Goal: Task Accomplishment & Management: Complete application form

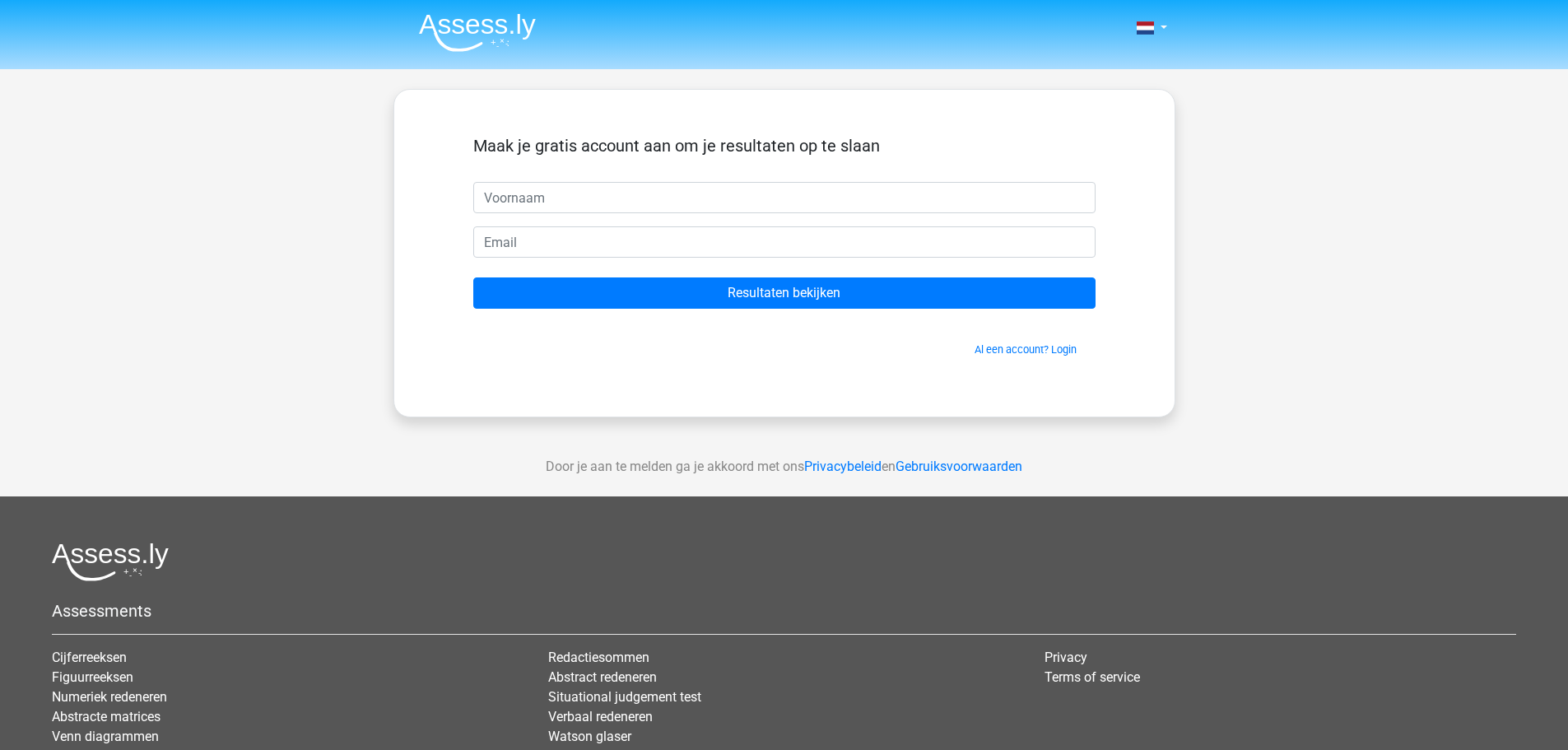
click at [472, 43] on img at bounding box center [477, 32] width 117 height 39
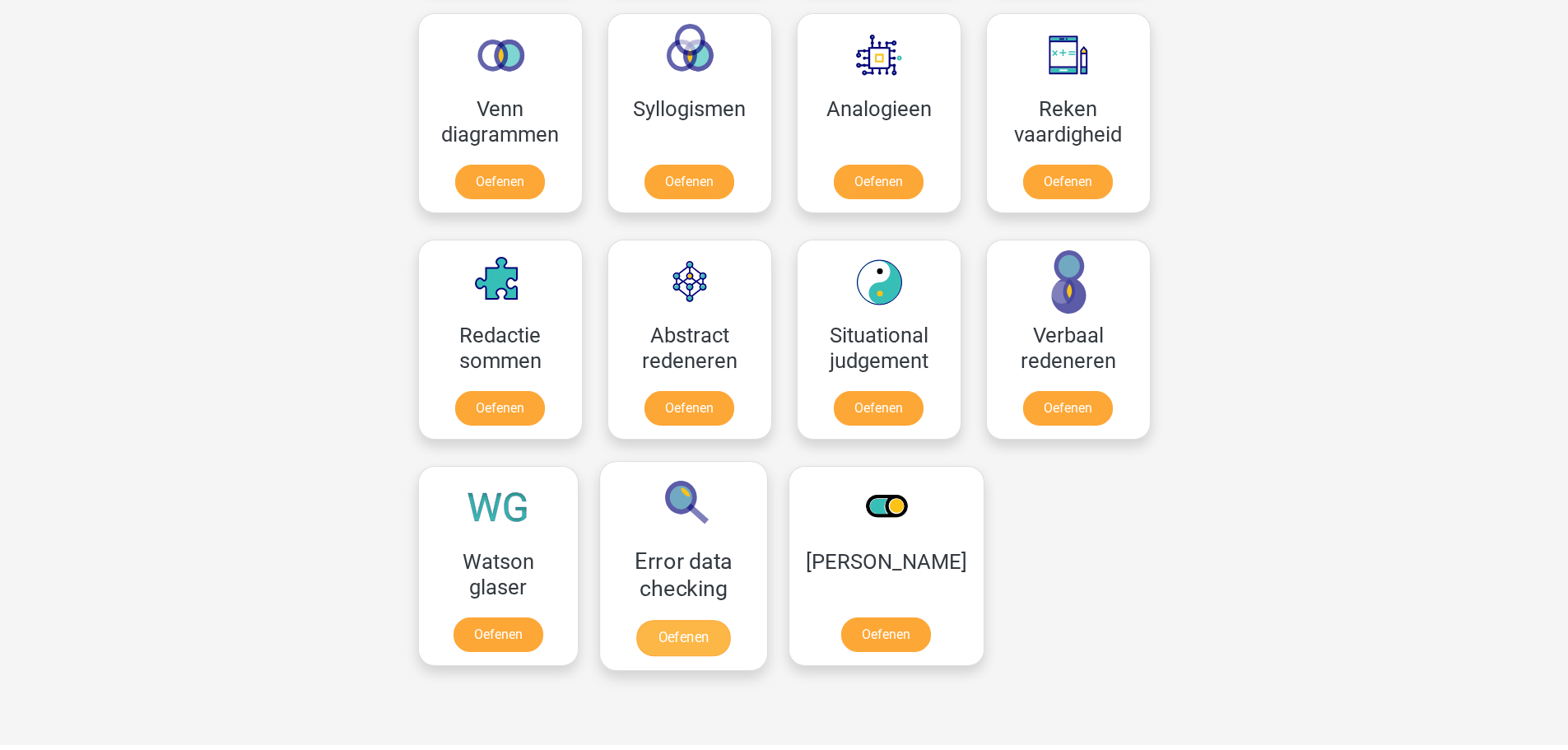
scroll to position [1070, 0]
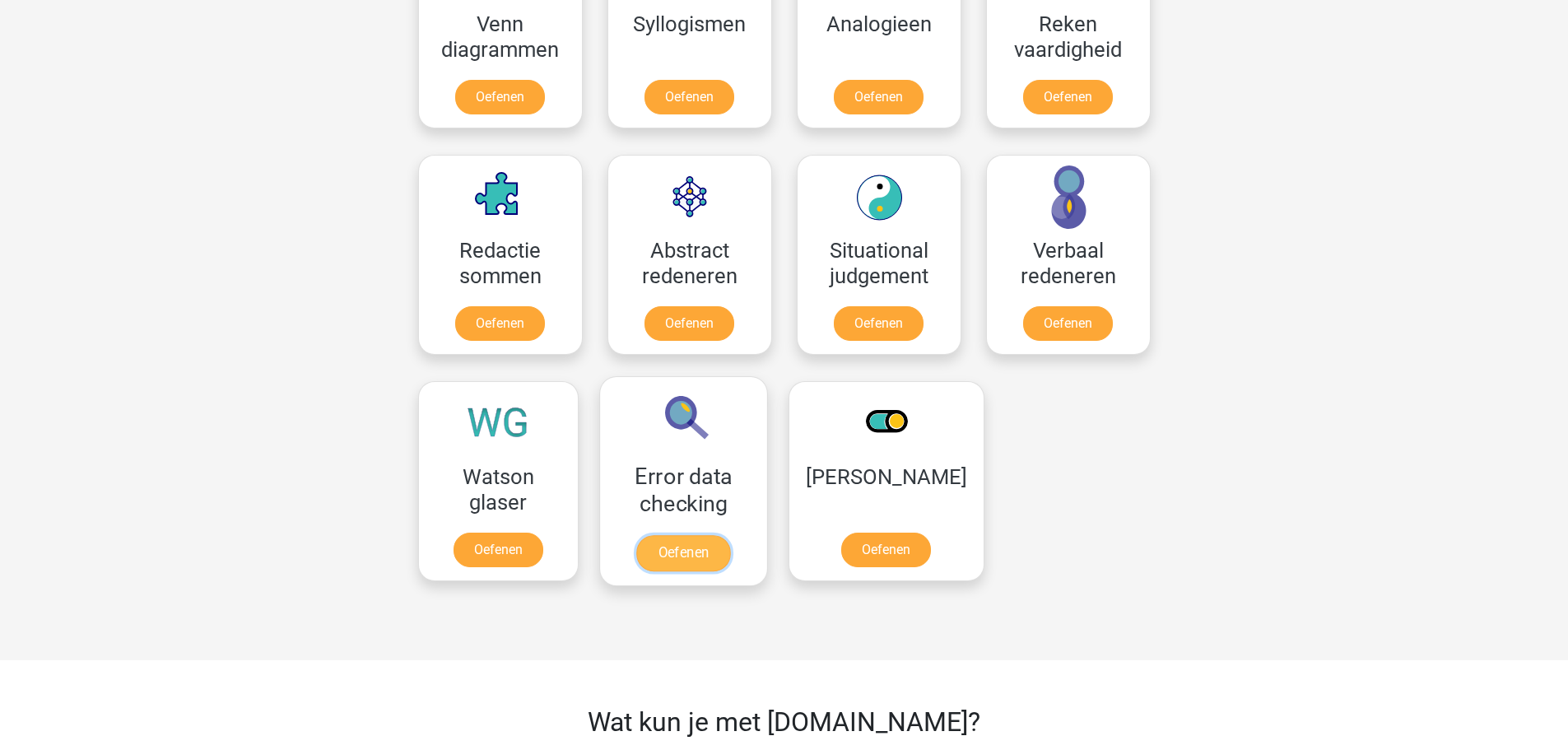
click at [696, 562] on link "Oefenen" at bounding box center [682, 553] width 94 height 36
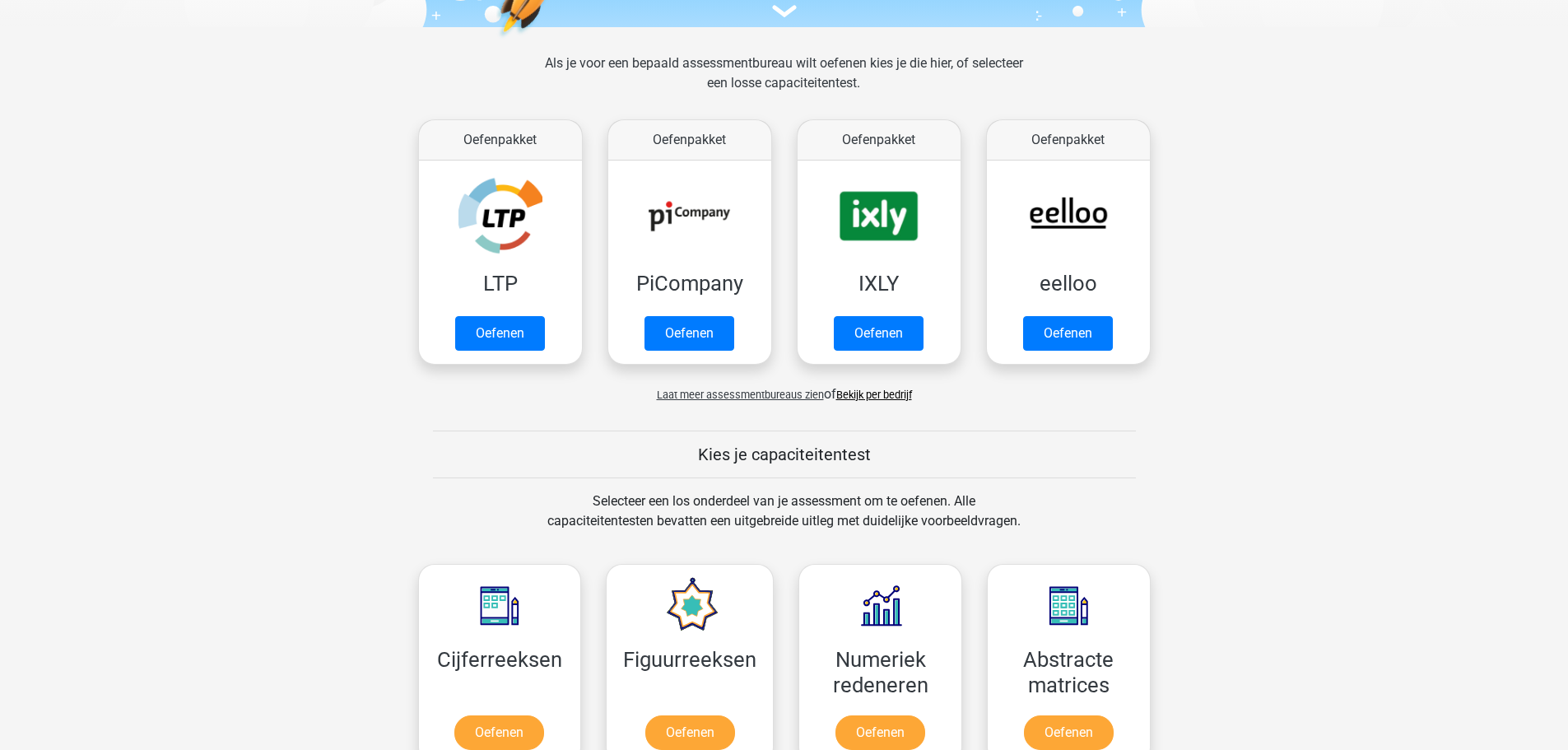
scroll to position [0, 0]
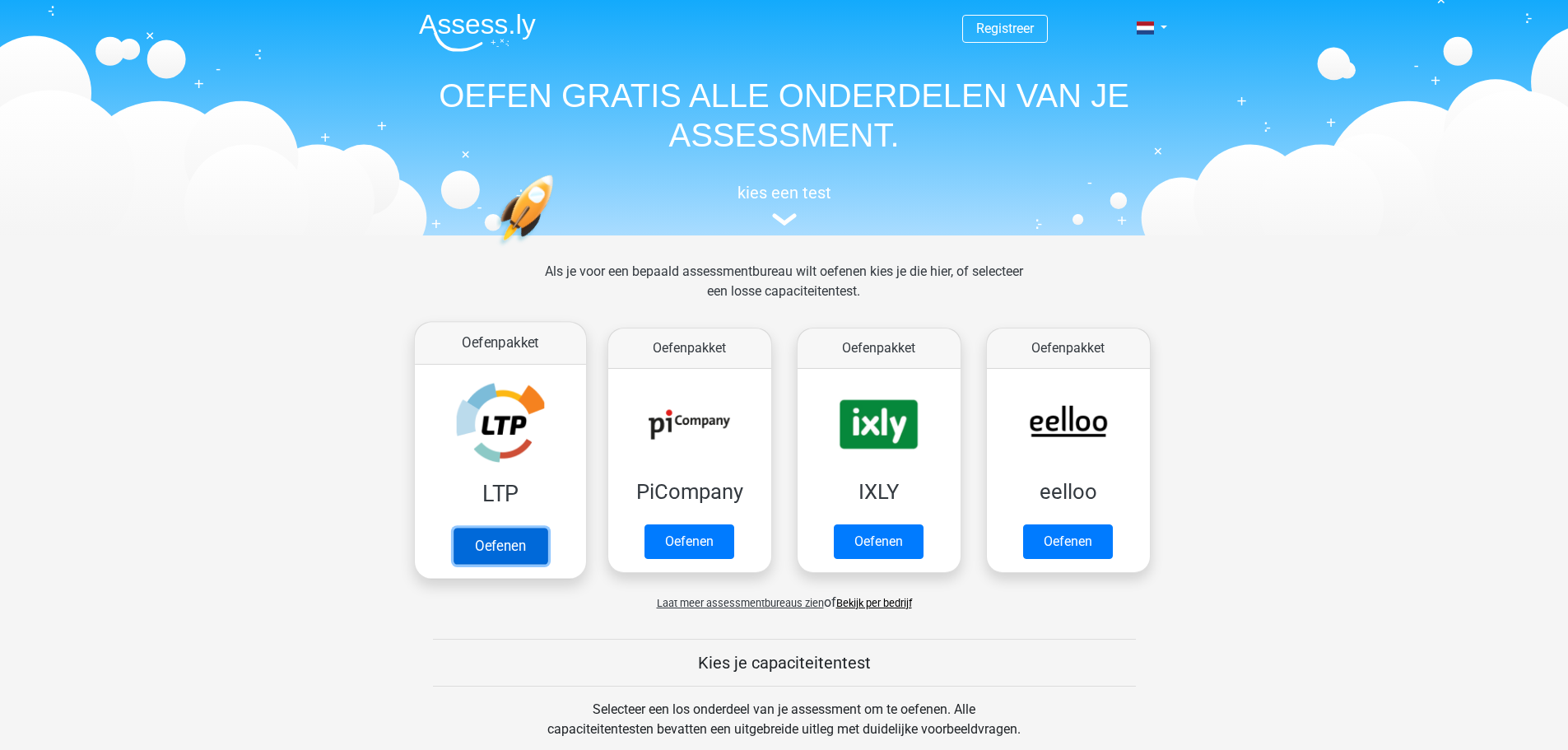
click at [497, 542] on link "Oefenen" at bounding box center [500, 545] width 94 height 36
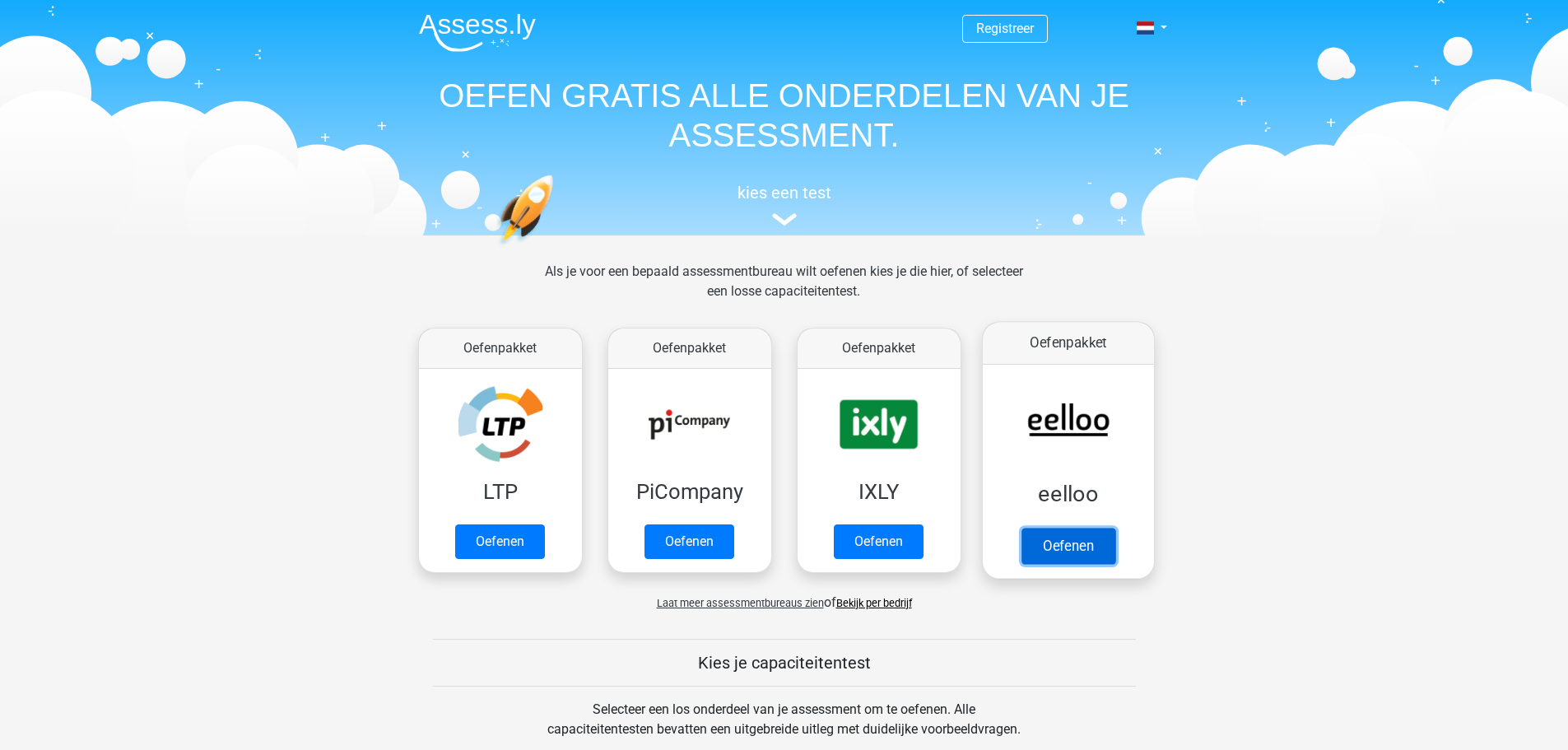
click at [1069, 527] on link "Oefenen" at bounding box center [1067, 545] width 94 height 36
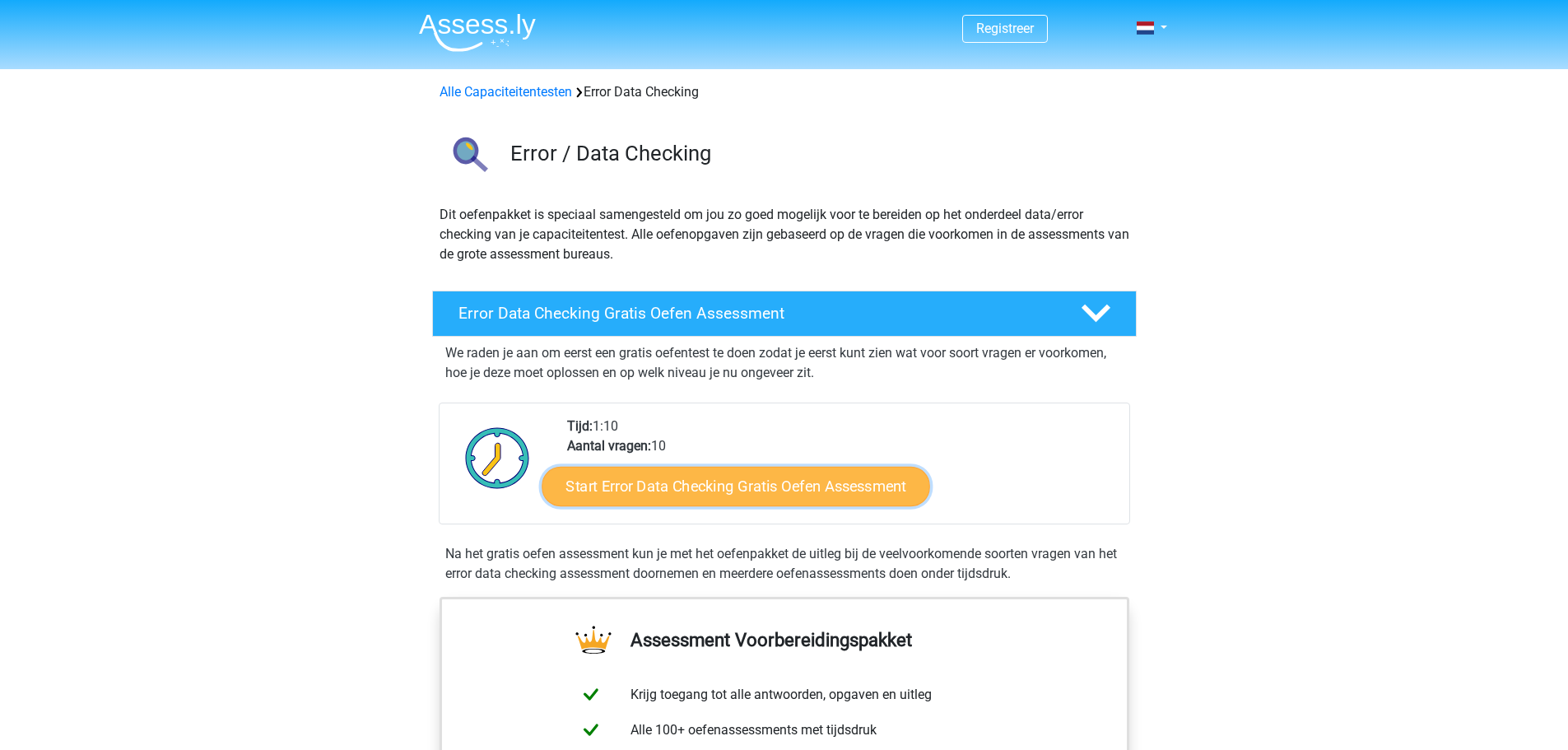
click at [719, 475] on link "Start Error Data Checking Gratis Oefen Assessment" at bounding box center [736, 486] width 389 height 39
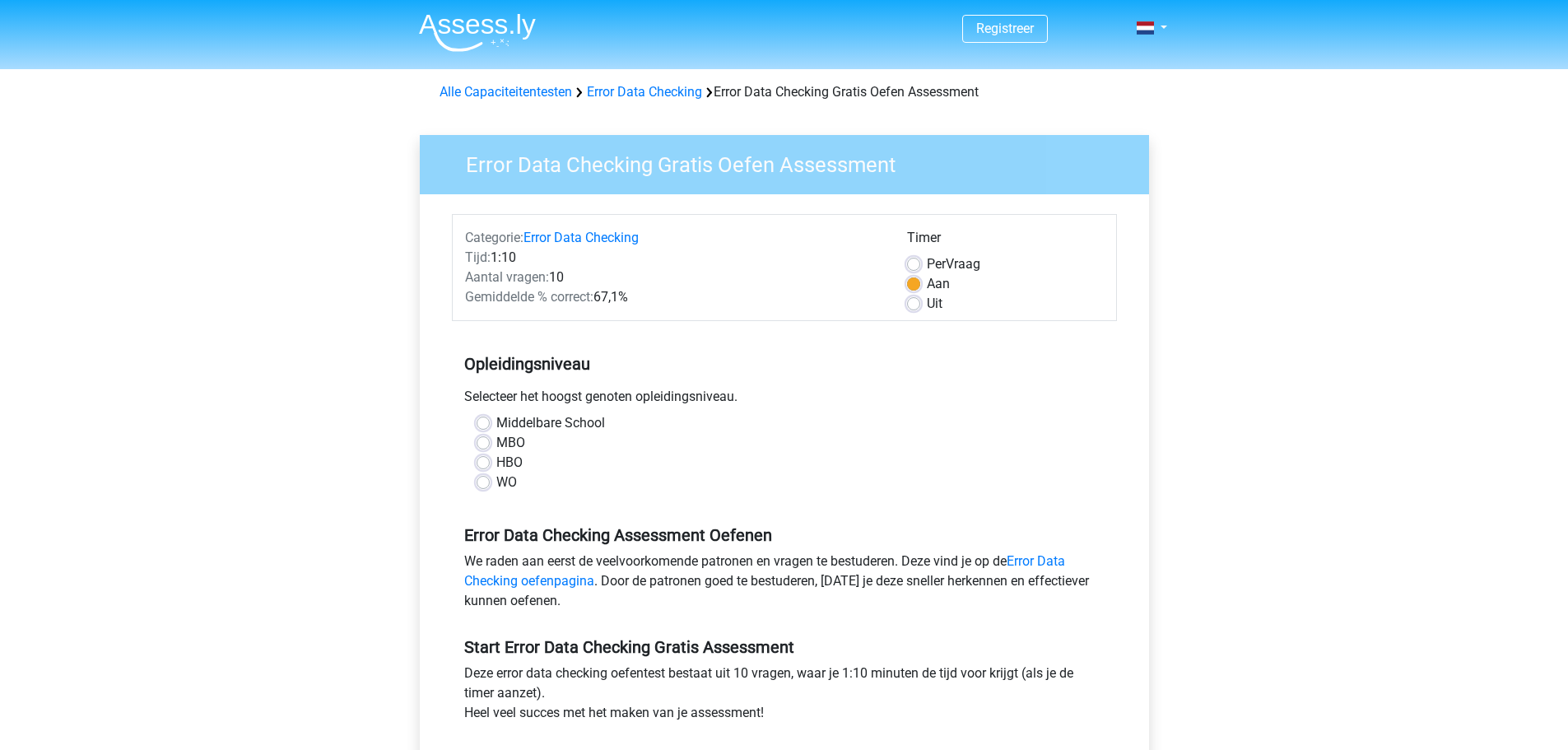
click at [506, 438] on label "MBO" at bounding box center [510, 442] width 28 height 20
click at [489, 438] on input "MBO" at bounding box center [482, 440] width 13 height 17
radio input "true"
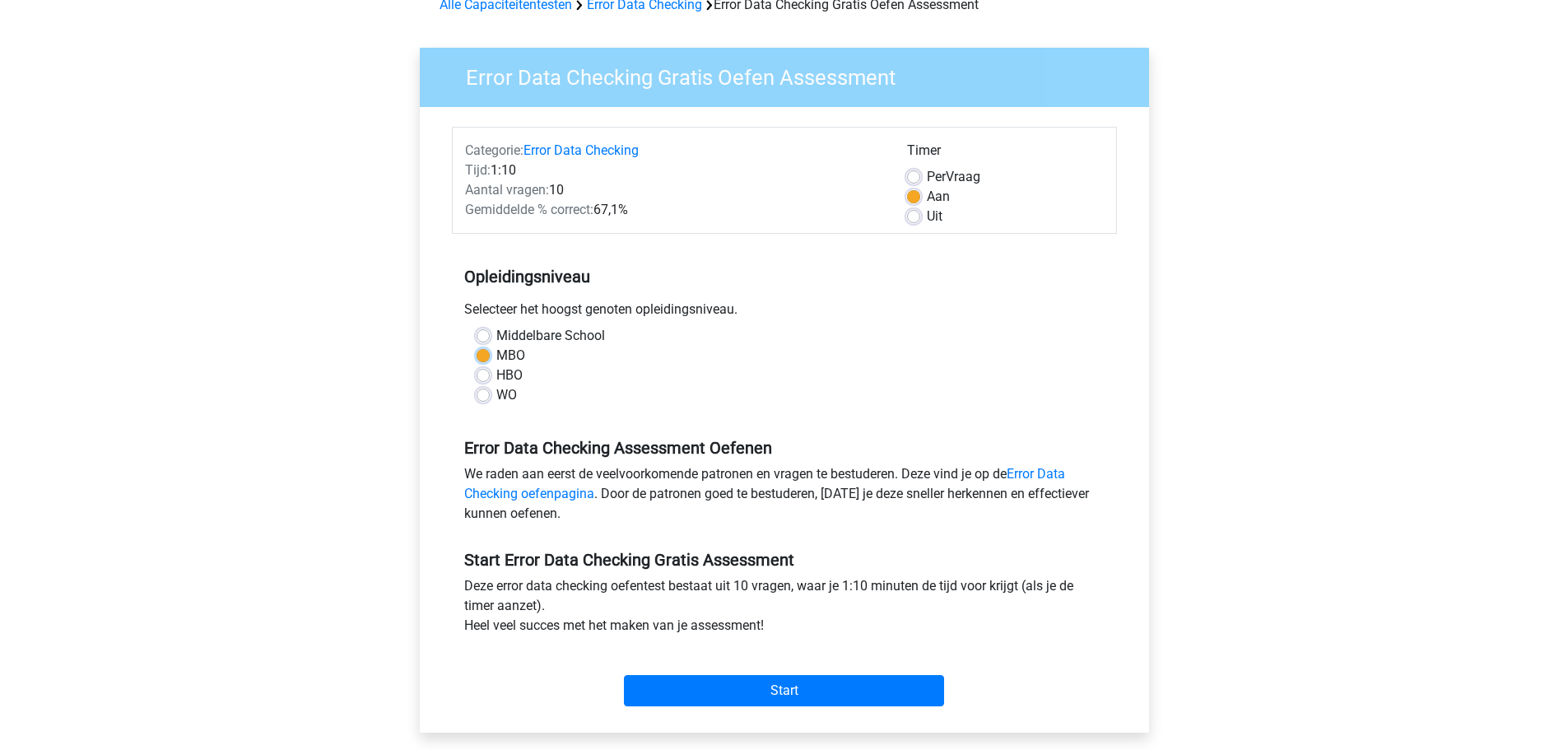
scroll to position [247, 0]
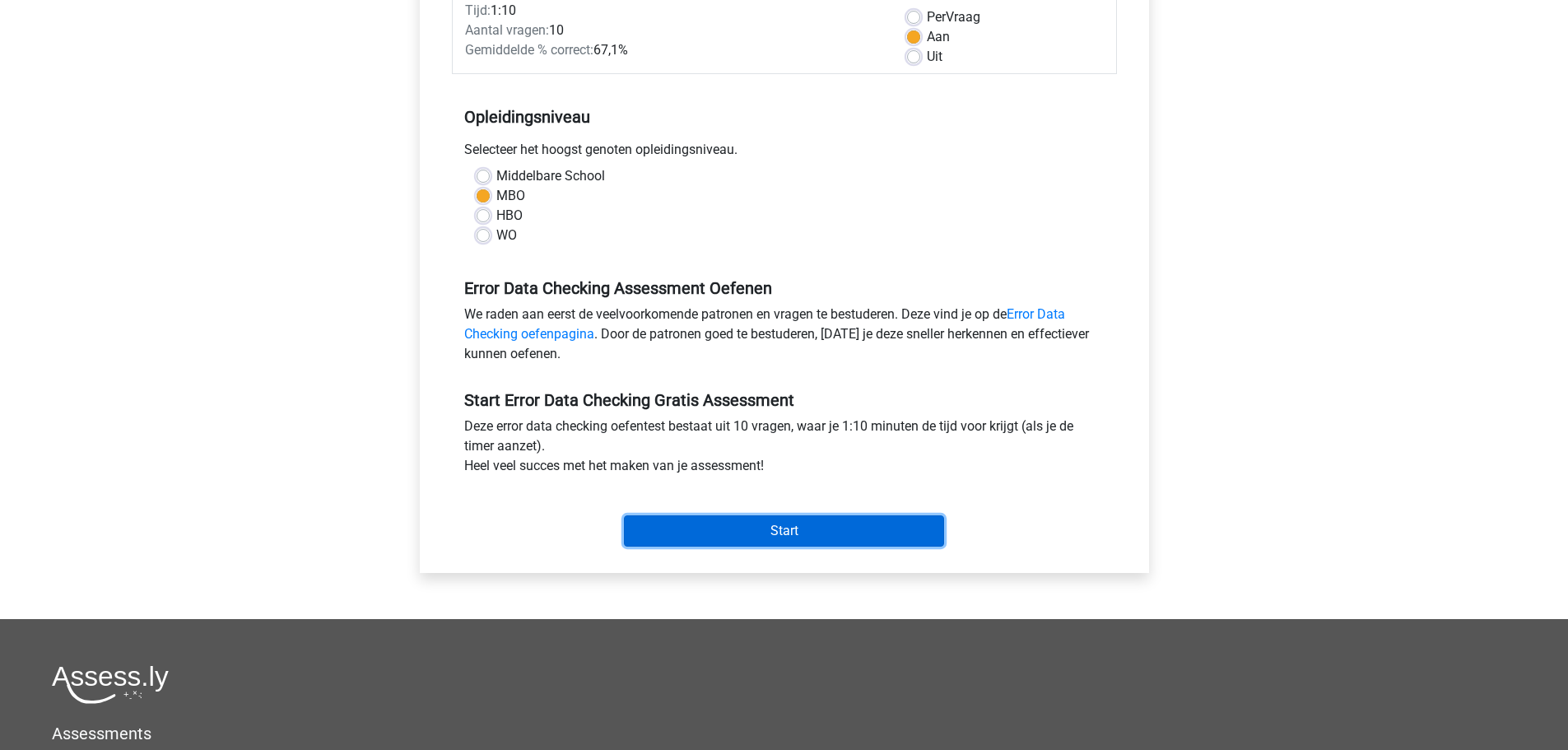
click at [765, 534] on input "Start" at bounding box center [784, 531] width 320 height 31
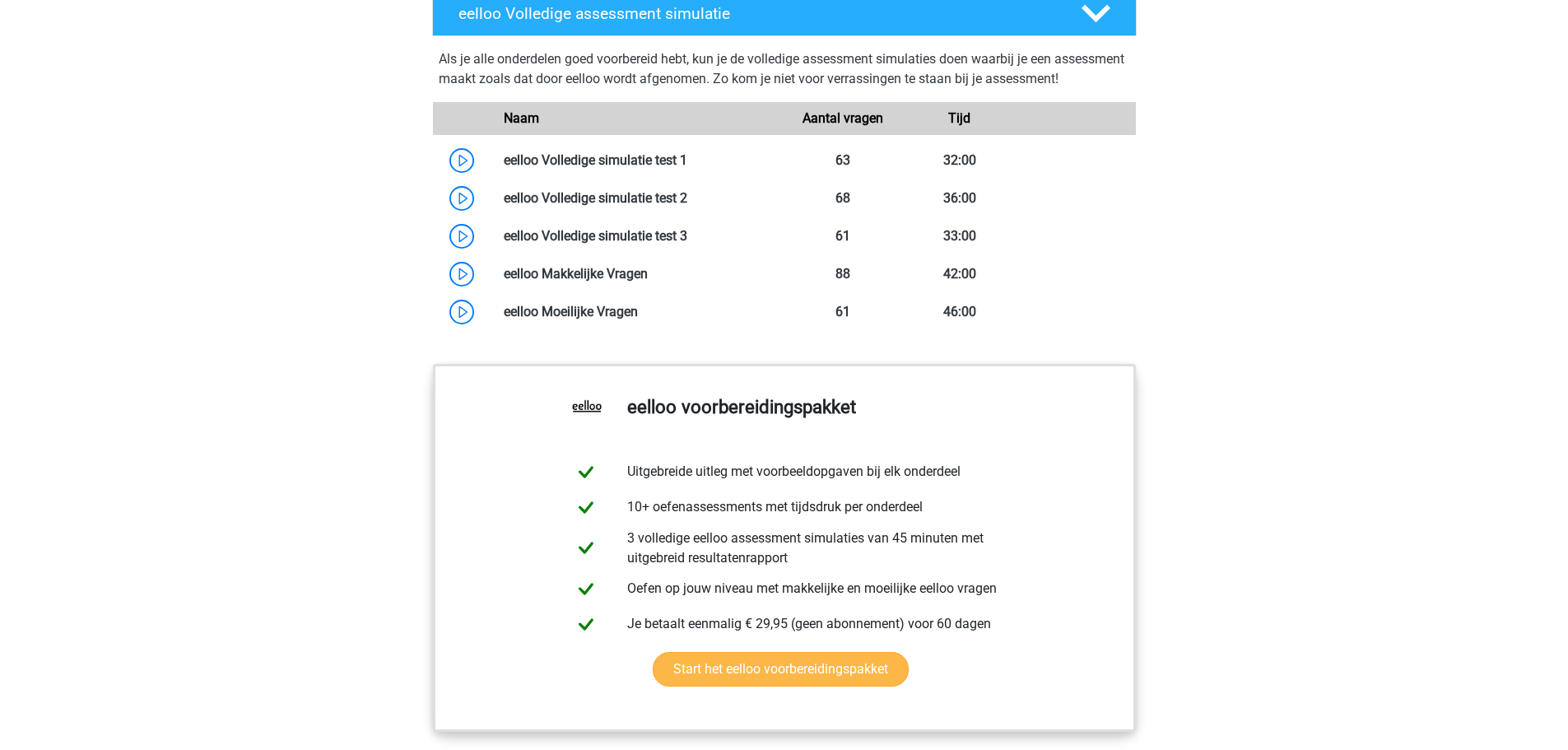
scroll to position [1317, 0]
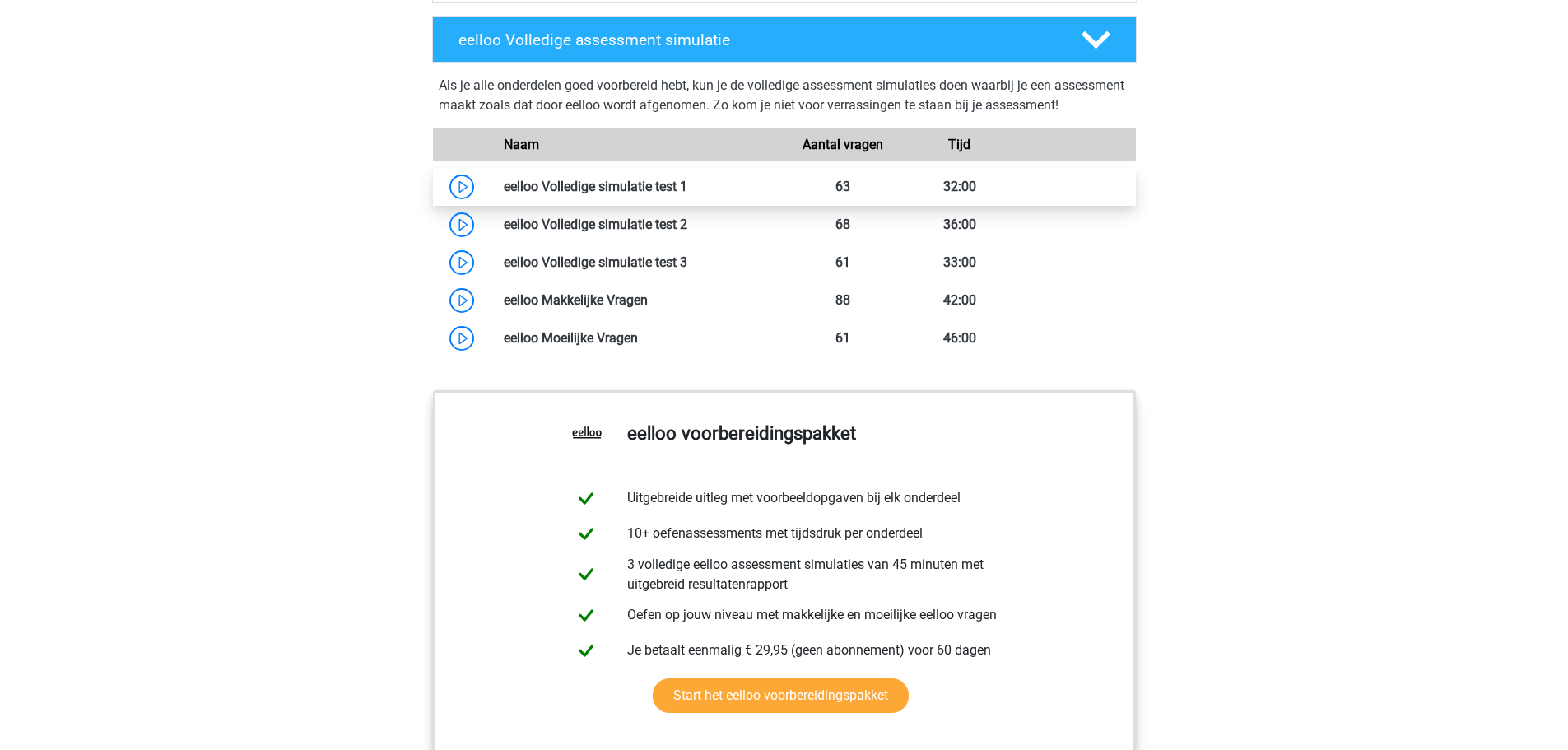
click at [687, 194] on link at bounding box center [687, 187] width 0 height 16
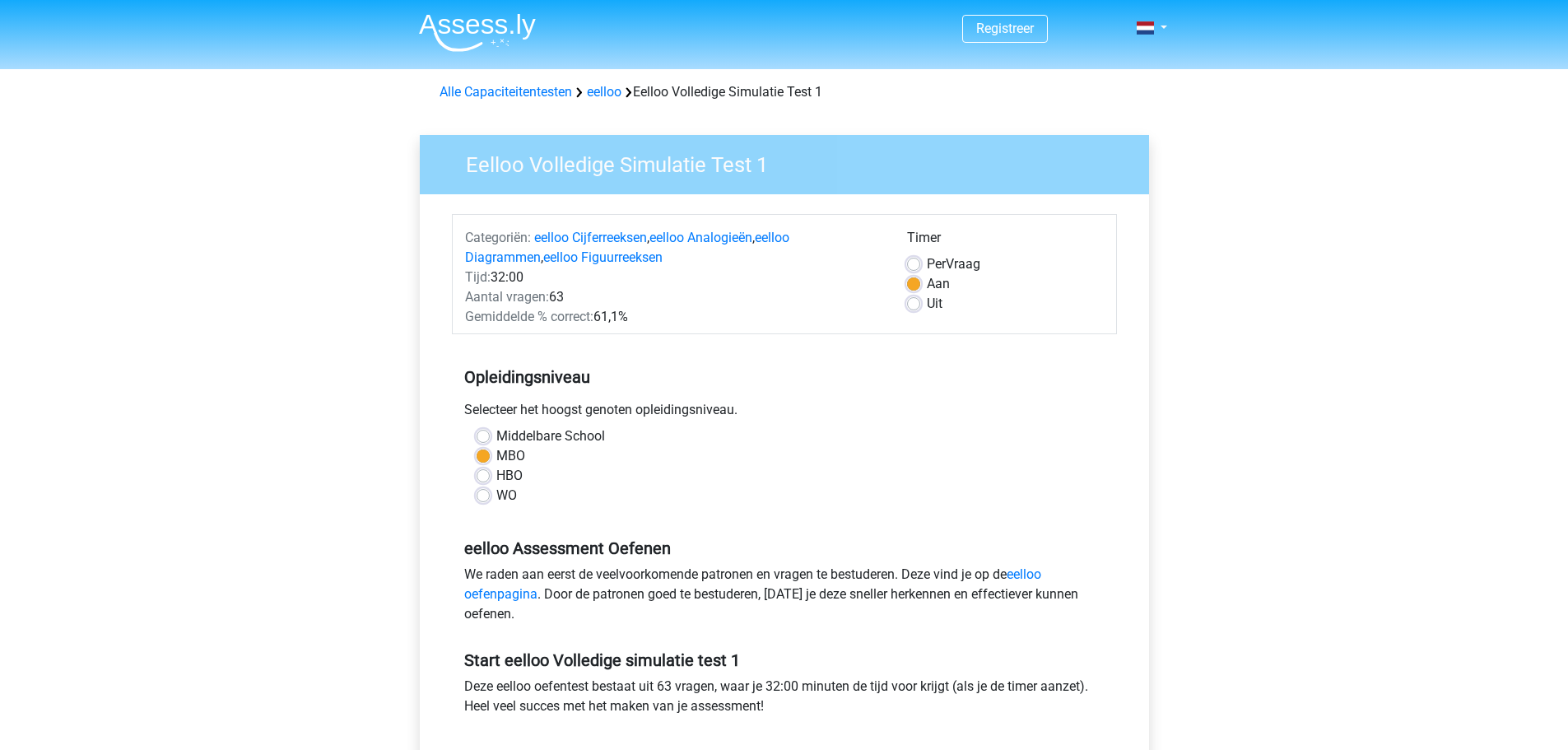
click at [547, 432] on label "Middelbare School" at bounding box center [550, 437] width 108 height 20
click at [489, 432] on input "Middelbare School" at bounding box center [482, 435] width 13 height 17
radio input "true"
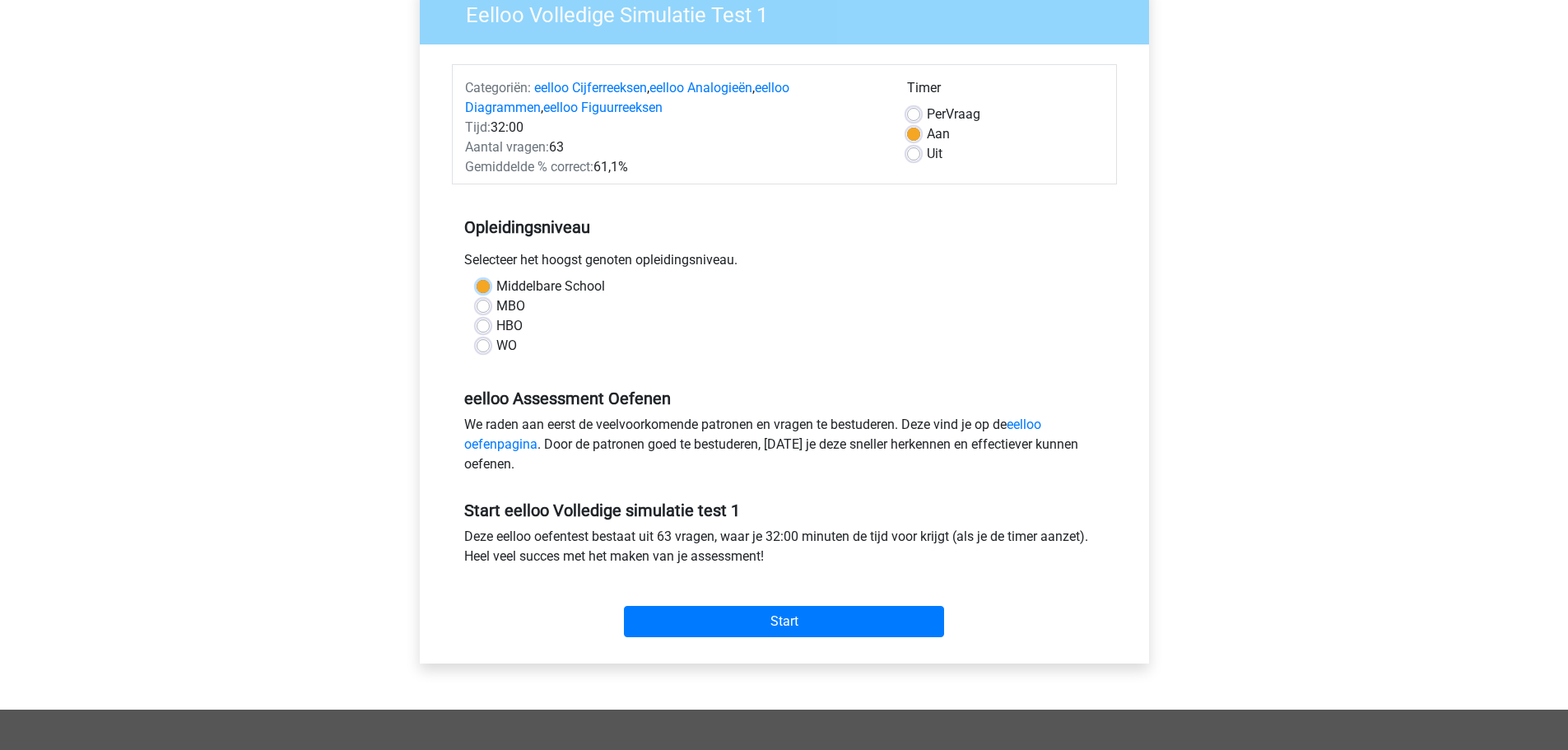
scroll to position [329, 0]
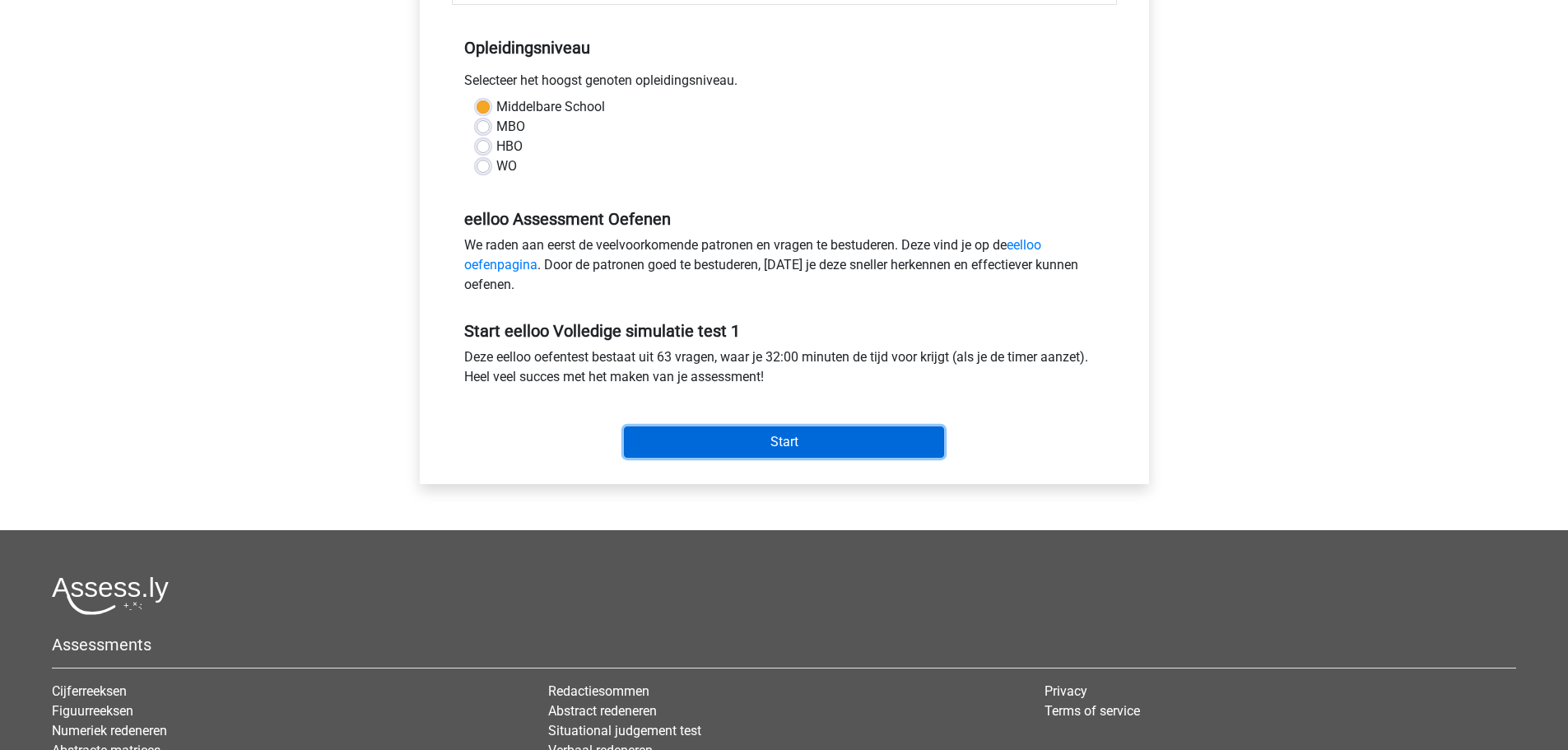
click at [689, 456] on input "Start" at bounding box center [784, 442] width 320 height 31
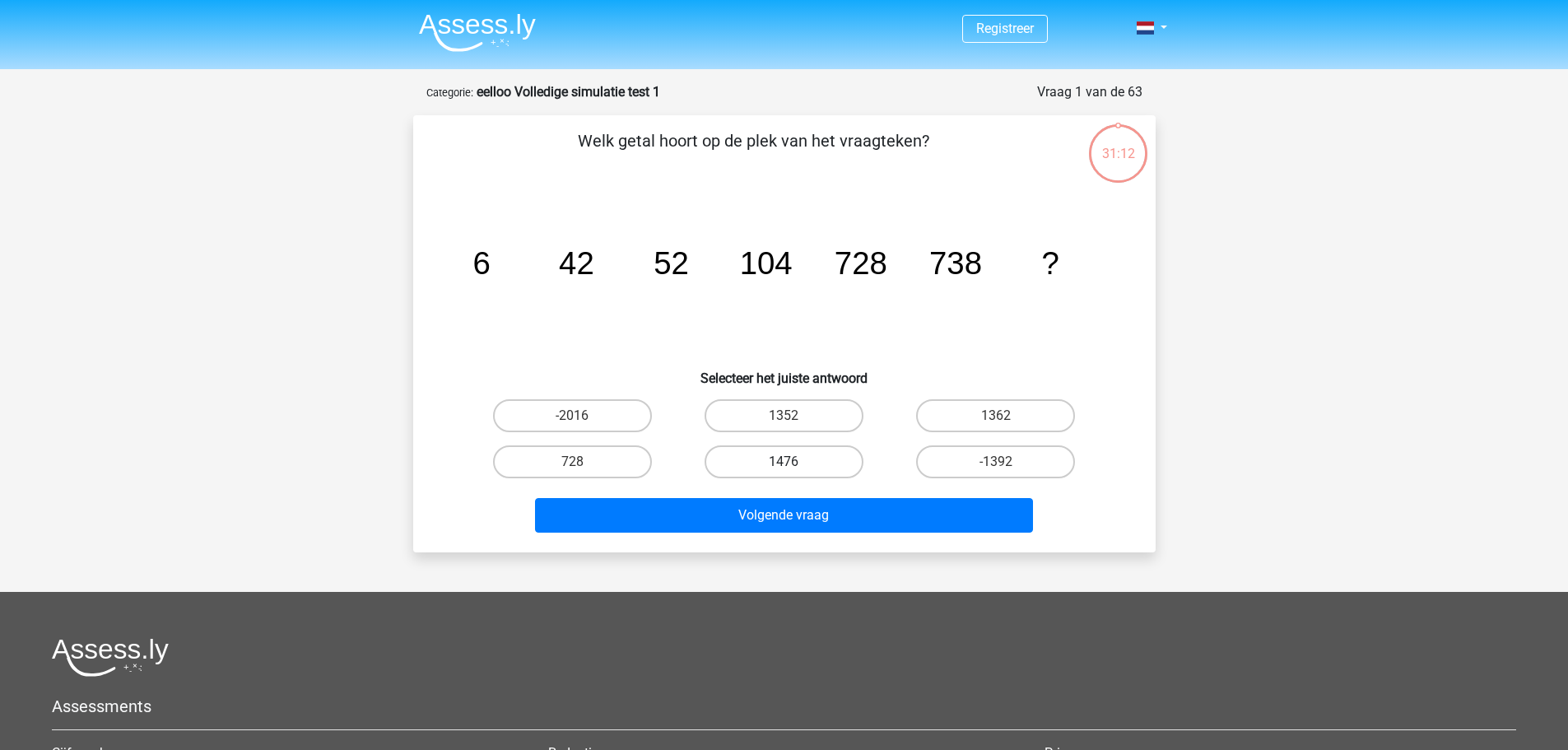
click at [772, 462] on label "1476" at bounding box center [783, 462] width 159 height 33
click at [783, 462] on input "1476" at bounding box center [788, 467] width 11 height 11
radio input "true"
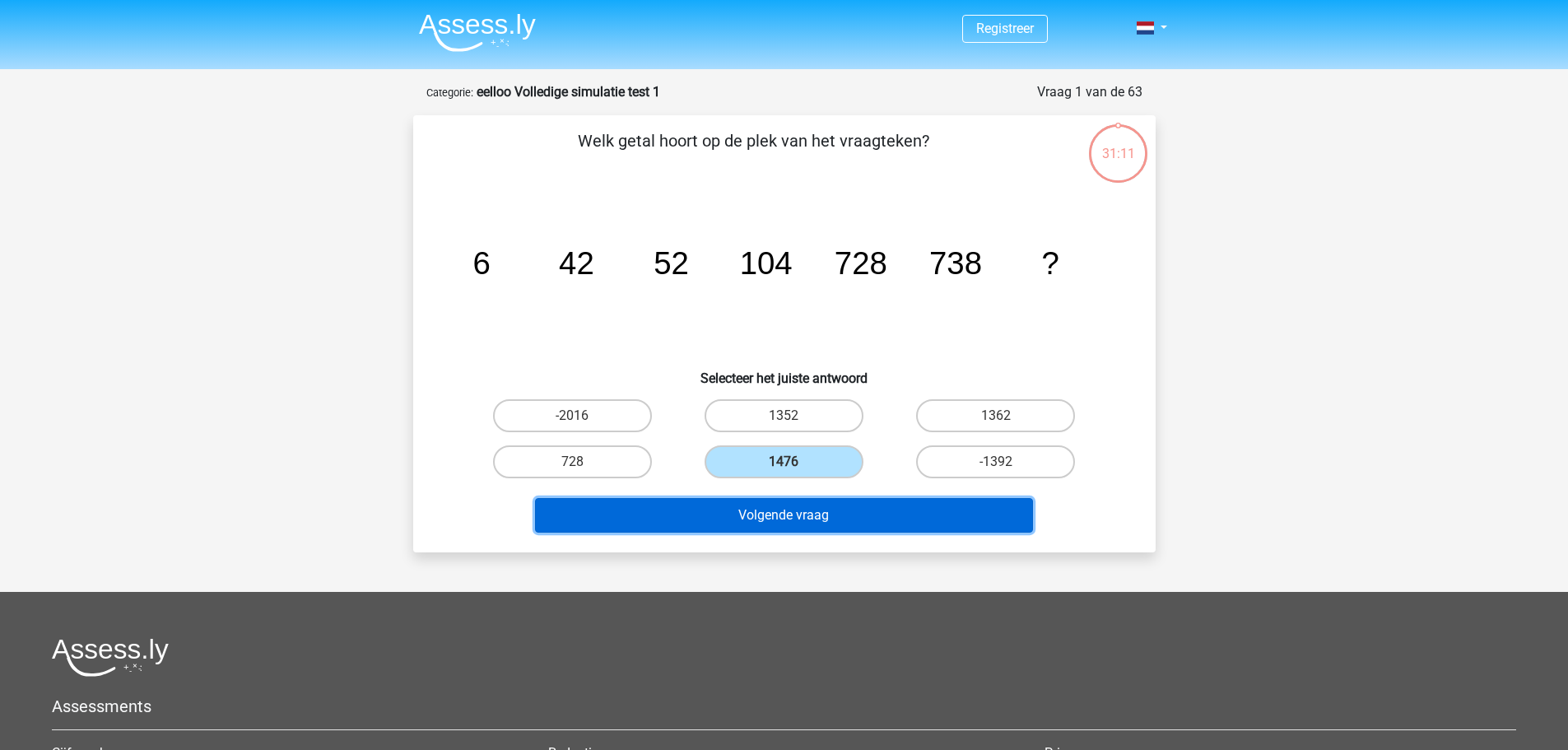
click at [827, 521] on button "Volgende vraag" at bounding box center [784, 515] width 498 height 34
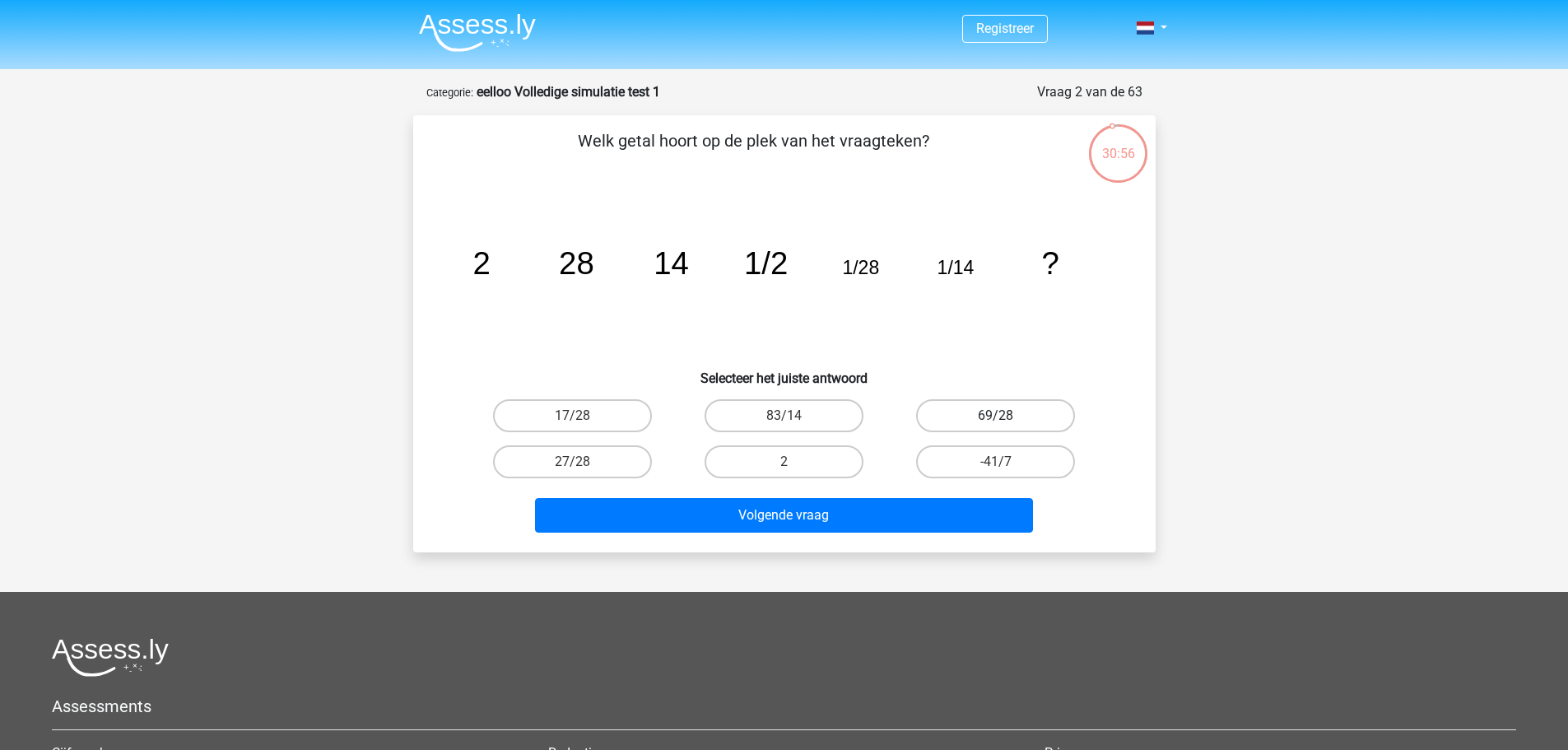
click at [967, 401] on label "69/28" at bounding box center [995, 416] width 159 height 33
click at [996, 416] on input "69/28" at bounding box center [1001, 421] width 11 height 11
radio input "true"
drag, startPoint x: 861, startPoint y: 278, endPoint x: 883, endPoint y: 275, distance: 22.2
click at [883, 275] on icon "image/svg+xml 2 28 14 1/2 1/28 1/14 ?" at bounding box center [784, 274] width 663 height 166
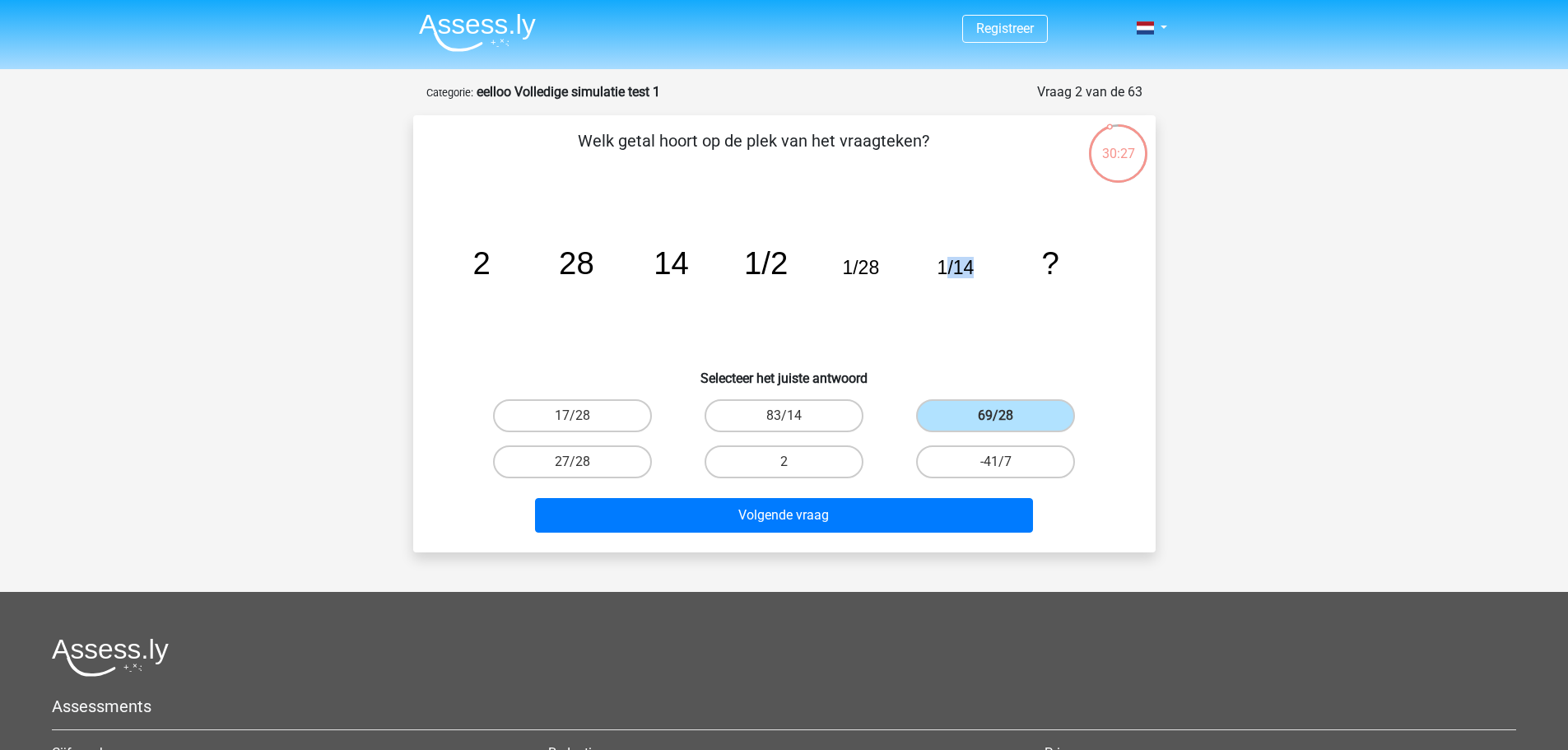
drag, startPoint x: 943, startPoint y: 288, endPoint x: 974, endPoint y: 282, distance: 31.6
click at [974, 282] on icon "image/svg+xml 2 28 14 1/2 1/28 1/14 ?" at bounding box center [784, 274] width 663 height 166
click at [829, 446] on label "2" at bounding box center [783, 462] width 159 height 33
click at [794, 462] on input "2" at bounding box center [788, 467] width 11 height 11
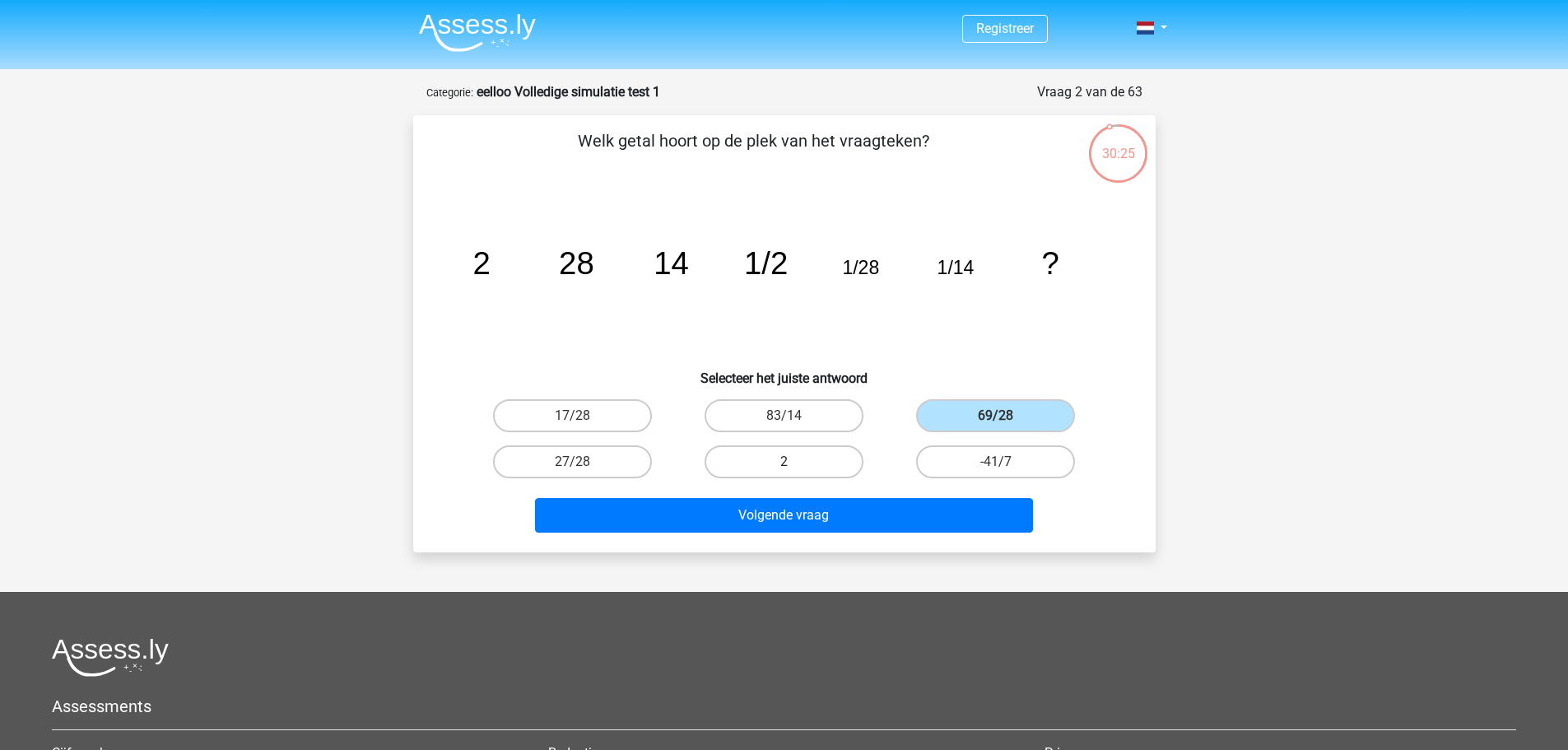
radio input "true"
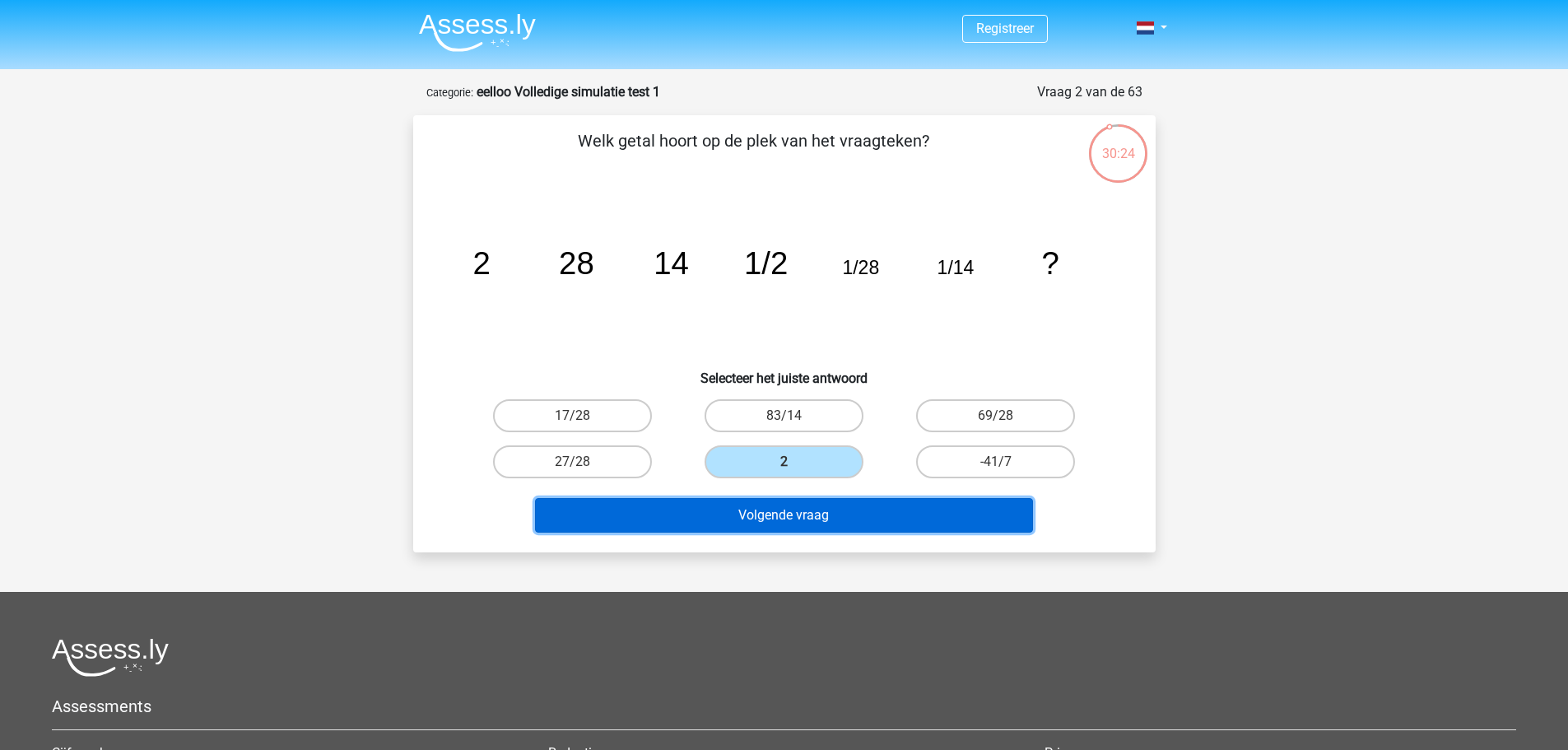
click at [796, 531] on button "Volgende vraag" at bounding box center [784, 515] width 498 height 34
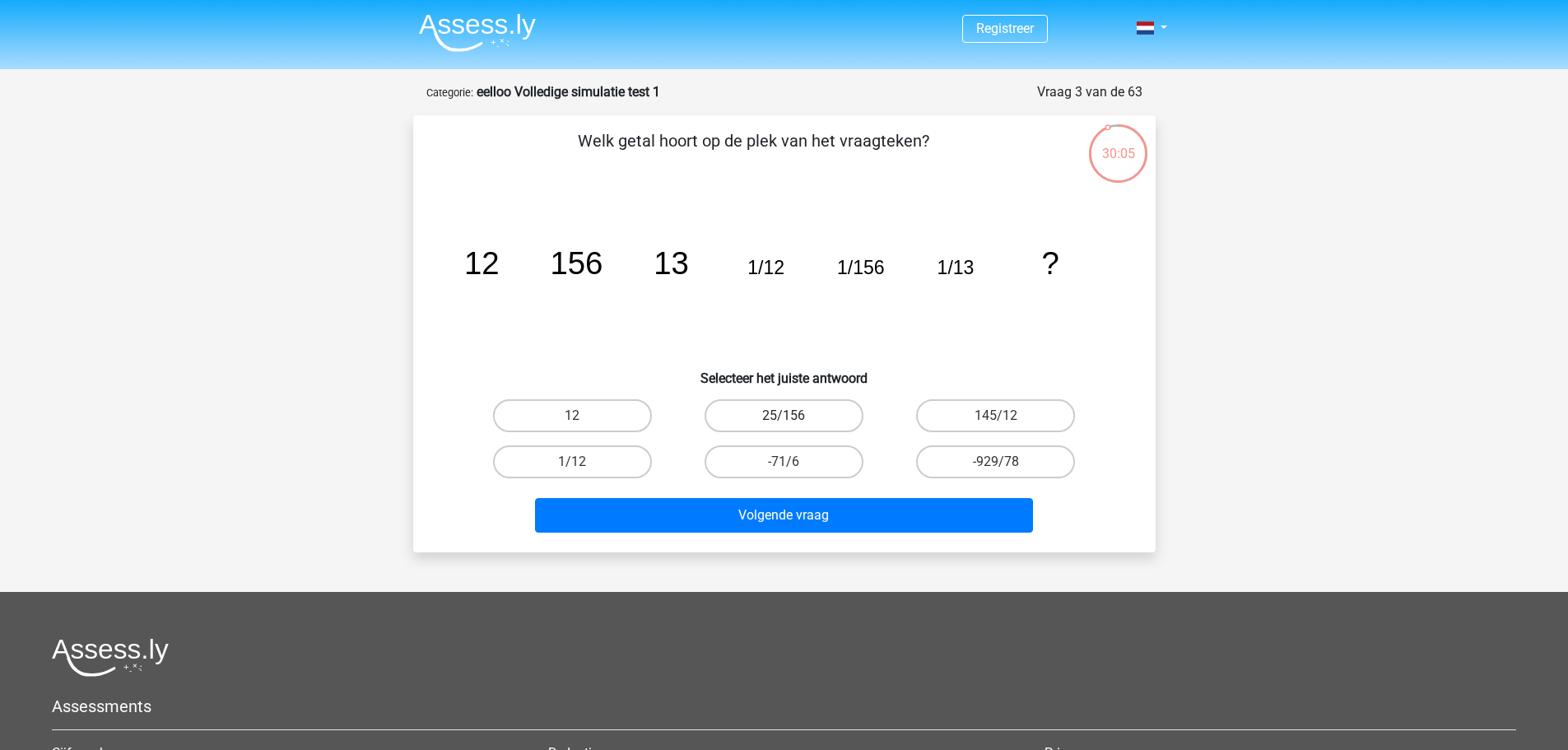
click at [833, 412] on label "25/156" at bounding box center [783, 416] width 159 height 33
click at [794, 416] on input "25/156" at bounding box center [788, 421] width 11 height 11
radio input "true"
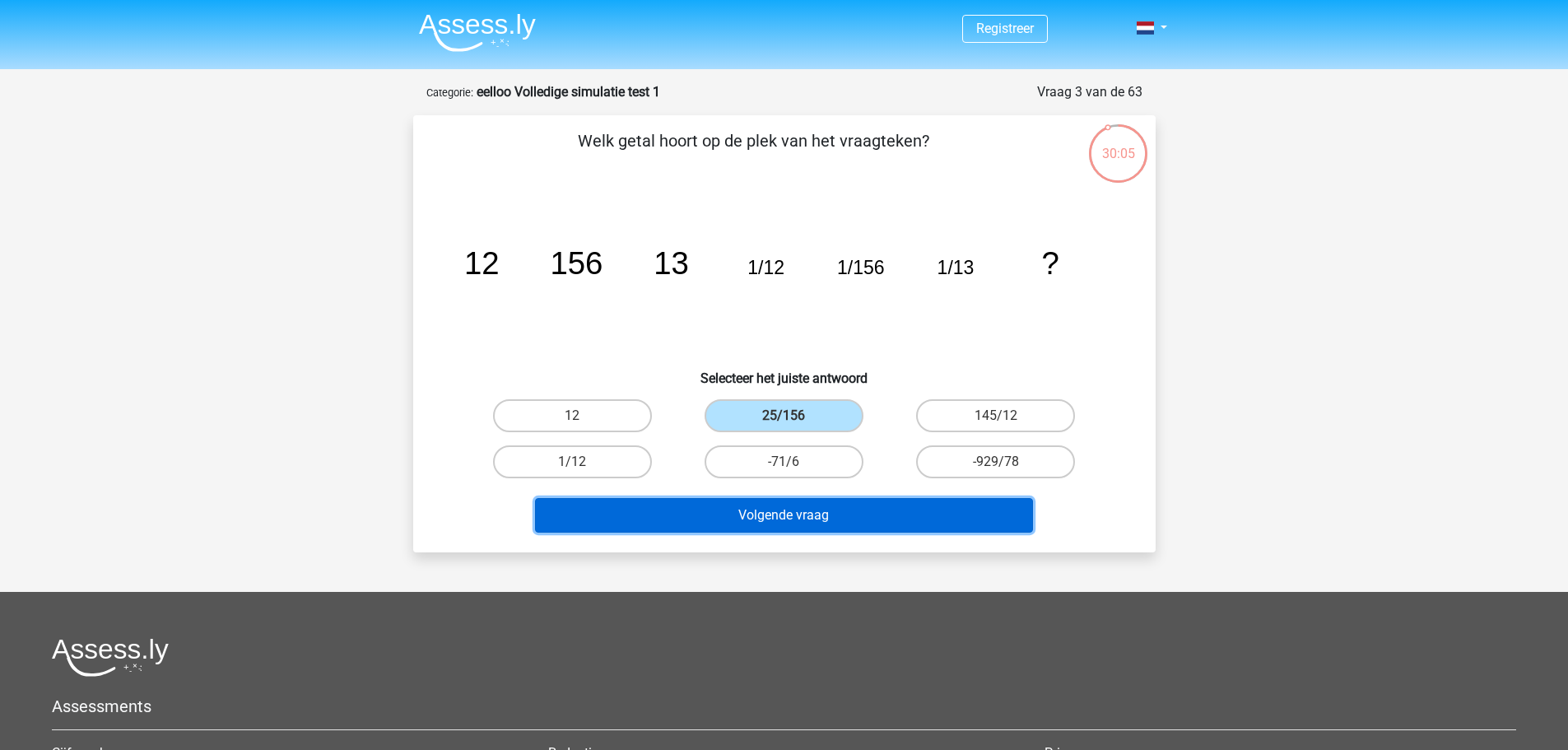
click at [864, 517] on button "Volgende vraag" at bounding box center [784, 515] width 498 height 34
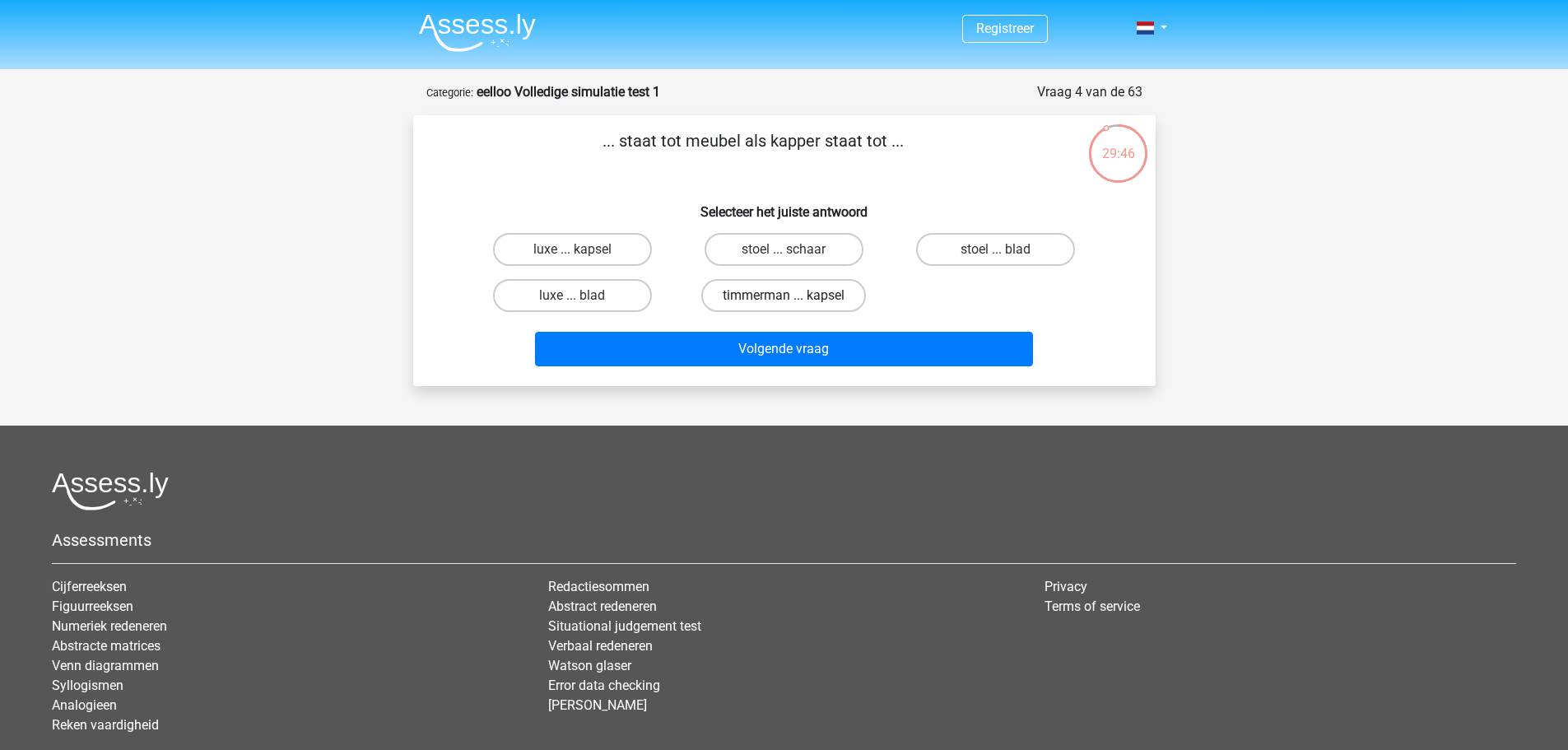
click at [828, 296] on label "timmerman ... kapsel" at bounding box center [783, 296] width 165 height 33
click at [794, 296] on input "timmerman ... kapsel" at bounding box center [788, 301] width 11 height 11
radio input "true"
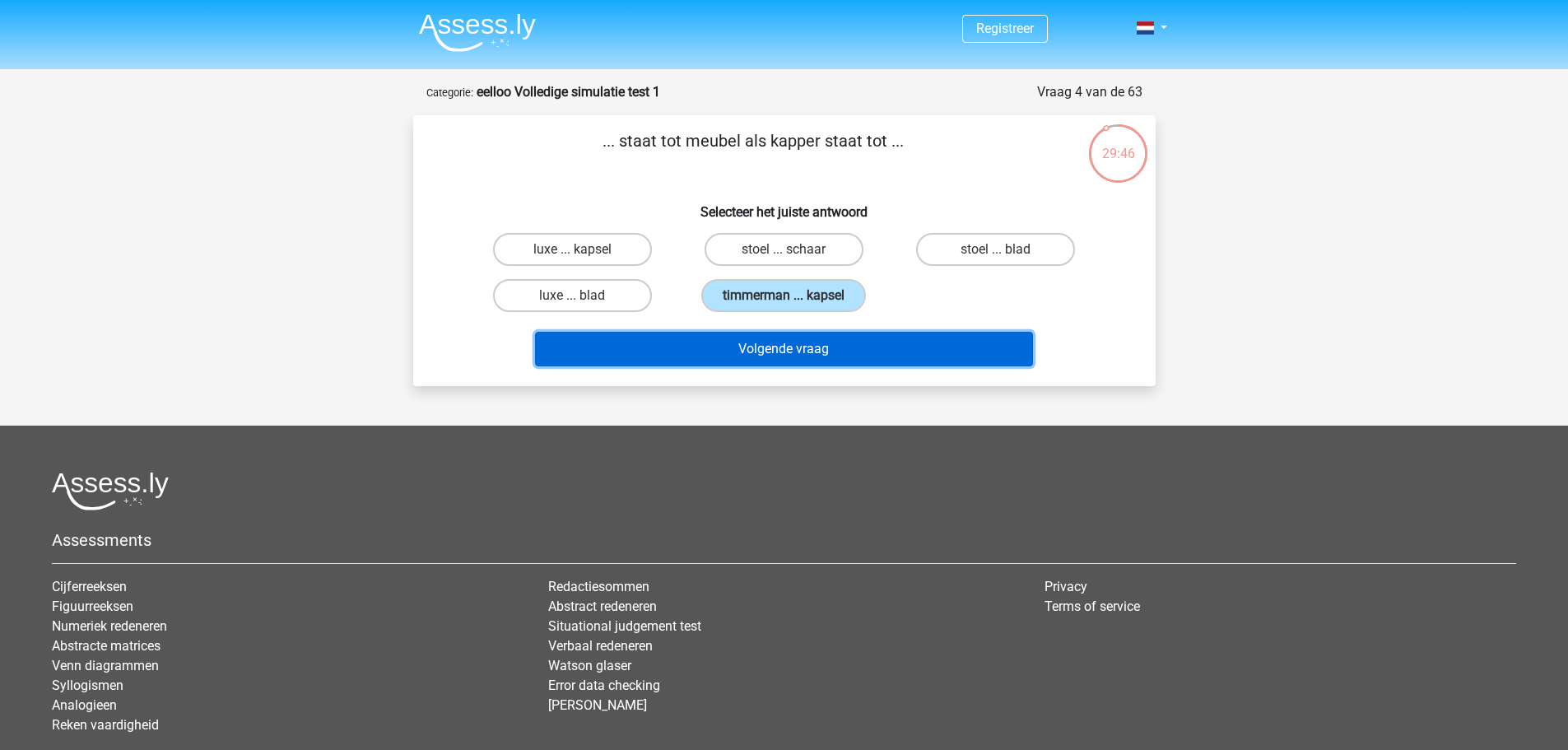
click at [835, 354] on button "Volgende vraag" at bounding box center [784, 349] width 498 height 34
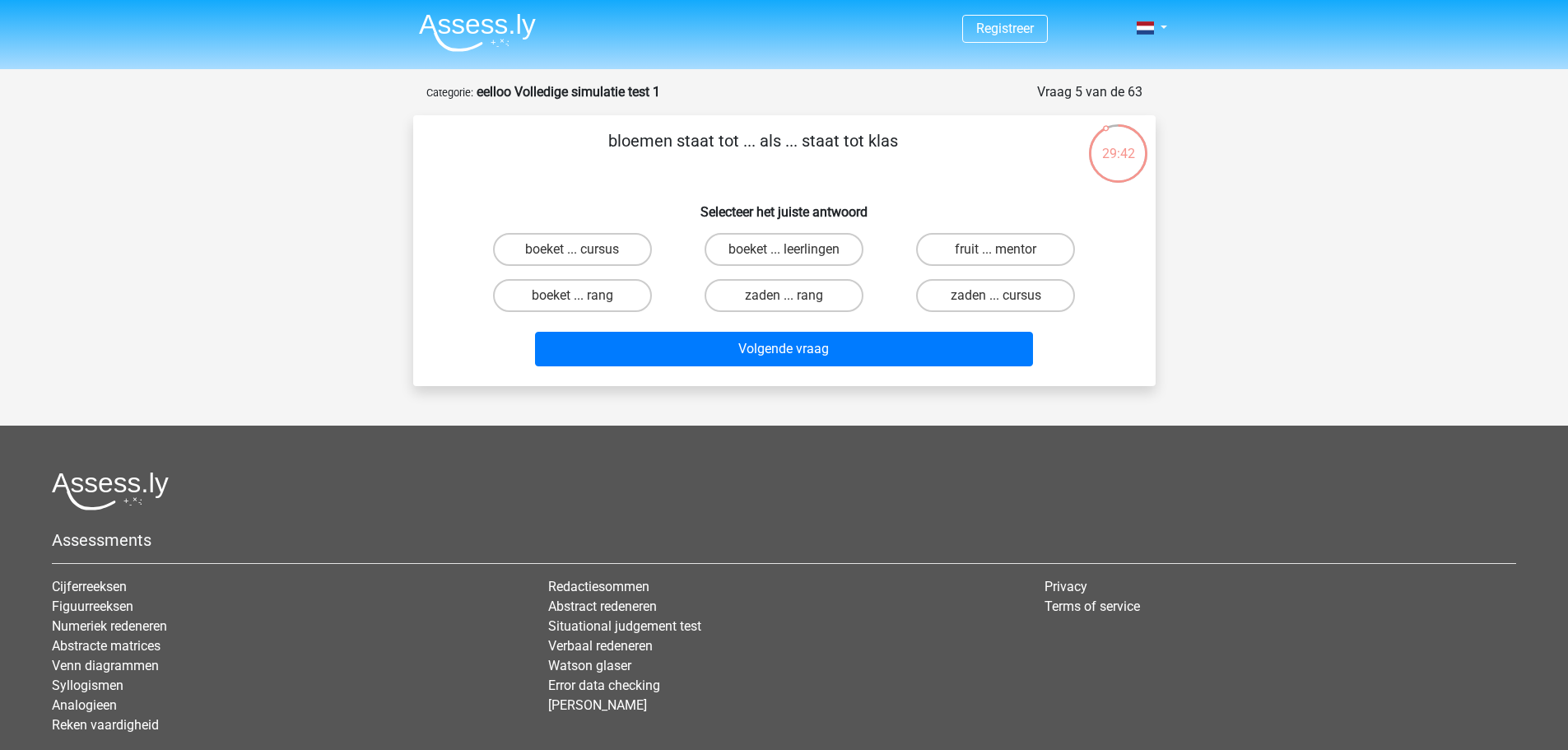
drag, startPoint x: 595, startPoint y: 146, endPoint x: 905, endPoint y: 123, distance: 310.9
click at [905, 123] on div "bloemen staat tot ... als ... staat tot klas Selecteer het juiste antwoord boek…" at bounding box center [784, 250] width 742 height 271
click at [634, 289] on label "boeket ... rang" at bounding box center [572, 296] width 159 height 33
click at [583, 296] on input "boeket ... rang" at bounding box center [577, 301] width 11 height 11
radio input "true"
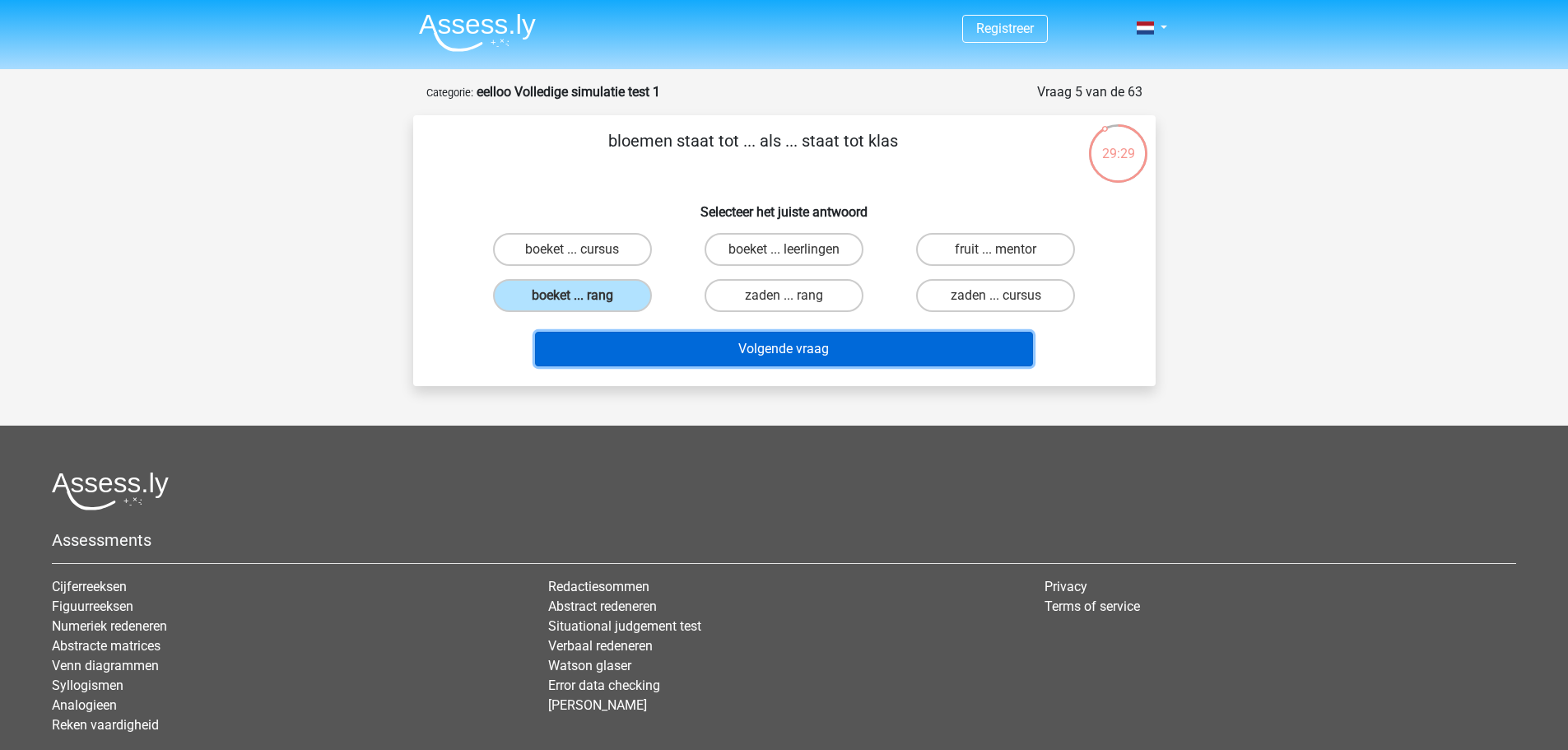
click at [656, 337] on button "Volgende vraag" at bounding box center [784, 349] width 498 height 34
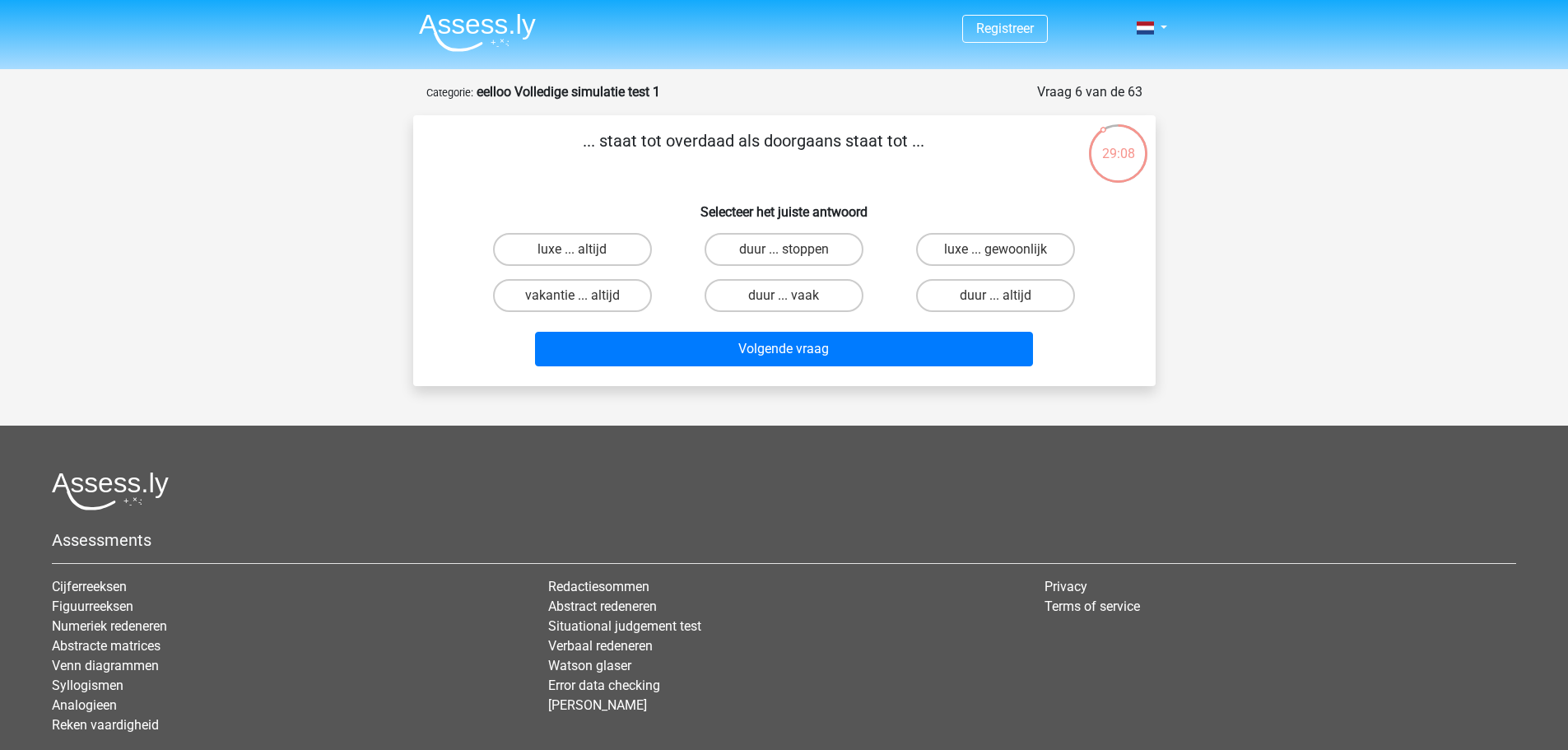
click at [787, 301] on input "duur ... vaak" at bounding box center [788, 301] width 11 height 11
radio input "true"
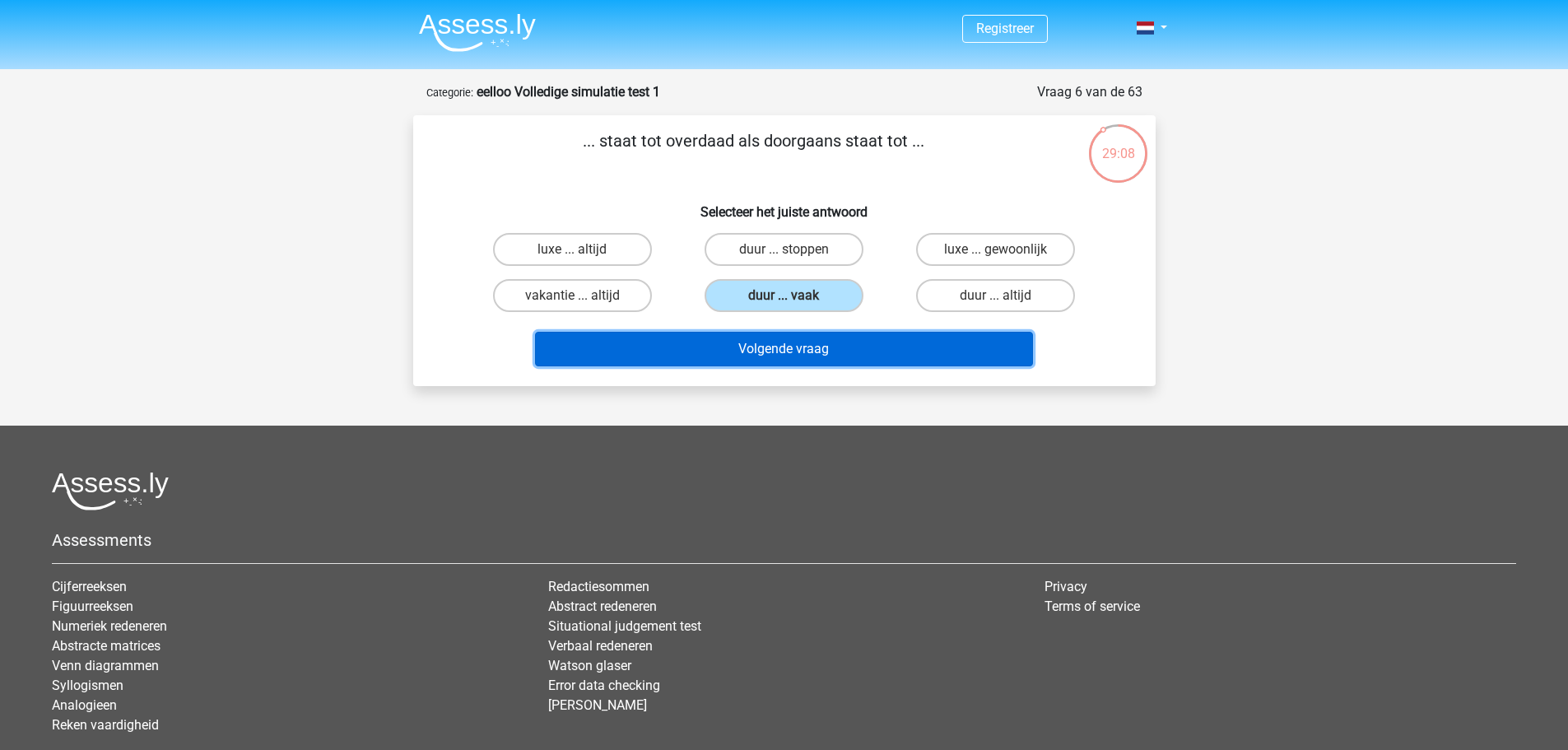
click at [804, 346] on button "Volgende vraag" at bounding box center [784, 349] width 498 height 34
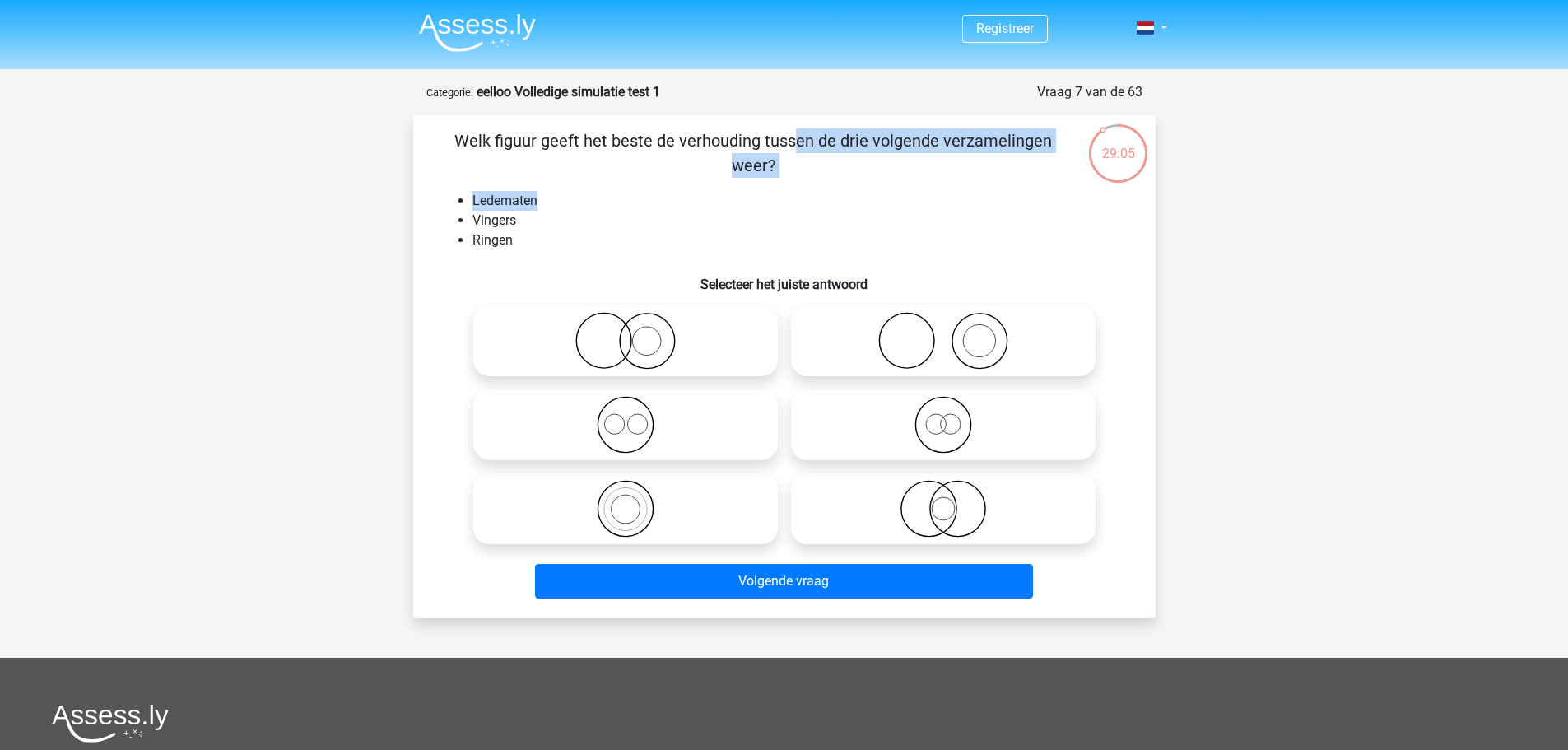
drag, startPoint x: 463, startPoint y: 143, endPoint x: 794, endPoint y: 181, distance: 333.2
click at [794, 181] on div "Welk figuur geeft het beste de verhouding tussen de drie volgende verzamelingen…" at bounding box center [784, 366] width 729 height 477
click at [626, 197] on li "Ledematen" at bounding box center [801, 201] width 657 height 20
click at [950, 338] on icon at bounding box center [943, 340] width 291 height 58
click at [950, 332] on input "radio" at bounding box center [948, 327] width 11 height 11
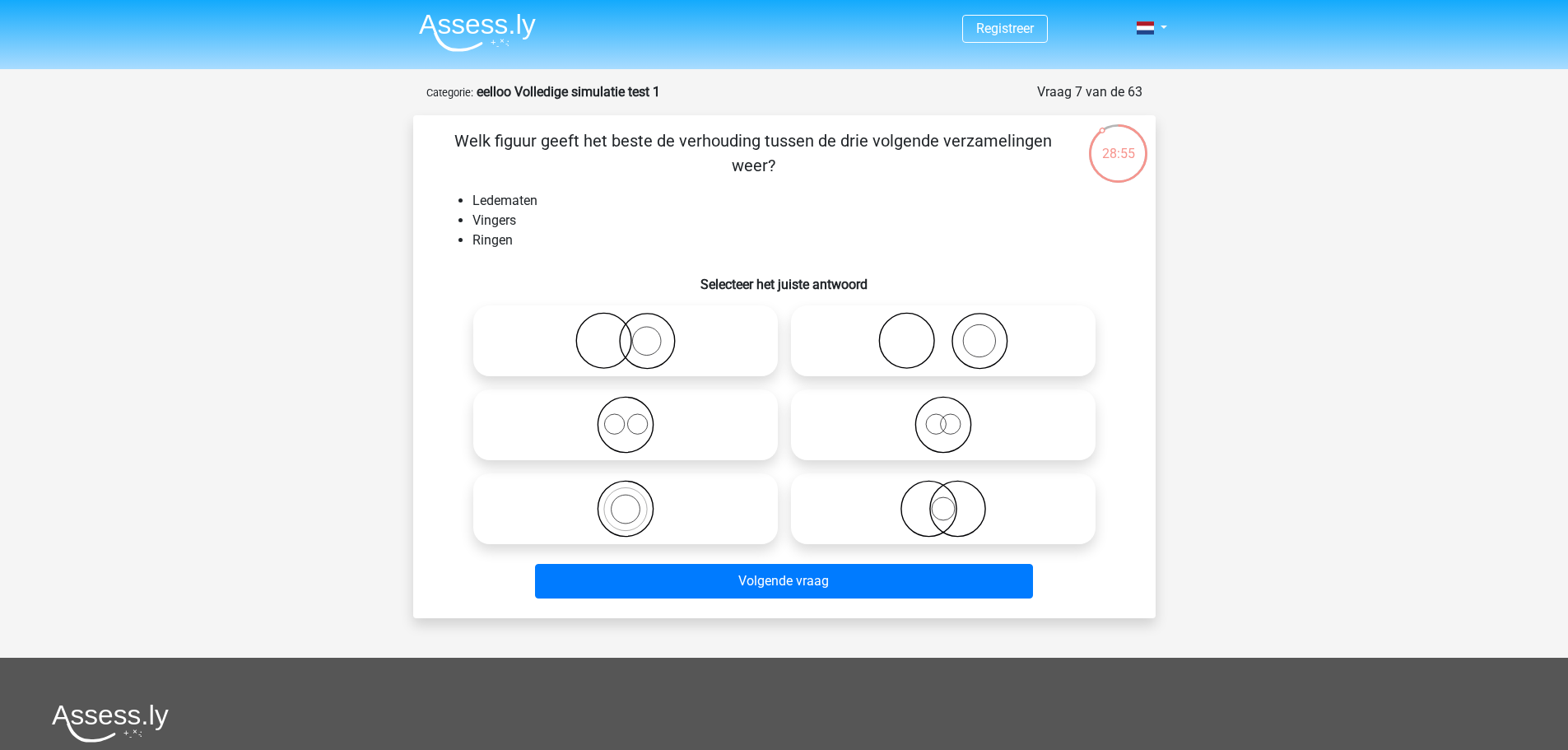
radio input "true"
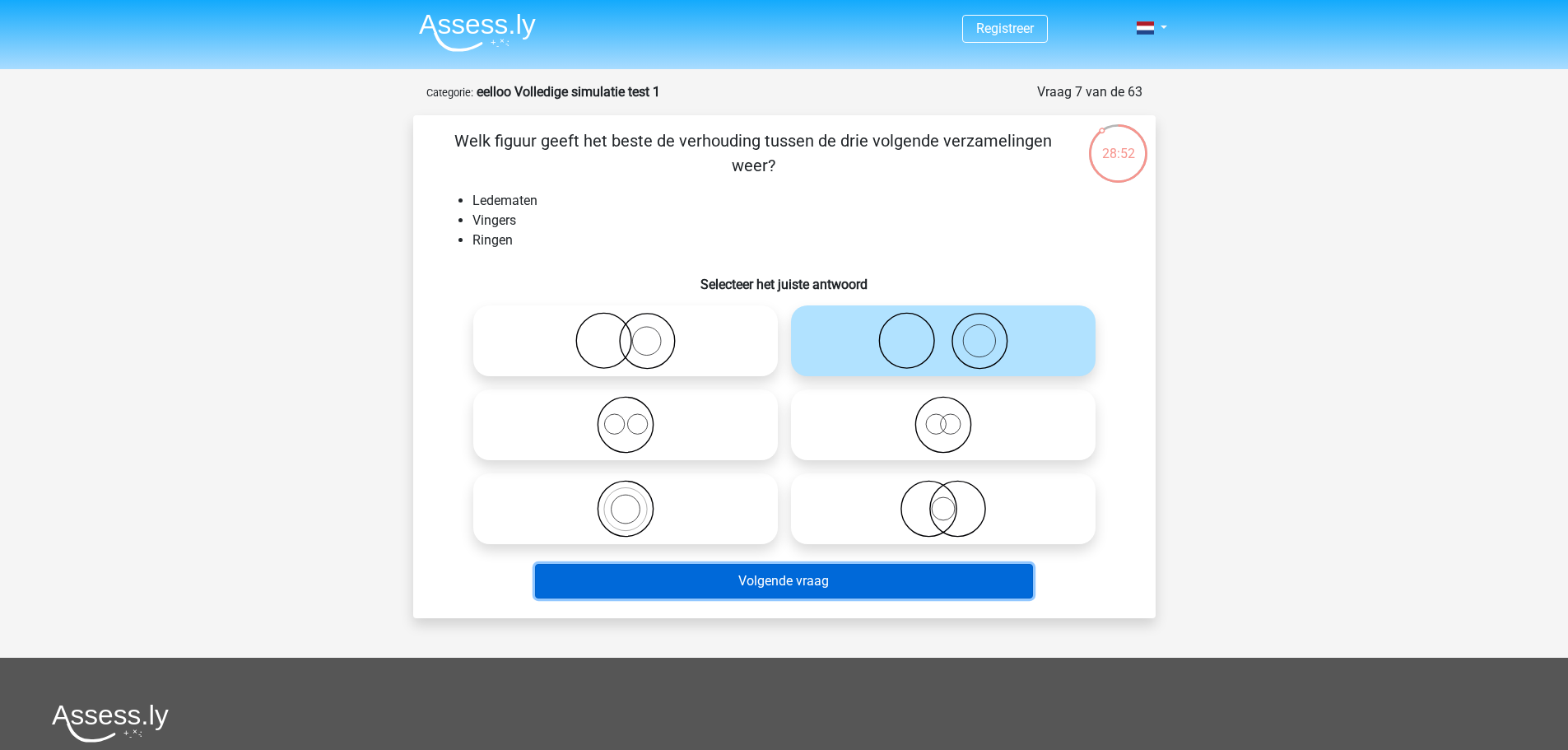
click at [823, 577] on button "Volgende vraag" at bounding box center [784, 580] width 498 height 34
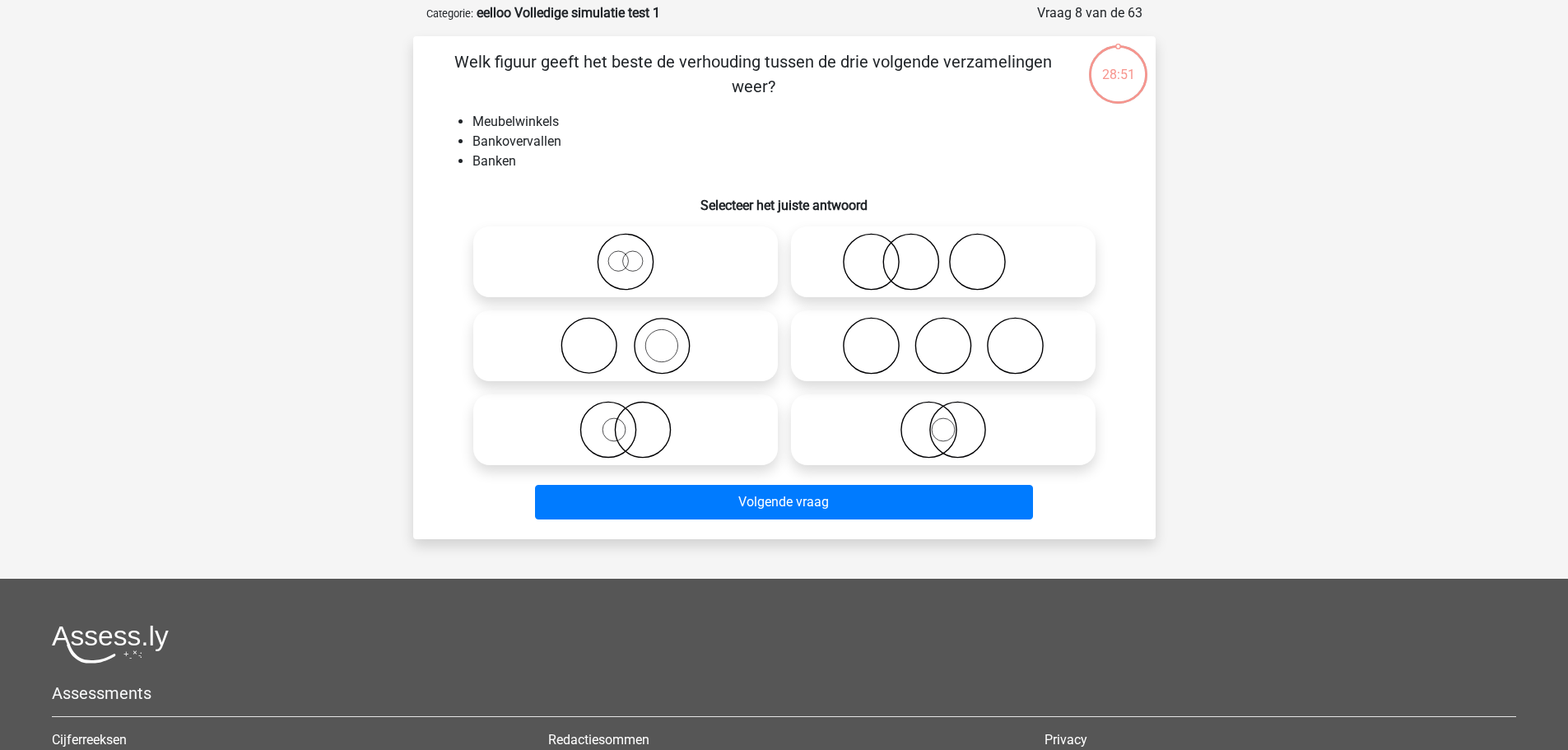
scroll to position [82, 0]
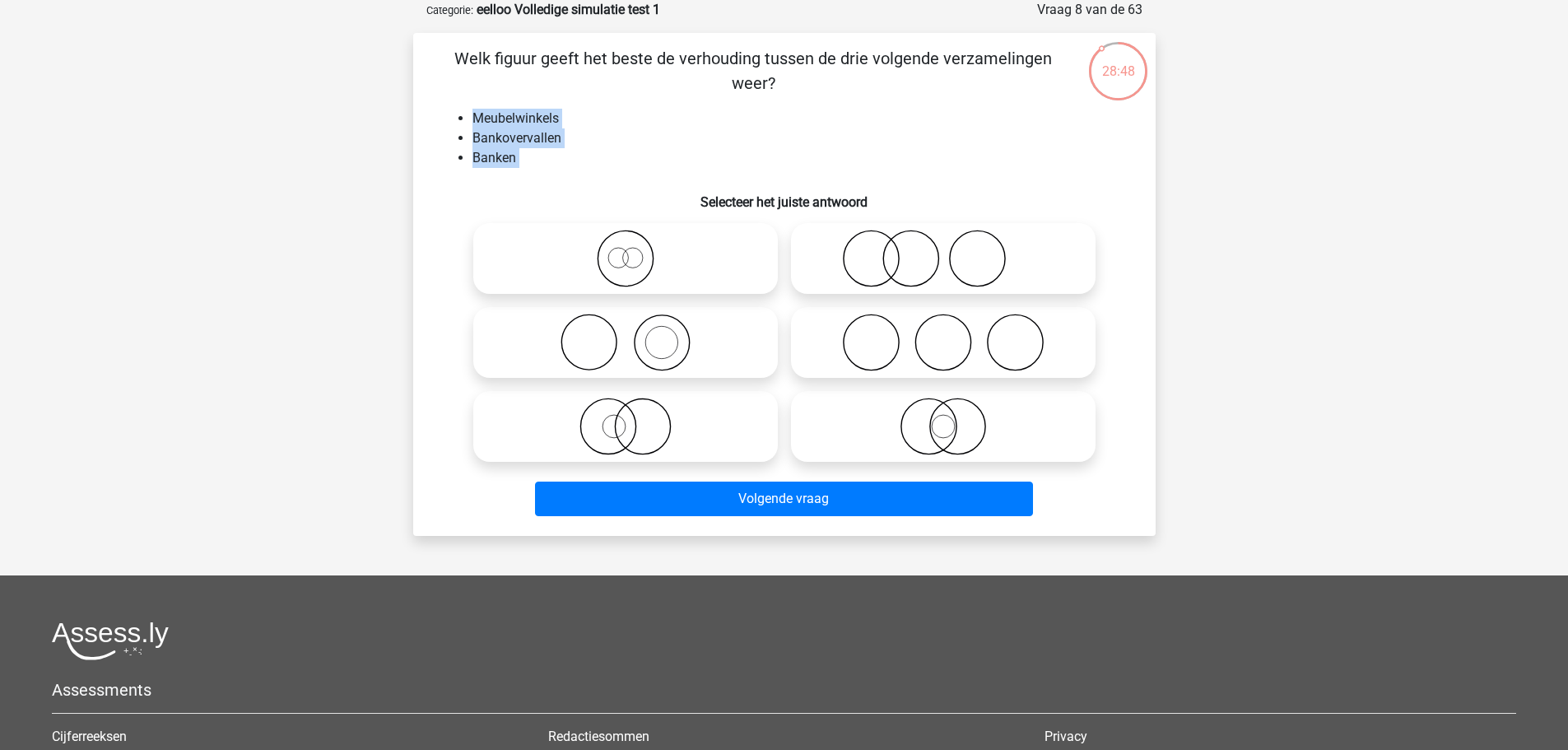
drag, startPoint x: 523, startPoint y: 169, endPoint x: 476, endPoint y: 112, distance: 73.9
click at [471, 111] on div "Welk figuur geeft het beste de verhouding tussen de drie volgende verzamelingen…" at bounding box center [784, 284] width 729 height 477
click at [644, 184] on h6 "Selecteer het juiste antwoord" at bounding box center [784, 194] width 689 height 28
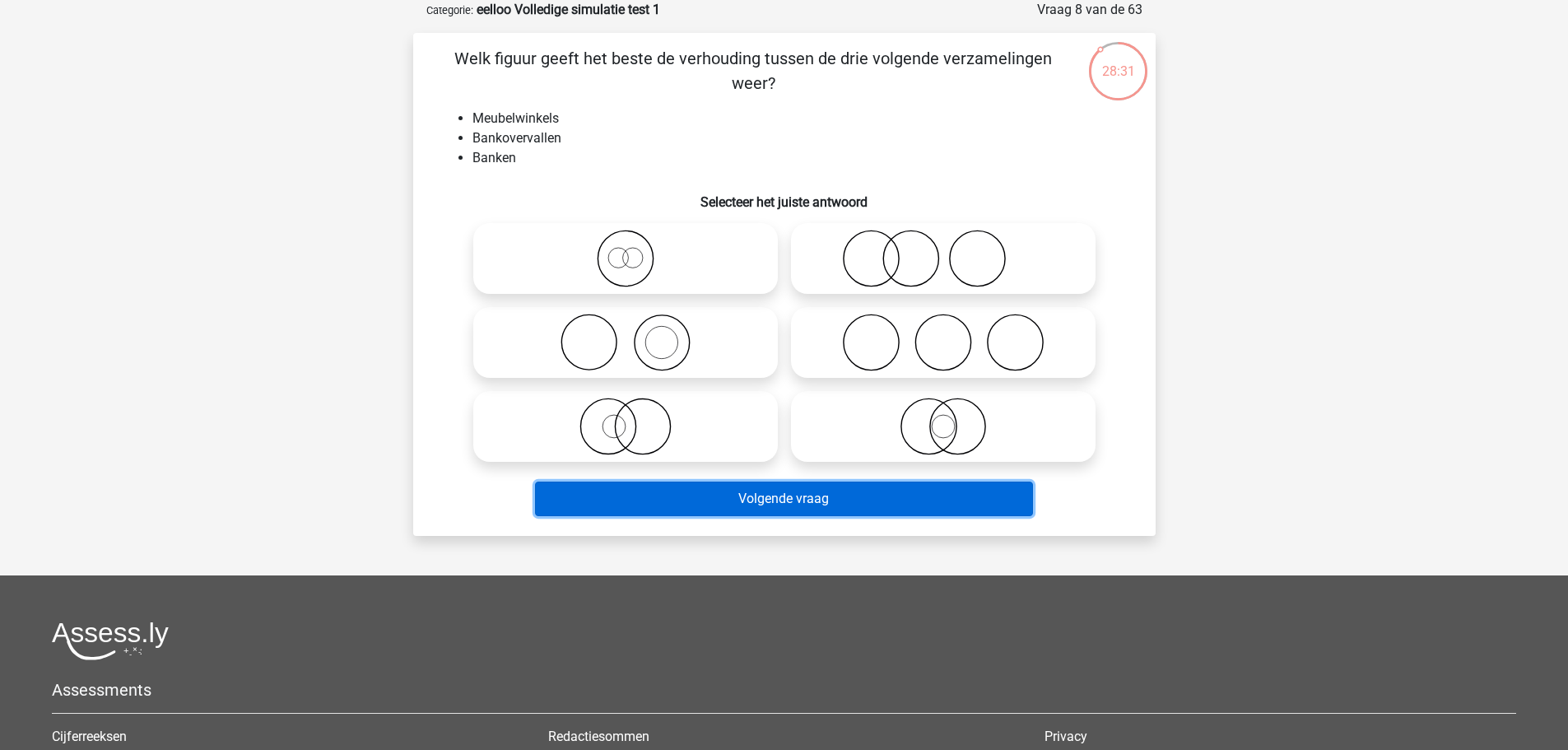
click at [681, 492] on button "Volgende vraag" at bounding box center [784, 498] width 498 height 34
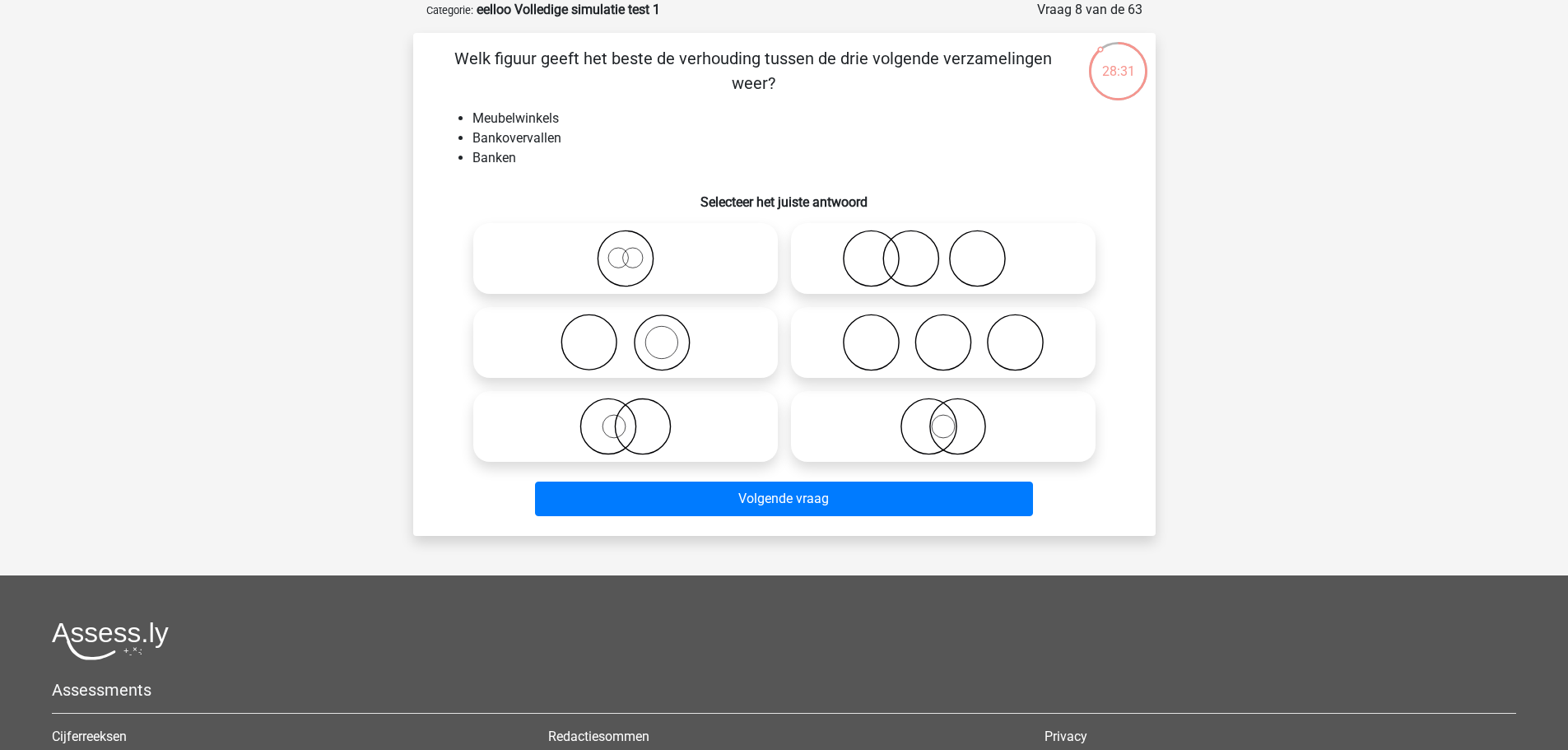
click at [710, 435] on icon at bounding box center [625, 426] width 291 height 58
click at [636, 418] on input "radio" at bounding box center [631, 412] width 11 height 11
radio input "true"
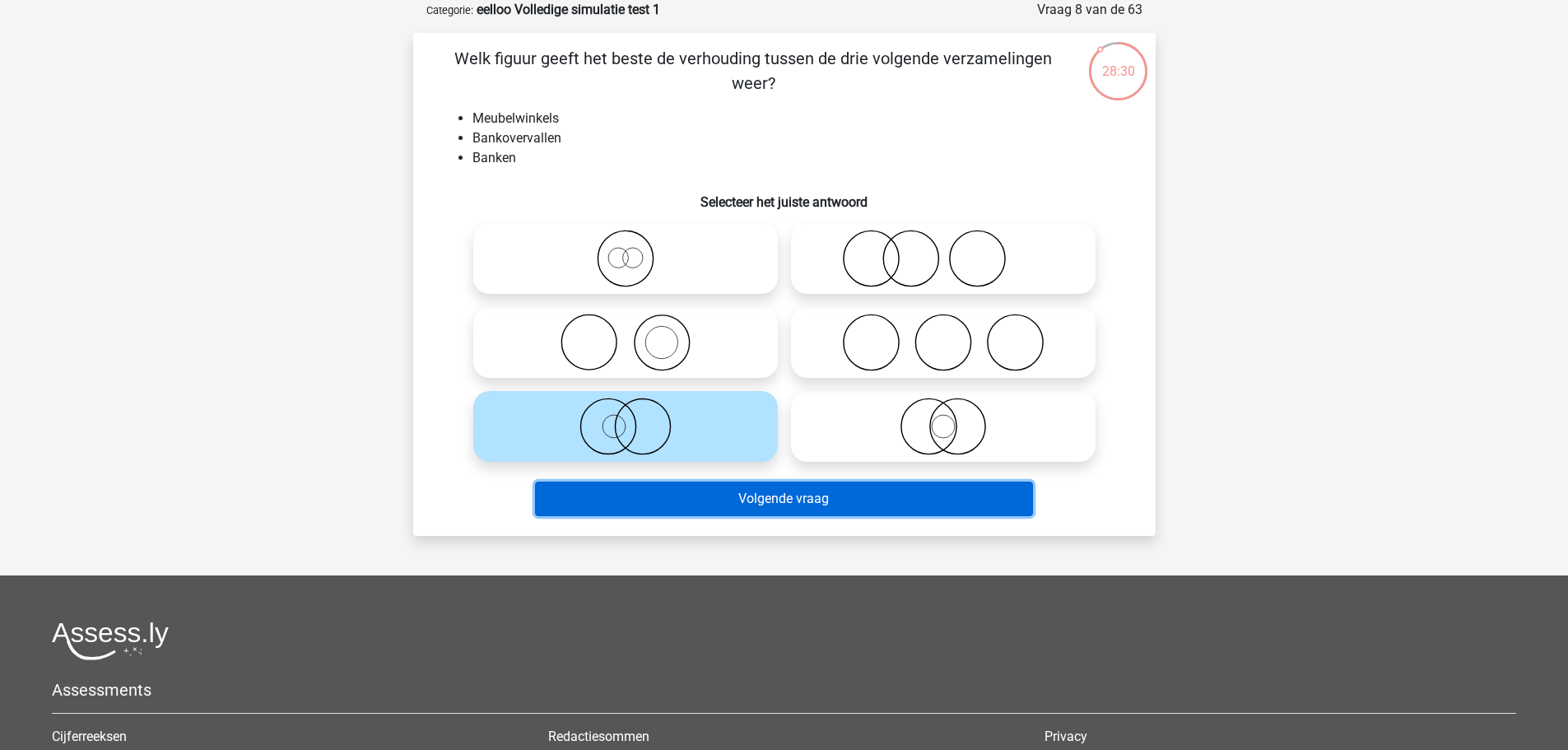
click at [741, 483] on button "Volgende vraag" at bounding box center [784, 498] width 498 height 34
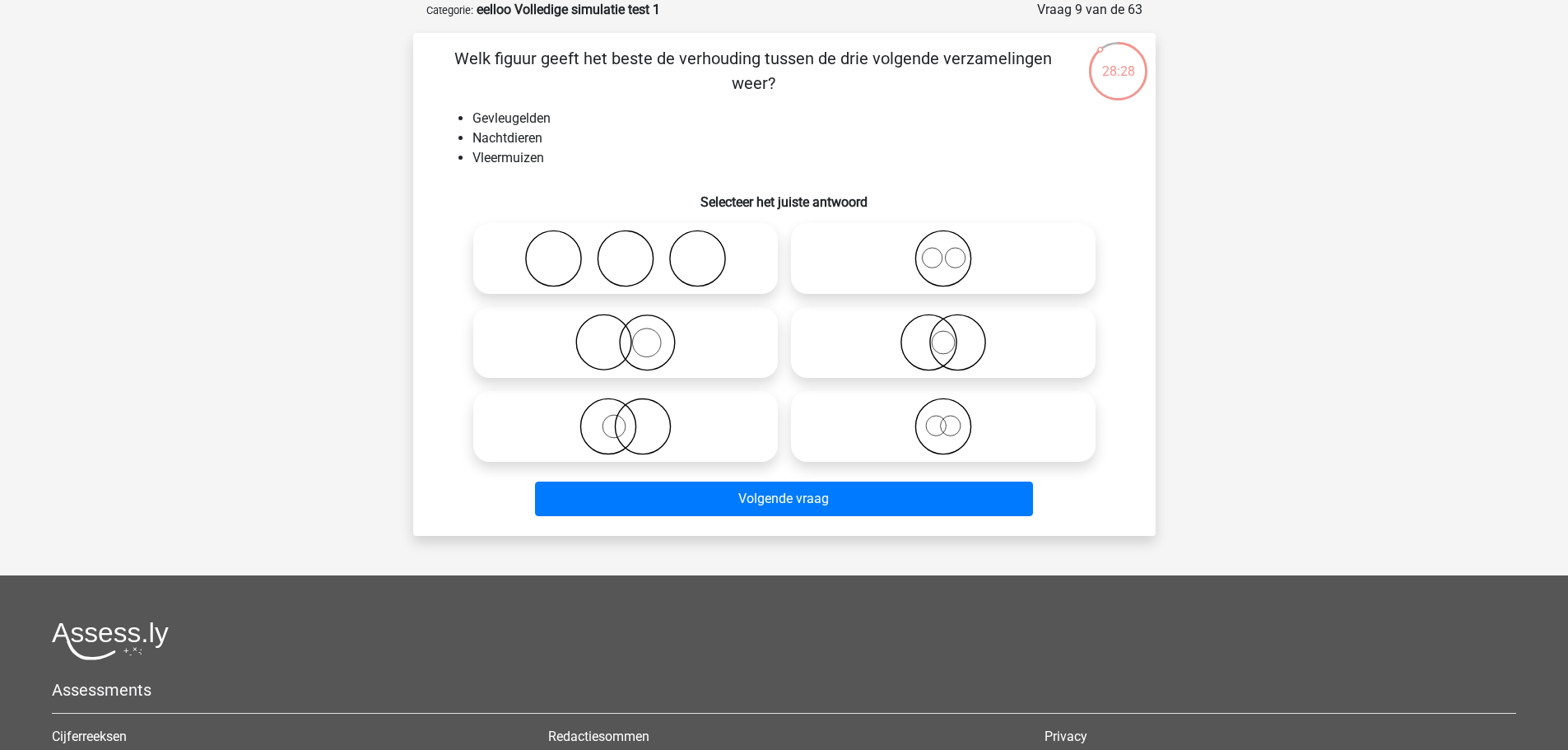
drag, startPoint x: 542, startPoint y: 160, endPoint x: 457, endPoint y: 93, distance: 108.2
click at [457, 93] on div "Welk figuur geeft het beste de verhouding tussen de drie volgende verzamelingen…" at bounding box center [784, 284] width 729 height 477
click at [467, 97] on div "Welk figuur geeft het beste de verhouding tussen de drie volgende verzamelingen…" at bounding box center [784, 284] width 729 height 477
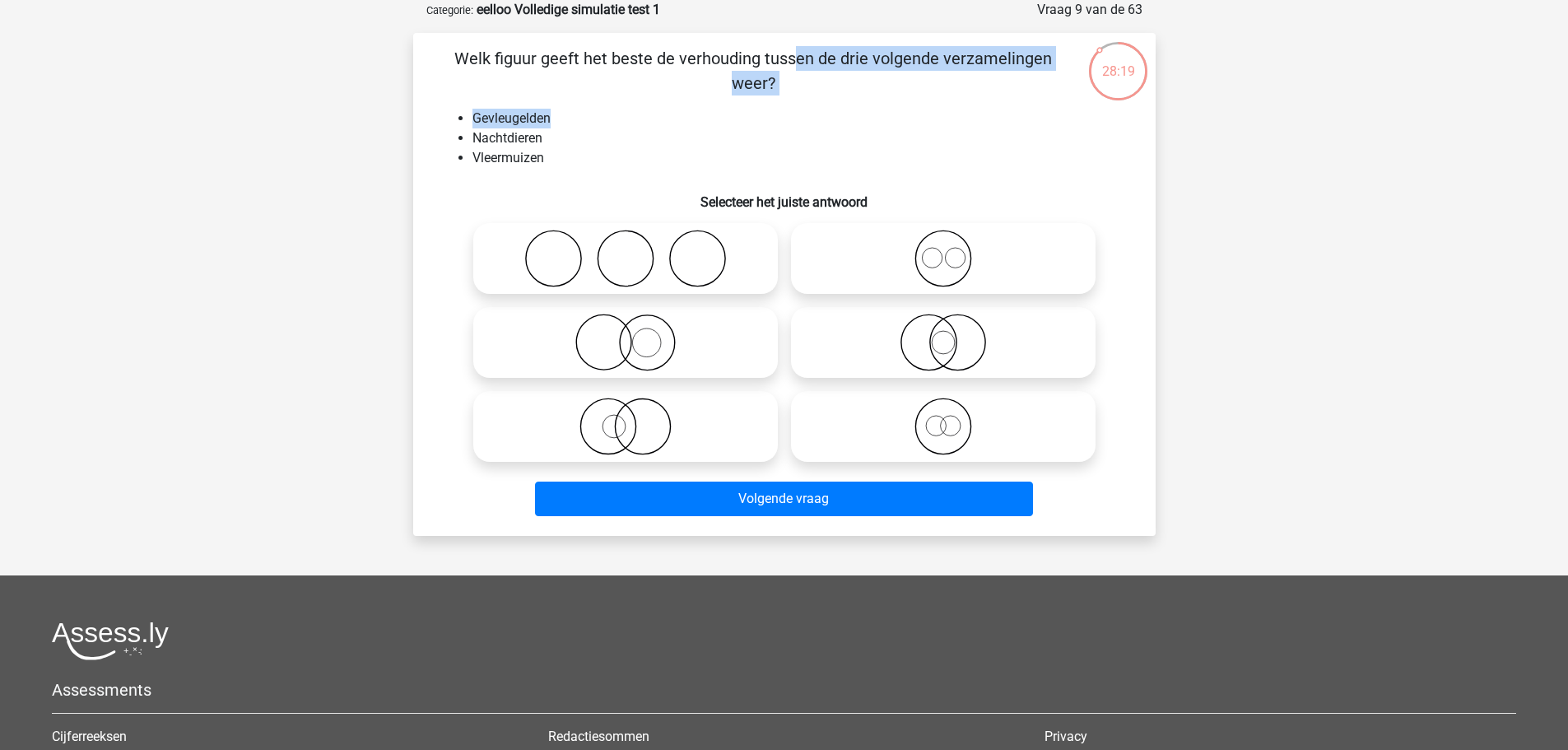
drag, startPoint x: 456, startPoint y: 56, endPoint x: 804, endPoint y: 97, distance: 350.4
click at [804, 97] on div "Welk figuur geeft het beste de verhouding tussen de drie volgende verzamelingen…" at bounding box center [784, 284] width 729 height 477
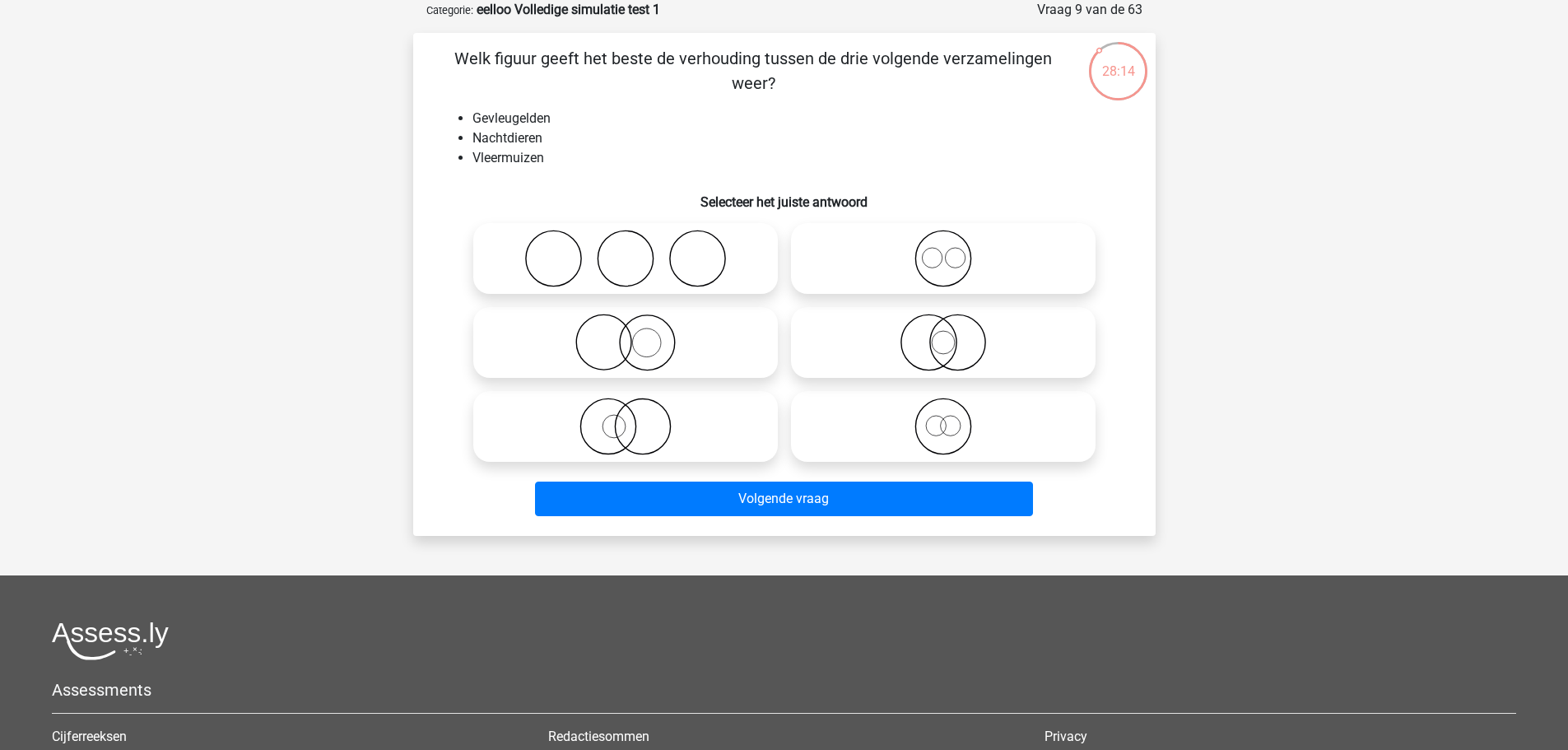
click at [647, 134] on li "Nachtdieren" at bounding box center [801, 138] width 657 height 20
drag, startPoint x: 471, startPoint y: 104, endPoint x: 557, endPoint y: 170, distance: 108.4
click at [557, 170] on div "Welk figuur geeft het beste de verhouding tussen de drie volgende verzamelingen…" at bounding box center [784, 284] width 729 height 477
click at [557, 169] on div "Welk figuur geeft het beste de verhouding tussen de drie volgende verzamelingen…" at bounding box center [784, 284] width 729 height 477
drag, startPoint x: 470, startPoint y: 107, endPoint x: 546, endPoint y: 158, distance: 91.5
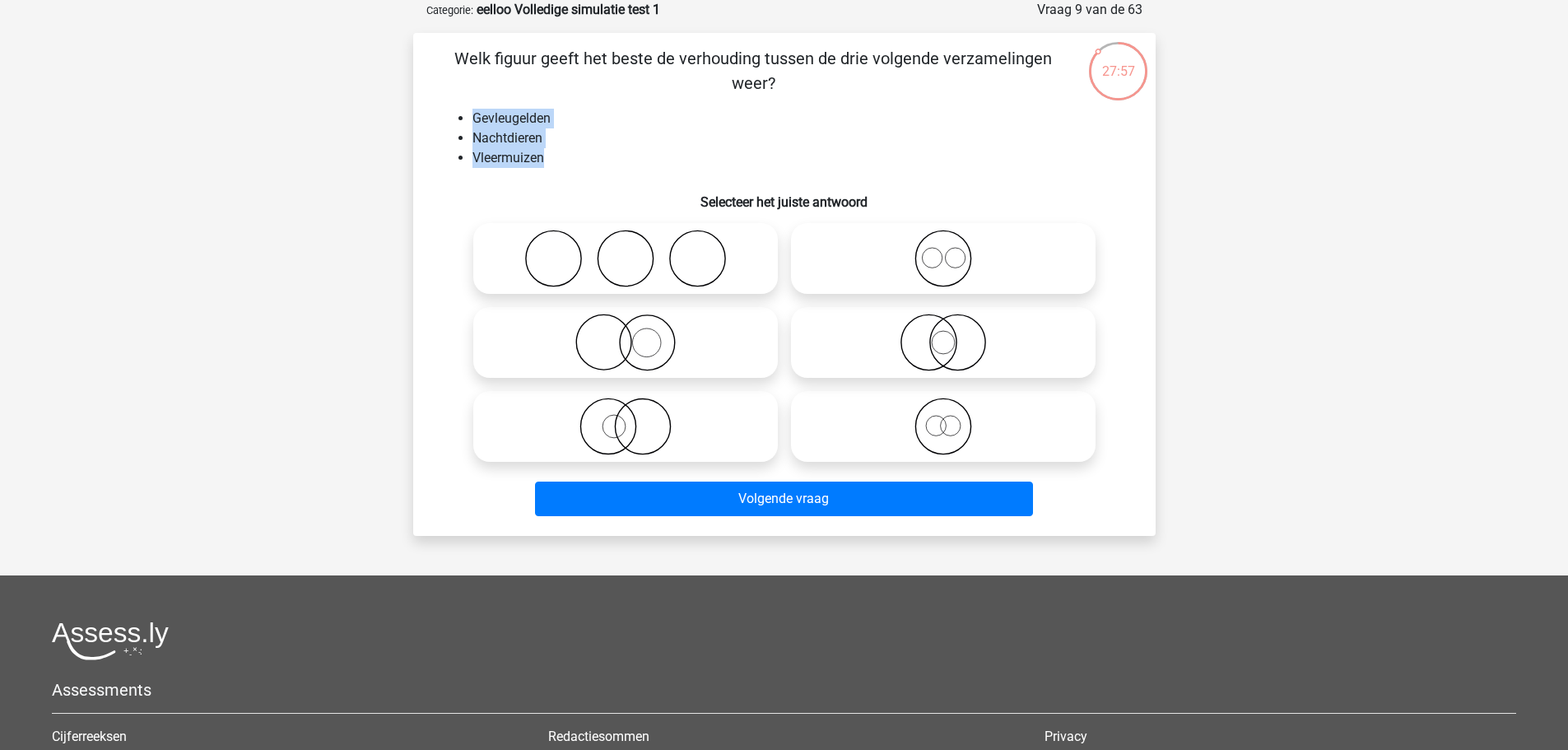
click at [546, 158] on div "Welk figuur geeft het beste de verhouding tussen de drie volgende verzamelingen…" at bounding box center [784, 284] width 729 height 477
click at [528, 139] on li "Nachtdieren" at bounding box center [801, 138] width 657 height 20
click at [682, 325] on icon at bounding box center [625, 342] width 291 height 58
click at [636, 325] on input "radio" at bounding box center [631, 328] width 11 height 11
radio input "true"
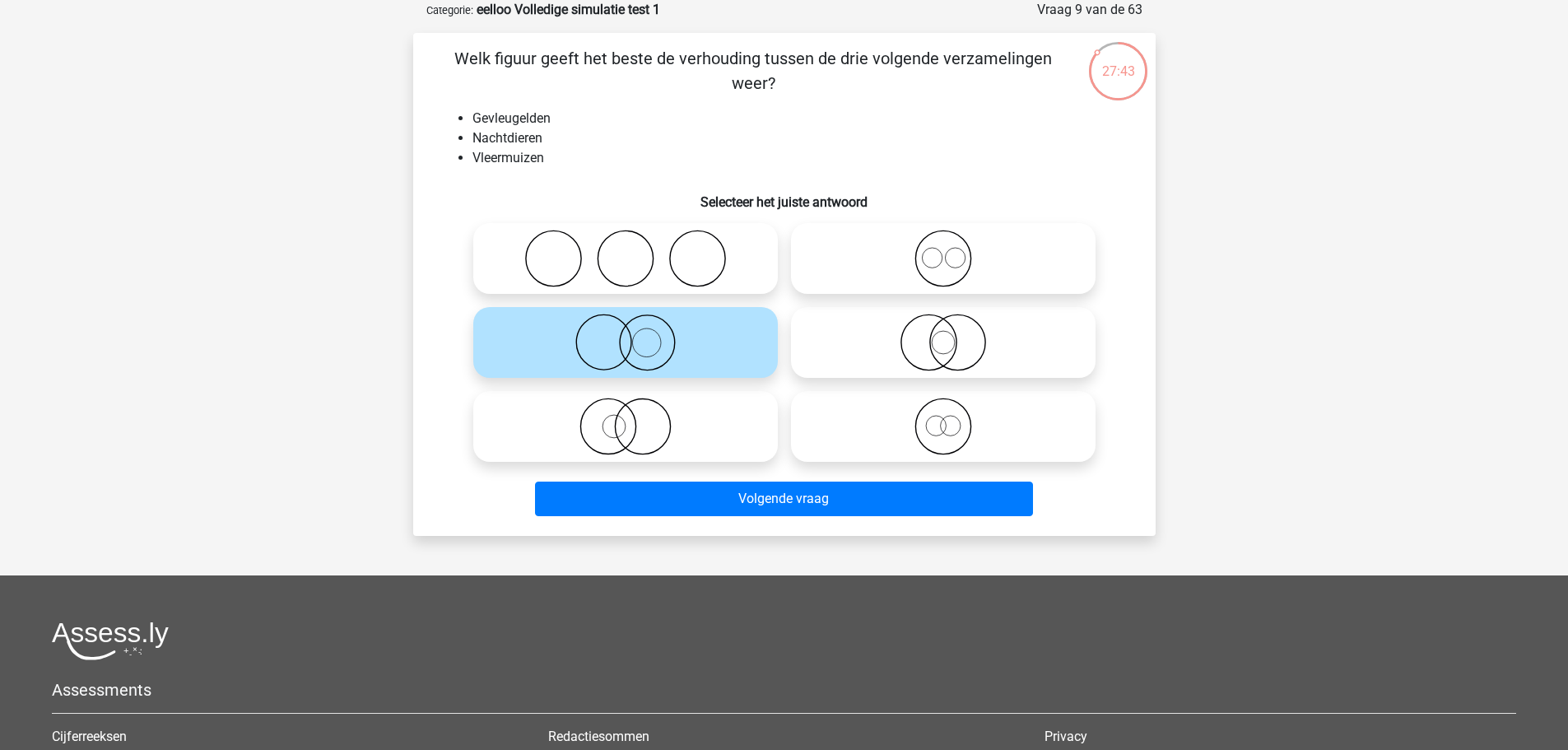
click at [762, 475] on div "Volgende vraag" at bounding box center [784, 496] width 689 height 55
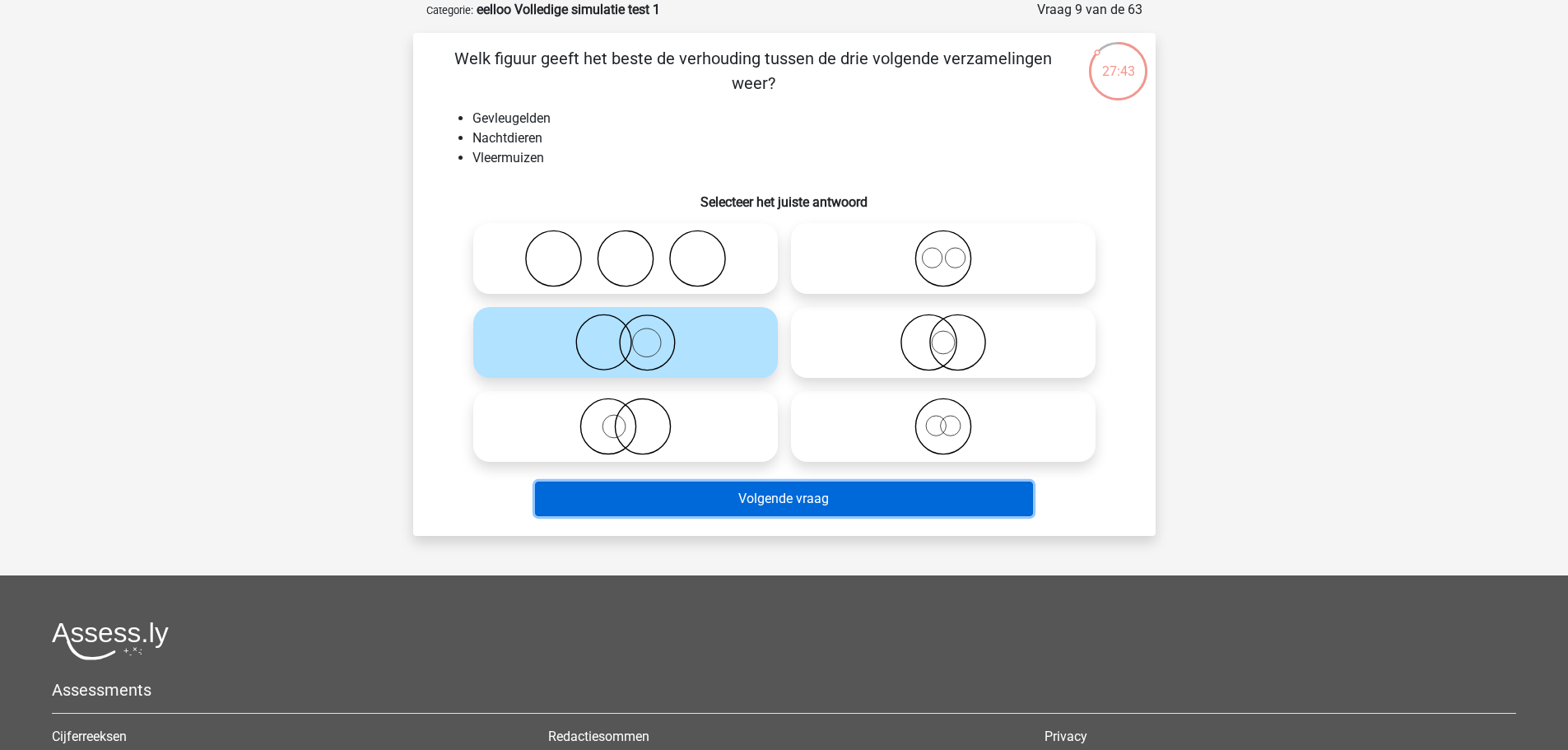
click at [763, 487] on button "Volgende vraag" at bounding box center [784, 498] width 498 height 34
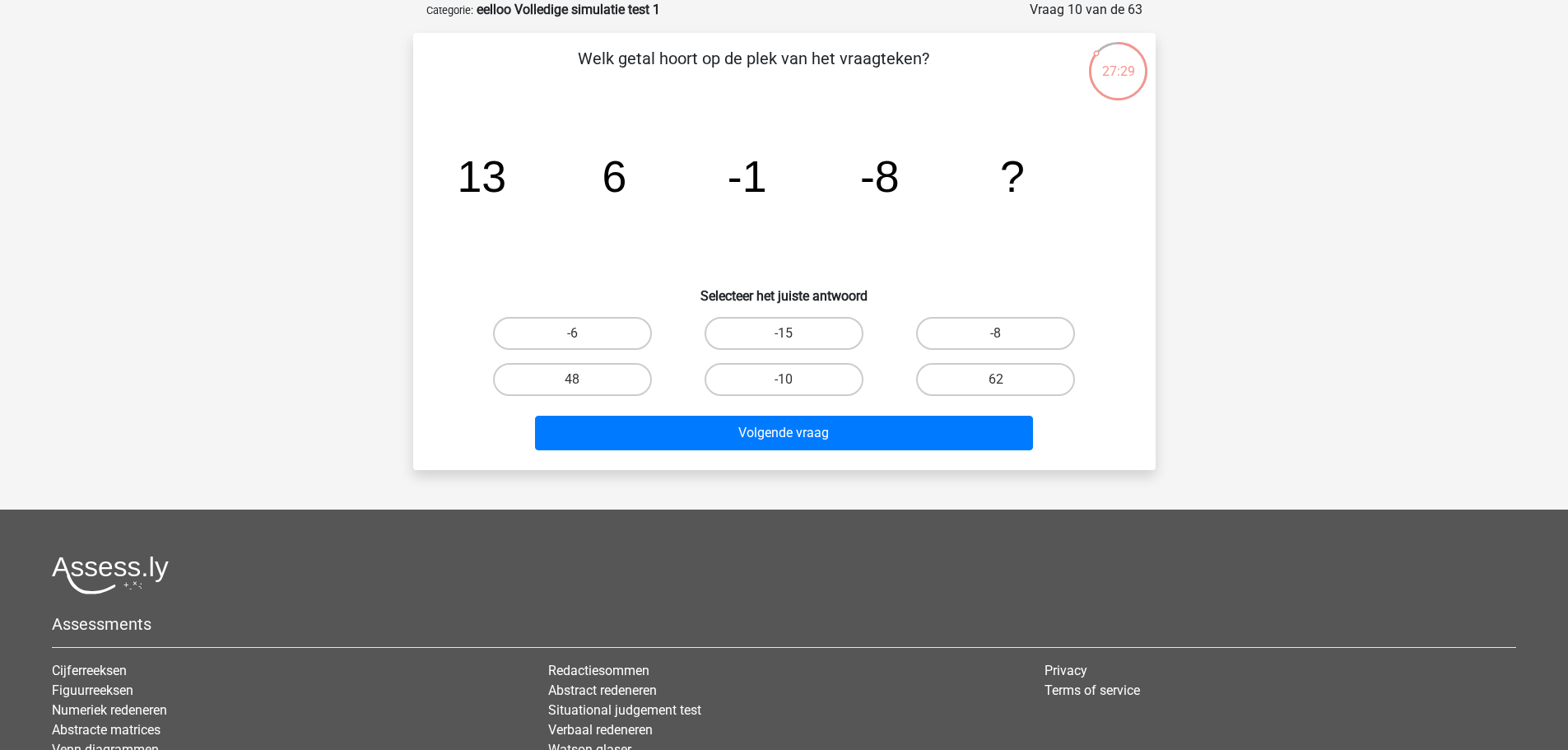
click at [728, 350] on div "-15" at bounding box center [783, 333] width 212 height 46
click at [746, 322] on label "-15" at bounding box center [783, 333] width 159 height 33
click at [783, 333] on input "-15" at bounding box center [788, 338] width 11 height 11
radio input "true"
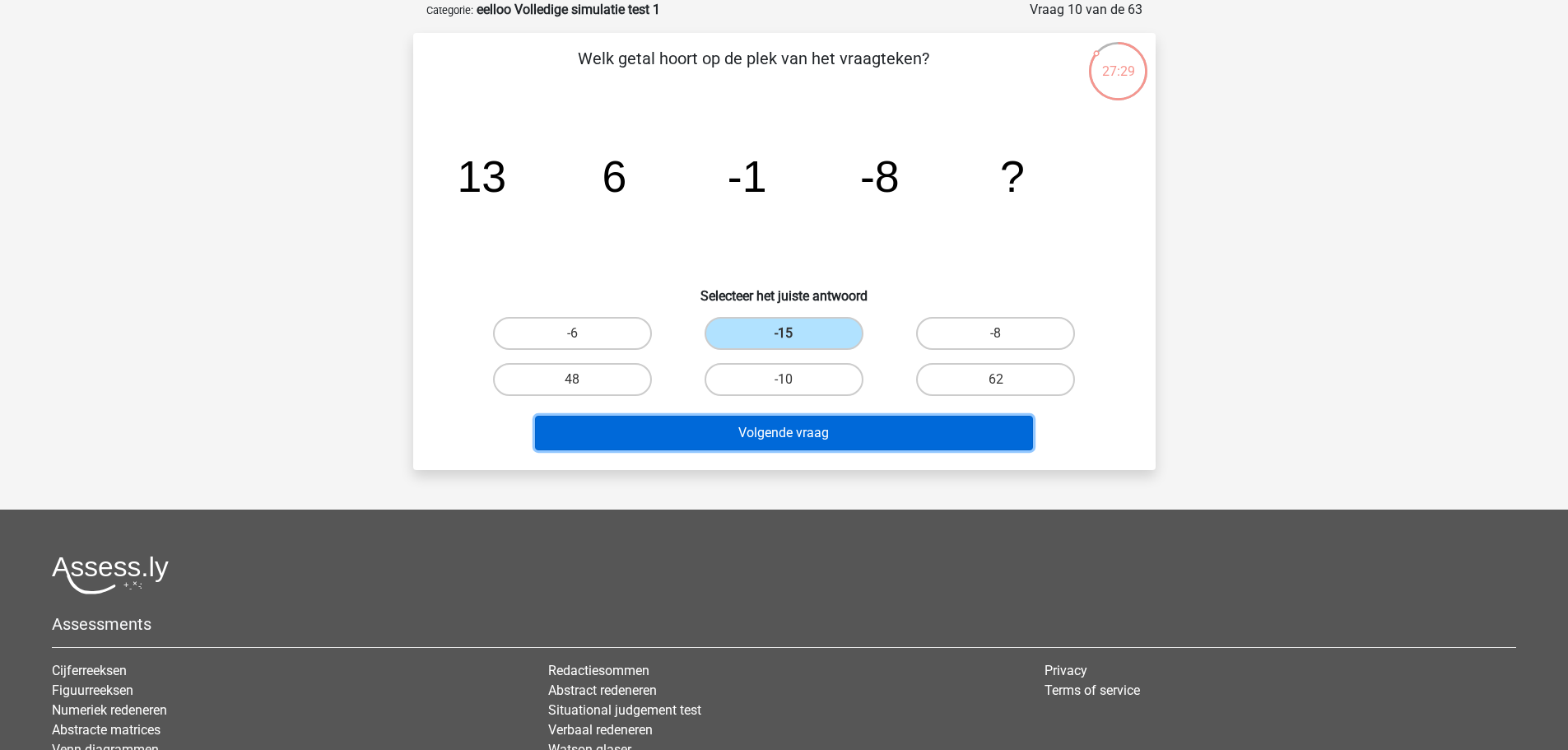
click at [721, 429] on button "Volgende vraag" at bounding box center [784, 433] width 498 height 34
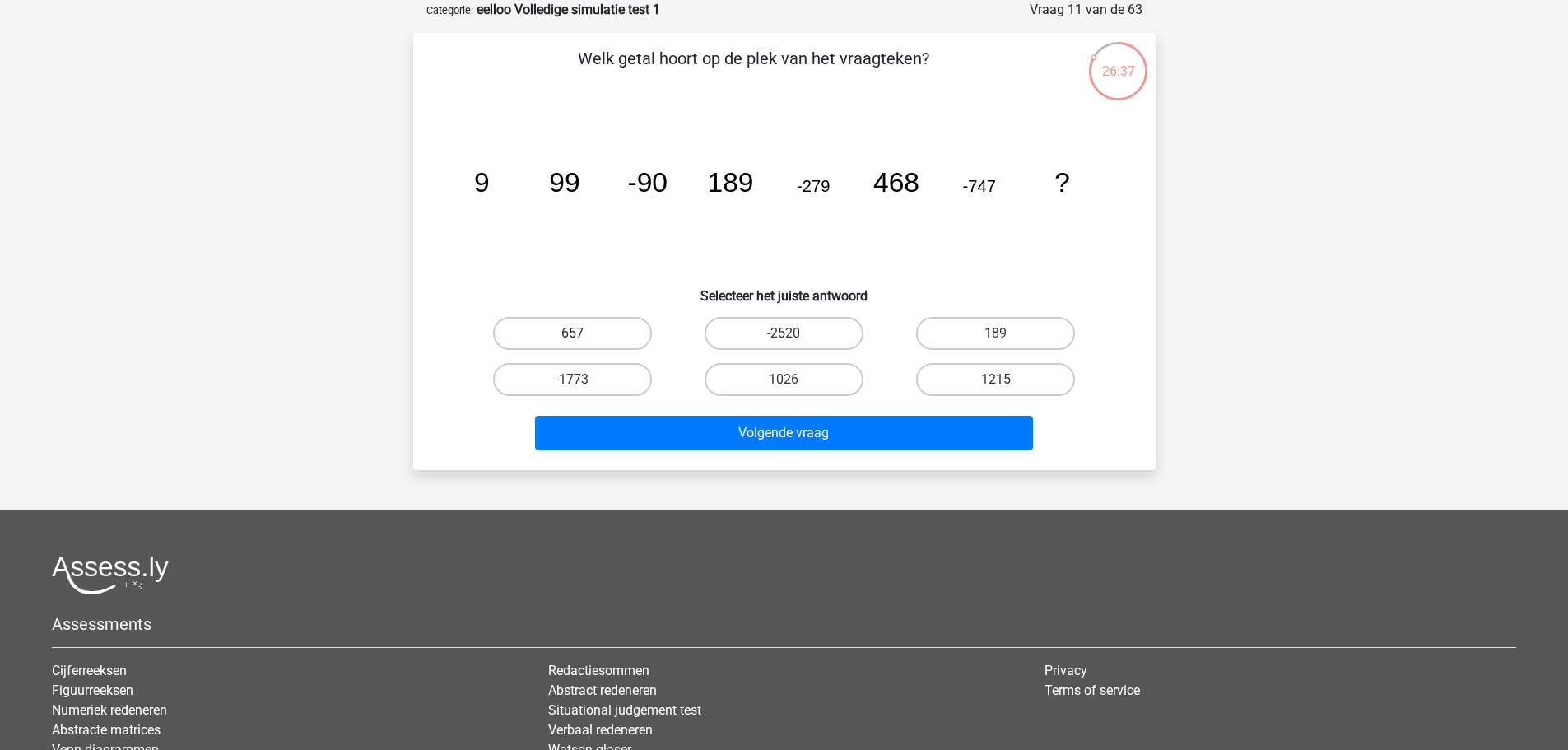
click at [557, 333] on label "657" at bounding box center [572, 333] width 159 height 33
click at [572, 333] on input "657" at bounding box center [577, 338] width 11 height 11
radio input "true"
click at [945, 381] on label "1215" at bounding box center [995, 380] width 159 height 33
click at [996, 381] on input "1215" at bounding box center [1001, 385] width 11 height 11
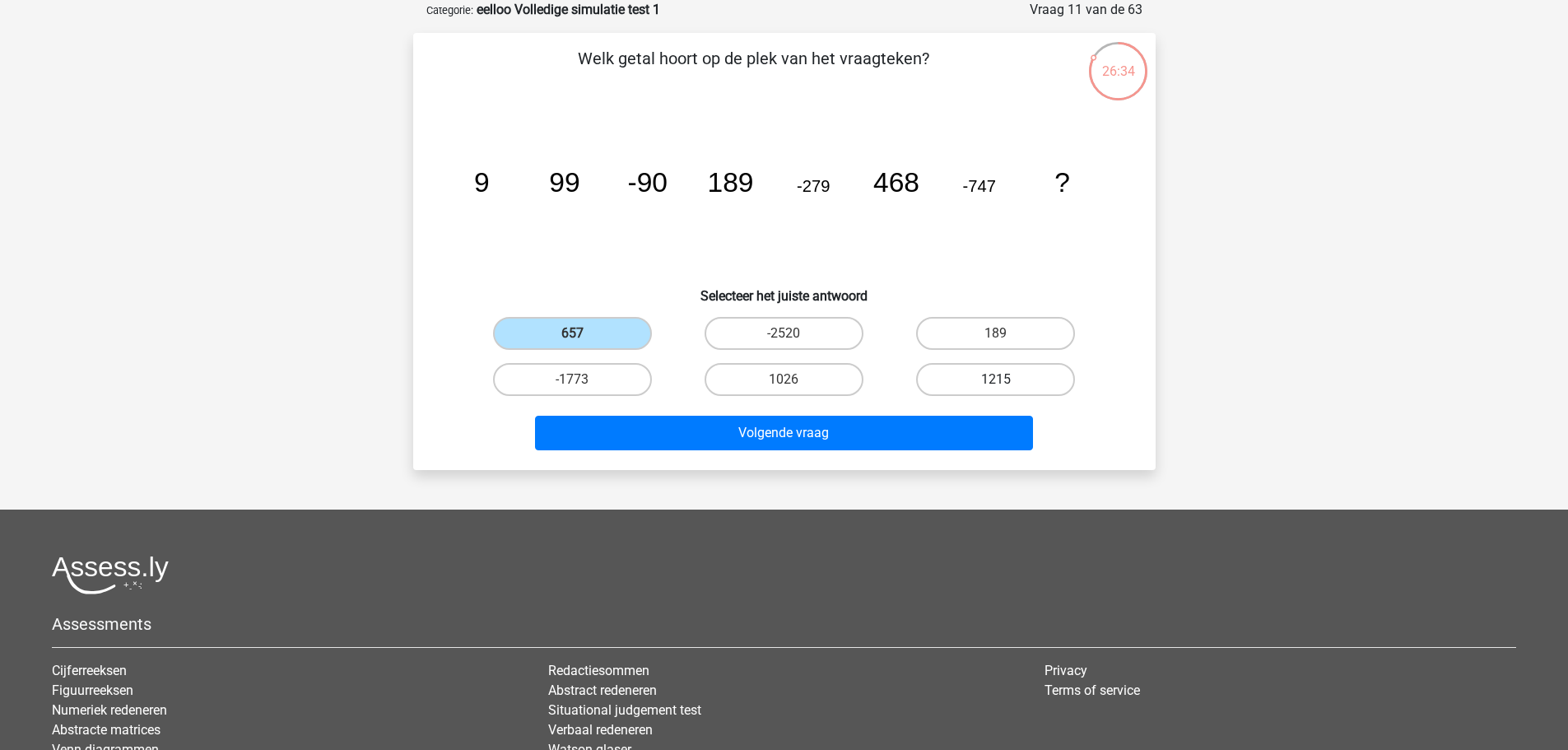
radio input "true"
click at [769, 382] on label "1026" at bounding box center [783, 380] width 159 height 33
click at [783, 382] on input "1026" at bounding box center [788, 385] width 11 height 11
radio input "true"
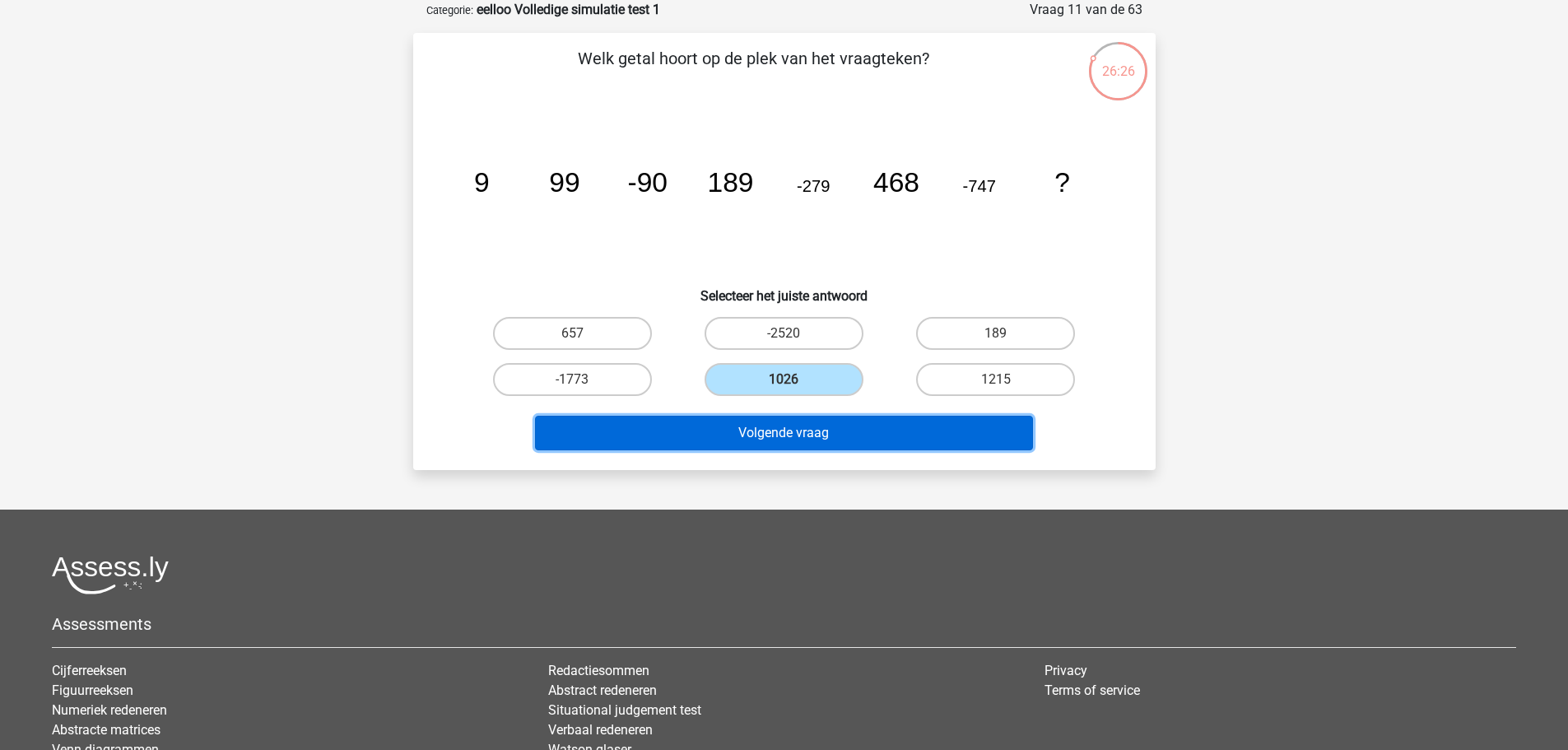
click at [838, 435] on button "Volgende vraag" at bounding box center [784, 433] width 498 height 34
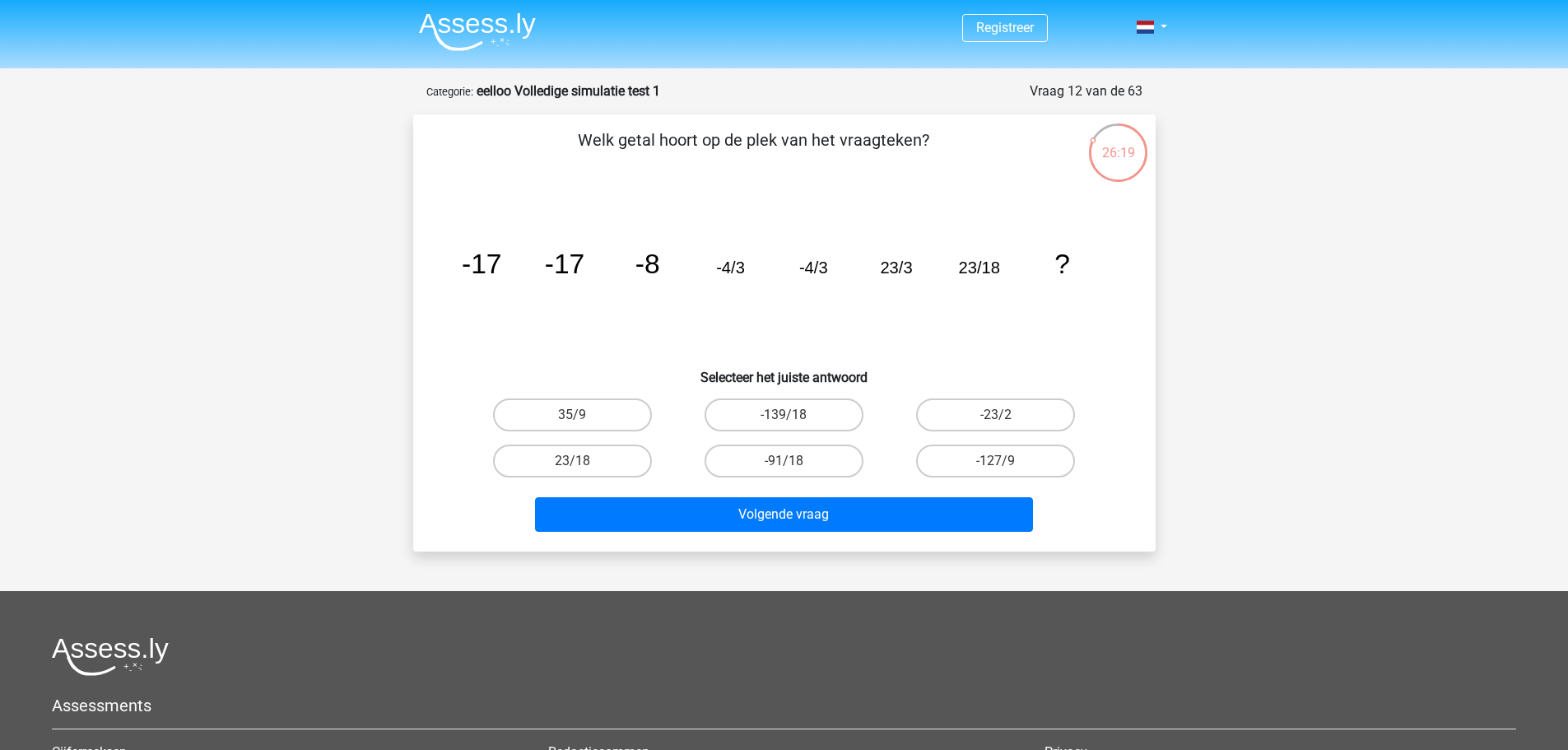
scroll to position [0, 0]
click at [966, 416] on label "-23/2" at bounding box center [995, 416] width 159 height 33
click at [996, 416] on input "-23/2" at bounding box center [1001, 421] width 11 height 11
radio input "true"
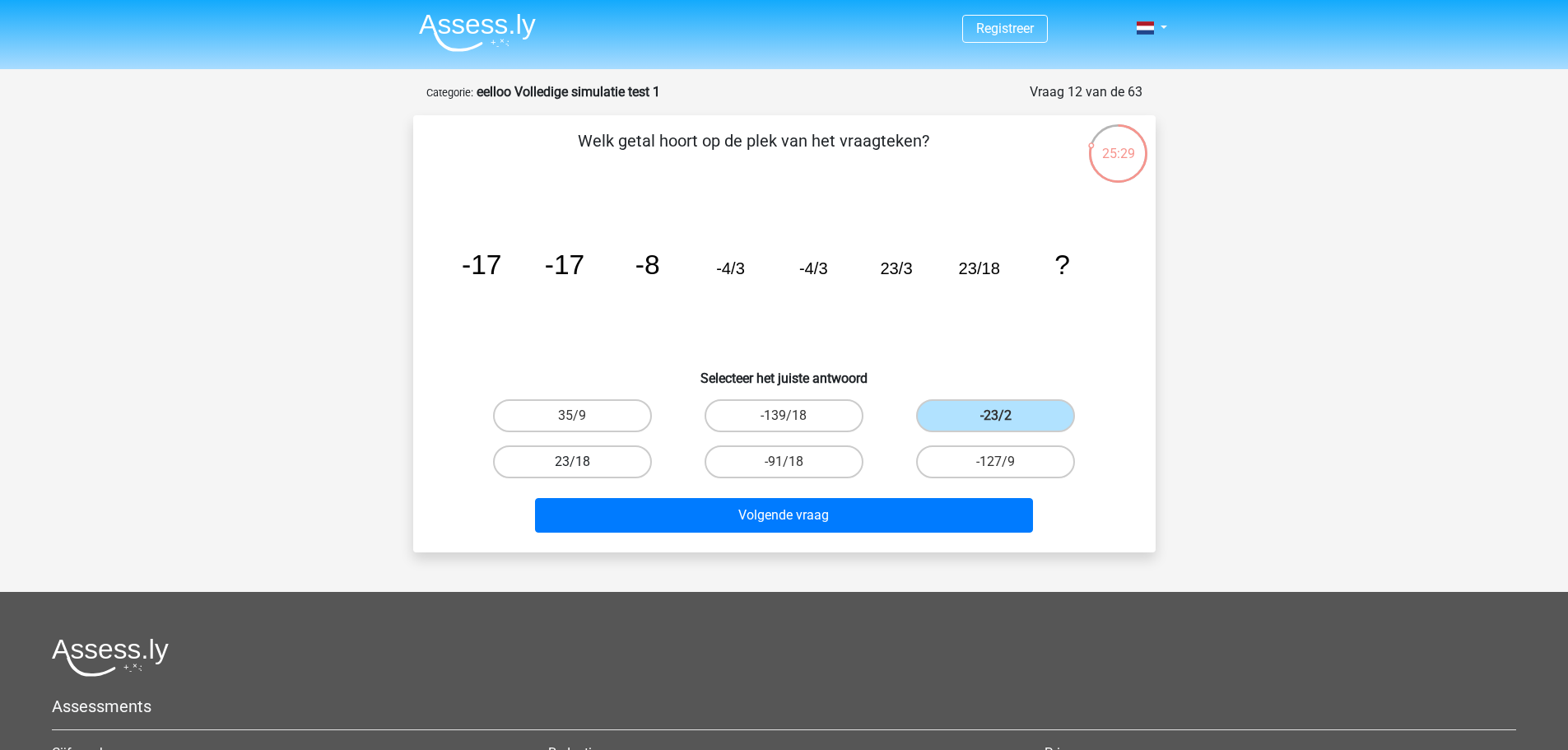
click at [631, 452] on label "23/18" at bounding box center [572, 462] width 159 height 33
click at [583, 462] on input "23/18" at bounding box center [577, 467] width 11 height 11
radio input "true"
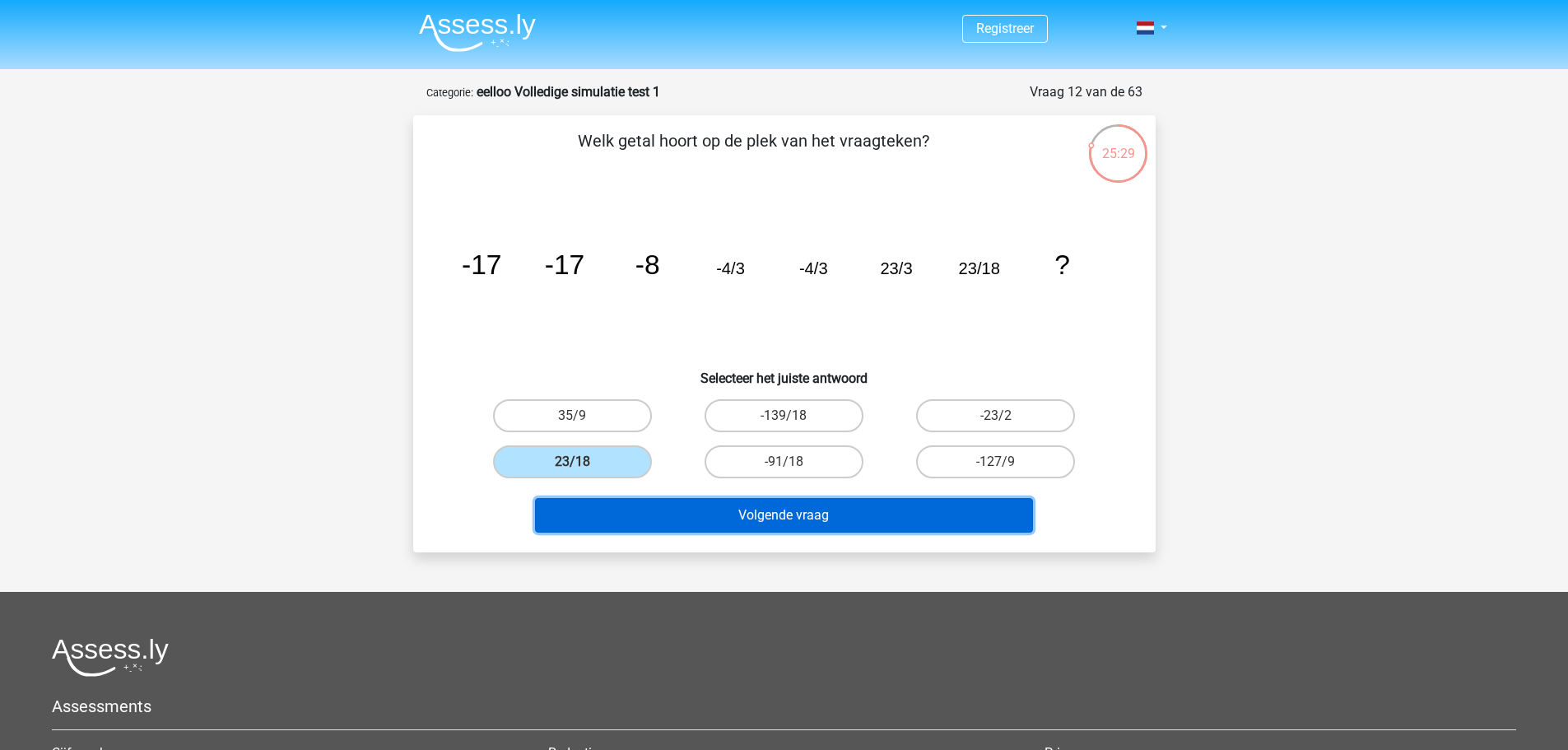
click at [677, 516] on button "Volgende vraag" at bounding box center [784, 515] width 498 height 34
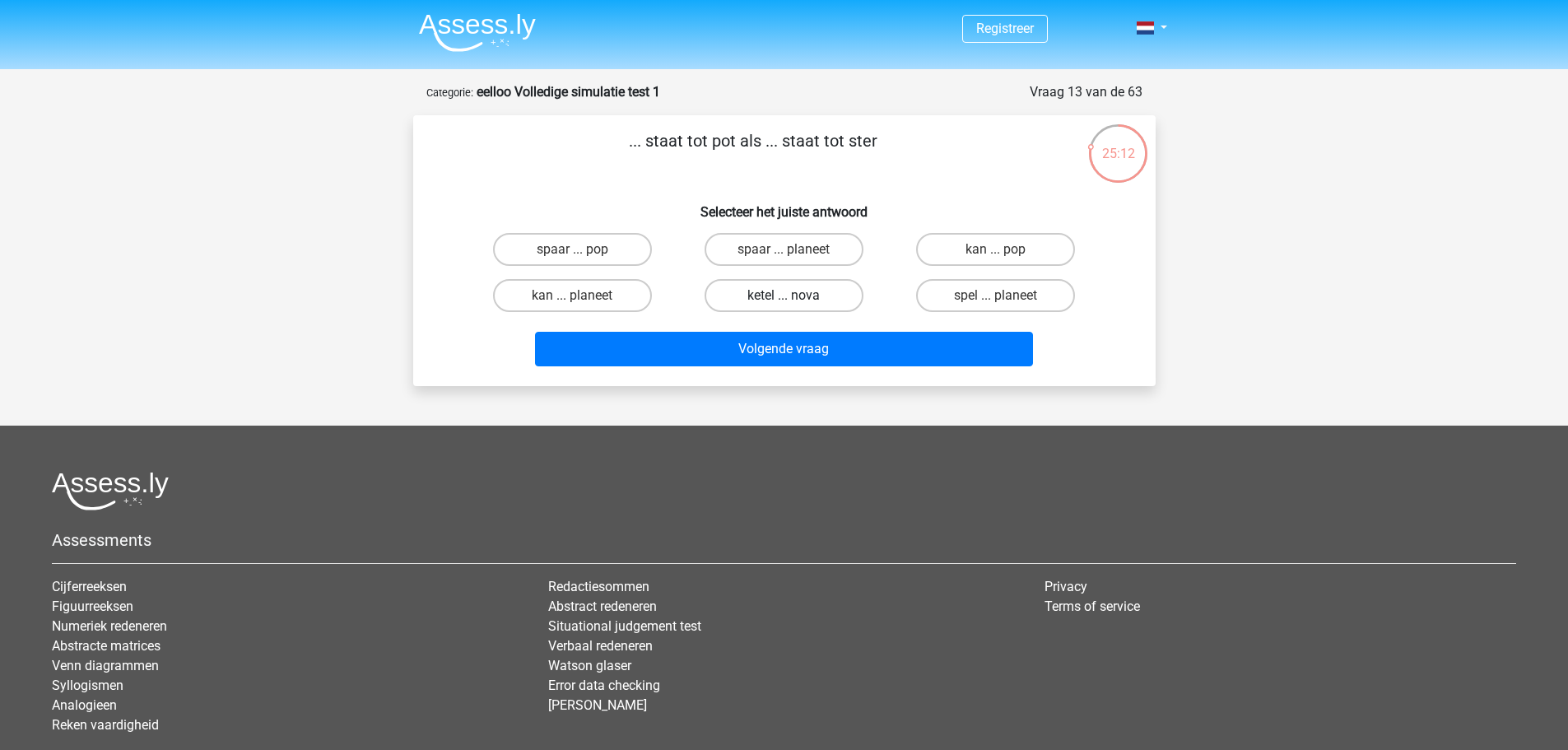
click at [795, 302] on label "ketel ... nova" at bounding box center [783, 296] width 159 height 33
click at [794, 302] on input "ketel ... nova" at bounding box center [788, 301] width 11 height 11
radio input "true"
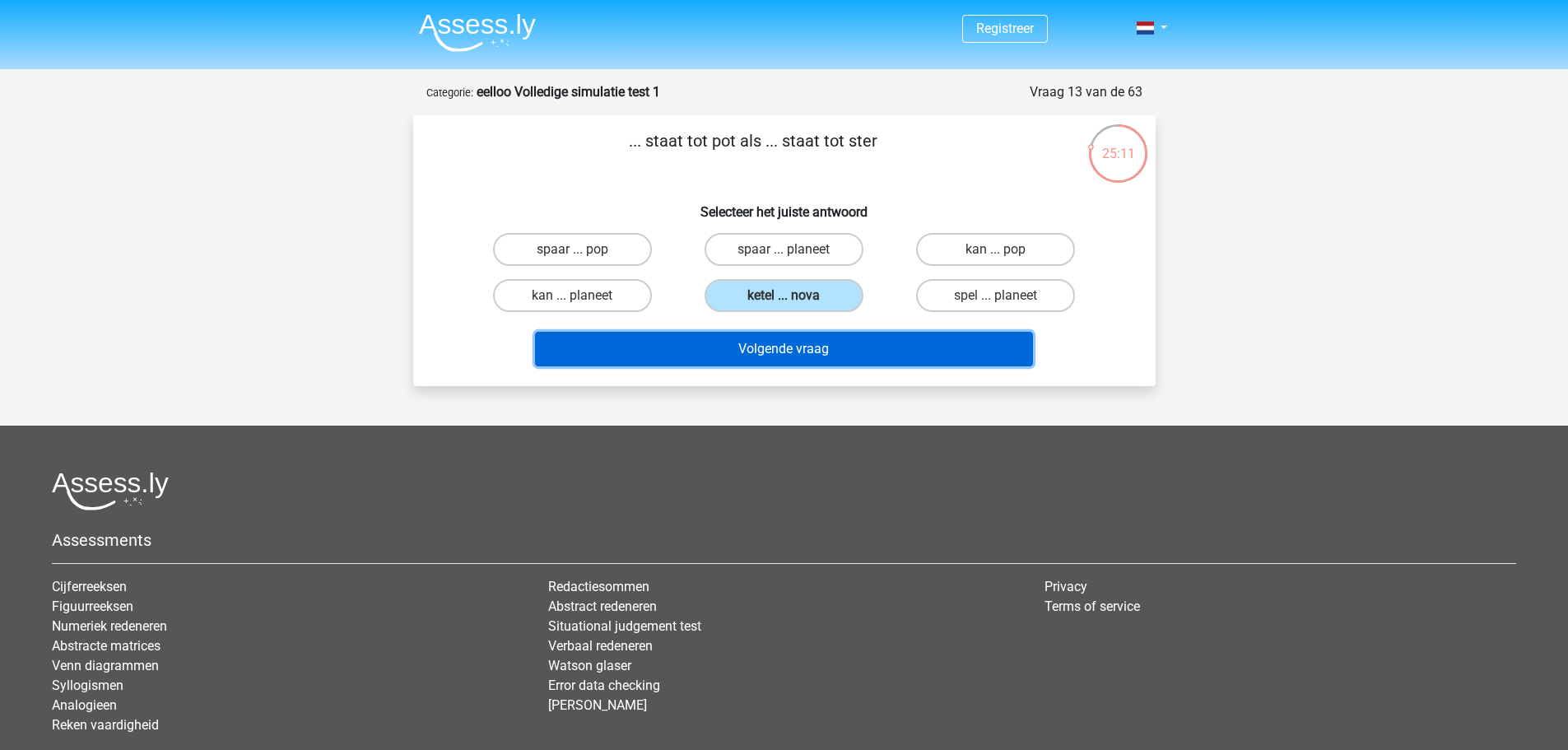
click at [812, 349] on button "Volgende vraag" at bounding box center [784, 349] width 498 height 34
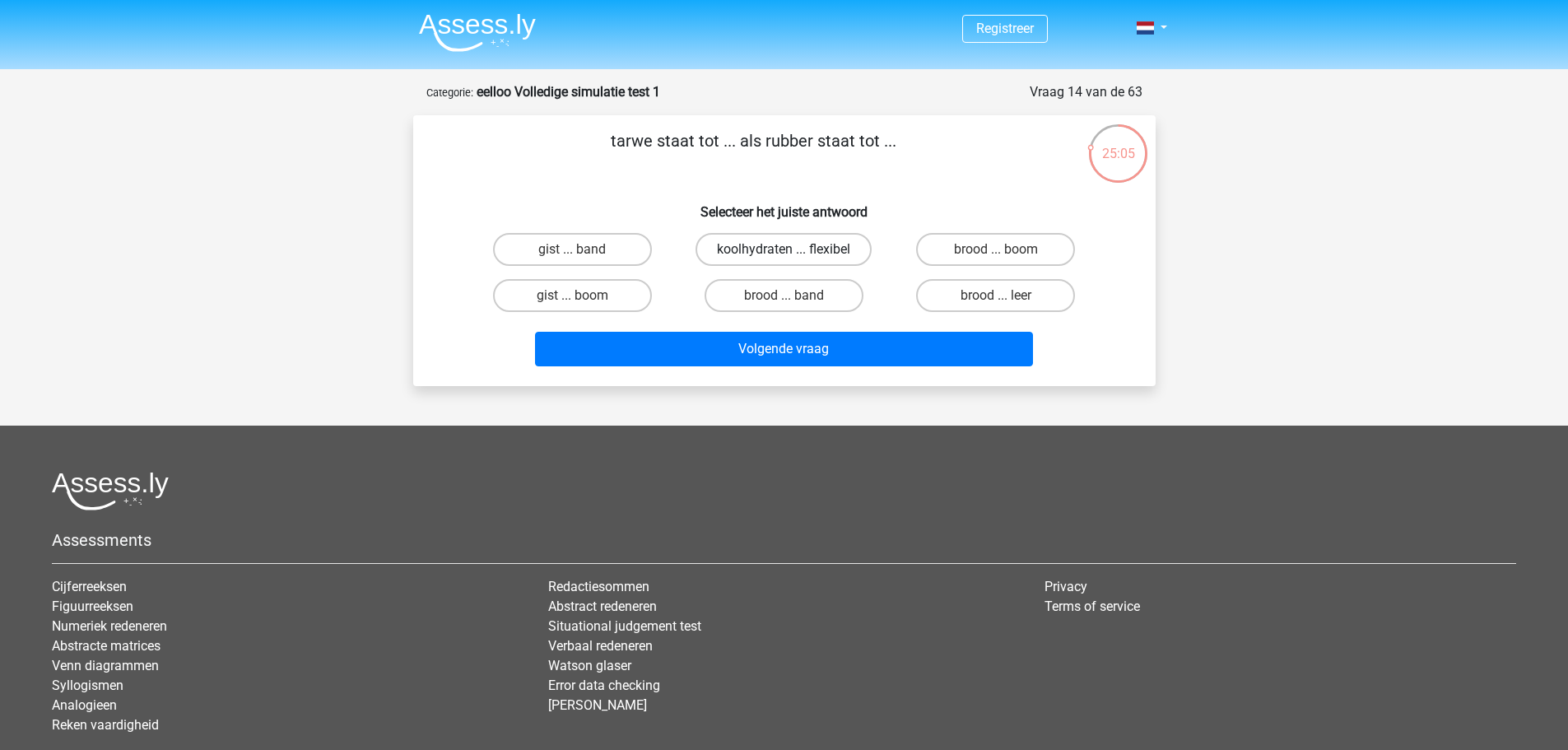
click at [821, 250] on label "koolhydraten ... flexibel" at bounding box center [783, 250] width 176 height 33
click at [794, 250] on input "koolhydraten ... flexibel" at bounding box center [788, 254] width 11 height 11
radio input "true"
click at [771, 301] on label "brood ... band" at bounding box center [783, 296] width 159 height 33
click at [783, 301] on input "brood ... band" at bounding box center [788, 301] width 11 height 11
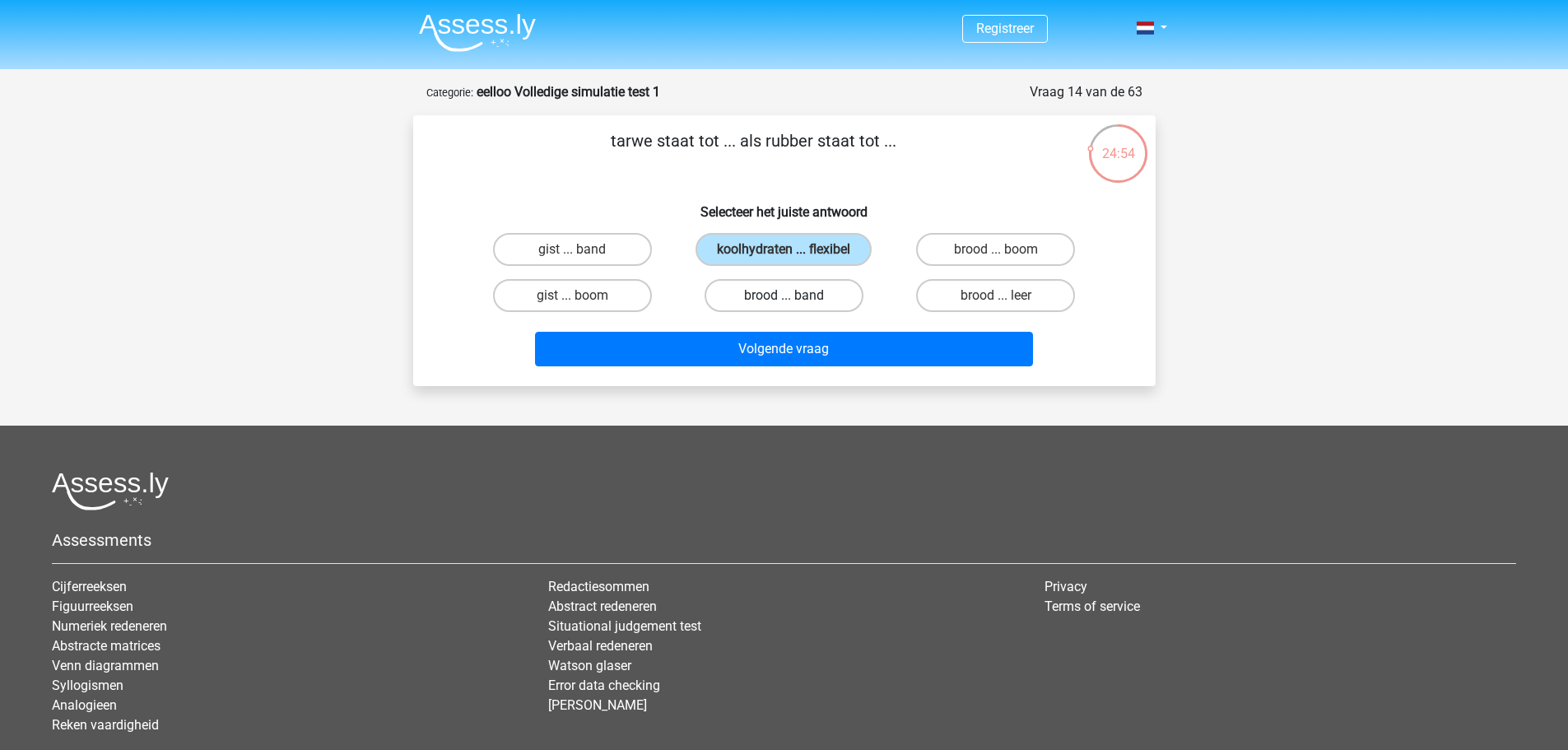
radio input "true"
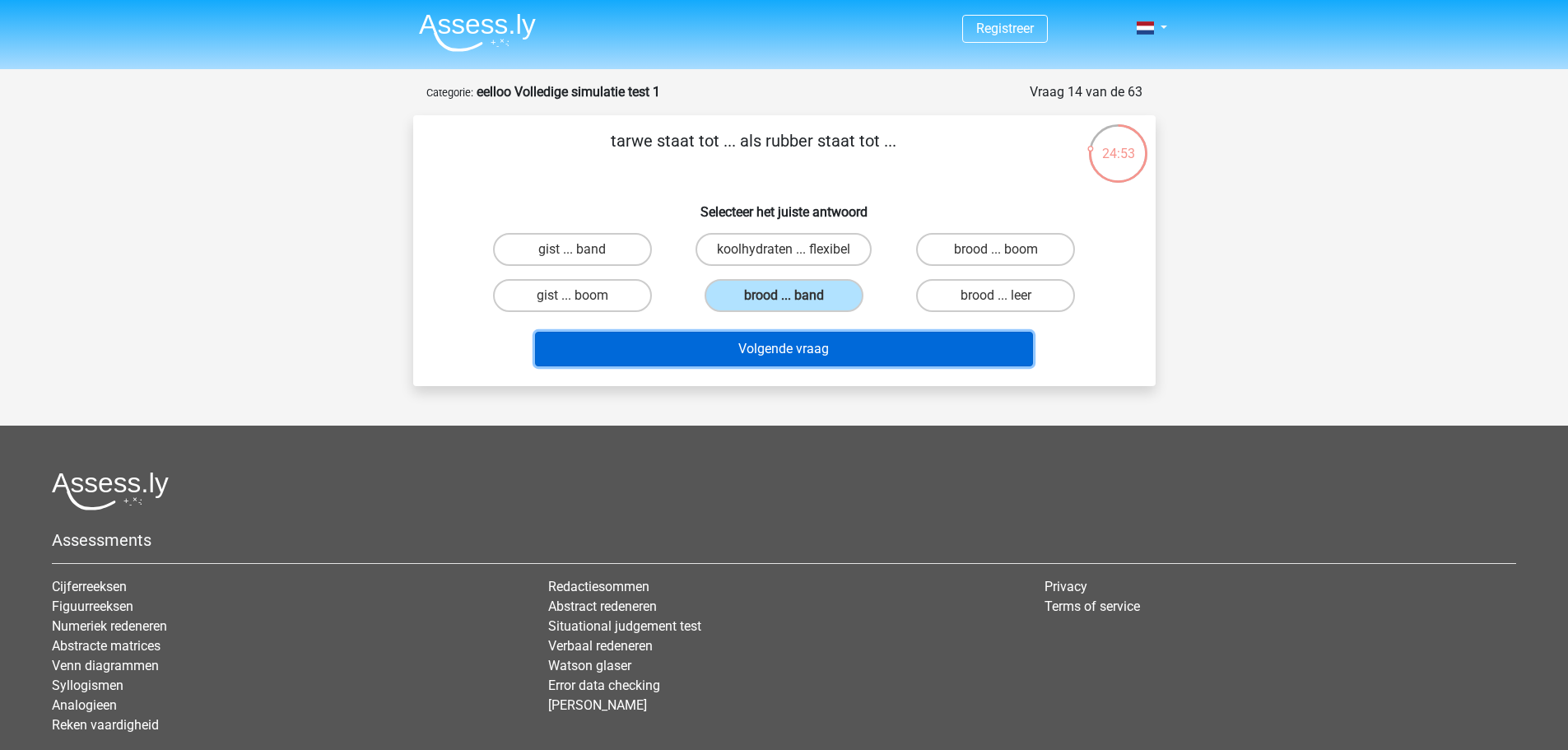
click at [795, 352] on button "Volgende vraag" at bounding box center [784, 349] width 498 height 34
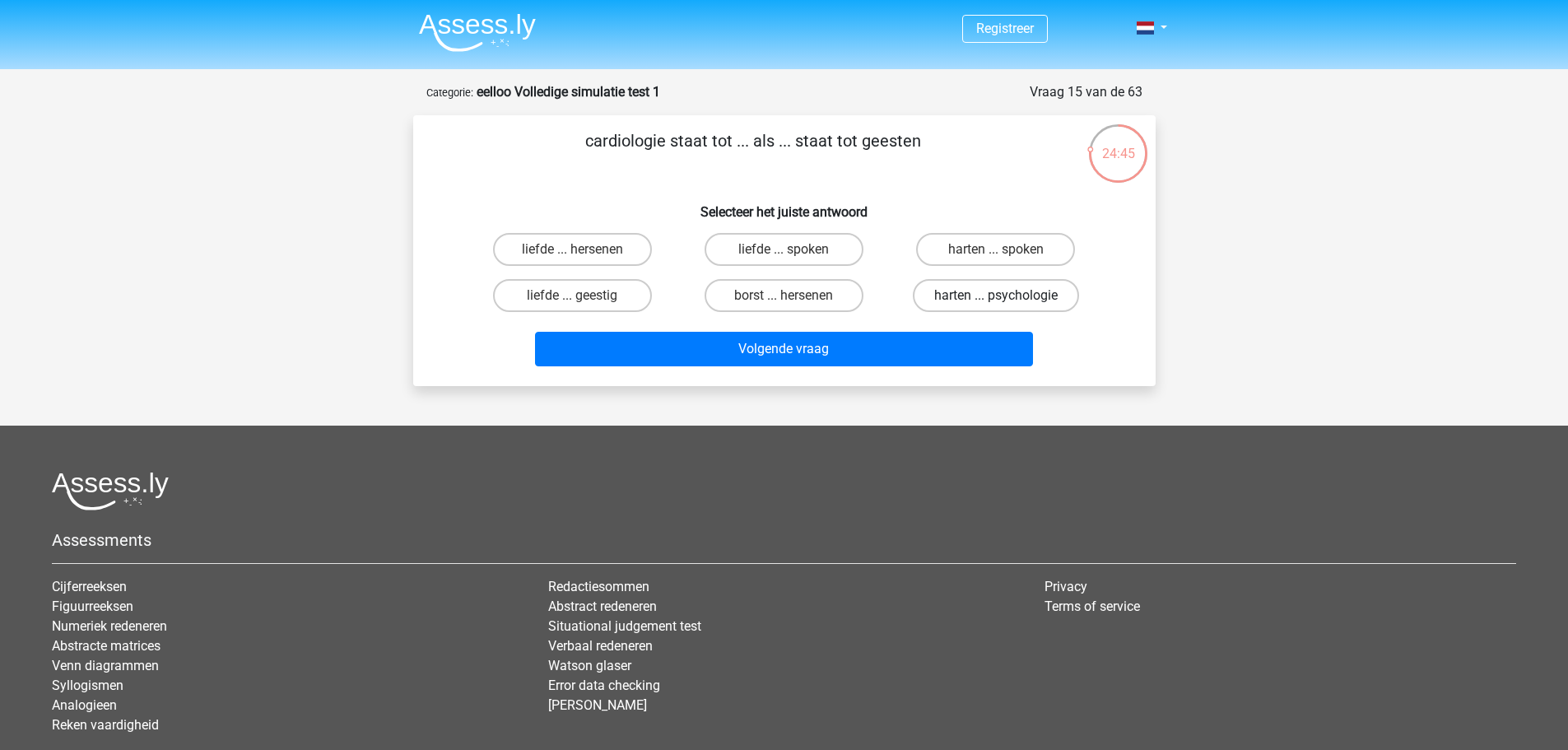
click at [990, 307] on label "harten ... psychologie" at bounding box center [996, 296] width 166 height 33
click at [996, 307] on input "harten ... psychologie" at bounding box center [1001, 301] width 11 height 11
radio input "true"
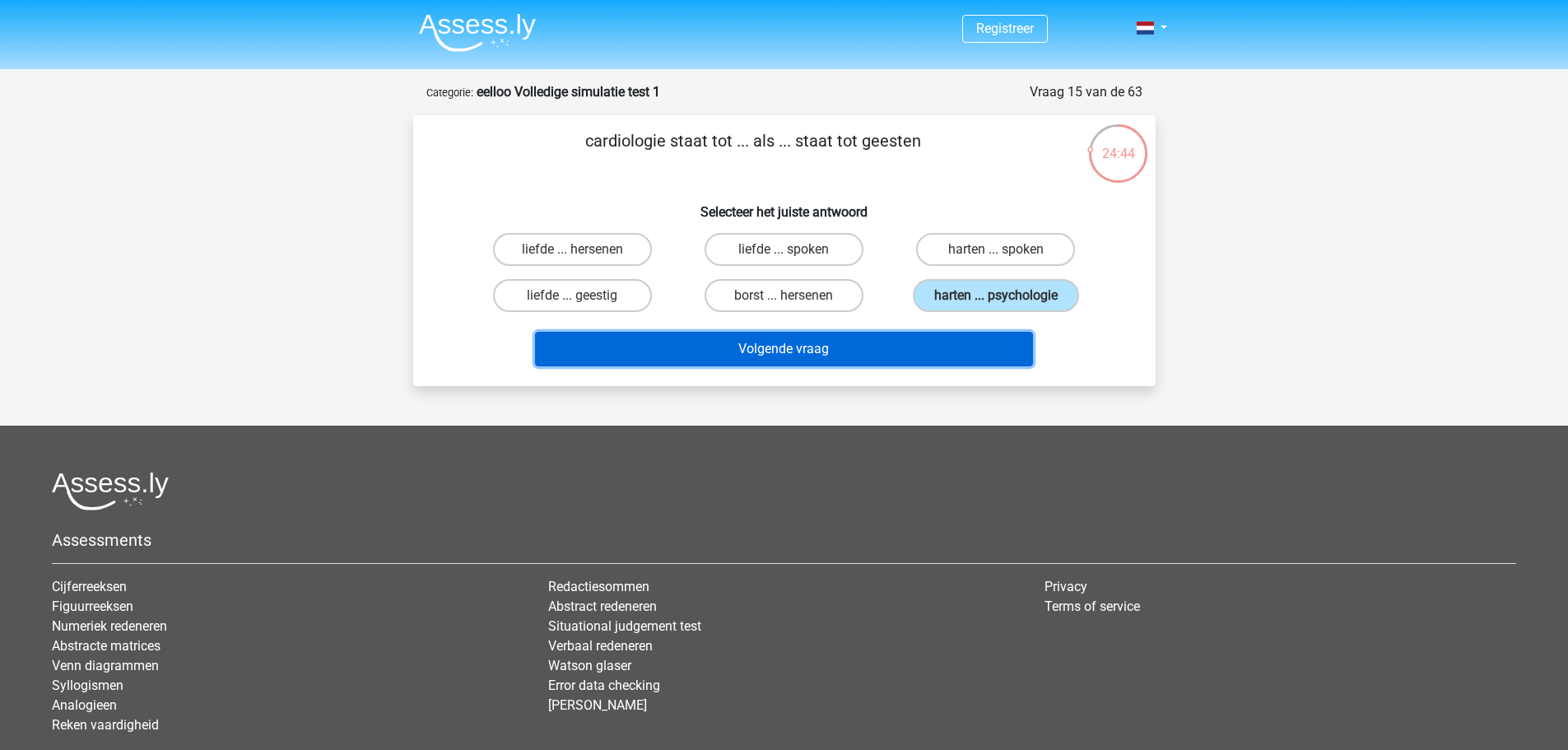
click at [928, 349] on button "Volgende vraag" at bounding box center [784, 349] width 498 height 34
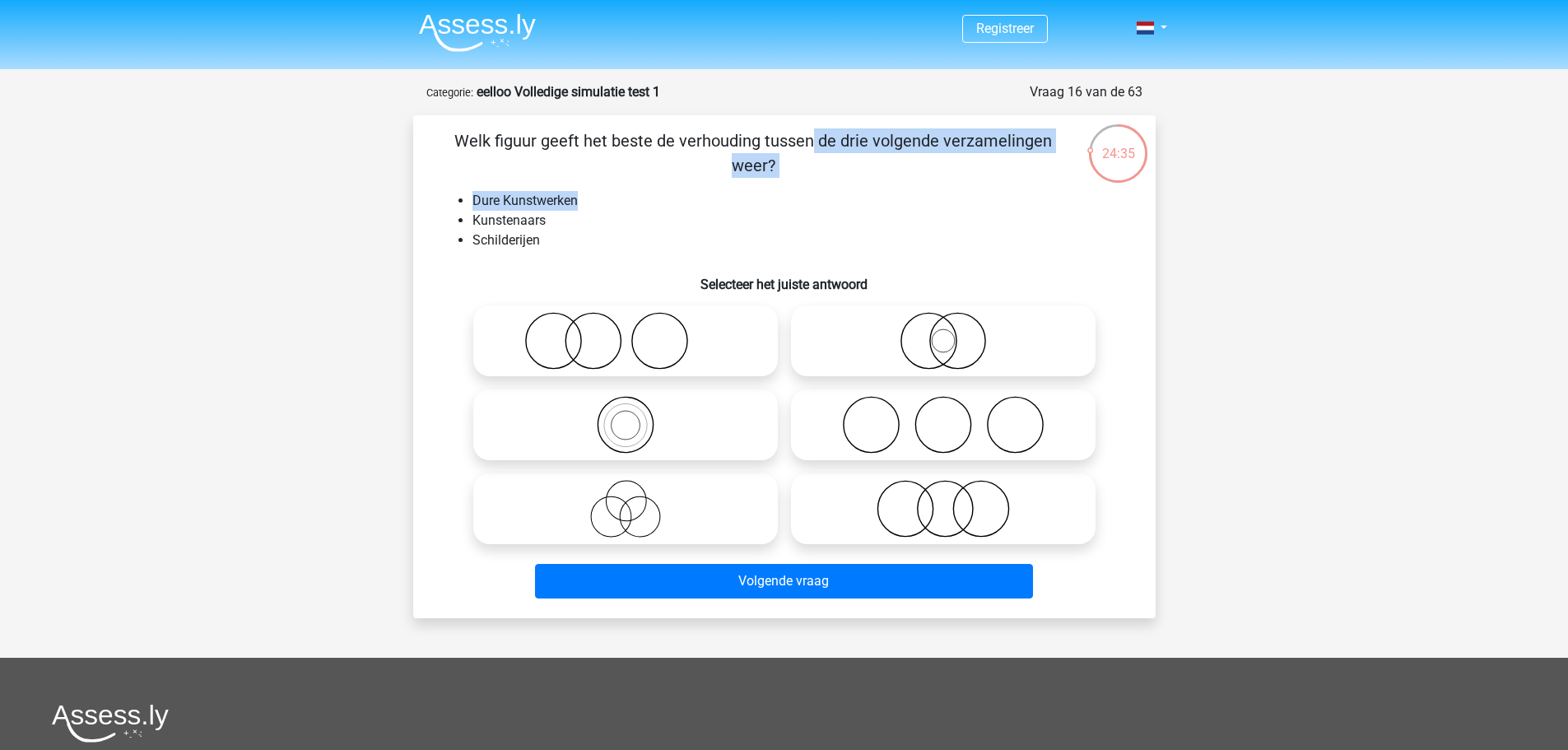
drag, startPoint x: 914, startPoint y: 189, endPoint x: 1034, endPoint y: 203, distance: 120.8
click at [1034, 203] on div "Welk figuur geeft het beste de verhouding tussen de drie volgende verzamelingen…" at bounding box center [784, 366] width 729 height 477
click at [1034, 203] on li "Dure Kunstwerken" at bounding box center [801, 201] width 657 height 20
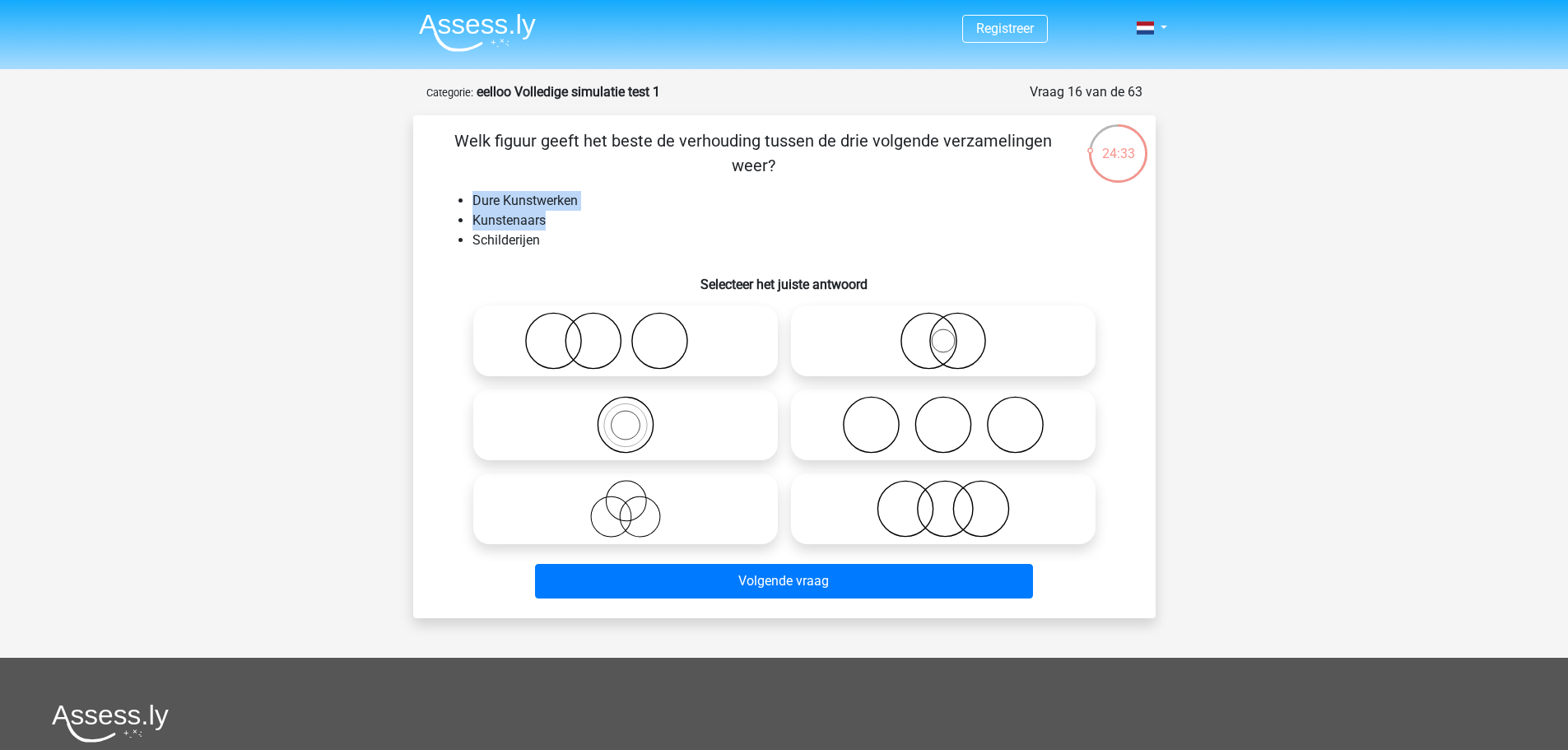
drag, startPoint x: 453, startPoint y: 209, endPoint x: 683, endPoint y: 224, distance: 230.5
click at [683, 224] on ul "Dure Kunstwerken Kunstenaars Schilderijen" at bounding box center [784, 221] width 689 height 60
click at [642, 220] on li "Kunstenaars" at bounding box center [801, 221] width 657 height 20
drag, startPoint x: 573, startPoint y: 228, endPoint x: 503, endPoint y: 187, distance: 81.1
click at [503, 187] on div "Welk figuur geeft het beste de verhouding tussen de drie volgende verzamelingen…" at bounding box center [784, 366] width 729 height 477
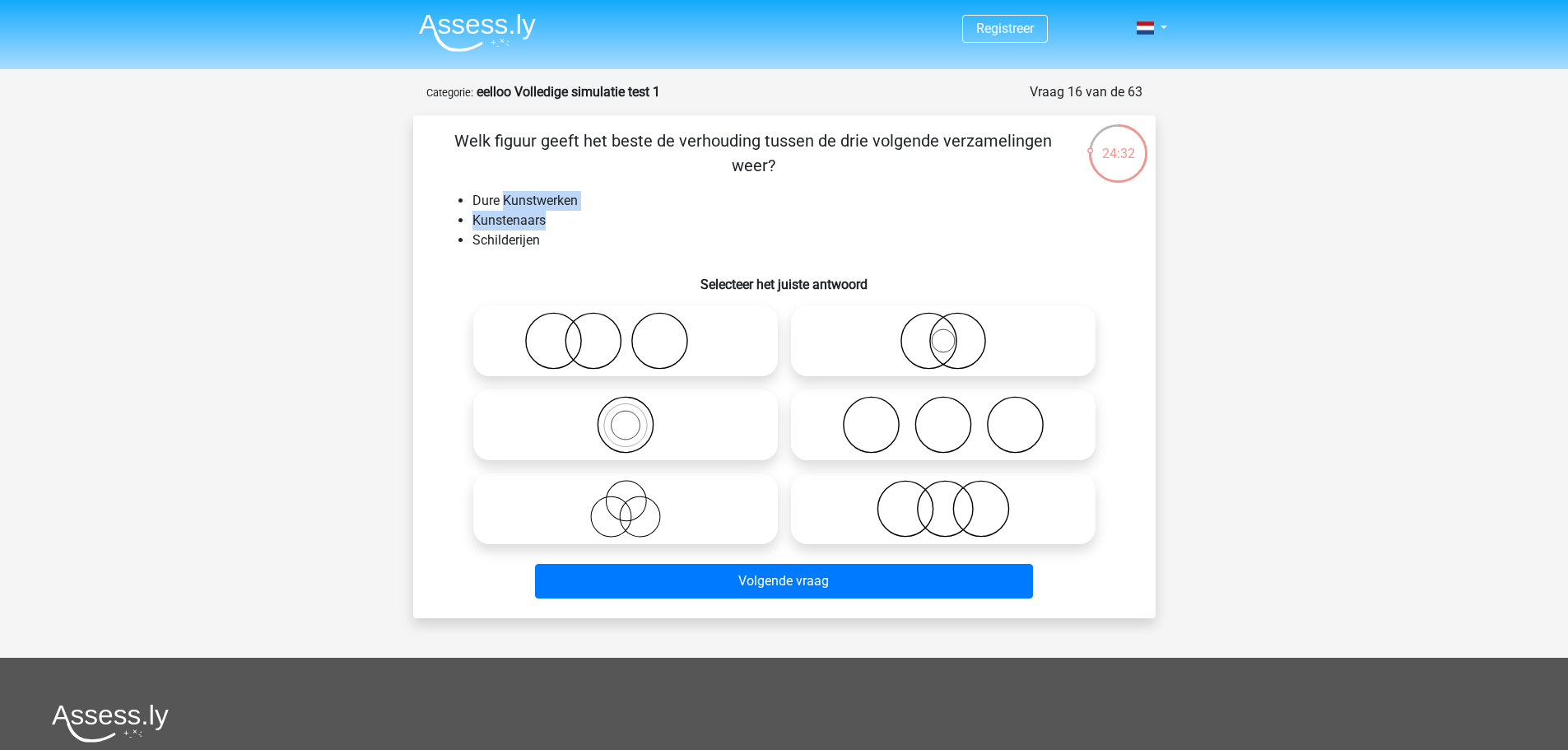
click at [503, 187] on div "Welk figuur geeft het beste de verhouding tussen de drie volgende verzamelingen…" at bounding box center [784, 366] width 729 height 477
drag, startPoint x: 473, startPoint y: 182, endPoint x: 542, endPoint y: 251, distance: 97.6
click at [542, 251] on div "Welk figuur geeft het beste de verhouding tussen de drie volgende verzamelingen…" at bounding box center [784, 366] width 729 height 477
click at [890, 489] on icon at bounding box center [943, 508] width 291 height 58
click at [943, 489] on input "radio" at bounding box center [948, 494] width 11 height 11
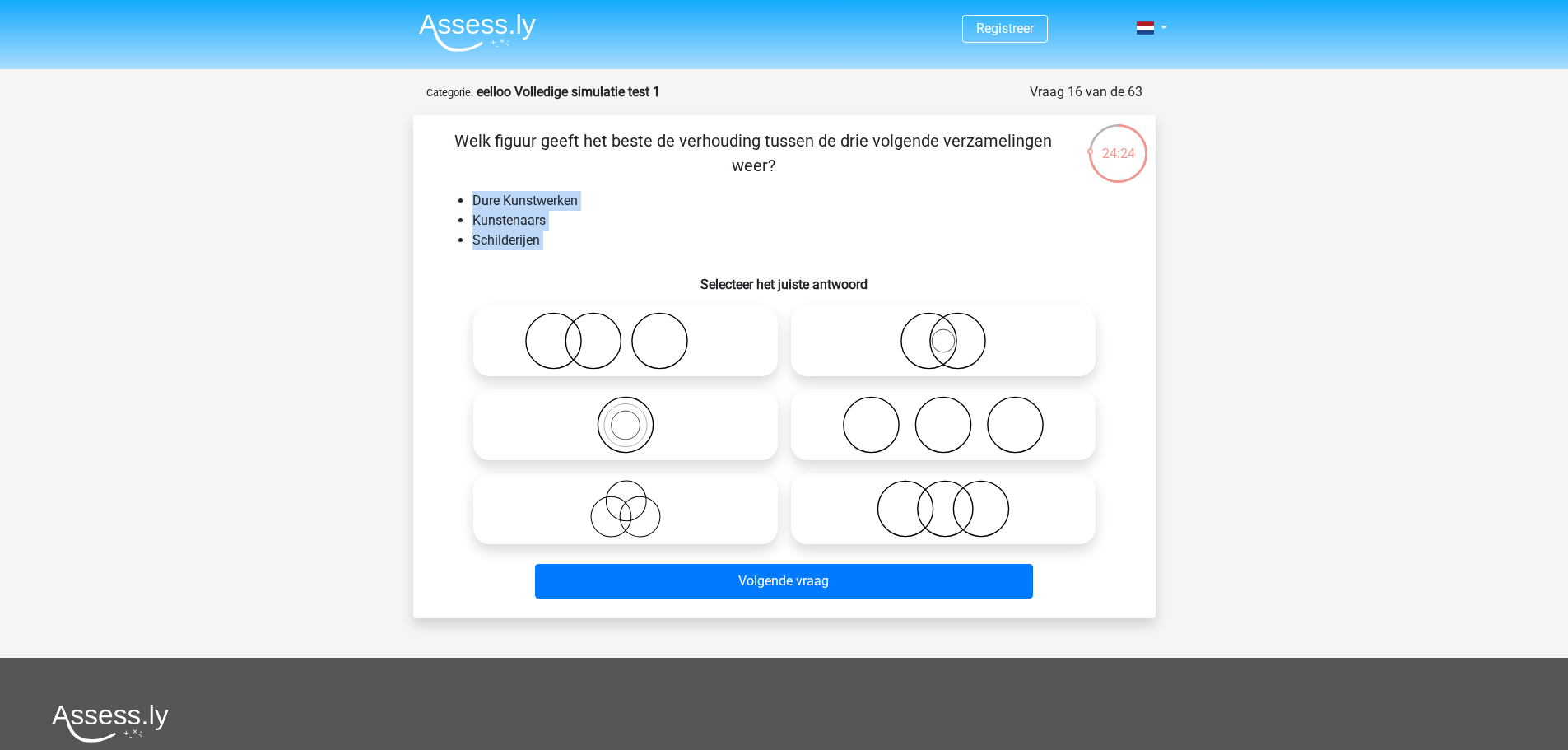
radio input "true"
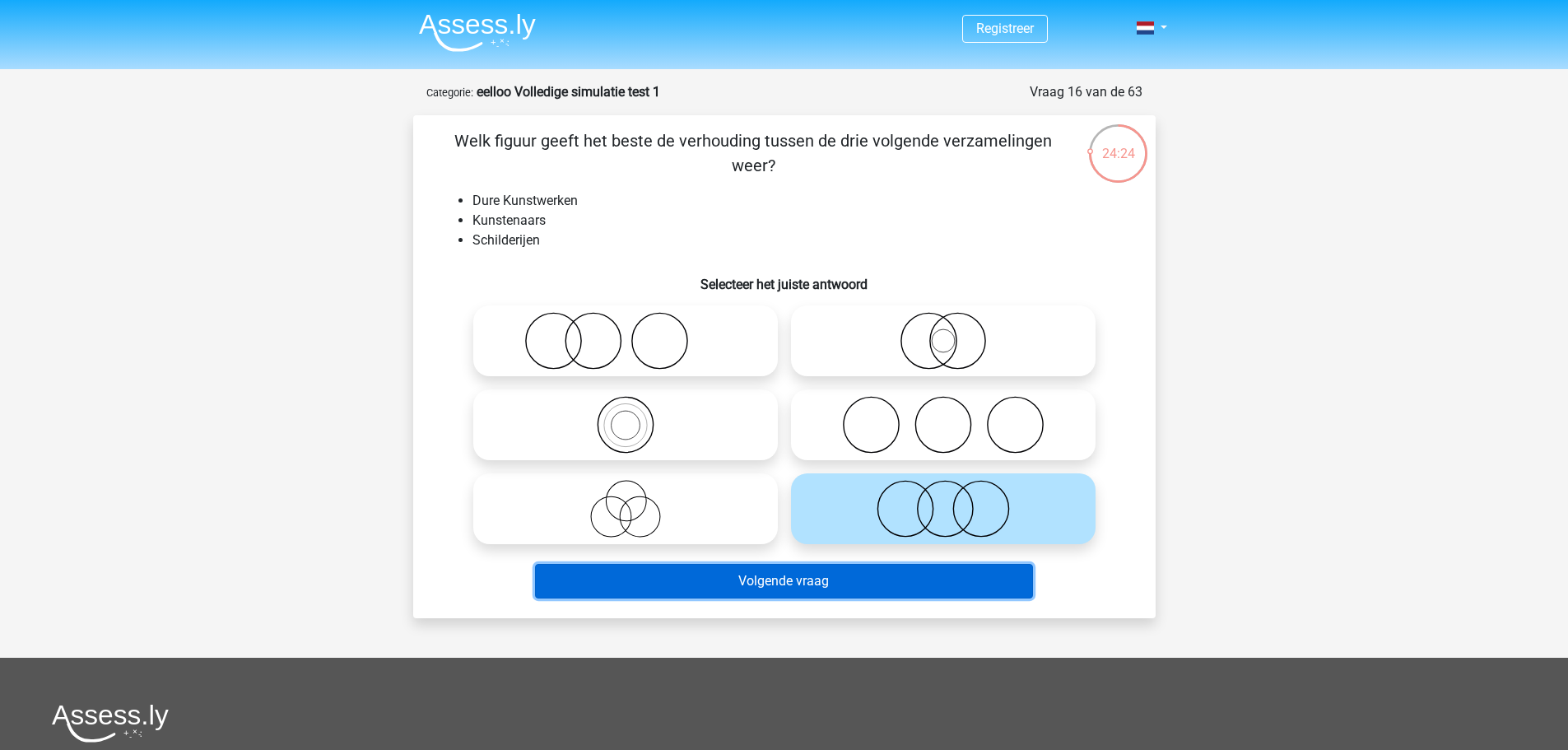
click at [892, 587] on button "Volgende vraag" at bounding box center [784, 580] width 498 height 34
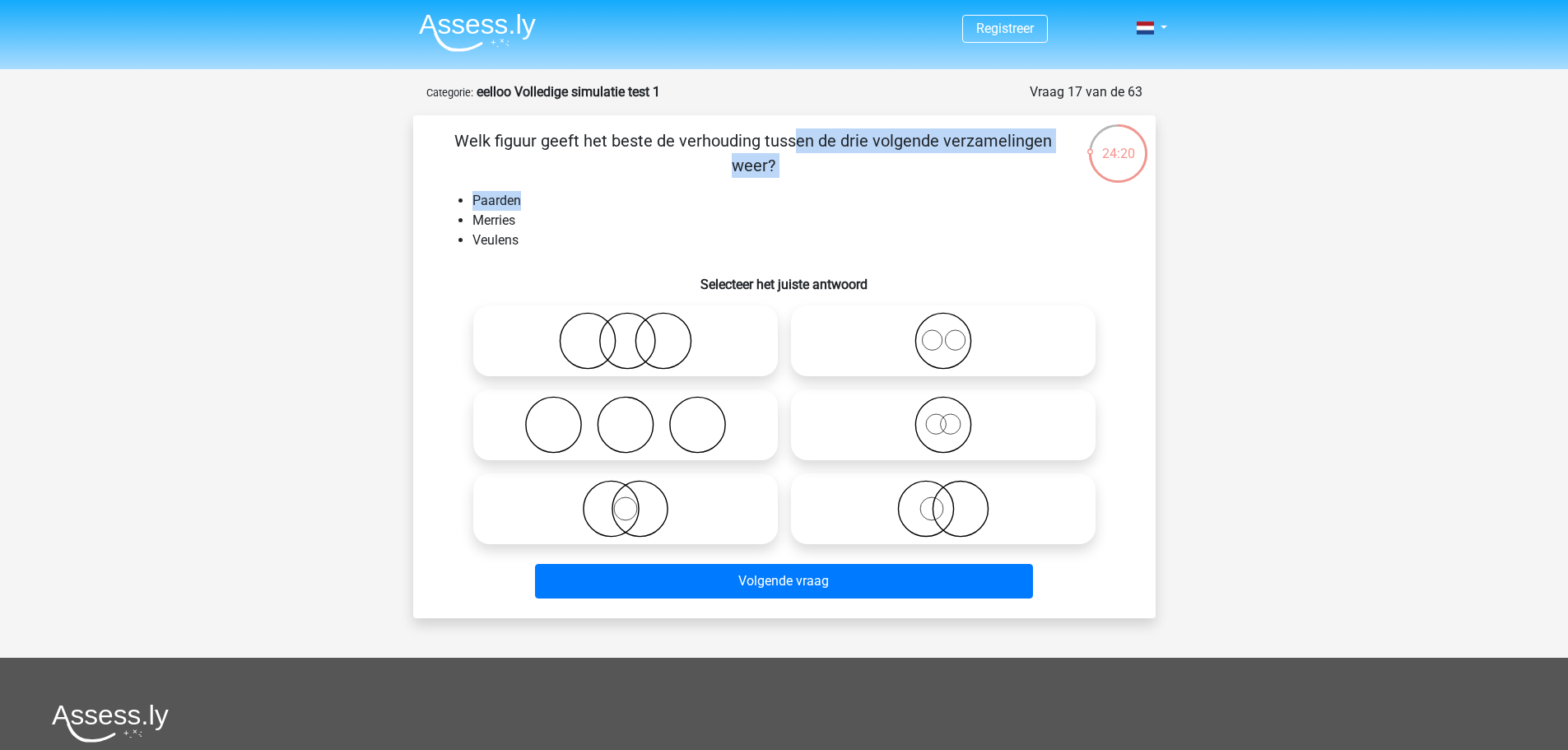
drag, startPoint x: 453, startPoint y: 144, endPoint x: 769, endPoint y: 190, distance: 319.3
click at [769, 190] on div "Welk figuur geeft het beste de verhouding tussen de drie volgende verzamelingen…" at bounding box center [784, 366] width 729 height 477
click at [929, 349] on icon at bounding box center [943, 340] width 291 height 58
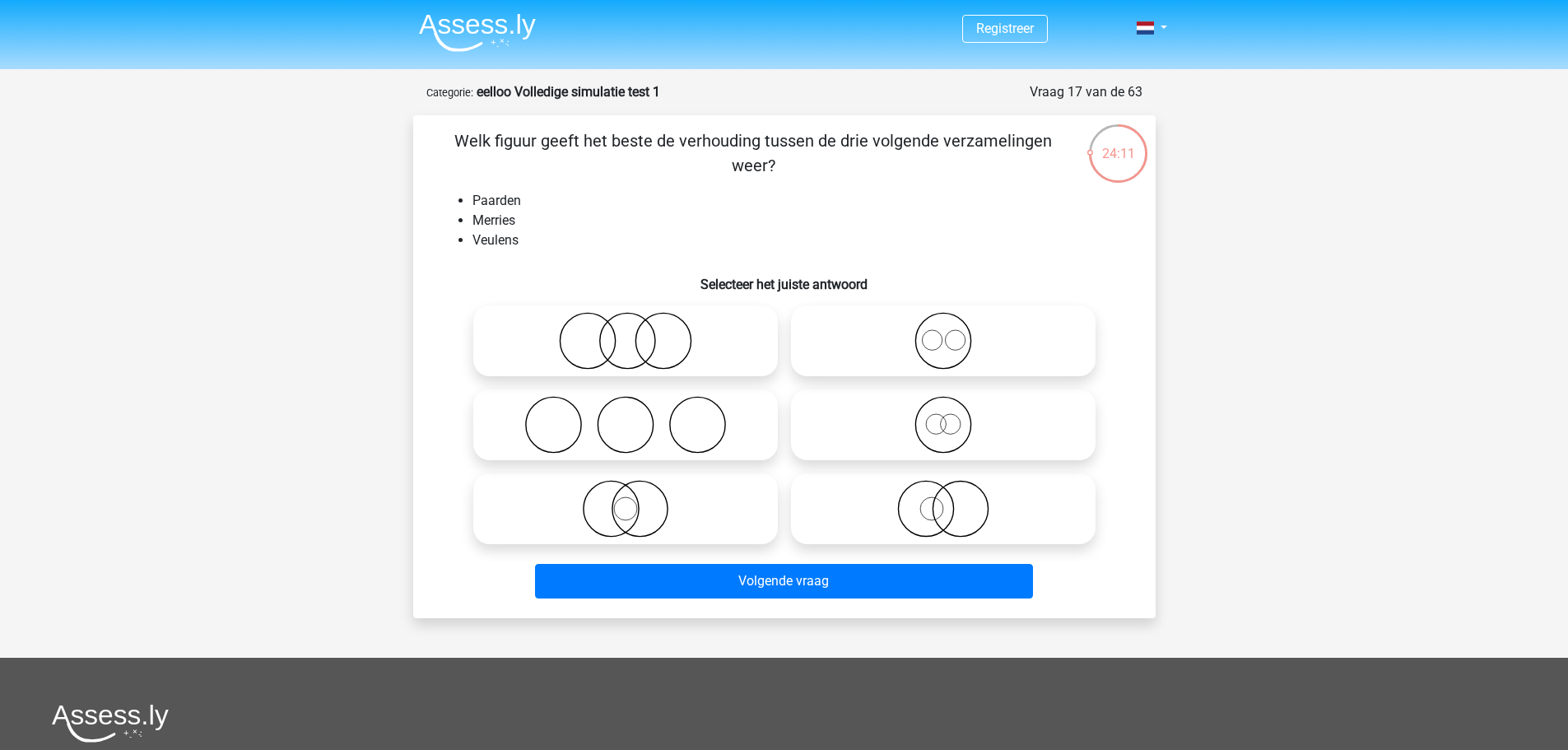
click at [943, 332] on input "radio" at bounding box center [948, 327] width 11 height 11
radio input "true"
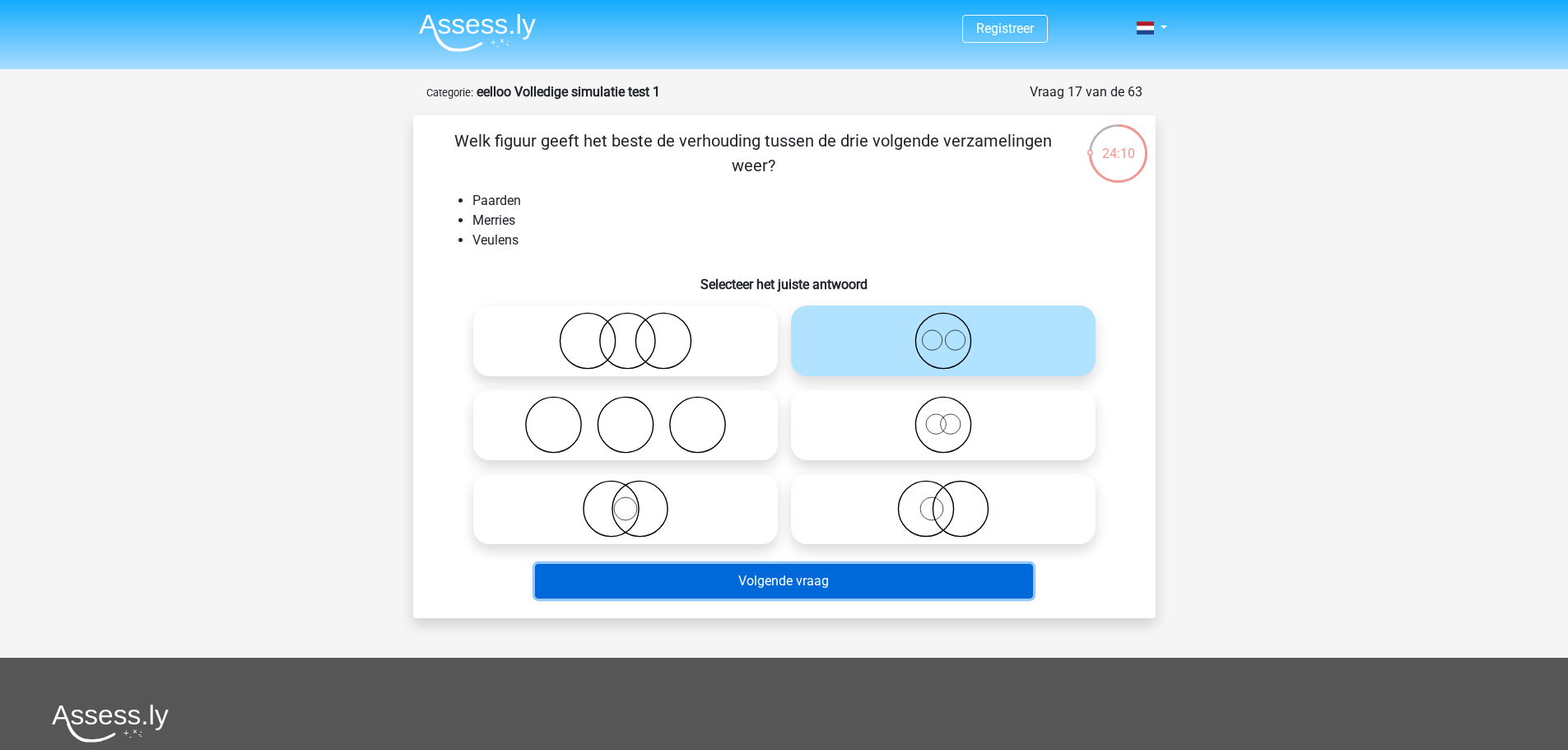
click at [892, 571] on button "Volgende vraag" at bounding box center [784, 580] width 498 height 34
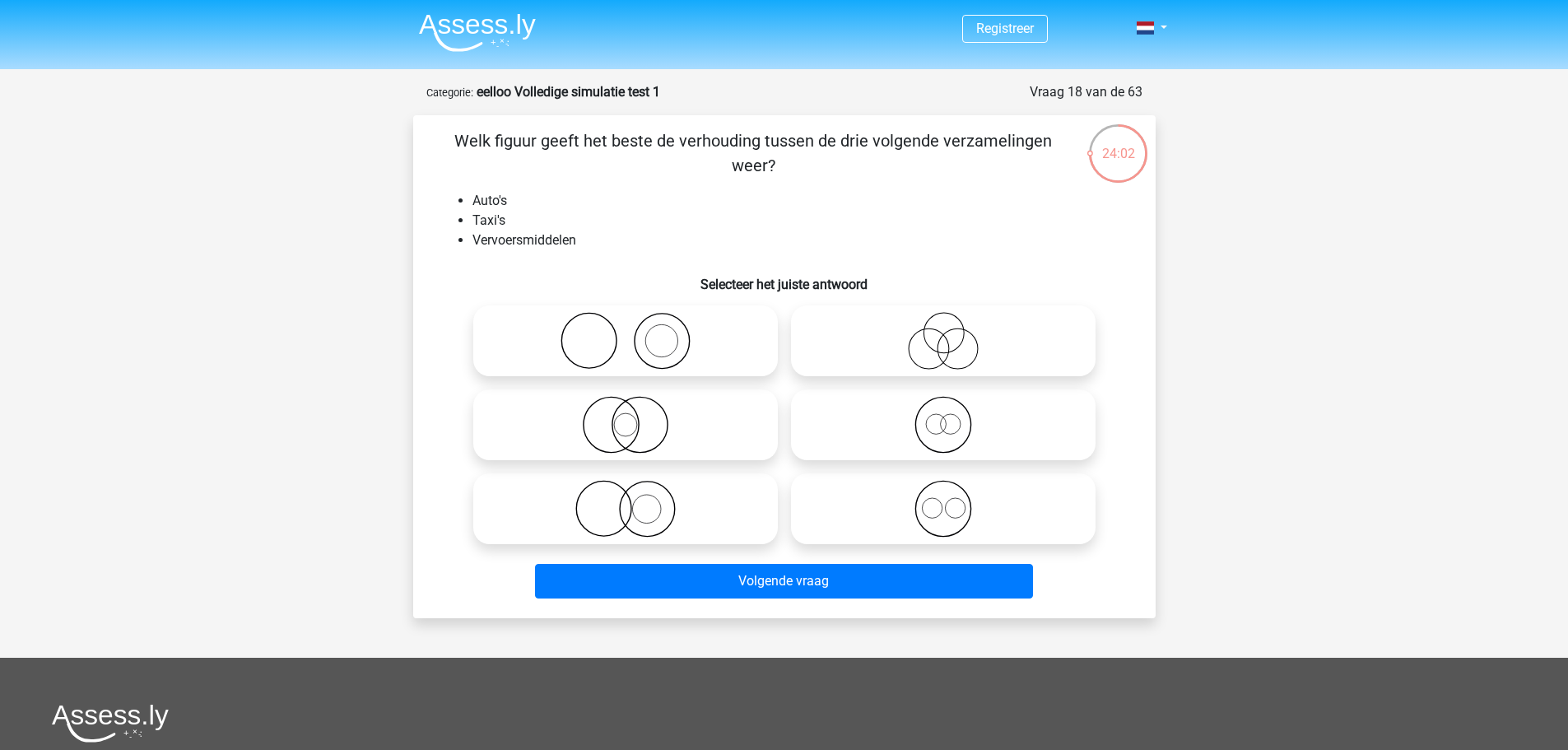
drag, startPoint x: 456, startPoint y: 134, endPoint x: 794, endPoint y: 178, distance: 340.9
click at [794, 178] on p "Welk figuur geeft het beste de verhouding tussen de drie volgende verzamelingen…" at bounding box center [753, 152] width 628 height 50
drag, startPoint x: 466, startPoint y: 198, endPoint x: 562, endPoint y: 239, distance: 104.4
click at [562, 239] on div "Welk figuur geeft het beste de verhouding tussen de drie volgende verzamelingen…" at bounding box center [784, 366] width 729 height 477
click at [477, 264] on h6 "Selecteer het juiste antwoord" at bounding box center [784, 277] width 689 height 28
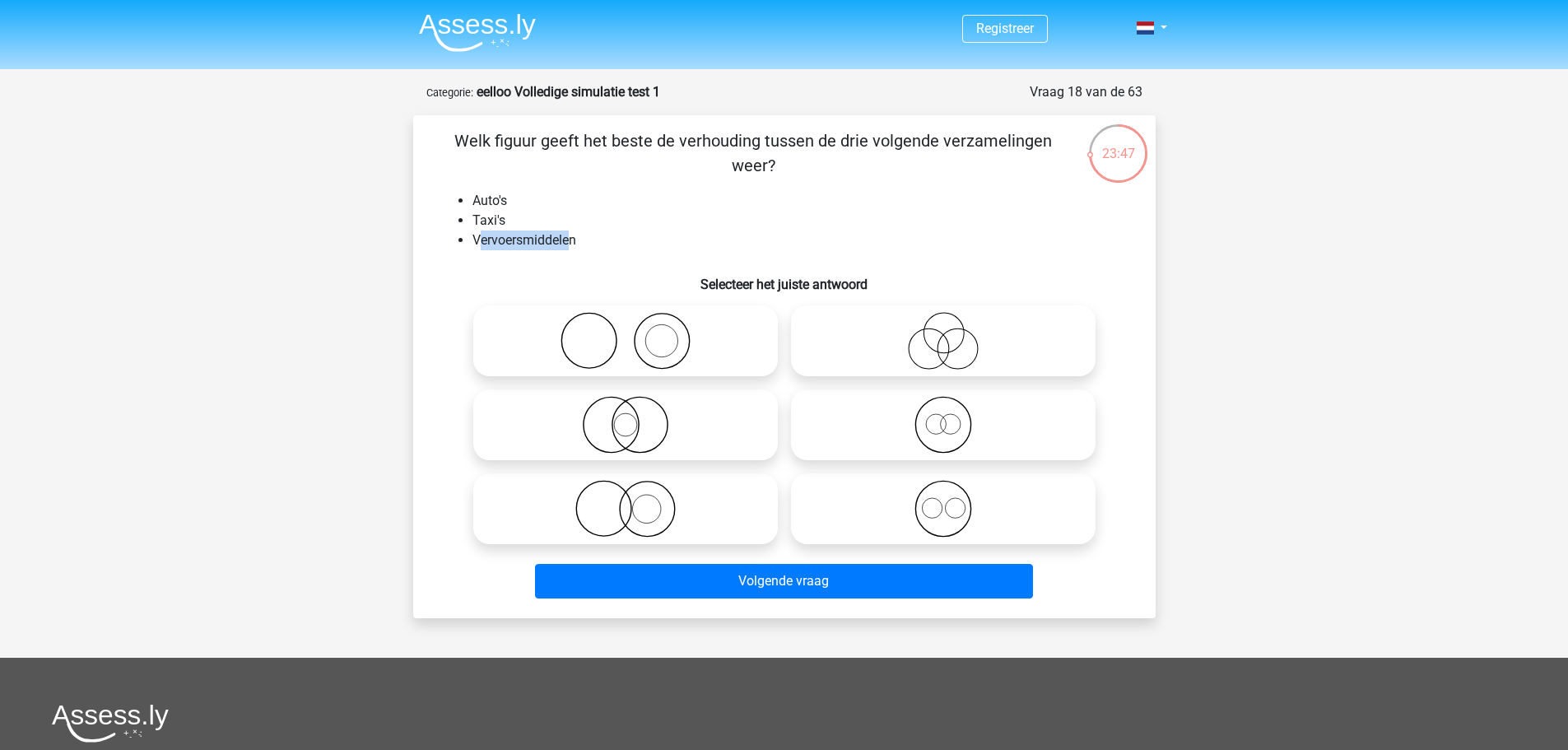
drag, startPoint x: 478, startPoint y: 248, endPoint x: 593, endPoint y: 249, distance: 115.0
click at [593, 249] on li "Vervoersmiddelen" at bounding box center [801, 240] width 657 height 20
drag, startPoint x: 511, startPoint y: 227, endPoint x: 484, endPoint y: 218, distance: 28.5
click at [485, 219] on li "Taxi's" at bounding box center [801, 221] width 657 height 20
click at [566, 226] on li "Taxi's" at bounding box center [801, 221] width 657 height 20
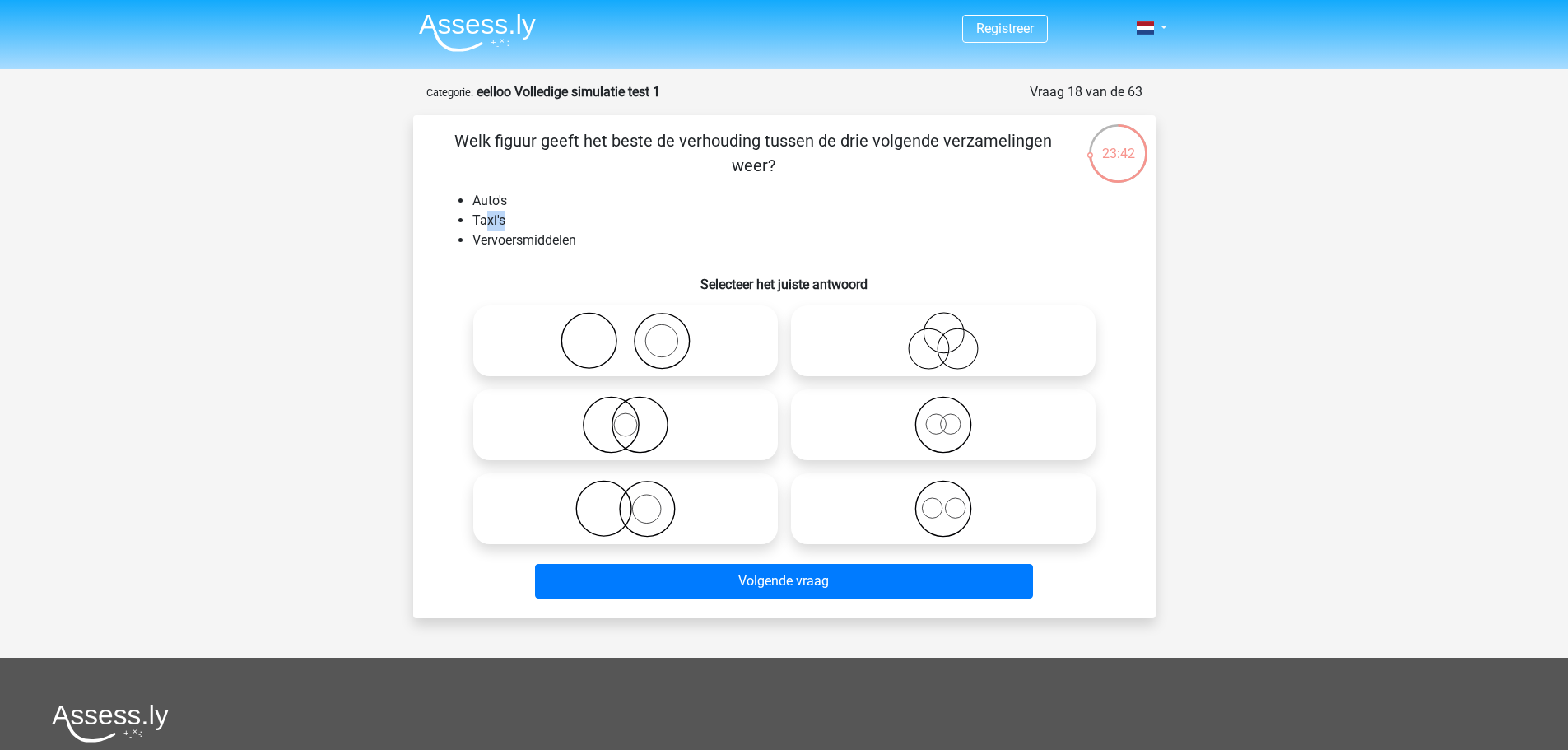
click at [880, 203] on li "Auto's" at bounding box center [801, 201] width 657 height 20
click at [871, 383] on div at bounding box center [942, 425] width 317 height 84
click at [890, 404] on icon at bounding box center [943, 424] width 291 height 58
click at [943, 406] on input "radio" at bounding box center [948, 411] width 11 height 11
radio input "true"
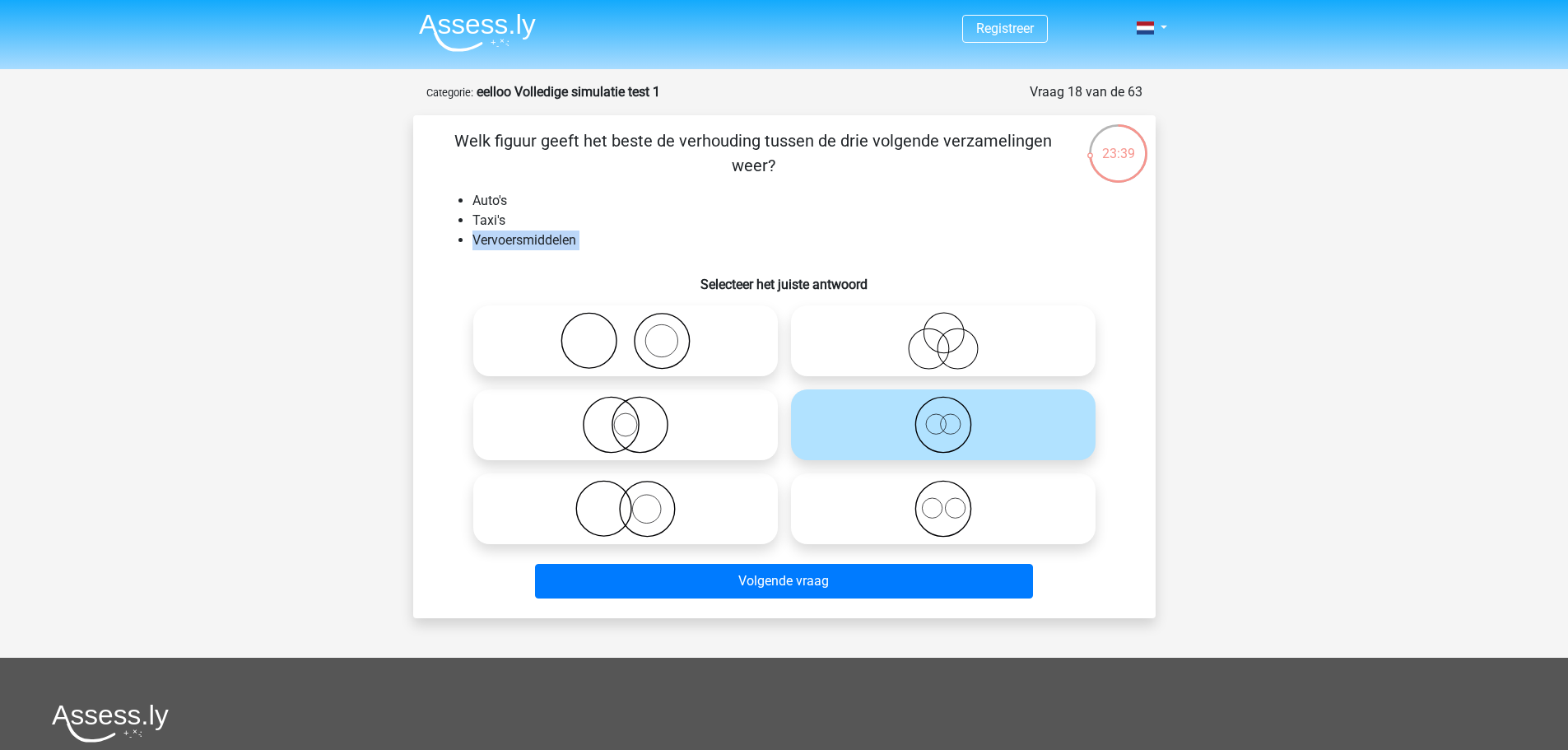
drag, startPoint x: 469, startPoint y: 238, endPoint x: 693, endPoint y: 253, distance: 224.5
click at [693, 253] on div "Welk figuur geeft het beste de verhouding tussen de drie volgende verzamelingen…" at bounding box center [784, 366] width 729 height 477
click at [589, 269] on h6 "Selecteer het juiste antwoord" at bounding box center [784, 277] width 689 height 28
drag, startPoint x: 589, startPoint y: 269, endPoint x: 479, endPoint y: 184, distance: 139.0
click at [479, 184] on div "Welk figuur geeft het beste de verhouding tussen de drie volgende verzamelingen…" at bounding box center [784, 366] width 729 height 477
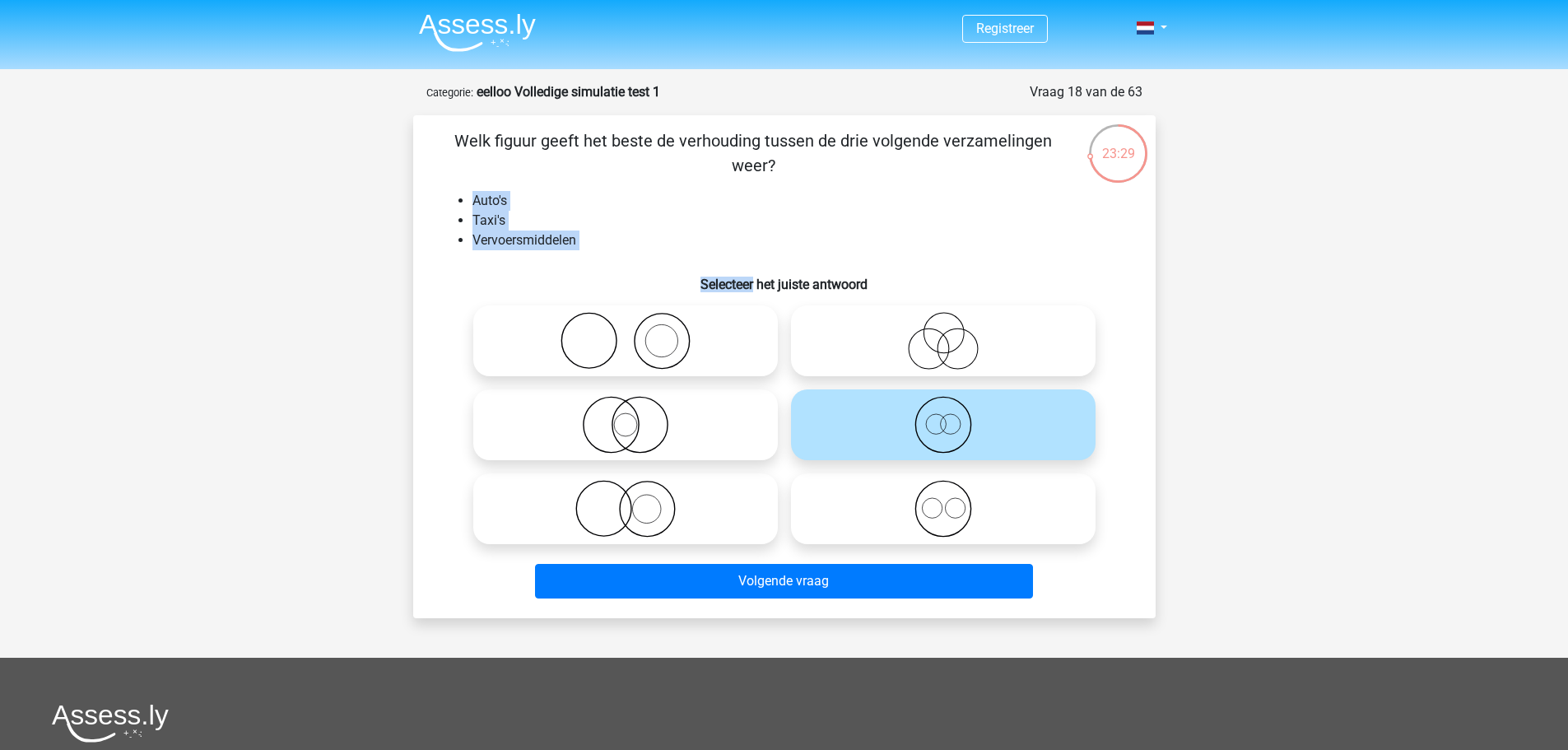
click at [479, 184] on div "Welk figuur geeft het beste de verhouding tussen de drie volgende verzamelingen…" at bounding box center [784, 366] width 729 height 477
drag, startPoint x: 469, startPoint y: 190, endPoint x: 589, endPoint y: 248, distance: 133.3
click at [589, 248] on div "Welk figuur geeft het beste de verhouding tussen de drie volgende verzamelingen…" at bounding box center [784, 366] width 729 height 477
click at [589, 248] on li "Vervoersmiddelen" at bounding box center [801, 240] width 657 height 20
drag, startPoint x: 589, startPoint y: 248, endPoint x: 452, endPoint y: 198, distance: 145.8
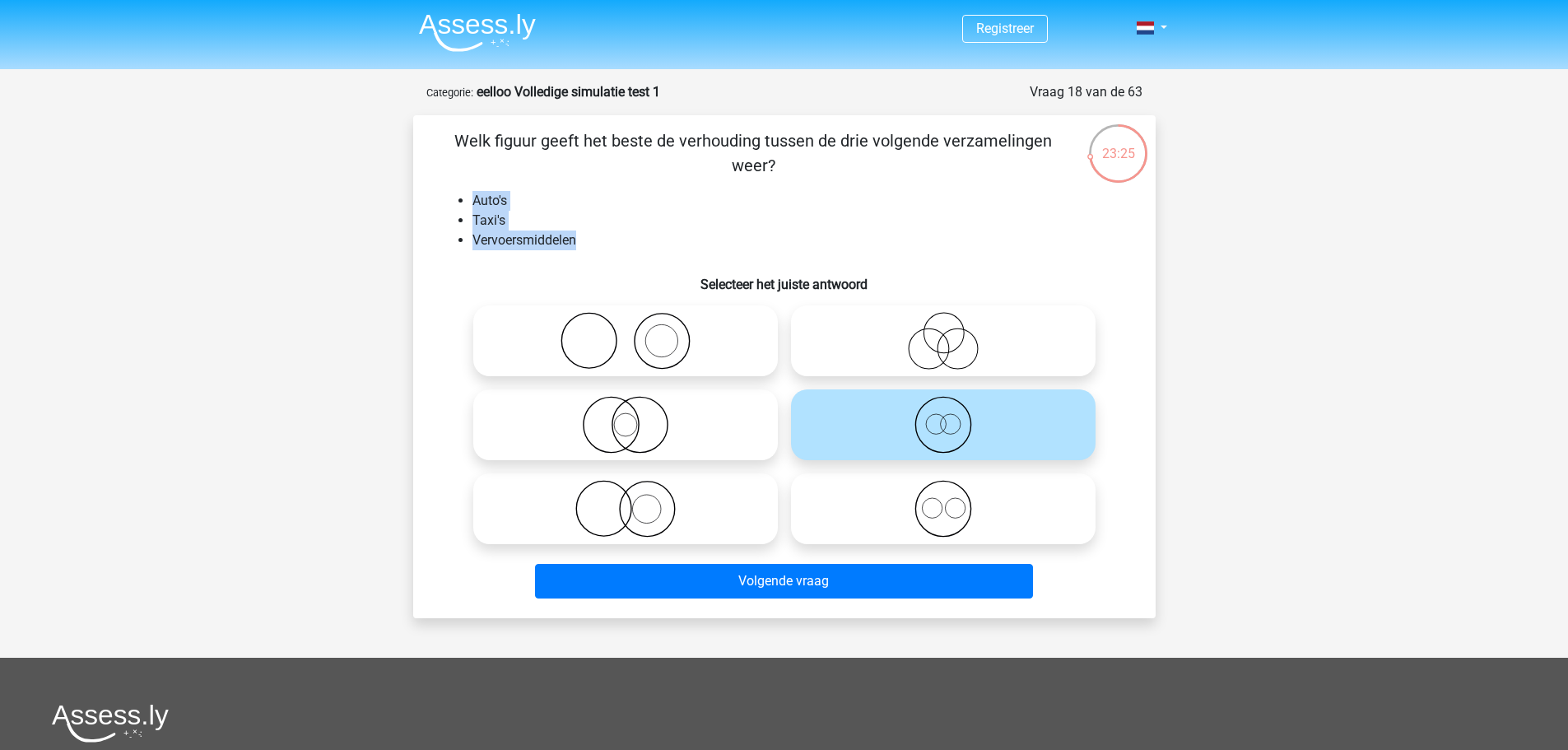
click at [452, 198] on ul "Auto's Taxi's Vervoersmiddelen" at bounding box center [784, 221] width 689 height 60
click at [588, 185] on div "Welk figuur geeft het beste de verhouding tussen de drie volgende verzamelingen…" at bounding box center [784, 366] width 729 height 477
click at [853, 271] on h6 "Selecteer het juiste antwoord" at bounding box center [784, 277] width 689 height 28
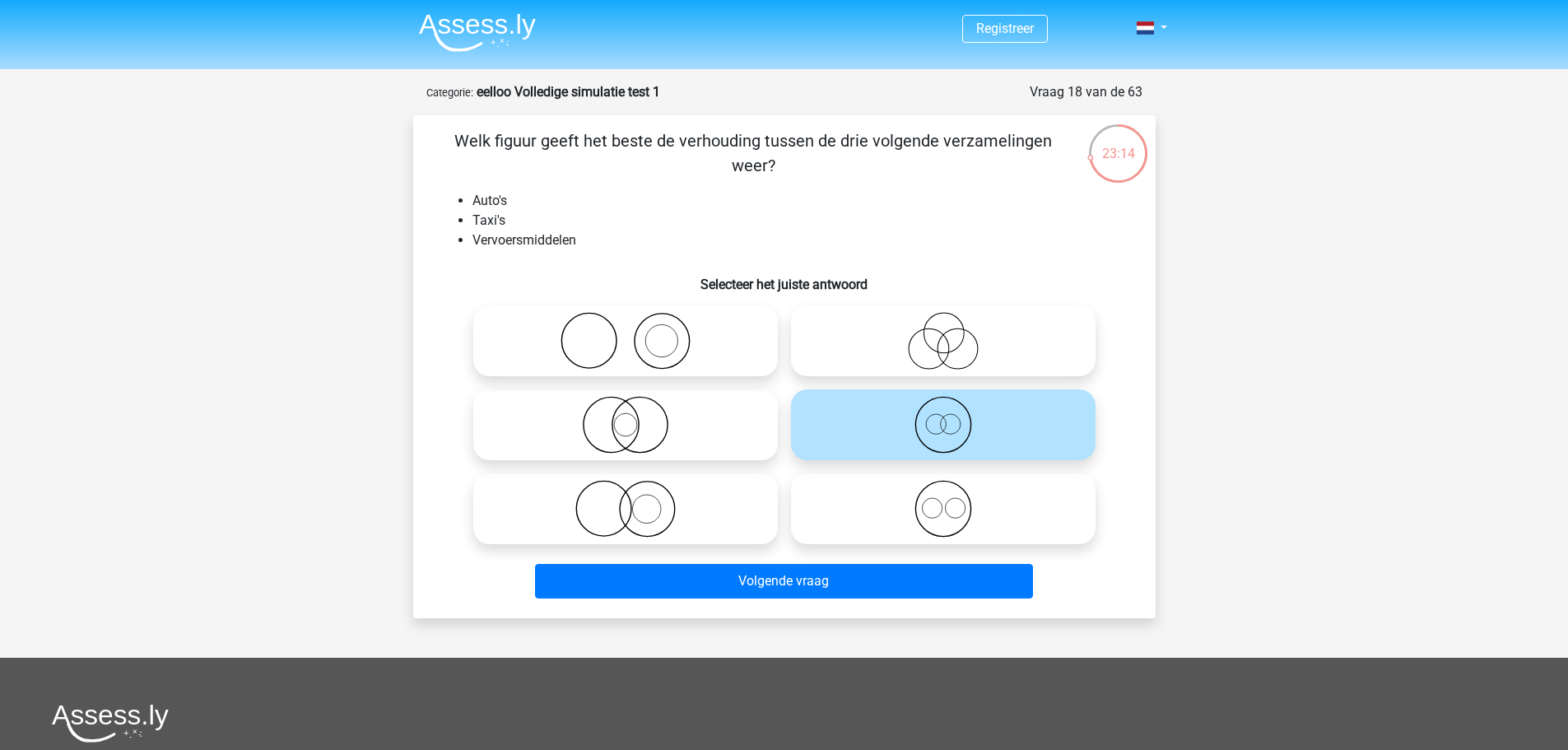
click at [856, 254] on div "Welk figuur geeft het beste de verhouding tussen de drie volgende verzamelingen…" at bounding box center [784, 366] width 729 height 477
click at [959, 248] on li "Vervoersmiddelen" at bounding box center [801, 240] width 657 height 20
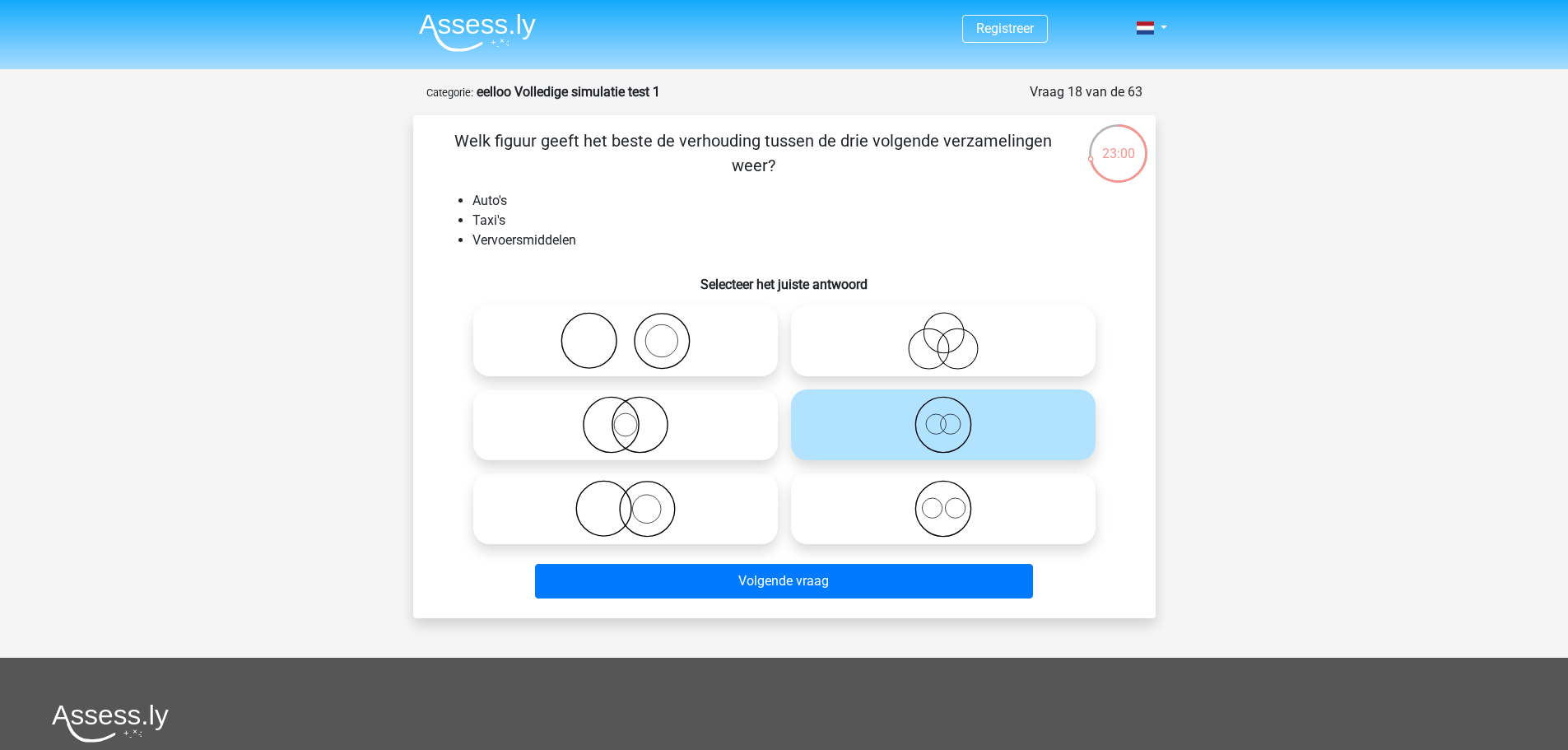
click at [890, 519] on icon at bounding box center [943, 508] width 291 height 58
click at [943, 500] on input "radio" at bounding box center [948, 494] width 11 height 11
radio input "true"
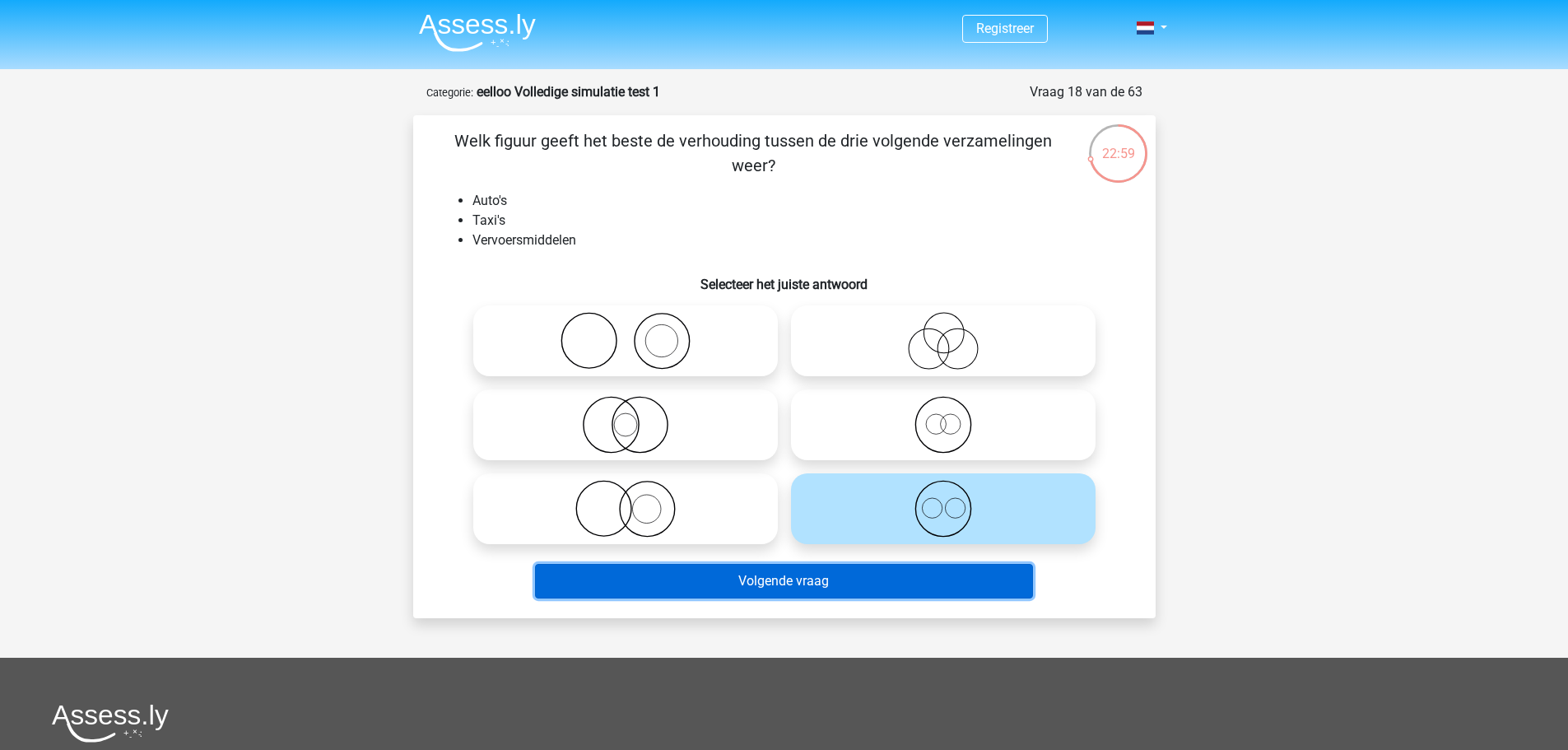
click at [858, 567] on button "Volgende vraag" at bounding box center [784, 580] width 498 height 34
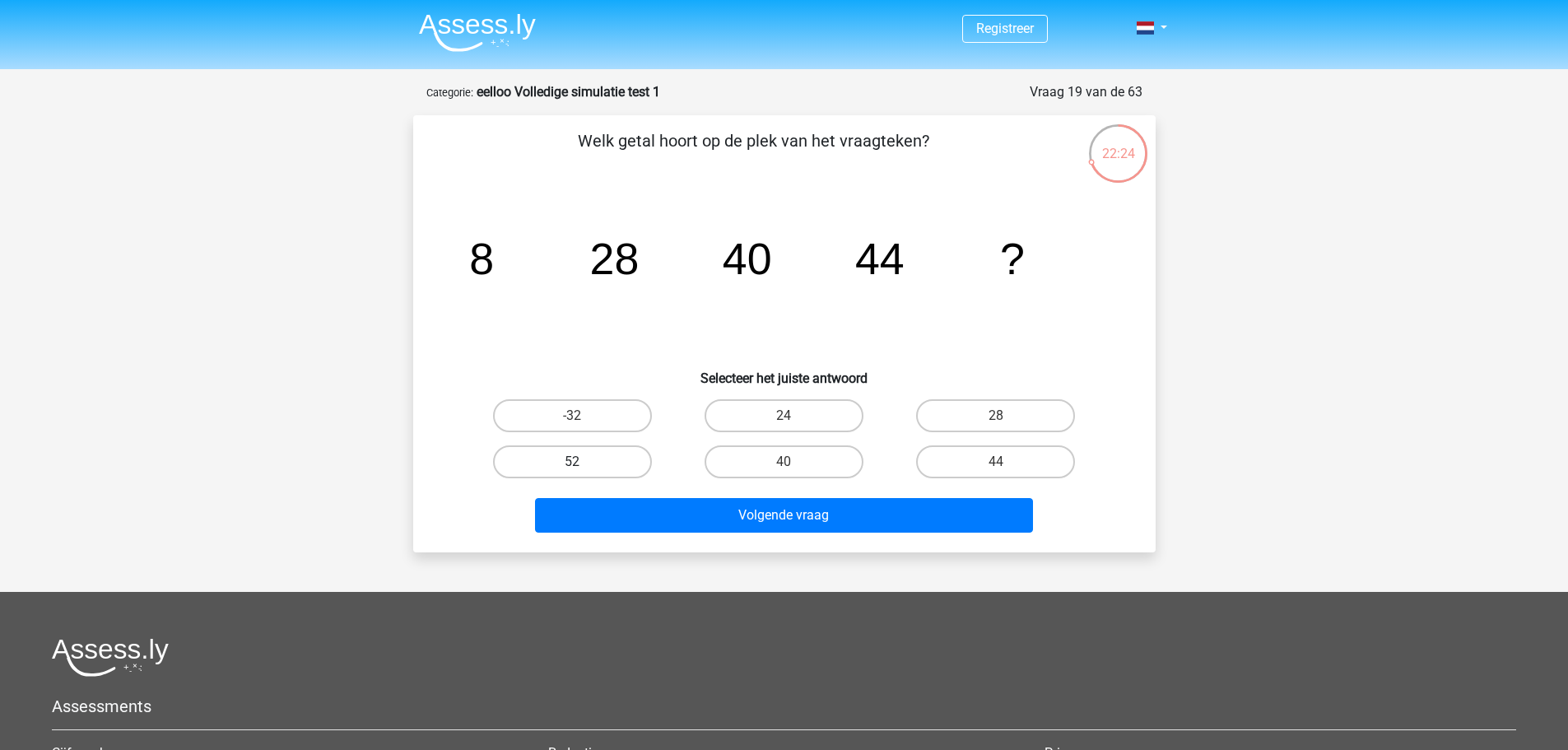
click at [600, 455] on label "52" at bounding box center [572, 462] width 159 height 33
click at [583, 462] on input "52" at bounding box center [577, 467] width 11 height 11
radio input "true"
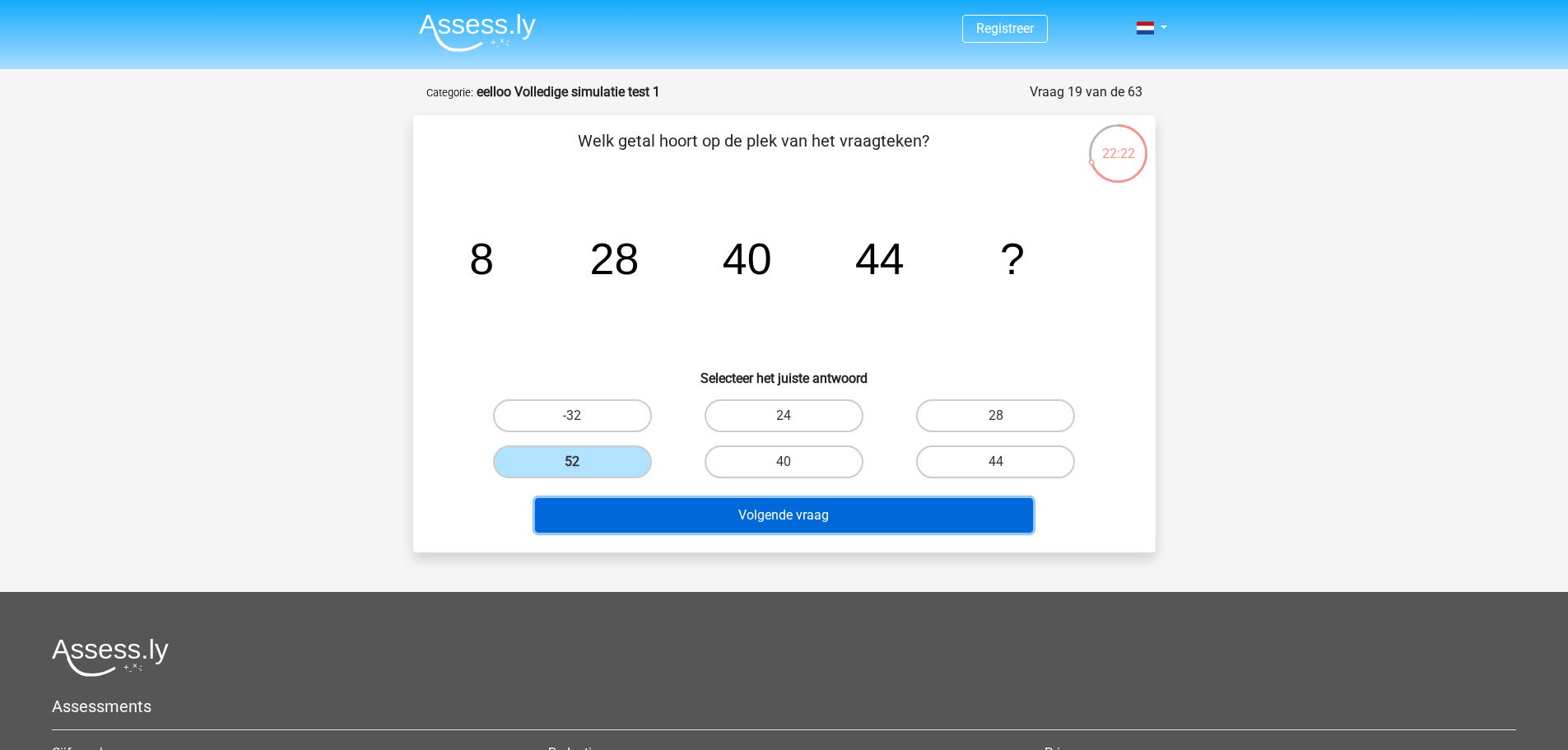
click at [726, 516] on button "Volgende vraag" at bounding box center [784, 515] width 498 height 34
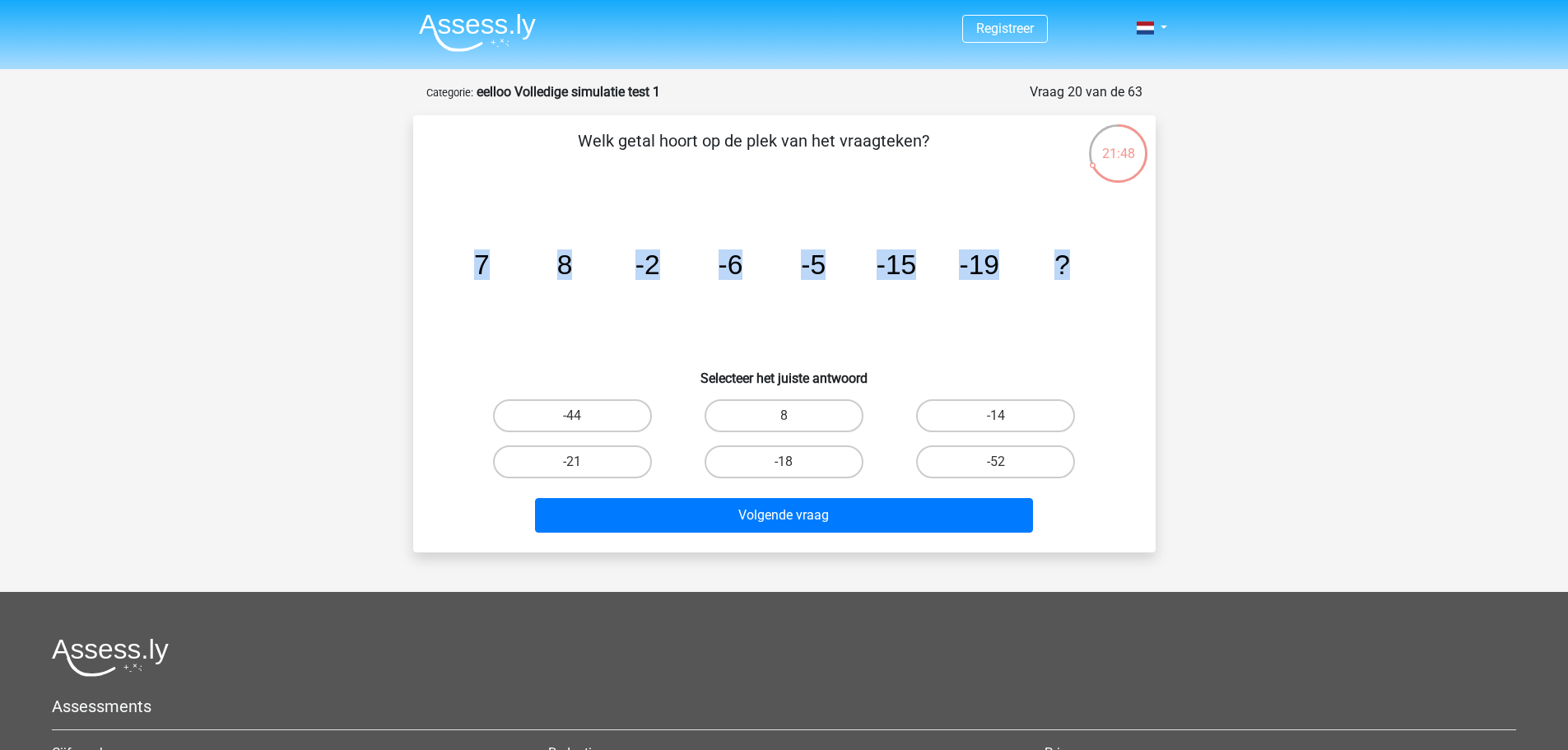
drag, startPoint x: 451, startPoint y: 272, endPoint x: 1077, endPoint y: 236, distance: 627.0
click at [1077, 236] on div "image/svg+xml 7 8 -2 -6 -5 -15 -19 ?" at bounding box center [784, 274] width 689 height 166
click at [986, 251] on tspan "-19" at bounding box center [978, 264] width 40 height 30
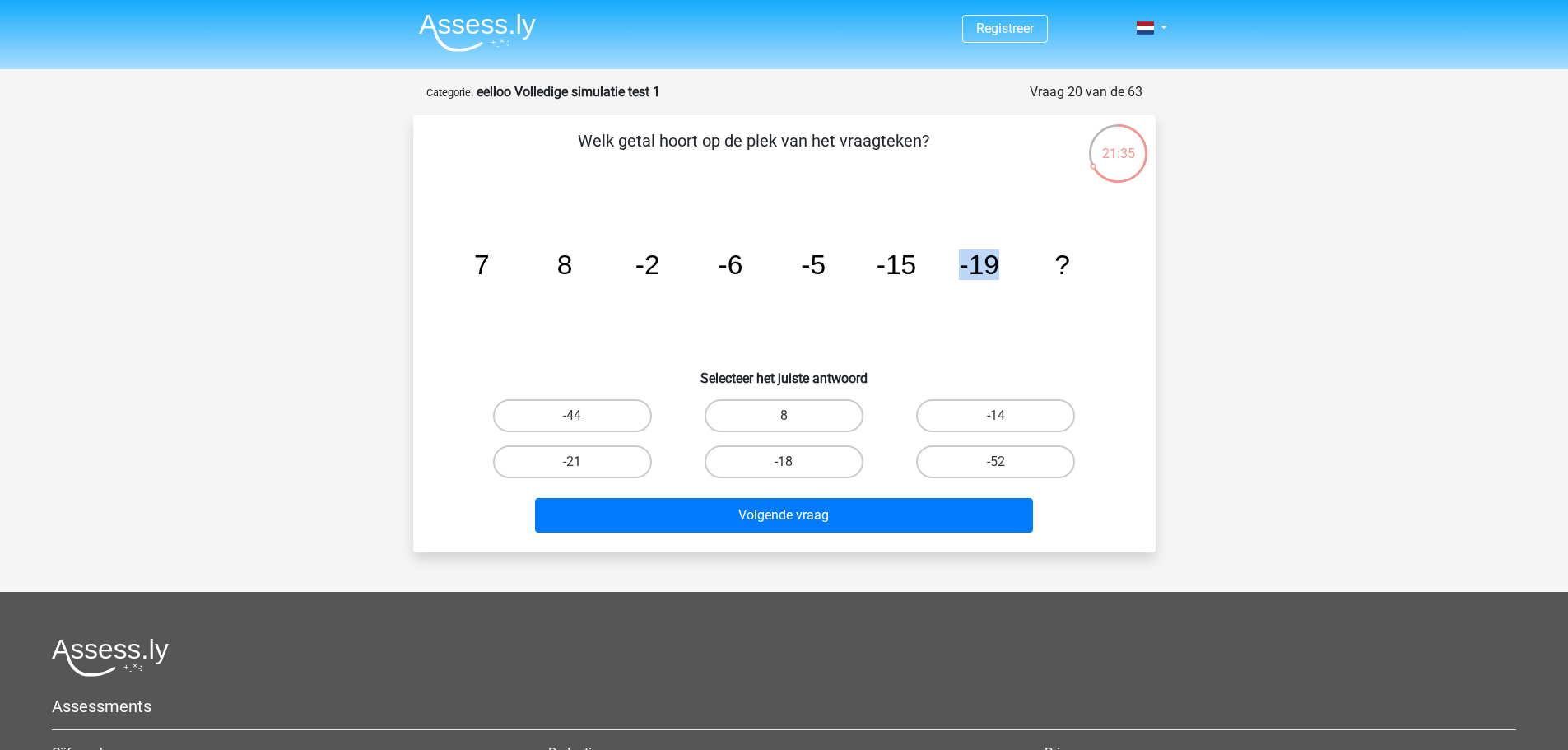
click at [986, 251] on tspan "-19" at bounding box center [978, 264] width 40 height 30
click at [1034, 233] on icon "image/svg+xml 7 8 -2 -6 -5 -15 -19 ?" at bounding box center [784, 274] width 663 height 166
click at [1050, 238] on icon "image/svg+xml 7 8 -2 -6 -5 -15 -19 ?" at bounding box center [784, 274] width 663 height 166
click at [1076, 251] on icon "image/svg+xml 7 8 -2 -6 -5 -15 -19 ?" at bounding box center [784, 274] width 663 height 166
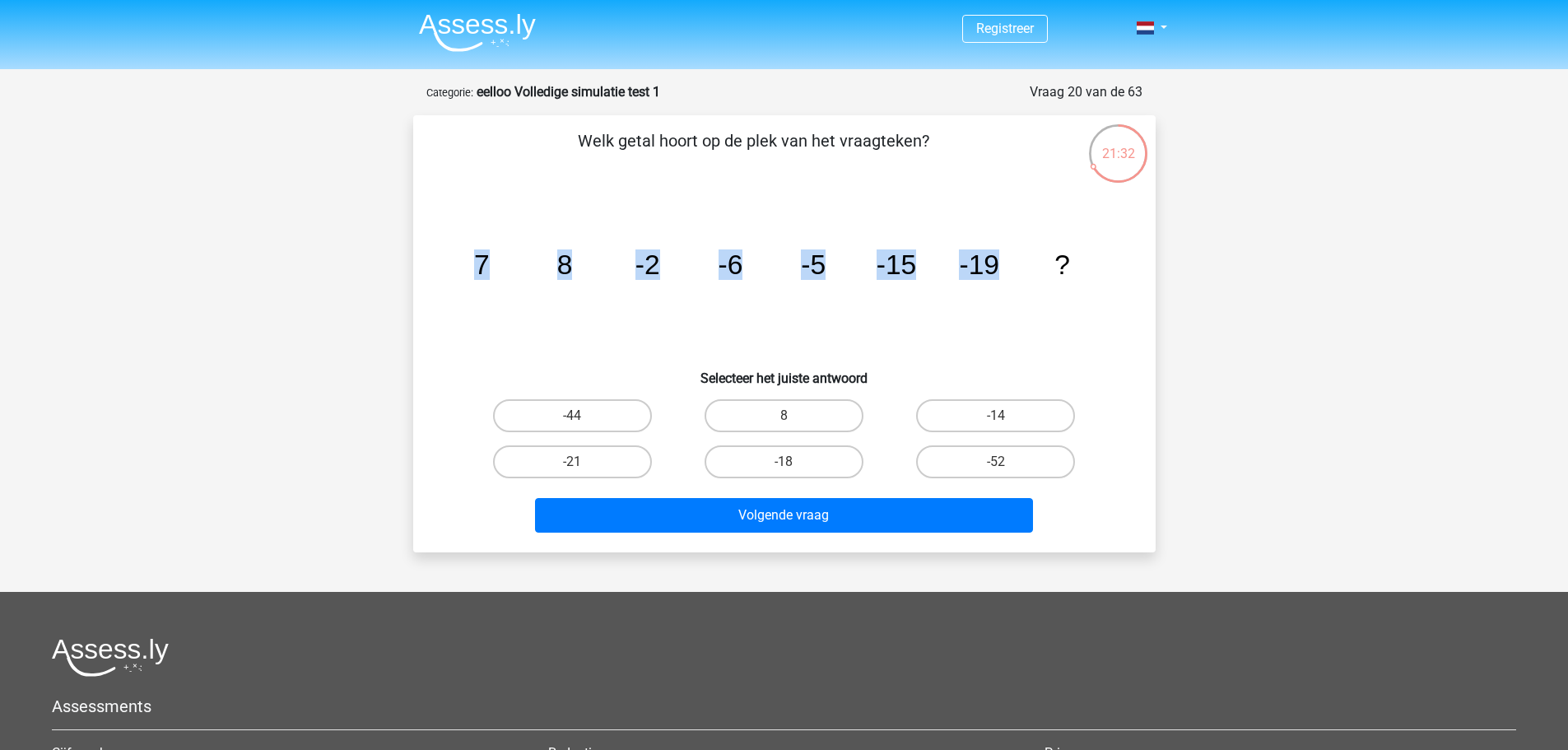
drag, startPoint x: 423, startPoint y: 243, endPoint x: 1061, endPoint y: 251, distance: 638.1
click at [1061, 251] on div "Welk getal hoort op de plek van het vraagteken? image/svg+xml 7 8 -2 -6 -5 -15 …" at bounding box center [784, 333] width 729 height 411
click at [513, 297] on icon "image/svg+xml 7 8 -2 -6 -5 -15 -19 ?" at bounding box center [784, 274] width 663 height 166
drag, startPoint x: 475, startPoint y: 280, endPoint x: 701, endPoint y: 280, distance: 226.0
click at [701, 280] on icon "image/svg+xml 7 8 -2 -6 -5 -15 -19 ?" at bounding box center [784, 274] width 663 height 166
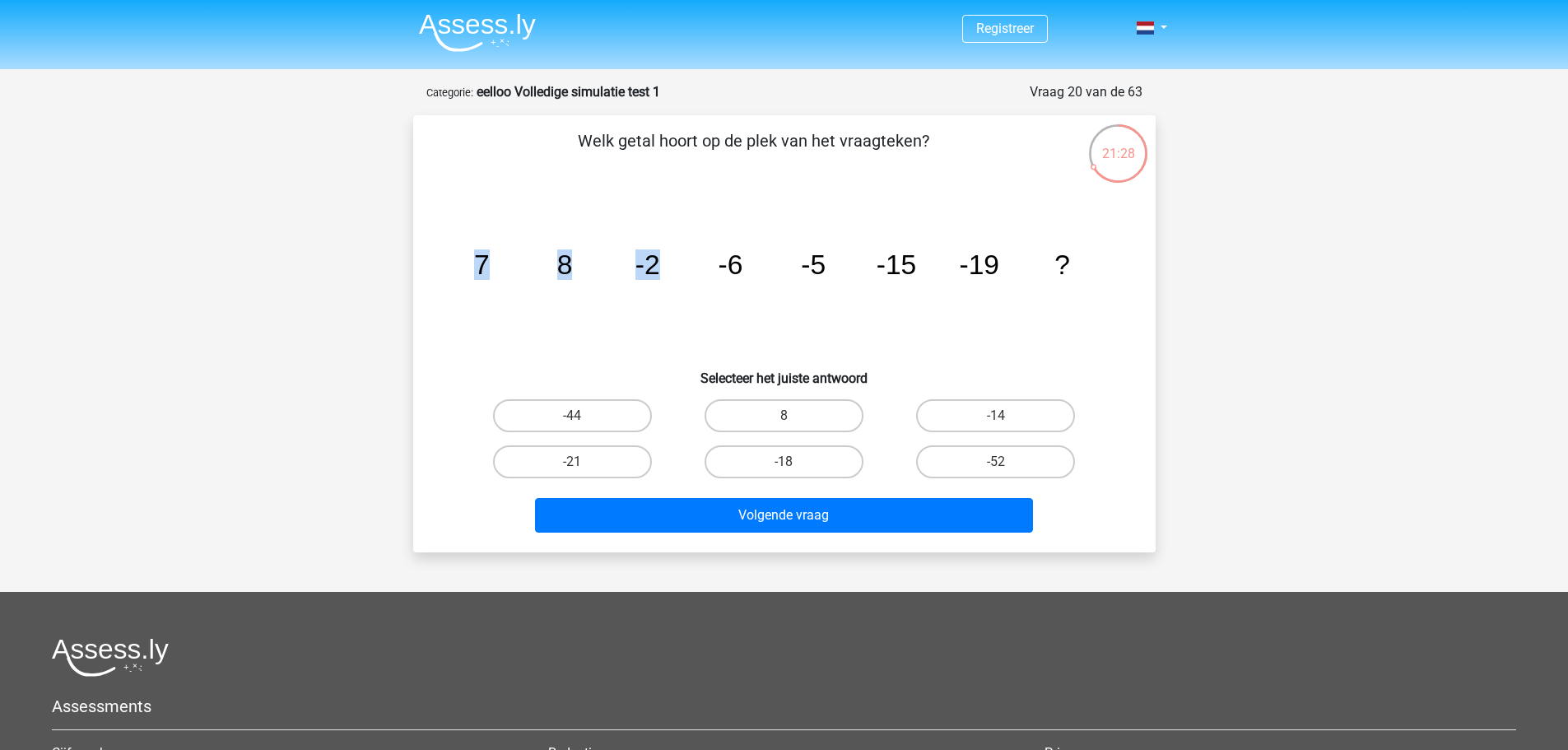
click at [649, 283] on icon "image/svg+xml 7 8 -2 -6 -5 -15 -19 ?" at bounding box center [784, 274] width 663 height 166
drag, startPoint x: 630, startPoint y: 455, endPoint x: 630, endPoint y: 466, distance: 11.0
click at [630, 466] on label "-21" at bounding box center [572, 462] width 159 height 33
click at [583, 466] on input "-21" at bounding box center [577, 467] width 11 height 11
radio input "true"
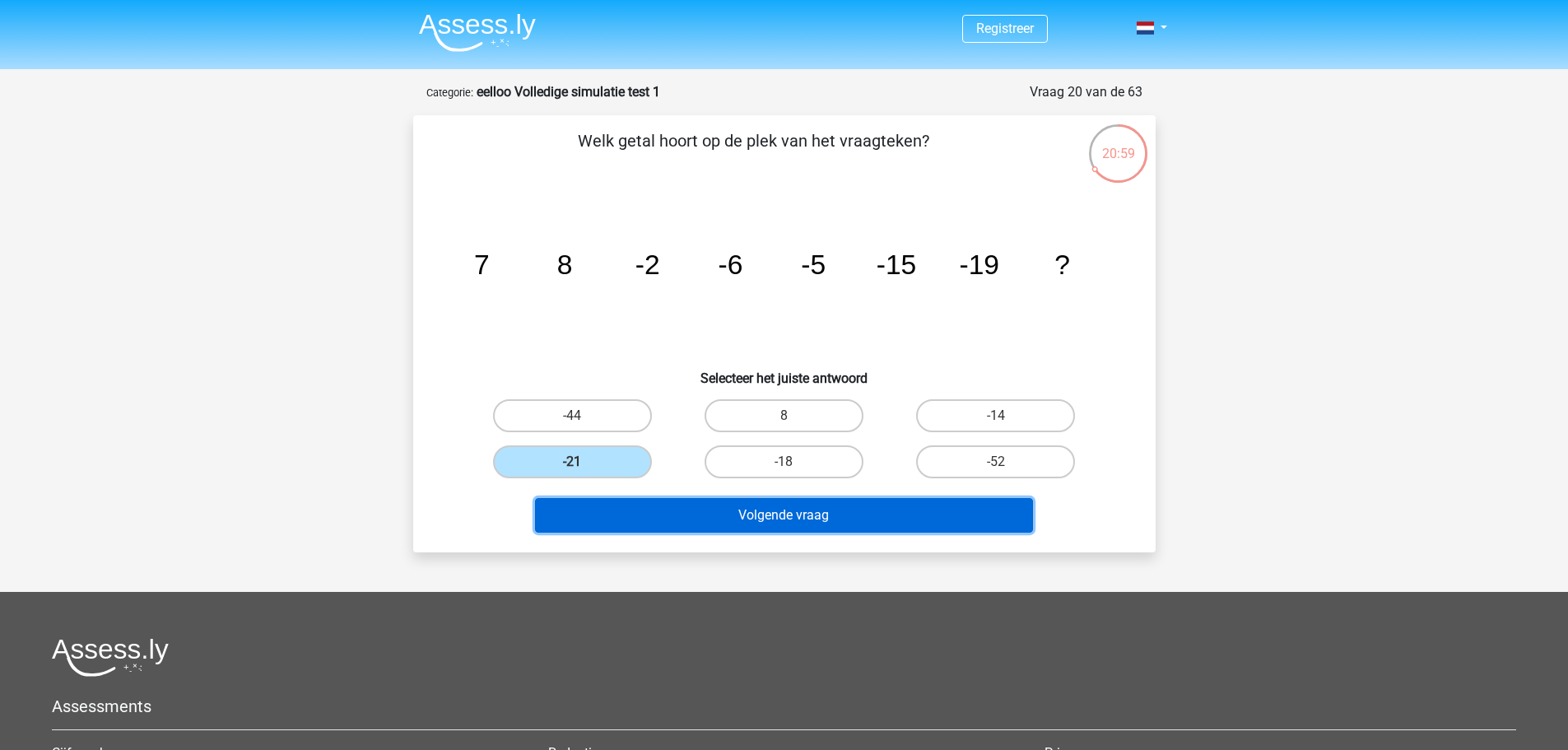
click at [702, 500] on button "Volgende vraag" at bounding box center [784, 515] width 498 height 34
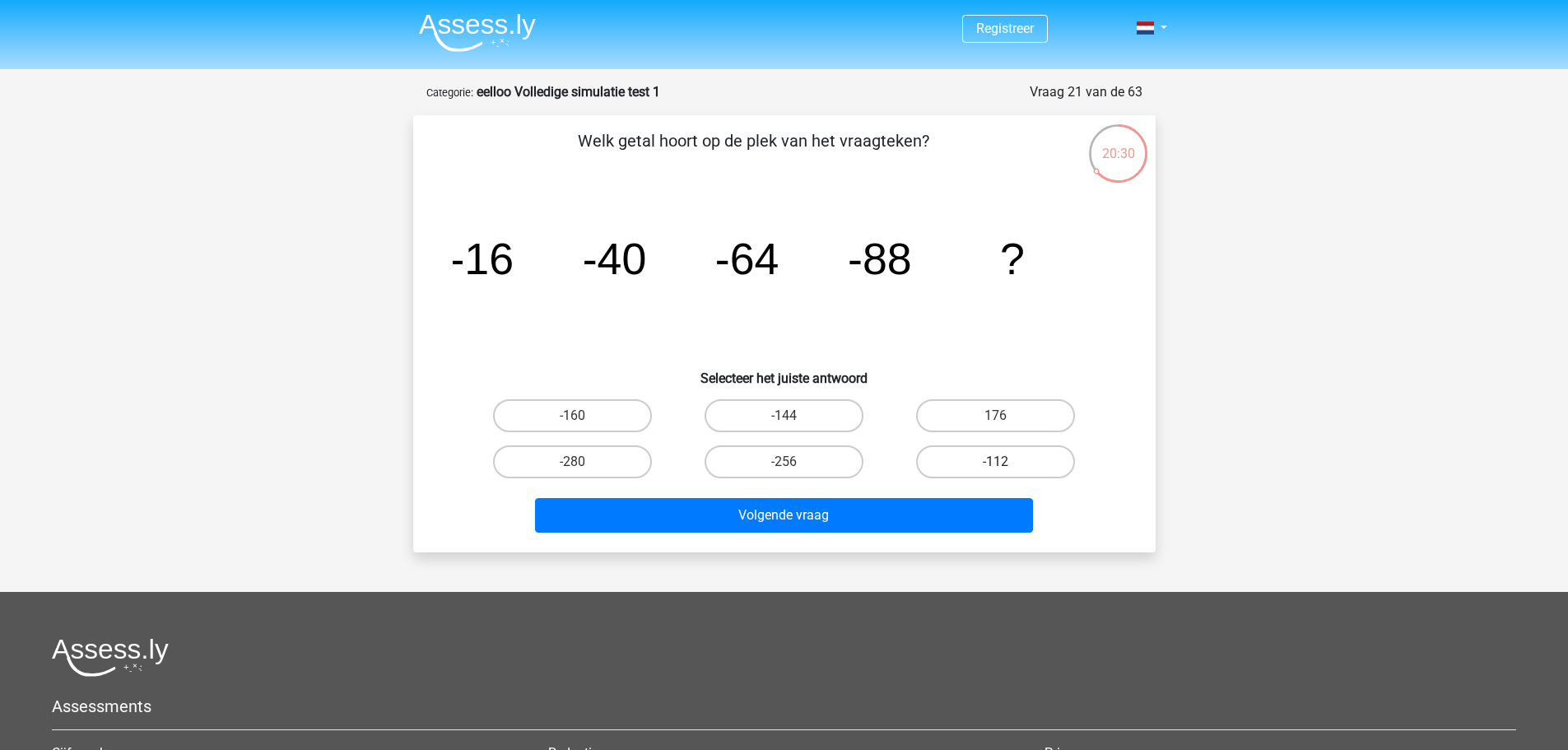
click at [985, 467] on label "-112" at bounding box center [995, 462] width 159 height 33
click at [996, 467] on input "-112" at bounding box center [1001, 467] width 11 height 11
radio input "true"
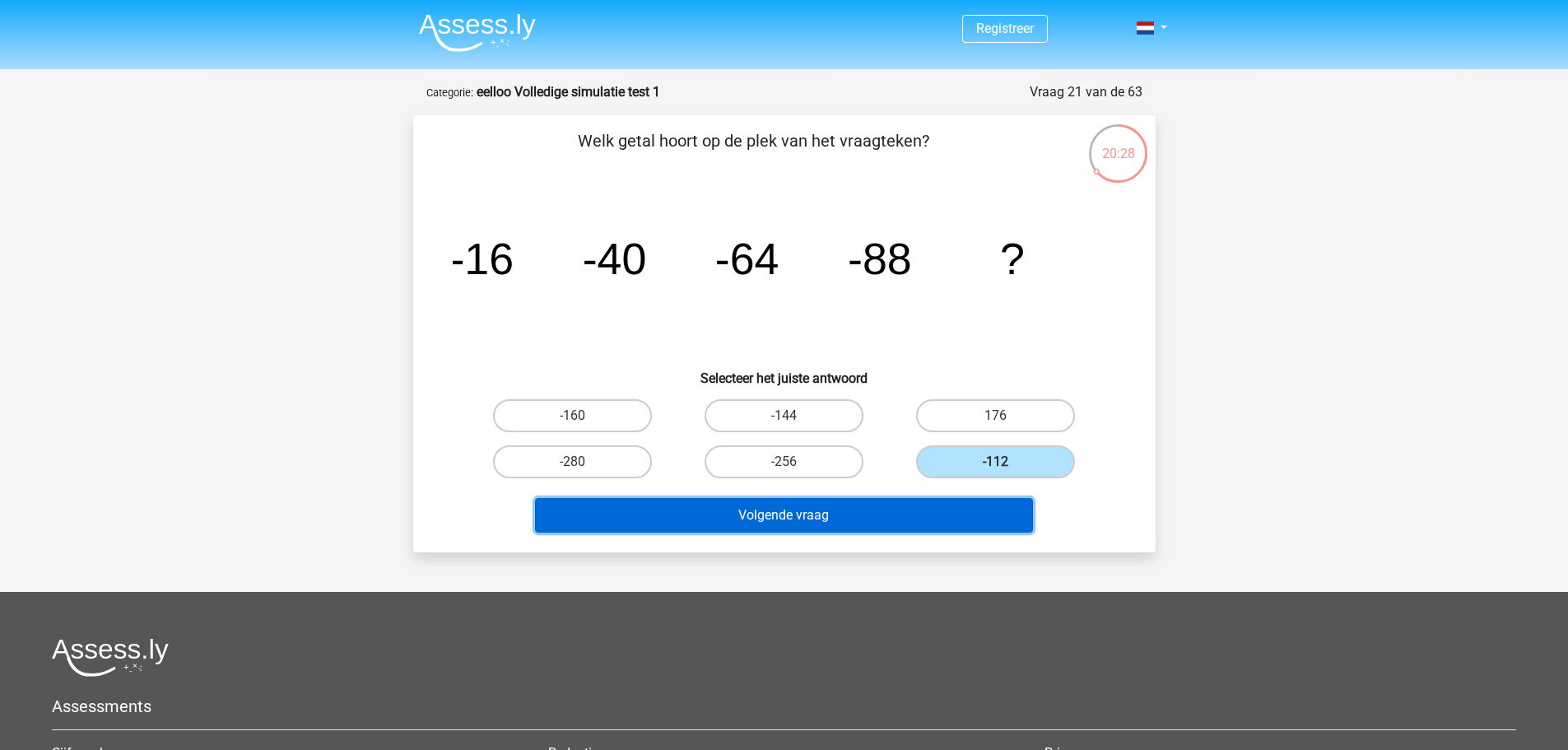
click at [961, 509] on button "Volgende vraag" at bounding box center [784, 515] width 498 height 34
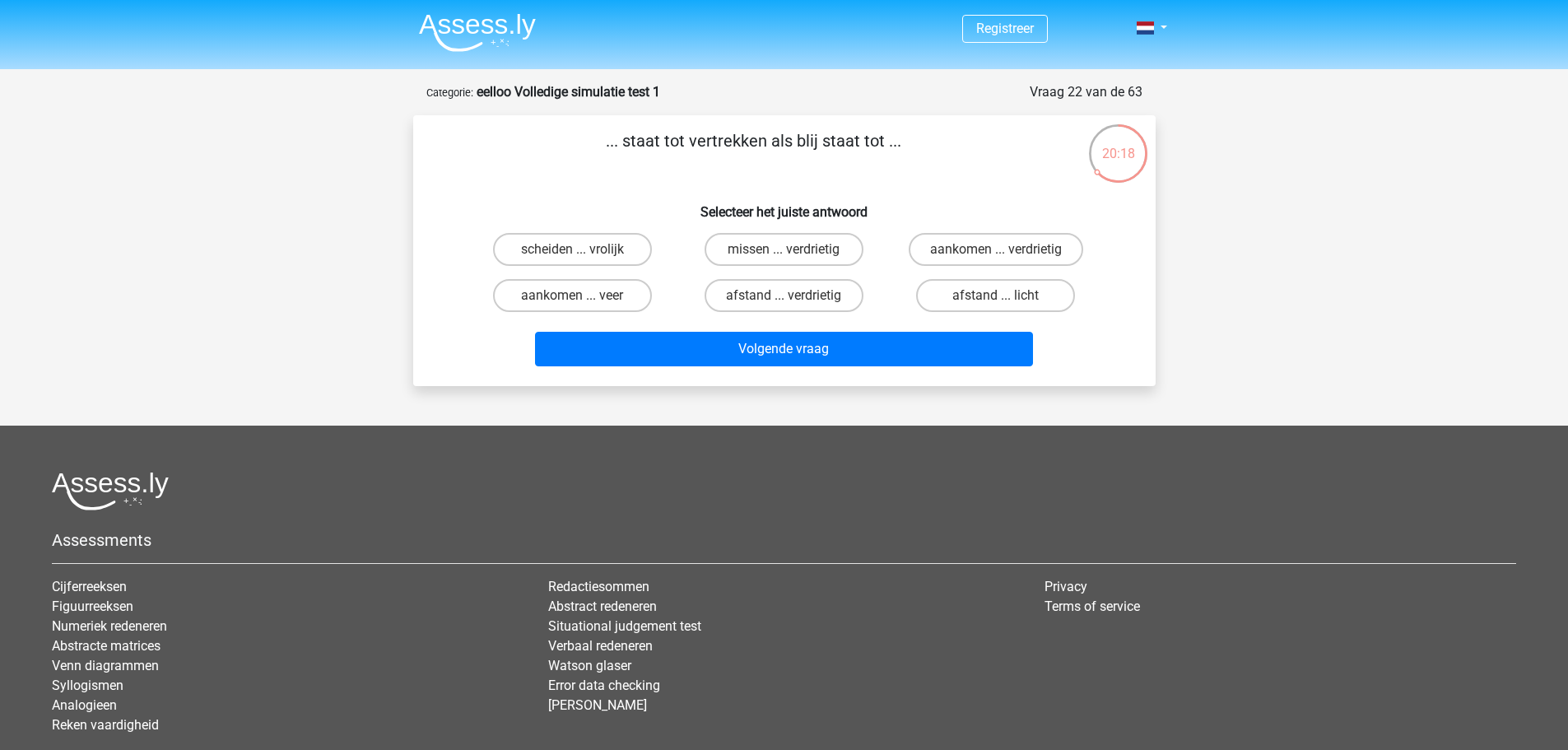
drag, startPoint x: 593, startPoint y: 139, endPoint x: 984, endPoint y: 123, distance: 391.3
click at [984, 123] on div "... staat tot vertrekken als blij staat tot ... Selecteer het juiste antwoord s…" at bounding box center [784, 250] width 742 height 271
click at [595, 188] on div "... staat tot vertrekken als blij staat tot ... Selecteer het juiste antwoord s…" at bounding box center [784, 250] width 729 height 244
click at [783, 249] on input "missen ... verdrietig" at bounding box center [788, 254] width 11 height 11
radio input "true"
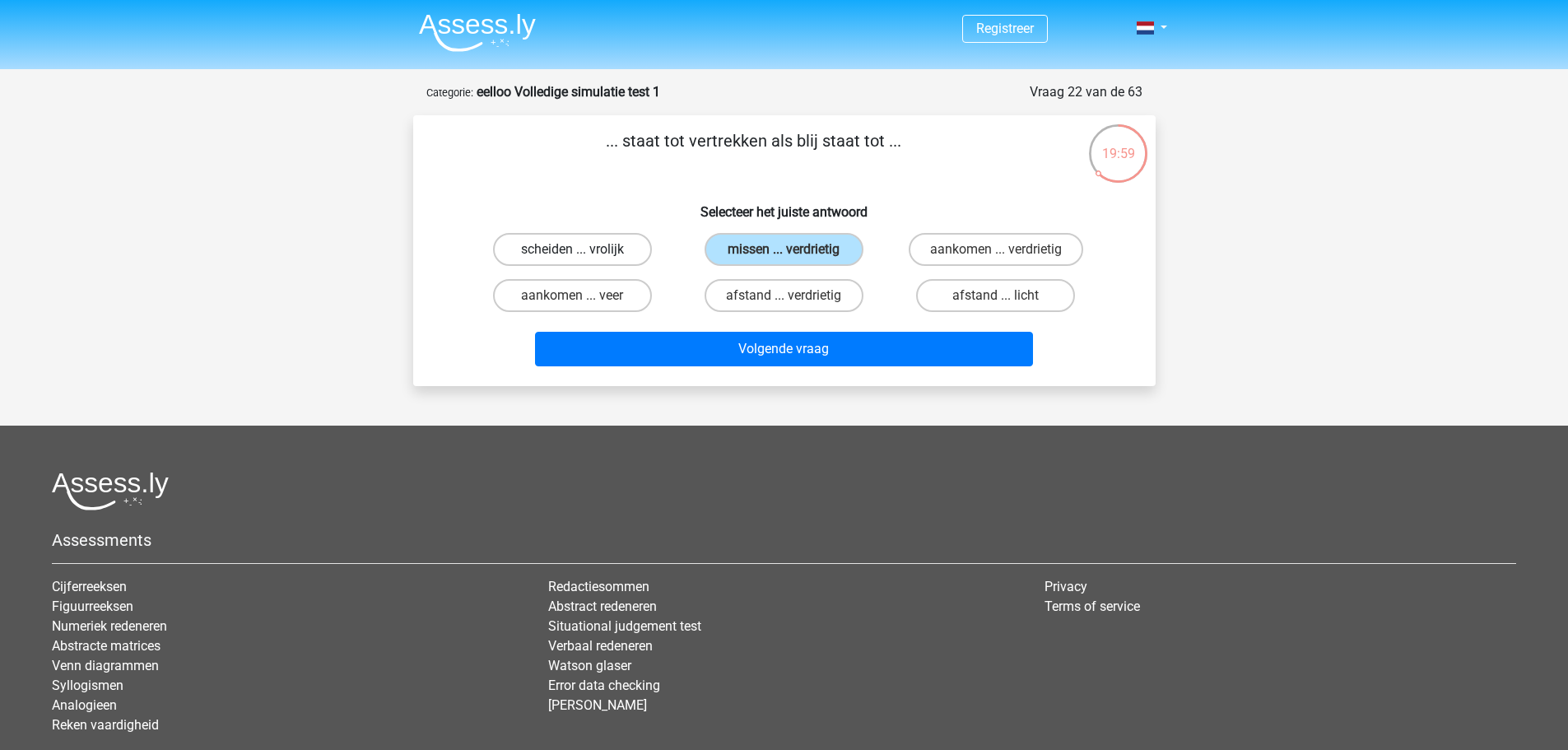
click at [551, 249] on label "scheiden ... vrolijk" at bounding box center [572, 250] width 159 height 33
click at [572, 249] on input "scheiden ... vrolijk" at bounding box center [577, 254] width 11 height 11
radio input "true"
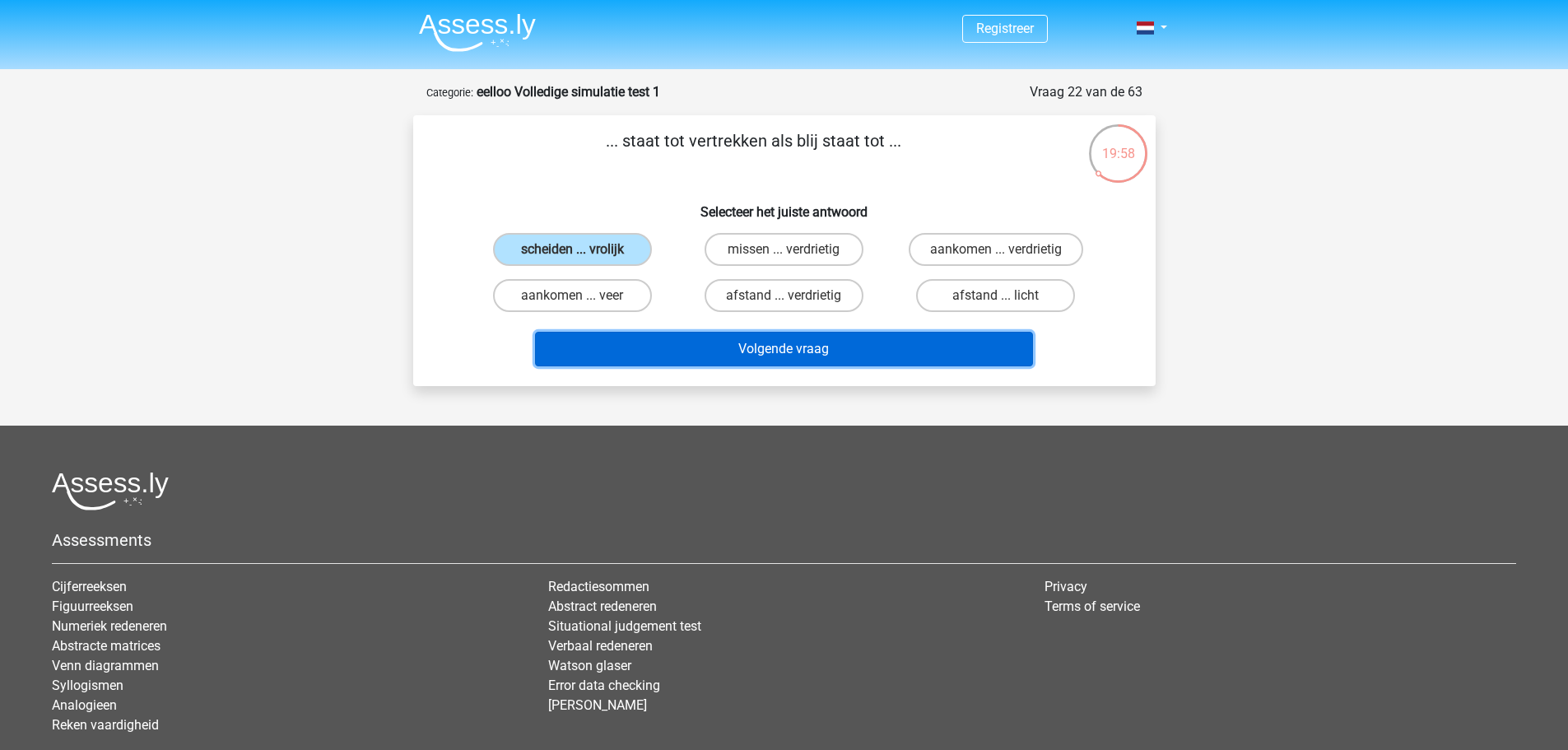
click at [771, 360] on button "Volgende vraag" at bounding box center [784, 349] width 498 height 34
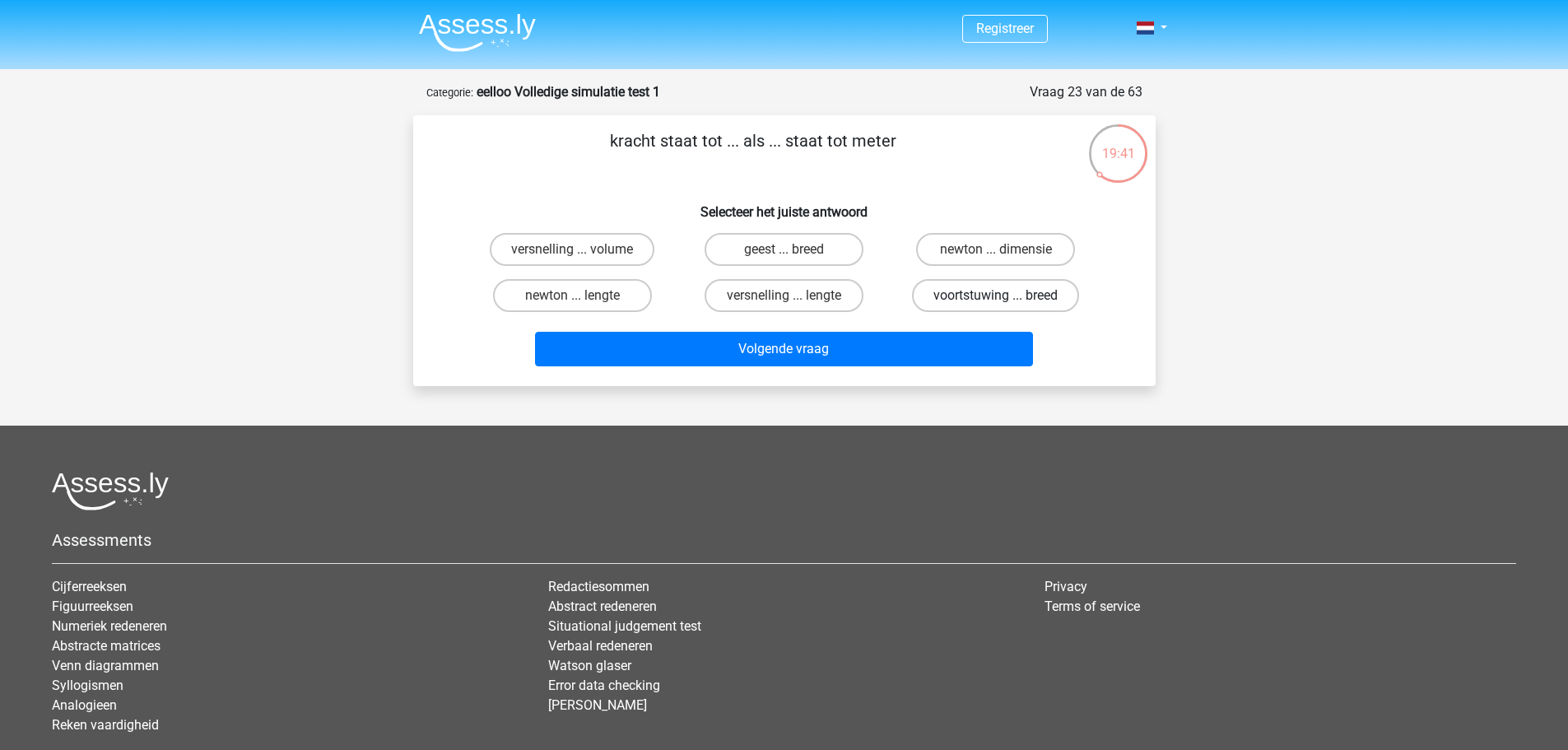
click at [960, 299] on label "voortstuwing ... breed" at bounding box center [995, 296] width 167 height 33
click at [996, 299] on input "voortstuwing ... breed" at bounding box center [1001, 301] width 11 height 11
radio input "true"
click at [631, 289] on label "newton ... lengte" at bounding box center [572, 296] width 159 height 33
click at [583, 296] on input "newton ... lengte" at bounding box center [577, 301] width 11 height 11
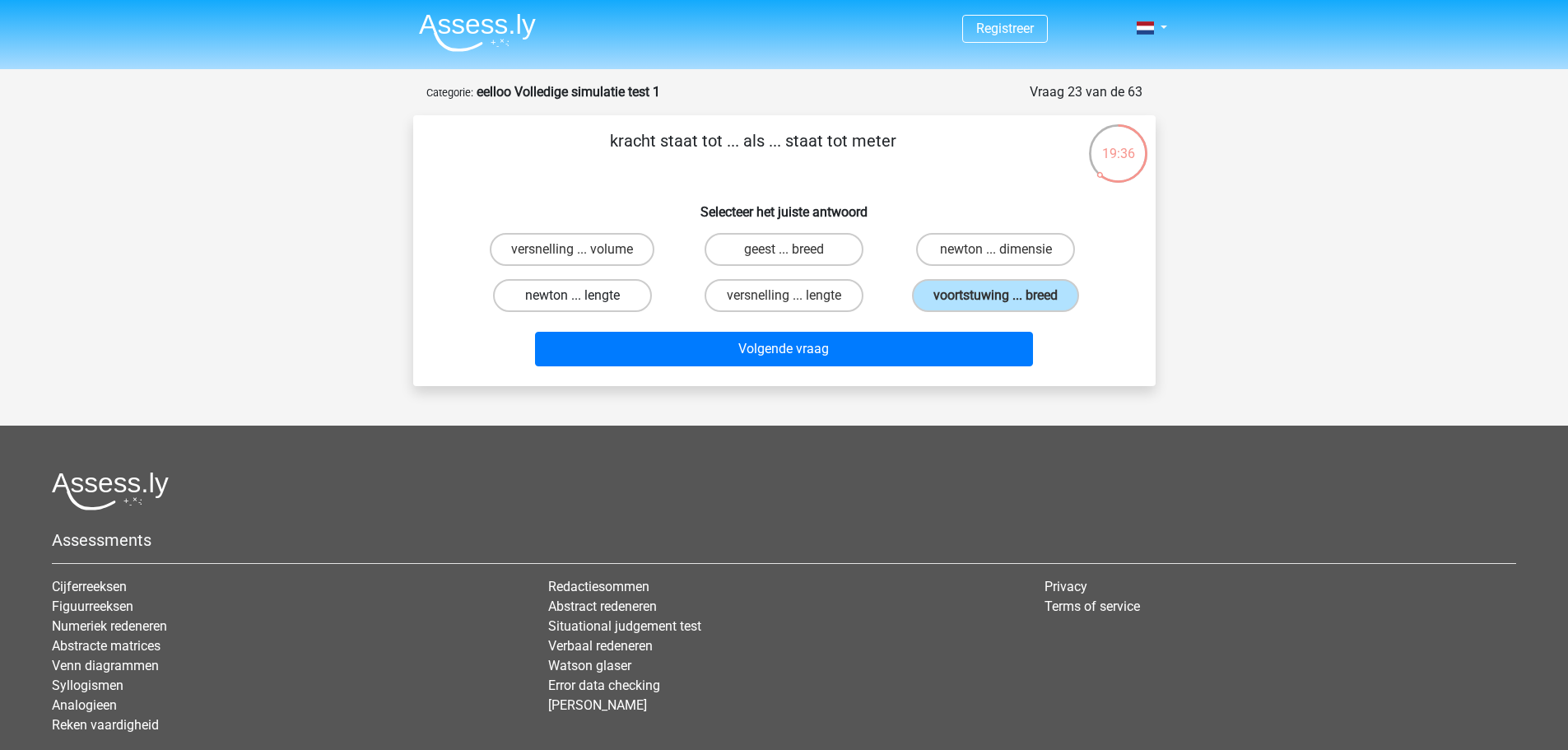
radio input "true"
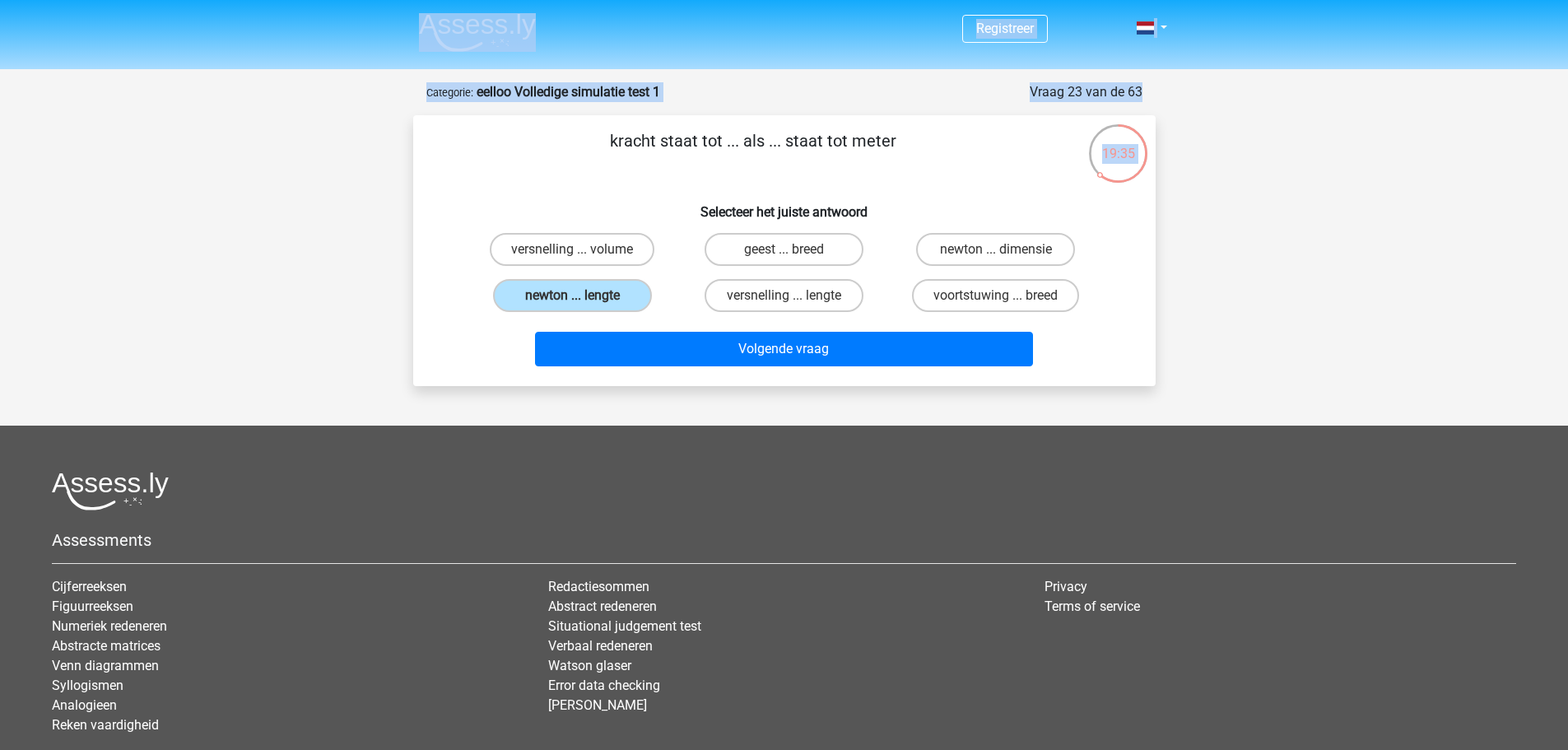
drag, startPoint x: 611, startPoint y: 136, endPoint x: 1251, endPoint y: 62, distance: 644.3
click at [1251, 62] on div "Registreer" at bounding box center [784, 430] width 1568 height 860
drag, startPoint x: 943, startPoint y: 131, endPoint x: 592, endPoint y: 173, distance: 353.5
click at [592, 173] on p "kracht staat tot ... als ... staat tot meter" at bounding box center [753, 152] width 628 height 50
click at [610, 157] on p "kracht staat tot ... als ... staat tot meter" at bounding box center [753, 152] width 628 height 50
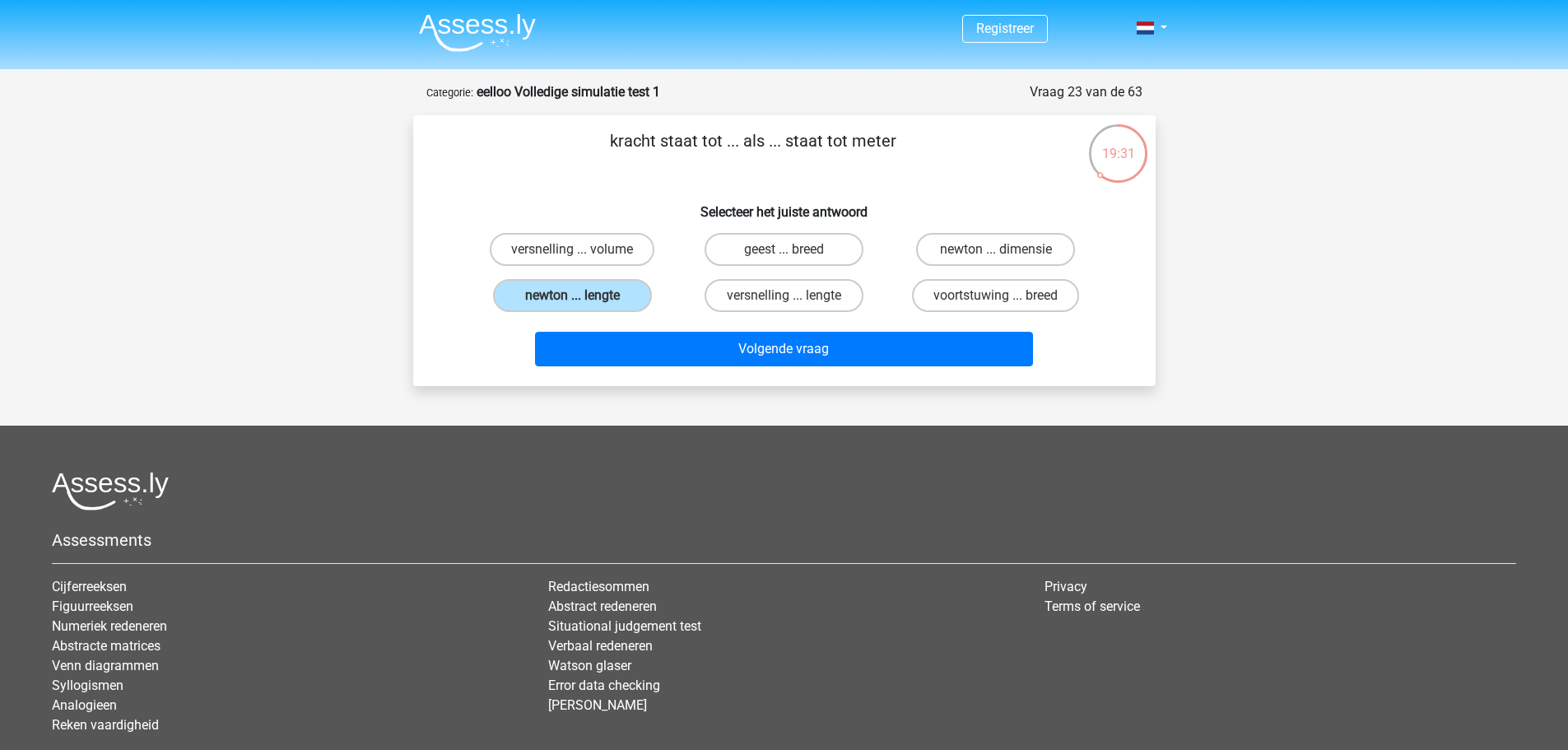
drag, startPoint x: 610, startPoint y: 154, endPoint x: 898, endPoint y: 153, distance: 288.0
click at [898, 153] on p "kracht staat tot ... als ... staat tot meter" at bounding box center [753, 152] width 628 height 50
click at [898, 152] on p "kracht staat tot ... als ... staat tot meter" at bounding box center [753, 152] width 628 height 50
drag, startPoint x: 898, startPoint y: 152, endPoint x: 620, endPoint y: 163, distance: 278.2
click at [620, 163] on p "kracht staat tot ... als ... staat tot meter" at bounding box center [753, 152] width 628 height 50
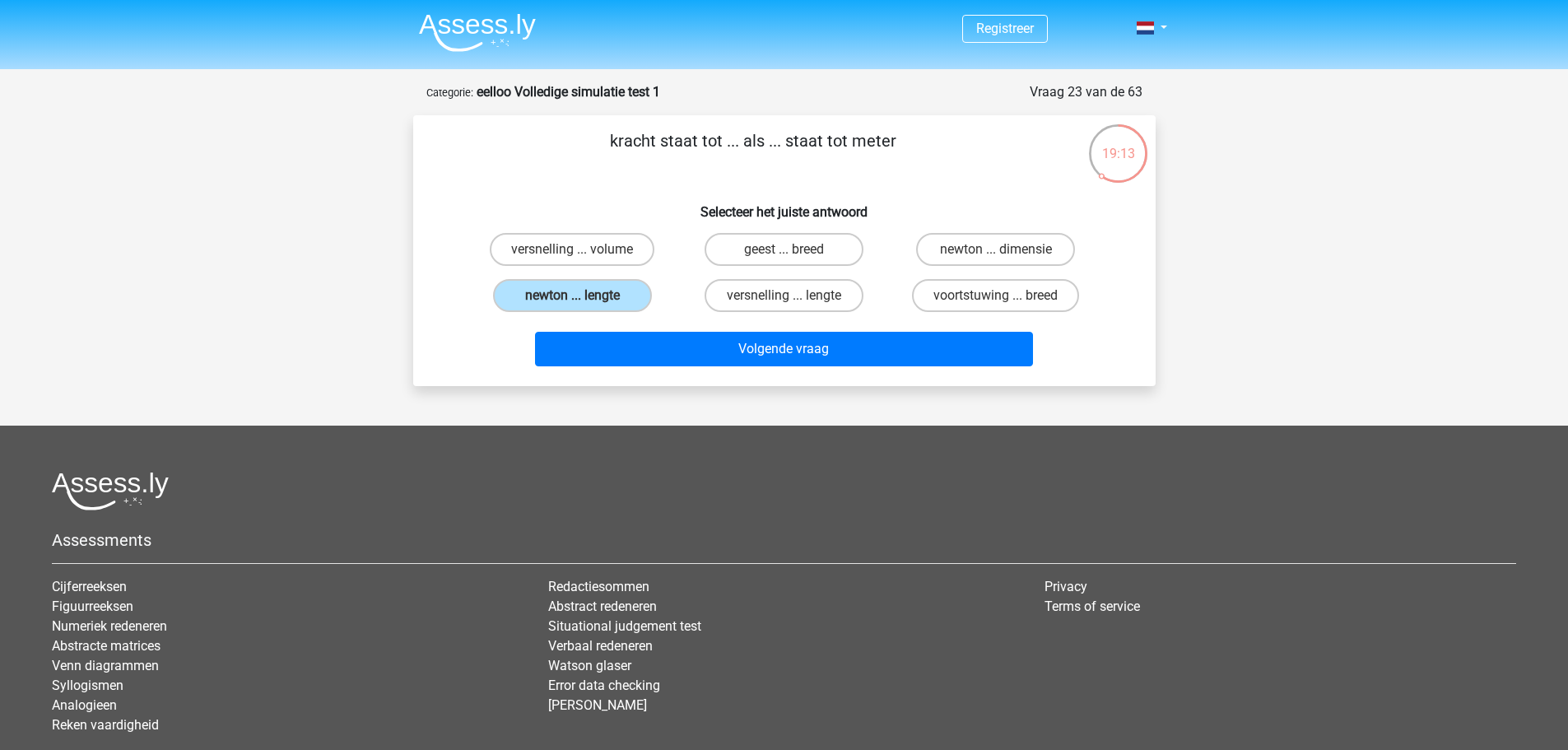
click at [706, 200] on h6 "Selecteer het juiste antwoord" at bounding box center [784, 205] width 689 height 28
drag, startPoint x: 604, startPoint y: 153, endPoint x: 721, endPoint y: 151, distance: 117.0
click at [721, 151] on p "kracht staat tot ... als ... staat tot meter" at bounding box center [753, 152] width 628 height 50
click at [750, 239] on label "geest ... breed" at bounding box center [783, 250] width 159 height 33
click at [783, 249] on input "geest ... breed" at bounding box center [788, 254] width 11 height 11
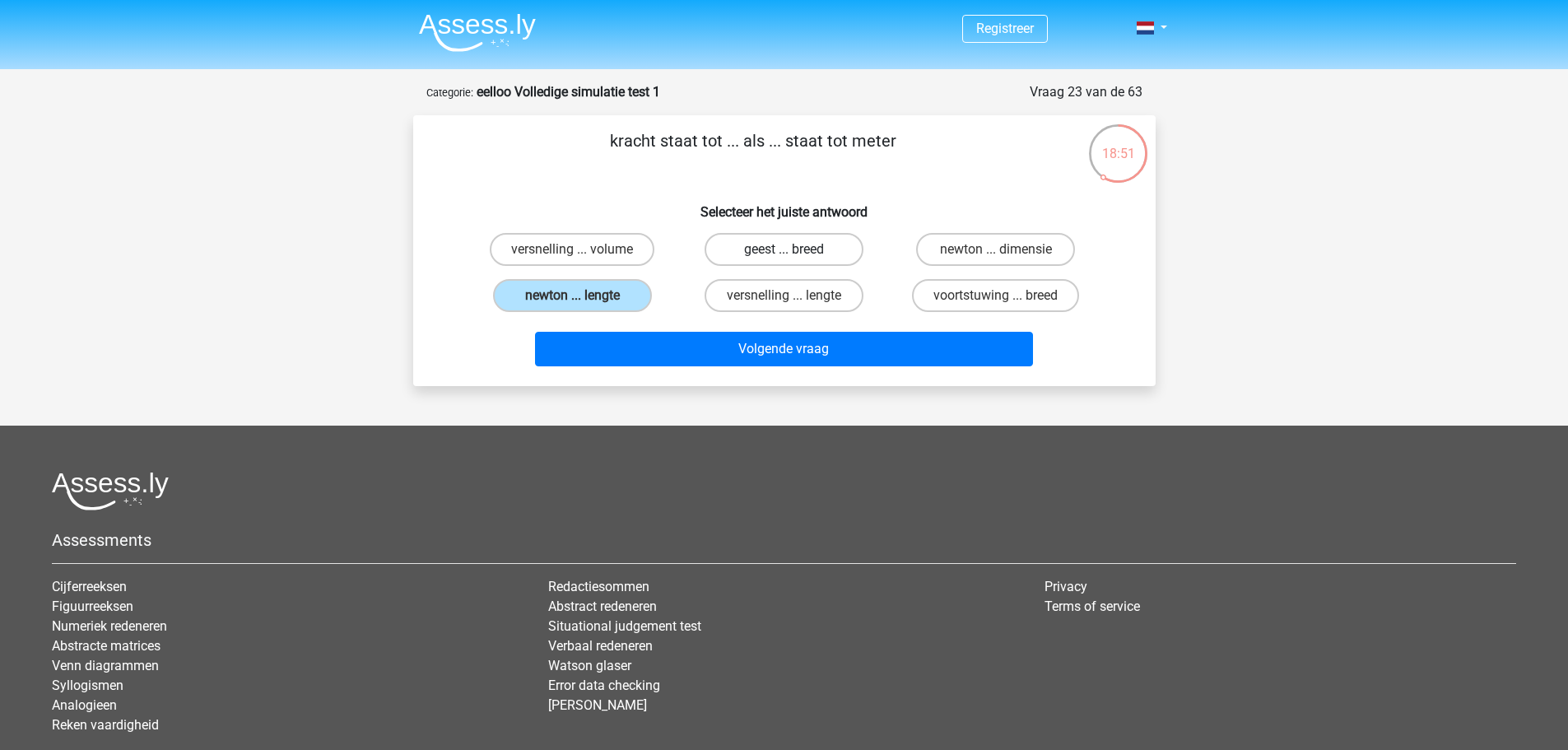
radio input "true"
click at [615, 260] on label "versnelling ... volume" at bounding box center [571, 250] width 165 height 33
click at [583, 260] on input "versnelling ... volume" at bounding box center [577, 254] width 11 height 11
radio input "true"
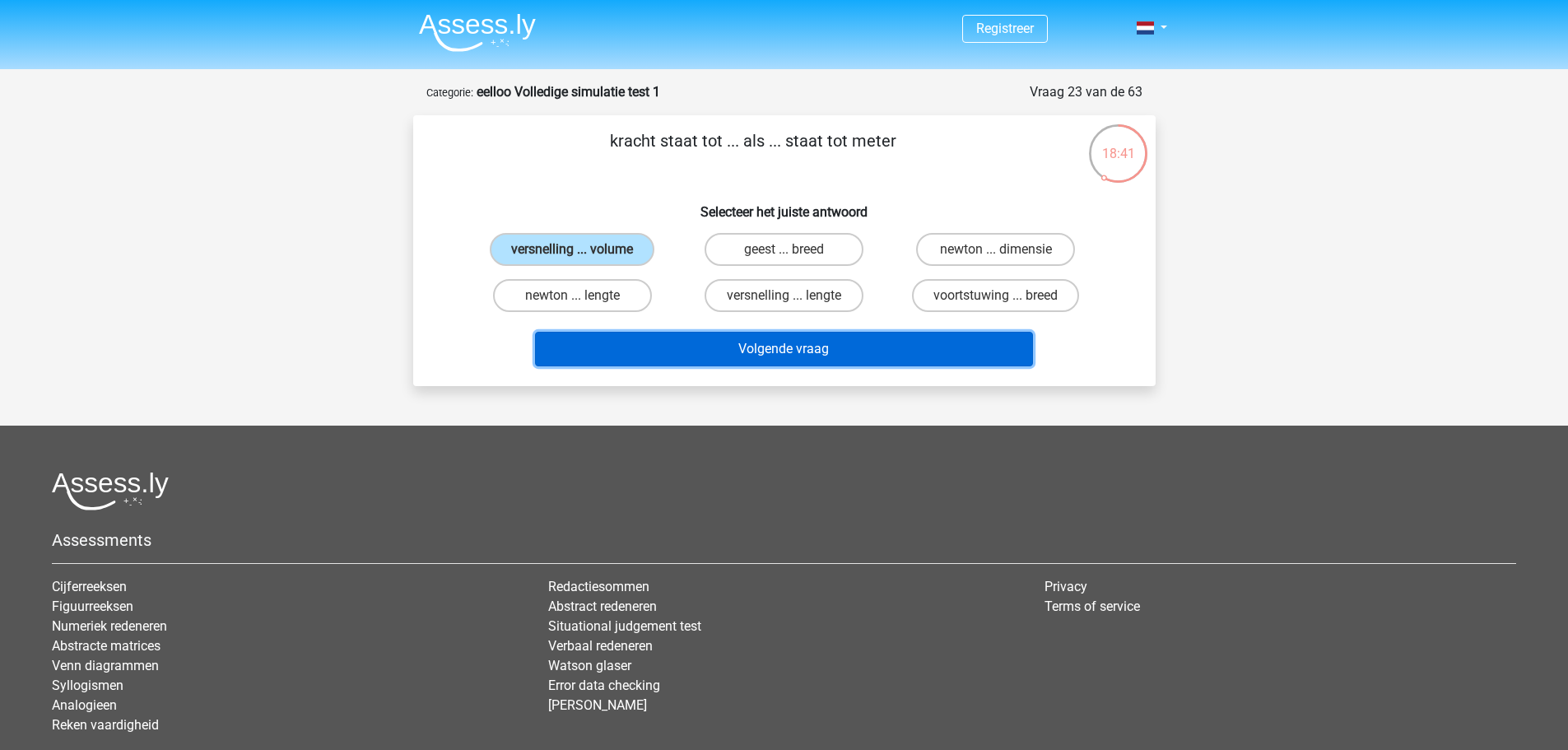
click at [729, 345] on button "Volgende vraag" at bounding box center [784, 349] width 498 height 34
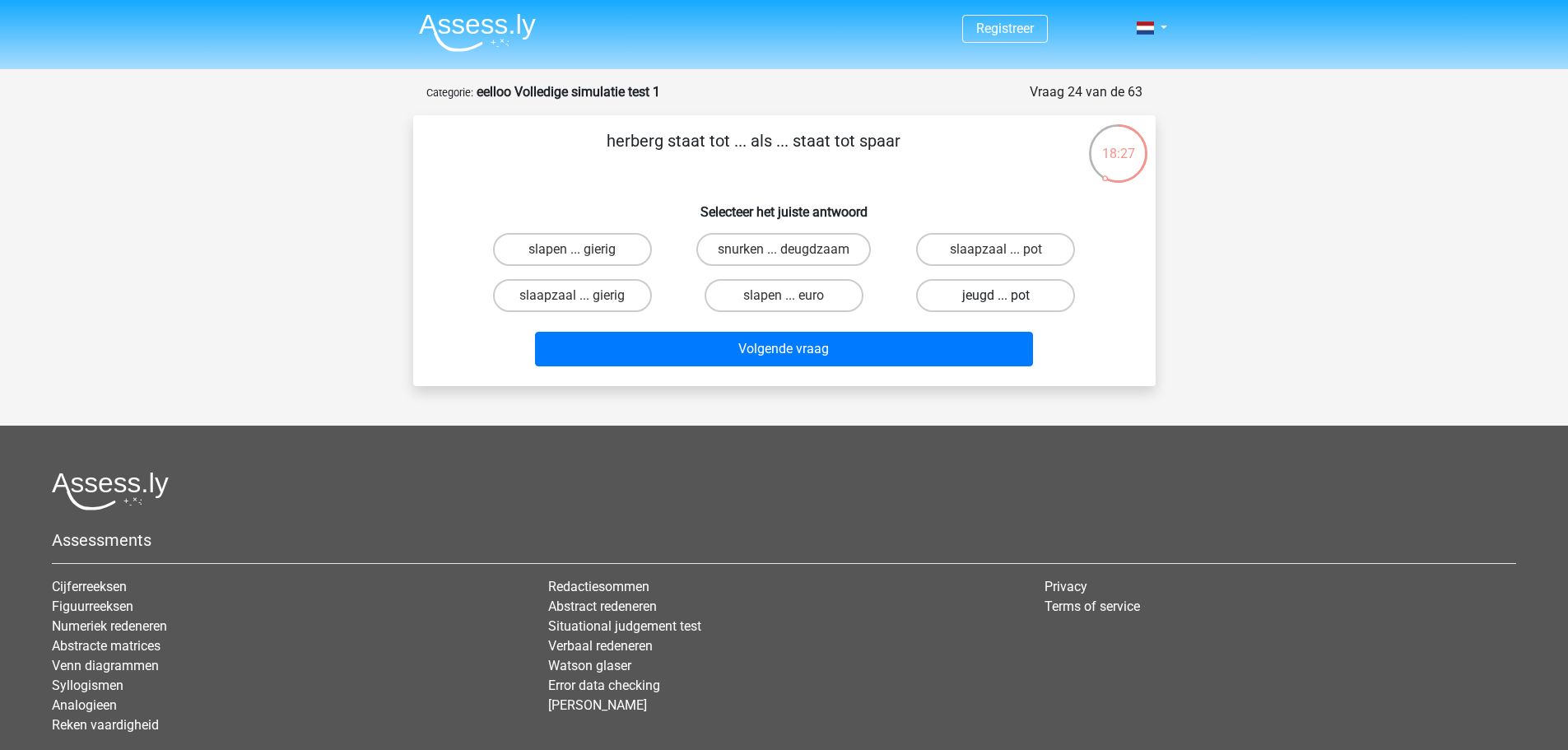
click at [950, 296] on label "jeugd ... pot" at bounding box center [995, 296] width 159 height 33
click at [996, 296] on input "jeugd ... pot" at bounding box center [1001, 301] width 11 height 11
radio input "true"
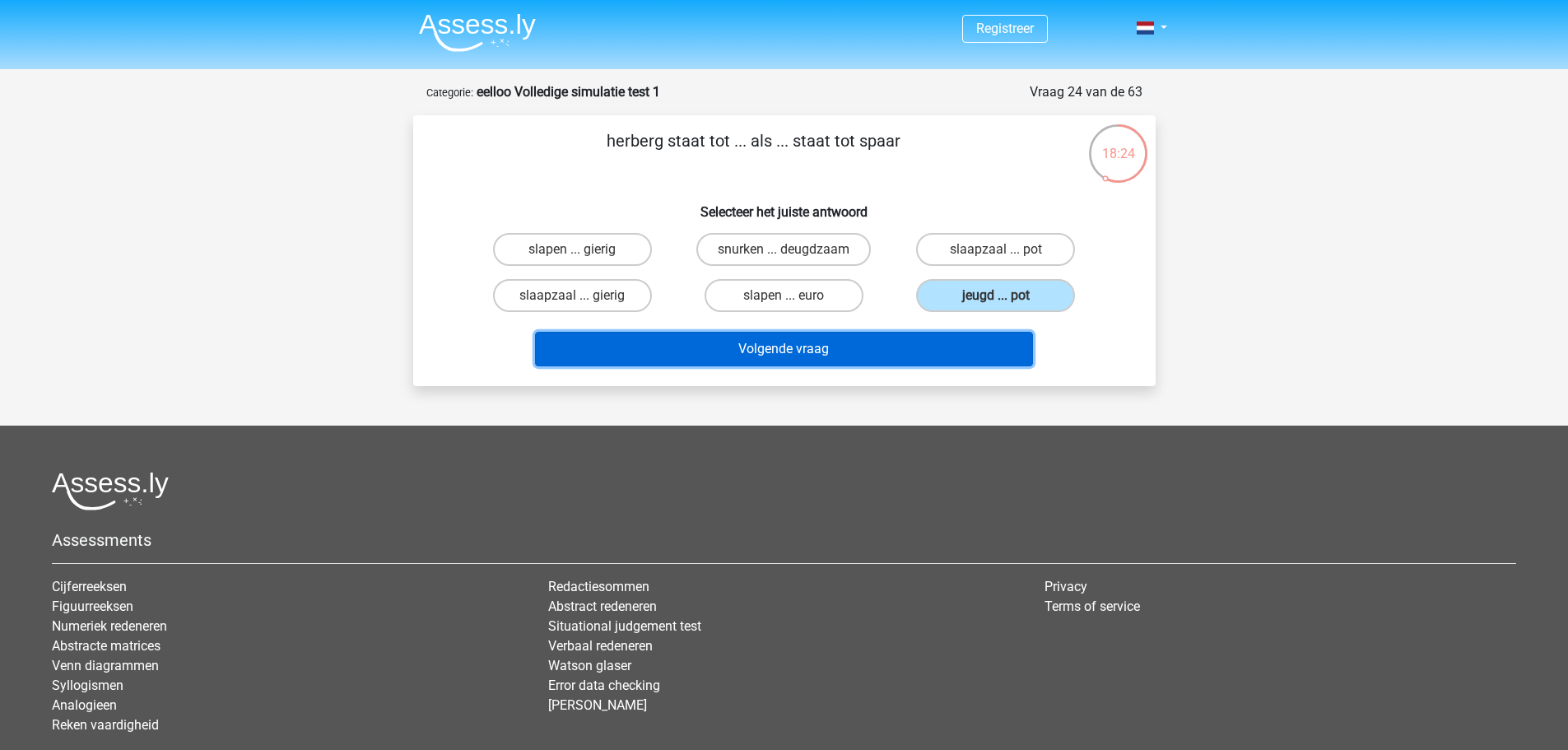
click at [974, 343] on button "Volgende vraag" at bounding box center [784, 349] width 498 height 34
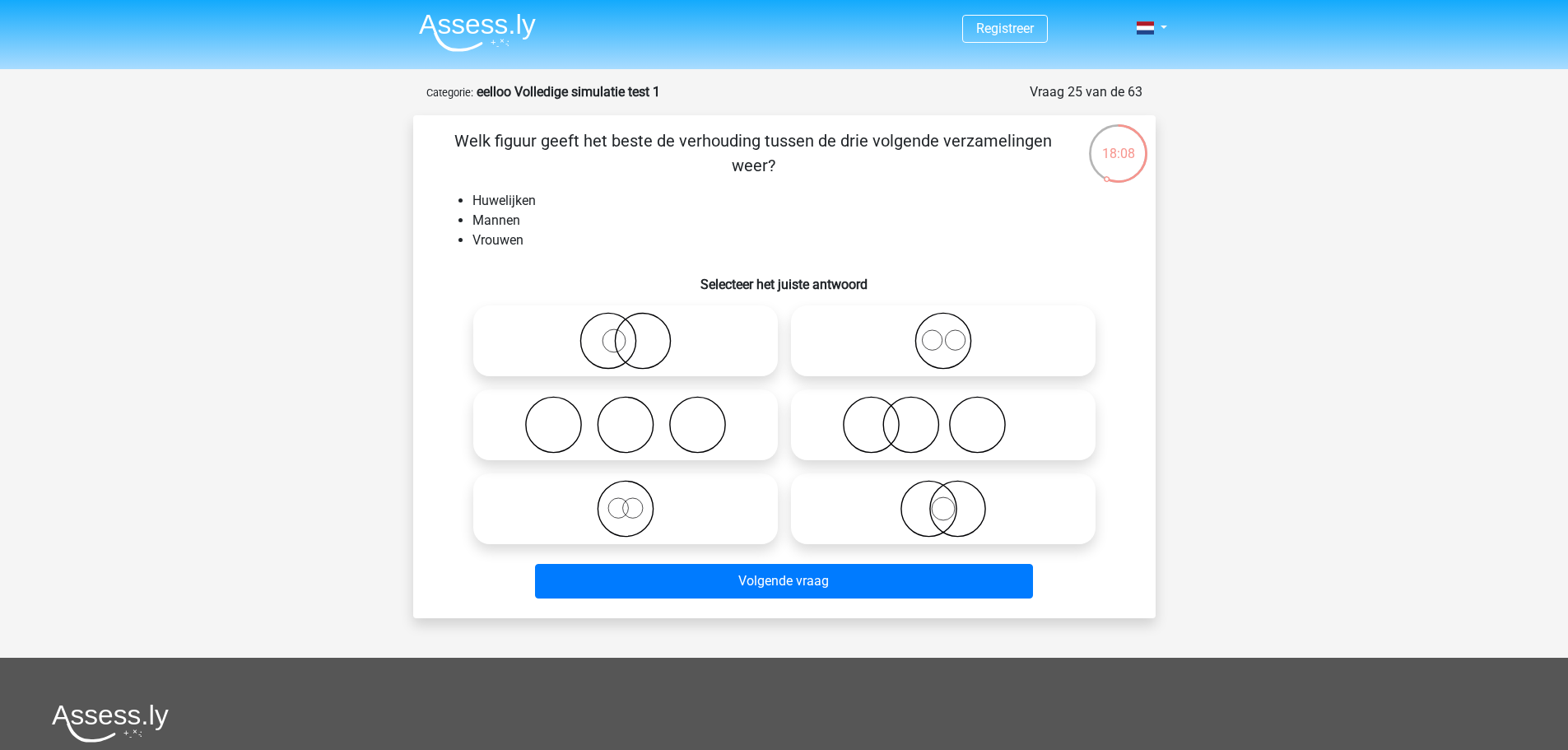
click at [661, 404] on icon at bounding box center [625, 424] width 291 height 58
click at [636, 406] on input "radio" at bounding box center [631, 411] width 11 height 11
radio input "true"
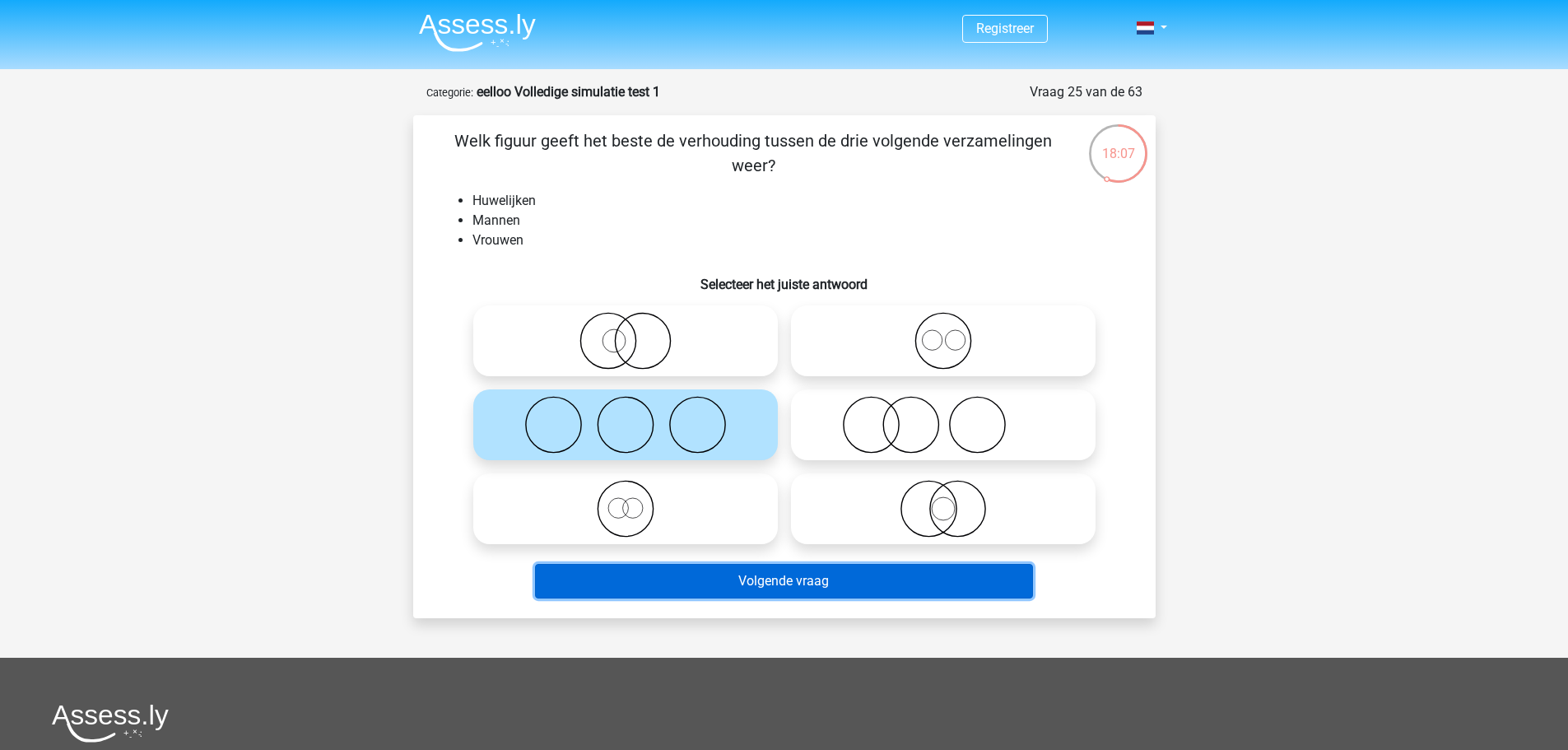
click at [873, 571] on button "Volgende vraag" at bounding box center [784, 580] width 498 height 34
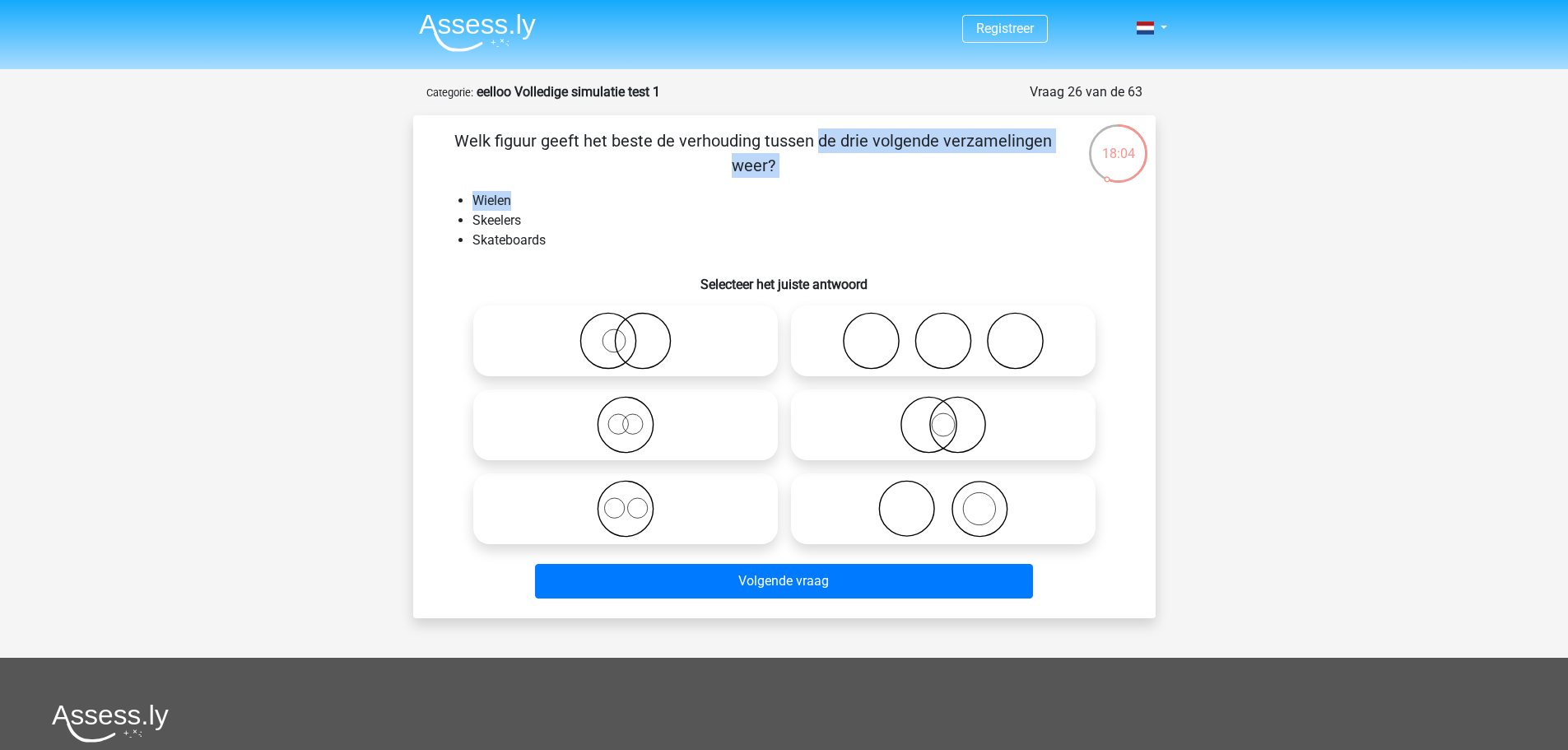
drag, startPoint x: 779, startPoint y: 181, endPoint x: 483, endPoint y: 128, distance: 300.7
click at [483, 128] on div "Welk figuur geeft het beste de verhouding tussen de drie volgende verzamelingen…" at bounding box center [784, 366] width 729 height 477
click at [530, 200] on li "Wielen" at bounding box center [801, 201] width 657 height 20
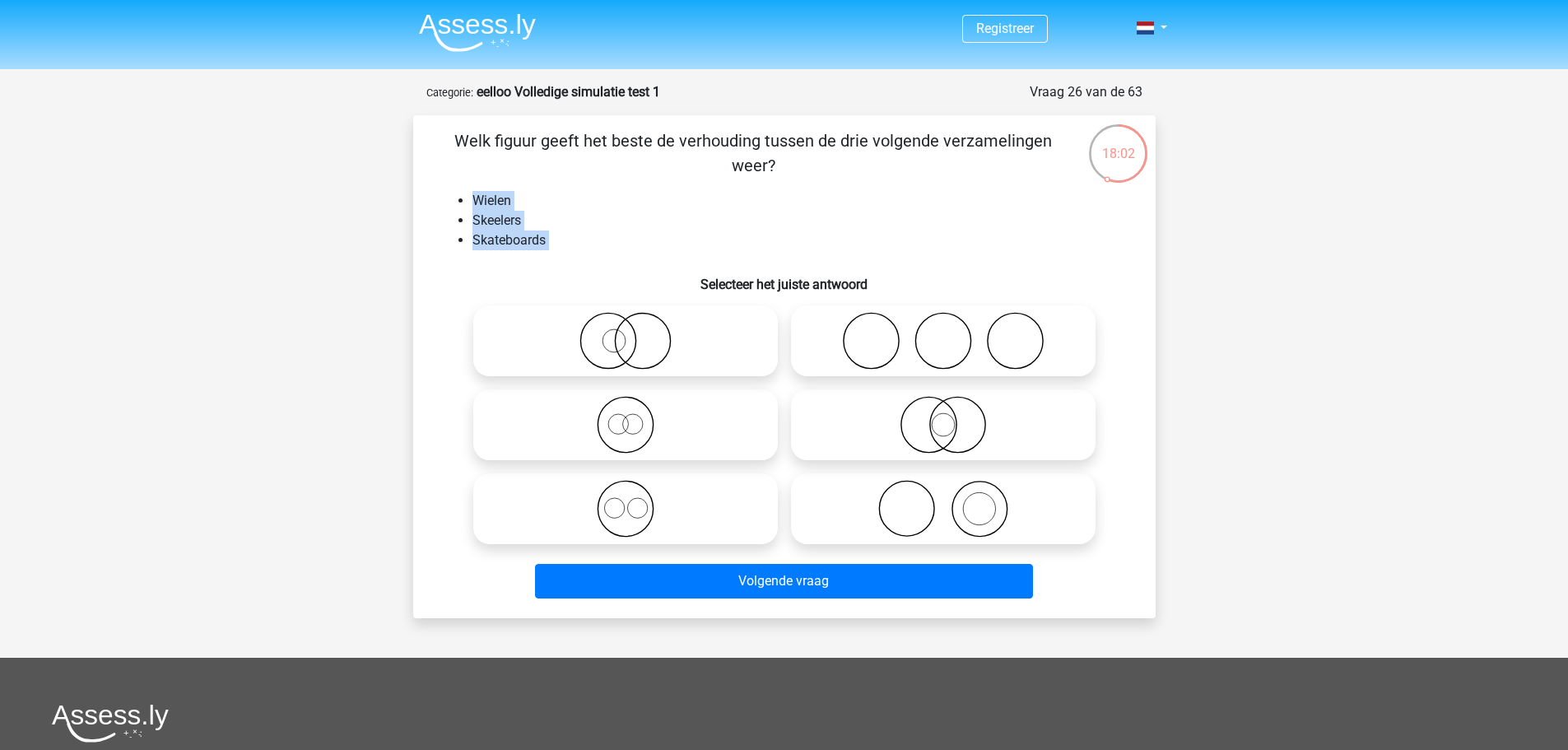
drag, startPoint x: 571, startPoint y: 261, endPoint x: 475, endPoint y: 198, distance: 114.8
click at [475, 198] on div "Welk figuur geeft het beste de verhouding tussen de drie volgende verzamelingen…" at bounding box center [784, 366] width 729 height 477
click at [891, 341] on icon at bounding box center [943, 340] width 291 height 58
click at [943, 332] on input "radio" at bounding box center [948, 327] width 11 height 11
radio input "true"
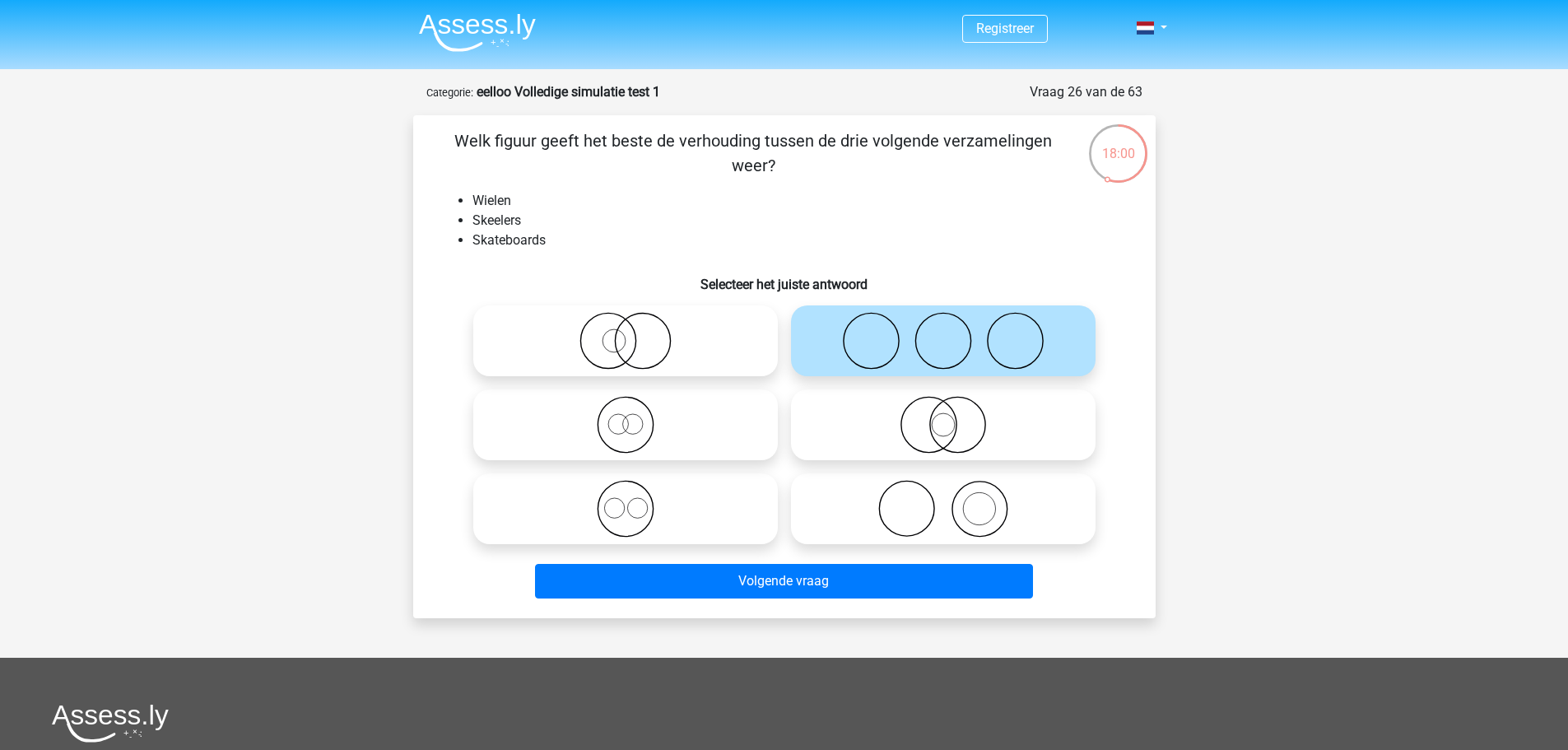
click at [805, 618] on div "Welk figuur geeft het beste de verhouding tussen de drie volgende verzamelingen…" at bounding box center [784, 366] width 742 height 503
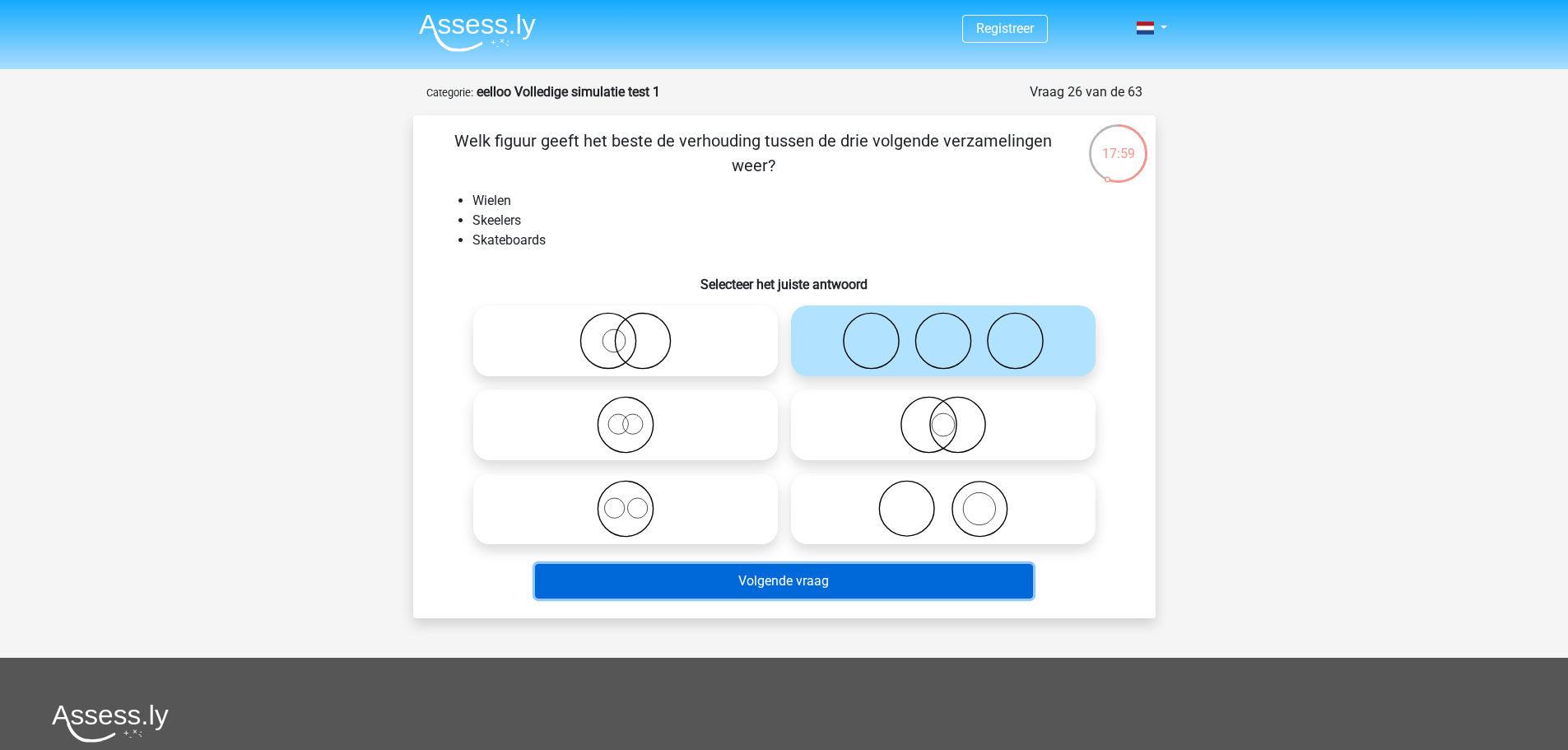
click at [822, 595] on button "Volgende vraag" at bounding box center [784, 580] width 498 height 34
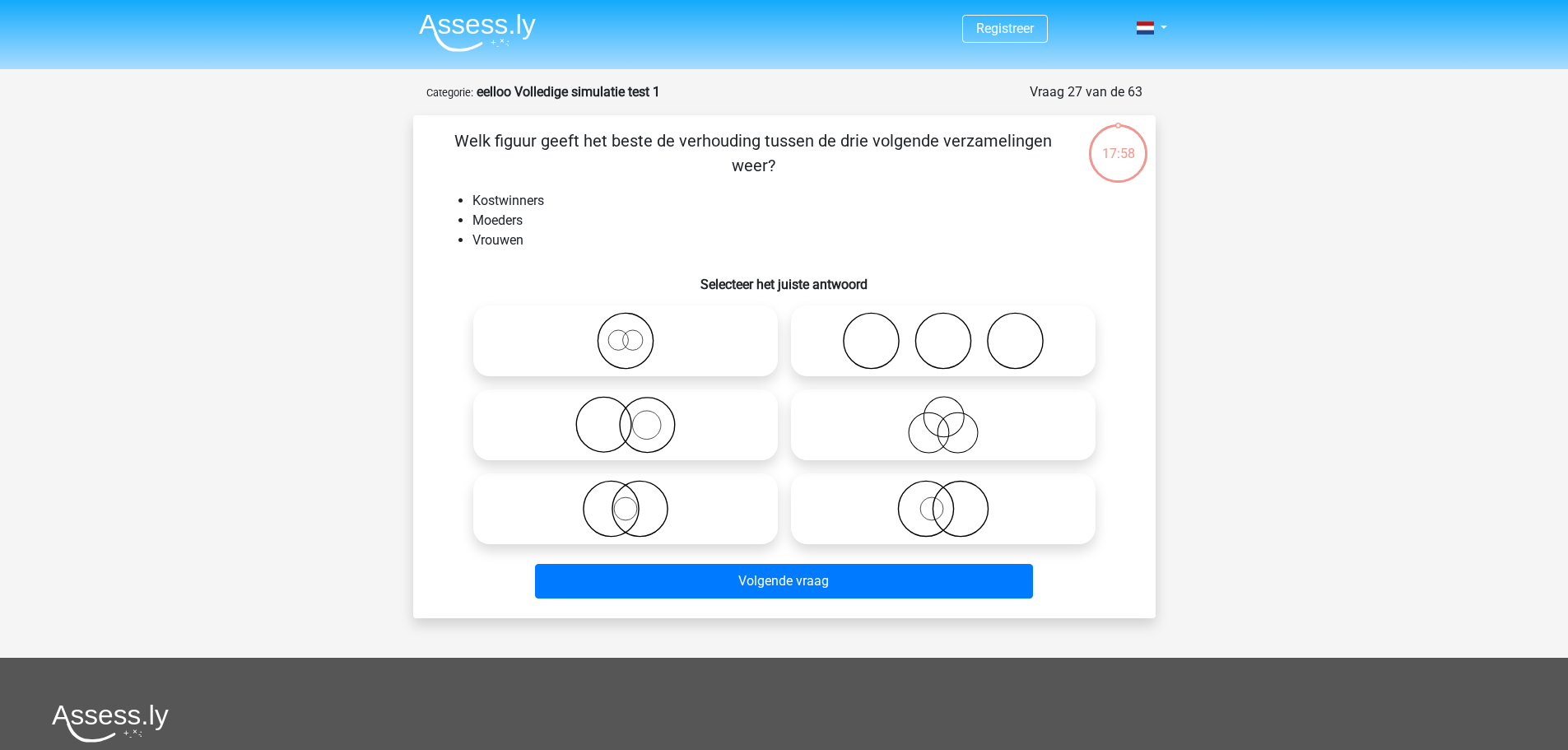
scroll to position [82, 0]
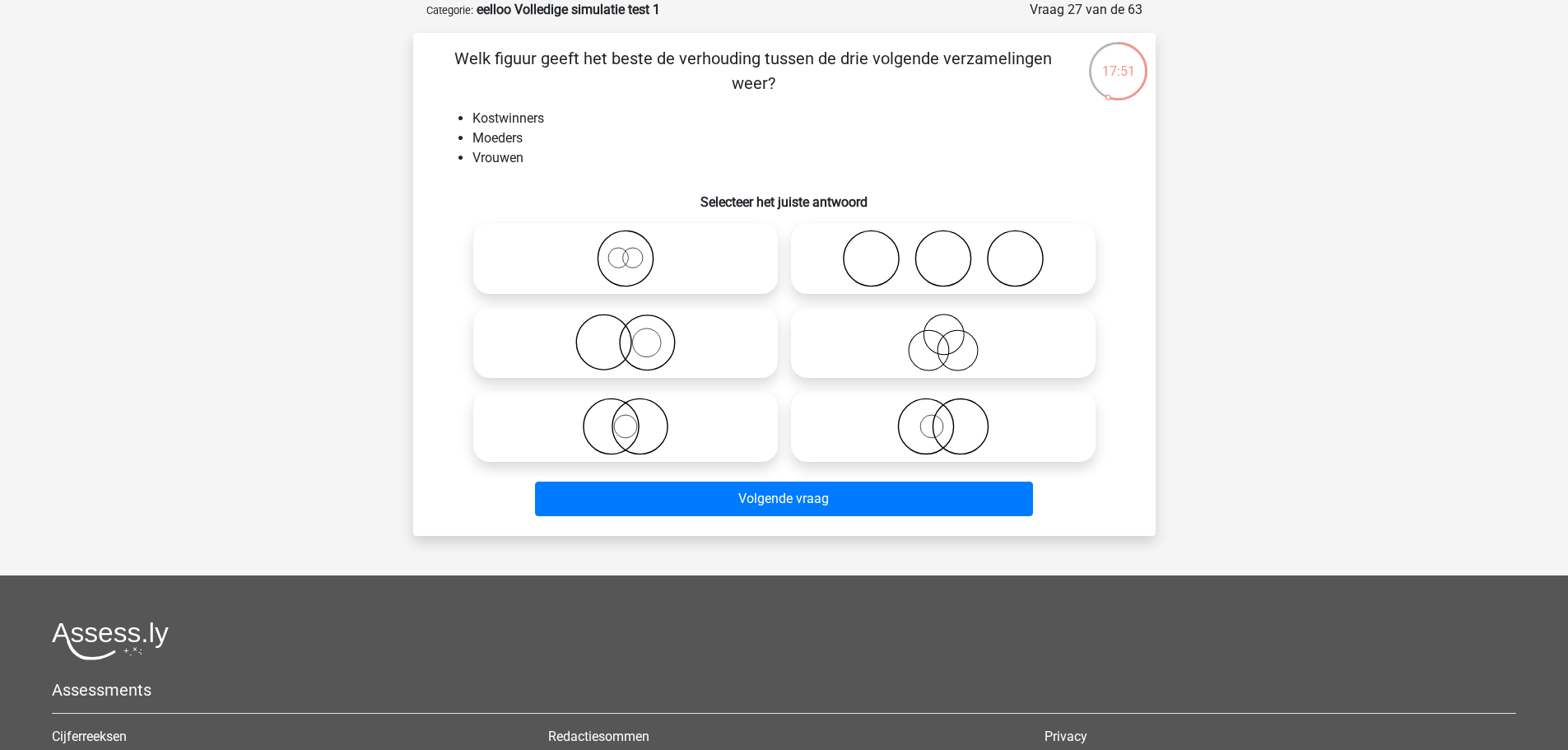
click at [967, 394] on label at bounding box center [943, 426] width 305 height 70
click at [954, 407] on input "radio" at bounding box center [948, 412] width 11 height 11
radio input "true"
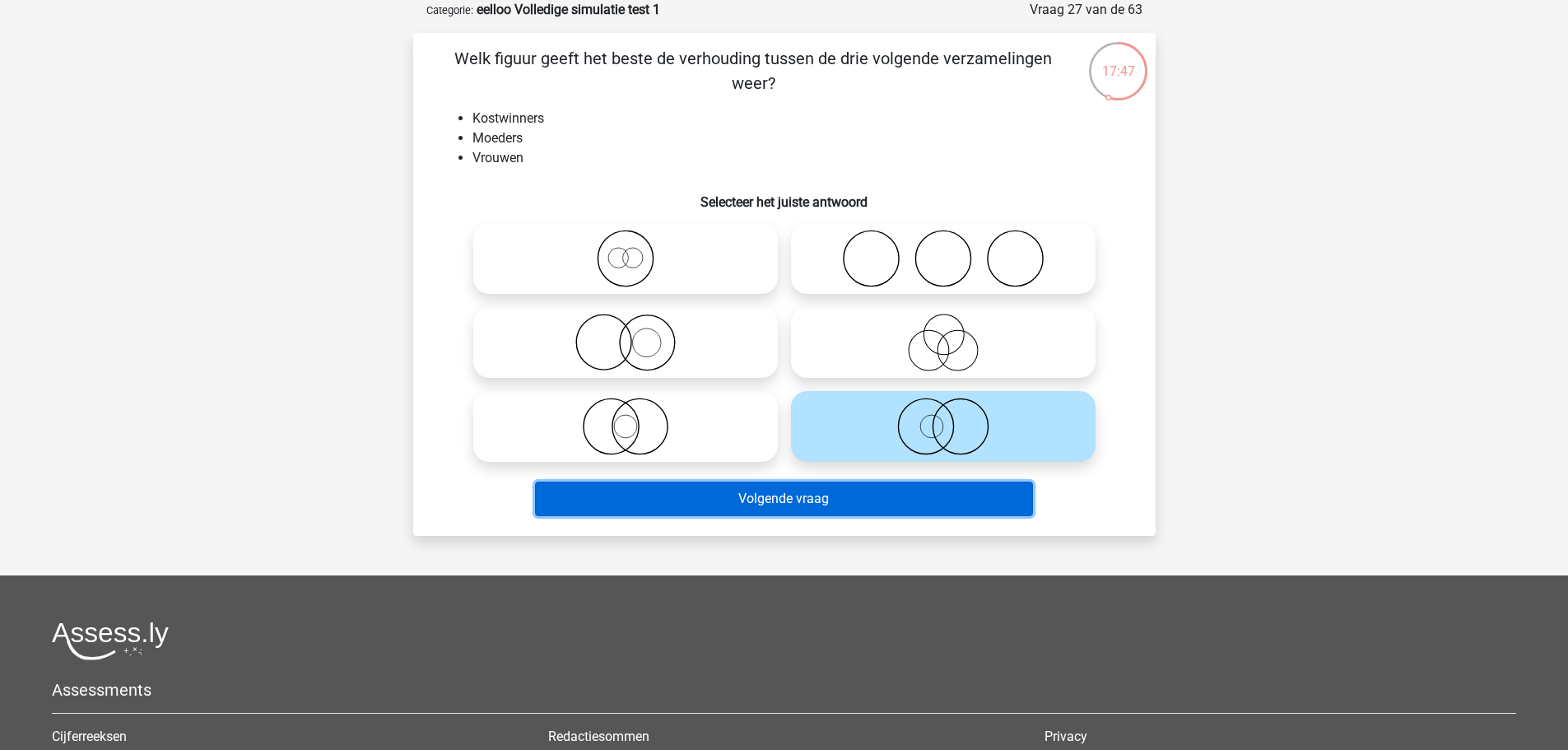
click at [917, 495] on button "Volgende vraag" at bounding box center [784, 498] width 498 height 34
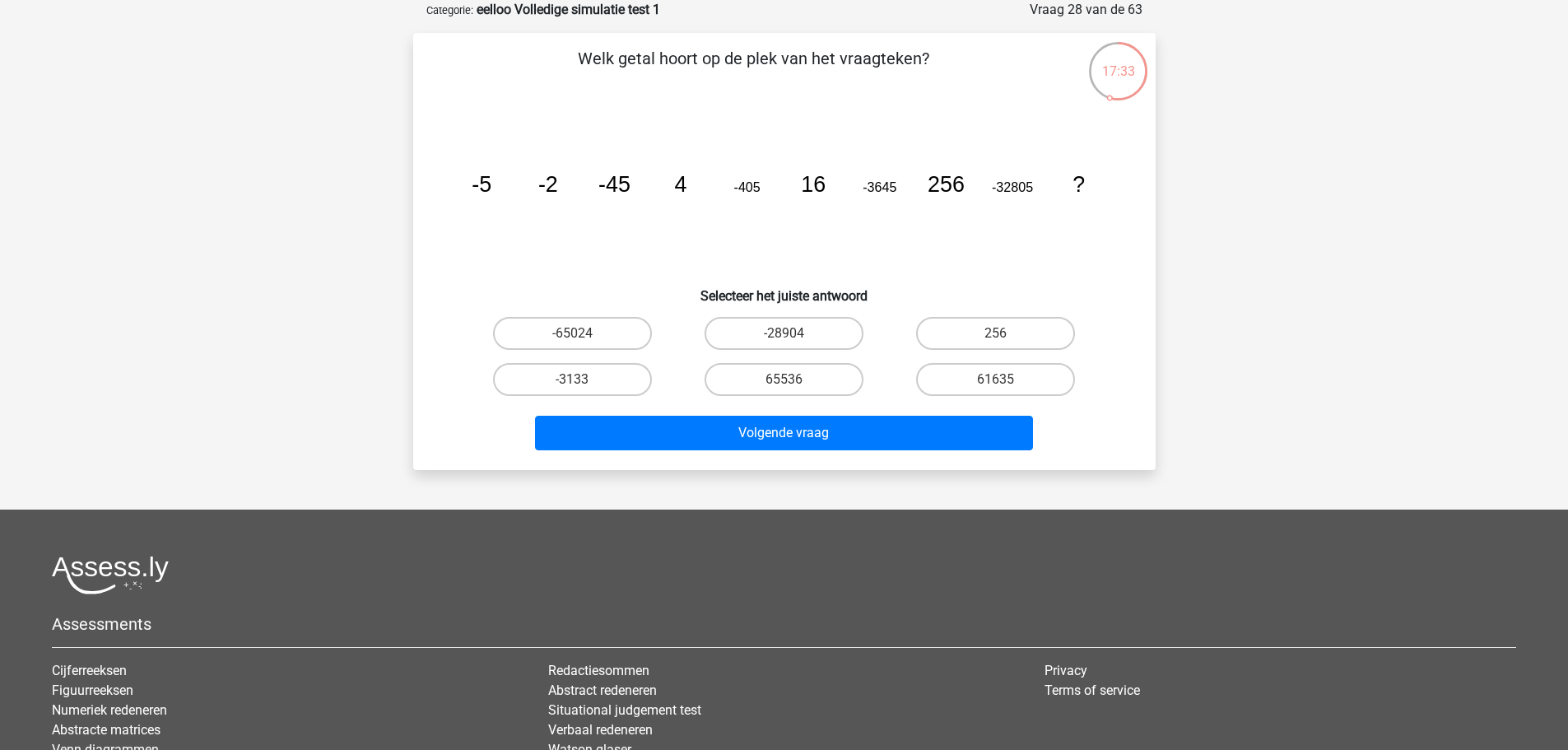
click at [1003, 382] on input "61635" at bounding box center [1001, 385] width 11 height 11
radio input "true"
click at [828, 390] on label "65536" at bounding box center [783, 380] width 159 height 33
click at [794, 390] on input "65536" at bounding box center [788, 385] width 11 height 11
radio input "true"
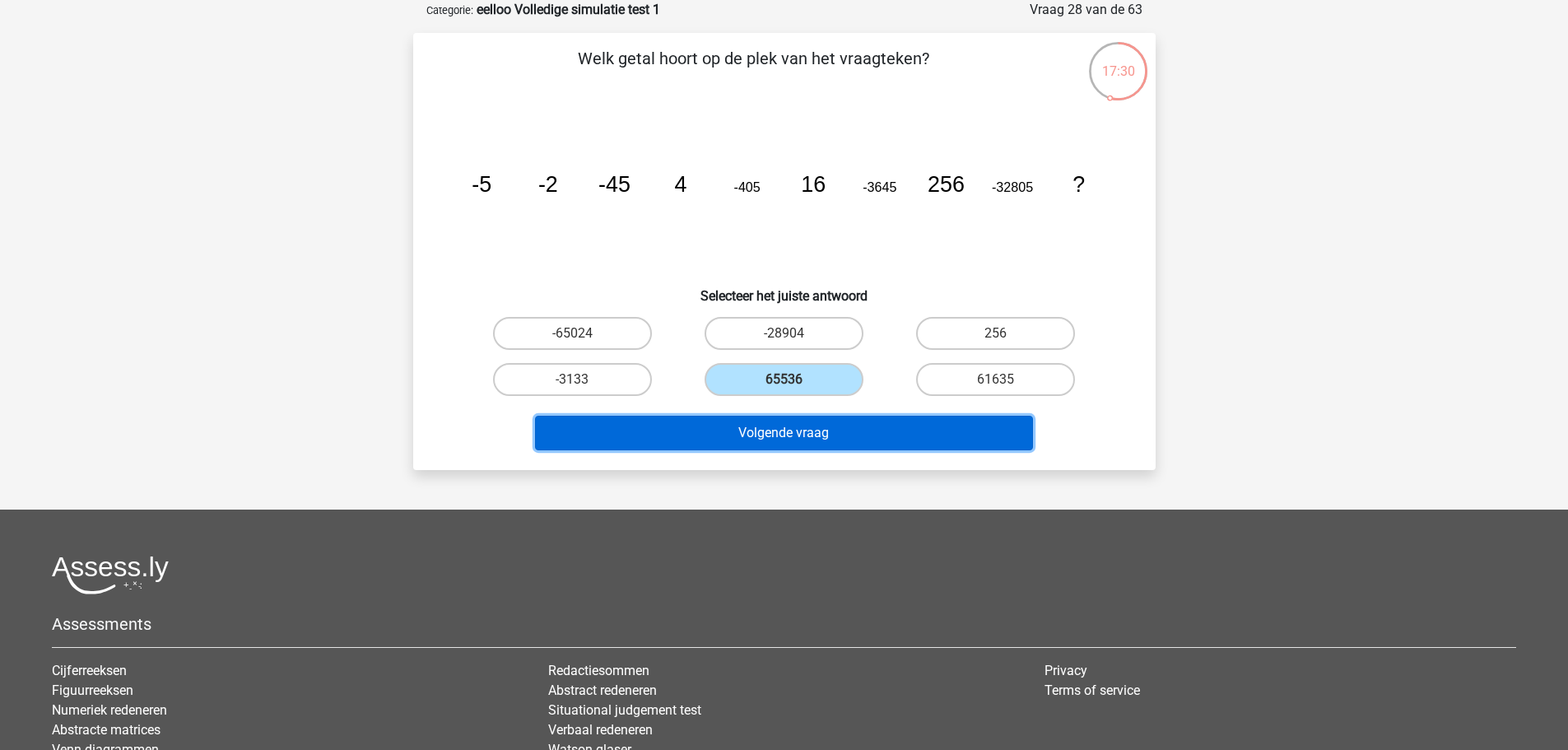
click at [840, 419] on button "Volgende vraag" at bounding box center [784, 433] width 498 height 34
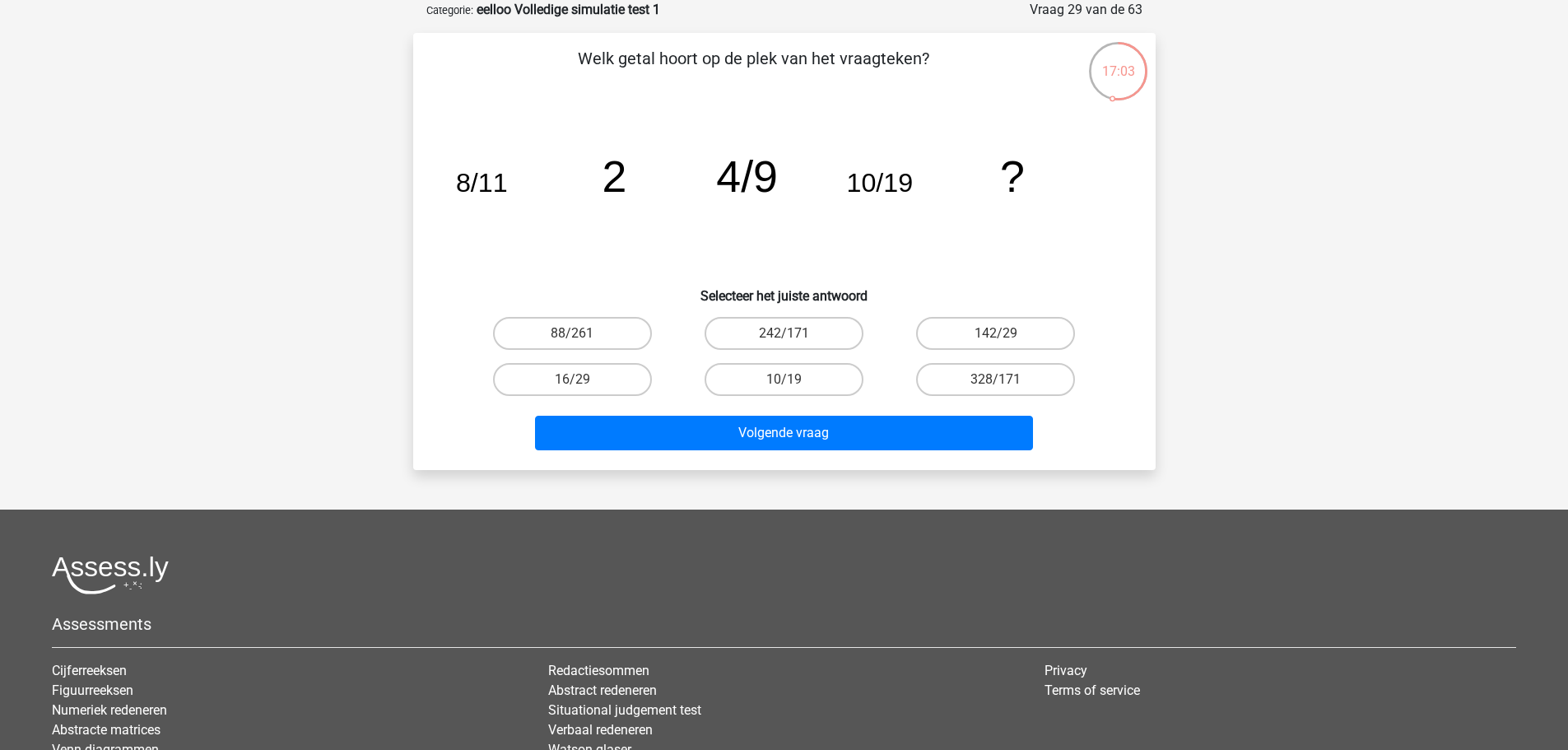
click at [583, 380] on input "16/29" at bounding box center [577, 385] width 11 height 11
radio input "true"
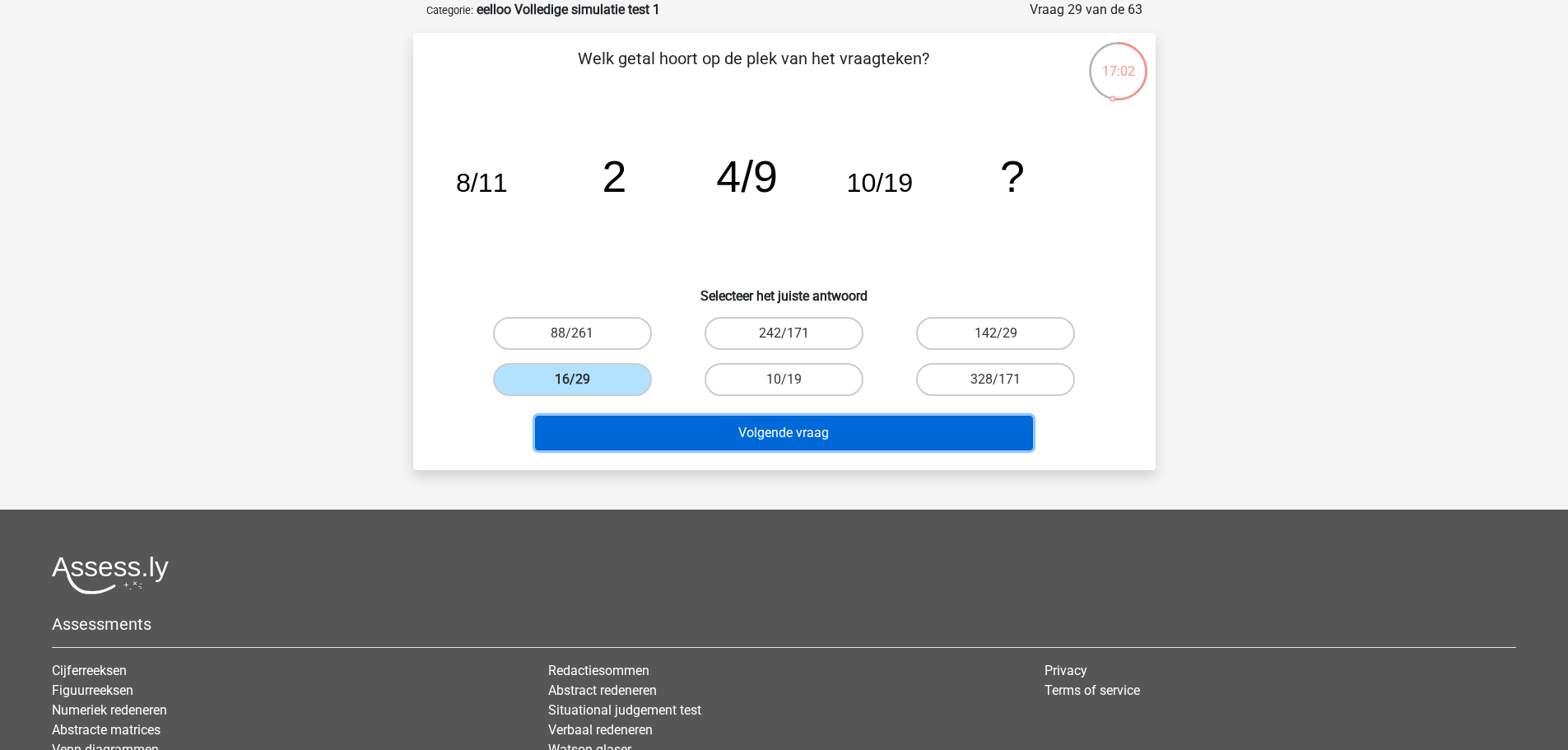
click at [631, 423] on button "Volgende vraag" at bounding box center [784, 433] width 498 height 34
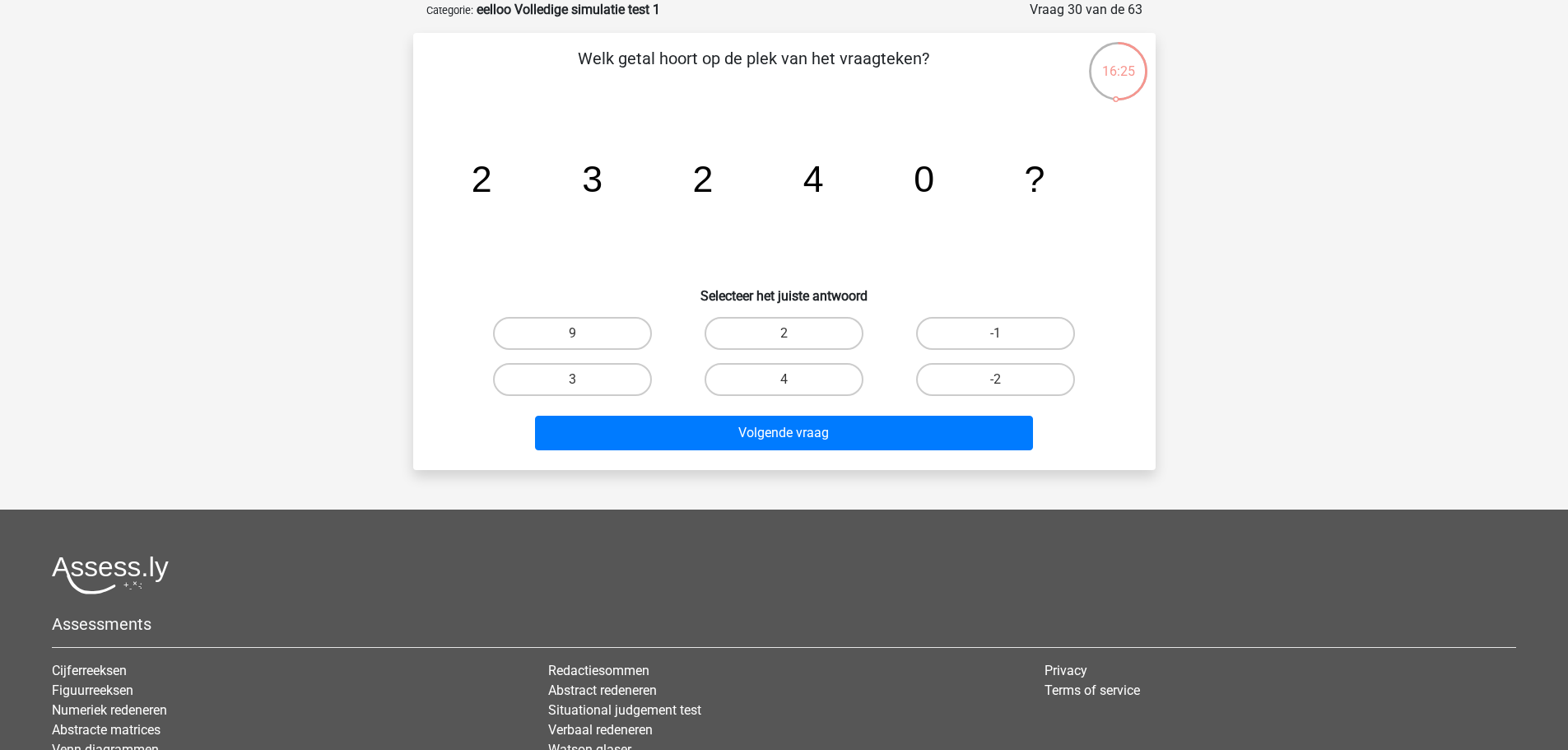
drag, startPoint x: 601, startPoint y: 374, endPoint x: 614, endPoint y: 397, distance: 26.4
click at [601, 374] on label "3" at bounding box center [572, 380] width 159 height 33
click at [583, 380] on input "3" at bounding box center [577, 385] width 11 height 11
radio input "true"
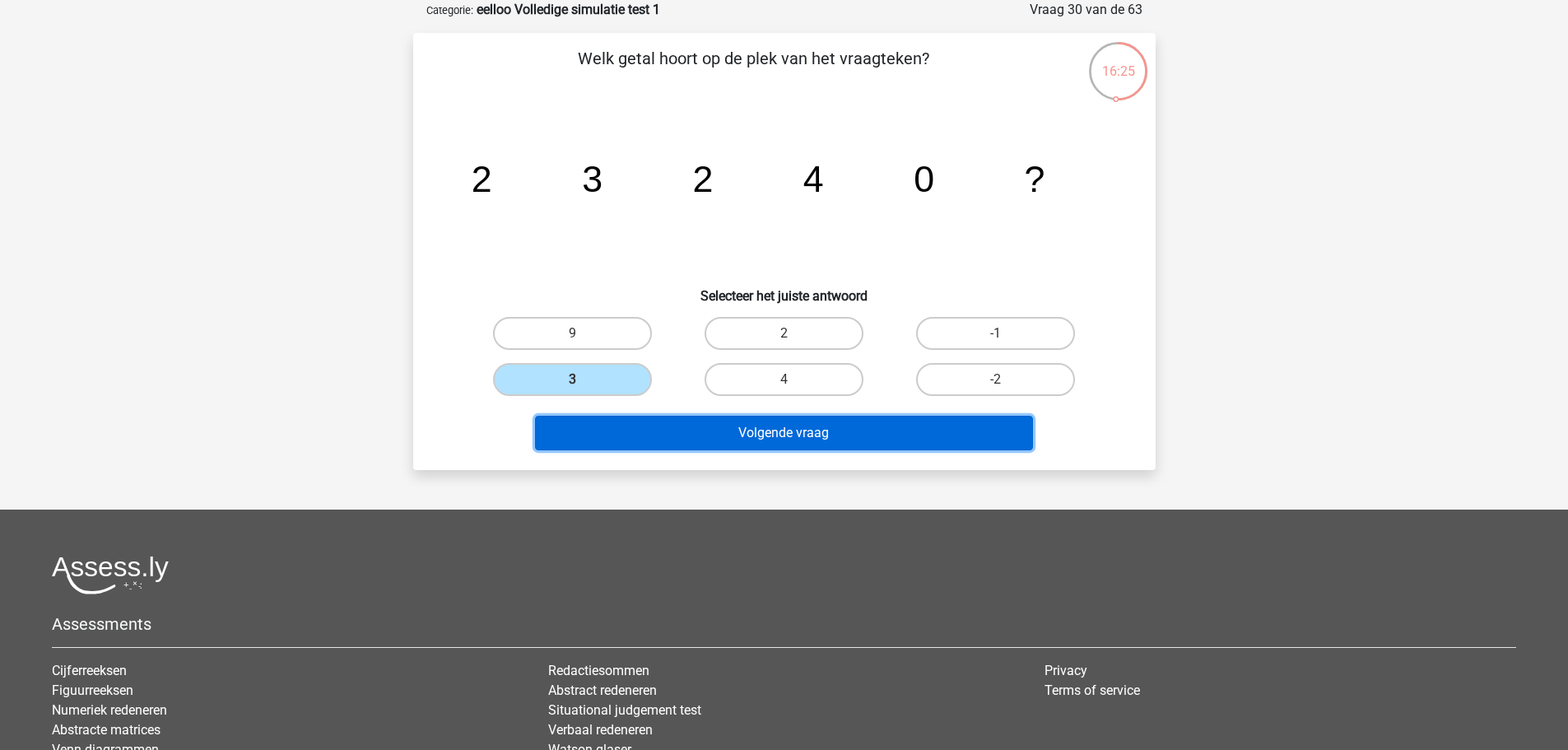
click at [664, 442] on button "Volgende vraag" at bounding box center [784, 433] width 498 height 34
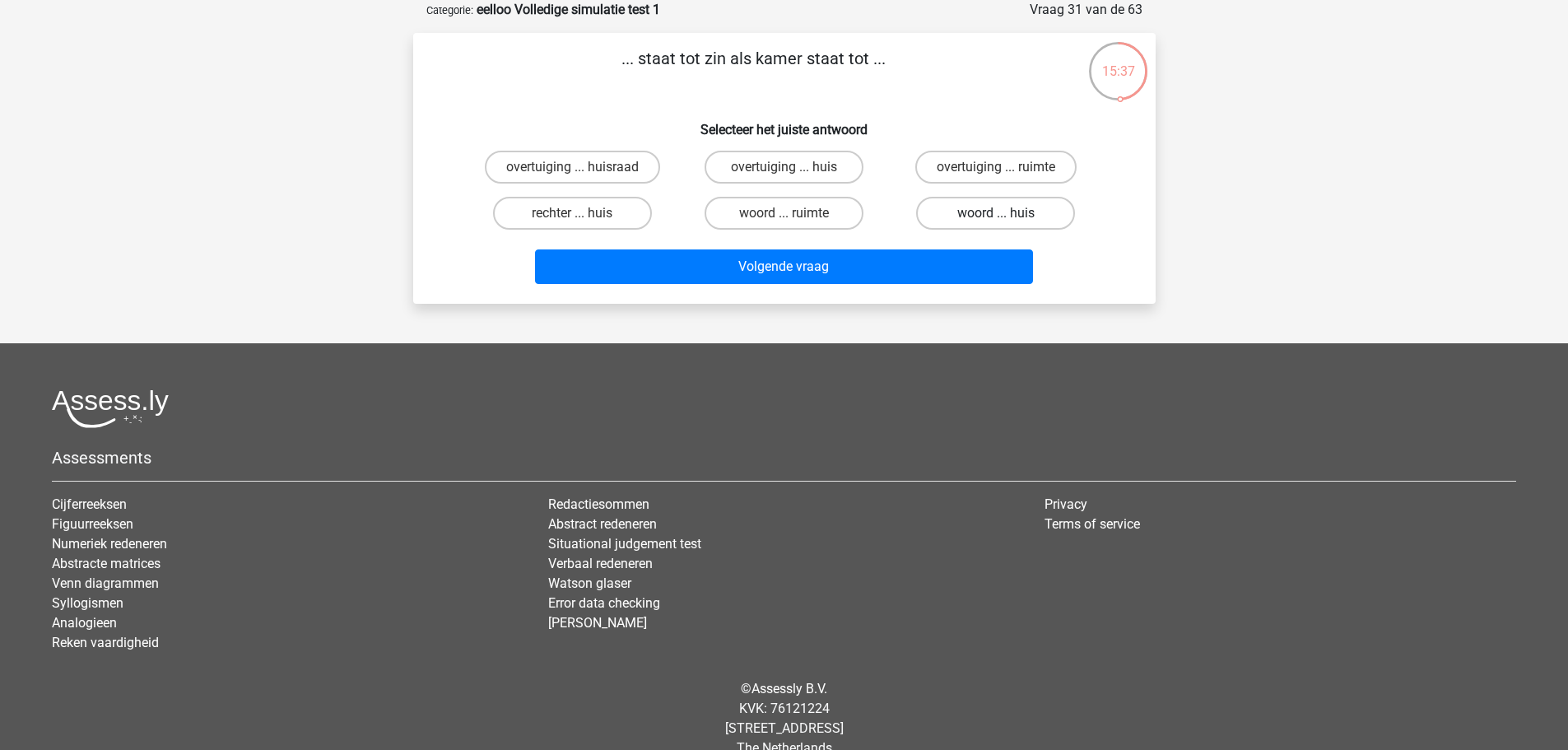
click at [956, 211] on label "woord ... huis" at bounding box center [995, 213] width 159 height 33
click at [996, 213] on input "woord ... huis" at bounding box center [1001, 218] width 11 height 11
radio input "true"
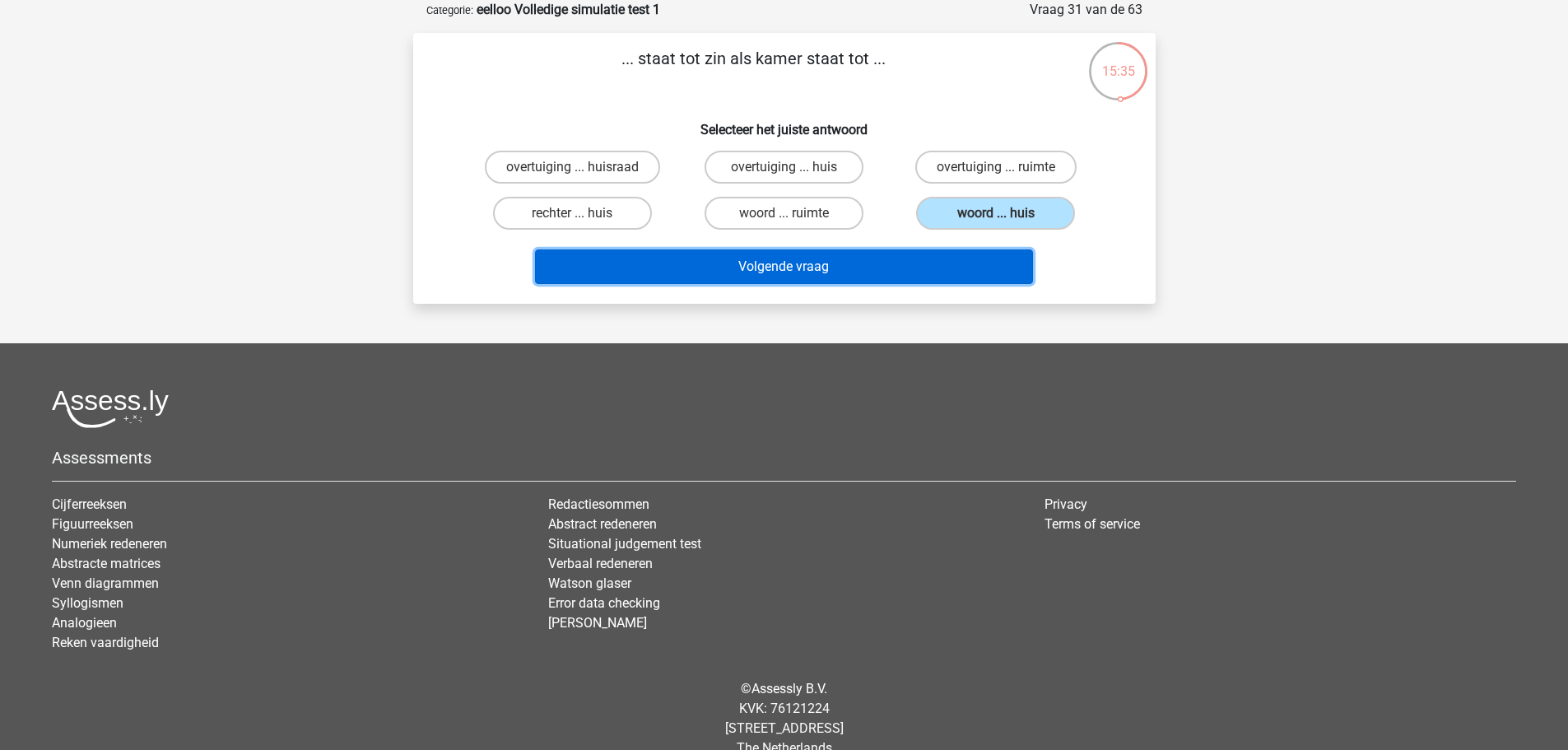
click at [935, 262] on button "Volgende vraag" at bounding box center [784, 266] width 498 height 34
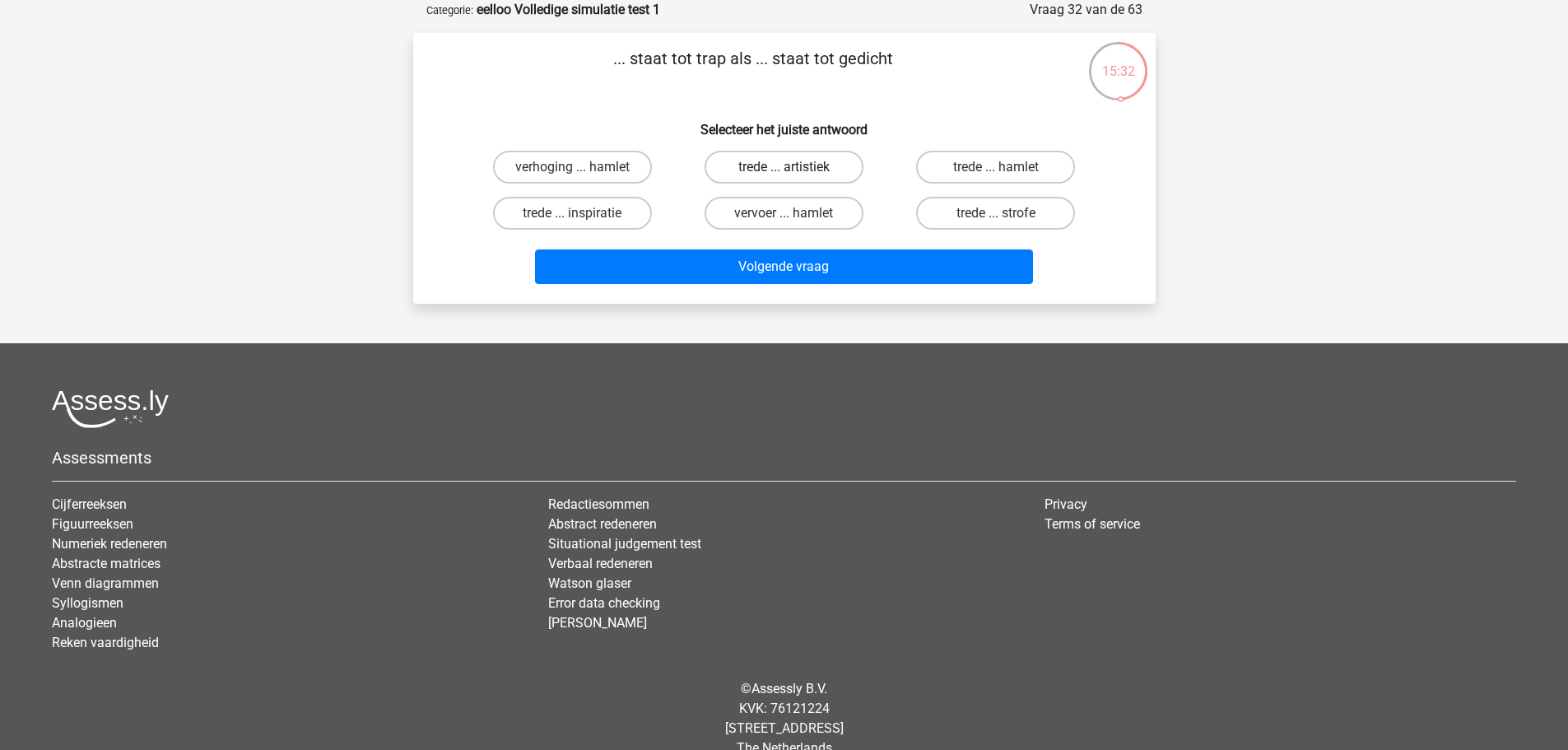
click at [742, 163] on label "trede ... artistiek" at bounding box center [783, 167] width 159 height 33
click at [783, 167] on input "trede ... artistiek" at bounding box center [788, 172] width 11 height 11
radio input "true"
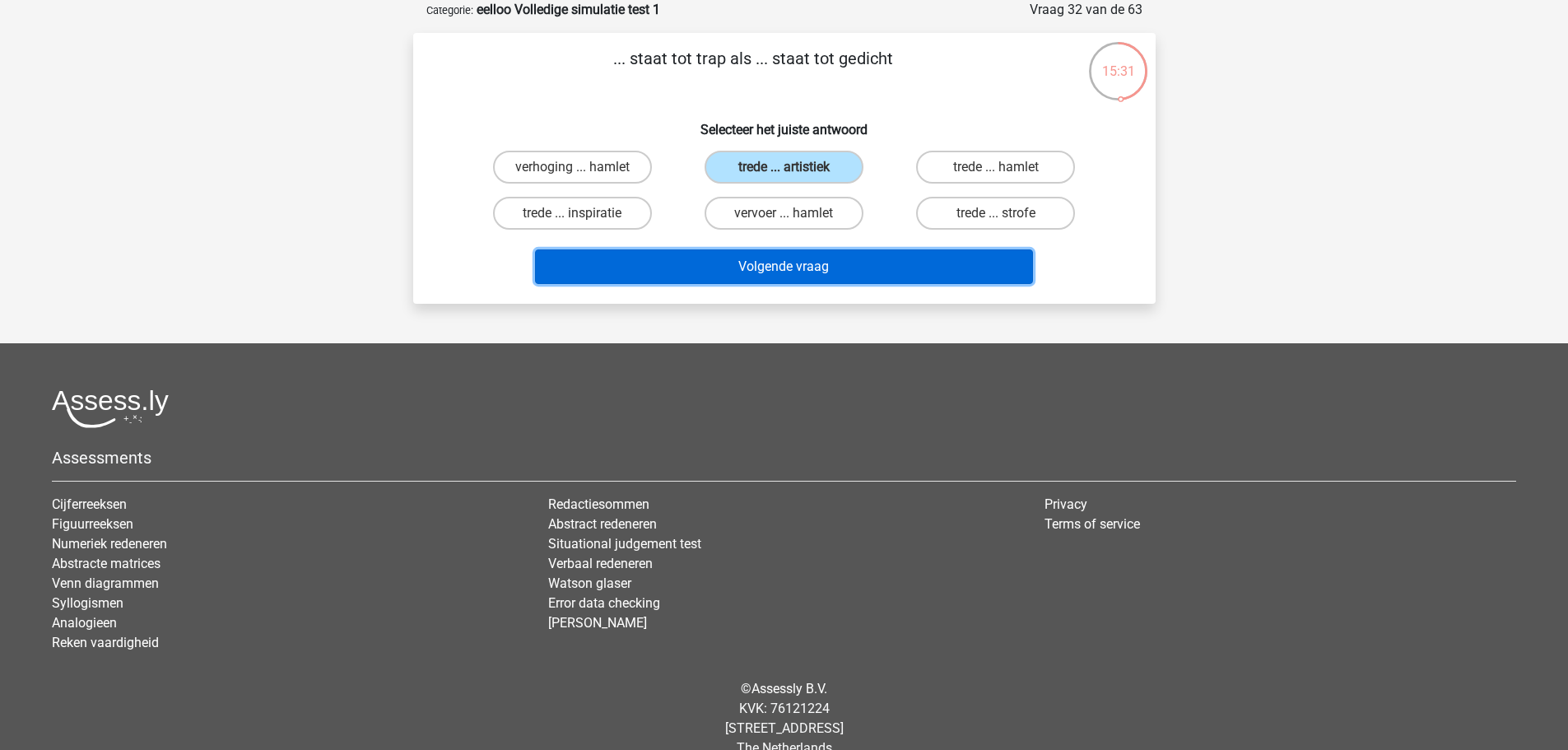
click at [799, 270] on button "Volgende vraag" at bounding box center [784, 266] width 498 height 34
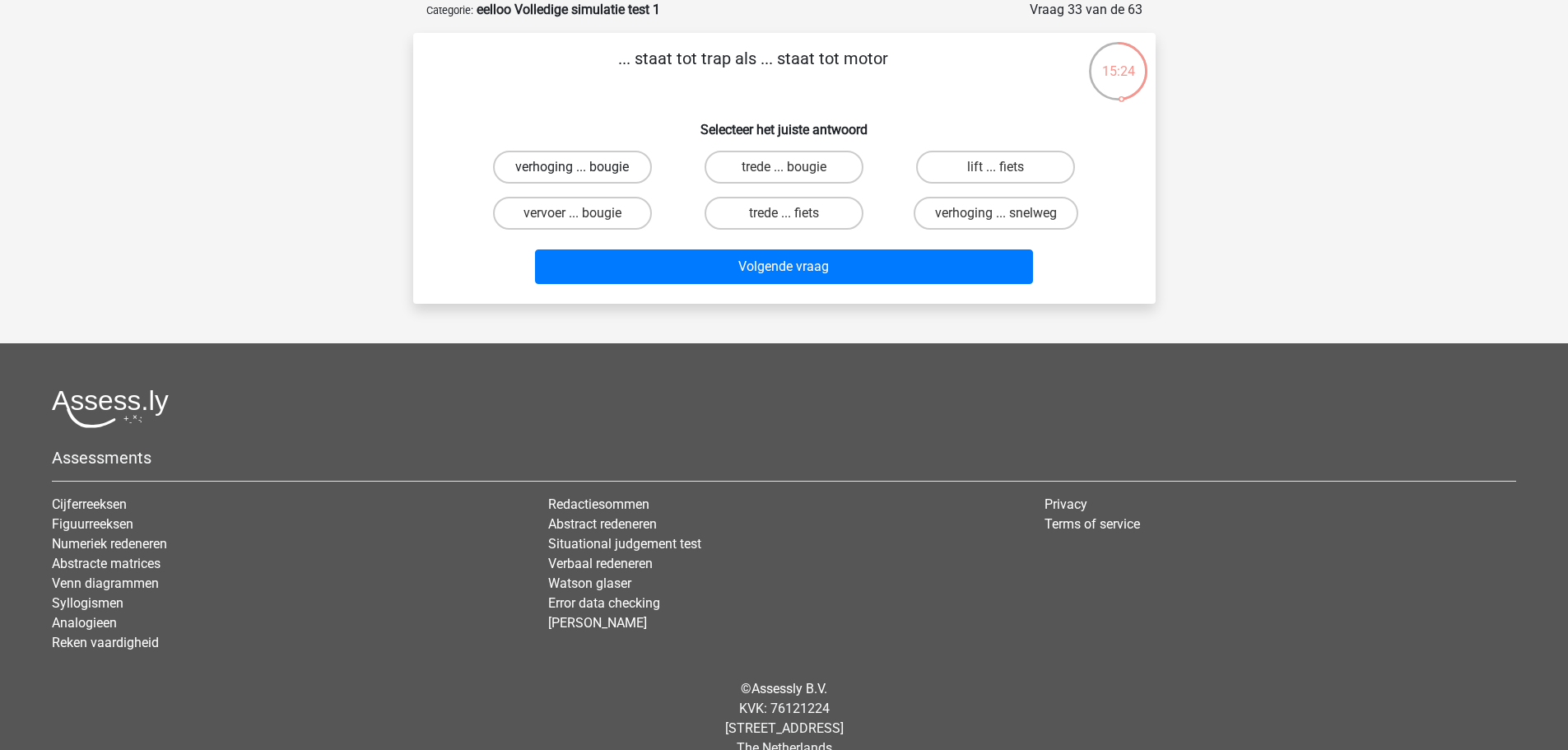
click at [618, 170] on label "verhoging ... bougie" at bounding box center [572, 167] width 159 height 33
click at [583, 170] on input "verhoging ... bougie" at bounding box center [577, 172] width 11 height 11
radio input "true"
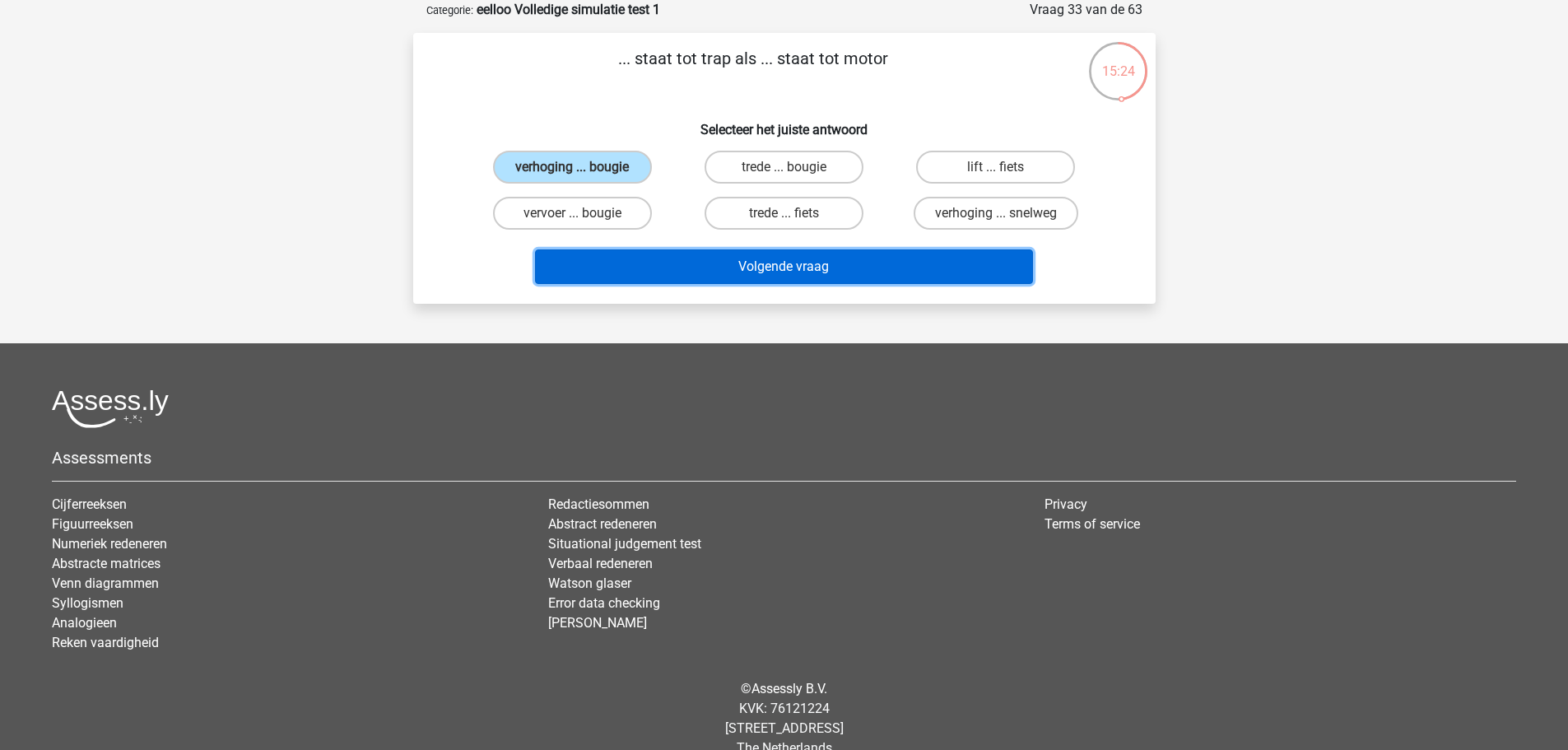
click at [705, 262] on button "Volgende vraag" at bounding box center [784, 266] width 498 height 34
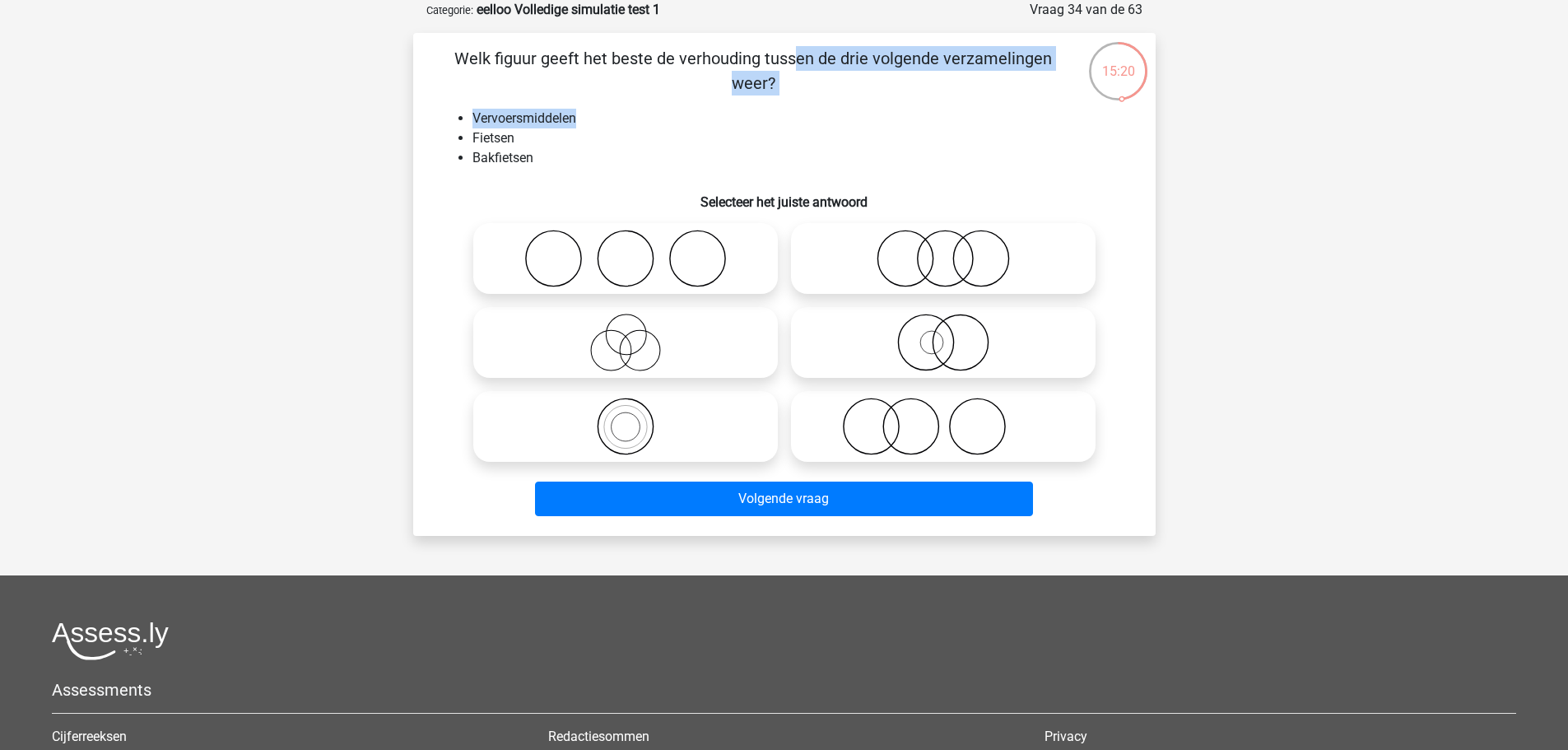
drag, startPoint x: 458, startPoint y: 56, endPoint x: 887, endPoint y: 110, distance: 432.4
click at [887, 110] on div "Welk figuur geeft het beste de verhouding tussen de drie volgende verzamelingen…" at bounding box center [784, 284] width 729 height 477
click at [887, 114] on li "Vervoersmiddelen" at bounding box center [801, 118] width 657 height 20
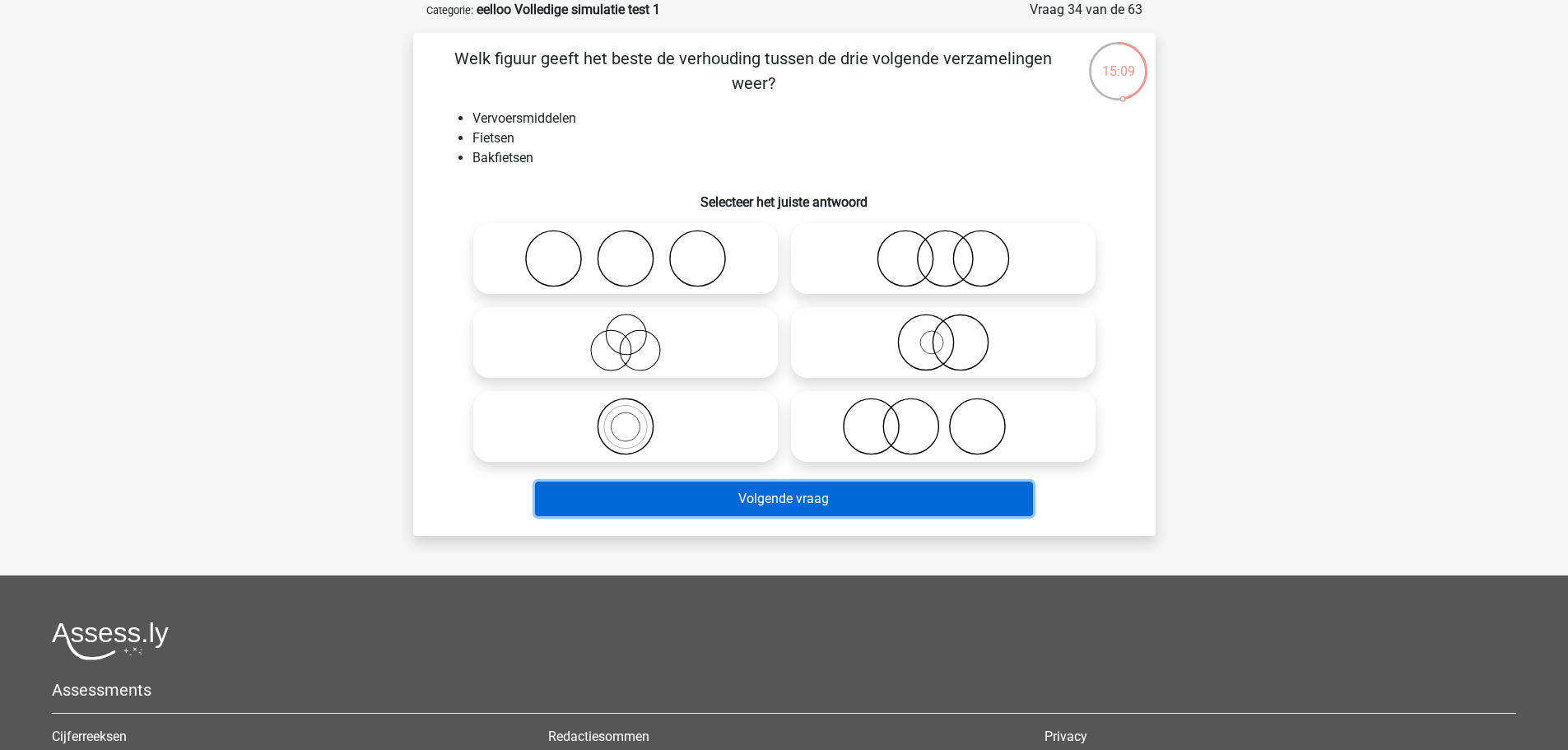
click at [798, 493] on button "Volgende vraag" at bounding box center [784, 498] width 498 height 34
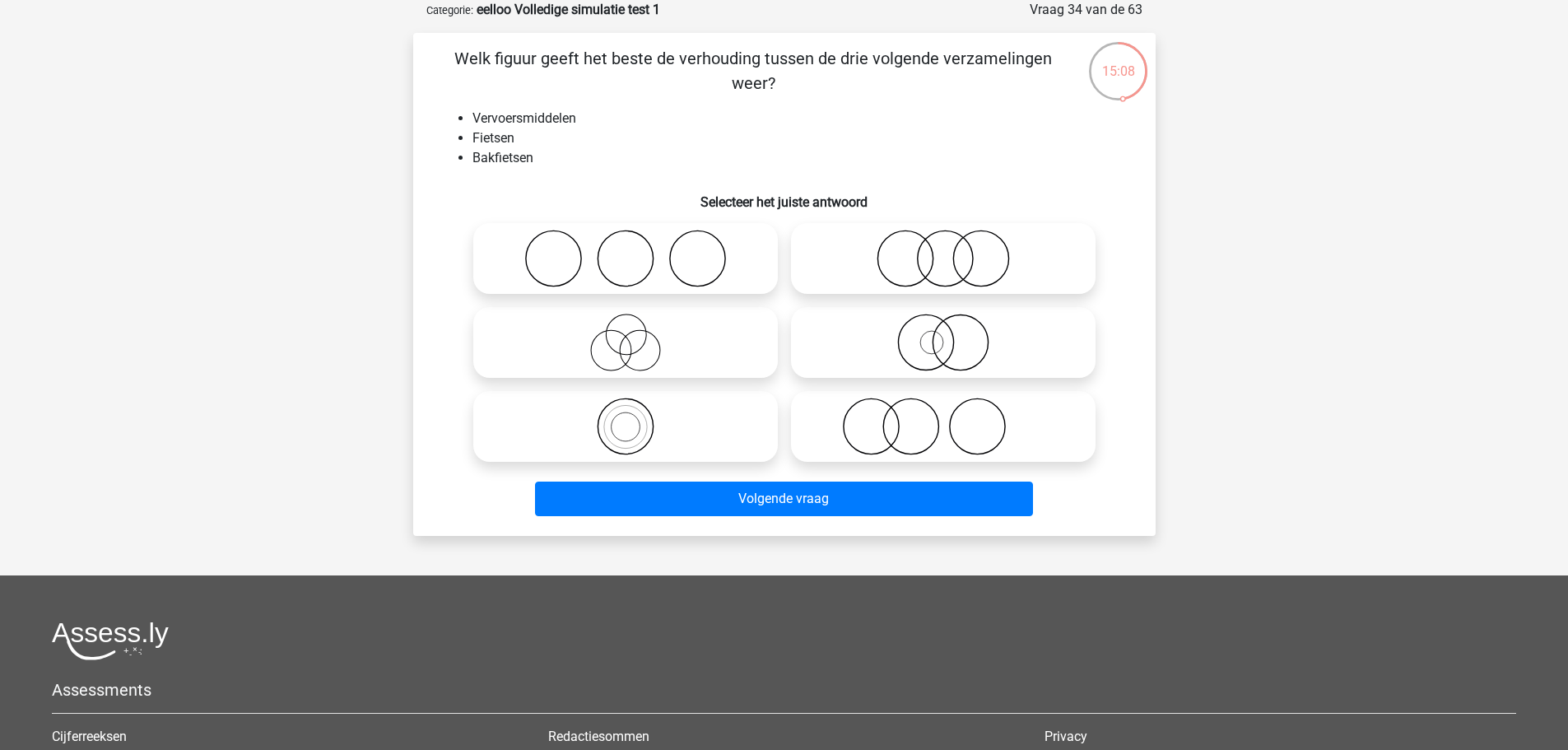
click at [597, 335] on icon at bounding box center [625, 342] width 291 height 58
click at [626, 334] on input "radio" at bounding box center [631, 328] width 11 height 11
radio input "true"
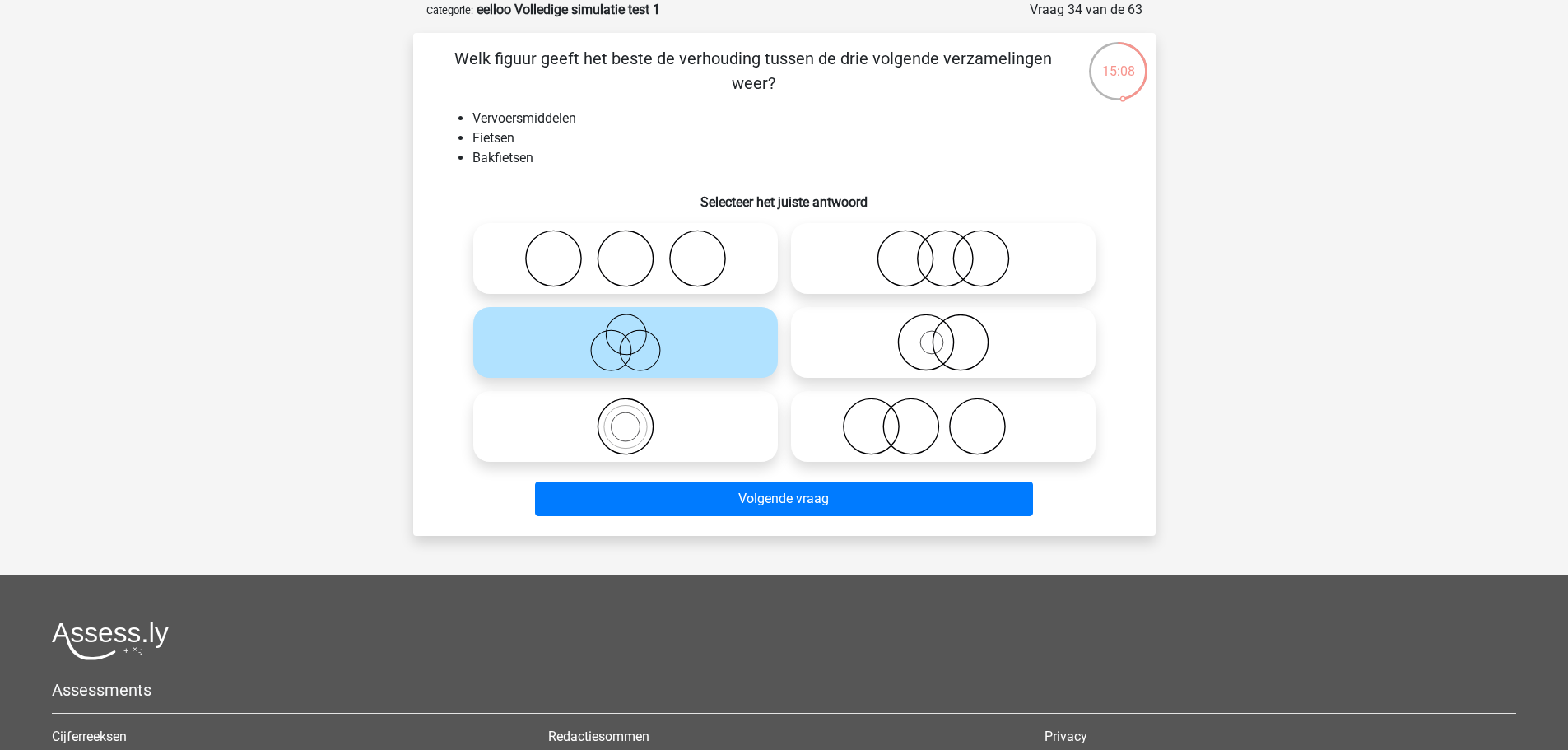
click at [693, 427] on icon at bounding box center [625, 426] width 291 height 58
click at [636, 418] on input "radio" at bounding box center [631, 412] width 11 height 11
radio input "true"
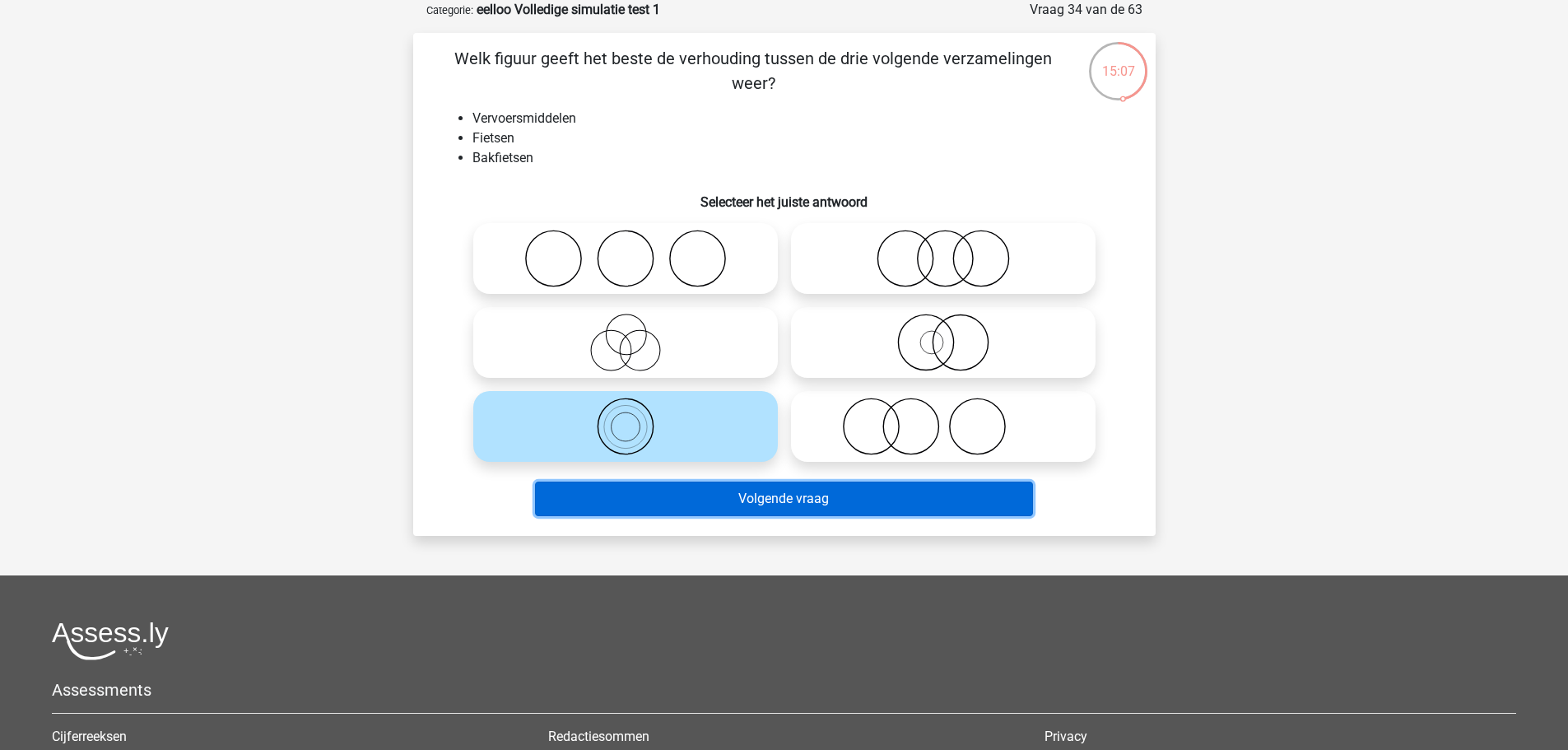
click at [723, 498] on button "Volgende vraag" at bounding box center [784, 498] width 498 height 34
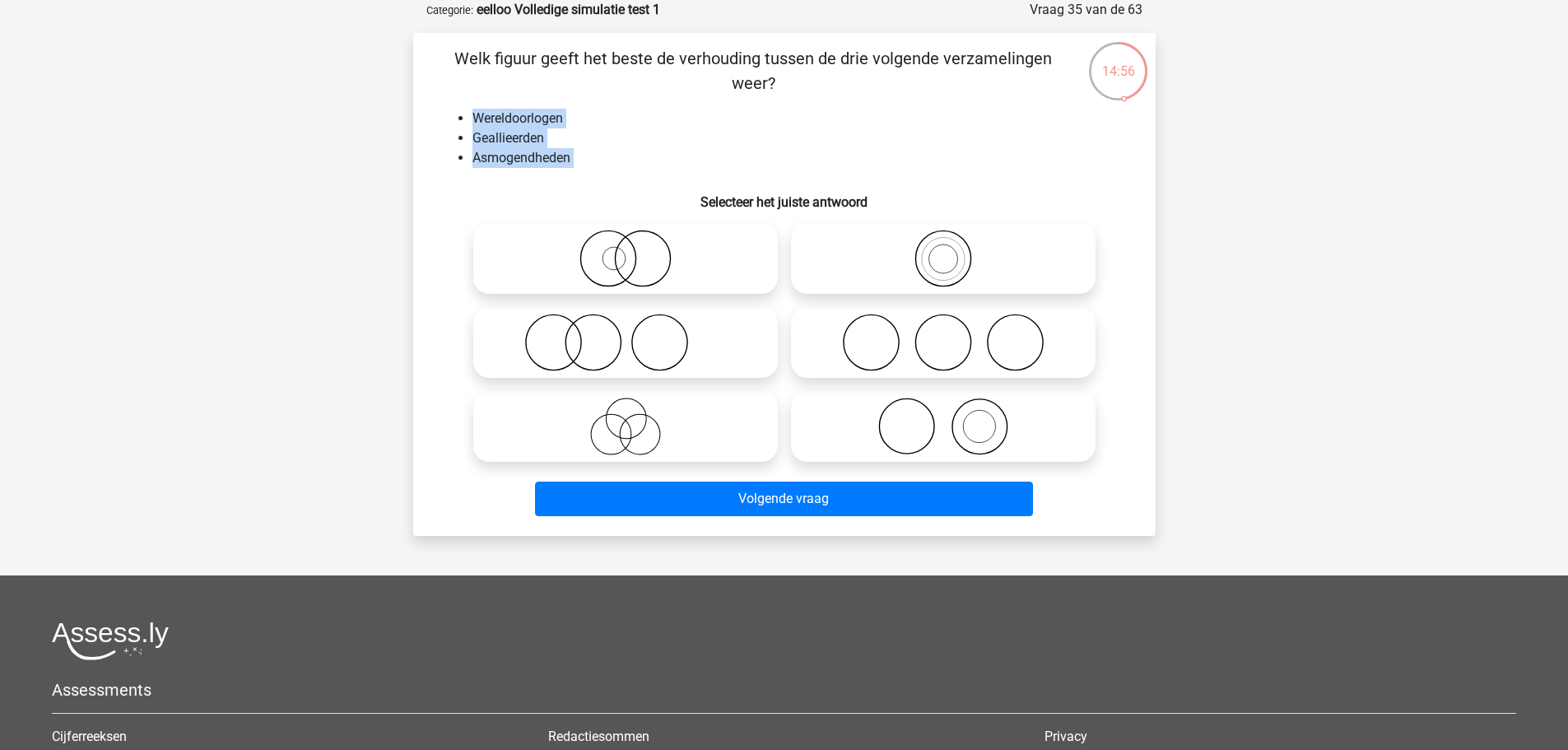
drag, startPoint x: 469, startPoint y: 118, endPoint x: 578, endPoint y: 197, distance: 134.6
click at [578, 197] on div "Welk figuur geeft het beste de verhouding tussen de drie volgende verzamelingen…" at bounding box center [784, 284] width 729 height 477
click at [612, 175] on div "Welk figuur geeft het beste de verhouding tussen de drie volgende verzamelingen…" at bounding box center [784, 284] width 729 height 477
drag, startPoint x: 661, startPoint y: 420, endPoint x: 748, endPoint y: 465, distance: 97.9
click at [662, 421] on icon at bounding box center [625, 426] width 291 height 58
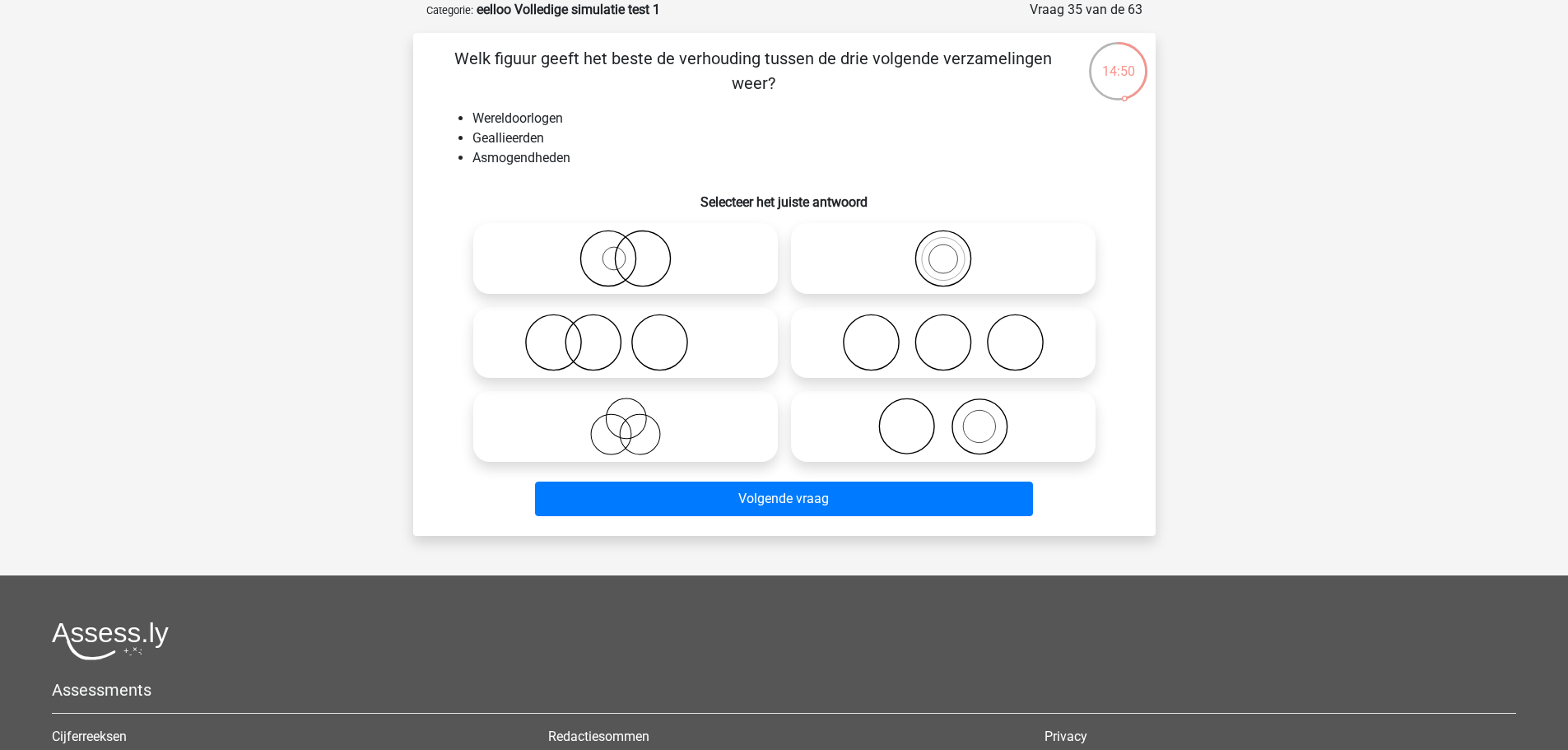
click at [636, 418] on input "radio" at bounding box center [631, 412] width 11 height 11
radio input "true"
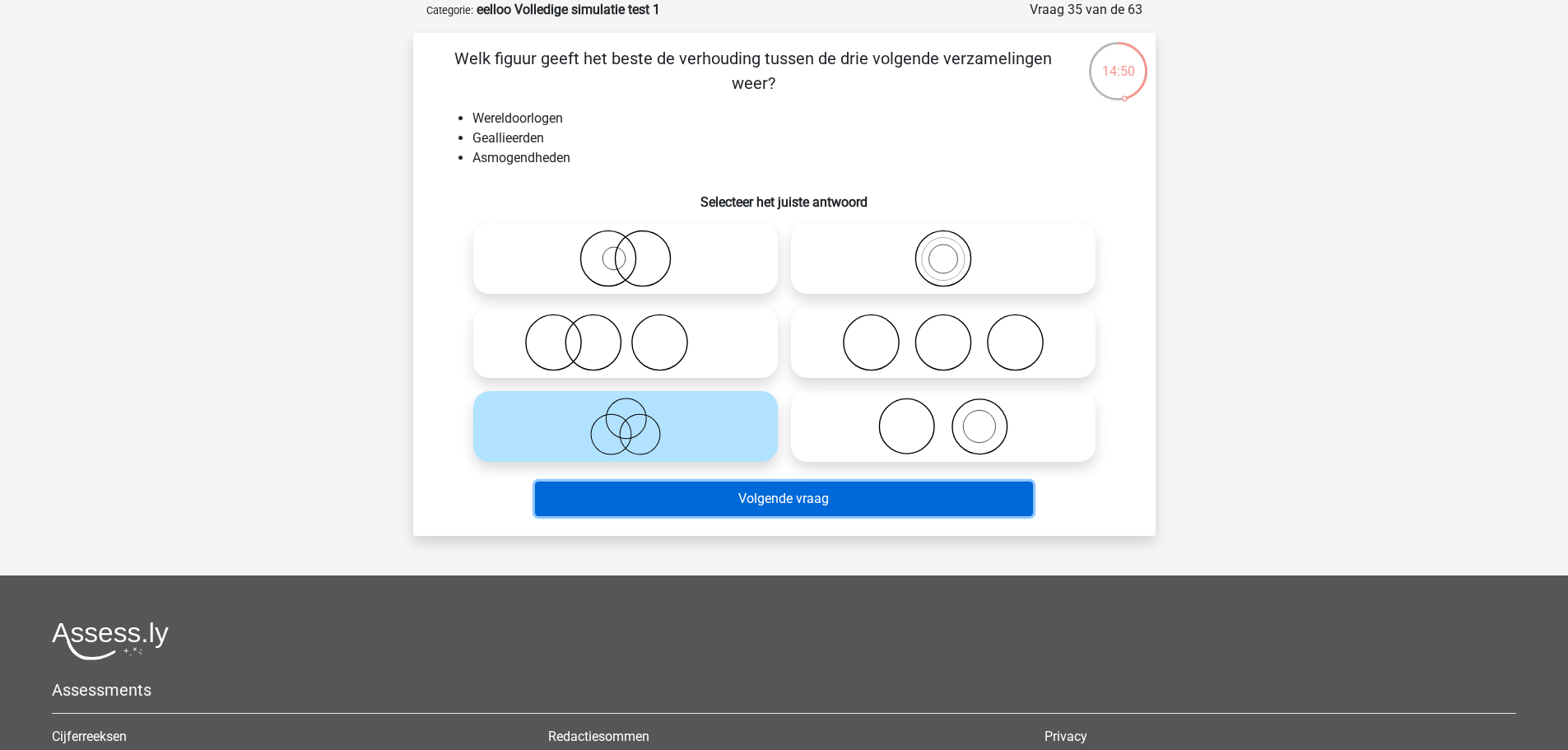
click at [804, 511] on button "Volgende vraag" at bounding box center [784, 498] width 498 height 34
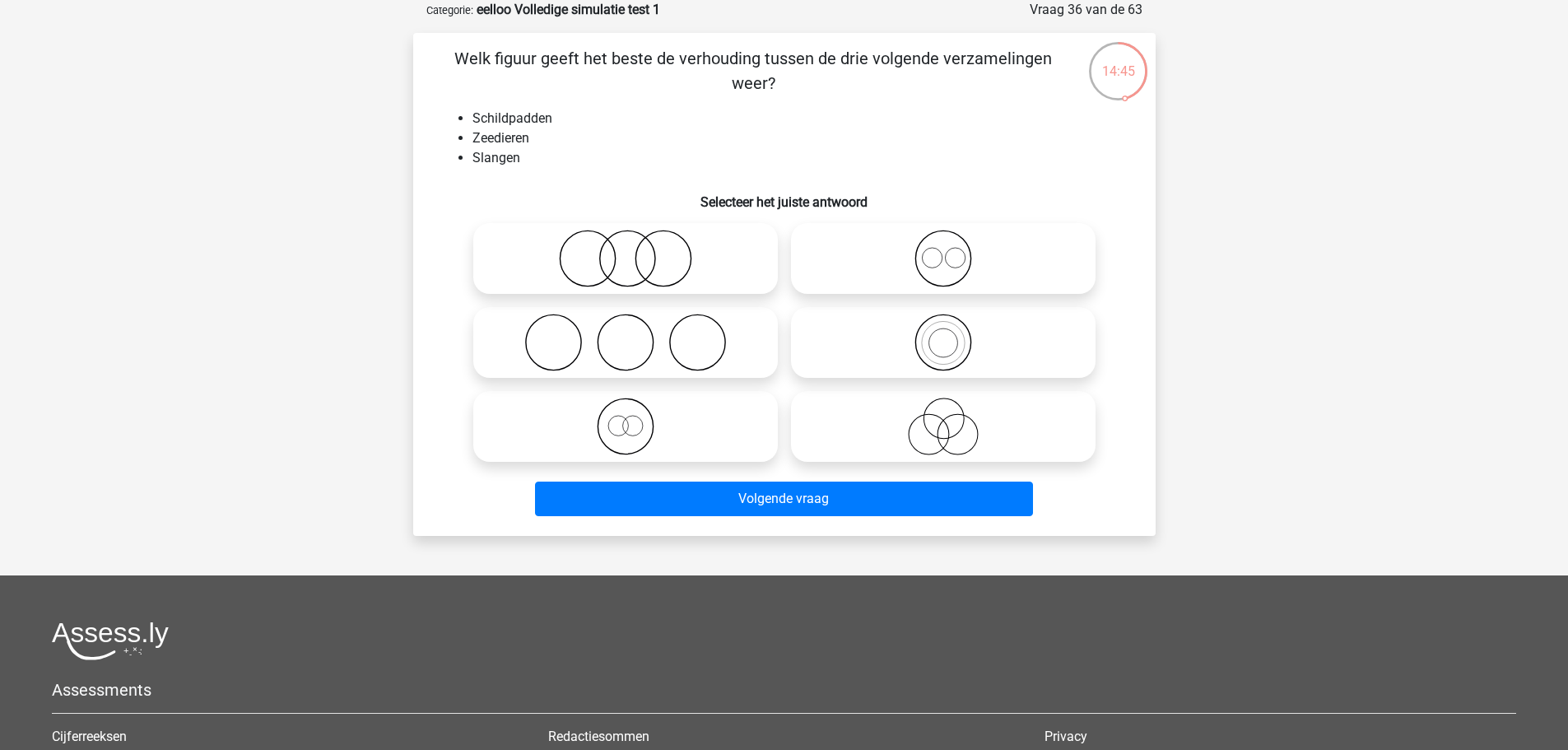
click at [937, 272] on icon at bounding box center [943, 258] width 291 height 58
click at [943, 250] on input "radio" at bounding box center [948, 244] width 11 height 11
radio input "true"
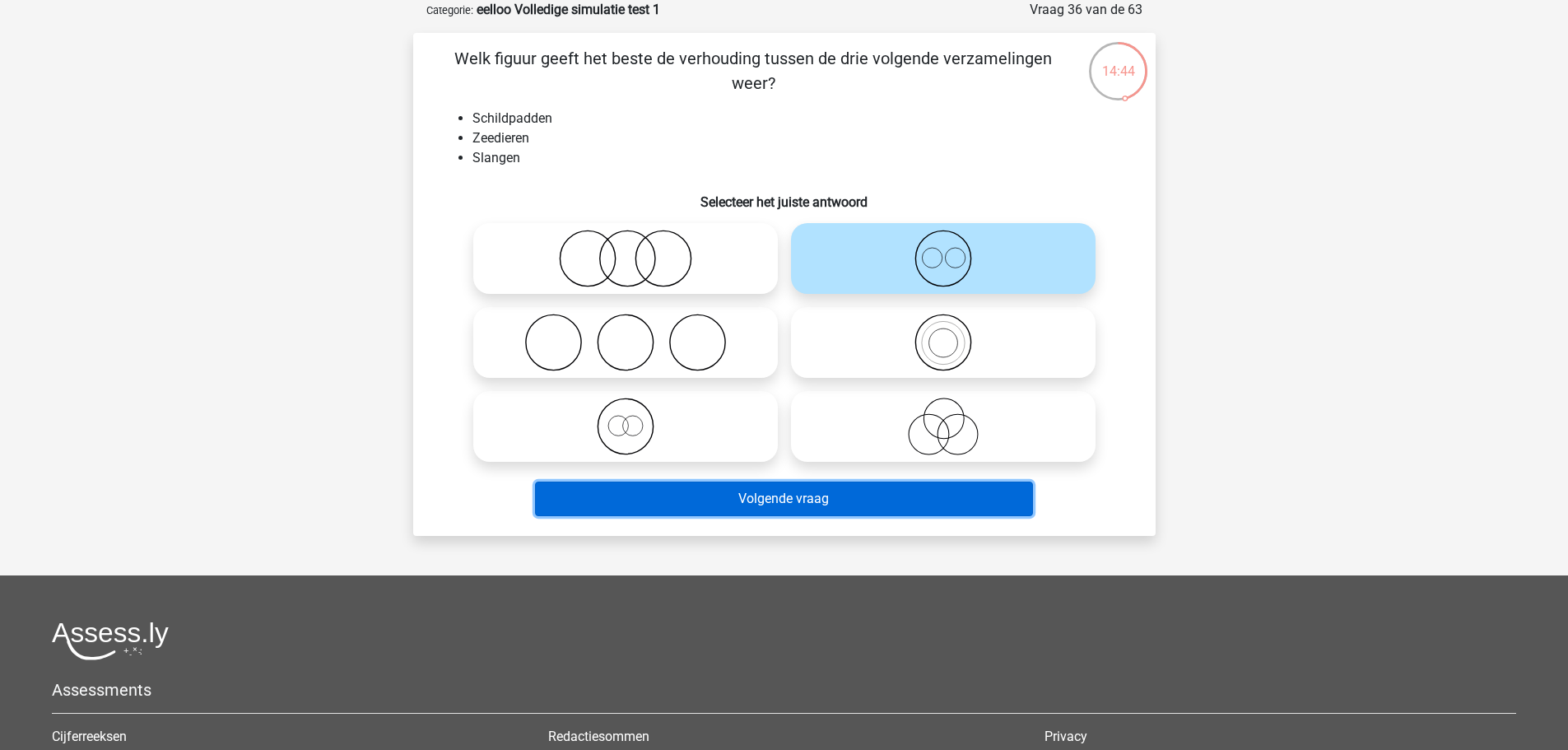
click at [872, 493] on button "Volgende vraag" at bounding box center [784, 498] width 498 height 34
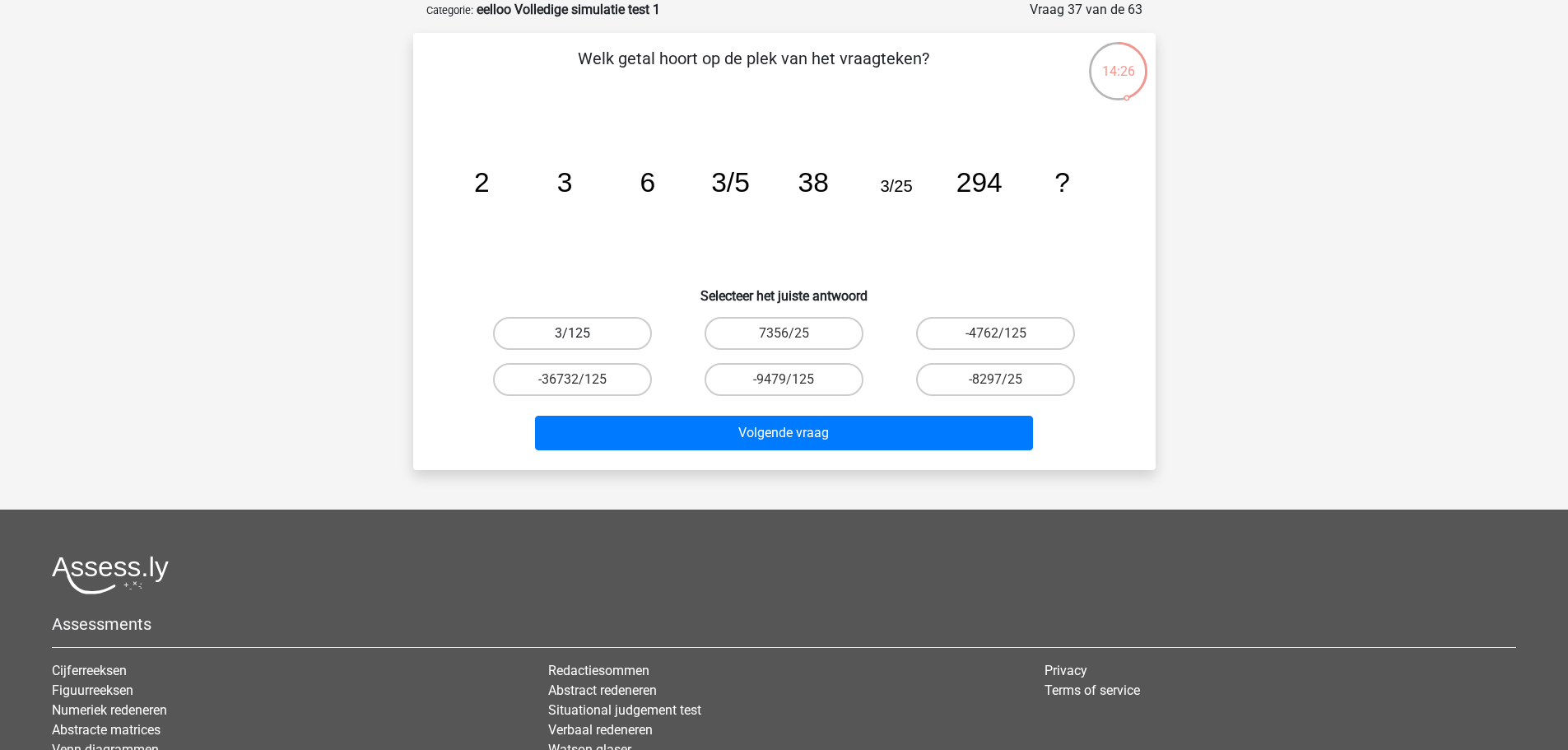
click at [602, 327] on label "3/125" at bounding box center [572, 333] width 159 height 33
click at [583, 333] on input "3/125" at bounding box center [577, 338] width 11 height 11
radio input "true"
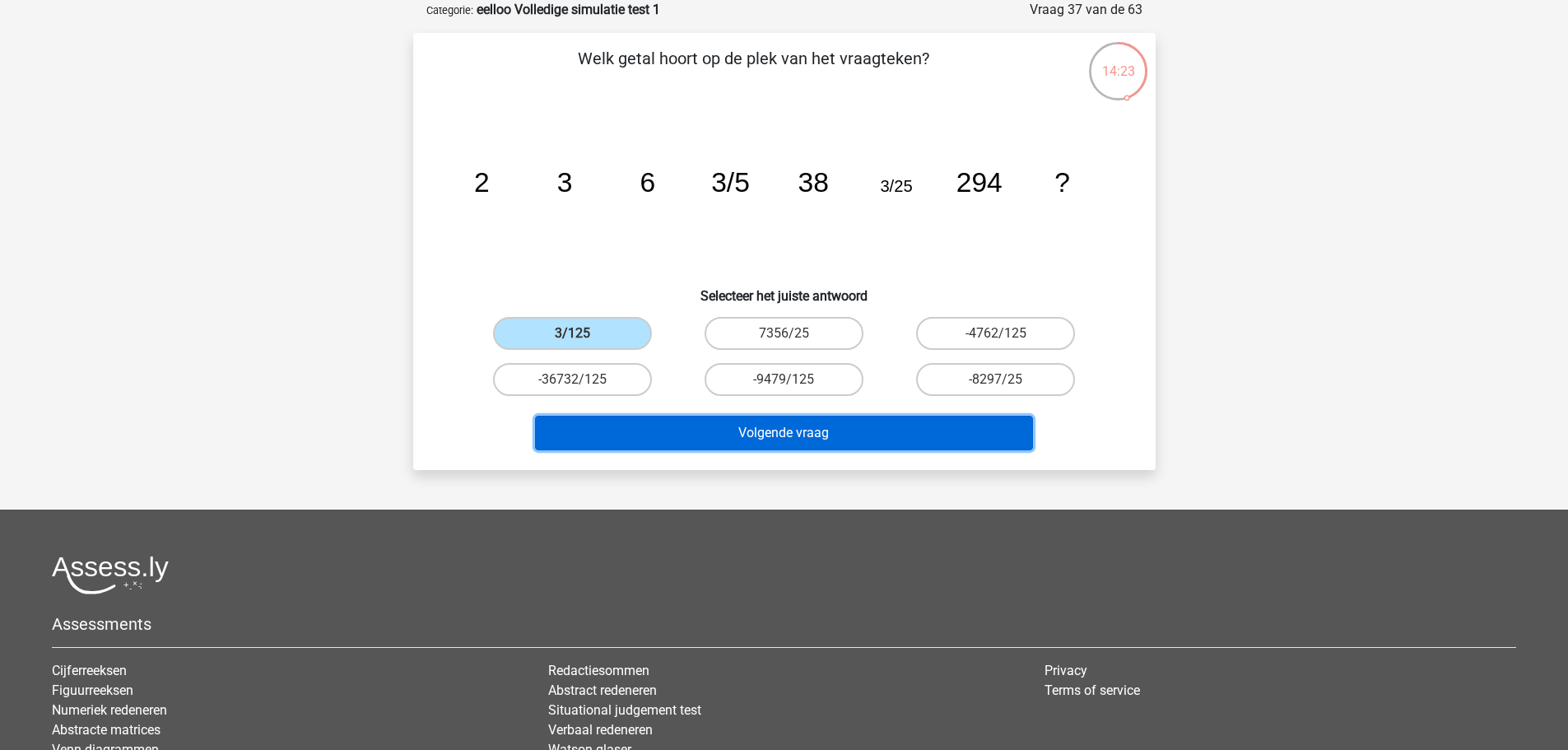
click at [753, 427] on button "Volgende vraag" at bounding box center [784, 433] width 498 height 34
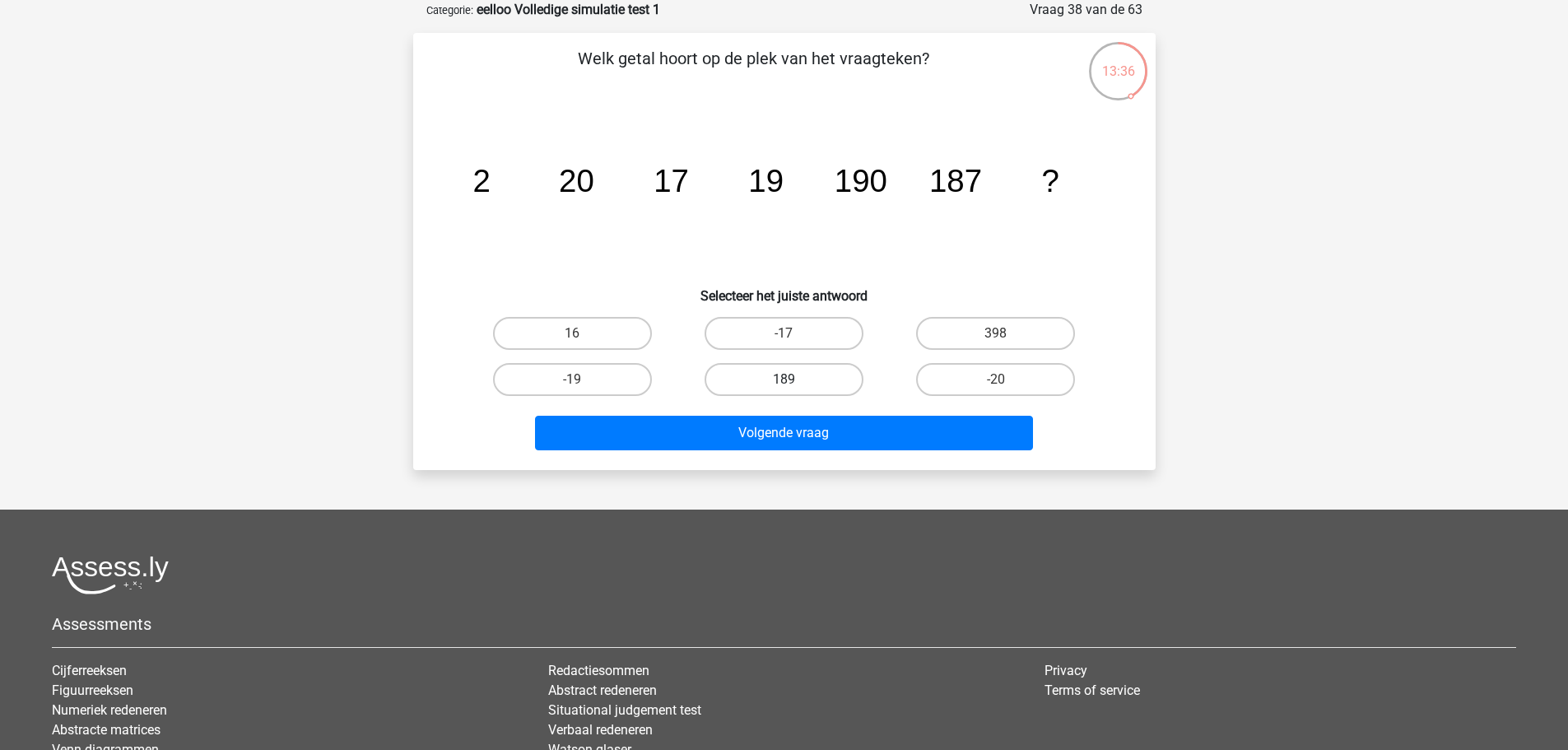
click at [805, 374] on label "189" at bounding box center [783, 380] width 159 height 33
click at [794, 380] on input "189" at bounding box center [788, 385] width 11 height 11
radio input "true"
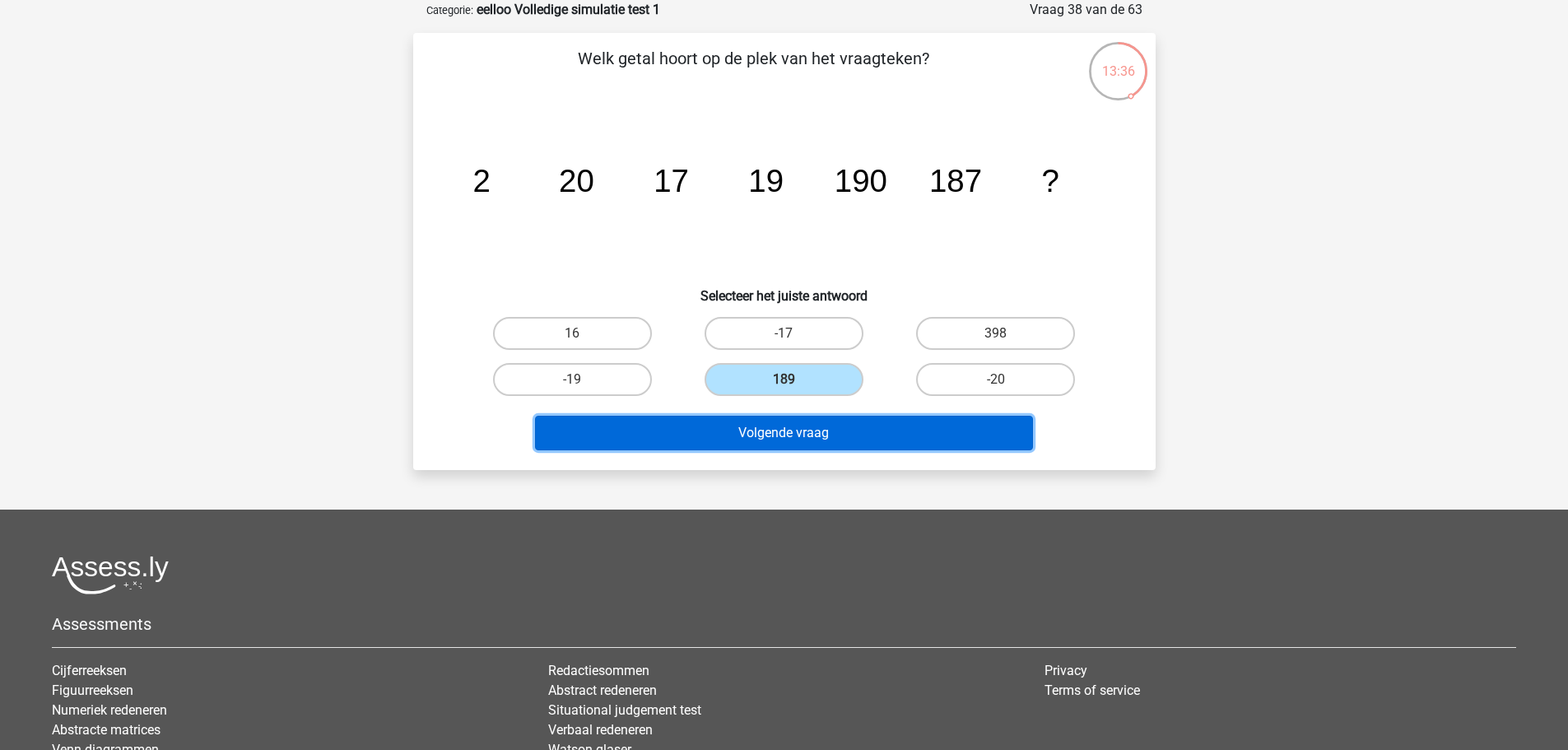
click at [826, 438] on button "Volgende vraag" at bounding box center [784, 433] width 498 height 34
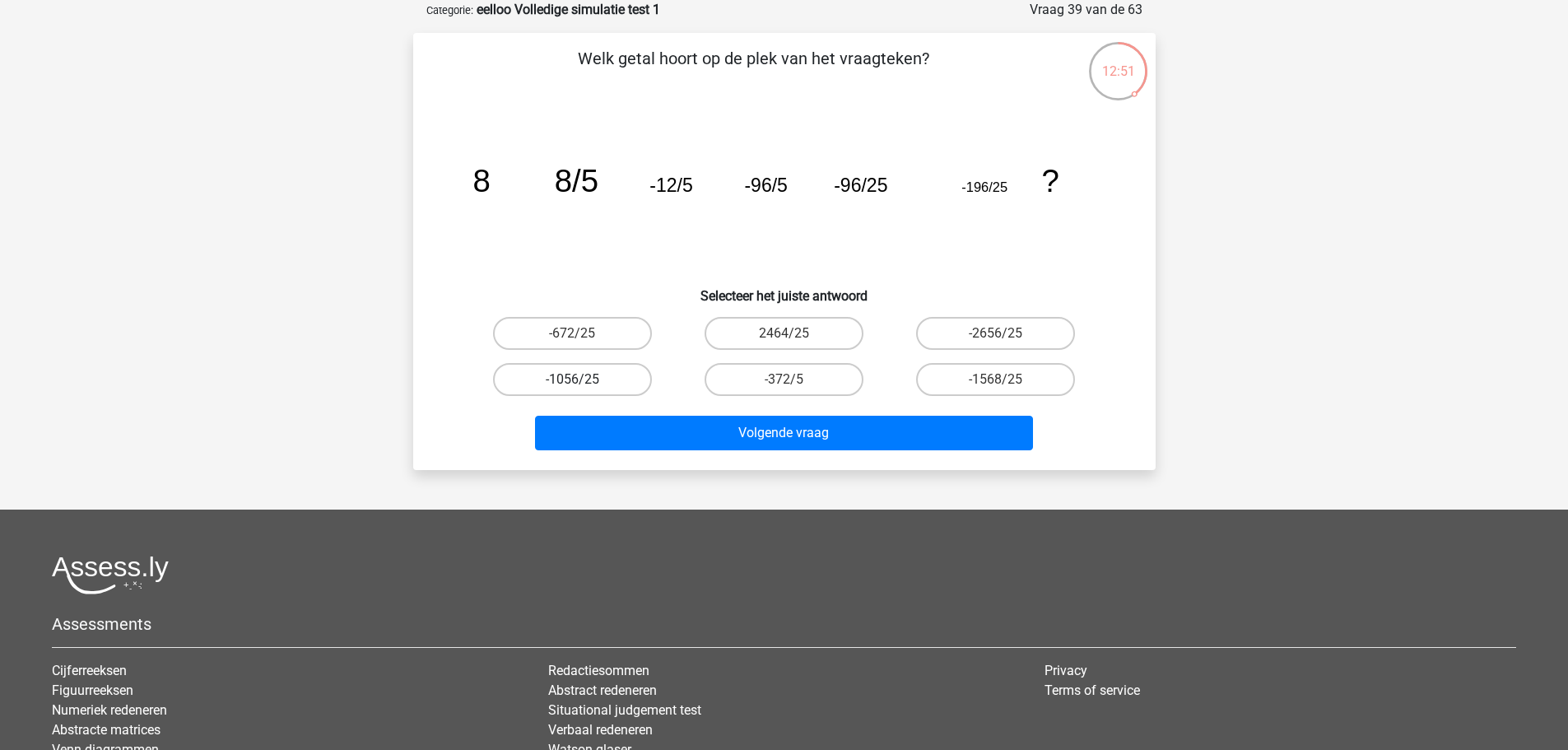
click at [629, 385] on label "-1056/25" at bounding box center [572, 380] width 159 height 33
click at [583, 385] on input "-1056/25" at bounding box center [577, 385] width 11 height 11
radio input "true"
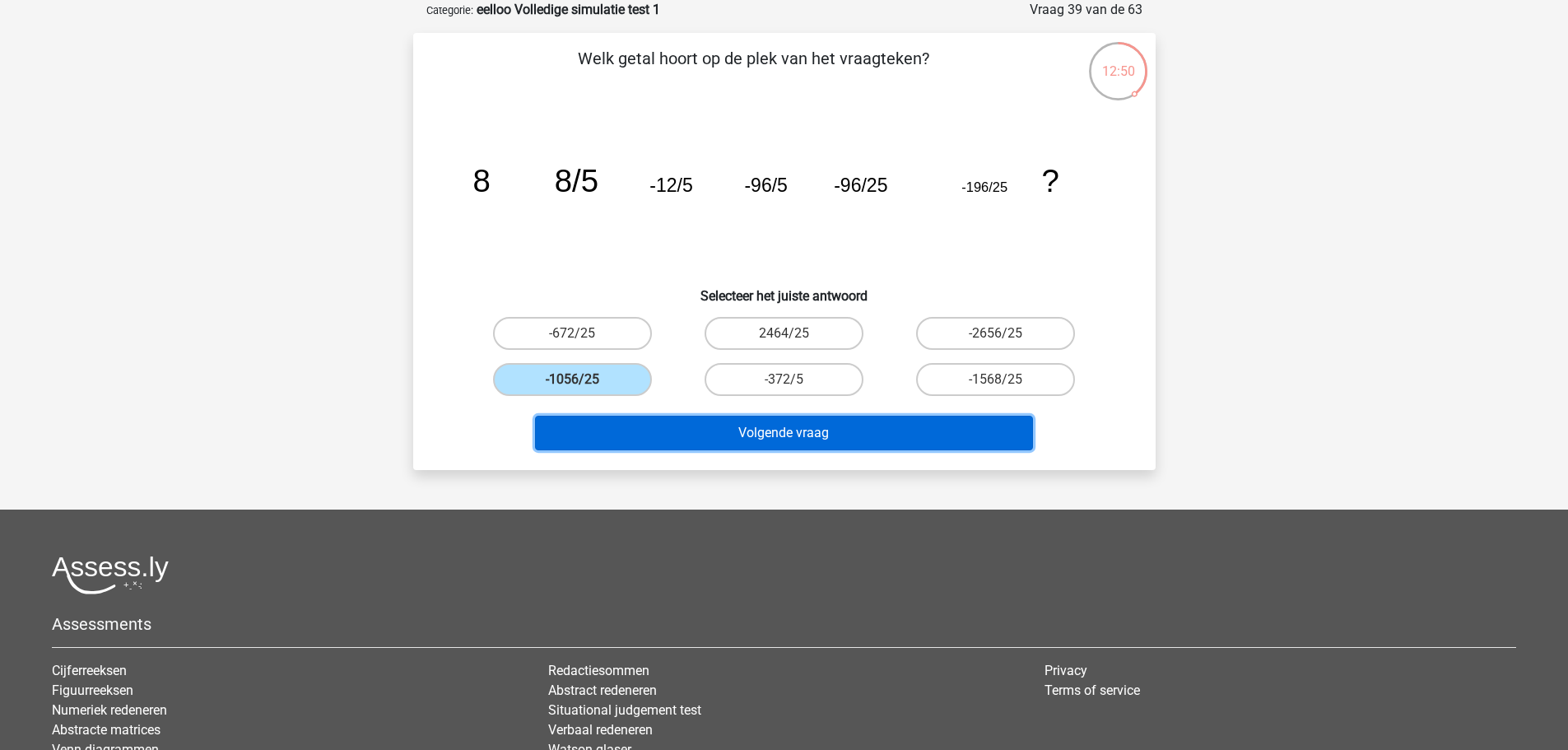
click at [798, 431] on button "Volgende vraag" at bounding box center [784, 433] width 498 height 34
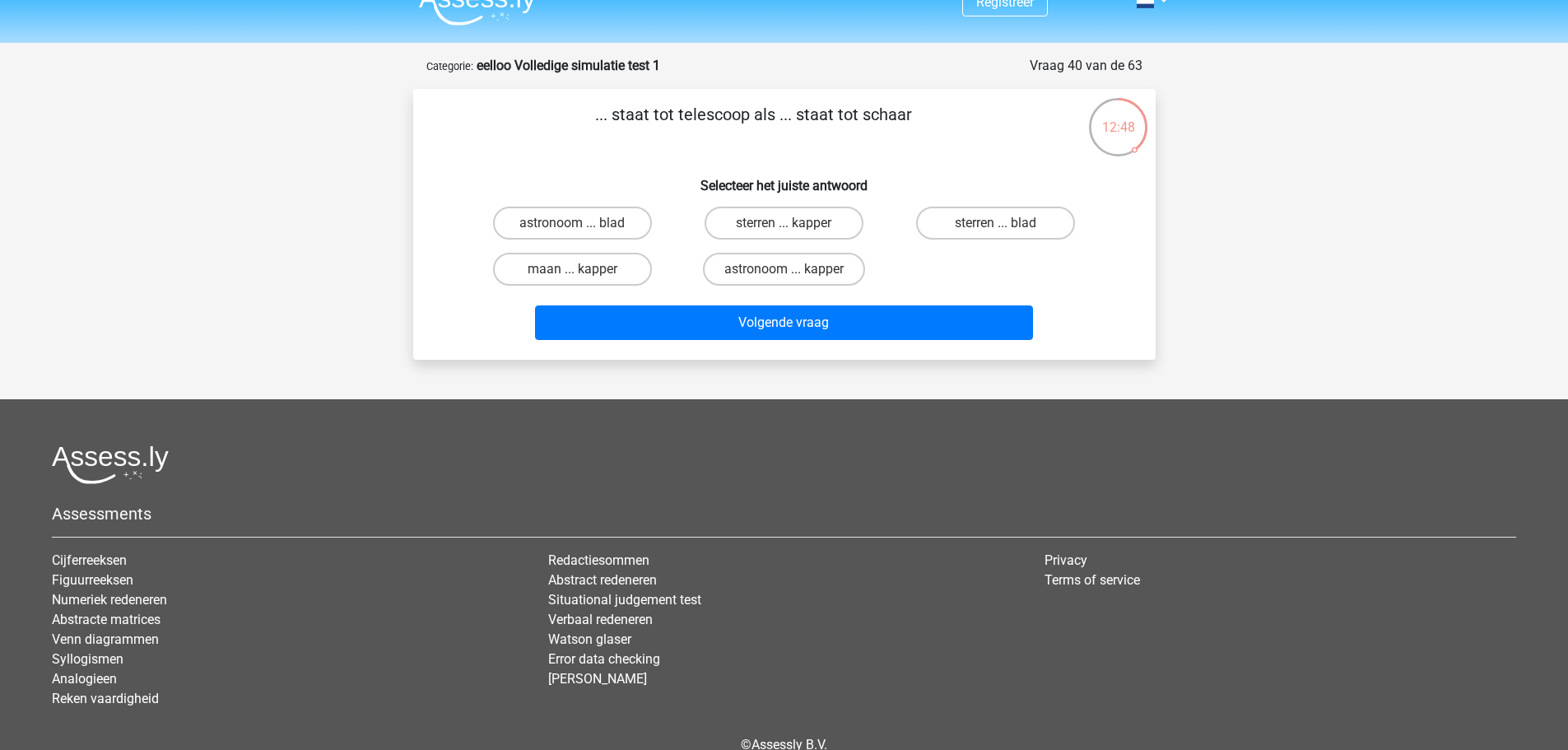
scroll to position [0, 0]
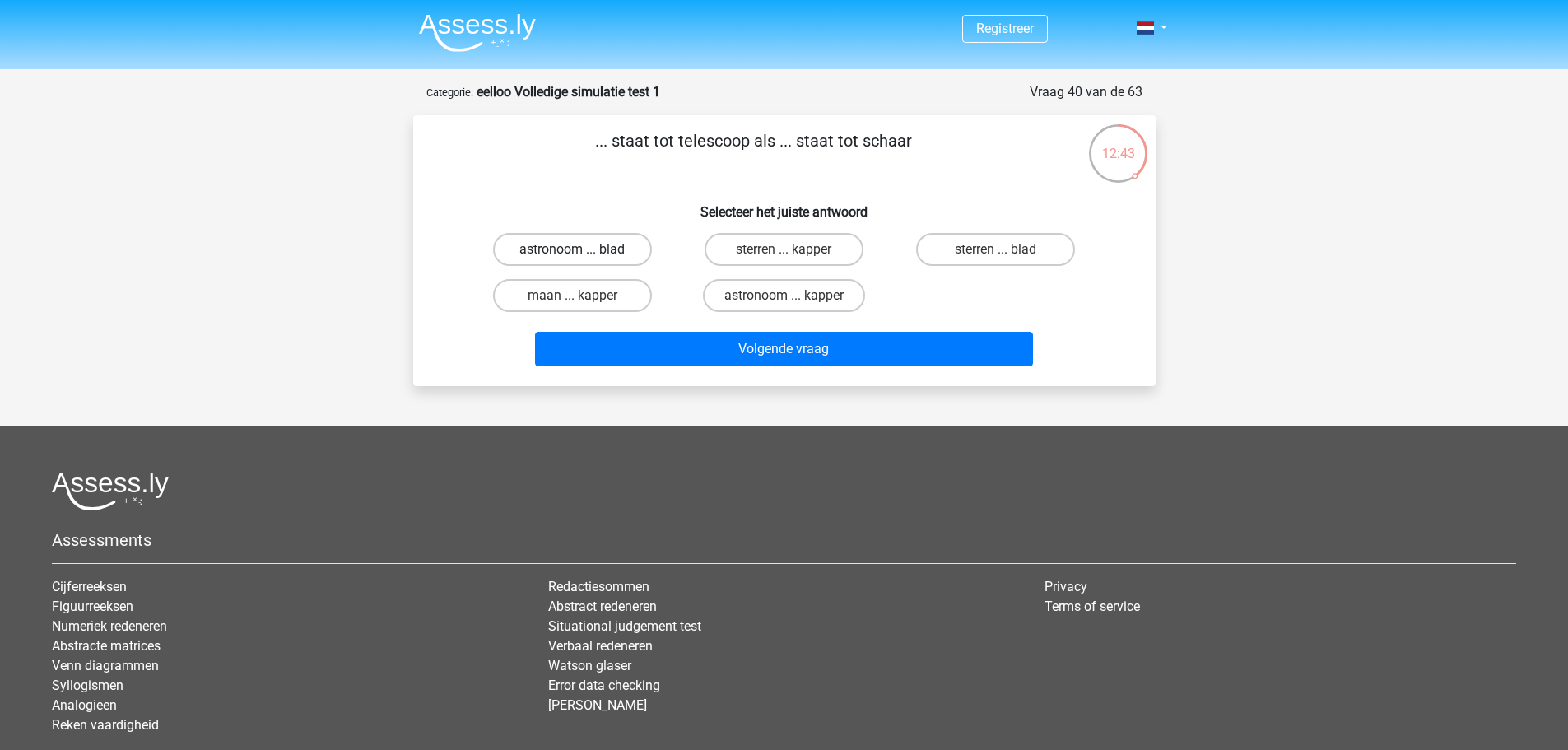
click at [613, 239] on label "astronoom ... blad" at bounding box center [572, 250] width 159 height 33
click at [583, 249] on input "astronoom ... blad" at bounding box center [577, 254] width 11 height 11
radio input "true"
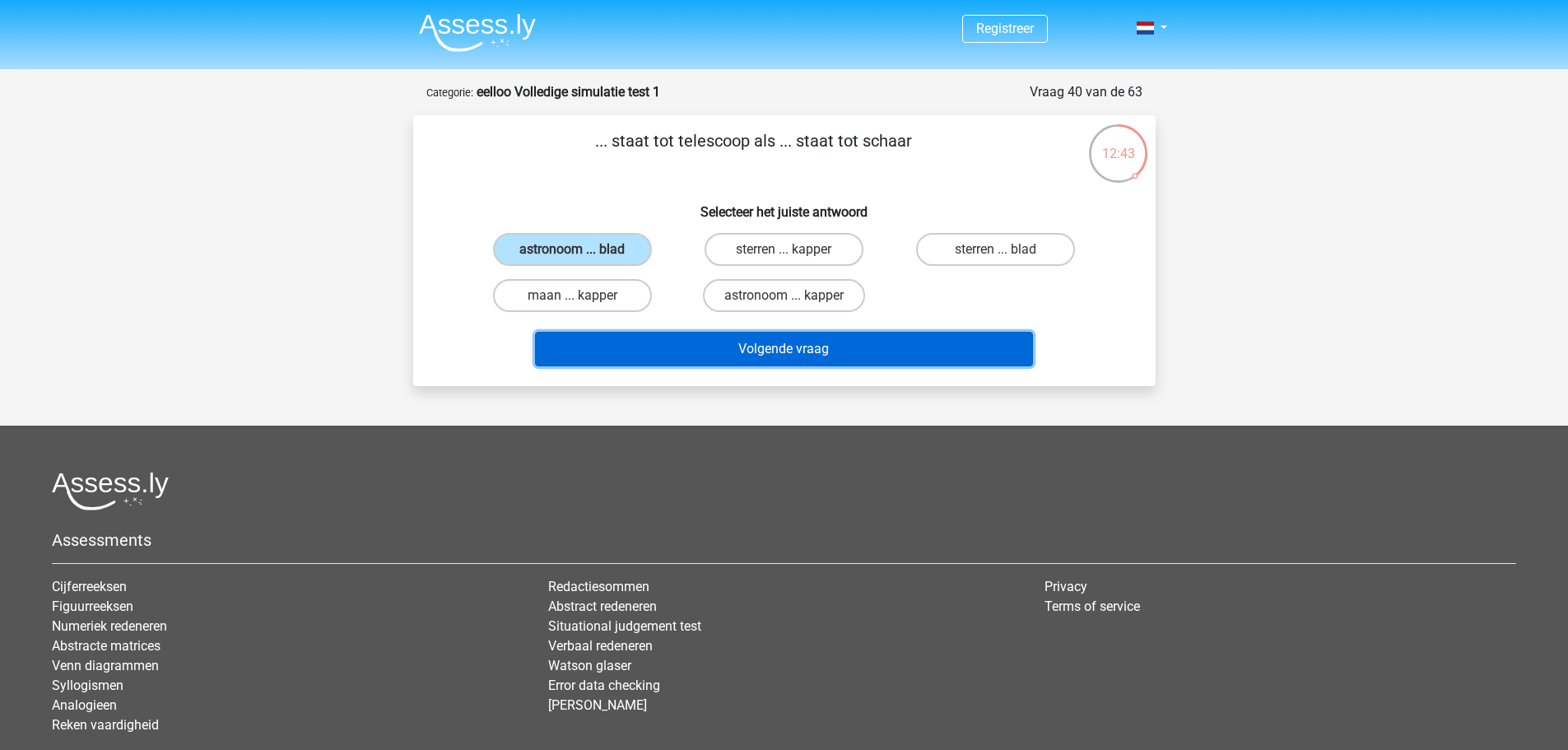
click at [716, 338] on button "Volgende vraag" at bounding box center [784, 349] width 498 height 34
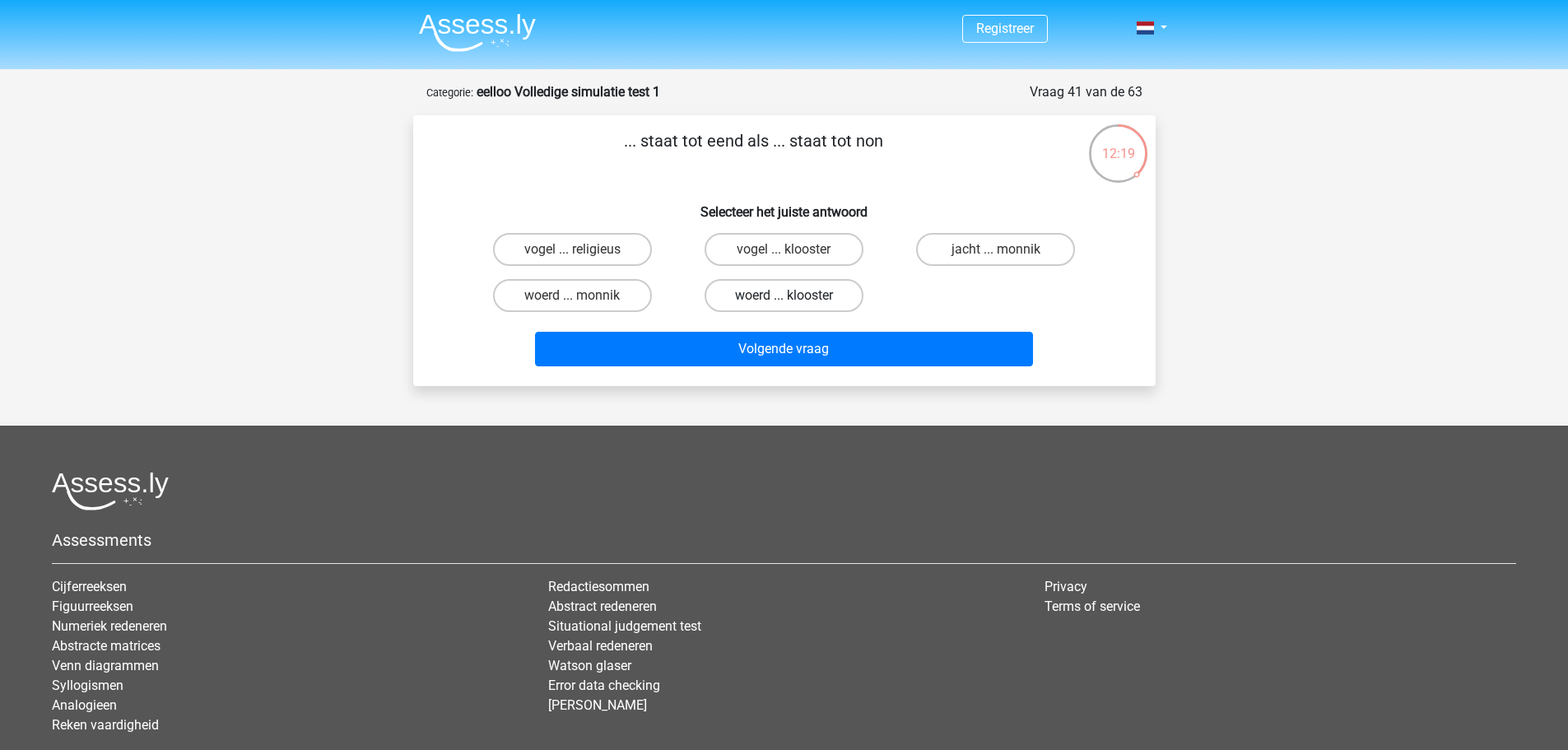
click at [762, 301] on label "woerd ... klooster" at bounding box center [783, 296] width 159 height 33
click at [783, 301] on input "woerd ... klooster" at bounding box center [788, 301] width 11 height 11
radio input "true"
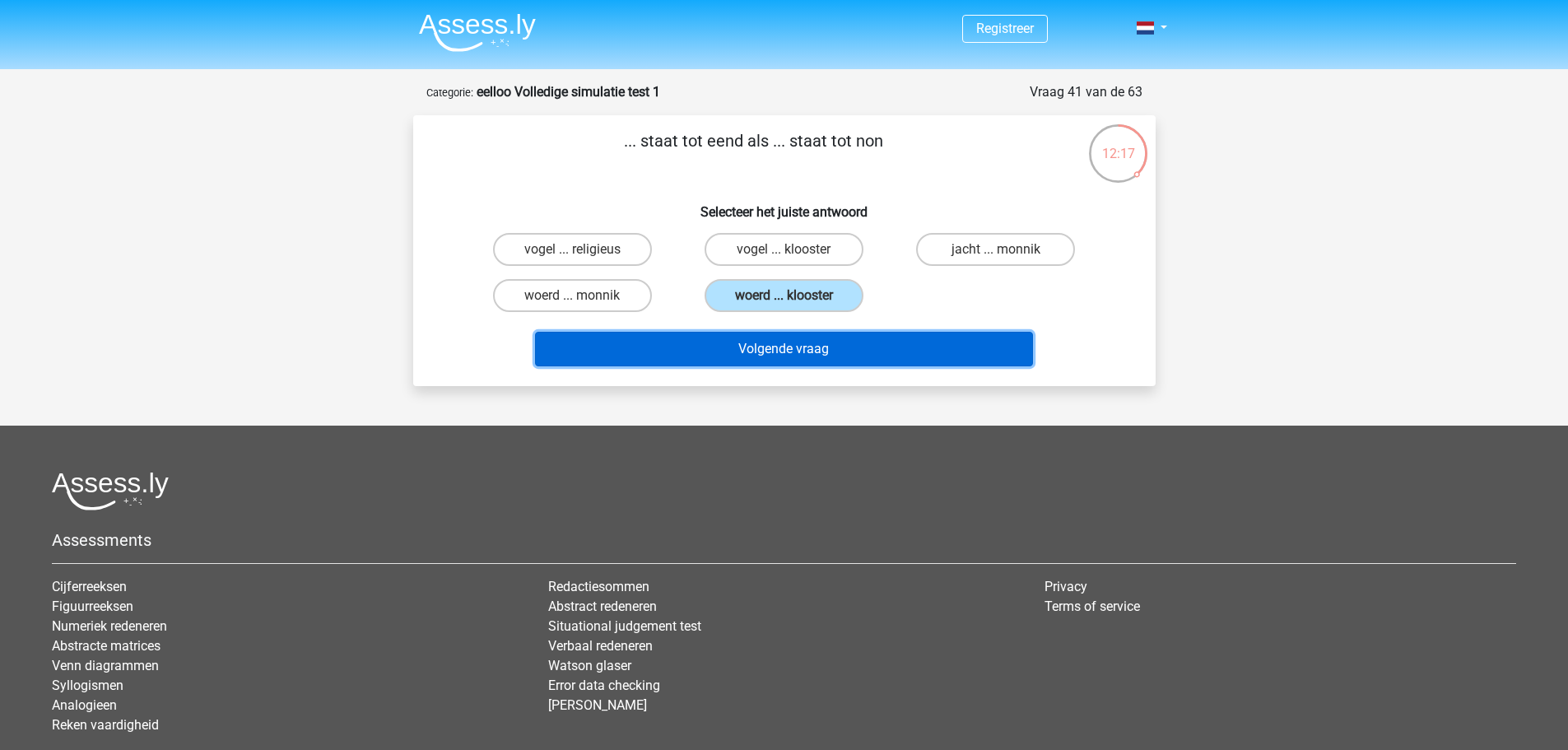
click at [743, 352] on button "Volgende vraag" at bounding box center [784, 349] width 498 height 34
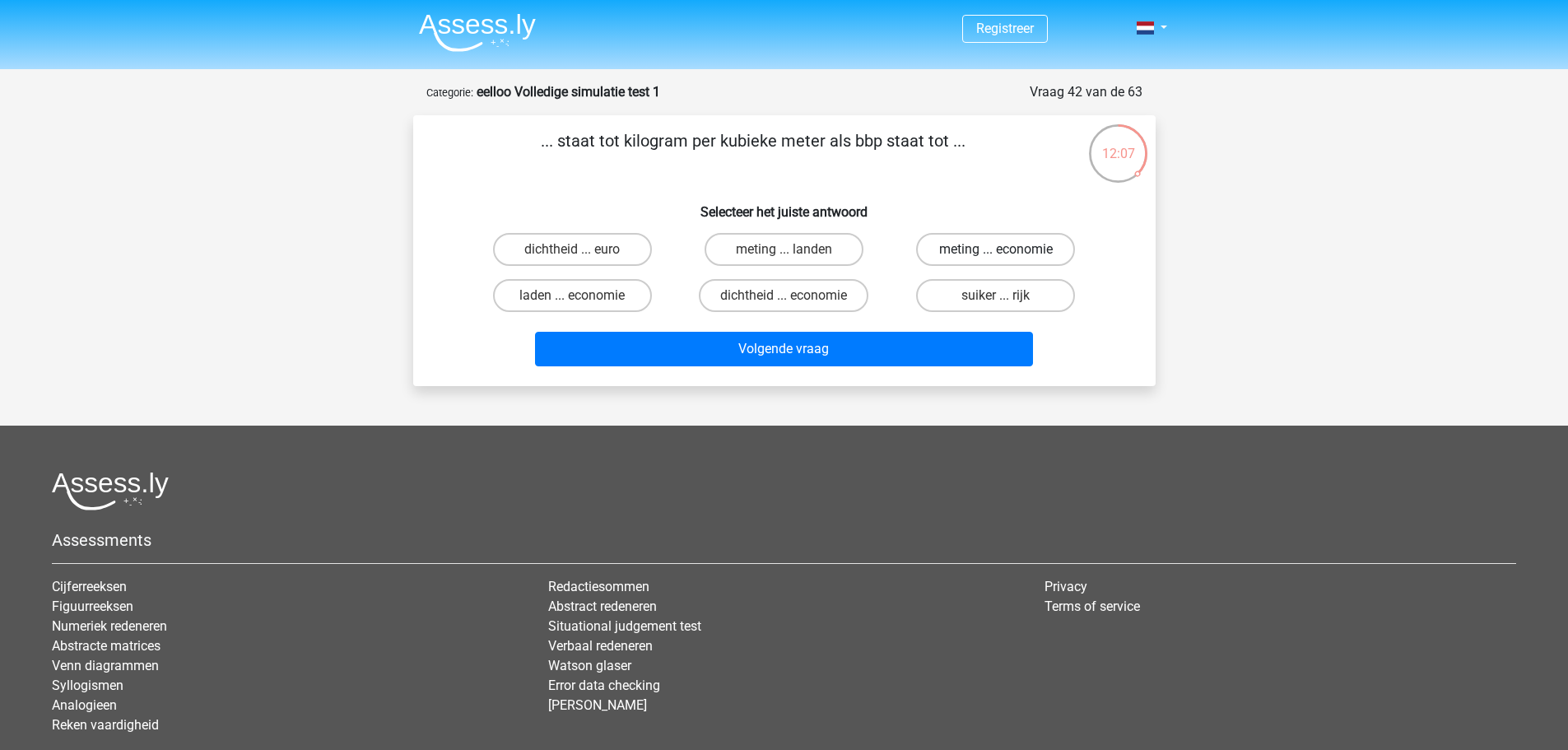
click at [939, 251] on label "meting ... economie" at bounding box center [995, 250] width 159 height 33
click at [996, 251] on input "meting ... economie" at bounding box center [1001, 254] width 11 height 11
radio input "true"
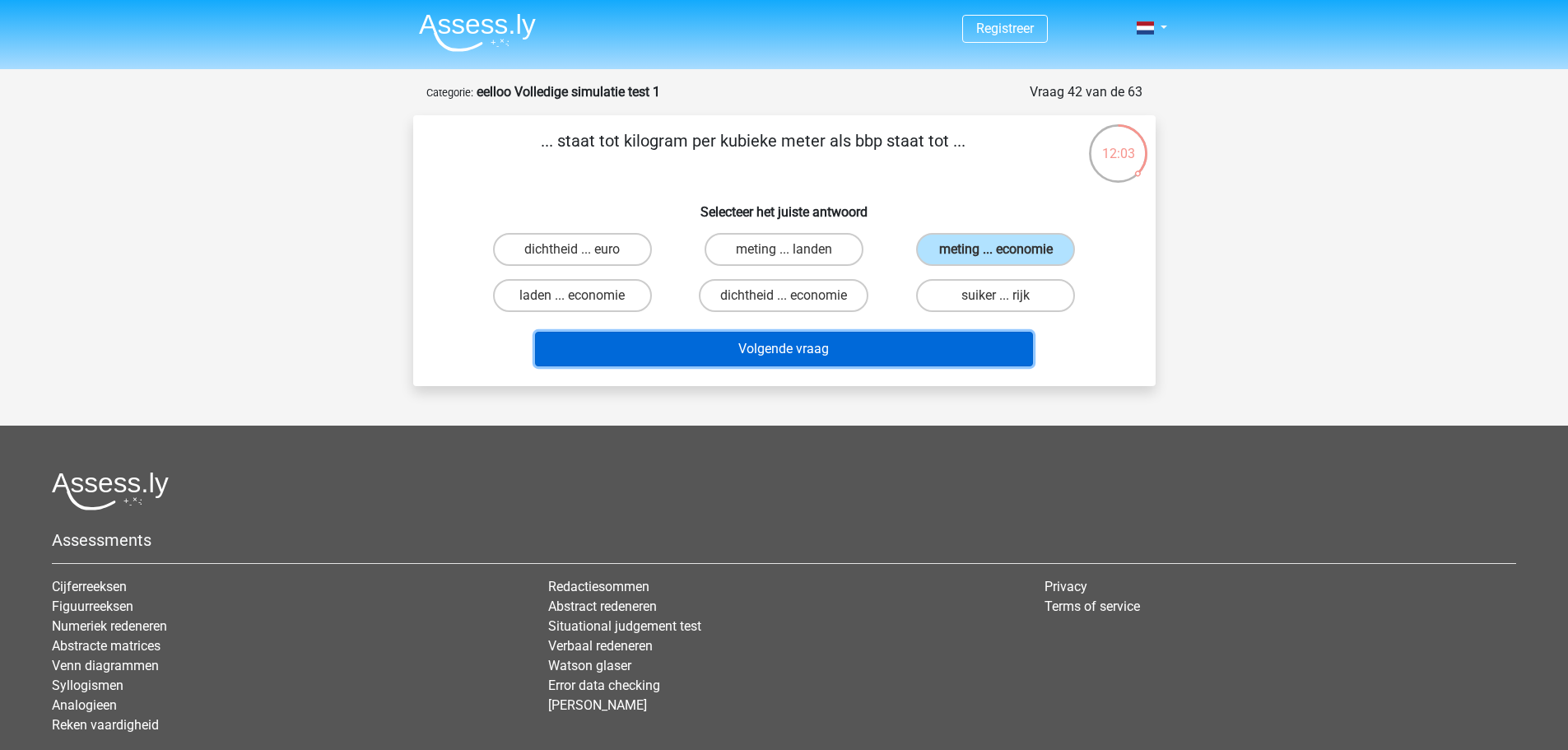
click at [804, 354] on button "Volgende vraag" at bounding box center [784, 349] width 498 height 34
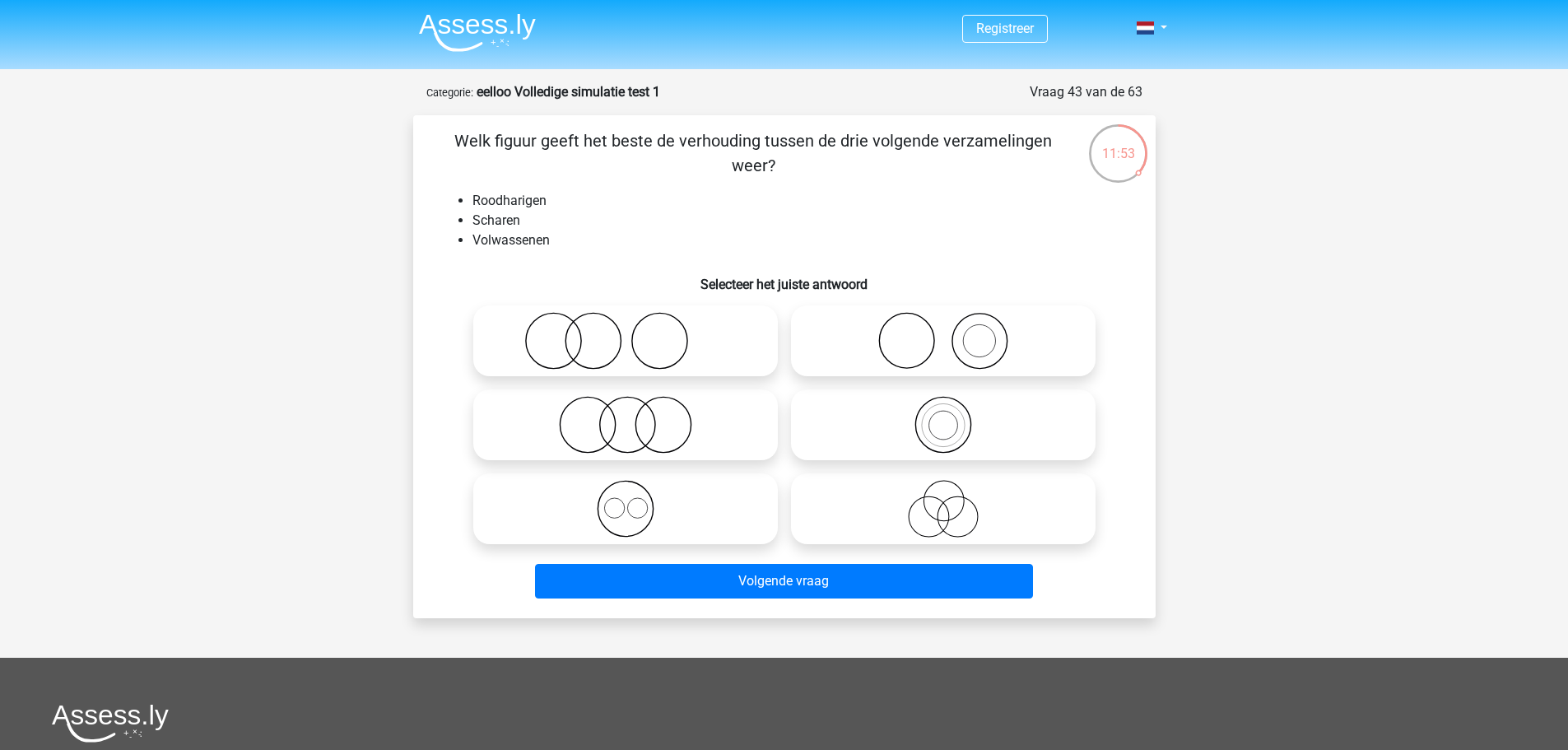
click at [685, 345] on icon at bounding box center [625, 340] width 291 height 58
click at [636, 332] on input "radio" at bounding box center [631, 327] width 11 height 11
radio input "true"
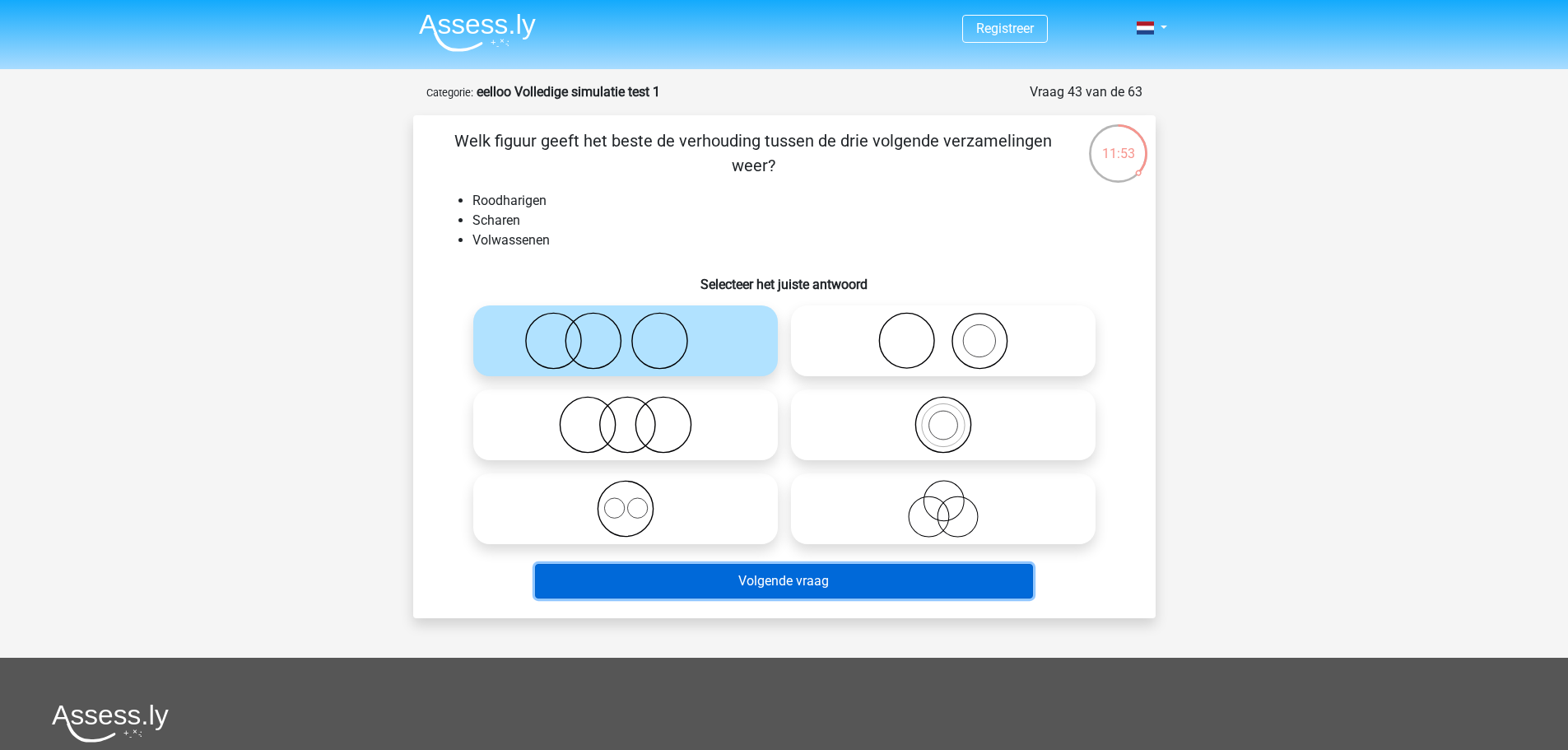
click at [819, 593] on button "Volgende vraag" at bounding box center [784, 580] width 498 height 34
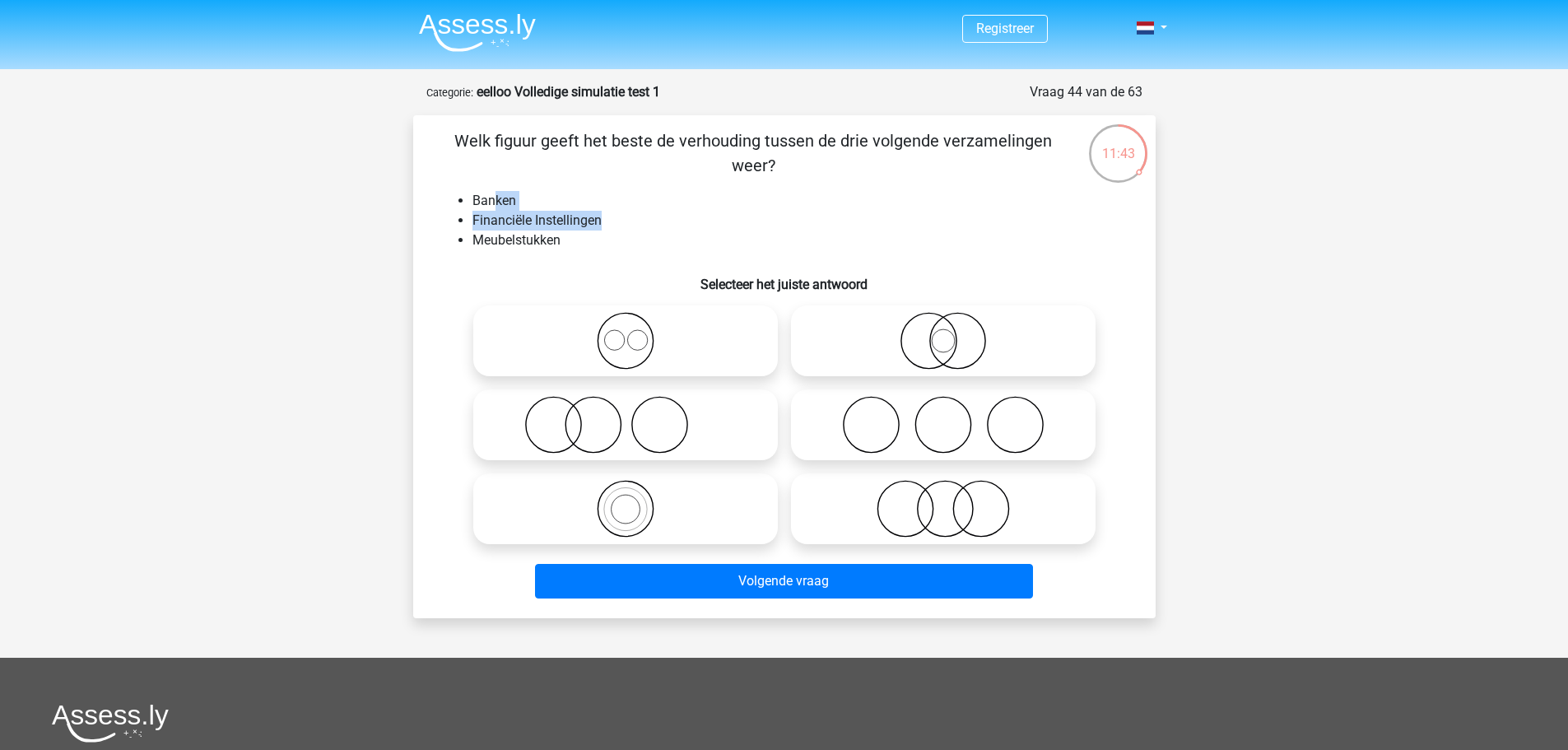
drag, startPoint x: 614, startPoint y: 228, endPoint x: 491, endPoint y: 183, distance: 131.0
click at [491, 183] on div "Welk figuur geeft het beste de verhouding tussen de drie volgende verzamelingen…" at bounding box center [784, 366] width 729 height 477
click at [606, 405] on icon at bounding box center [625, 424] width 291 height 58
click at [626, 406] on input "radio" at bounding box center [631, 411] width 11 height 11
radio input "true"
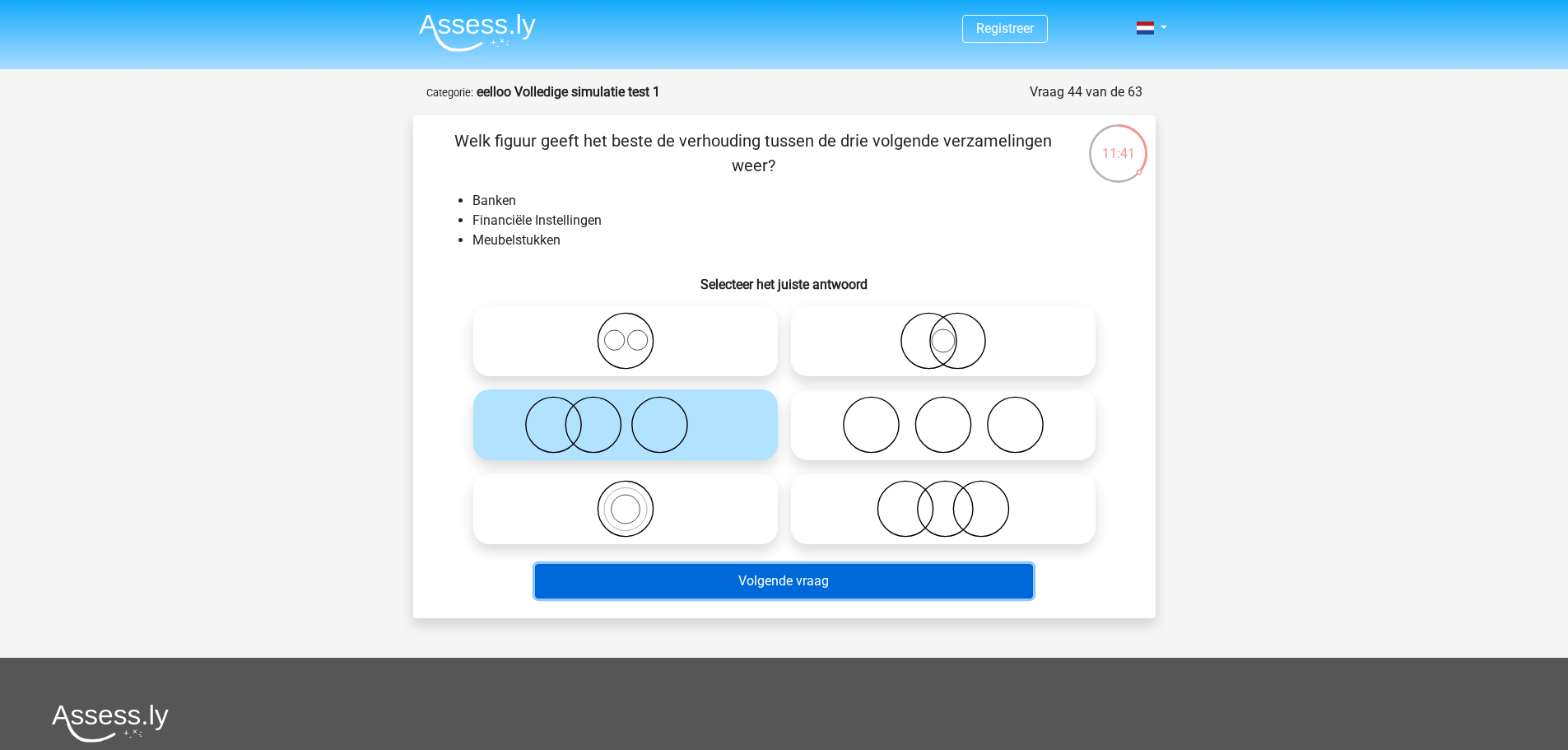
click at [787, 590] on button "Volgende vraag" at bounding box center [784, 580] width 498 height 34
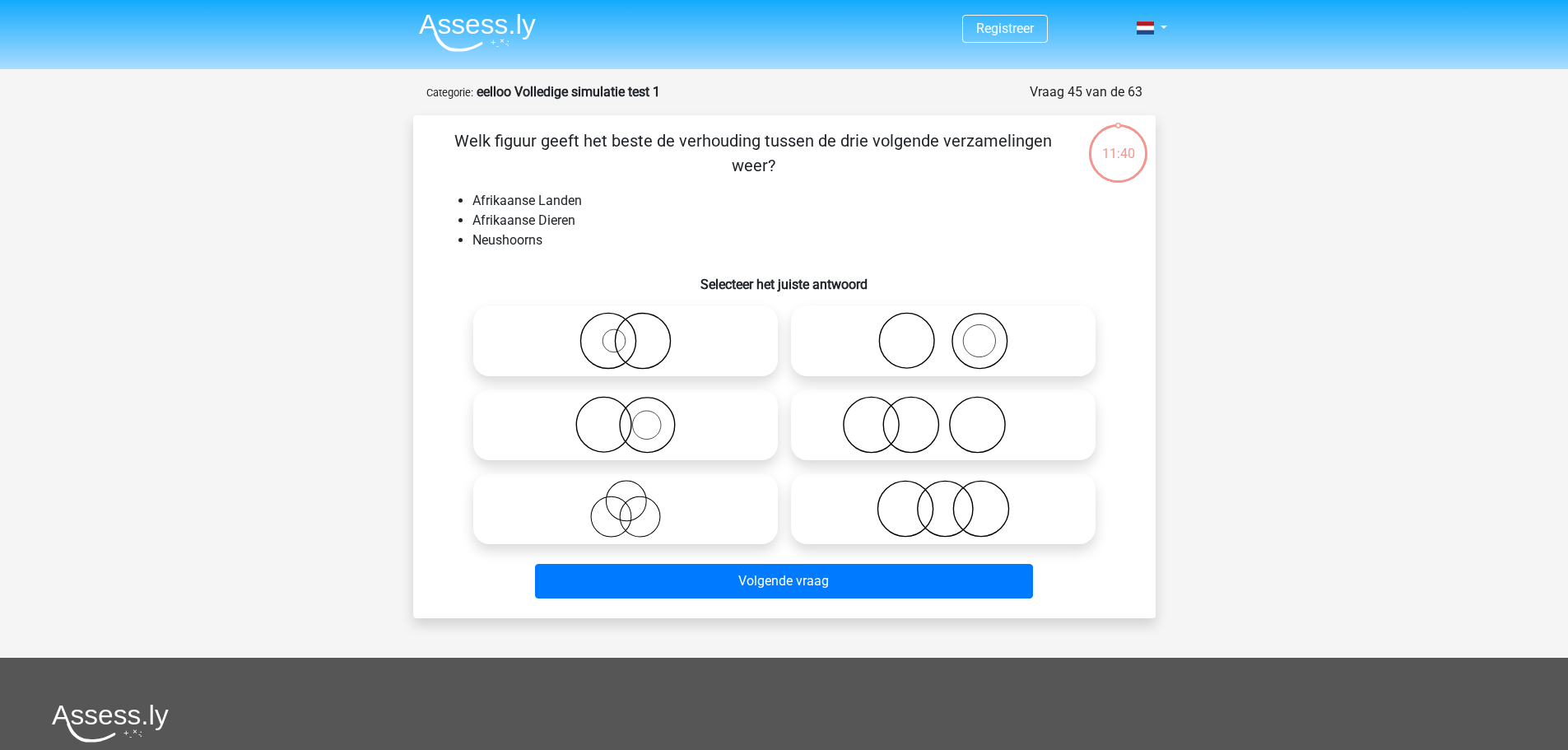
scroll to position [82, 0]
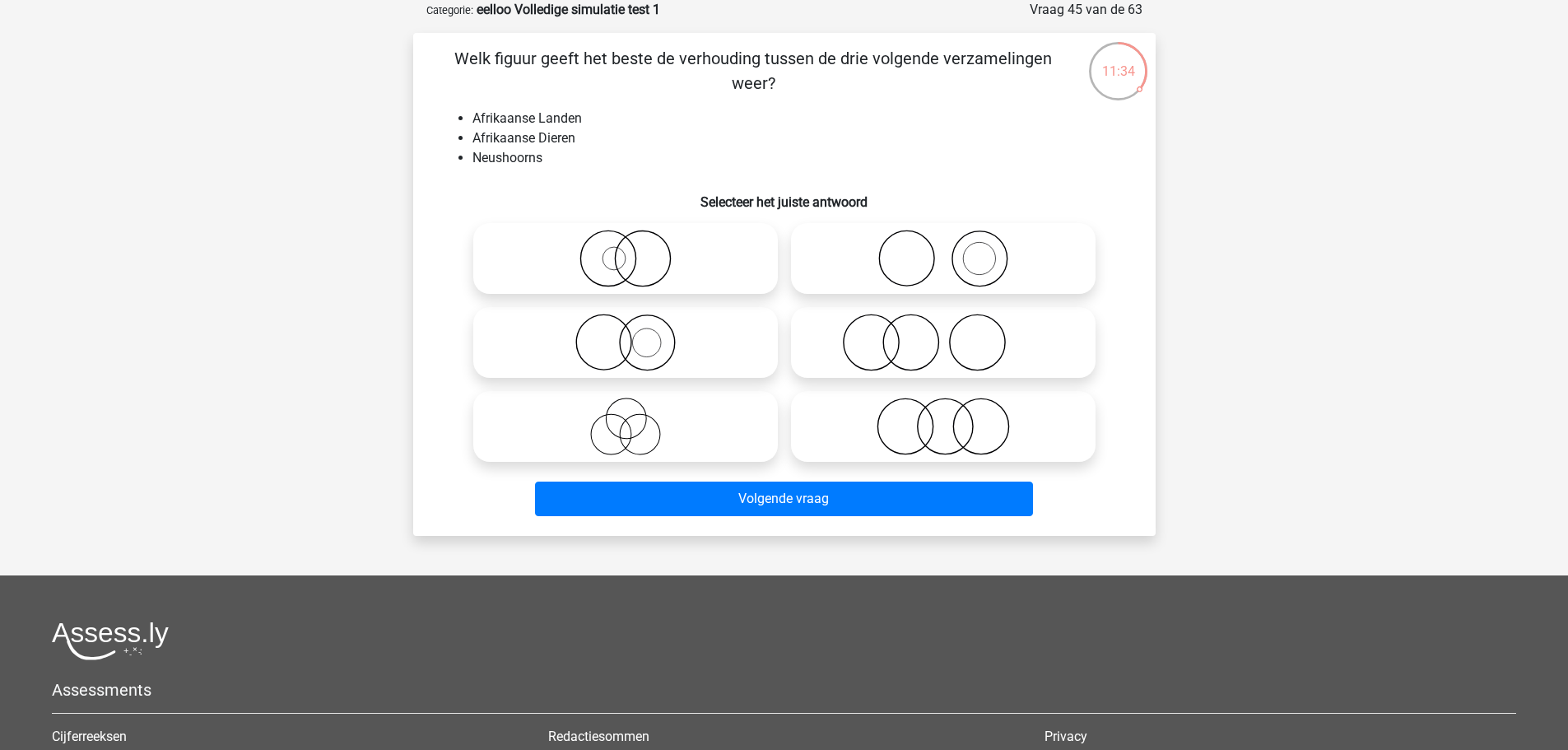
click at [635, 360] on icon at bounding box center [625, 342] width 291 height 58
click at [635, 334] on input "radio" at bounding box center [631, 328] width 11 height 11
radio input "true"
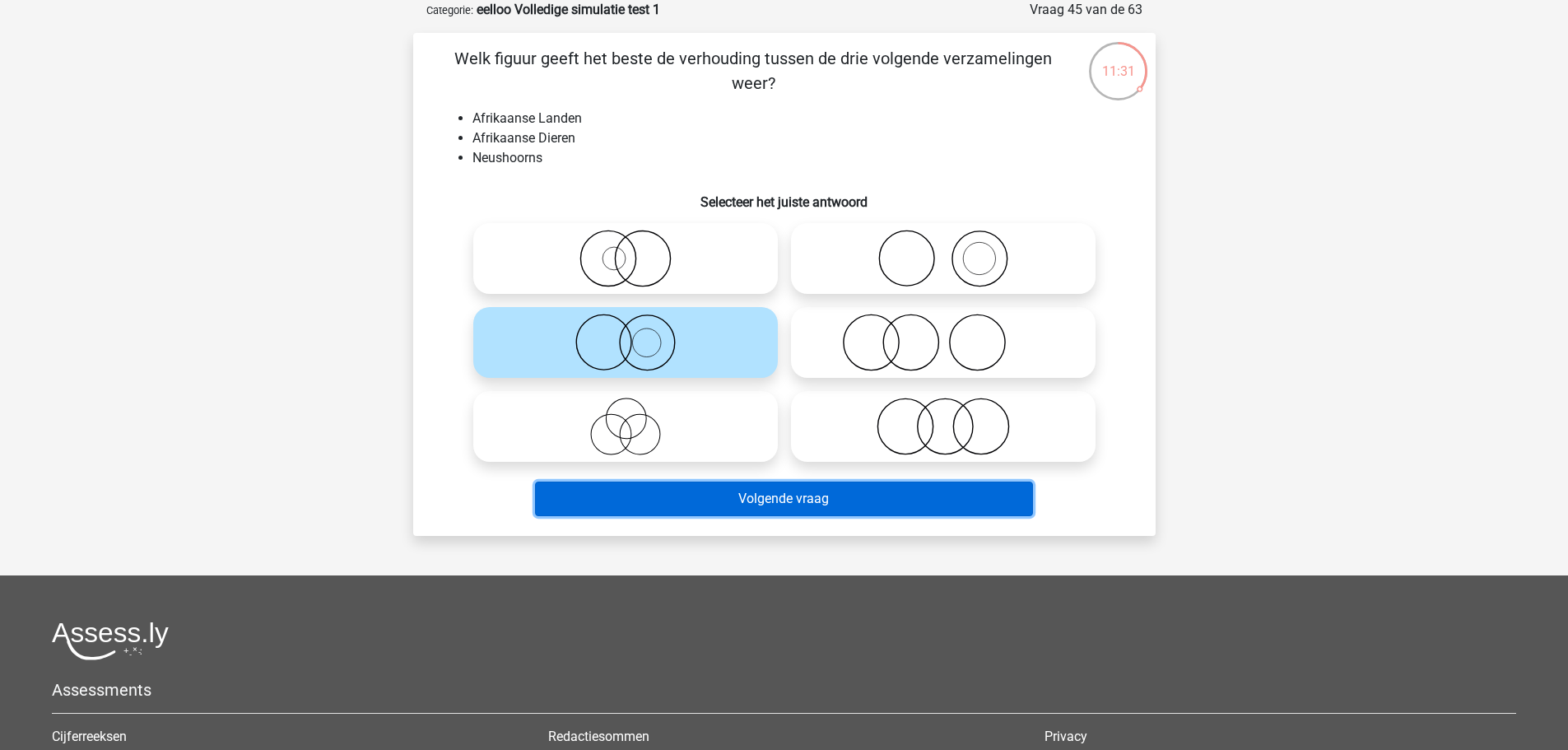
click at [717, 501] on button "Volgende vraag" at bounding box center [784, 498] width 498 height 34
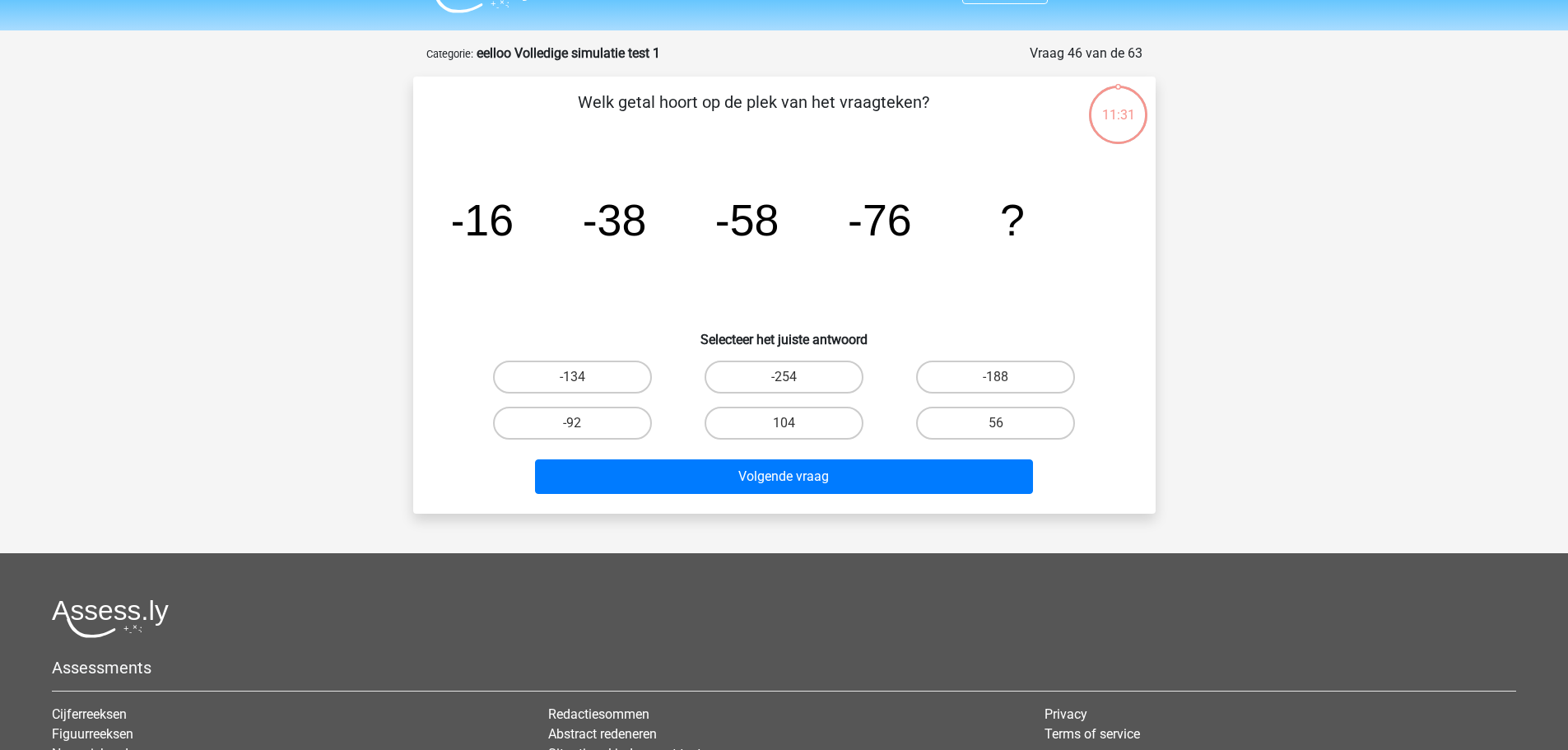
scroll to position [0, 0]
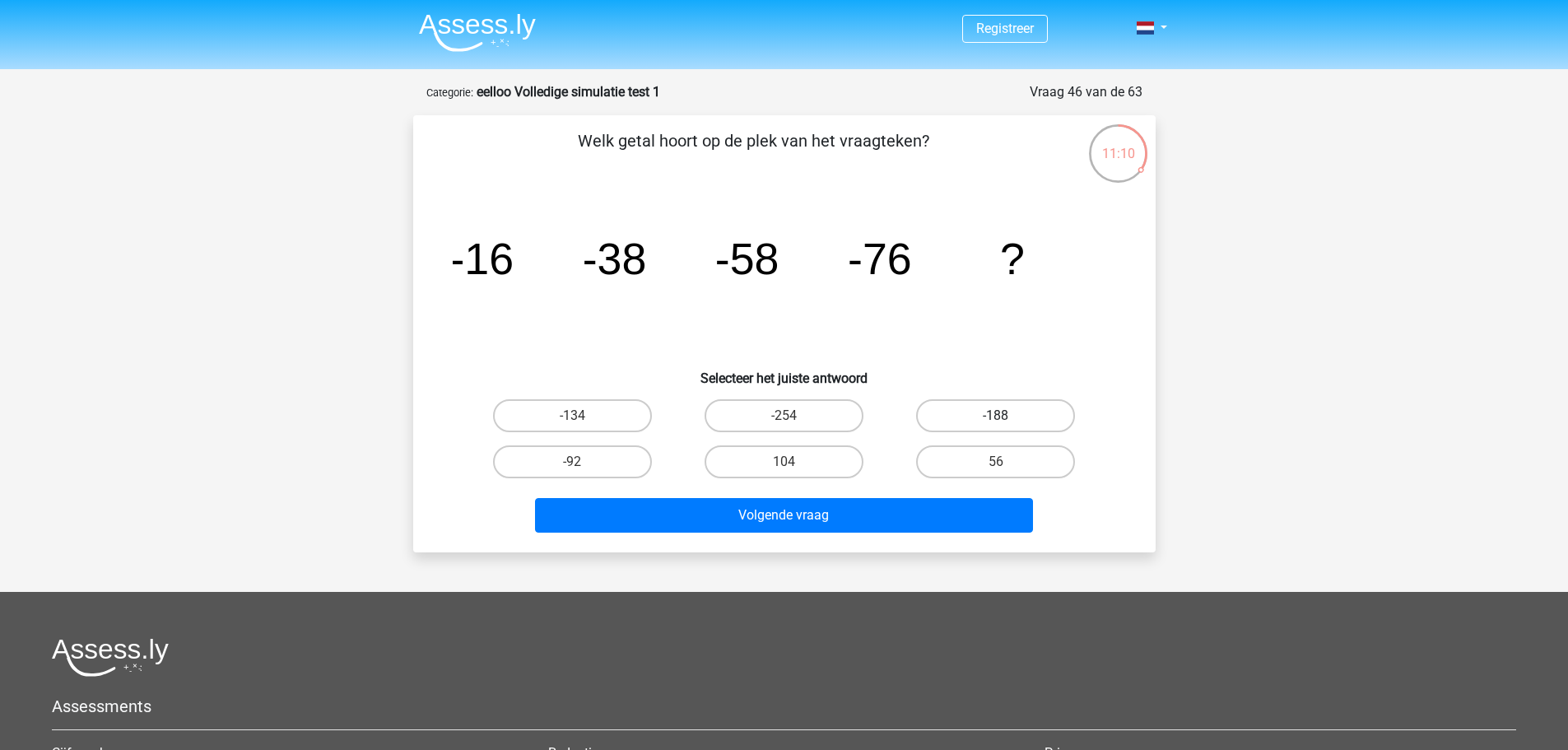
click at [985, 417] on label "-188" at bounding box center [995, 416] width 159 height 33
click at [996, 417] on input "-188" at bounding box center [1001, 421] width 11 height 11
radio input "true"
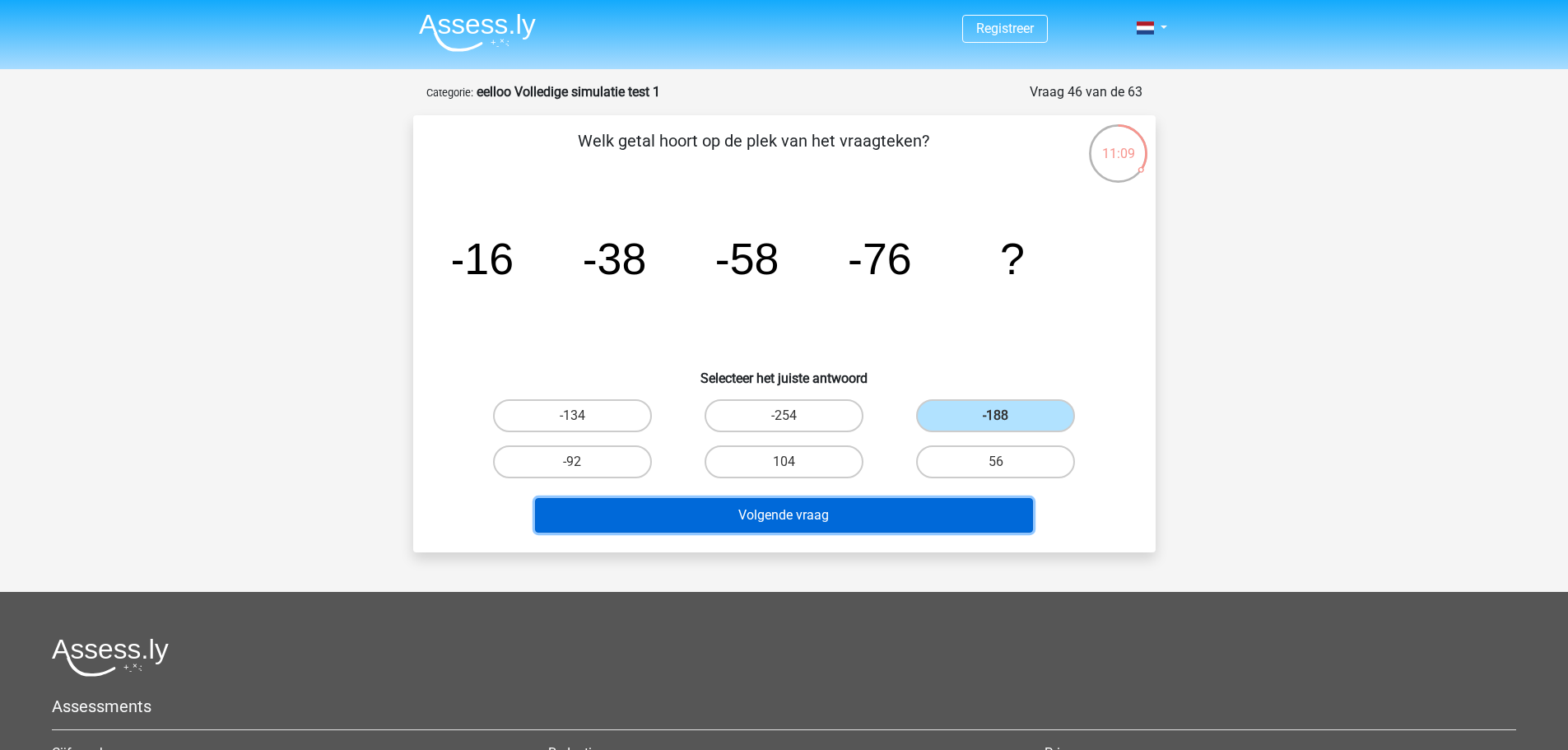
click at [966, 501] on button "Volgende vraag" at bounding box center [784, 515] width 498 height 34
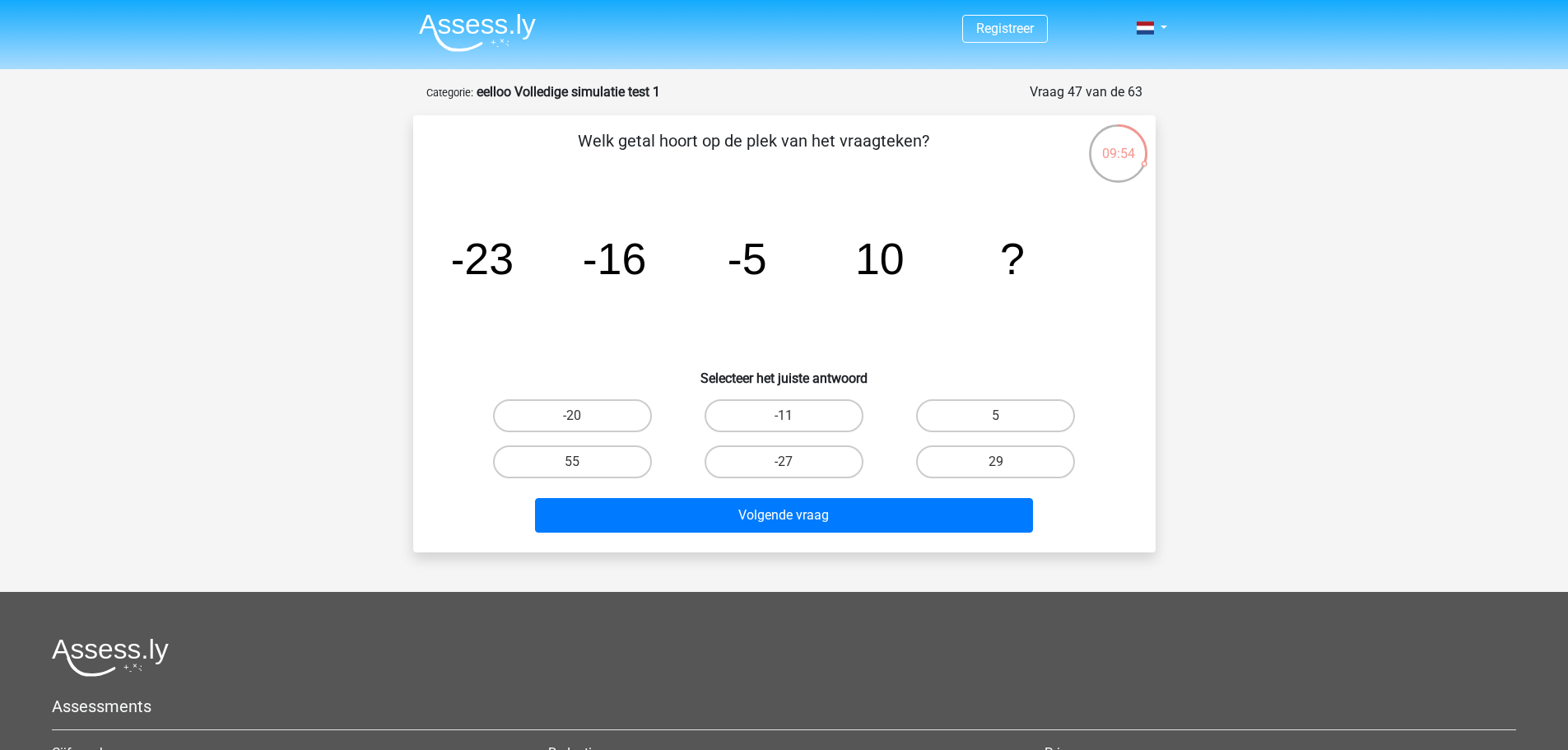
drag, startPoint x: 457, startPoint y: 349, endPoint x: 457, endPoint y: 329, distance: 20.0
click at [457, 329] on icon "image/svg+xml -23 -16 -5 10 ?" at bounding box center [784, 274] width 663 height 166
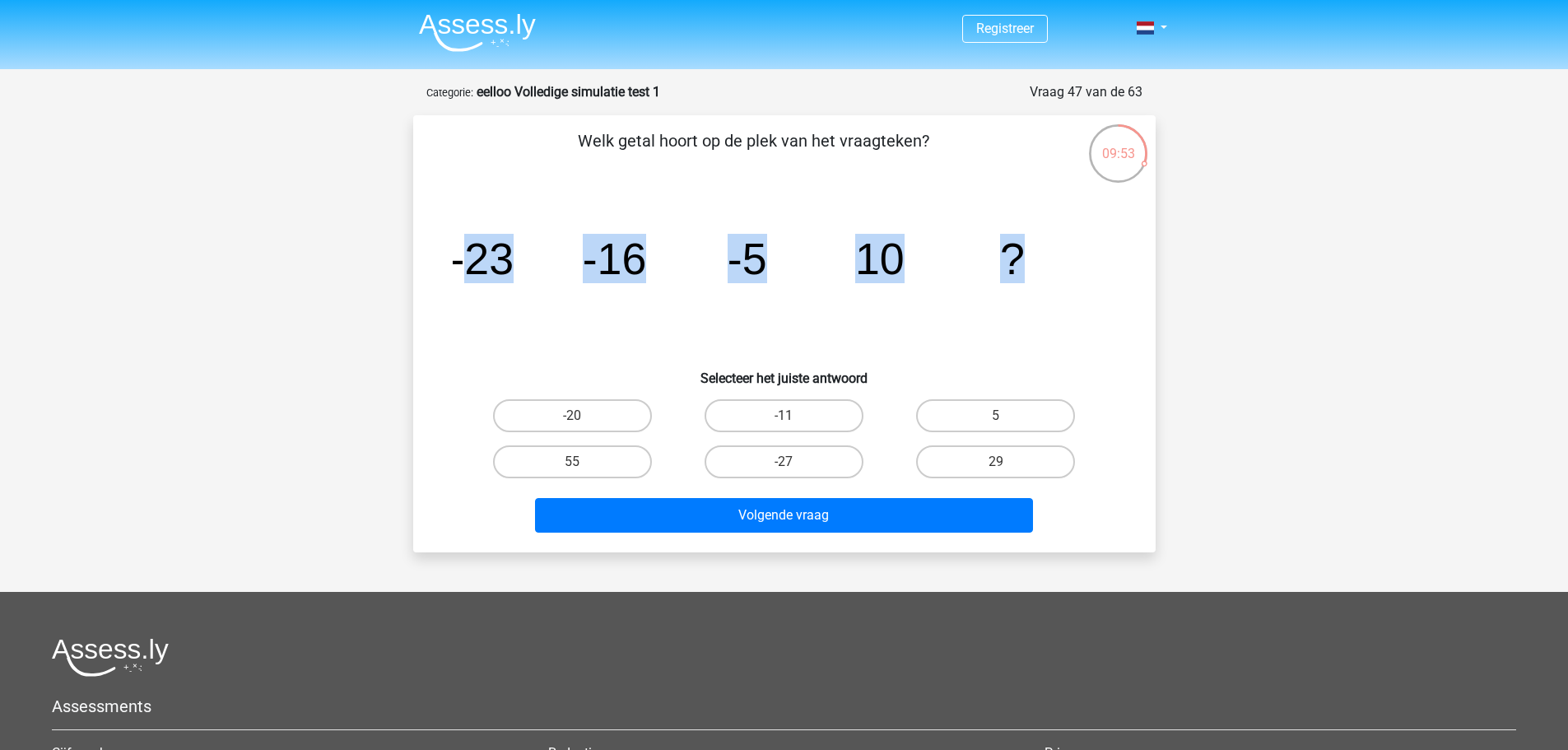
drag, startPoint x: 458, startPoint y: 273, endPoint x: 1033, endPoint y: 296, distance: 575.5
click at [1033, 296] on icon "image/svg+xml -23 -16 -5 10 ?" at bounding box center [784, 274] width 663 height 166
drag, startPoint x: 1034, startPoint y: 296, endPoint x: 424, endPoint y: 275, distance: 610.4
click at [424, 275] on div "Welk getal hoort op de plek van het vraagteken? image/svg+xml -23 -16 -5 10 ? S…" at bounding box center [784, 333] width 729 height 411
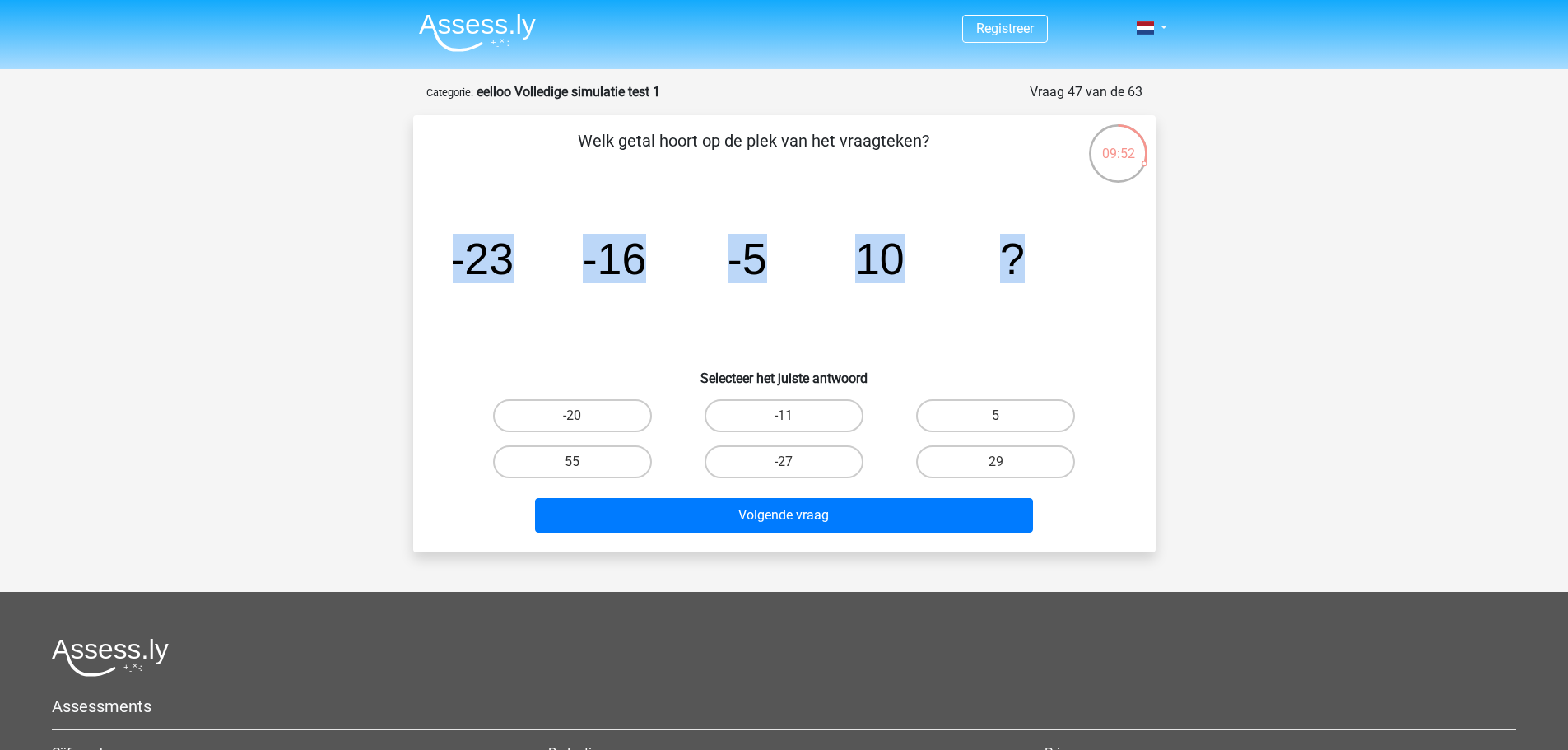
click at [424, 275] on div "Welk getal hoort op de plek van het vraagteken? image/svg+xml -23 -16 -5 10 ? S…" at bounding box center [784, 333] width 729 height 411
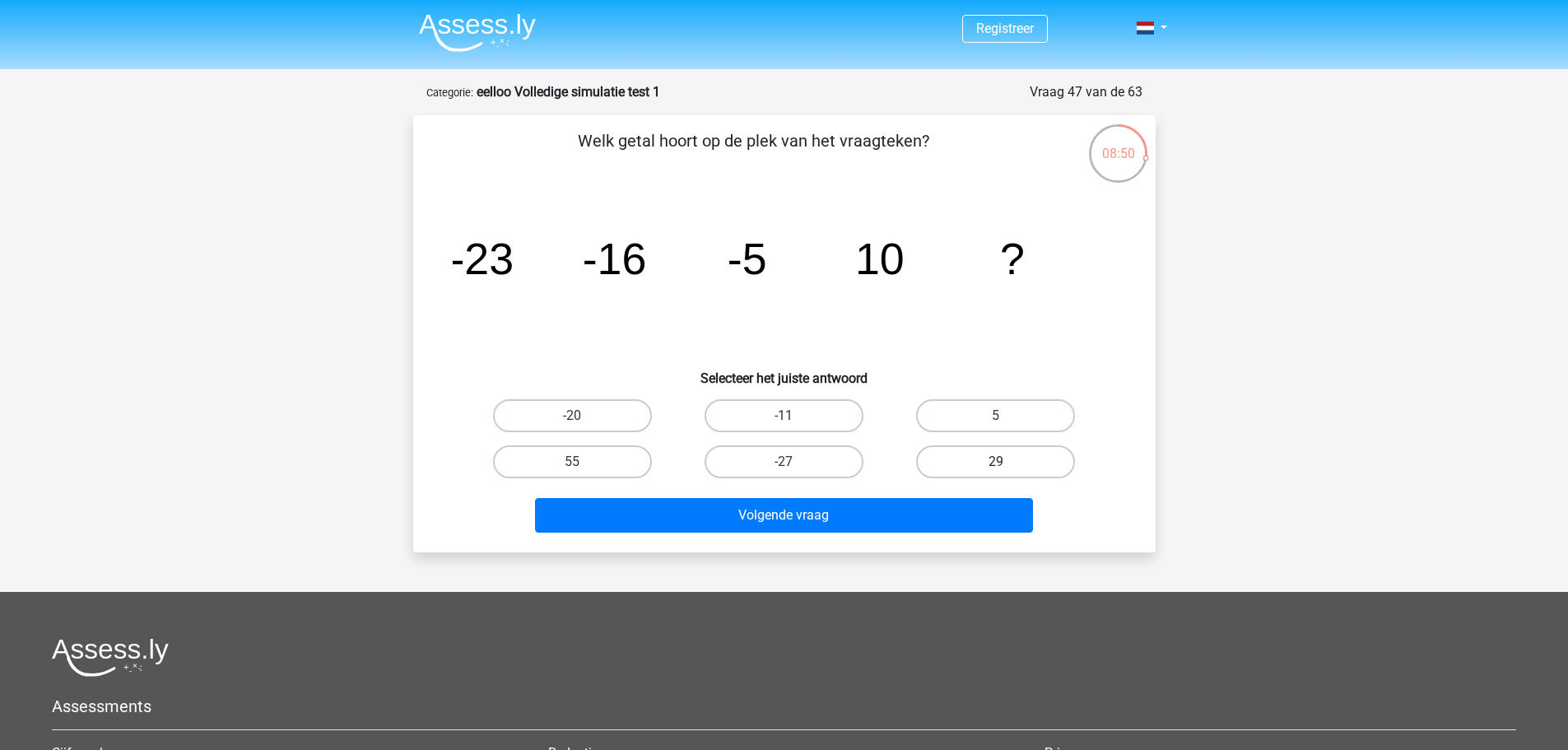
click at [1032, 475] on label "29" at bounding box center [995, 462] width 159 height 33
click at [1007, 473] on input "29" at bounding box center [1001, 467] width 11 height 11
radio input "true"
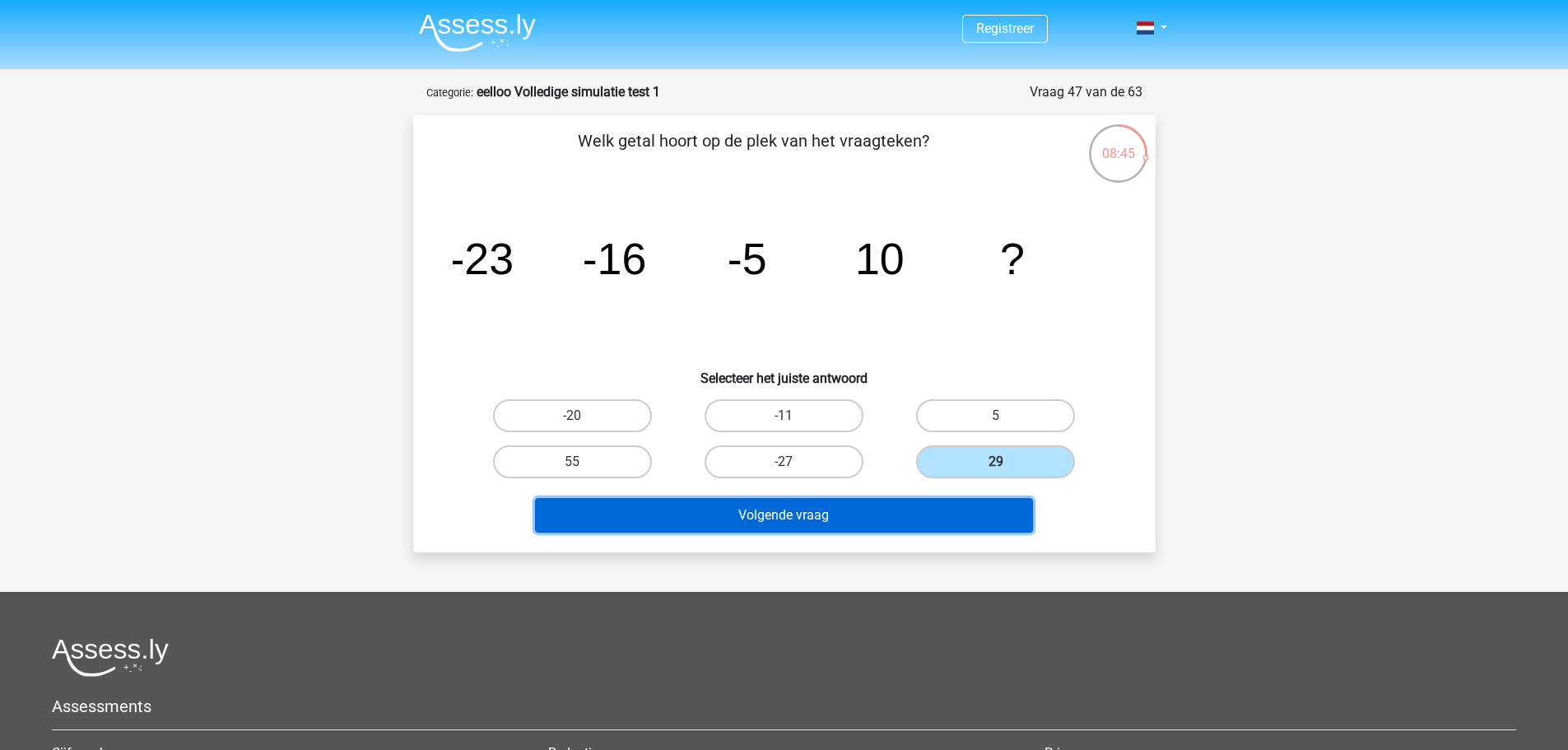
click at [1006, 510] on button "Volgende vraag" at bounding box center [784, 515] width 498 height 34
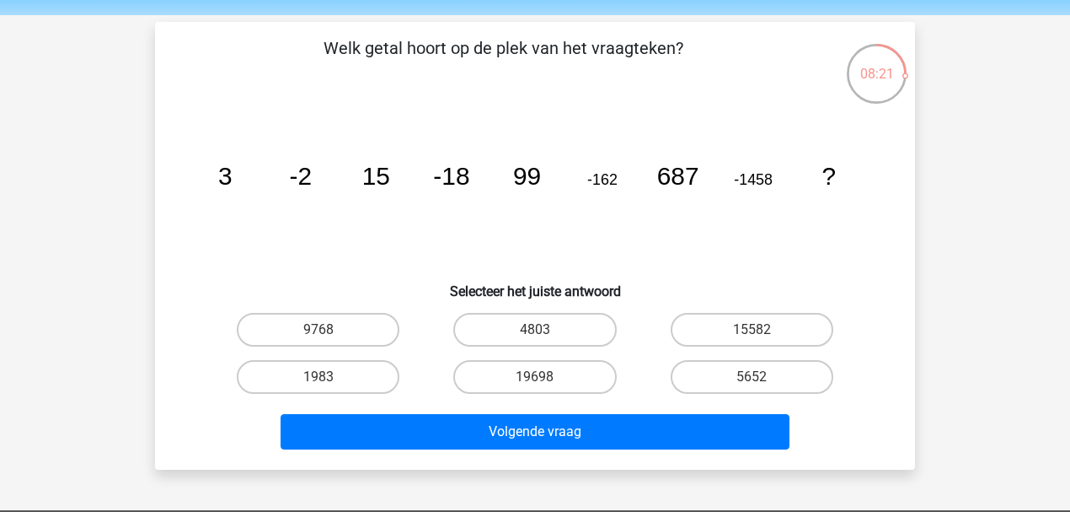
scroll to position [56, 0]
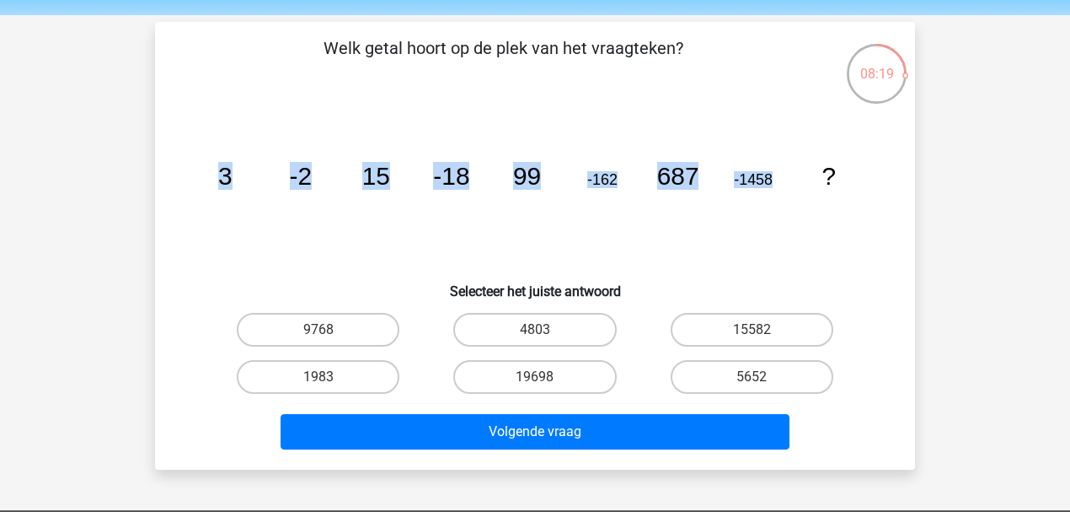
drag, startPoint x: 796, startPoint y: 190, endPoint x: 180, endPoint y: 190, distance: 616.1
click at [180, 190] on div "Welk getal hoort op de plek van het vraagteken? image/svg+xml 3 -2 15 -18 99 -1…" at bounding box center [535, 245] width 747 height 421
click at [180, 191] on div "Welk getal hoort op de plek van het vraagteken? image/svg+xml 3 -2 15 -18 99 -1…" at bounding box center [535, 245] width 747 height 421
click at [181, 191] on div "Welk getal hoort op de plek van het vraagteken? image/svg+xml 3 -2 15 -18 99 -1…" at bounding box center [535, 245] width 747 height 421
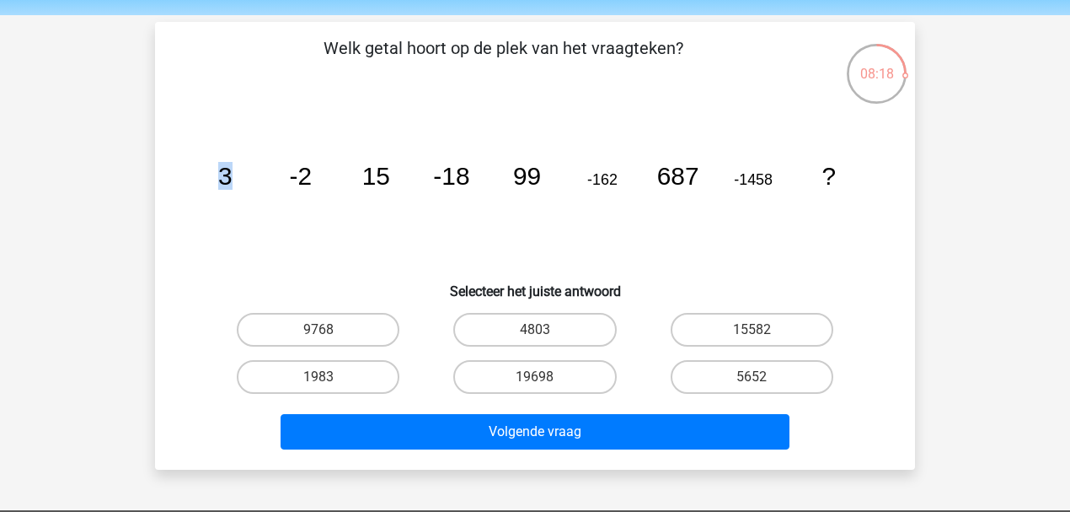
click at [181, 191] on div "Welk getal hoort op de plek van het vraagteken? image/svg+xml 3 -2 15 -18 99 -1…" at bounding box center [535, 245] width 747 height 421
click at [220, 137] on icon "image/svg+xml 3 -2 15 -18 99 -162 687 -1458 ?" at bounding box center [535, 184] width 679 height 170
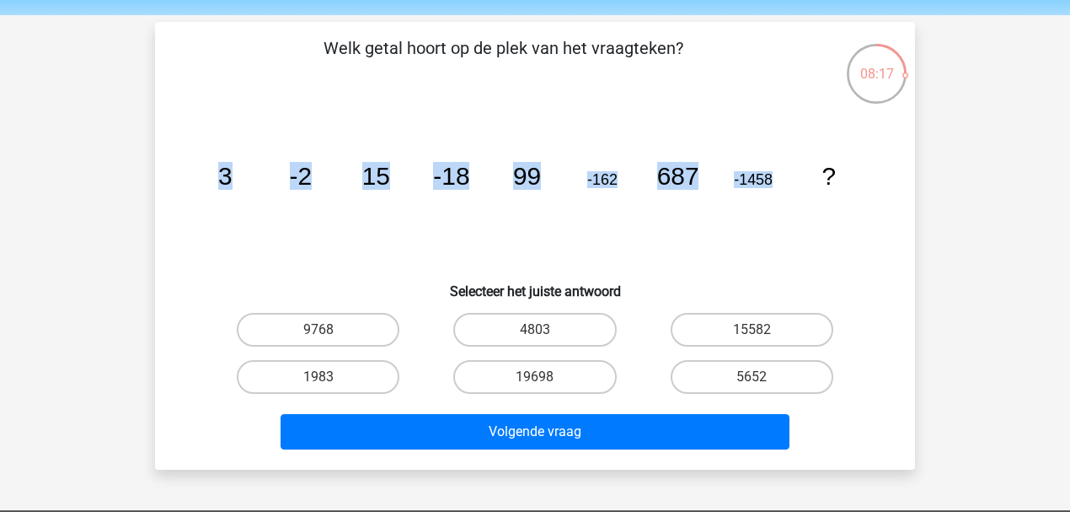
drag, startPoint x: 678, startPoint y: 164, endPoint x: 821, endPoint y: 164, distance: 143.3
click at [821, 164] on div "Welk getal hoort op de plek van het vraagteken? image/svg+xml 3 -2 15 -18 99 -1…" at bounding box center [535, 245] width 747 height 421
click at [821, 164] on icon "image/svg+xml 3 -2 15 -18 99 -162 687 -1458 ?" at bounding box center [535, 184] width 679 height 170
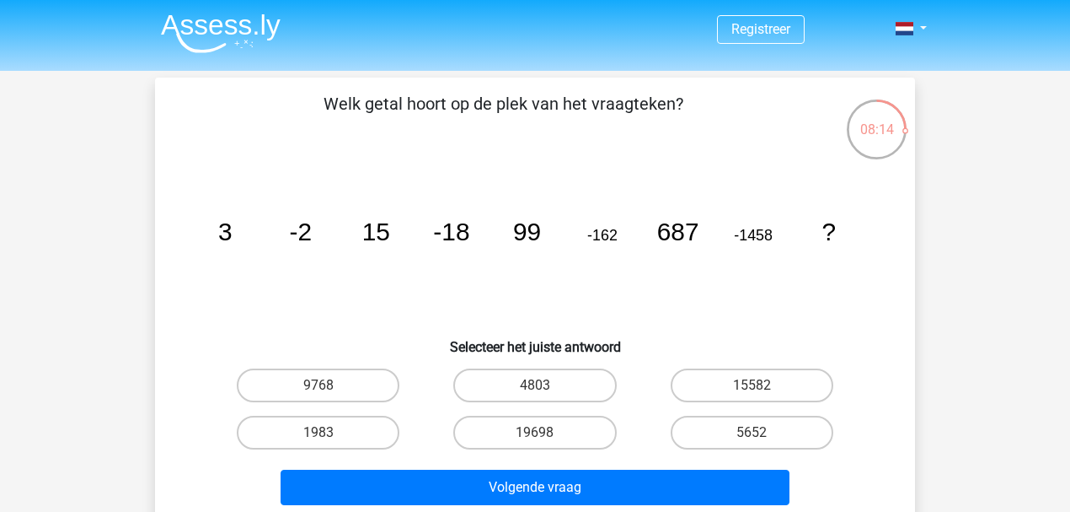
scroll to position [0, 0]
click at [314, 437] on label "1983" at bounding box center [318, 433] width 163 height 34
click at [319, 437] on input "1983" at bounding box center [324, 437] width 11 height 11
radio input "true"
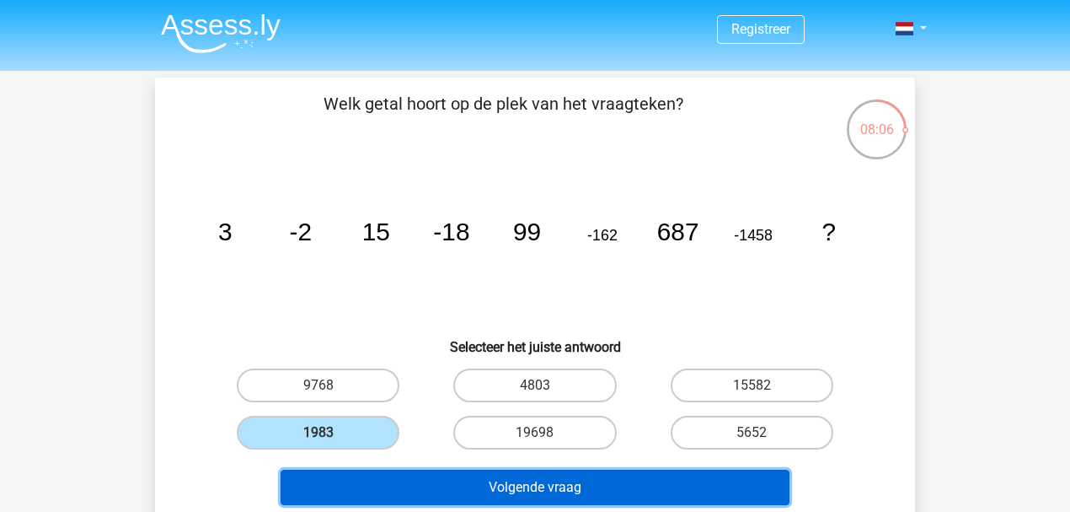
click at [374, 481] on button "Volgende vraag" at bounding box center [536, 486] width 510 height 35
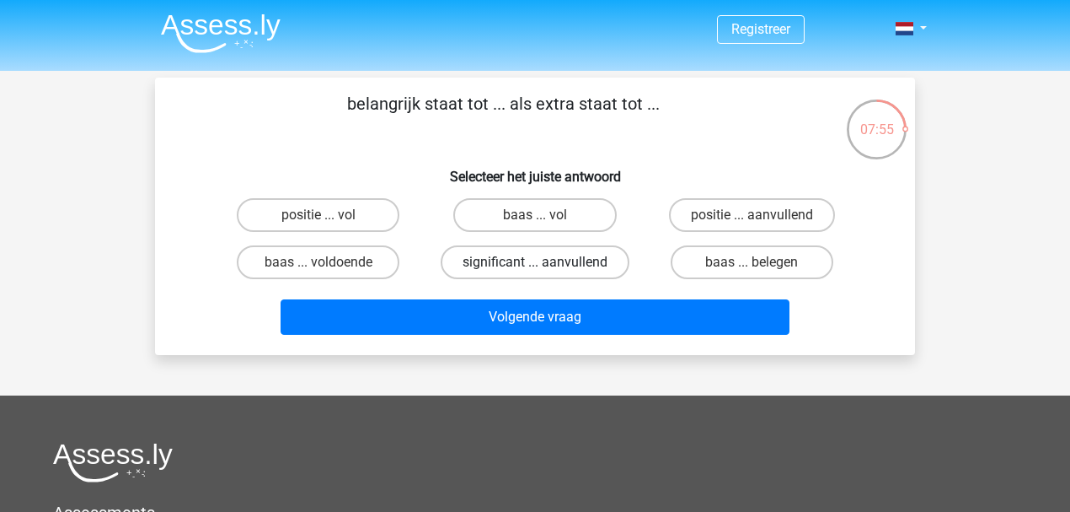
click at [523, 270] on label "significant ... aanvullend" at bounding box center [535, 262] width 189 height 34
click at [535, 270] on input "significant ... aanvullend" at bounding box center [540, 267] width 11 height 11
radio input "true"
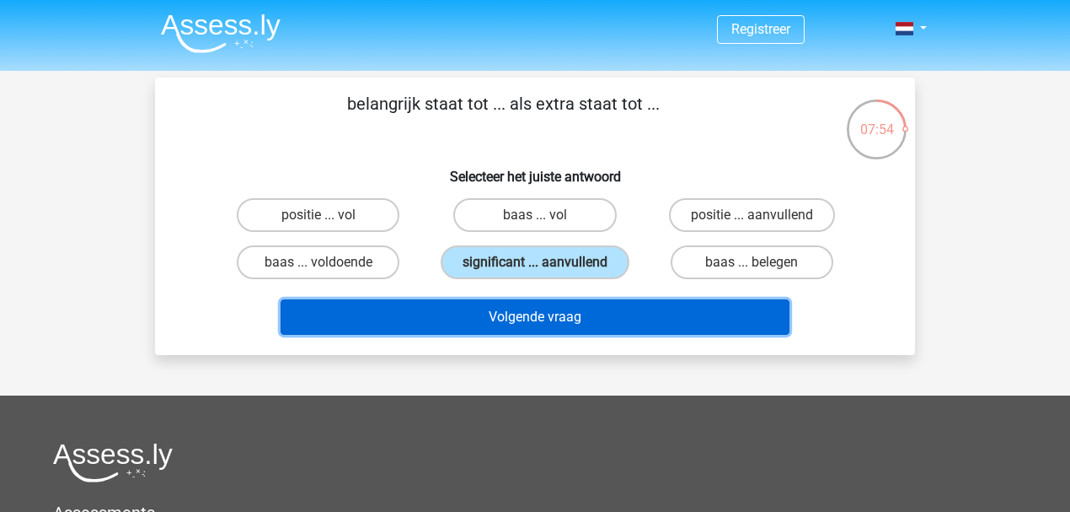
click at [524, 303] on button "Volgende vraag" at bounding box center [536, 316] width 510 height 35
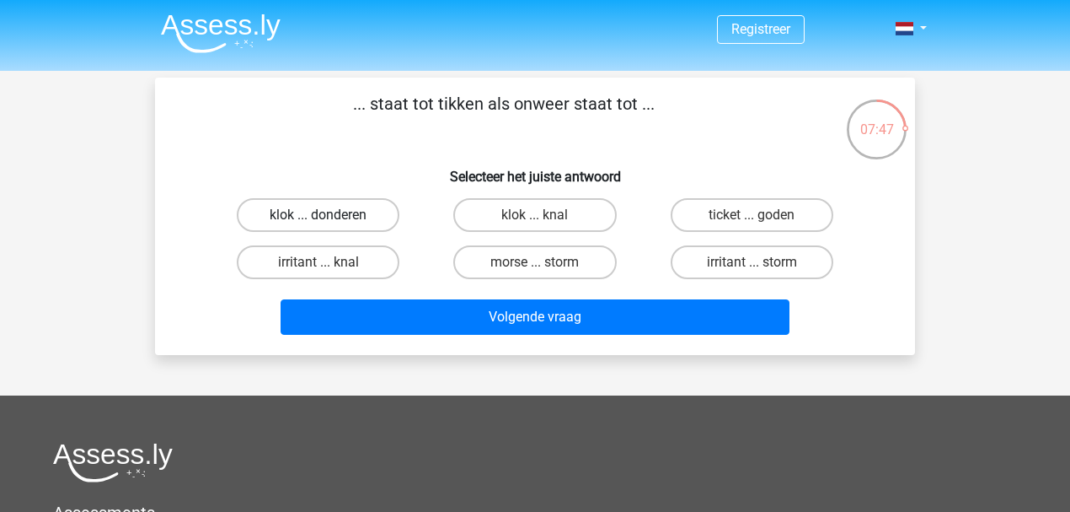
click at [357, 212] on label "klok ... donderen" at bounding box center [318, 215] width 163 height 34
click at [330, 215] on input "klok ... donderen" at bounding box center [324, 220] width 11 height 11
radio input "true"
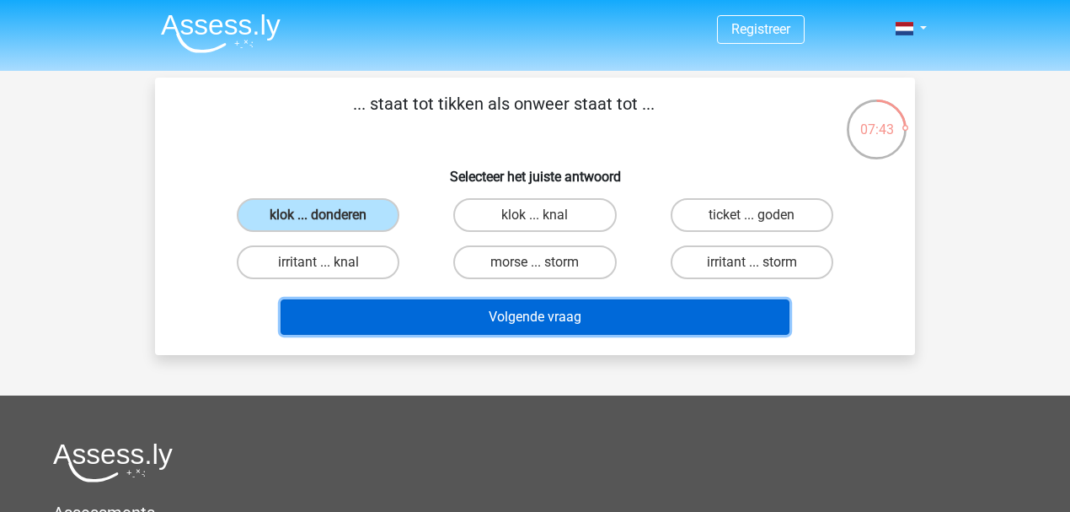
click at [560, 303] on button "Volgende vraag" at bounding box center [536, 316] width 510 height 35
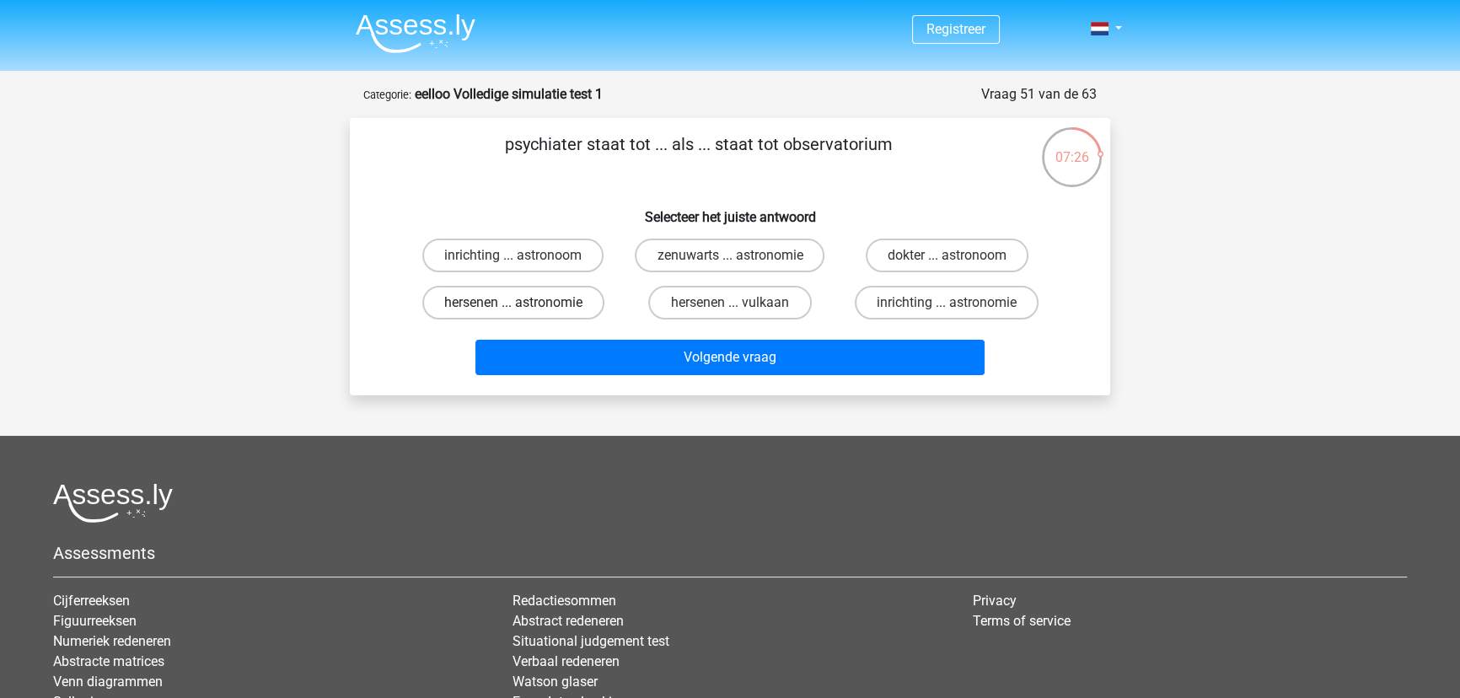
click at [581, 304] on label "hersenen ... astronomie" at bounding box center [513, 303] width 182 height 34
click at [524, 304] on input "hersenen ... astronomie" at bounding box center [518, 308] width 11 height 11
radio input "true"
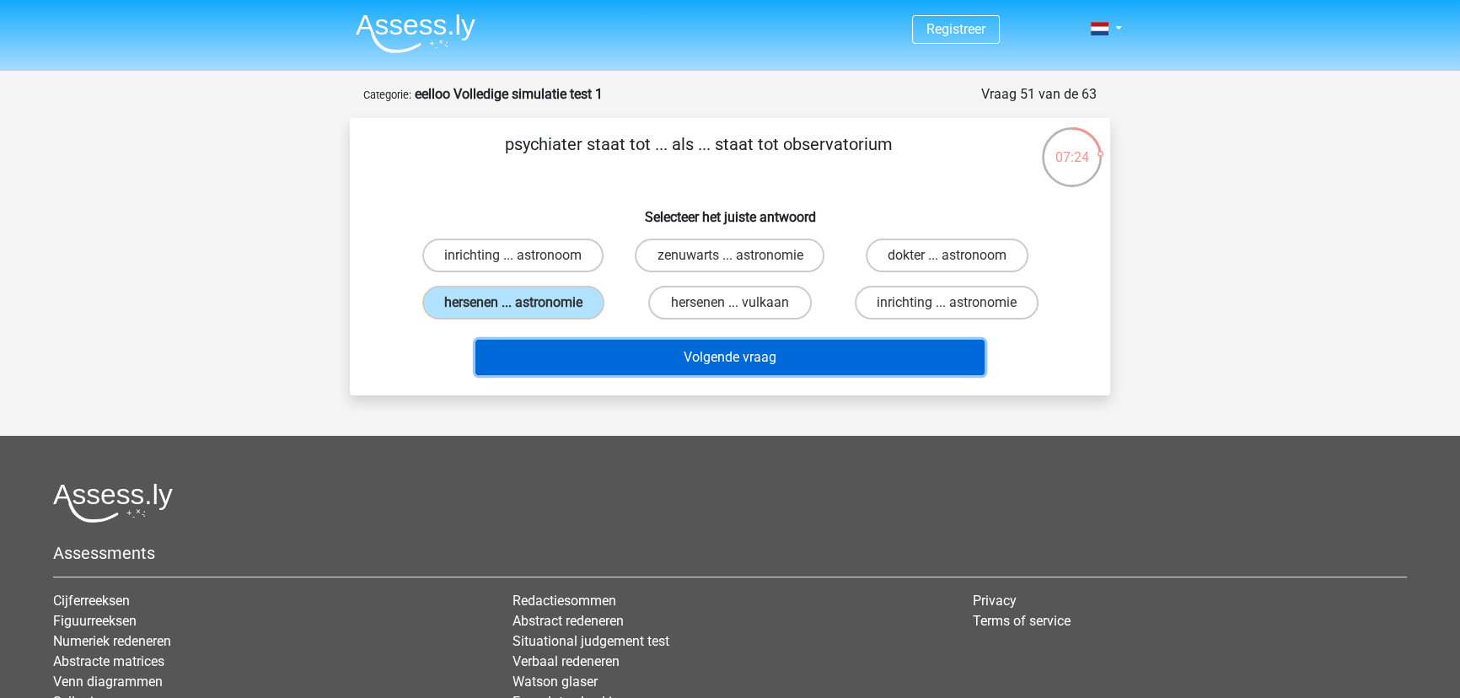
click at [676, 346] on button "Volgende vraag" at bounding box center [730, 357] width 510 height 35
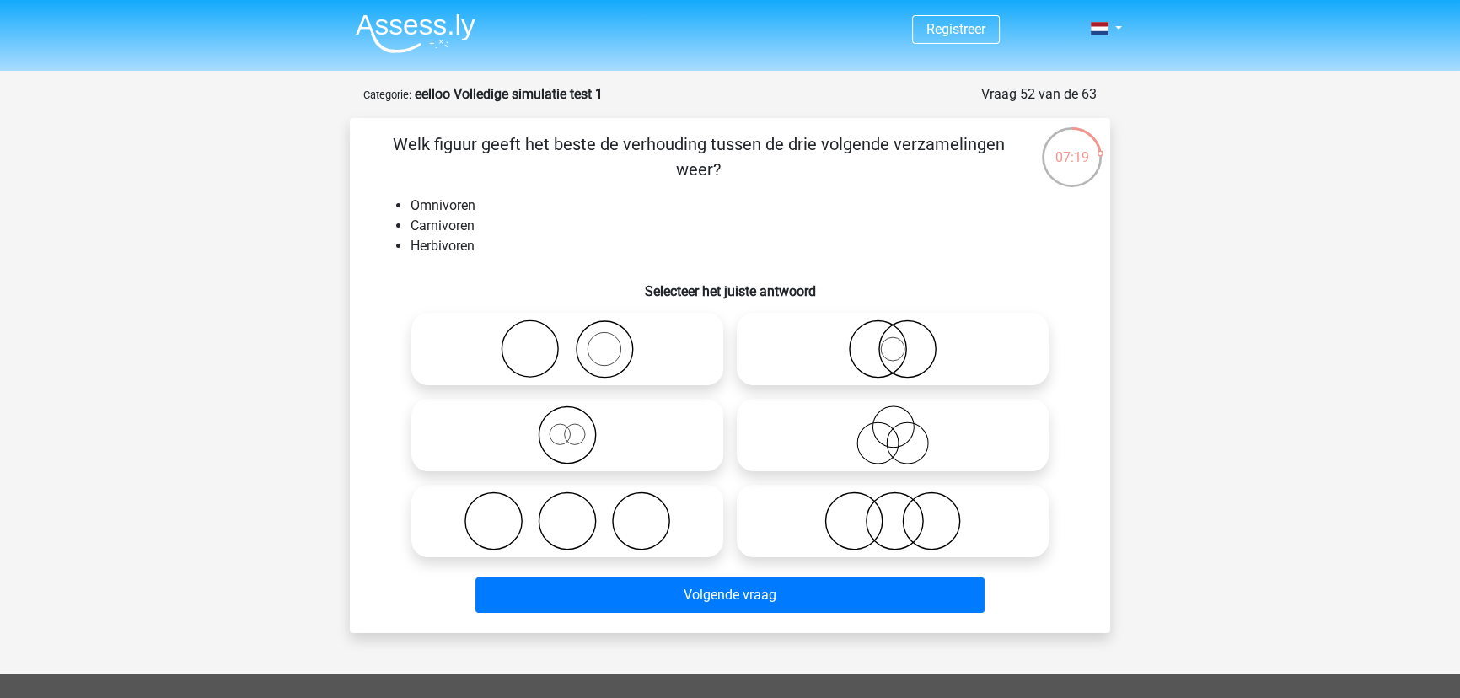
click at [864, 529] on icon at bounding box center [892, 520] width 298 height 59
click at [893, 512] on input "radio" at bounding box center [898, 506] width 11 height 11
radio input "true"
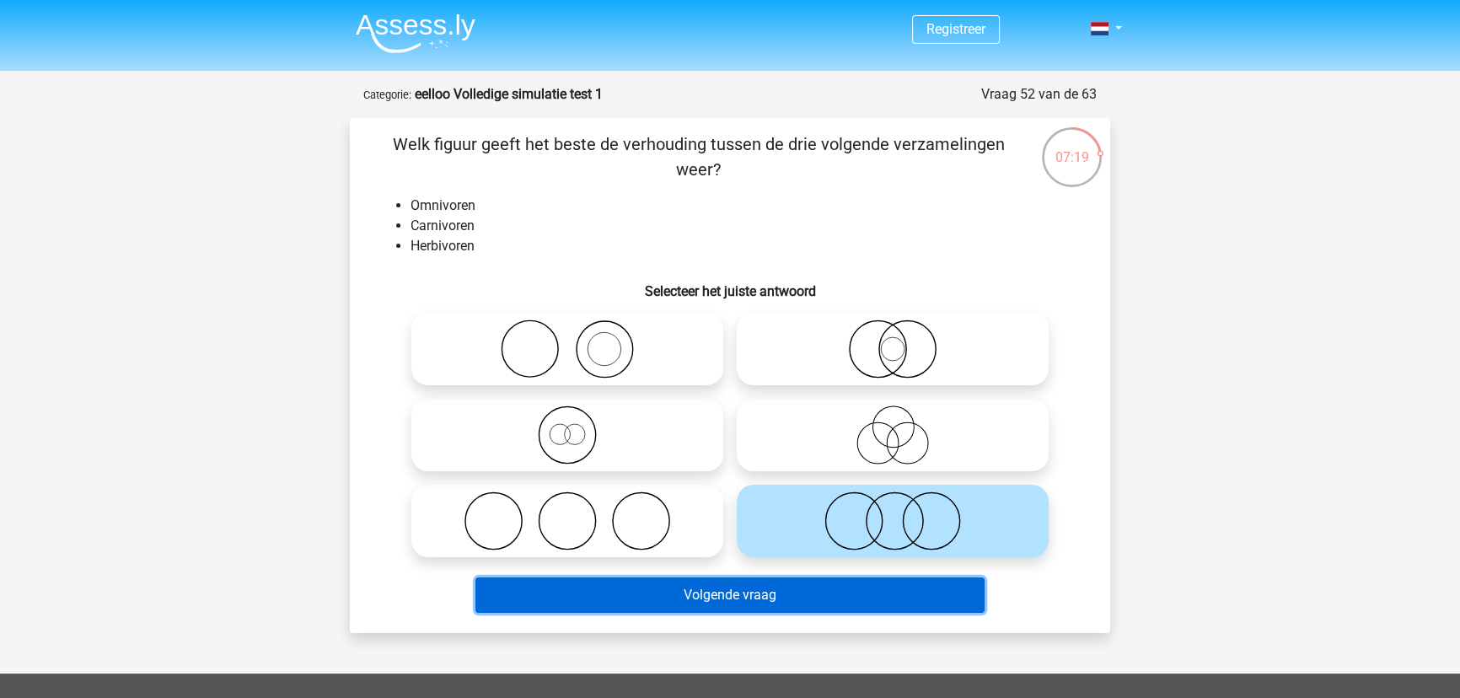
click at [839, 591] on button "Volgende vraag" at bounding box center [730, 594] width 510 height 35
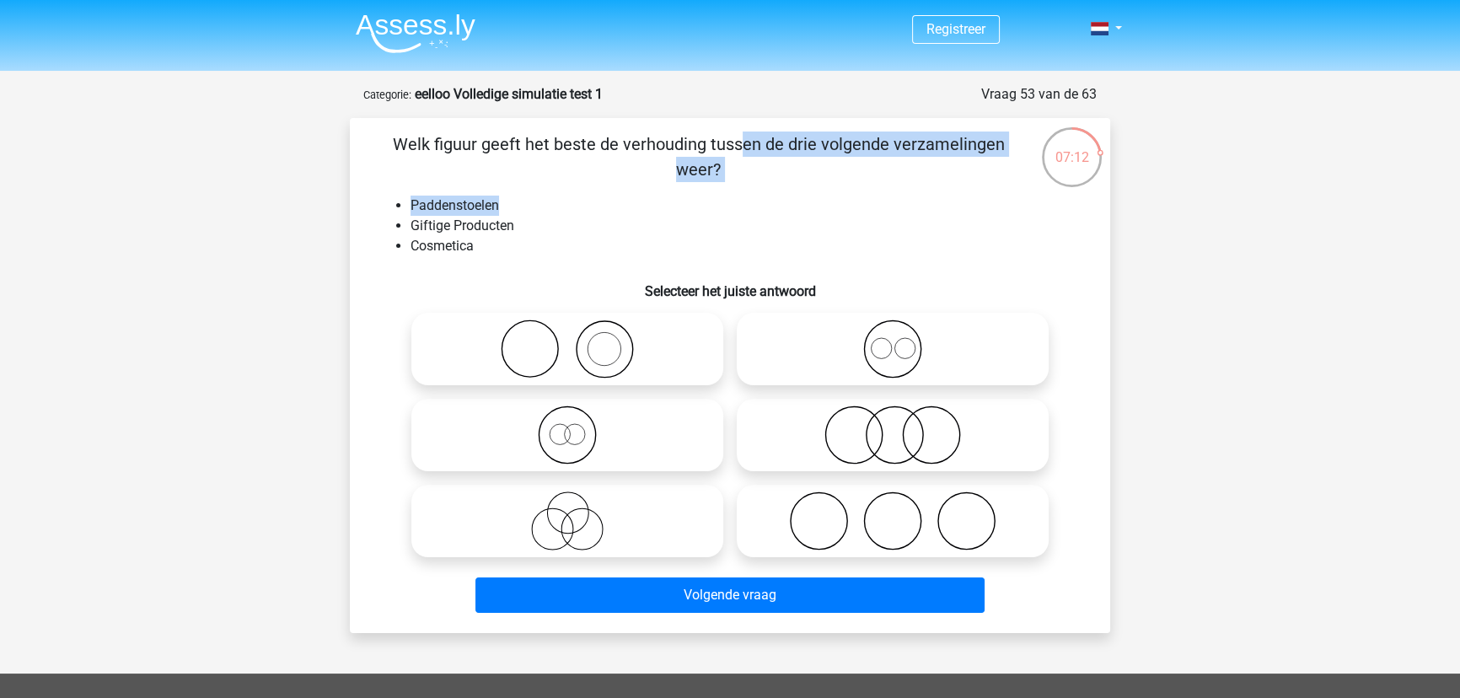
drag, startPoint x: 391, startPoint y: 131, endPoint x: 857, endPoint y: 193, distance: 470.2
click at [857, 193] on div "Welk figuur geeft het beste de verhouding tussen de drie volgende verzamelingen…" at bounding box center [730, 375] width 747 height 488
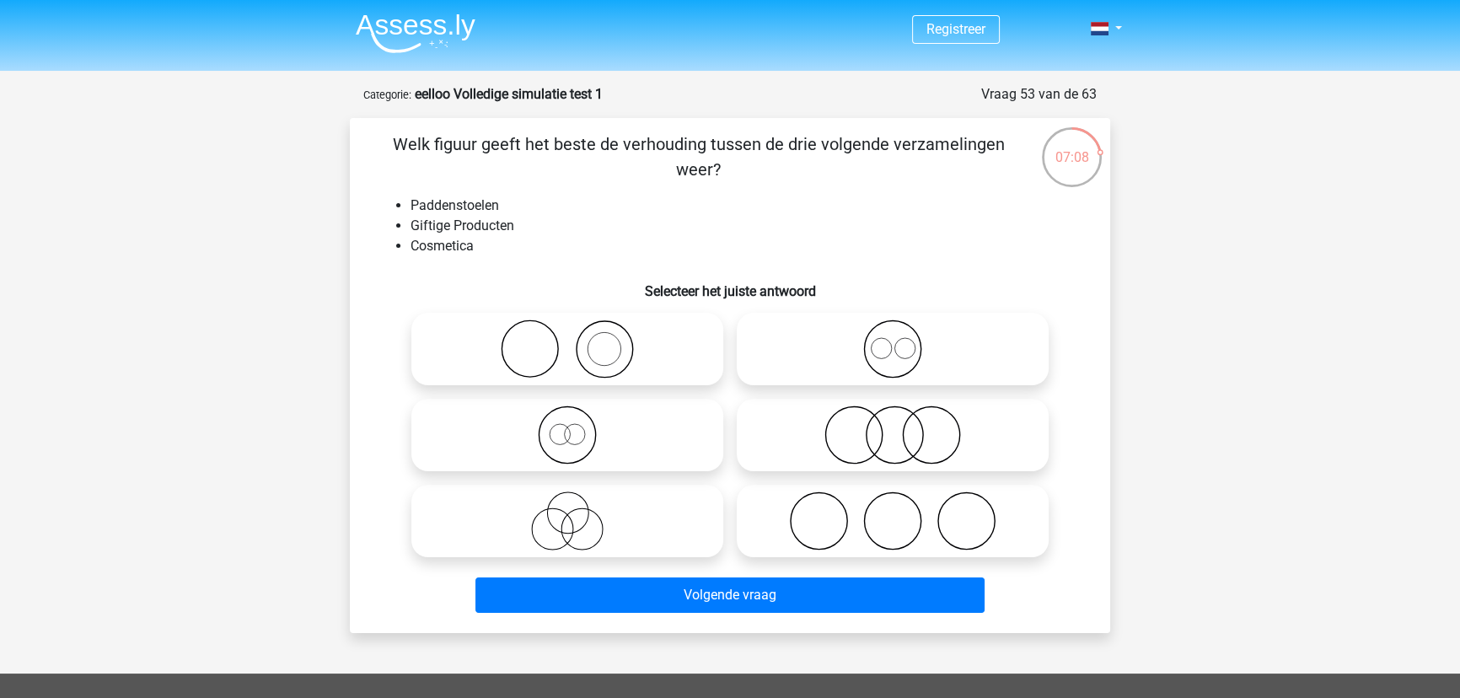
click at [872, 512] on icon at bounding box center [892, 520] width 298 height 59
click at [893, 512] on input "radio" at bounding box center [898, 506] width 11 height 11
radio input "true"
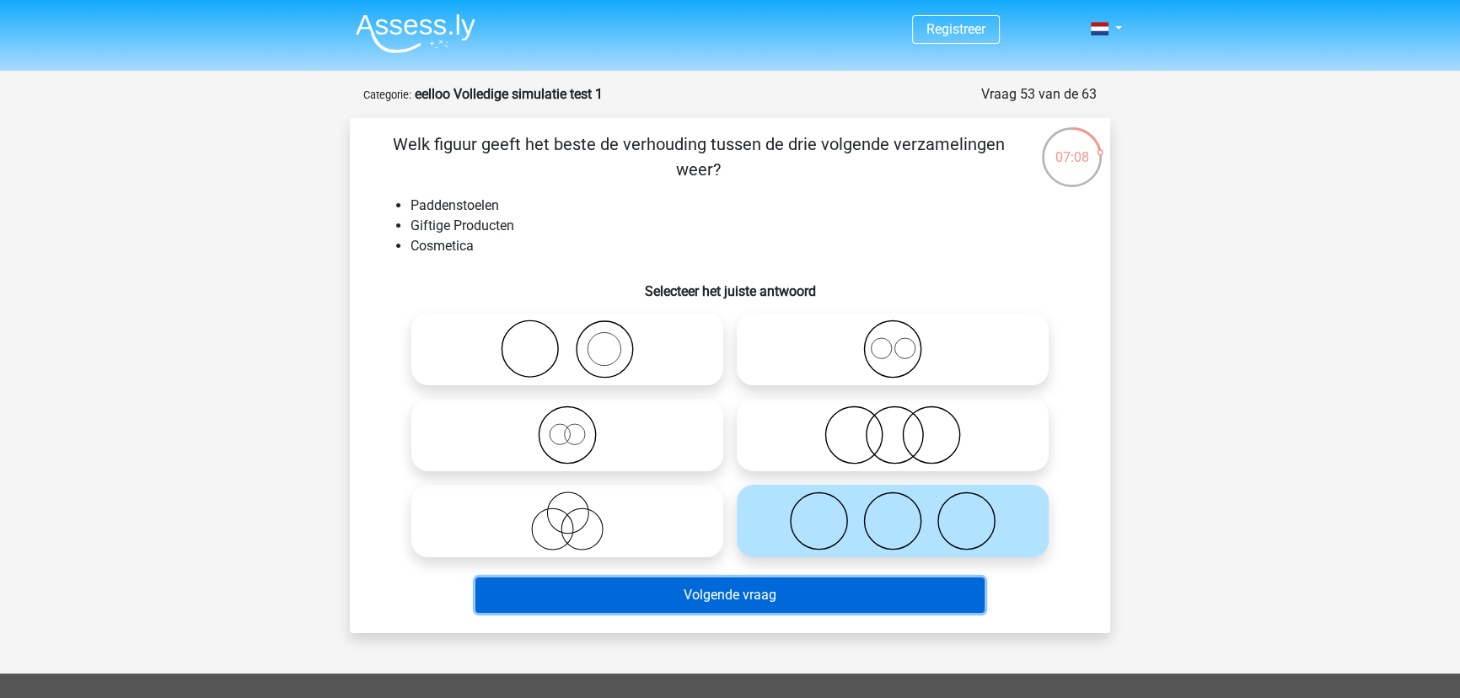
click at [818, 592] on button "Volgende vraag" at bounding box center [730, 594] width 510 height 35
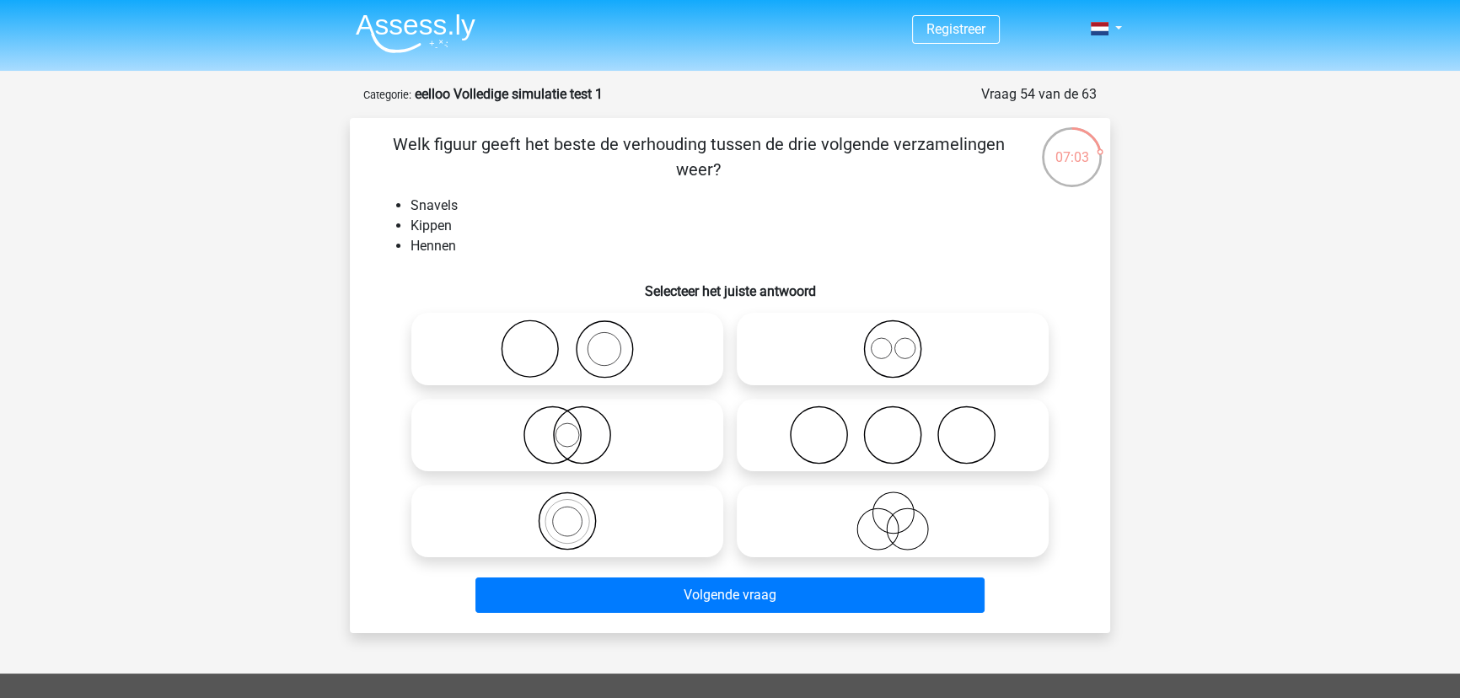
click at [886, 507] on icon at bounding box center [892, 520] width 298 height 59
click at [893, 507] on input "radio" at bounding box center [898, 506] width 11 height 11
radio input "true"
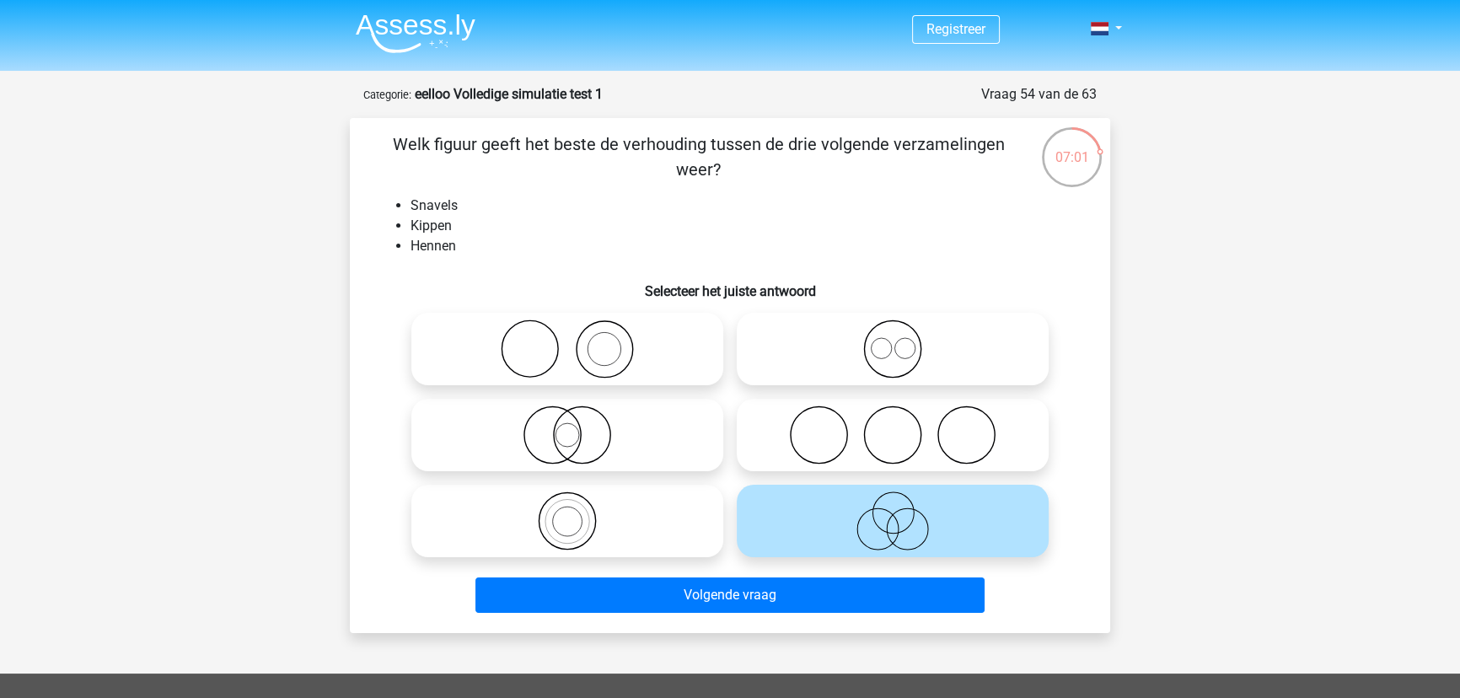
click at [659, 544] on icon at bounding box center [567, 520] width 298 height 59
click at [578, 512] on input "radio" at bounding box center [572, 506] width 11 height 11
radio input "true"
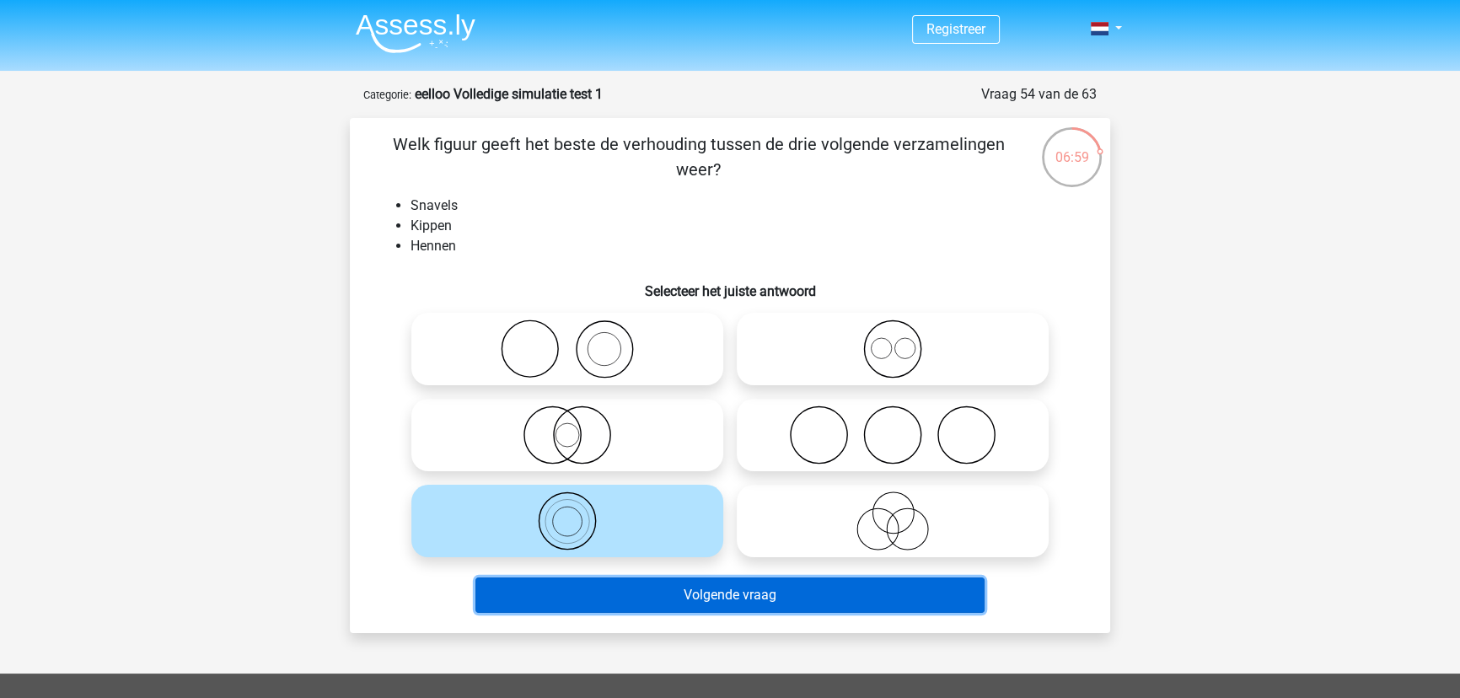
click at [625, 587] on button "Volgende vraag" at bounding box center [730, 594] width 510 height 35
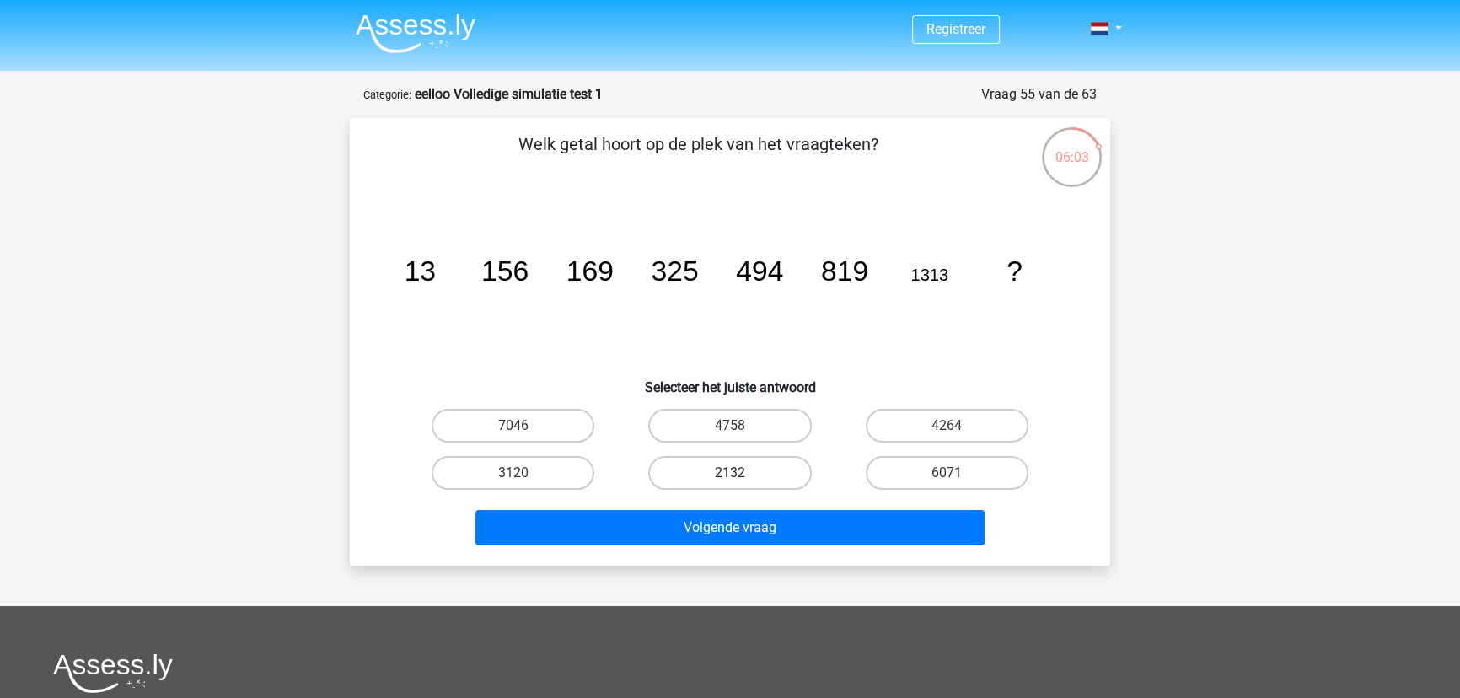
click at [674, 473] on label "2132" at bounding box center [729, 473] width 163 height 34
click at [730, 473] on input "2132" at bounding box center [735, 478] width 11 height 11
radio input "true"
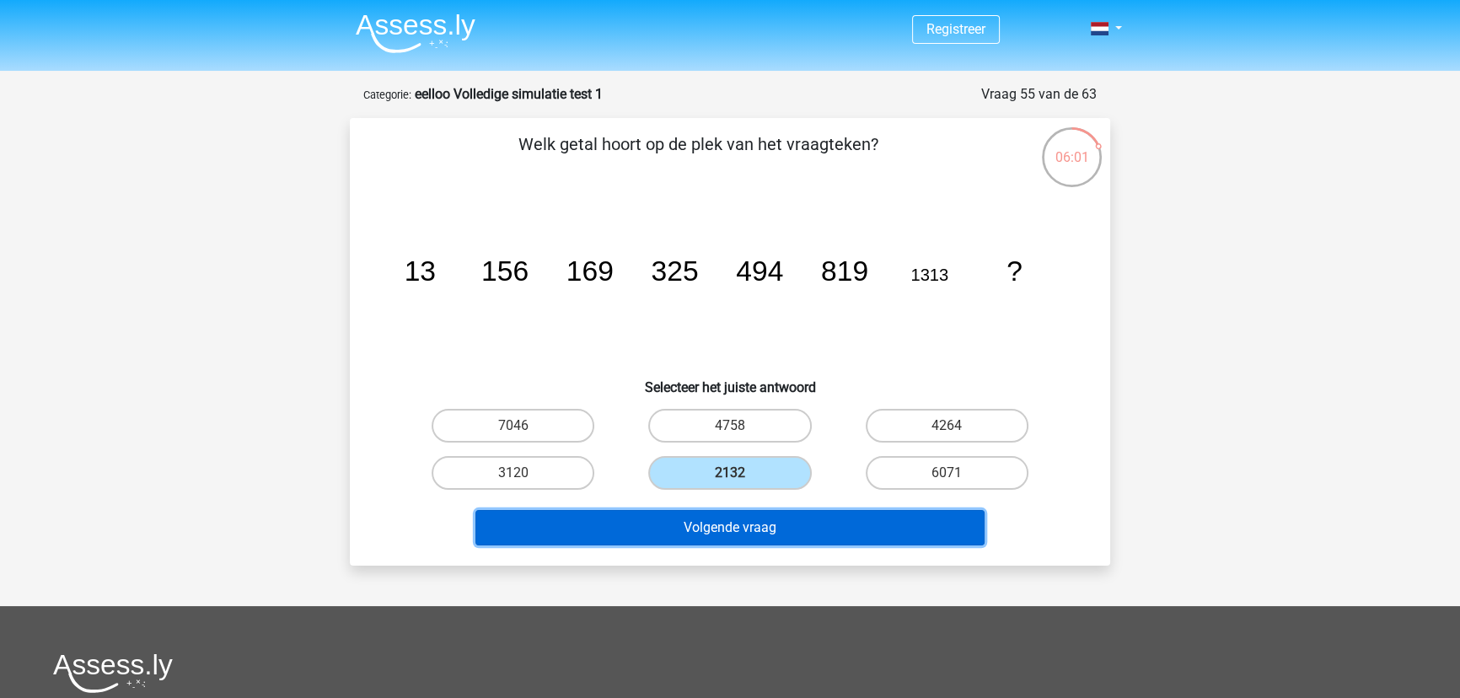
click at [708, 514] on button "Volgende vraag" at bounding box center [730, 527] width 510 height 35
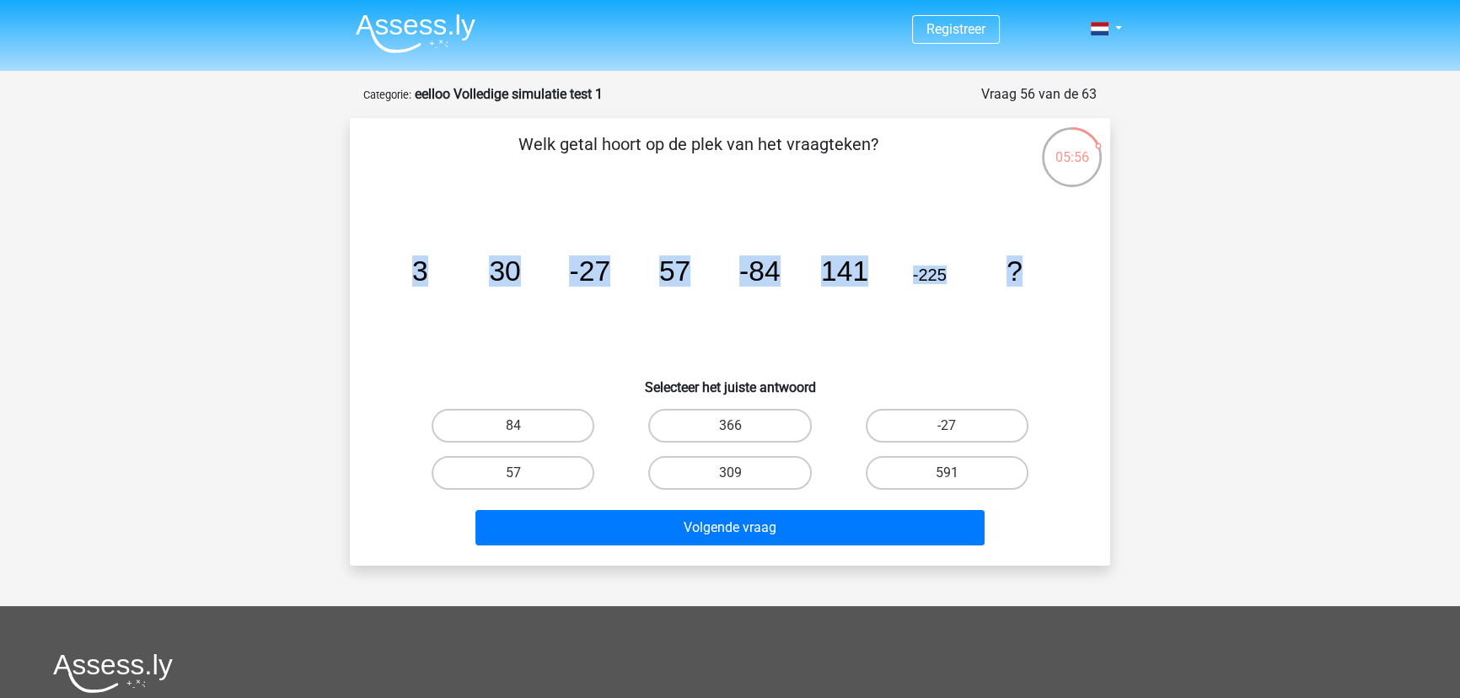
drag, startPoint x: 403, startPoint y: 261, endPoint x: 1187, endPoint y: 234, distance: 784.3
click at [1187, 234] on div "Registreer" at bounding box center [730, 525] width 1460 height 1051
click at [1016, 213] on icon "image/svg+xml 3 30 -27 57 -84 141 -225 ?" at bounding box center [729, 281] width 679 height 170
drag, startPoint x: 401, startPoint y: 274, endPoint x: 1163, endPoint y: 363, distance: 767.1
click at [1161, 364] on div "Registreer" at bounding box center [730, 525] width 1460 height 1051
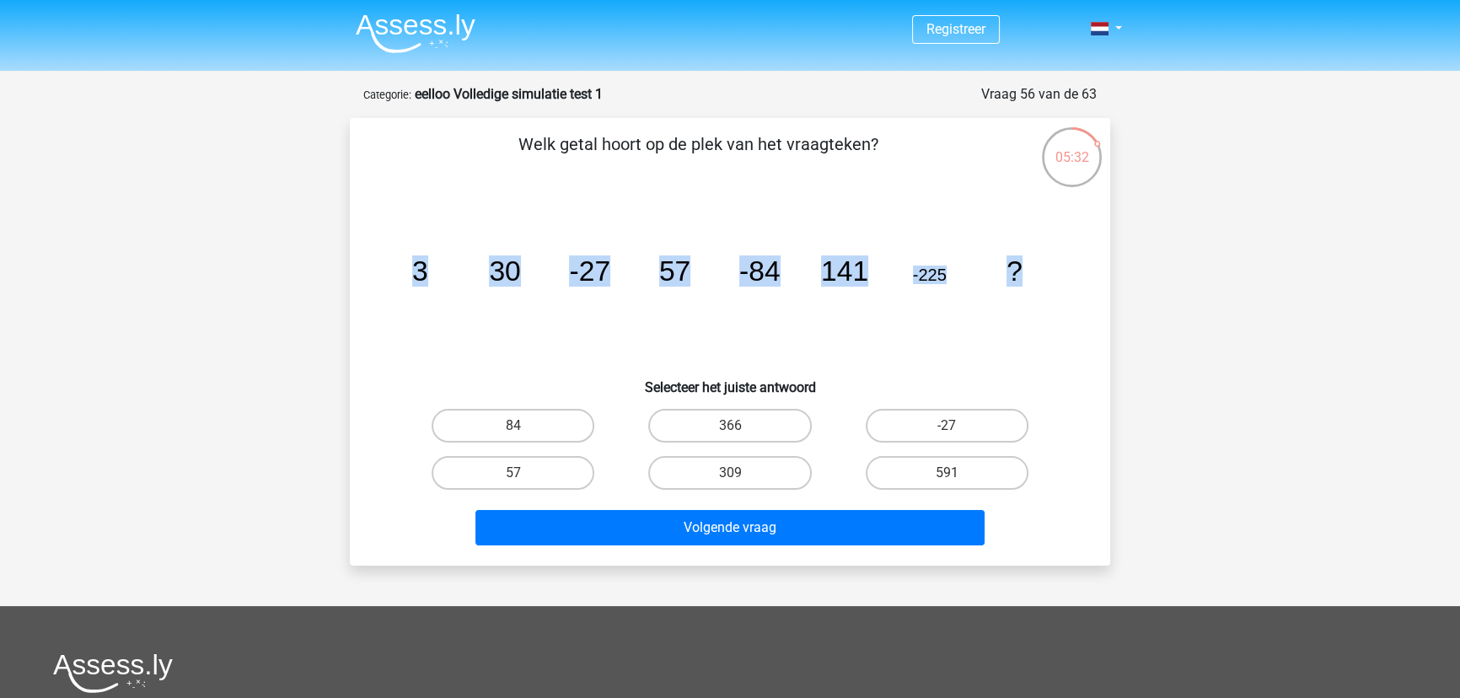
click at [765, 359] on icon "image/svg+xml 3 30 -27 57 -84 141 -225 ?" at bounding box center [729, 281] width 679 height 170
click at [936, 418] on label "-27" at bounding box center [947, 426] width 163 height 34
click at [946, 426] on input "-27" at bounding box center [951, 431] width 11 height 11
radio input "true"
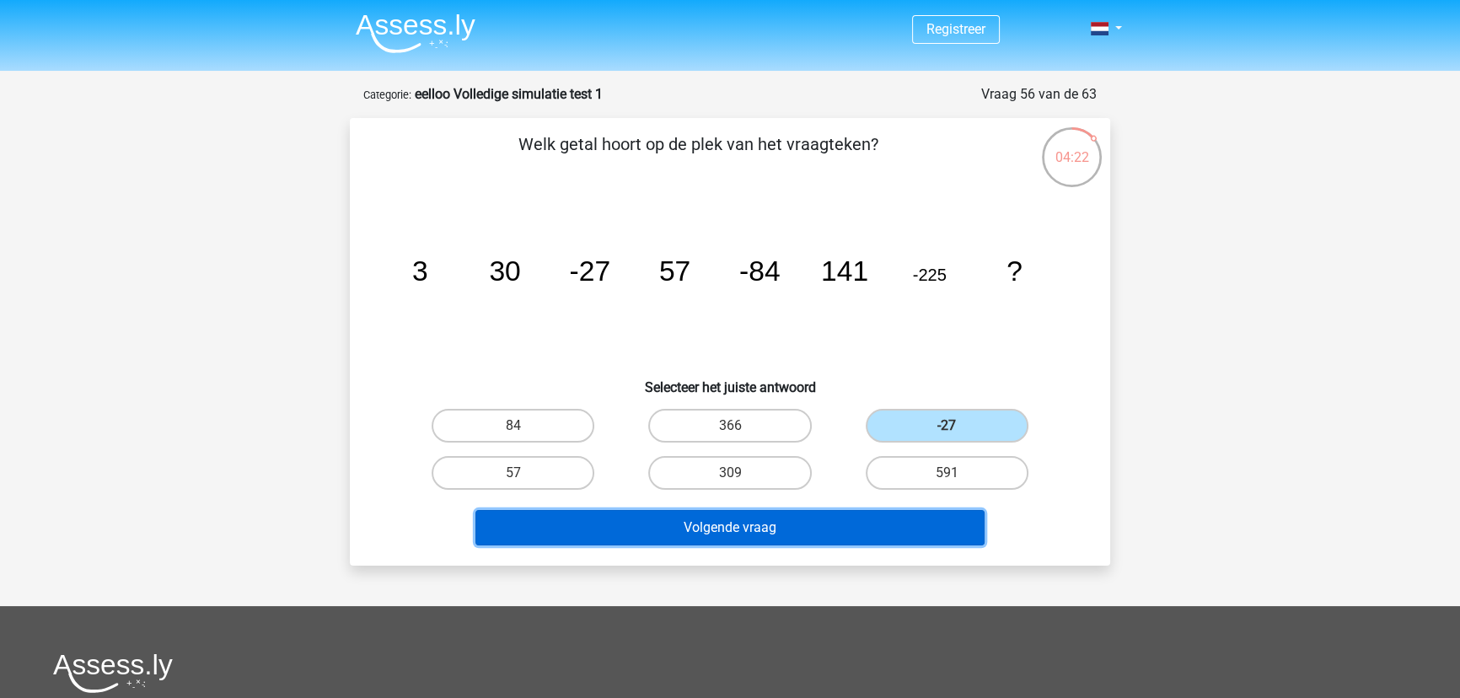
click at [886, 513] on button "Volgende vraag" at bounding box center [730, 527] width 510 height 35
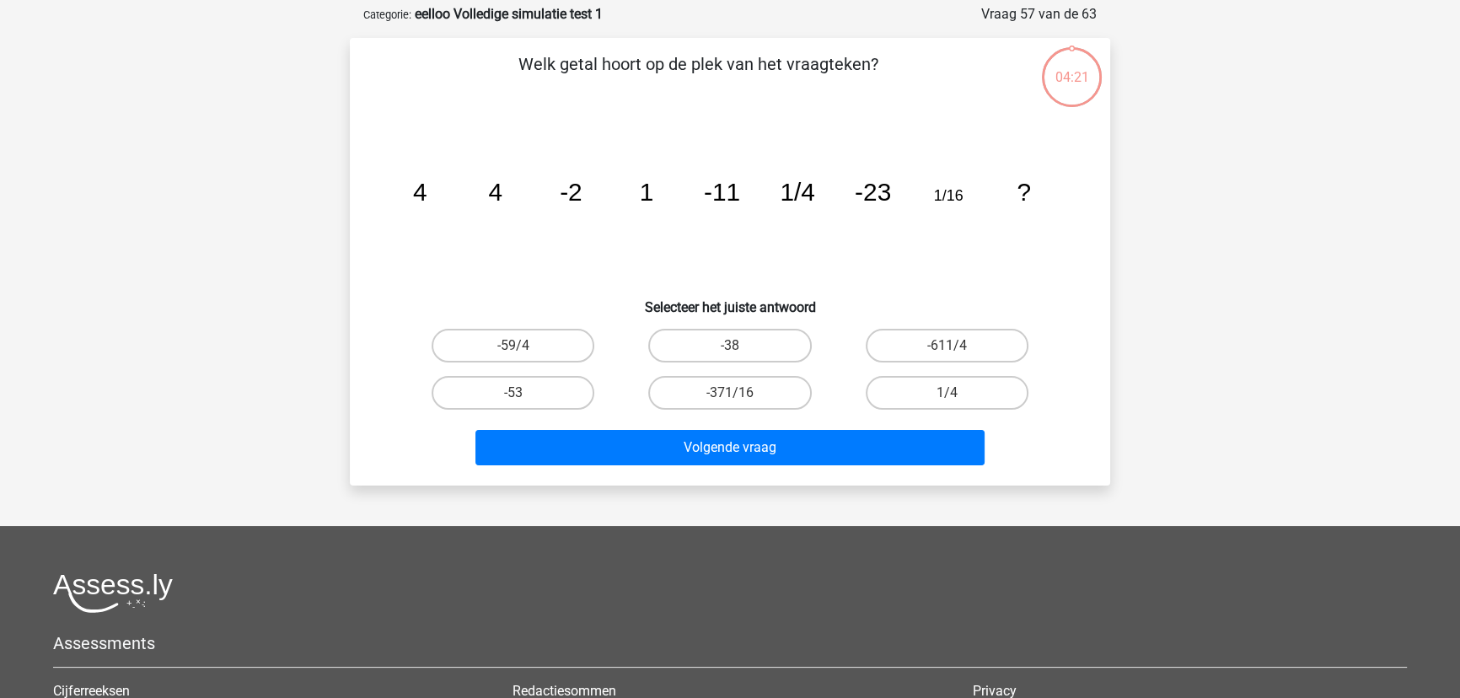
scroll to position [84, 0]
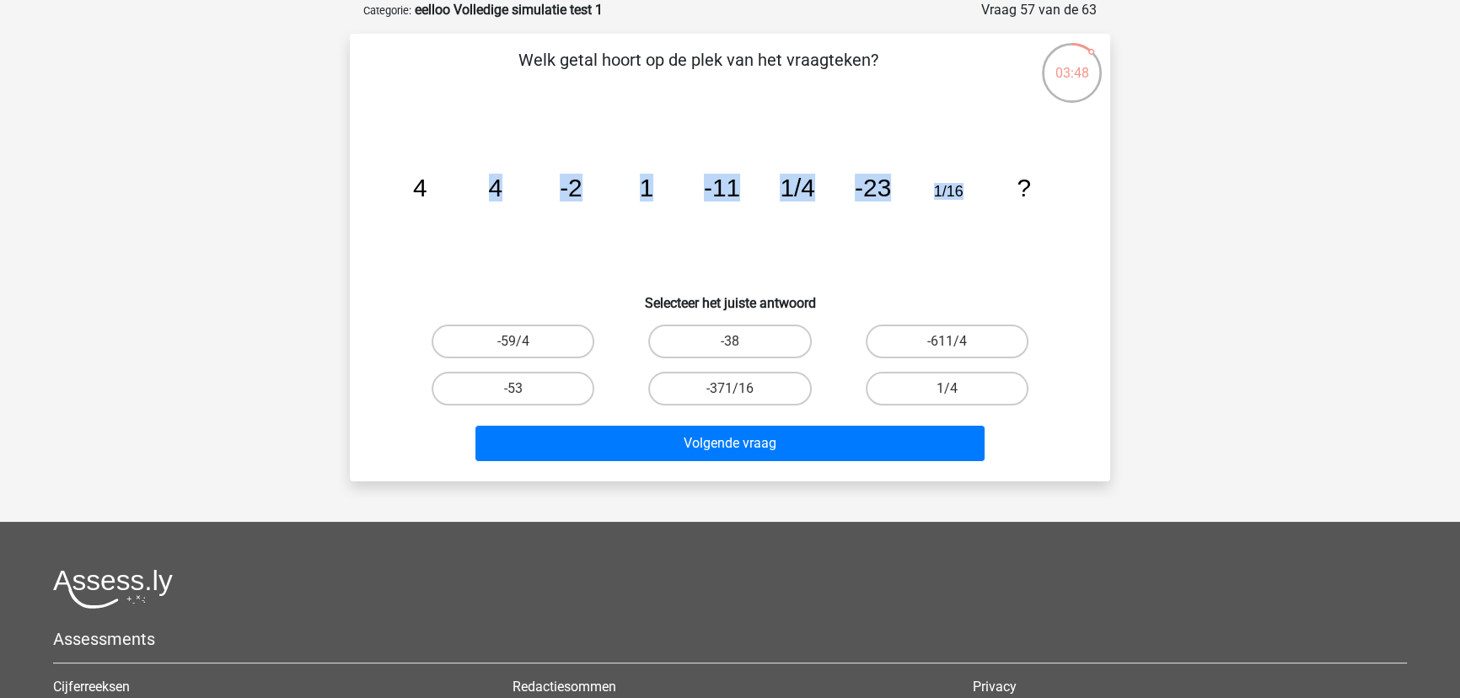
drag, startPoint x: 423, startPoint y: 185, endPoint x: 984, endPoint y: 185, distance: 561.3
click at [984, 185] on icon "image/svg+xml 4 4 -2 1 -11 1/4 -23 1/16 ?" at bounding box center [729, 196] width 679 height 170
click at [752, 399] on label "-371/16" at bounding box center [729, 389] width 163 height 34
click at [741, 399] on input "-371/16" at bounding box center [735, 394] width 11 height 11
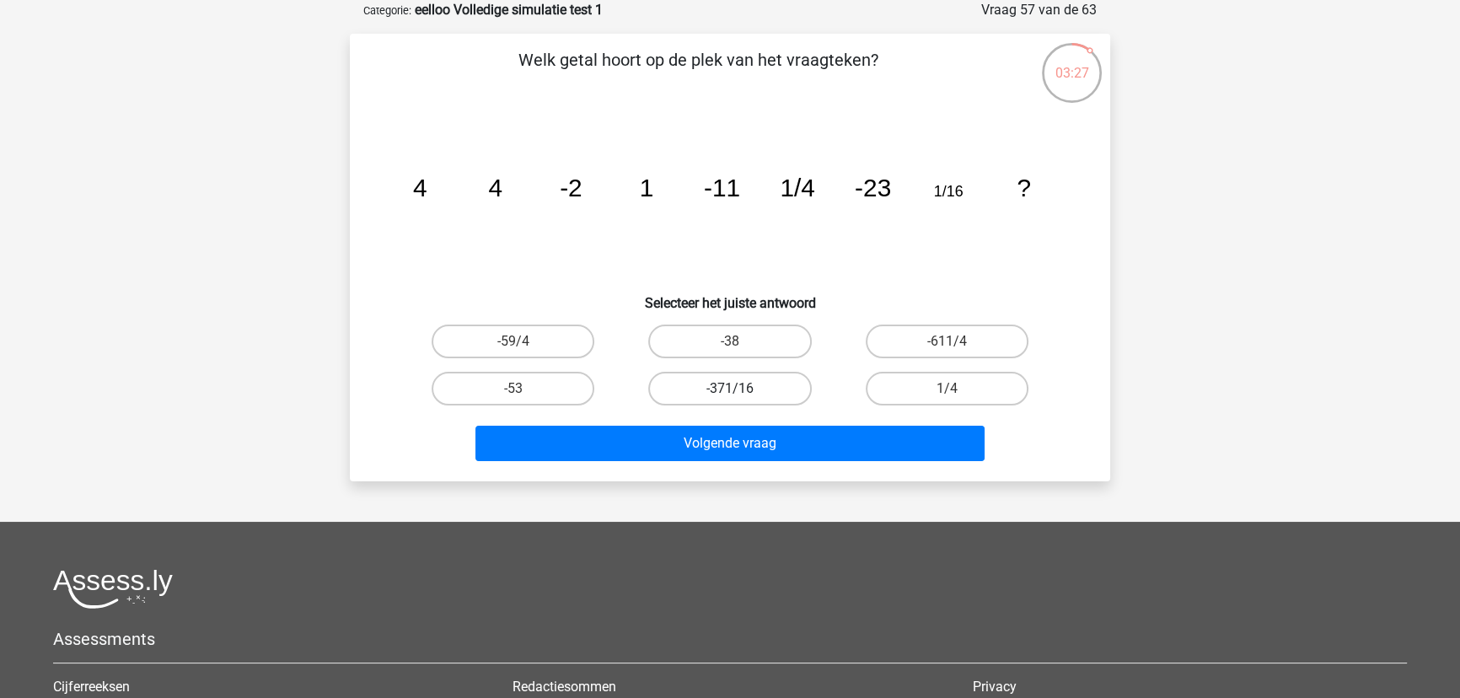
radio input "true"
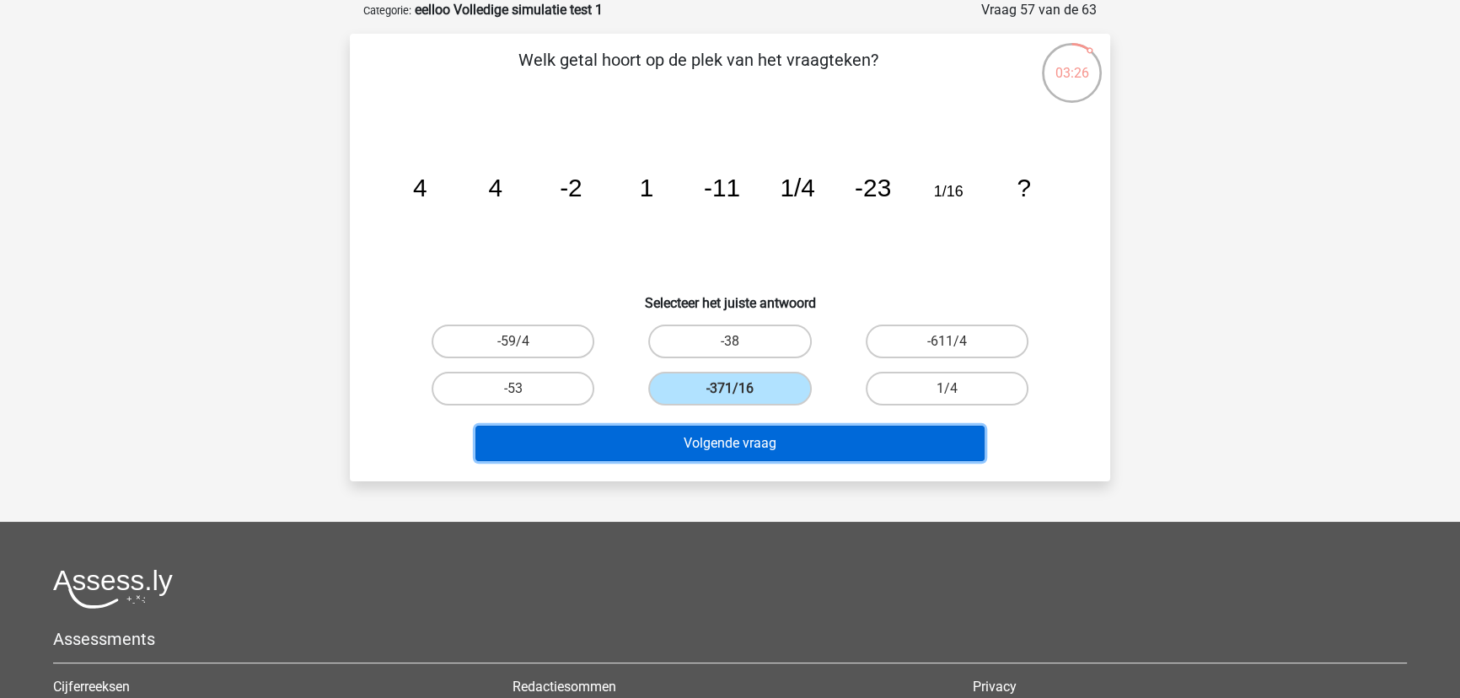
click at [770, 442] on button "Volgende vraag" at bounding box center [730, 443] width 510 height 35
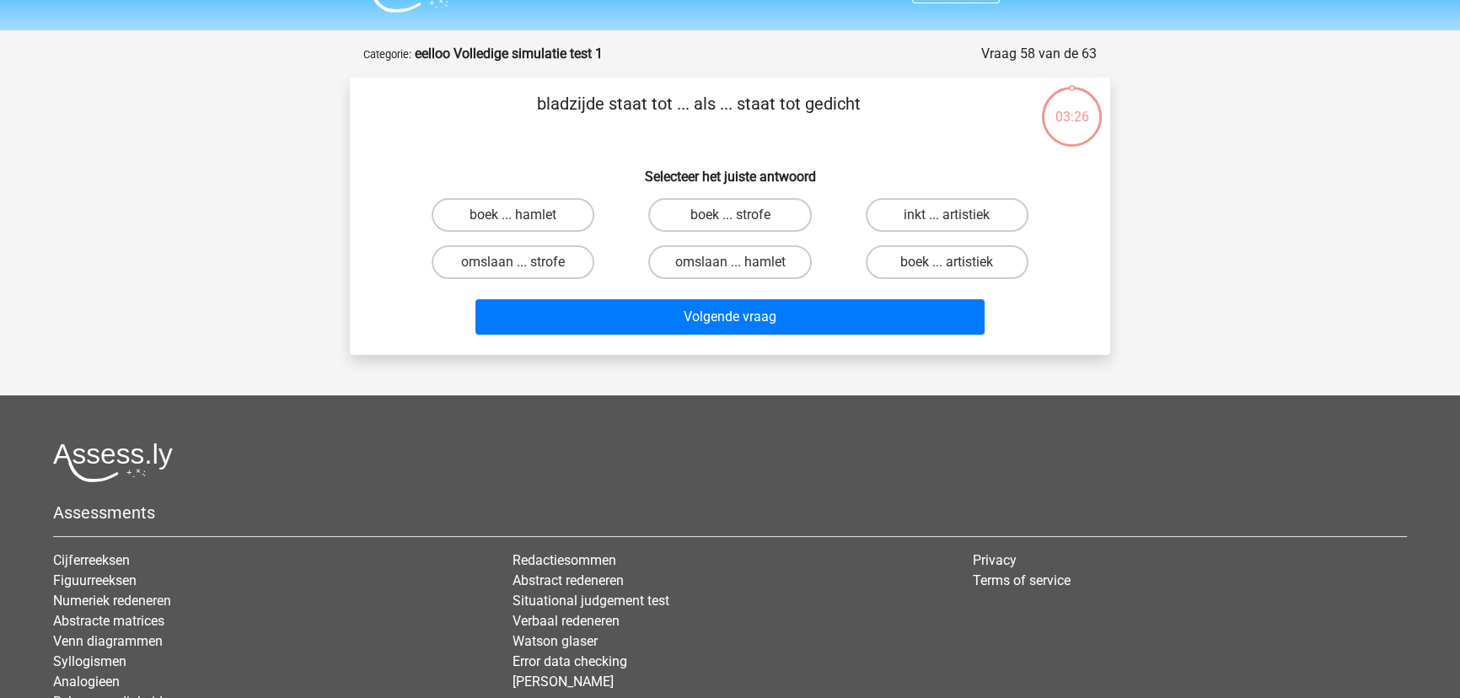
scroll to position [0, 0]
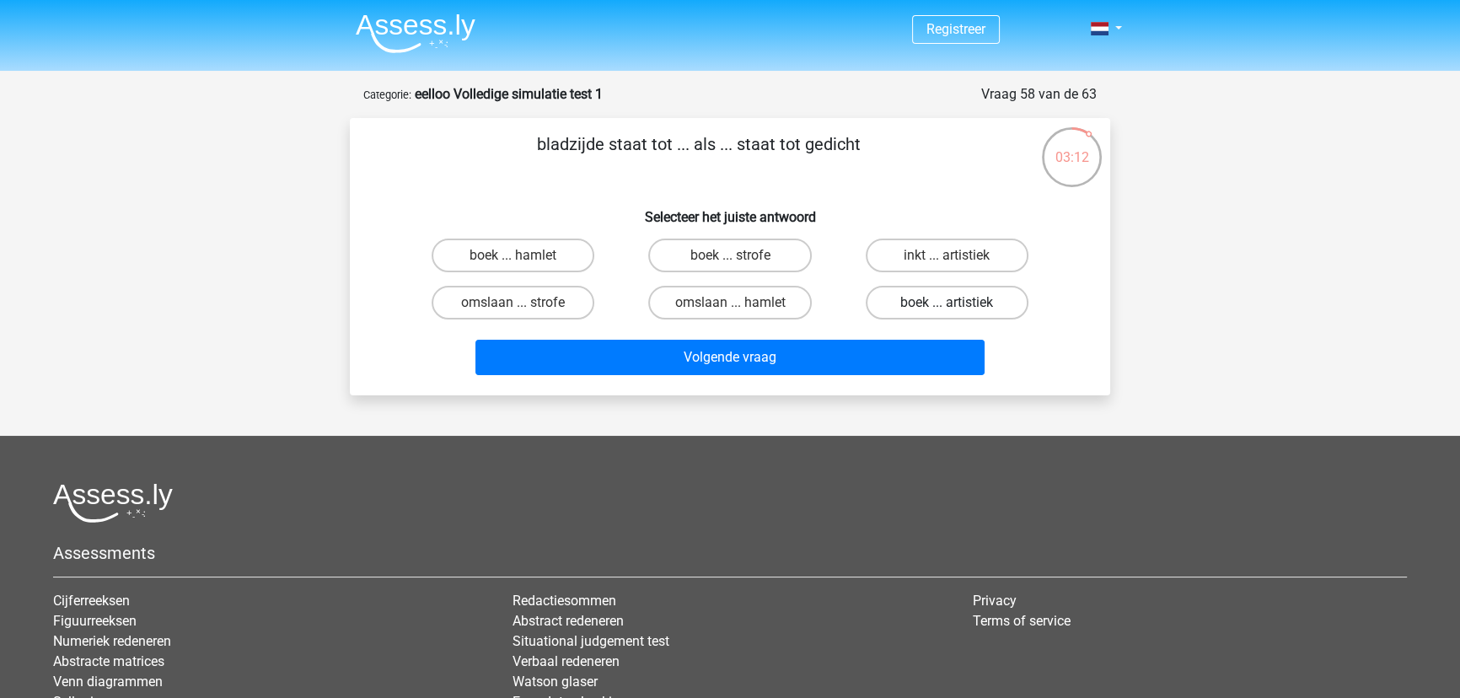
click at [982, 290] on label "boek ... artistiek" at bounding box center [947, 303] width 163 height 34
click at [957, 303] on input "boek ... artistiek" at bounding box center [951, 308] width 11 height 11
radio input "true"
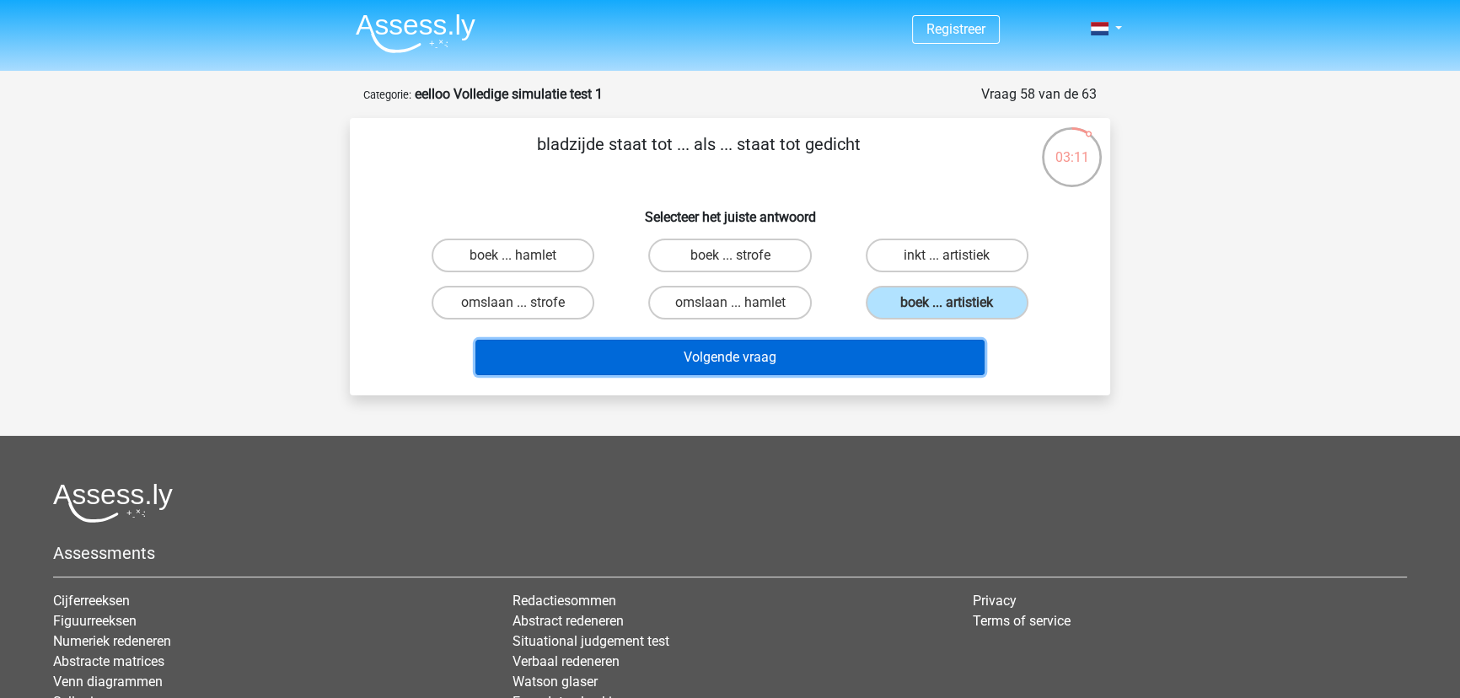
click at [857, 352] on button "Volgende vraag" at bounding box center [730, 357] width 510 height 35
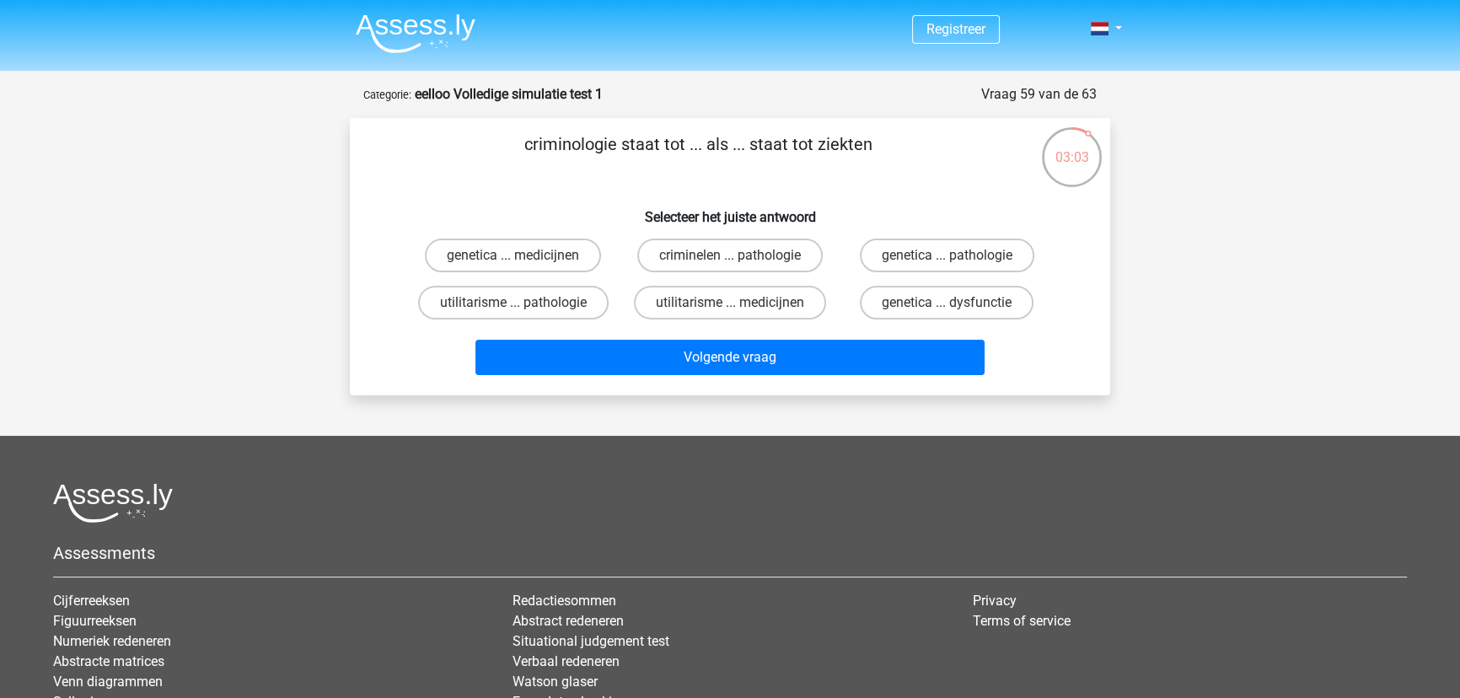
drag, startPoint x: 407, startPoint y: 232, endPoint x: 983, endPoint y: 236, distance: 575.7
click at [983, 236] on div "genetica ... medicijnen criminelen ... pathologie genetica ... pathologie utili…" at bounding box center [730, 279] width 651 height 94
drag, startPoint x: 924, startPoint y: 149, endPoint x: 493, endPoint y: 196, distance: 433.3
click at [493, 196] on div "criminologie staat tot ... als ... staat tot ziekten Selecteer het juiste antwo…" at bounding box center [730, 256] width 747 height 250
drag, startPoint x: 500, startPoint y: 177, endPoint x: 946, endPoint y: 137, distance: 447.6
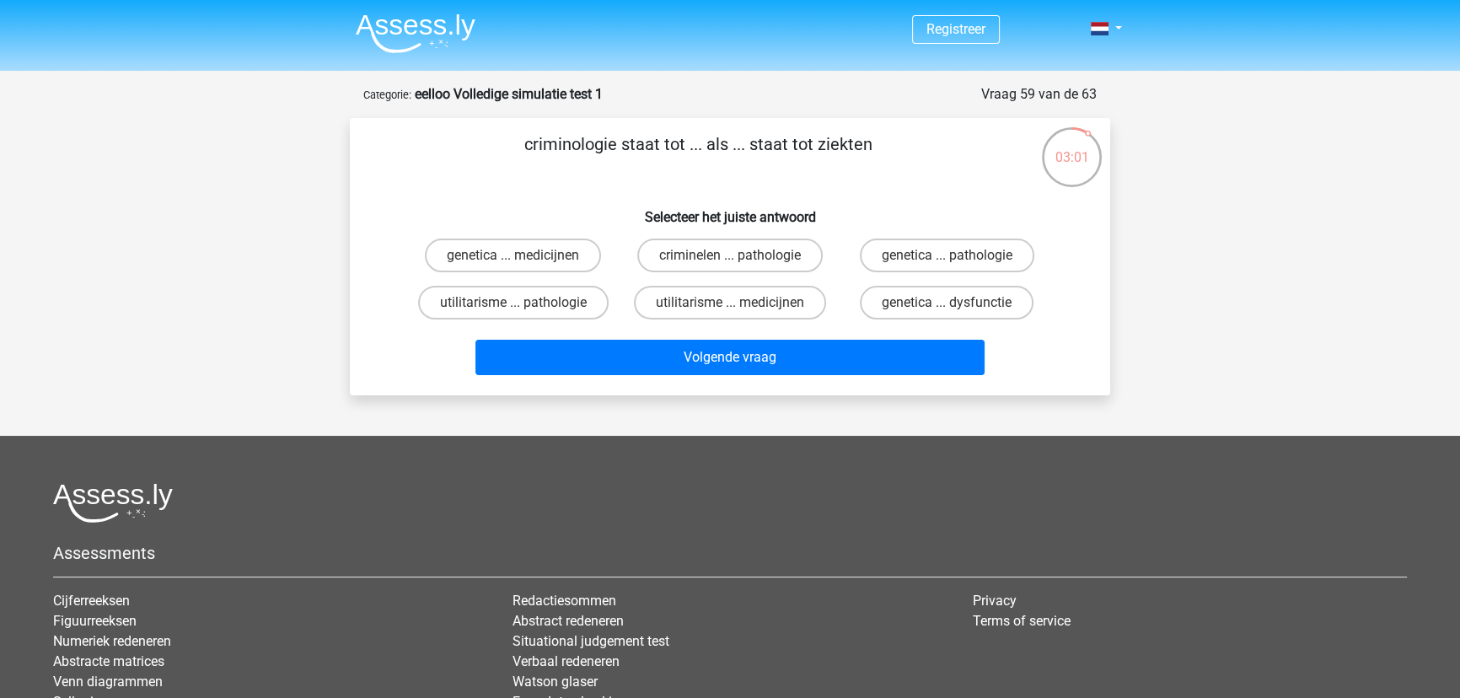
click at [946, 137] on p "criminologie staat tot ... als ... staat tot ziekten" at bounding box center [698, 156] width 643 height 51
click at [791, 305] on label "utilitarisme ... medicijnen" at bounding box center [730, 303] width 192 height 34
click at [741, 305] on input "utilitarisme ... medicijnen" at bounding box center [735, 308] width 11 height 11
radio input "true"
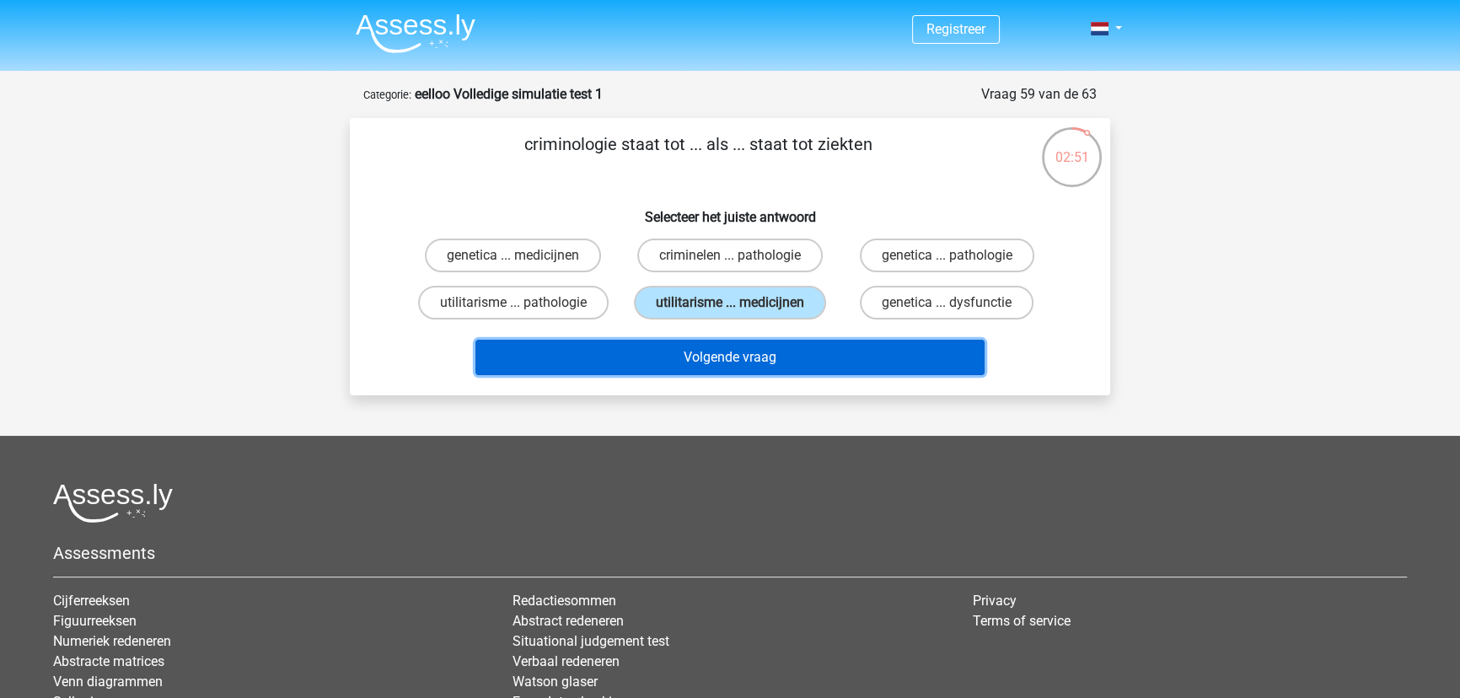
click at [803, 341] on button "Volgende vraag" at bounding box center [730, 357] width 510 height 35
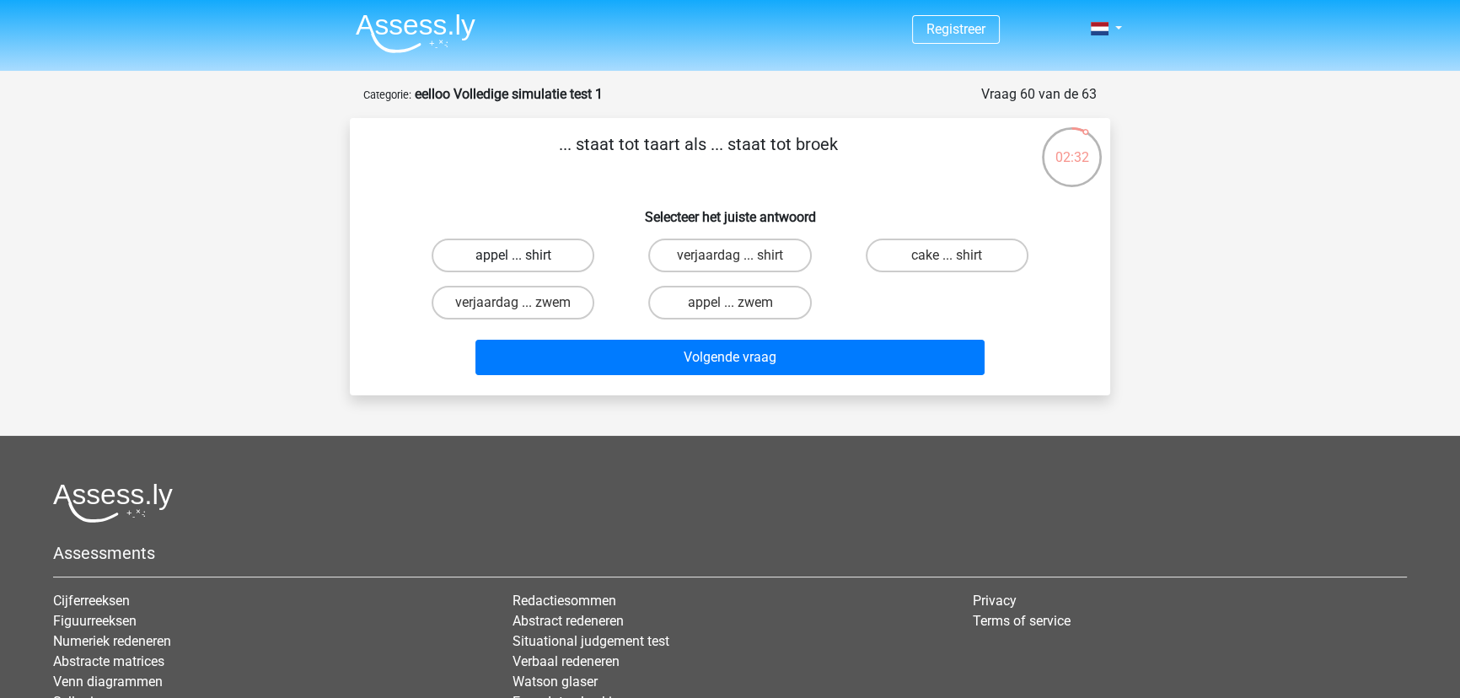
click at [549, 246] on label "appel ... shirt" at bounding box center [513, 256] width 163 height 34
click at [524, 255] on input "appel ... shirt" at bounding box center [518, 260] width 11 height 11
radio input "true"
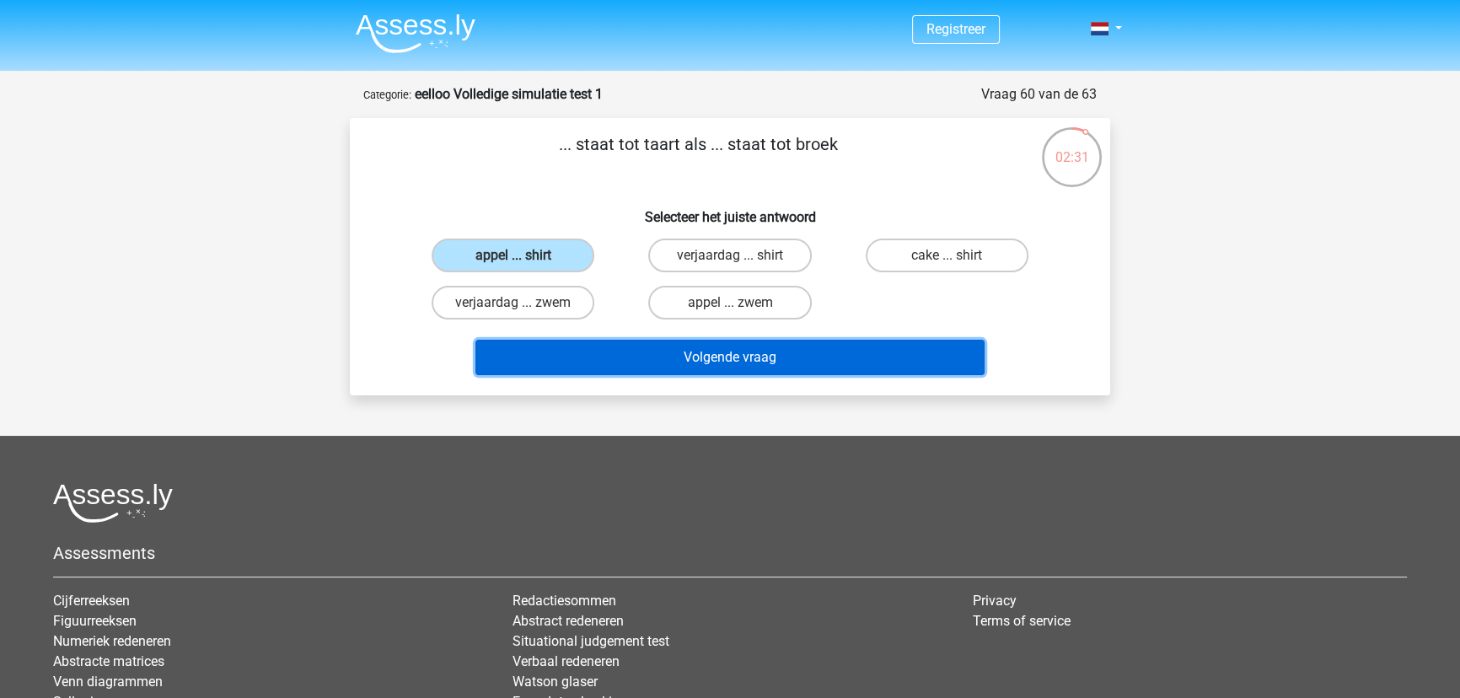
click at [734, 357] on button "Volgende vraag" at bounding box center [730, 357] width 510 height 35
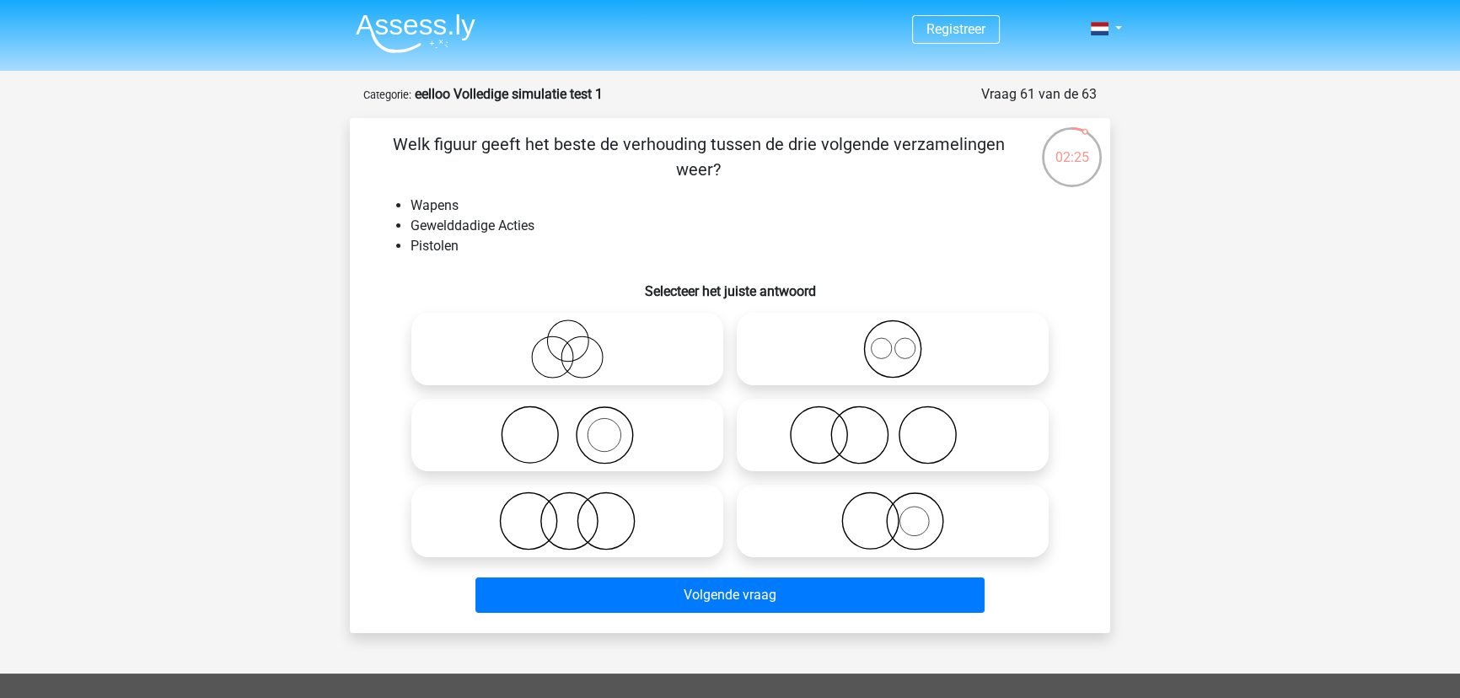
click at [623, 421] on icon at bounding box center [567, 434] width 298 height 59
click at [578, 421] on input "radio" at bounding box center [572, 421] width 11 height 11
radio input "true"
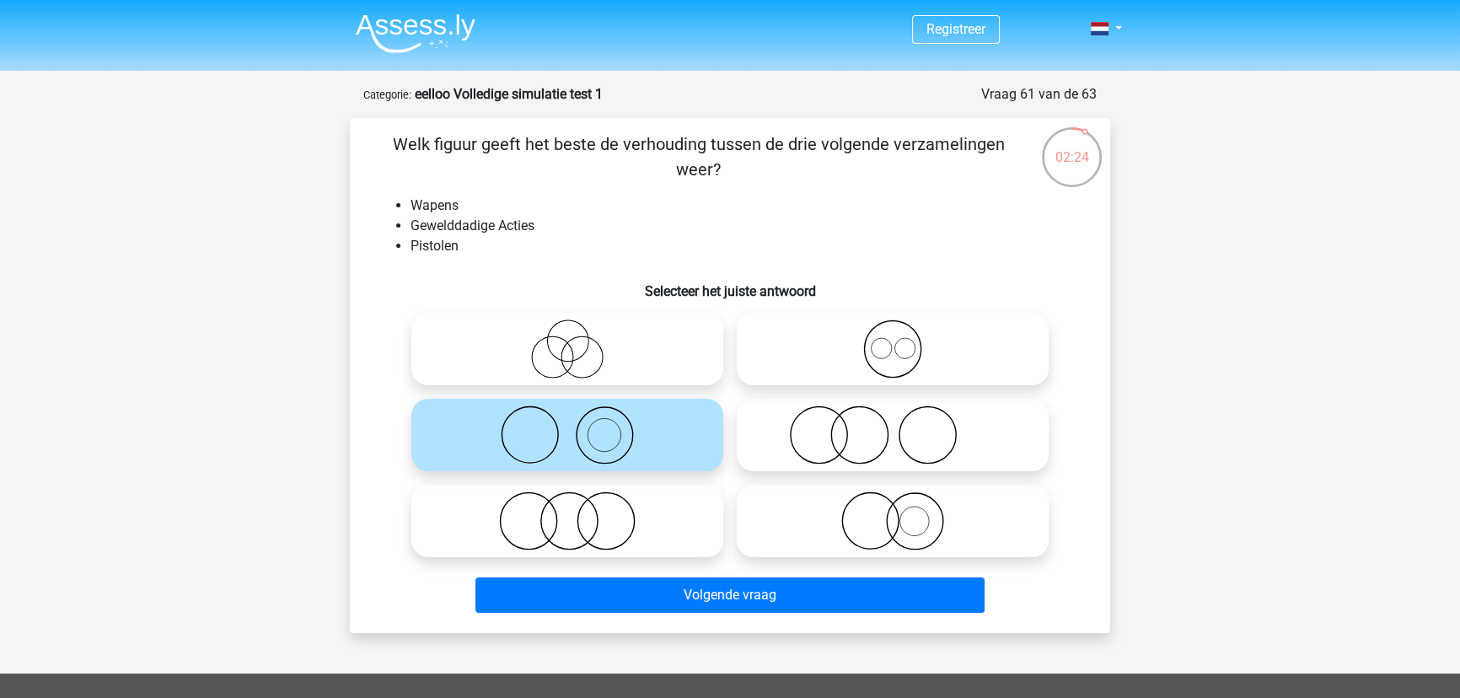
click at [761, 615] on div "Volgende vraag" at bounding box center [730, 598] width 651 height 42
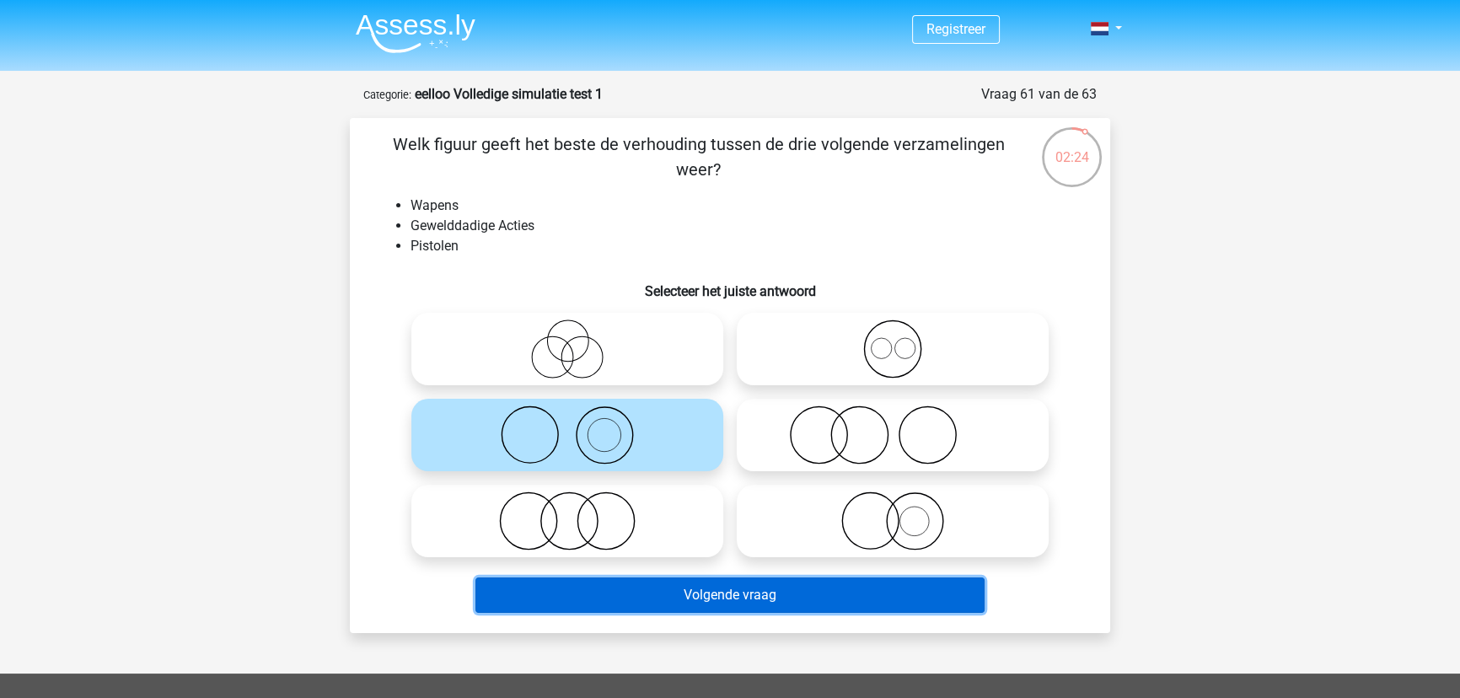
click at [771, 584] on button "Volgende vraag" at bounding box center [730, 594] width 510 height 35
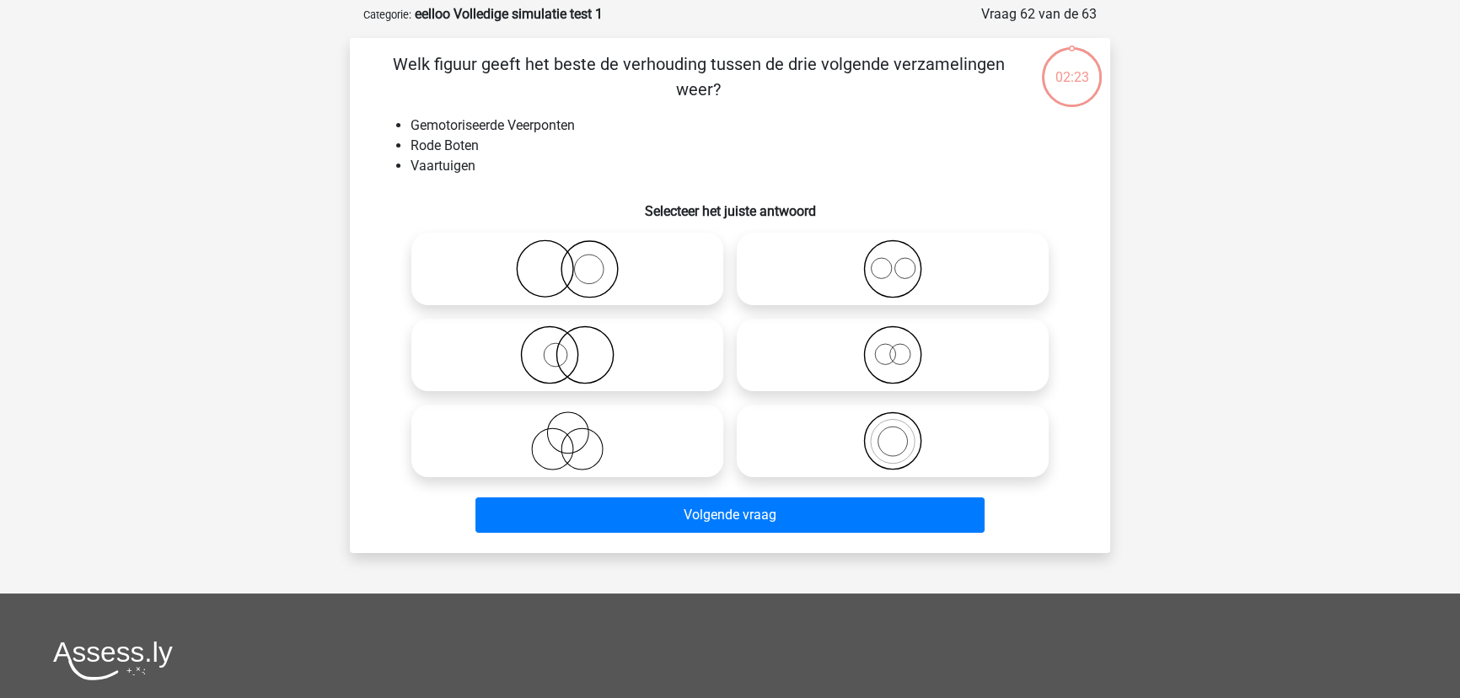
scroll to position [84, 0]
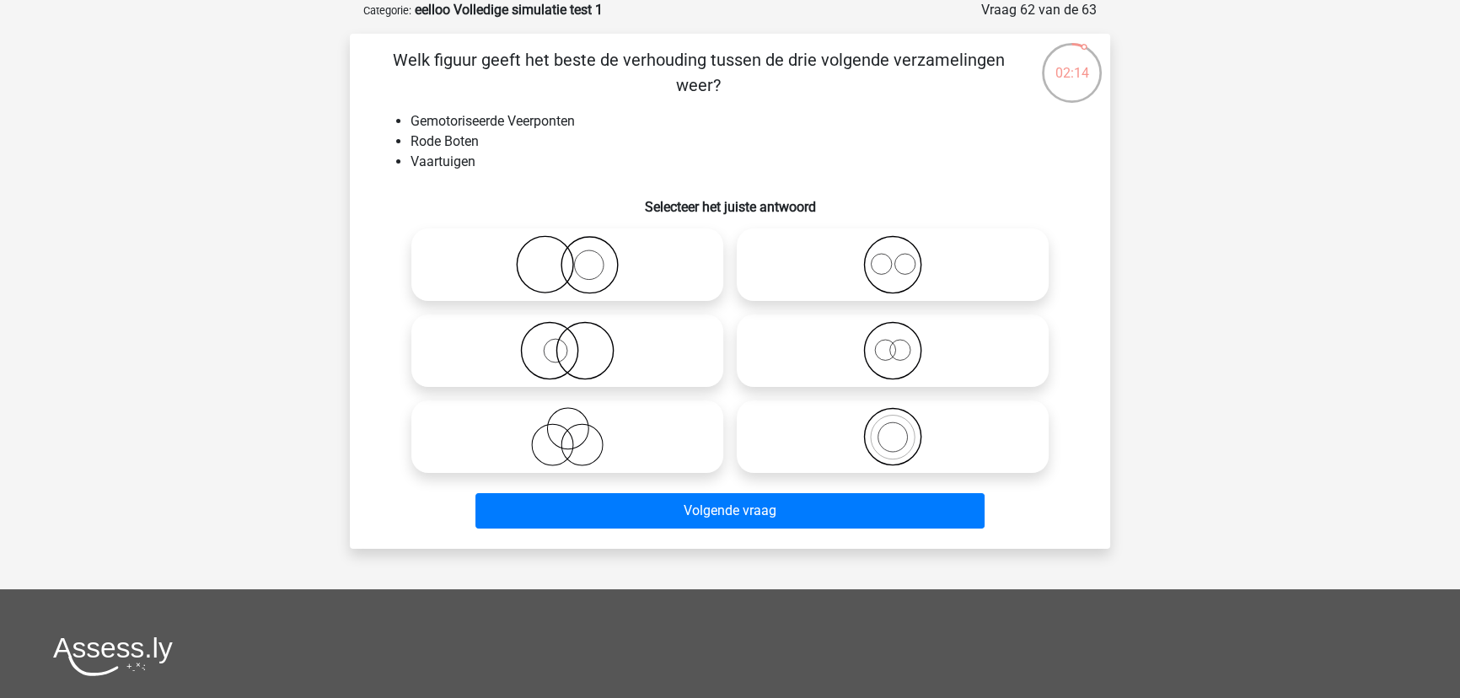
click at [893, 410] on icon at bounding box center [892, 436] width 298 height 59
click at [893, 417] on input "radio" at bounding box center [898, 422] width 11 height 11
radio input "true"
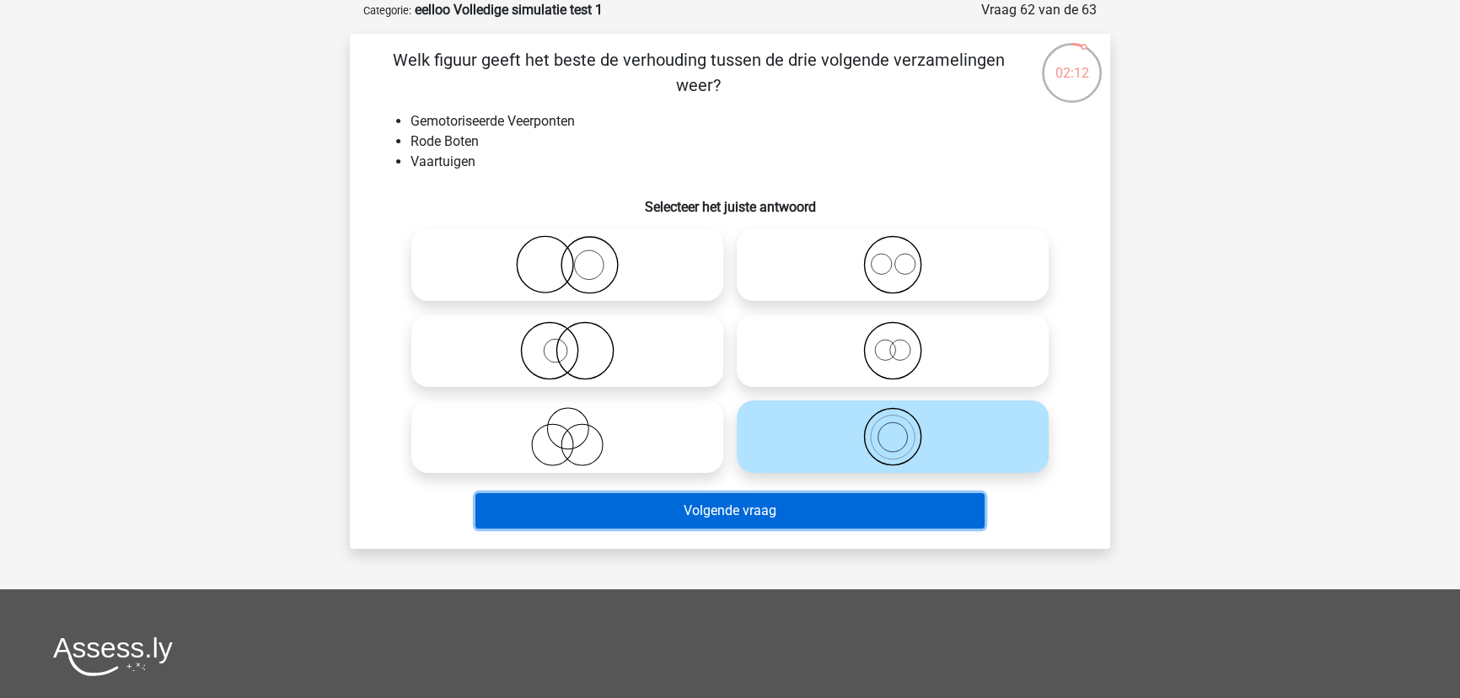
click at [833, 523] on button "Volgende vraag" at bounding box center [730, 510] width 510 height 35
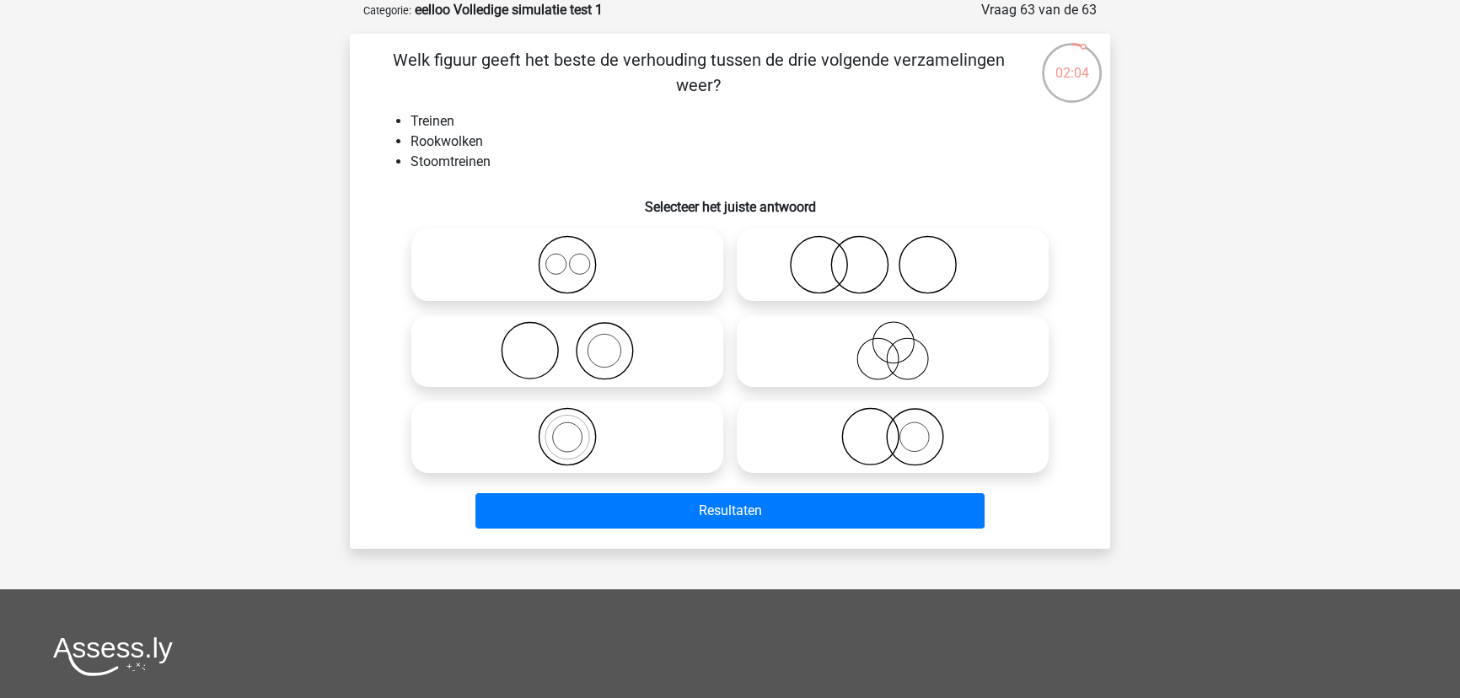
click at [917, 442] on icon at bounding box center [892, 436] width 298 height 59
click at [903, 428] on input "radio" at bounding box center [898, 422] width 11 height 11
radio input "true"
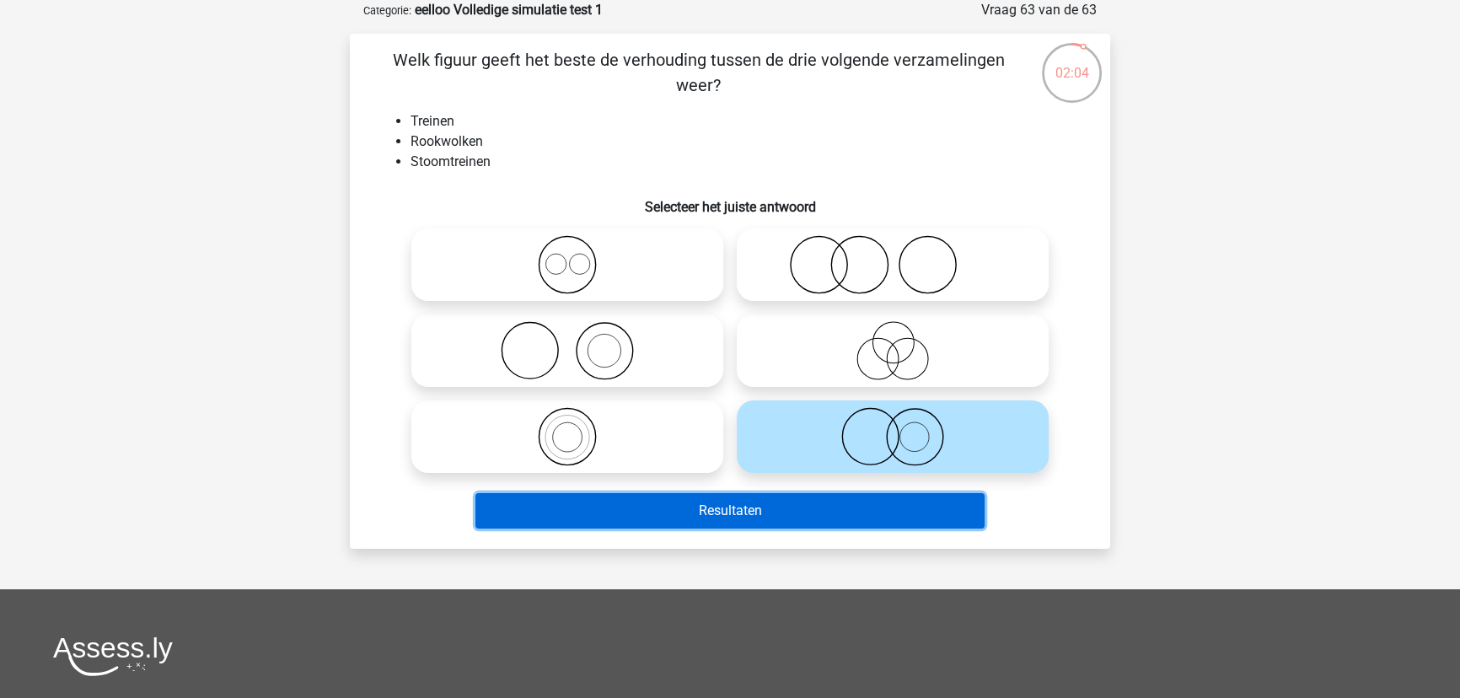
click at [912, 500] on button "Resultaten" at bounding box center [730, 510] width 510 height 35
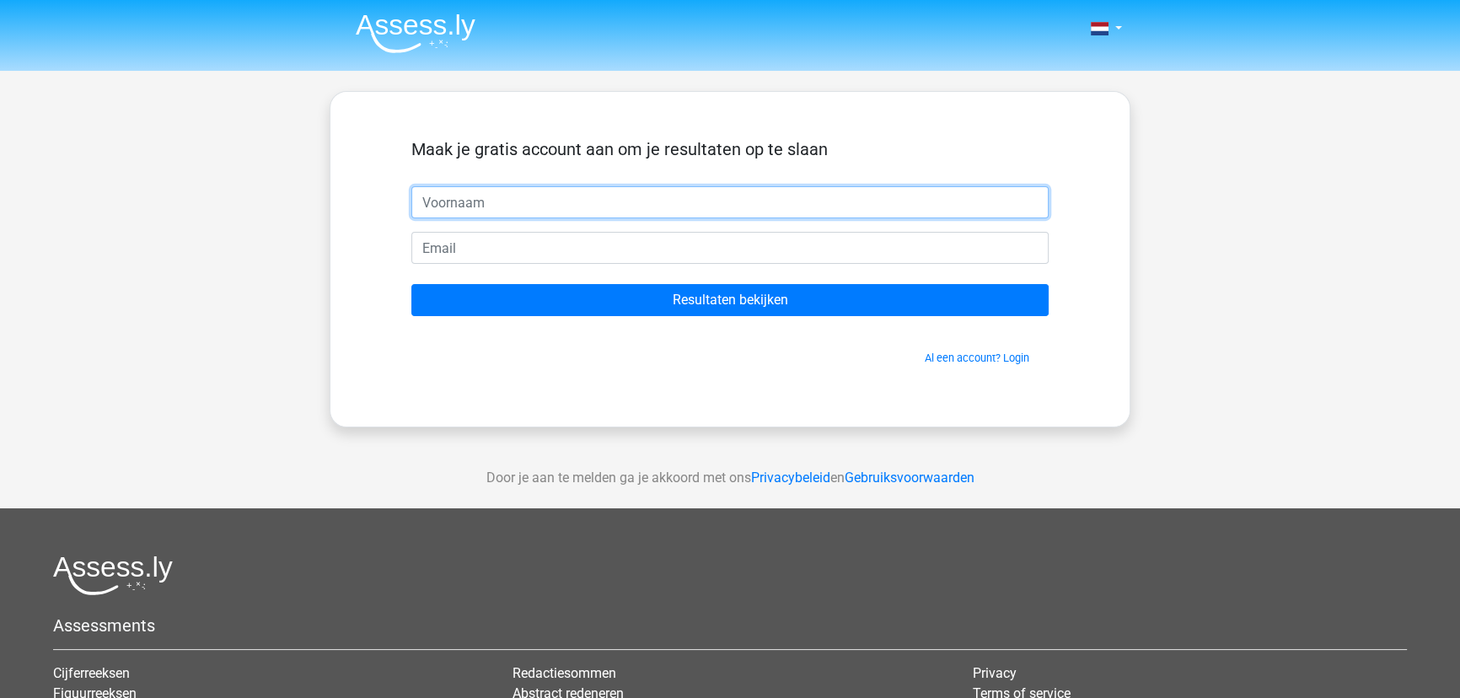
click at [642, 206] on input "text" at bounding box center [729, 202] width 637 height 32
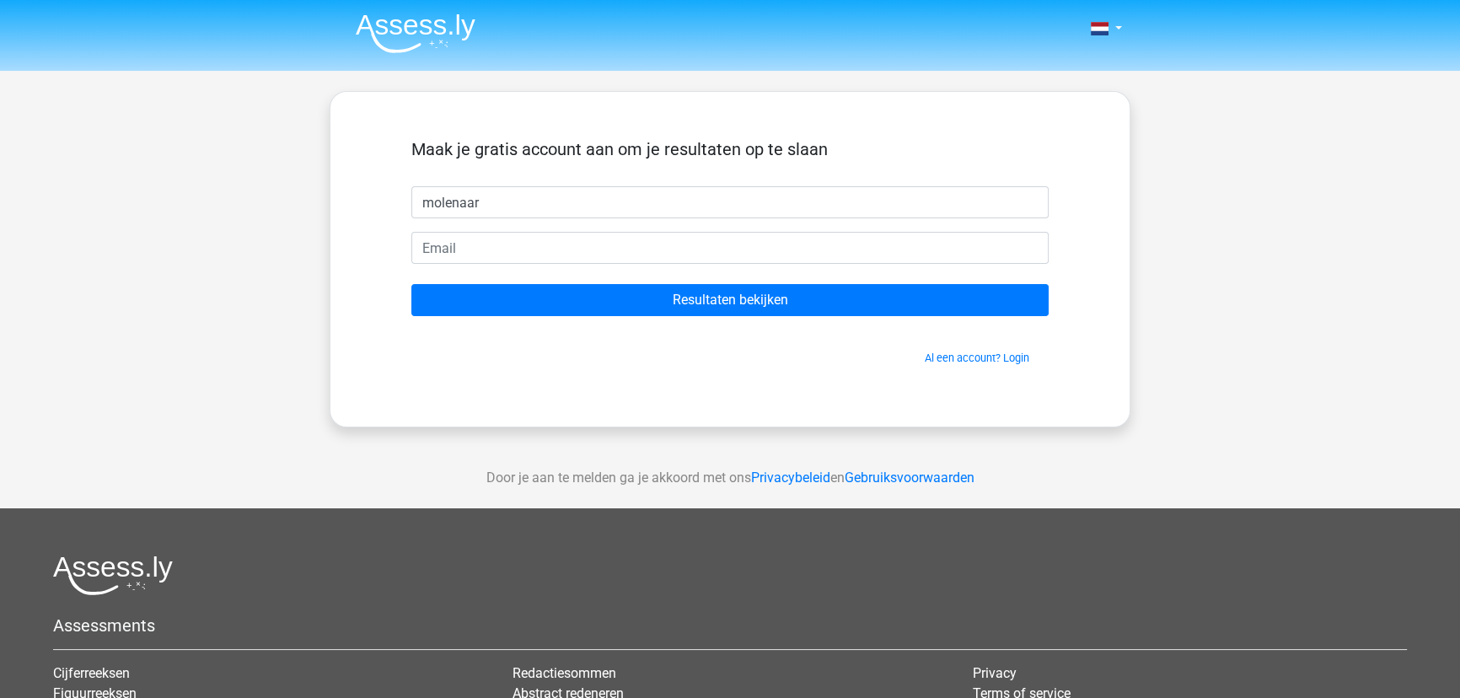
drag, startPoint x: 730, startPoint y: 218, endPoint x: 448, endPoint y: 177, distance: 284.5
click at [451, 178] on form "Maak je gratis account aan om je resultaten op te slaan [GEOGRAPHIC_DATA] Resul…" at bounding box center [729, 252] width 637 height 227
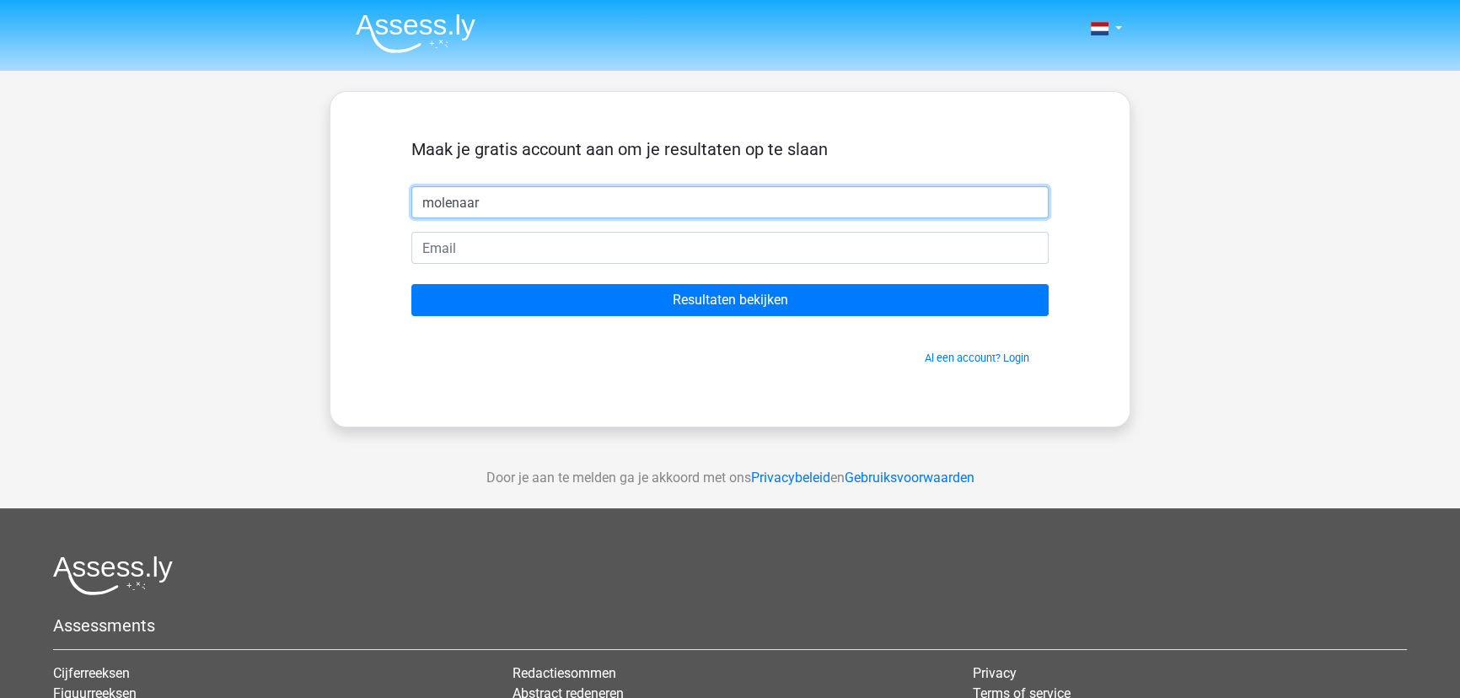
click at [454, 192] on input "molenaar" at bounding box center [729, 202] width 637 height 32
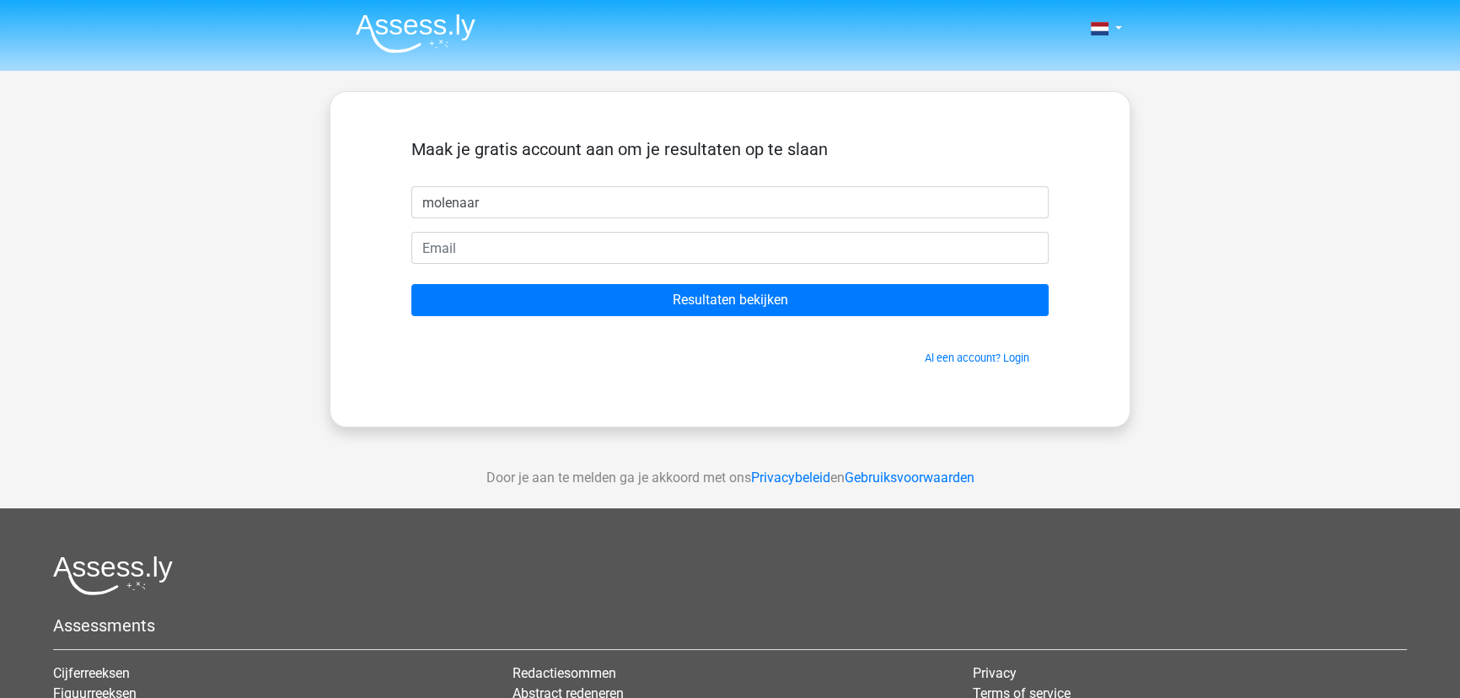
click at [505, 219] on form "Maak je gratis account aan om je resultaten op te slaan [GEOGRAPHIC_DATA] Resul…" at bounding box center [729, 252] width 637 height 227
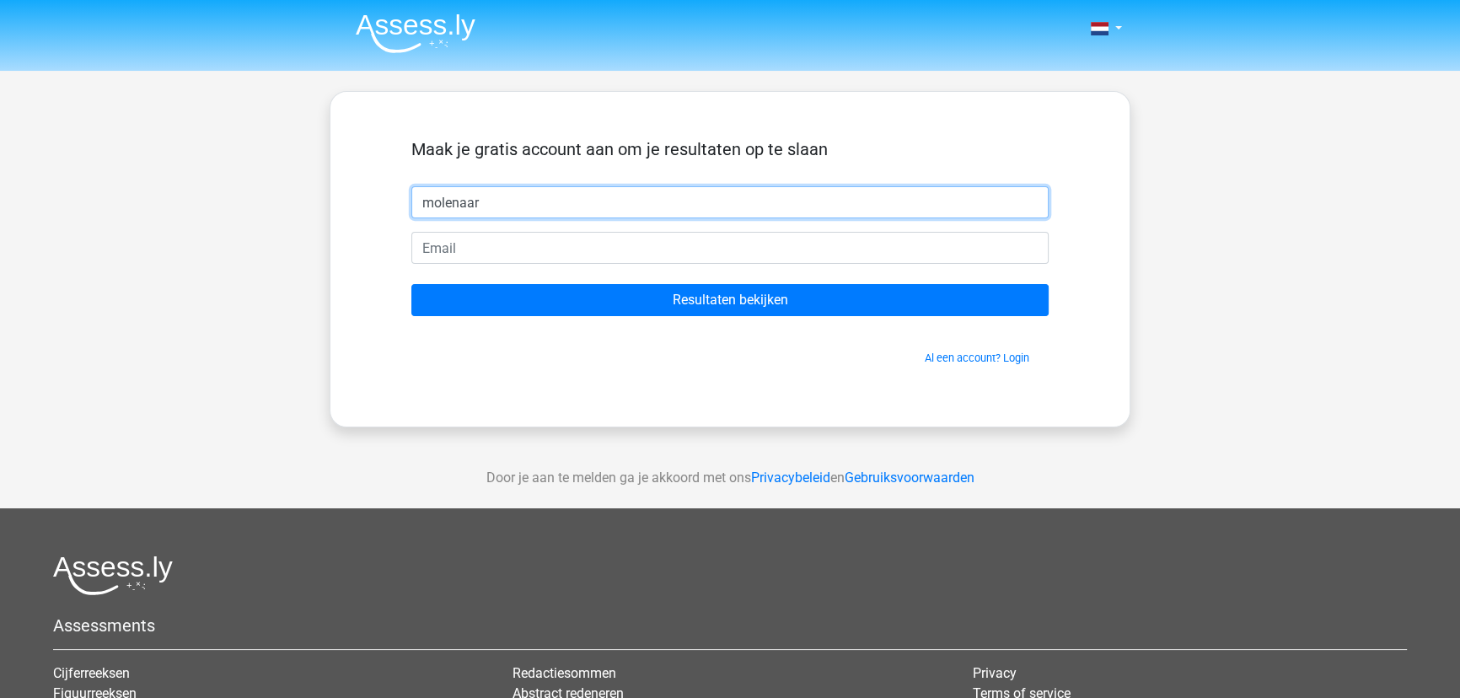
click at [505, 212] on input "molenaar" at bounding box center [729, 202] width 637 height 32
click at [412, 199] on input "molenaar" at bounding box center [729, 202] width 637 height 32
type input "[PERSON_NAME]"
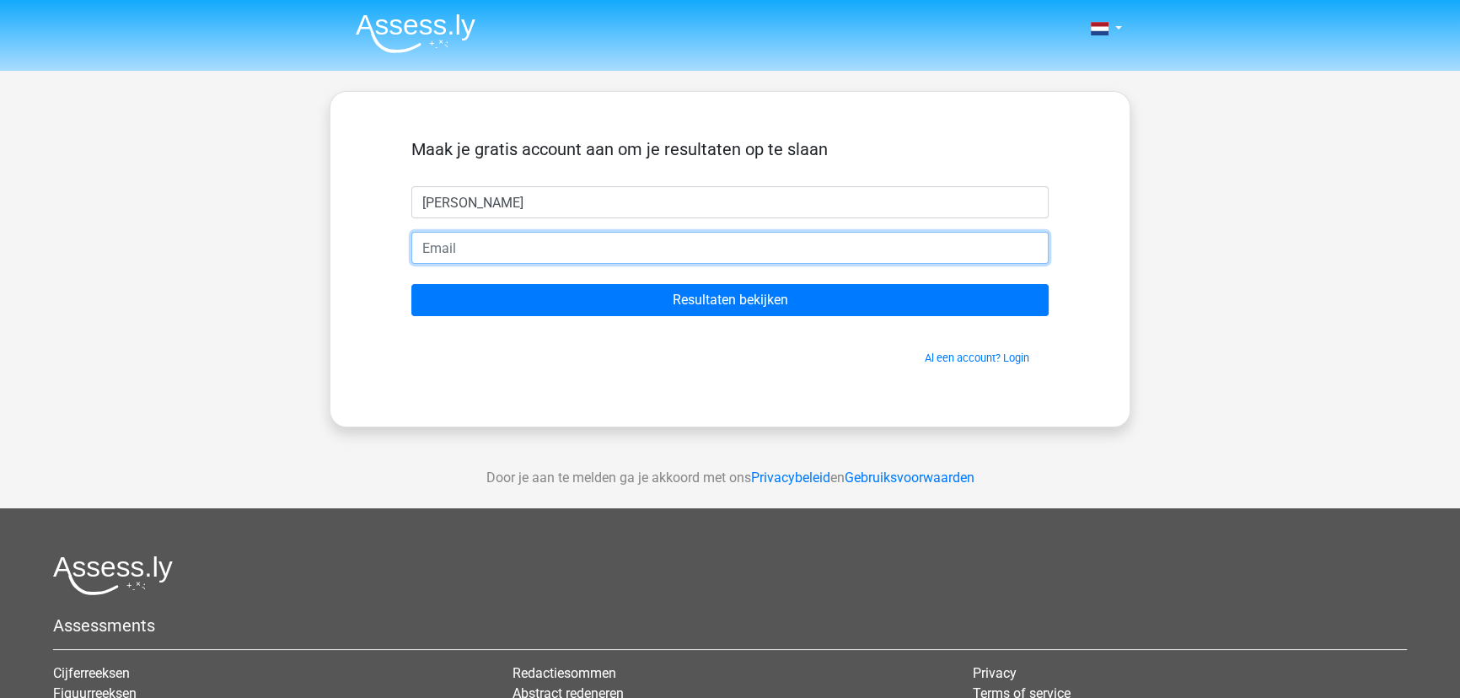
click at [477, 244] on input "email" at bounding box center [729, 248] width 637 height 32
type input "G"
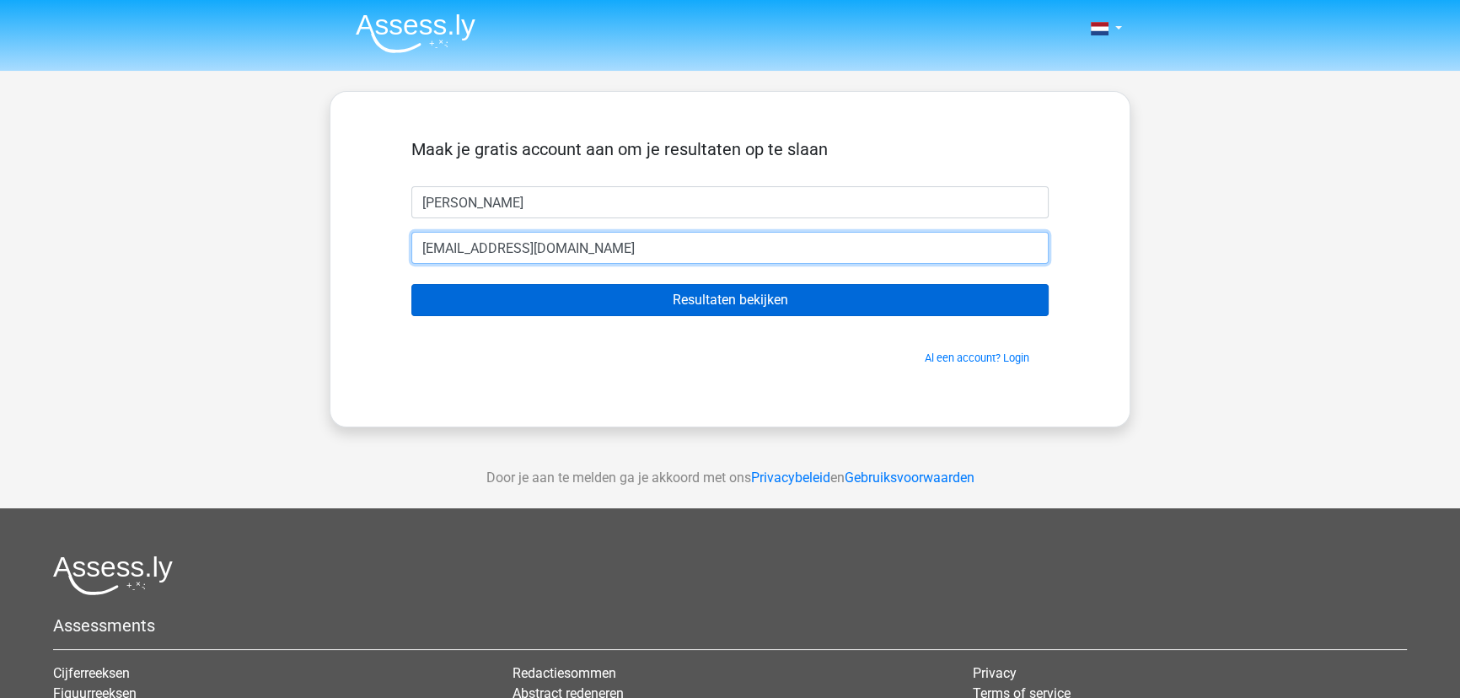
type input "[EMAIL_ADDRESS][DOMAIN_NAME]"
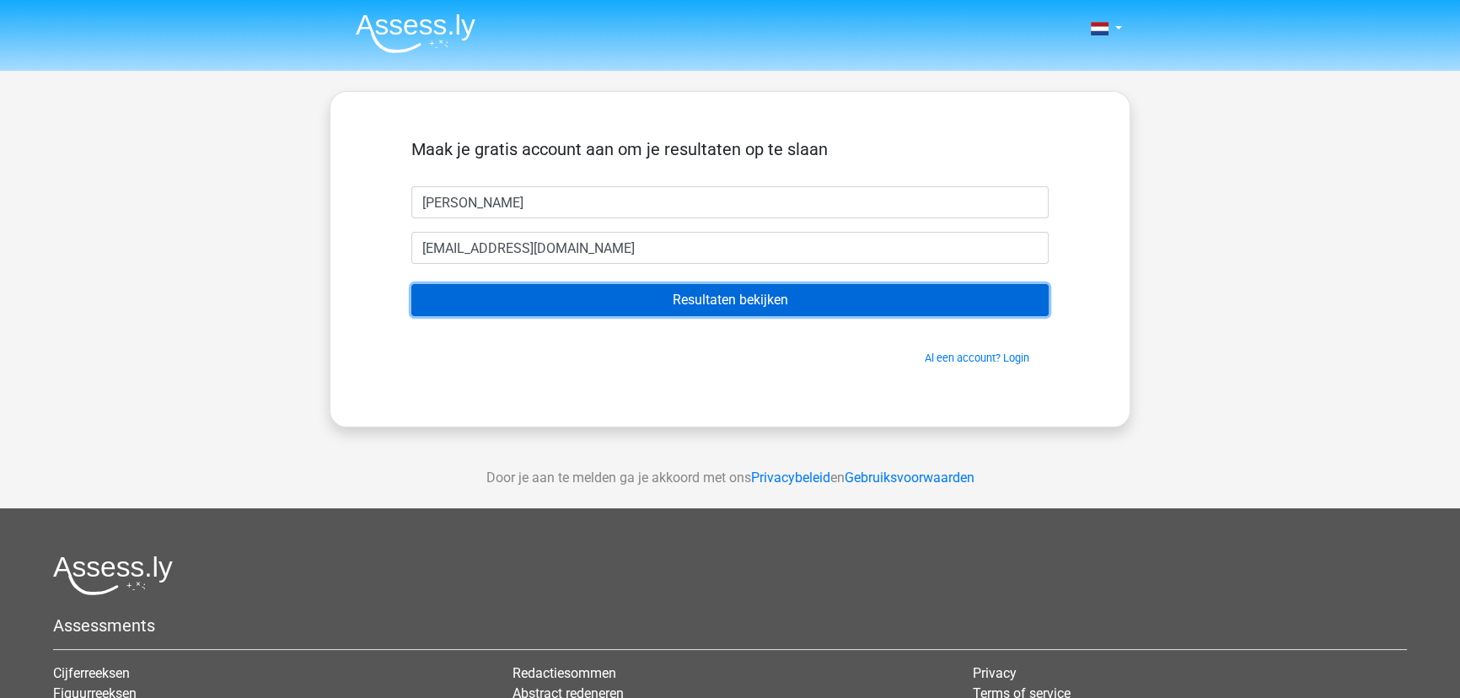
click at [608, 307] on input "Resultaten bekijken" at bounding box center [729, 300] width 637 height 32
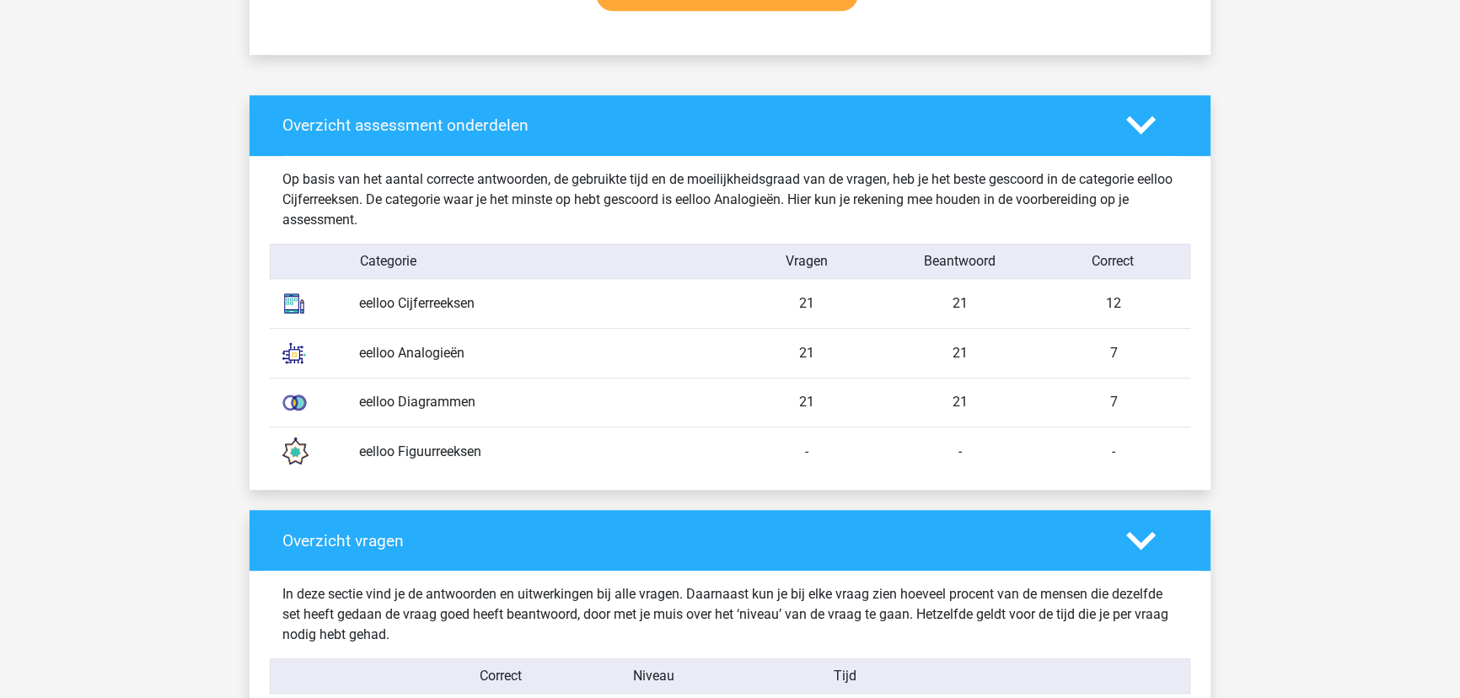
scroll to position [1225, 0]
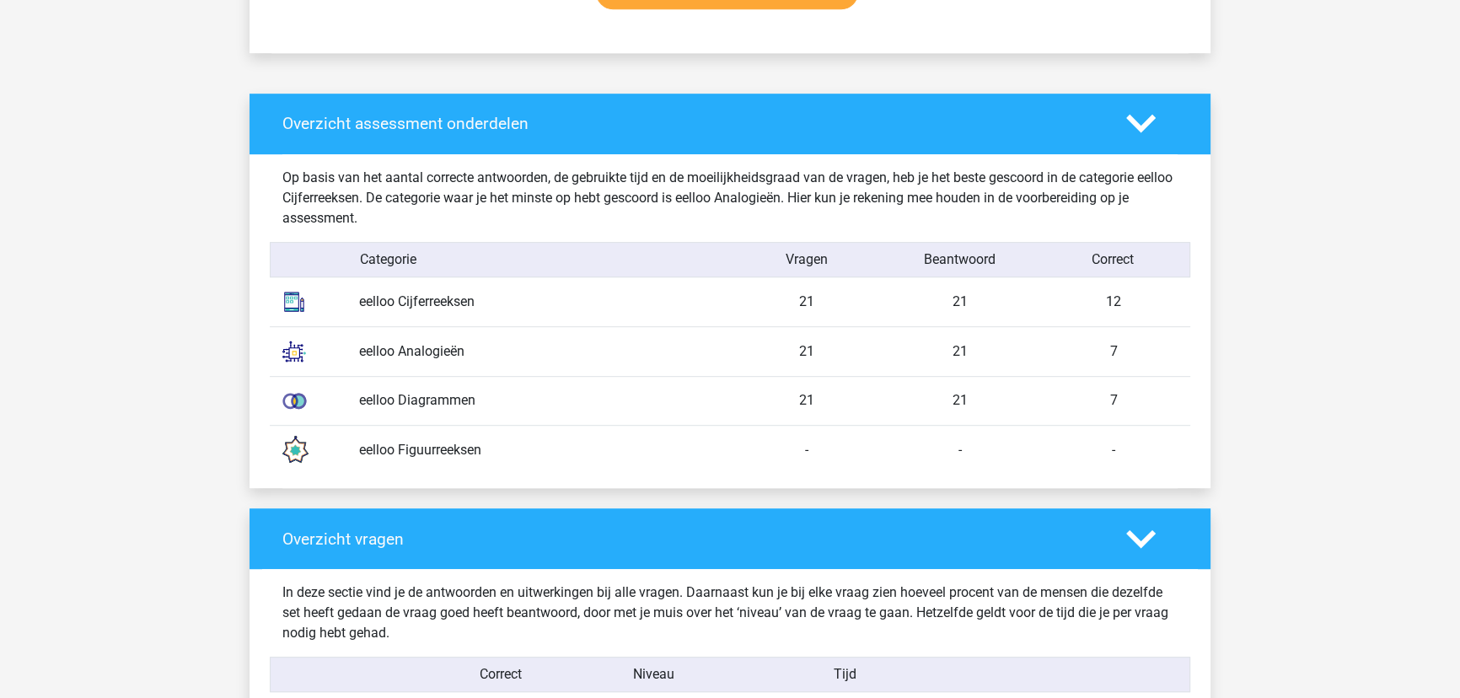
drag, startPoint x: 407, startPoint y: 453, endPoint x: 485, endPoint y: 455, distance: 78.4
click at [485, 455] on div "eelloo Figuurreeksen" at bounding box center [537, 450] width 383 height 20
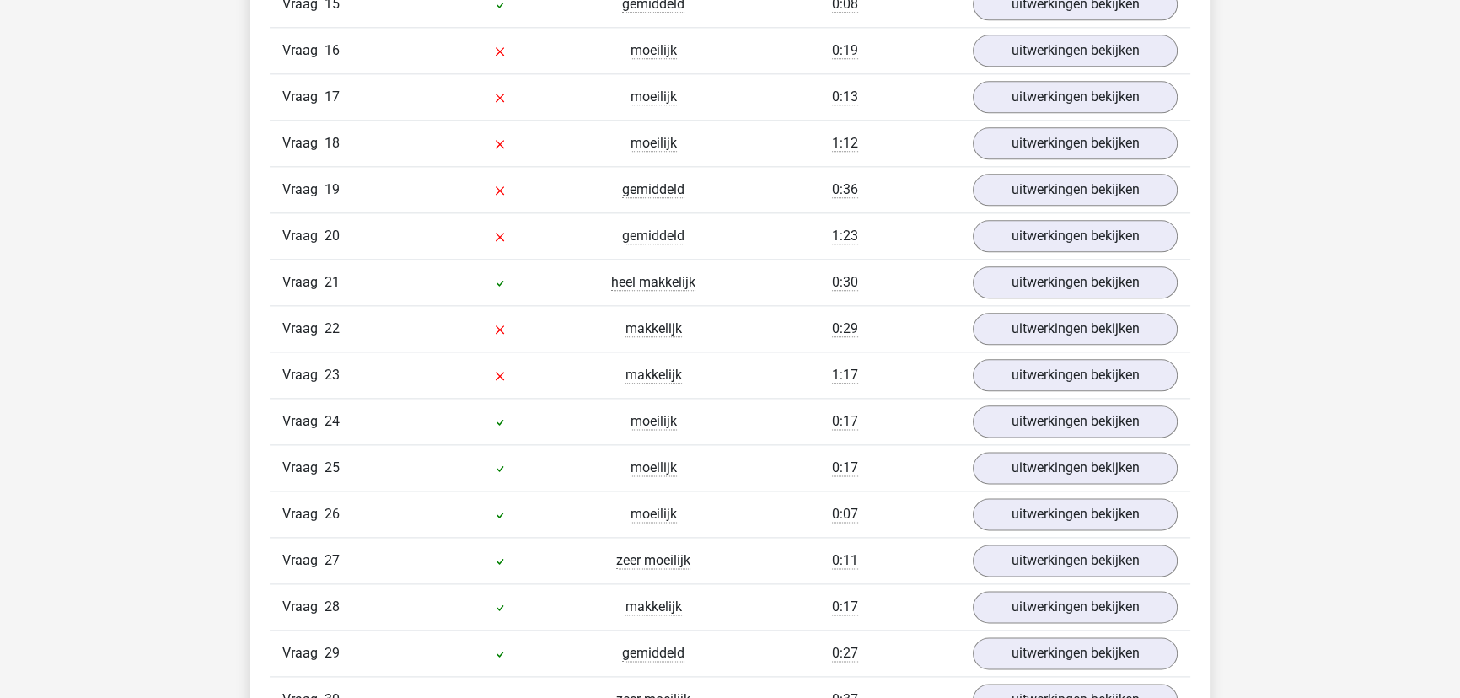
scroll to position [2528, 0]
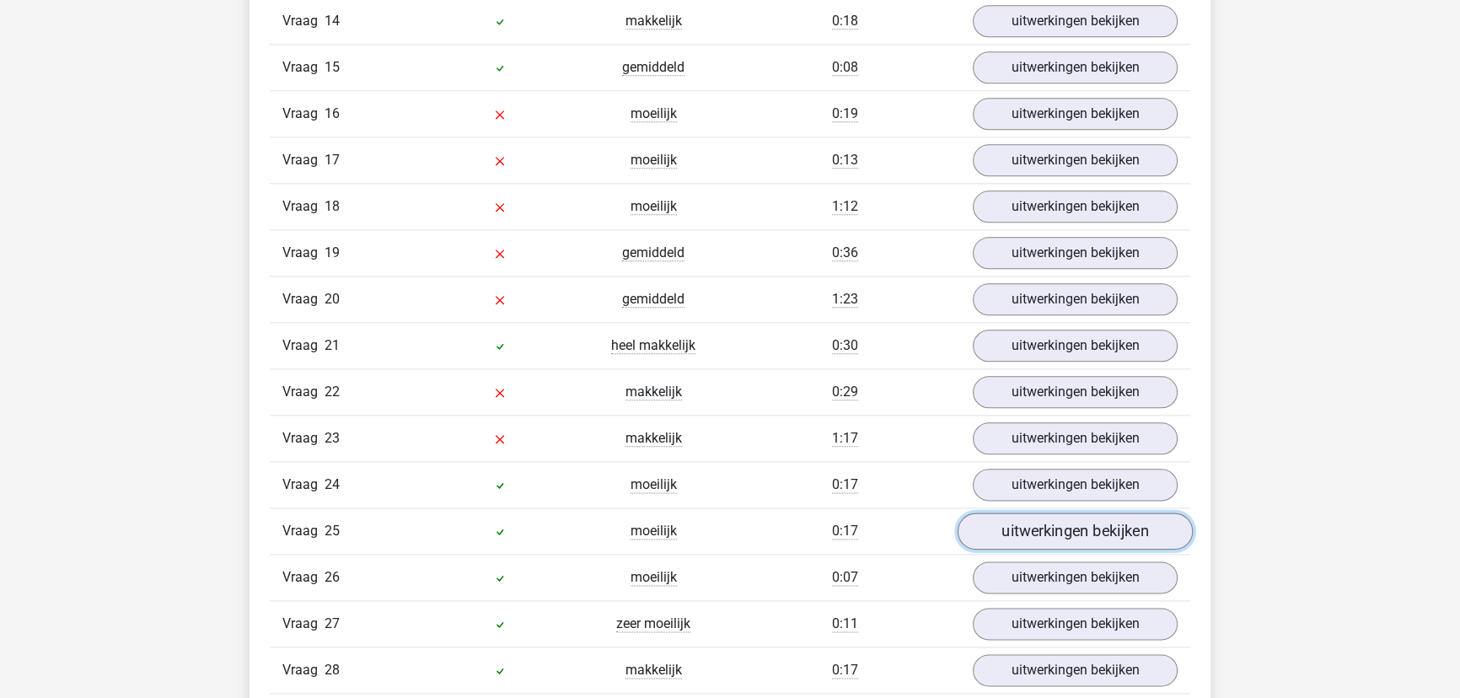
click at [1011, 524] on link "uitwerkingen bekijken" at bounding box center [1074, 530] width 235 height 37
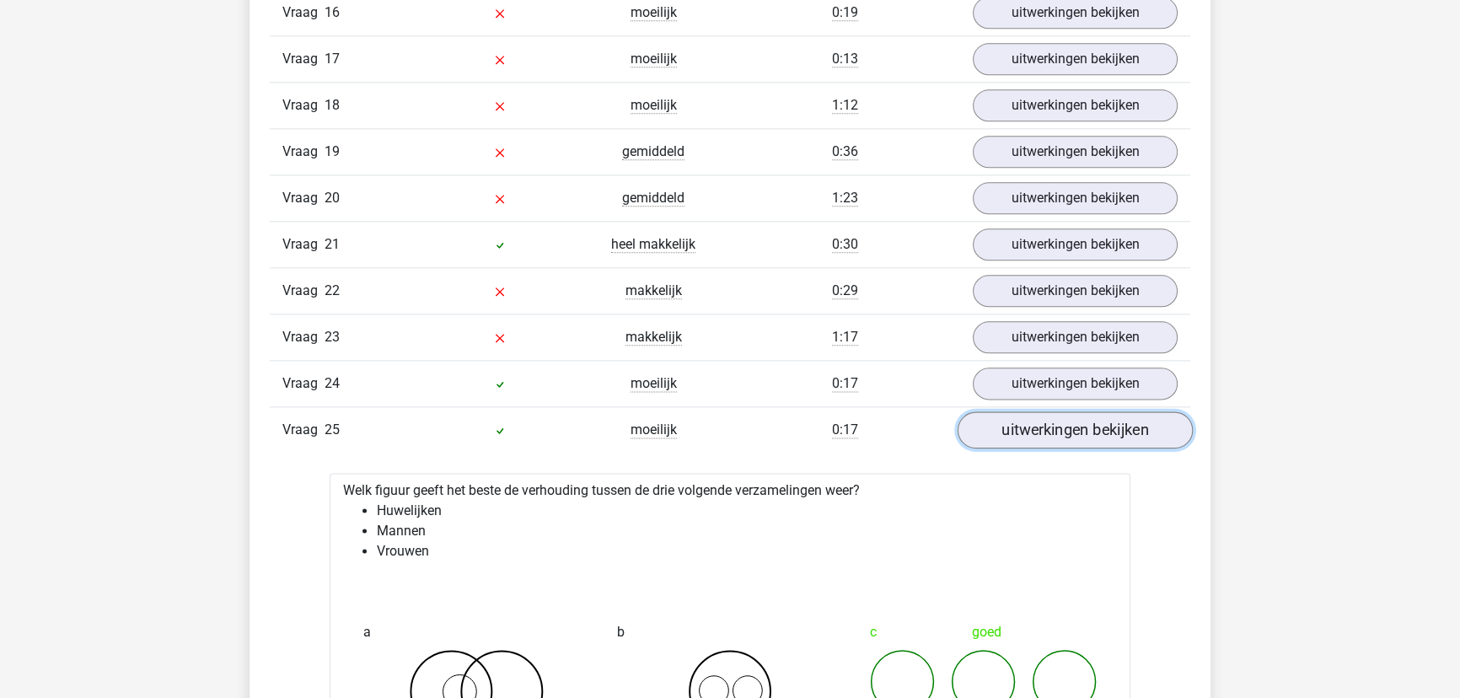
scroll to position [2834, 0]
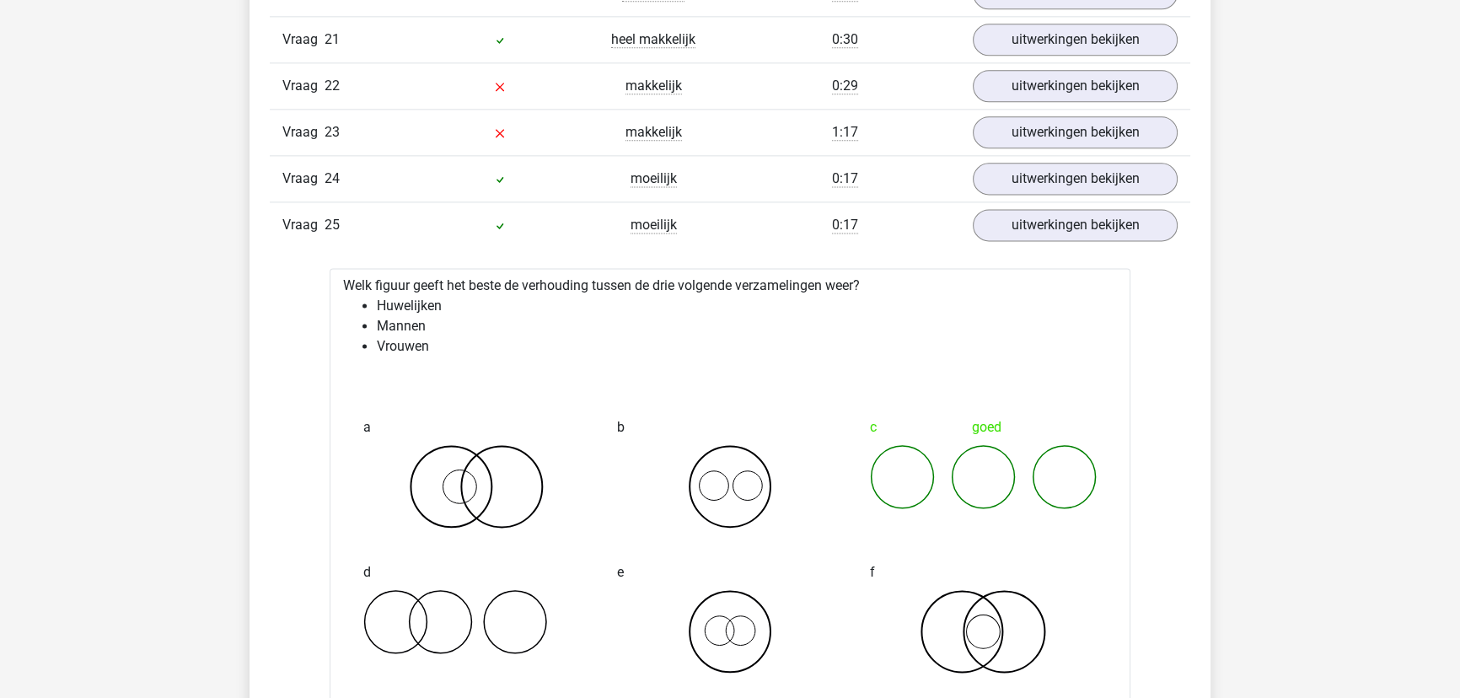
click at [1033, 201] on div "Vraag 25 moeilijk 0:17 uitwerkingen bekijken" at bounding box center [730, 224] width 920 height 46
click at [1033, 207] on link "uitwerkingen bekijken" at bounding box center [1074, 224] width 235 height 37
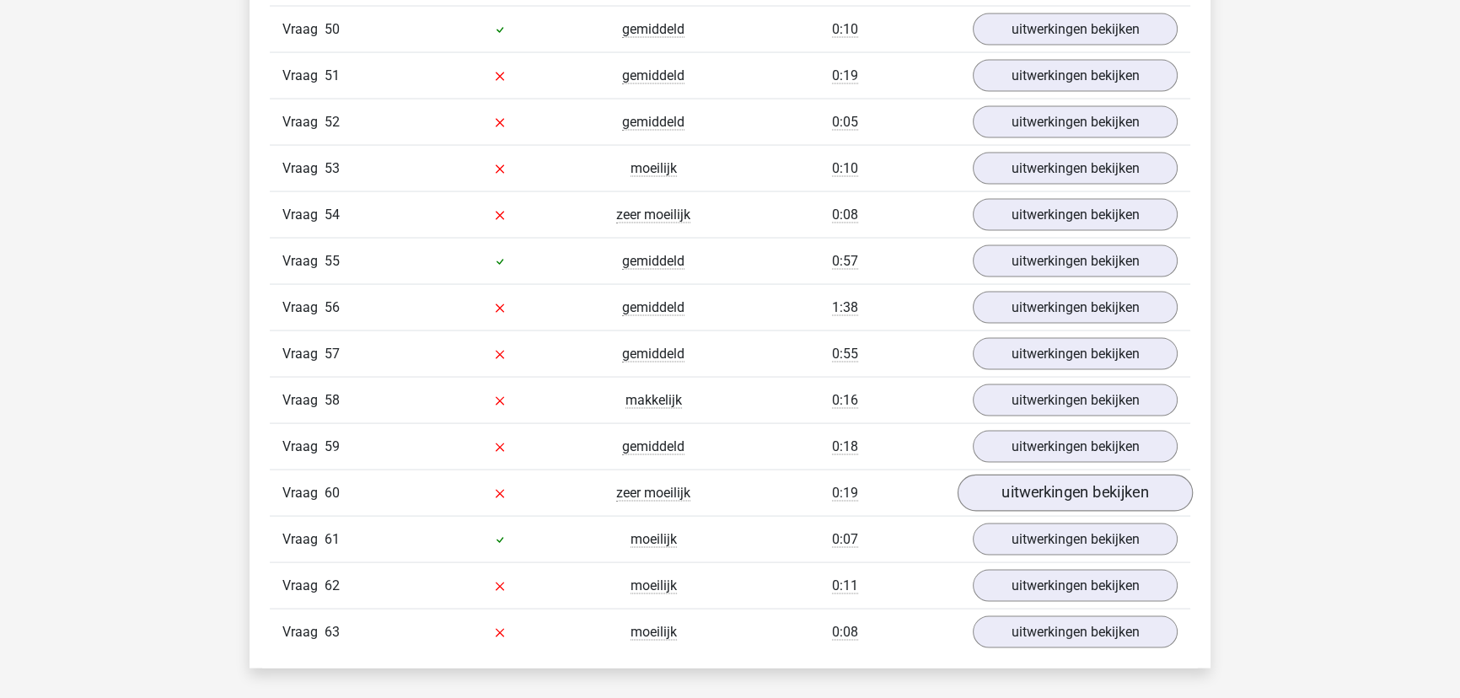
scroll to position [4214, 0]
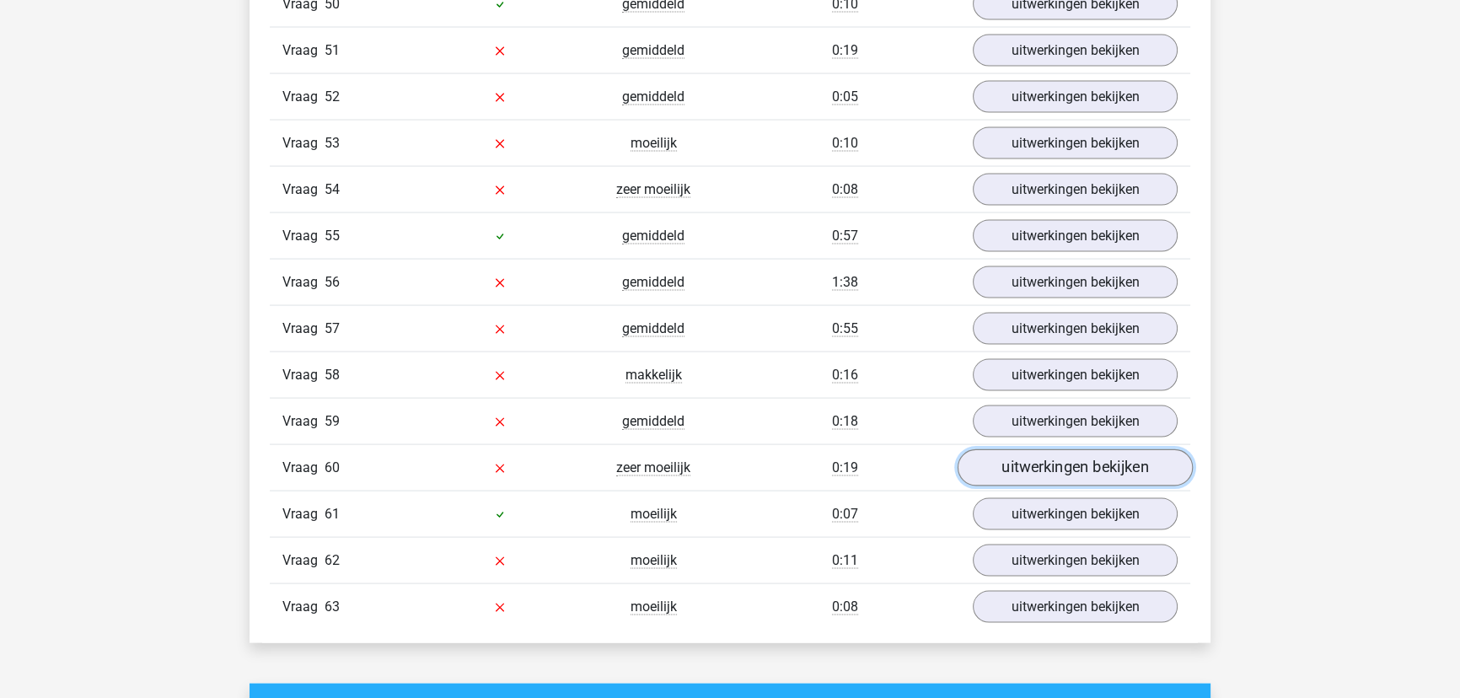
click at [1096, 455] on link "uitwerkingen bekijken" at bounding box center [1074, 467] width 235 height 37
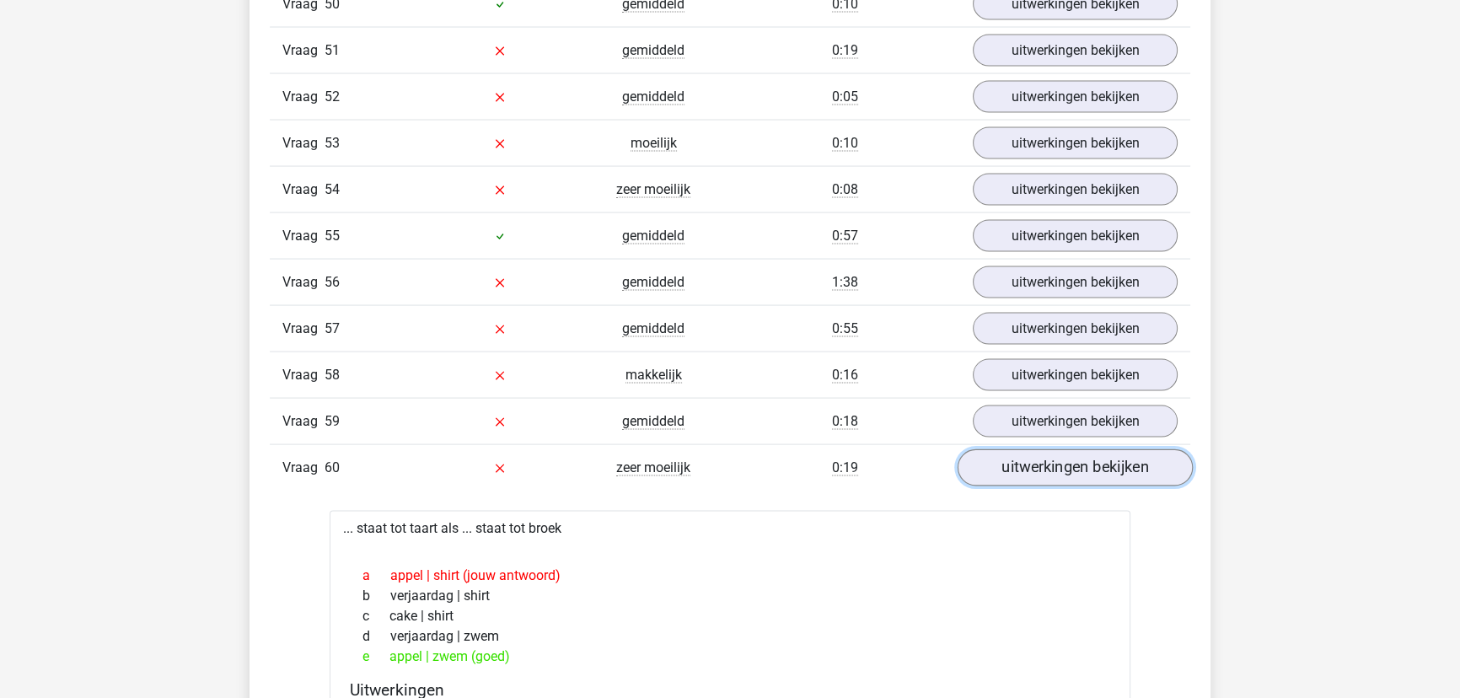
click at [1096, 455] on link "uitwerkingen bekijken" at bounding box center [1074, 467] width 235 height 37
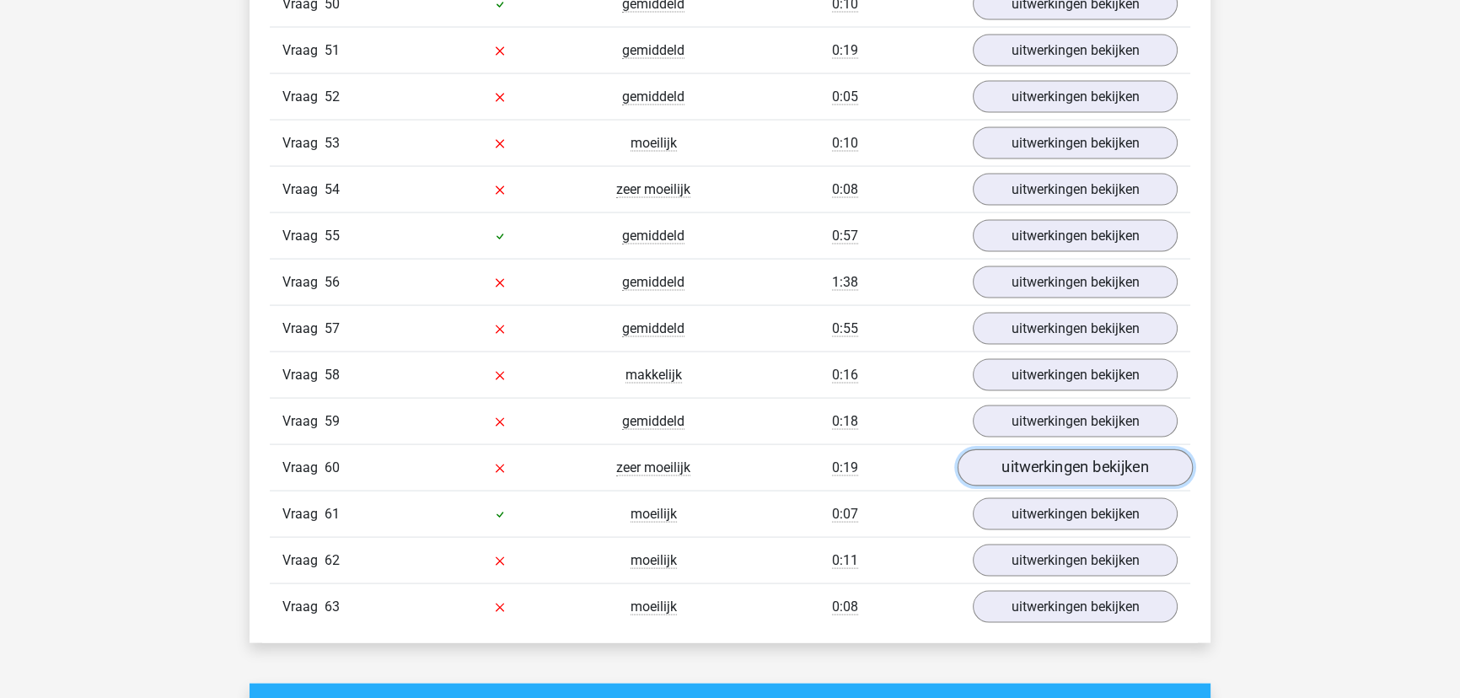
click at [1092, 449] on link "uitwerkingen bekijken" at bounding box center [1074, 467] width 235 height 37
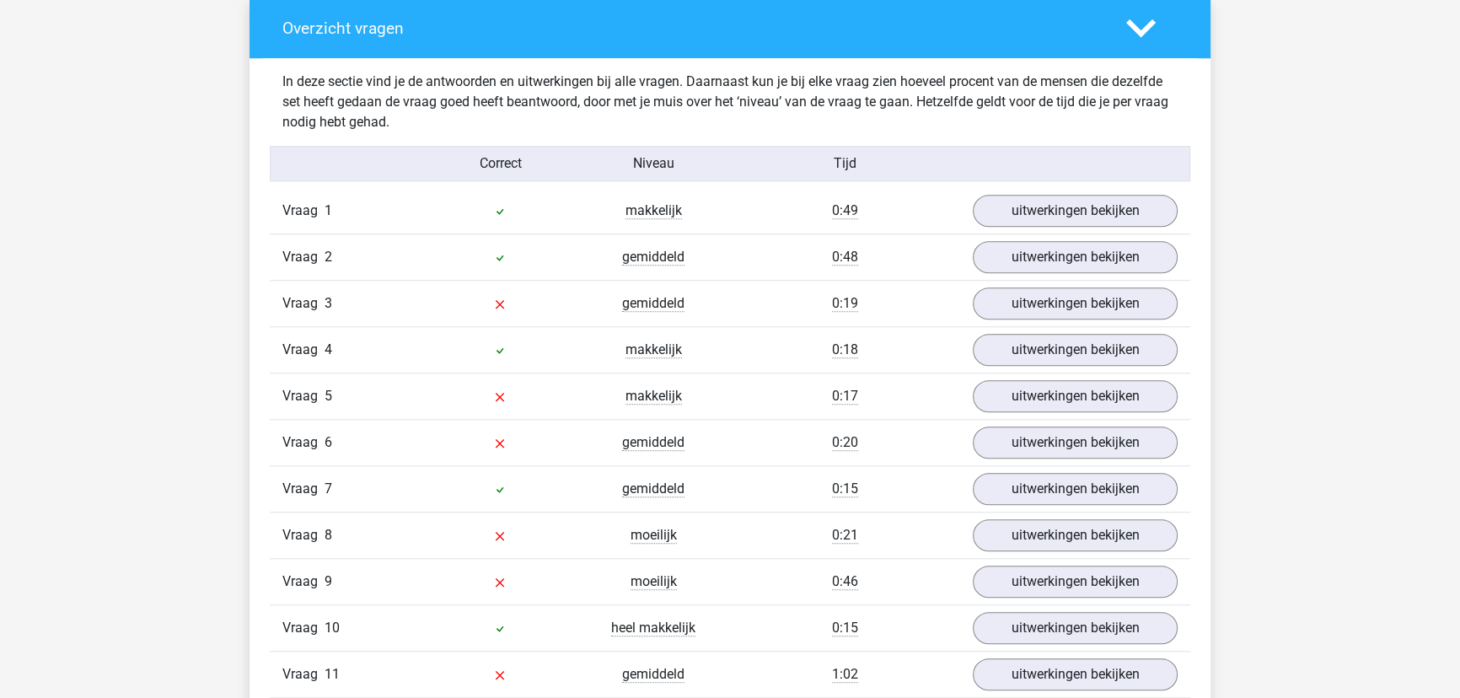
scroll to position [1761, 0]
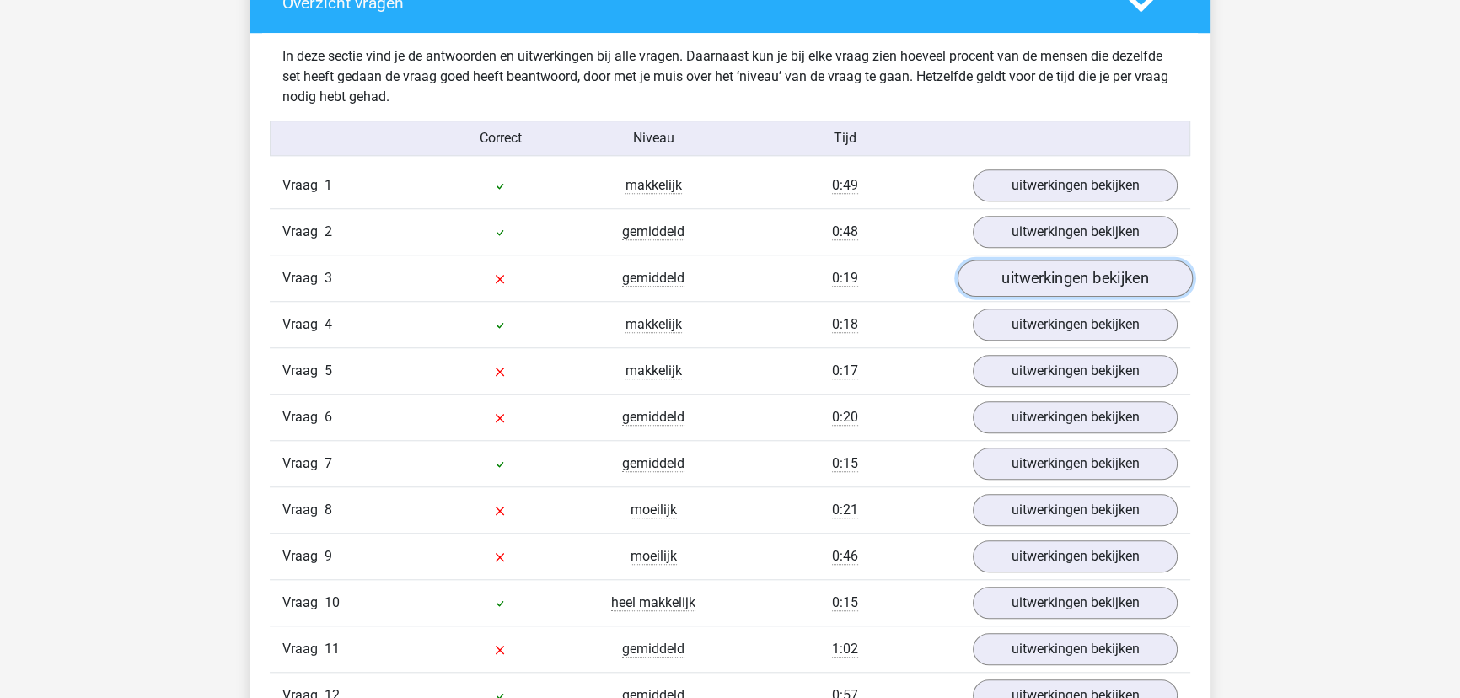
click at [1054, 268] on link "uitwerkingen bekijken" at bounding box center [1074, 278] width 235 height 37
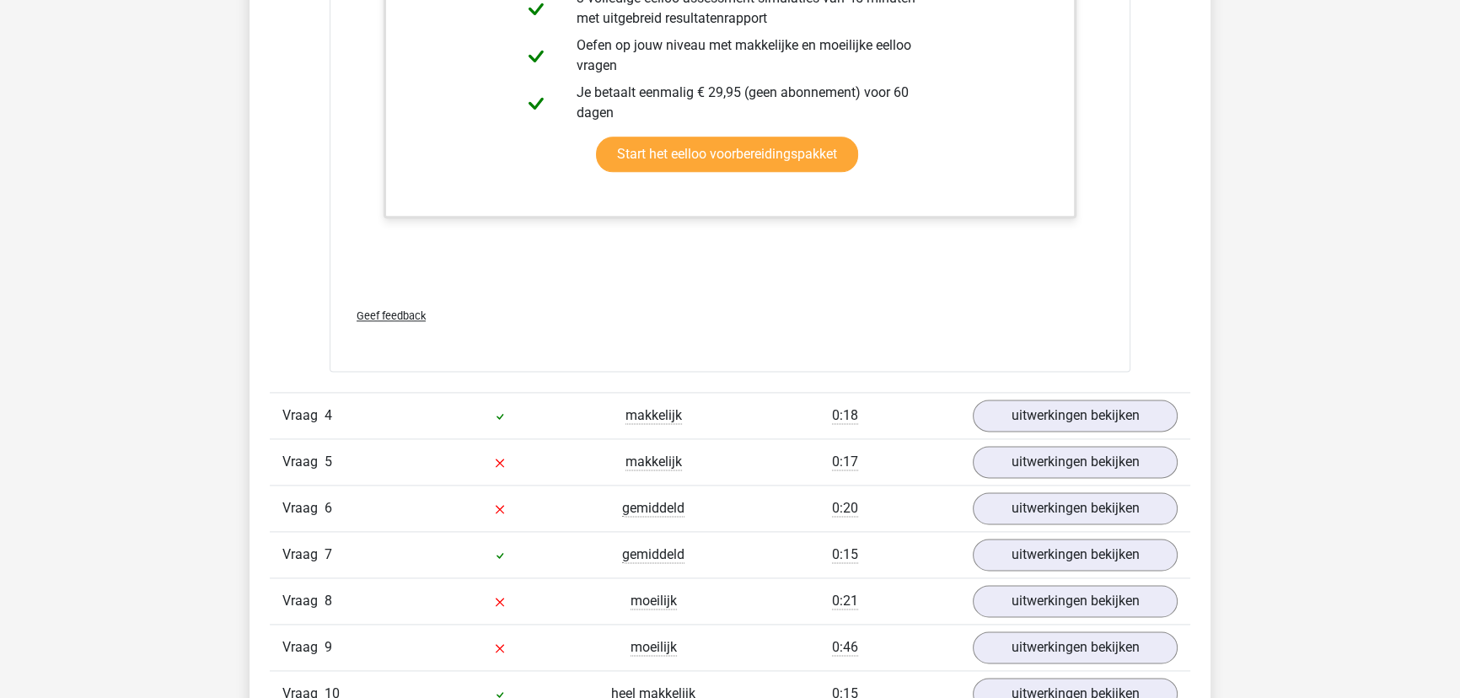
scroll to position [2988, 0]
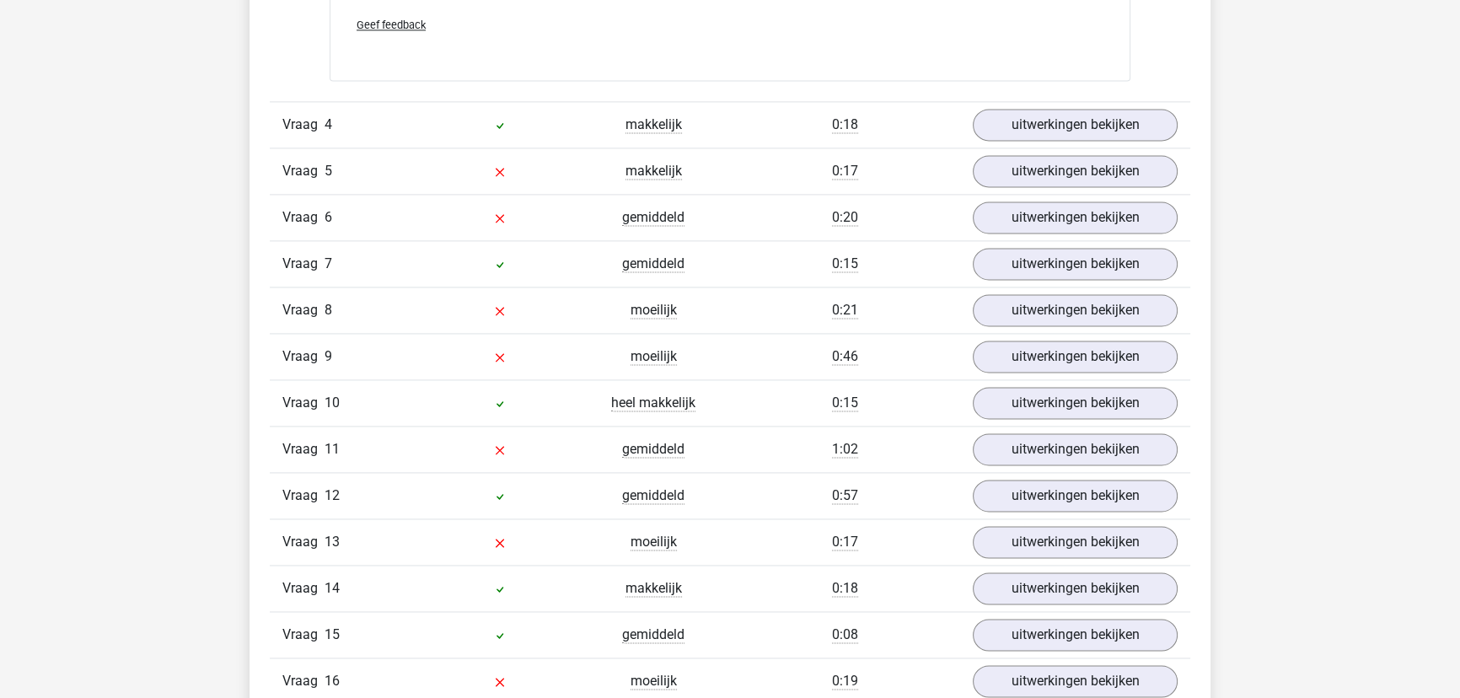
click at [1073, 187] on div "Vraag 5 makkelijk 0:17 uitwerkingen bekijken" at bounding box center [730, 170] width 920 height 46
click at [1075, 177] on link "uitwerkingen bekijken" at bounding box center [1074, 171] width 235 height 37
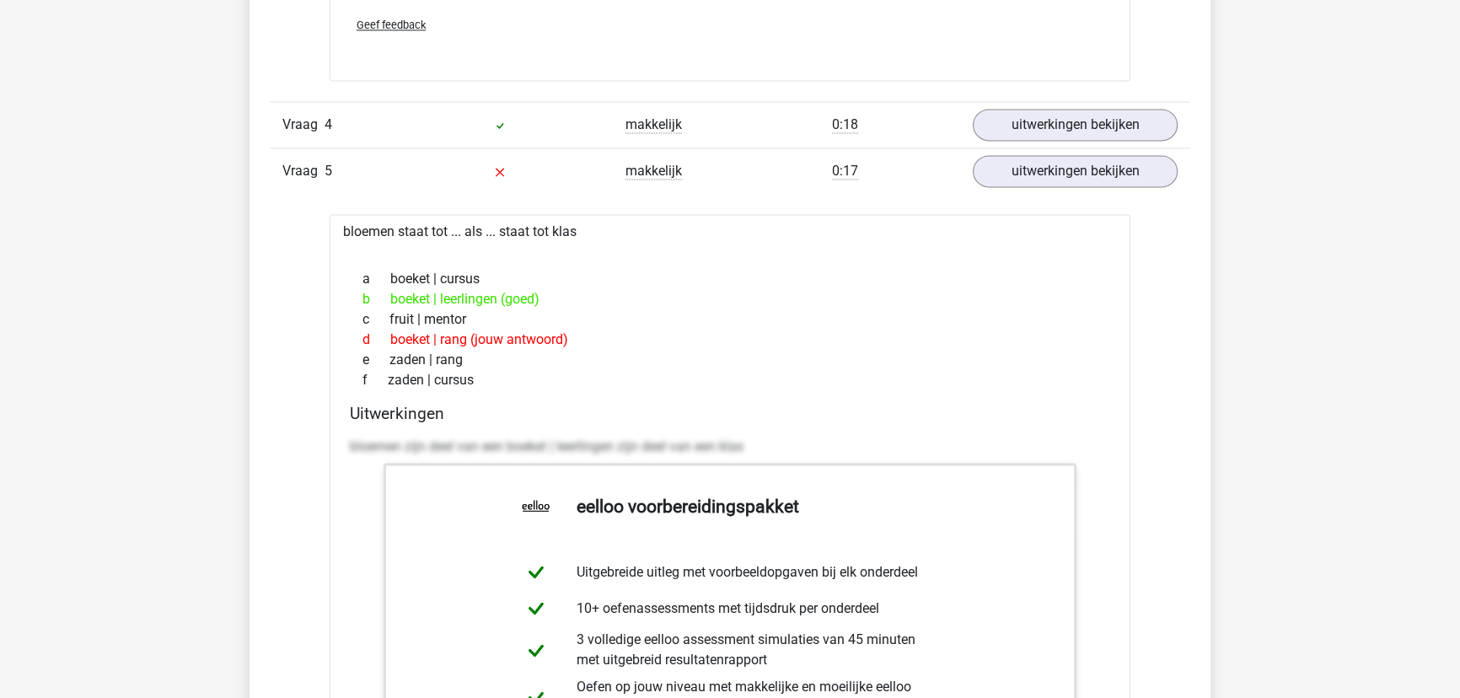
drag, startPoint x: 546, startPoint y: 303, endPoint x: 346, endPoint y: 304, distance: 199.7
click at [346, 304] on div "bloemen staat tot ... als ... staat tot klas a boeket | cursus b boeket | leerl…" at bounding box center [730, 613] width 801 height 799
click at [587, 292] on div "b boeket | leerlingen (goed)" at bounding box center [730, 299] width 760 height 20
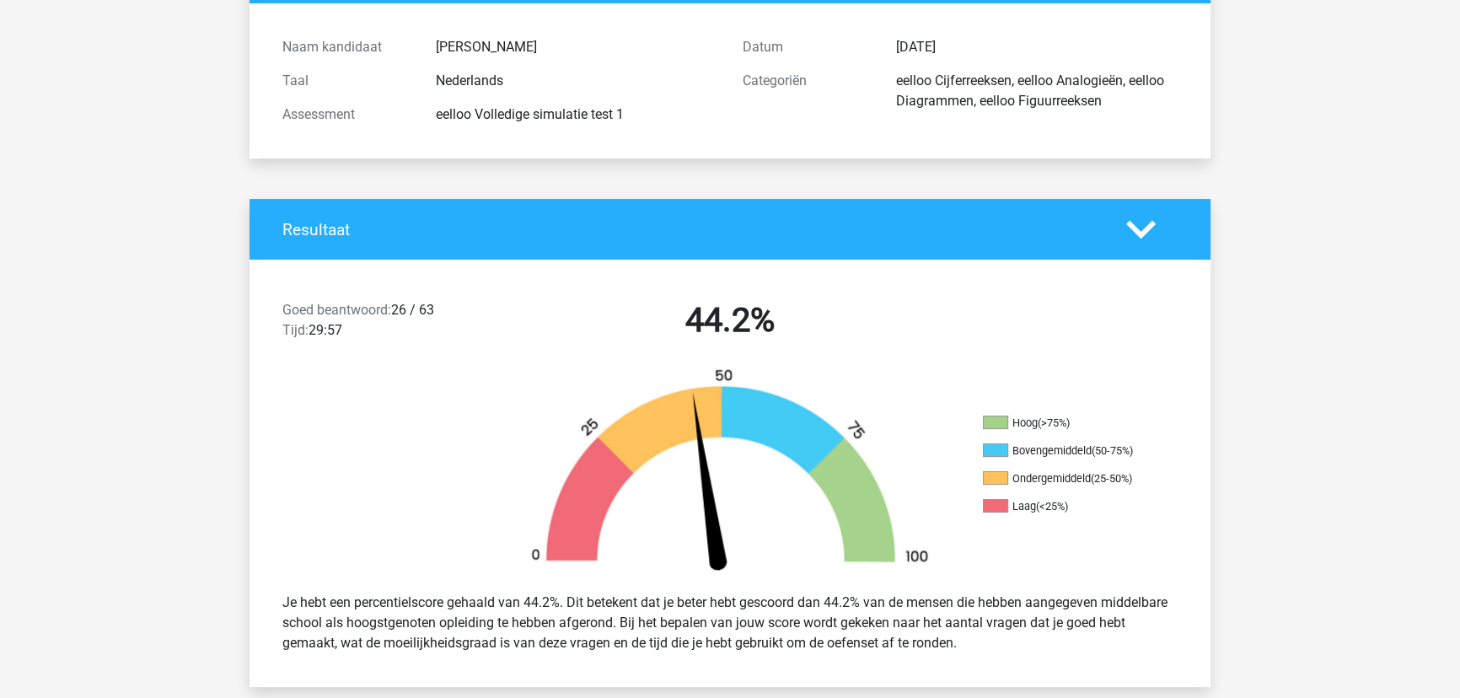
scroll to position [0, 0]
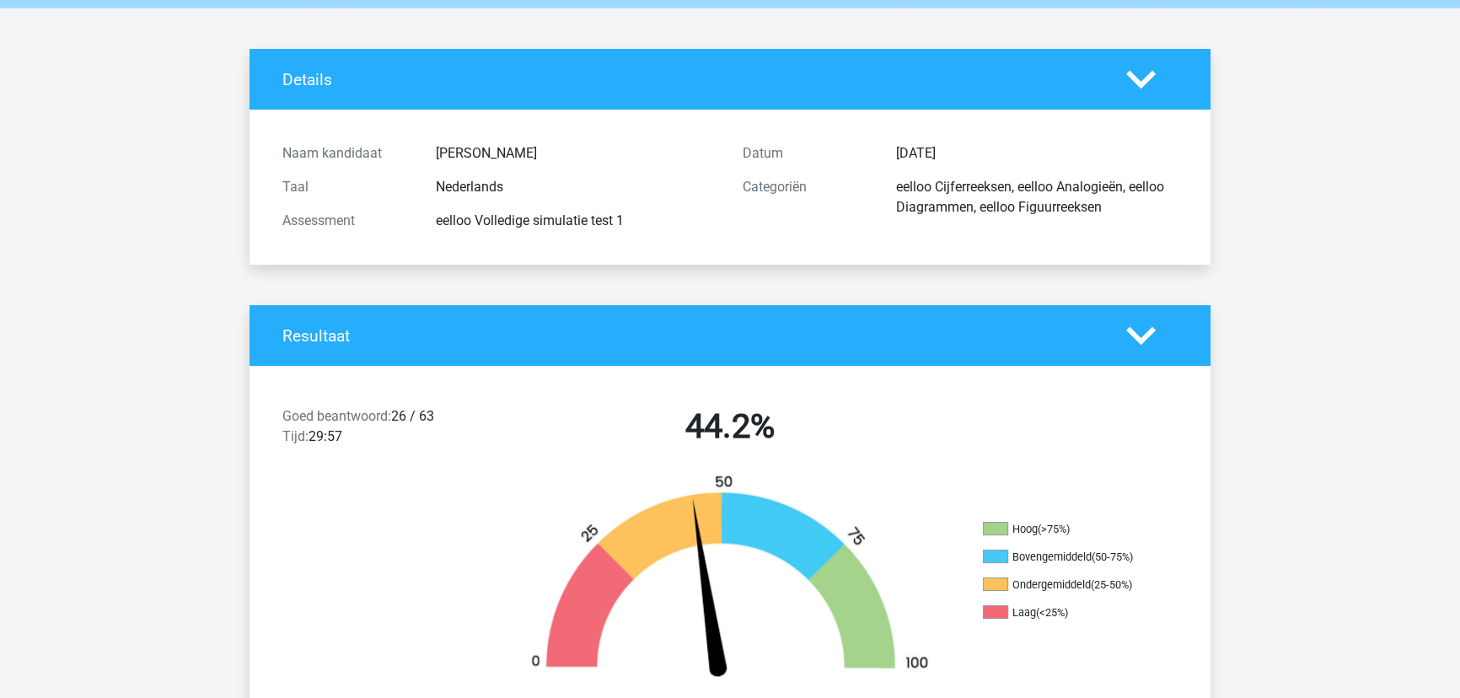
drag, startPoint x: 863, startPoint y: 437, endPoint x: 896, endPoint y: 485, distance: 58.2
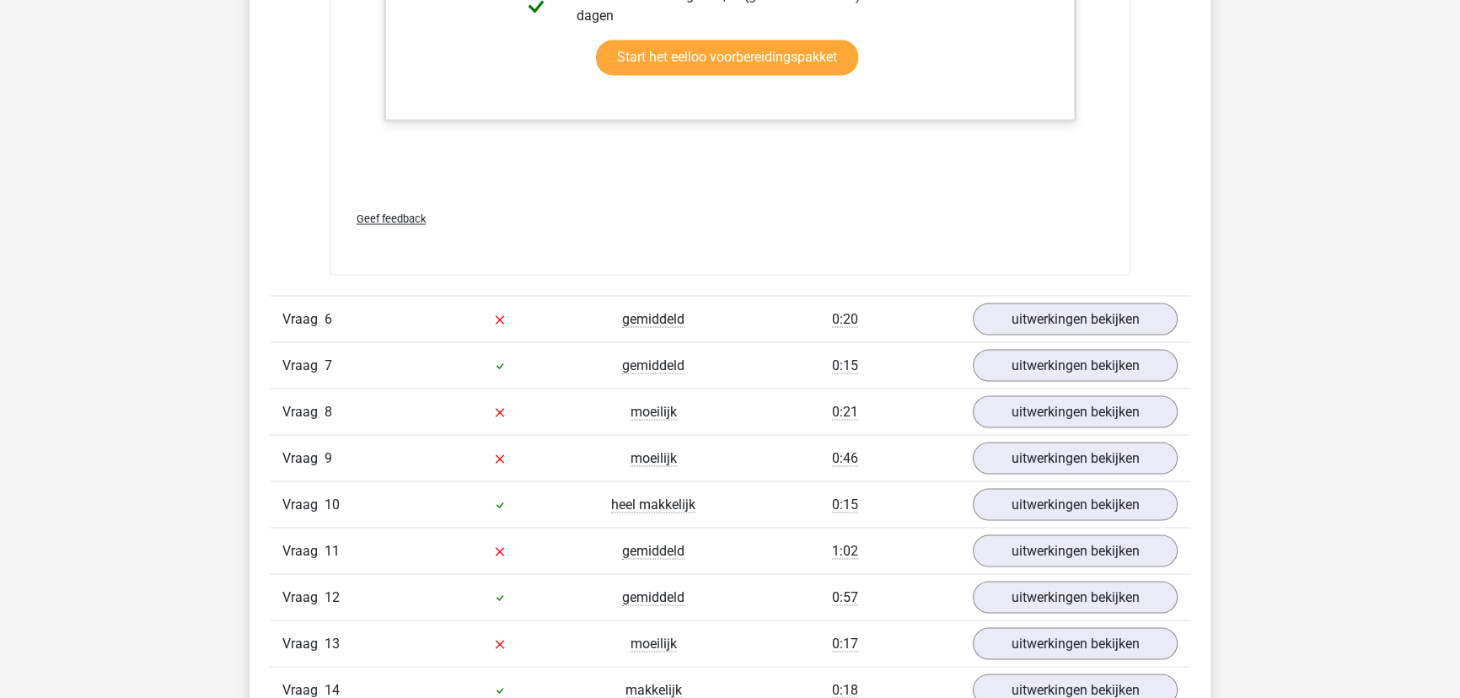
scroll to position [3754, 0]
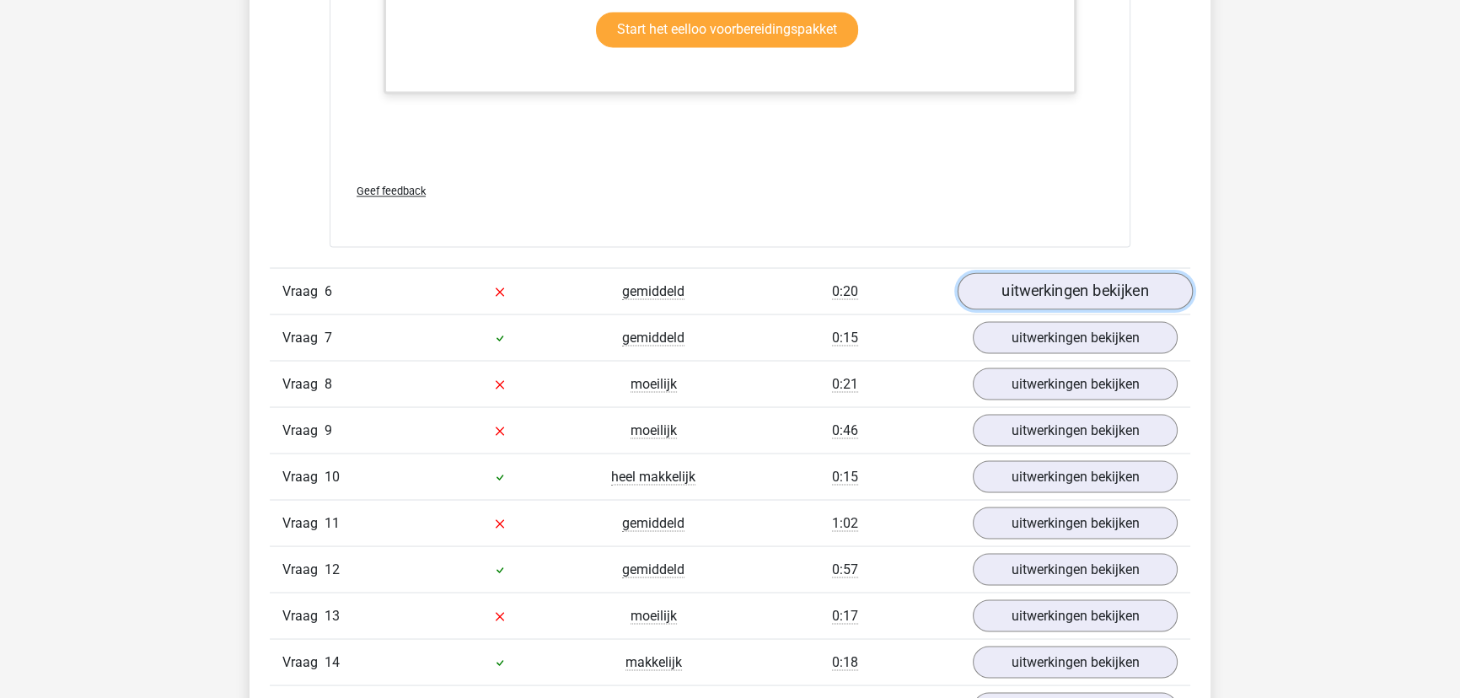
click at [991, 282] on link "uitwerkingen bekijken" at bounding box center [1074, 290] width 235 height 37
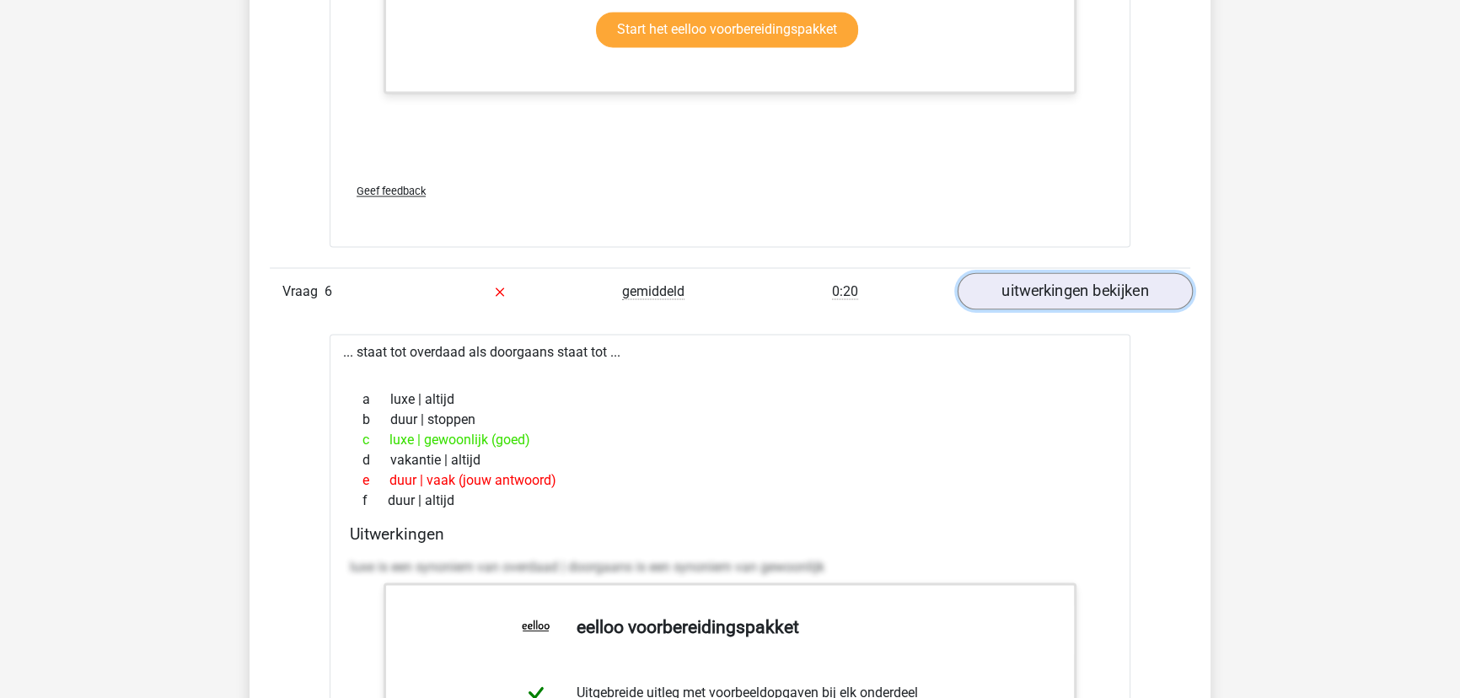
click at [991, 282] on link "uitwerkingen bekijken" at bounding box center [1074, 290] width 235 height 37
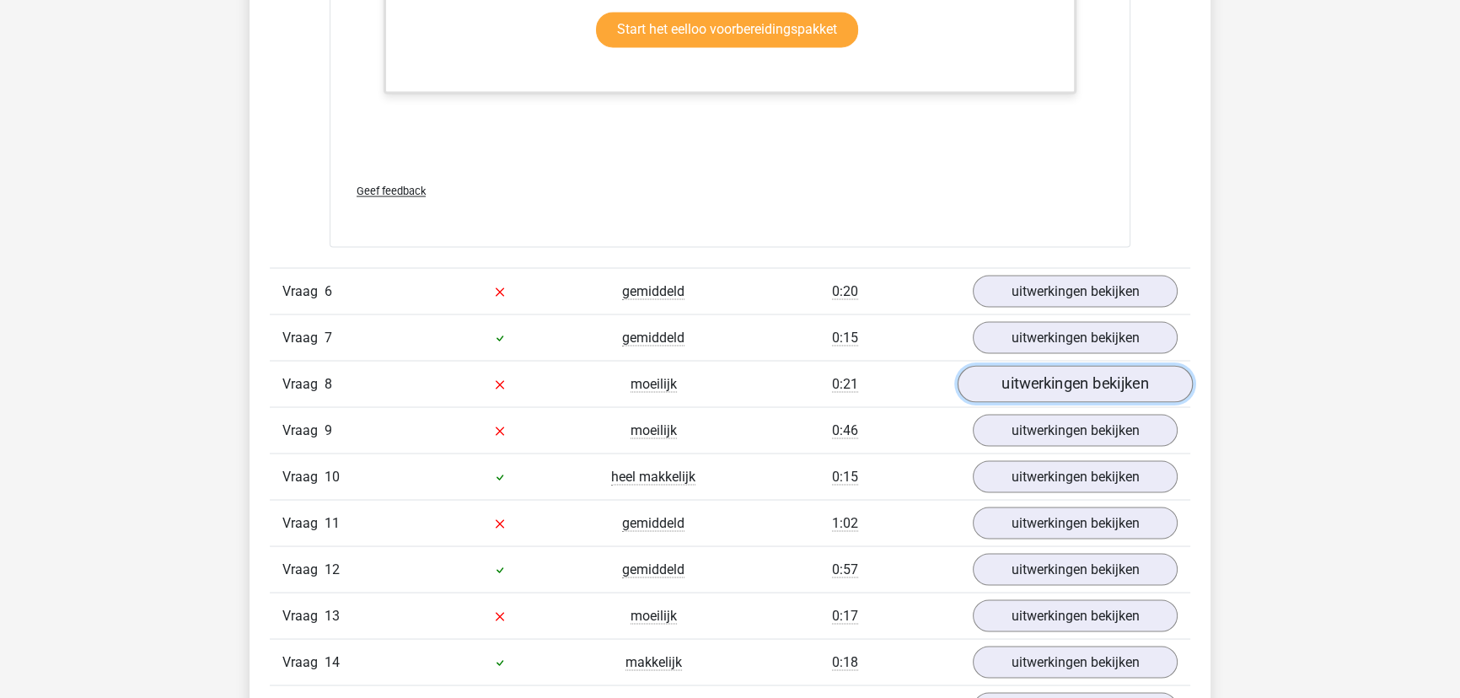
click at [1054, 380] on link "uitwerkingen bekijken" at bounding box center [1074, 383] width 235 height 37
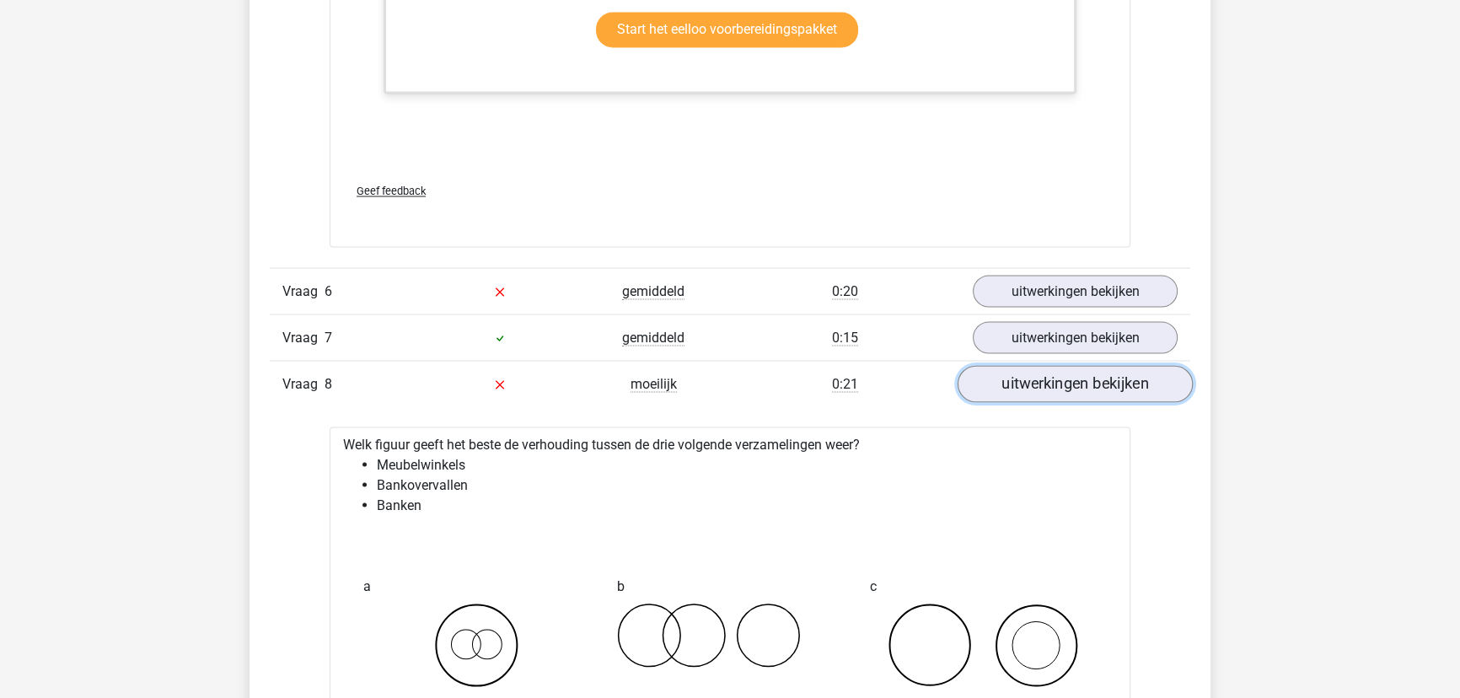
click at [1054, 380] on link "uitwerkingen bekijken" at bounding box center [1074, 383] width 235 height 37
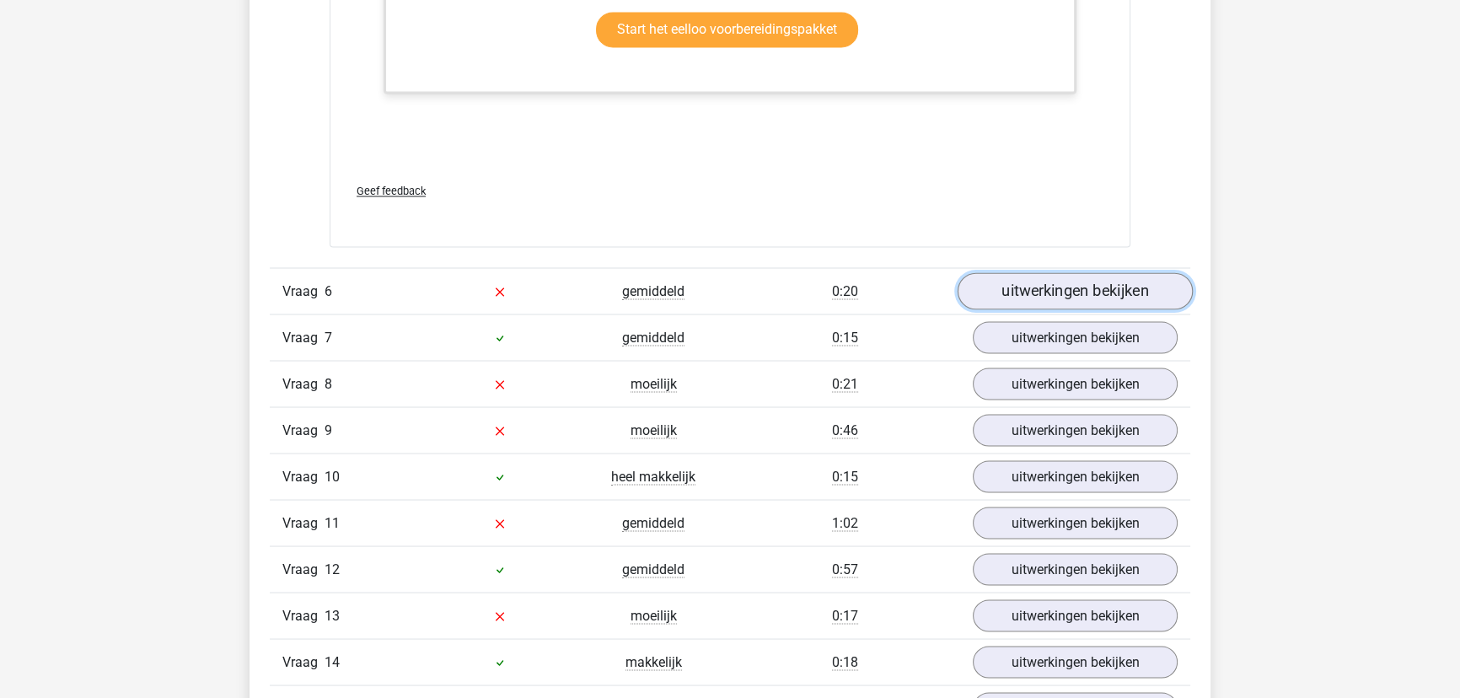
click at [1054, 282] on link "uitwerkingen bekijken" at bounding box center [1074, 290] width 235 height 37
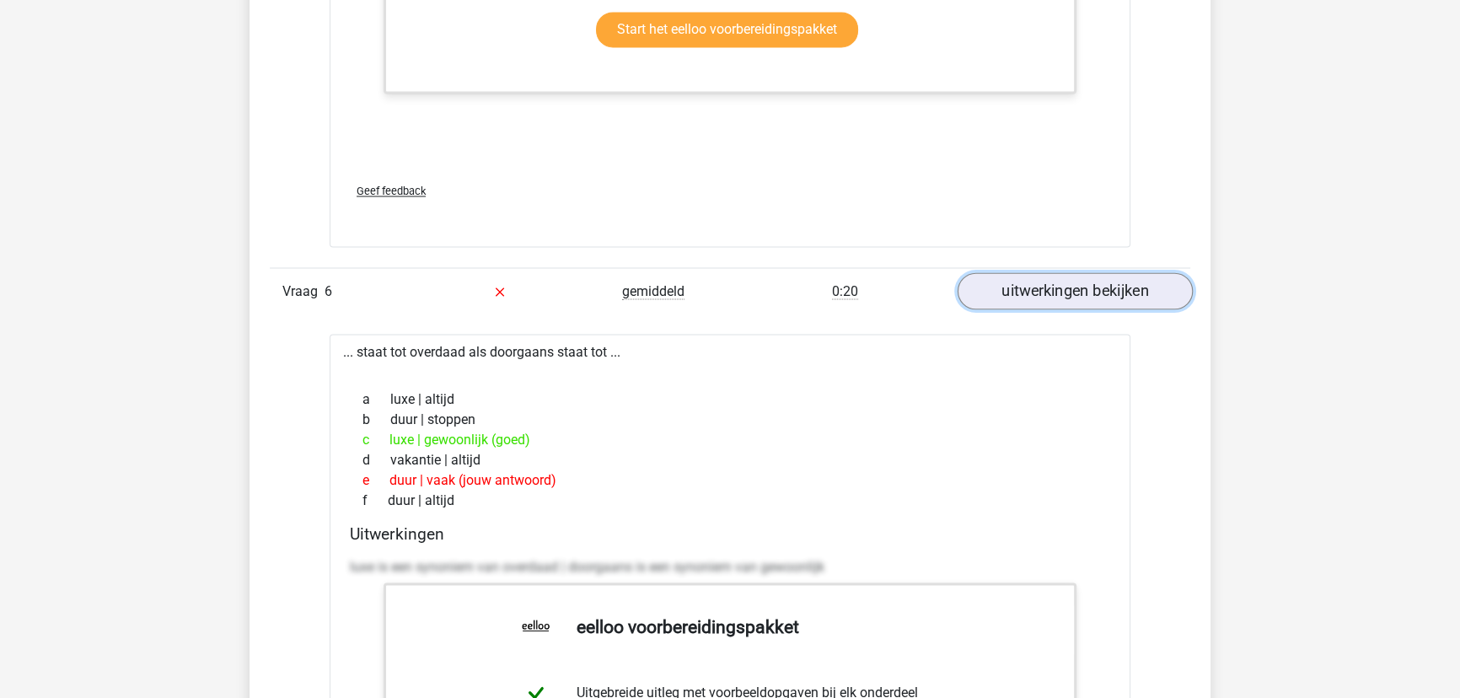
click at [1135, 299] on link "uitwerkingen bekijken" at bounding box center [1074, 290] width 235 height 37
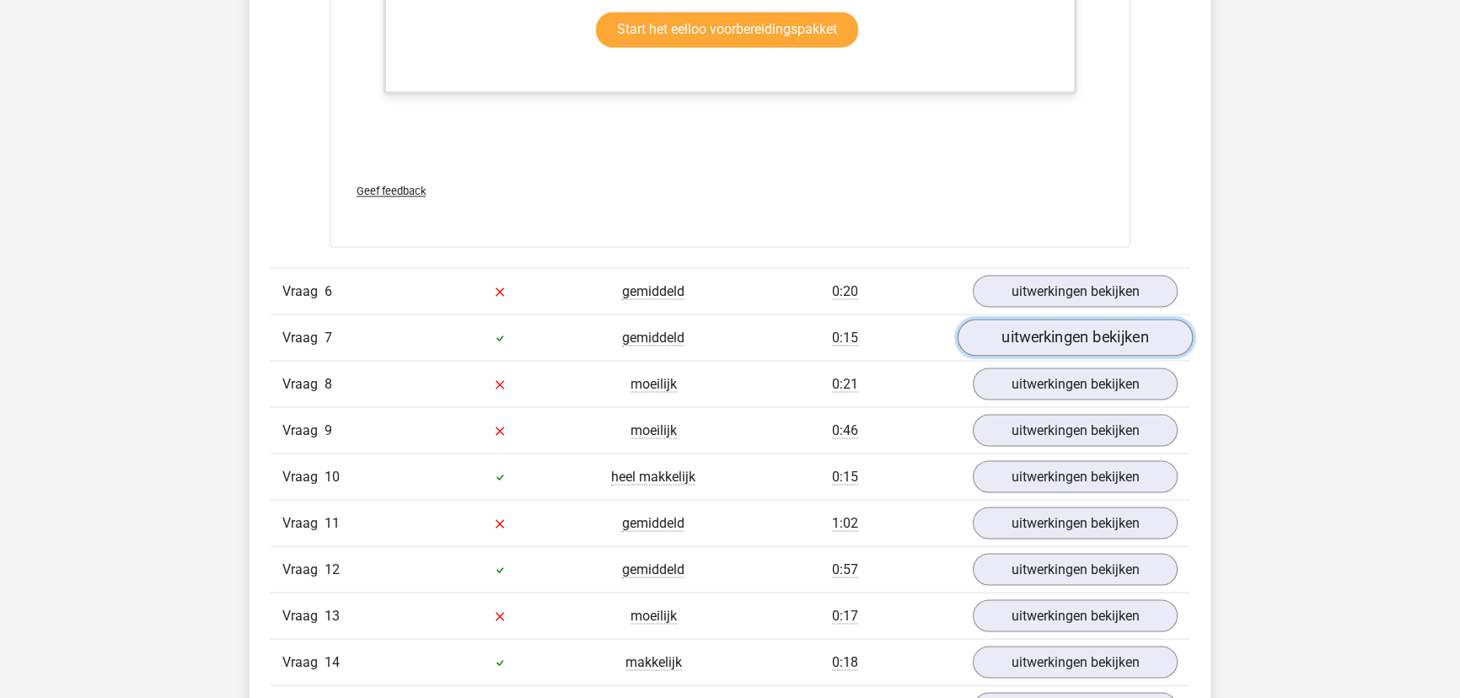
click at [1097, 339] on link "uitwerkingen bekijken" at bounding box center [1074, 337] width 235 height 37
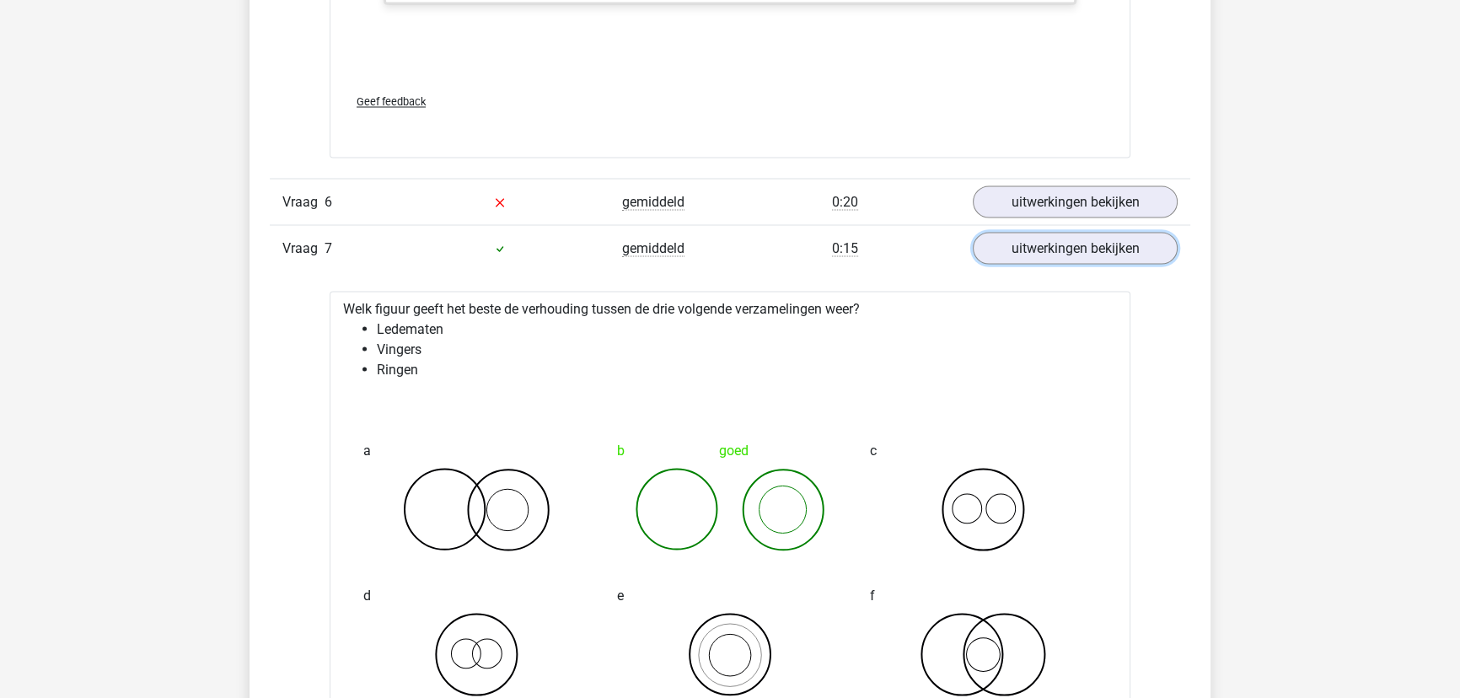
scroll to position [3984, 0]
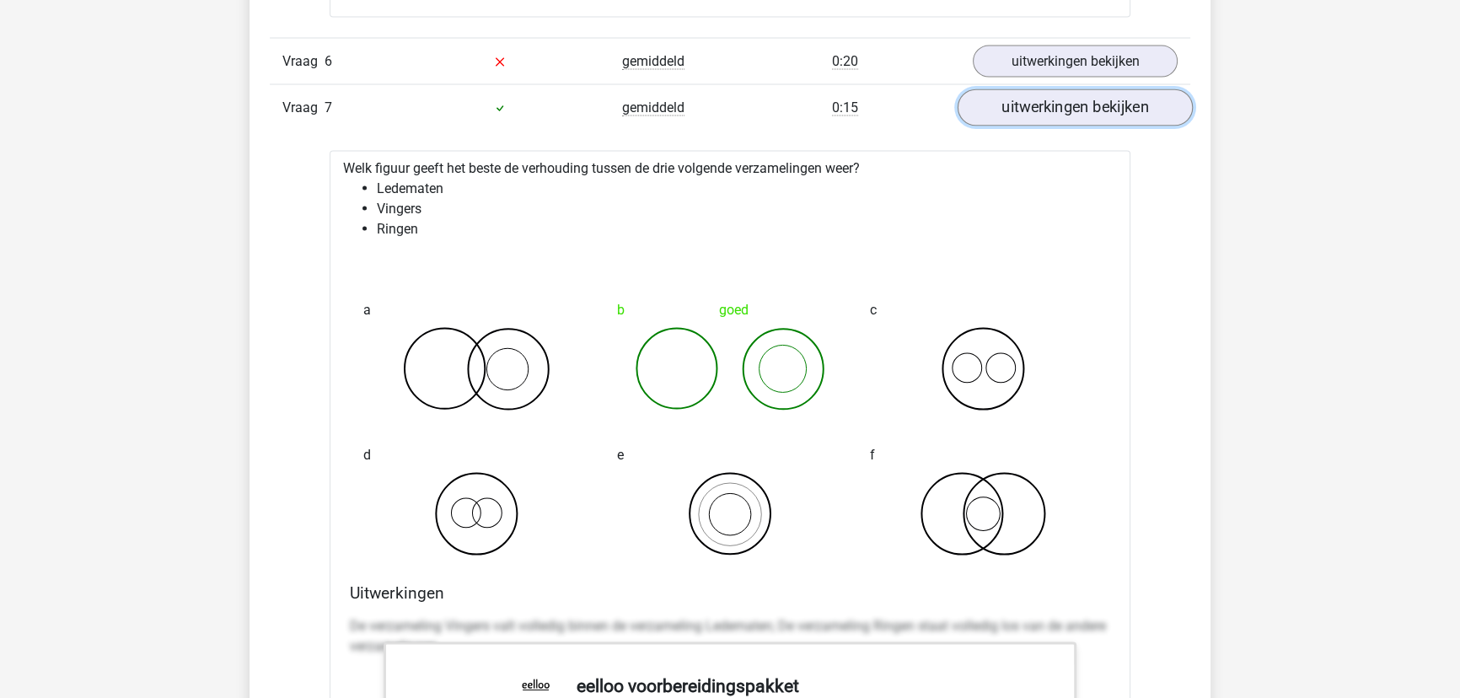
click at [1077, 100] on link "uitwerkingen bekijken" at bounding box center [1074, 106] width 235 height 37
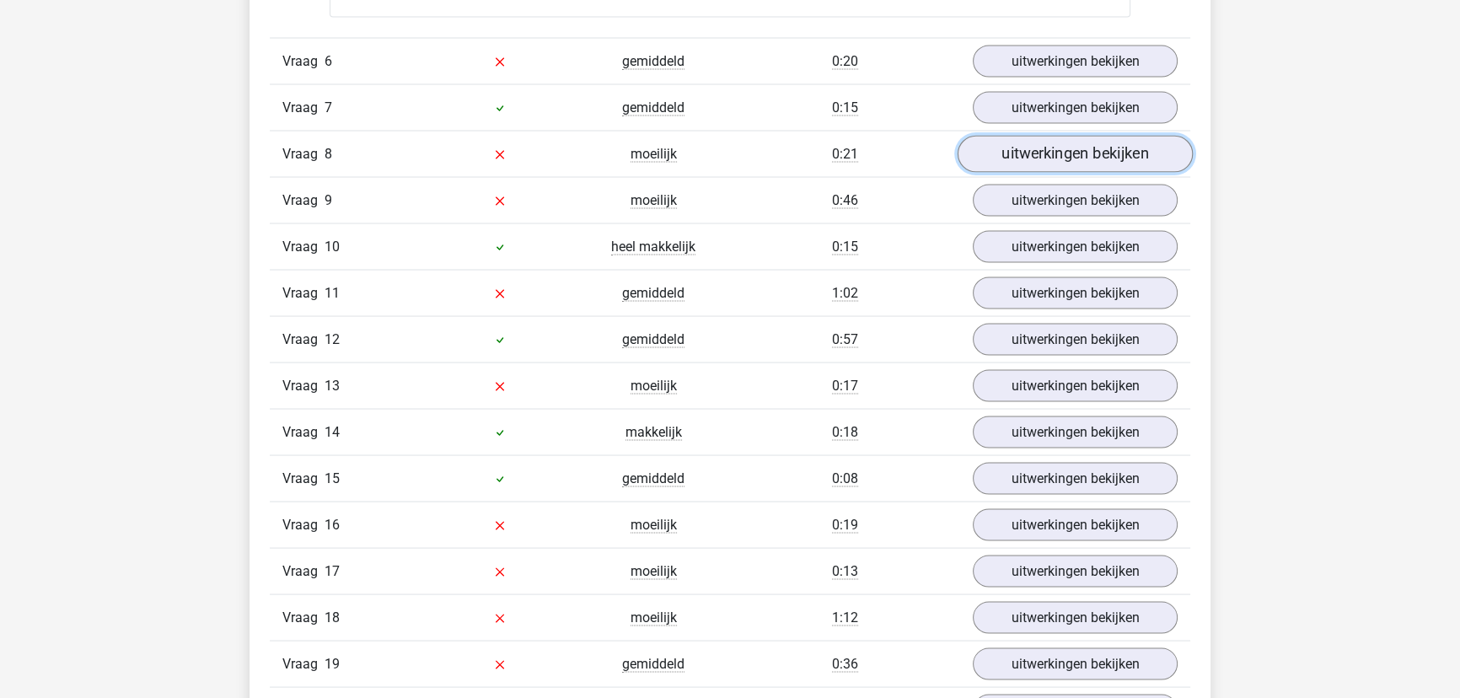
click at [1072, 152] on link "uitwerkingen bekijken" at bounding box center [1074, 153] width 235 height 37
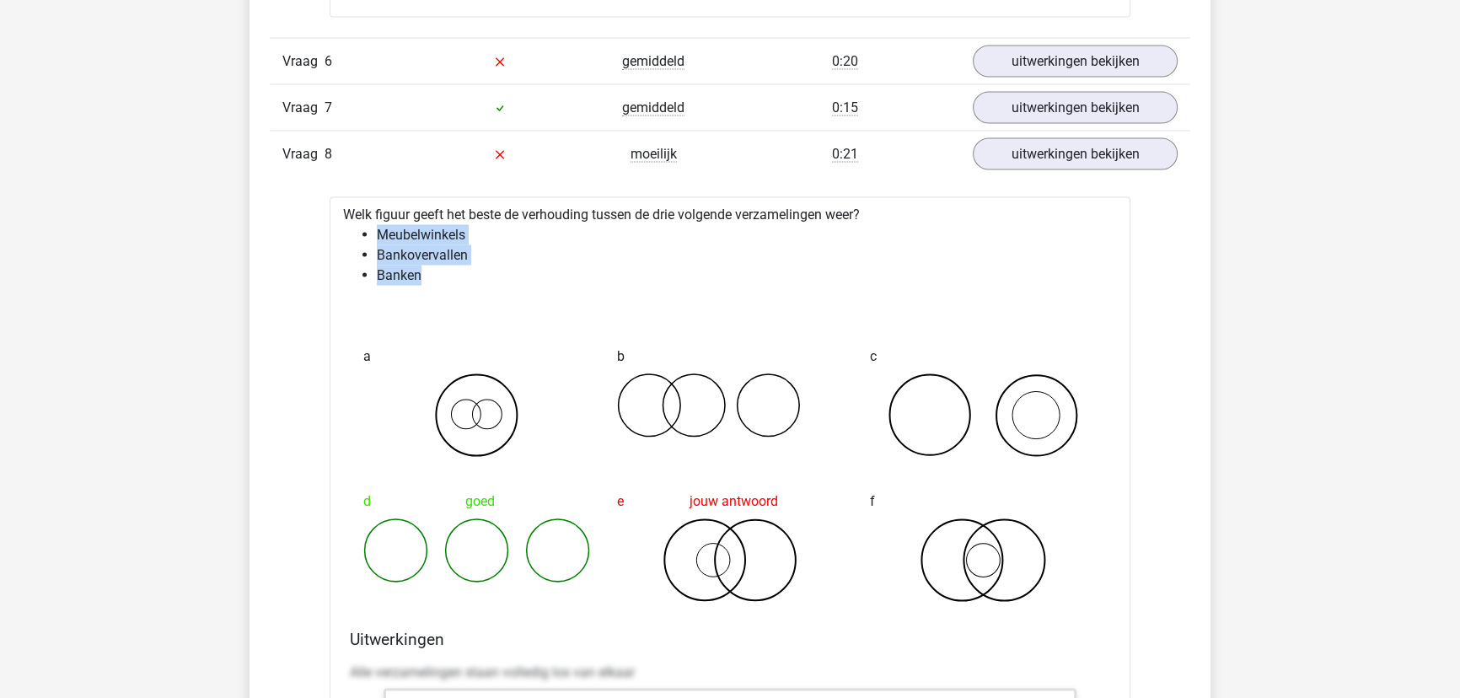
drag, startPoint x: 433, startPoint y: 283, endPoint x: 371, endPoint y: 223, distance: 87.0
click at [371, 224] on ul "Meubelwinkels Bankovervallen Banken" at bounding box center [730, 254] width 774 height 61
drag, startPoint x: 426, startPoint y: 279, endPoint x: 351, endPoint y: 228, distance: 90.9
click at [351, 228] on ul "Meubelwinkels Bankovervallen Banken" at bounding box center [730, 254] width 774 height 61
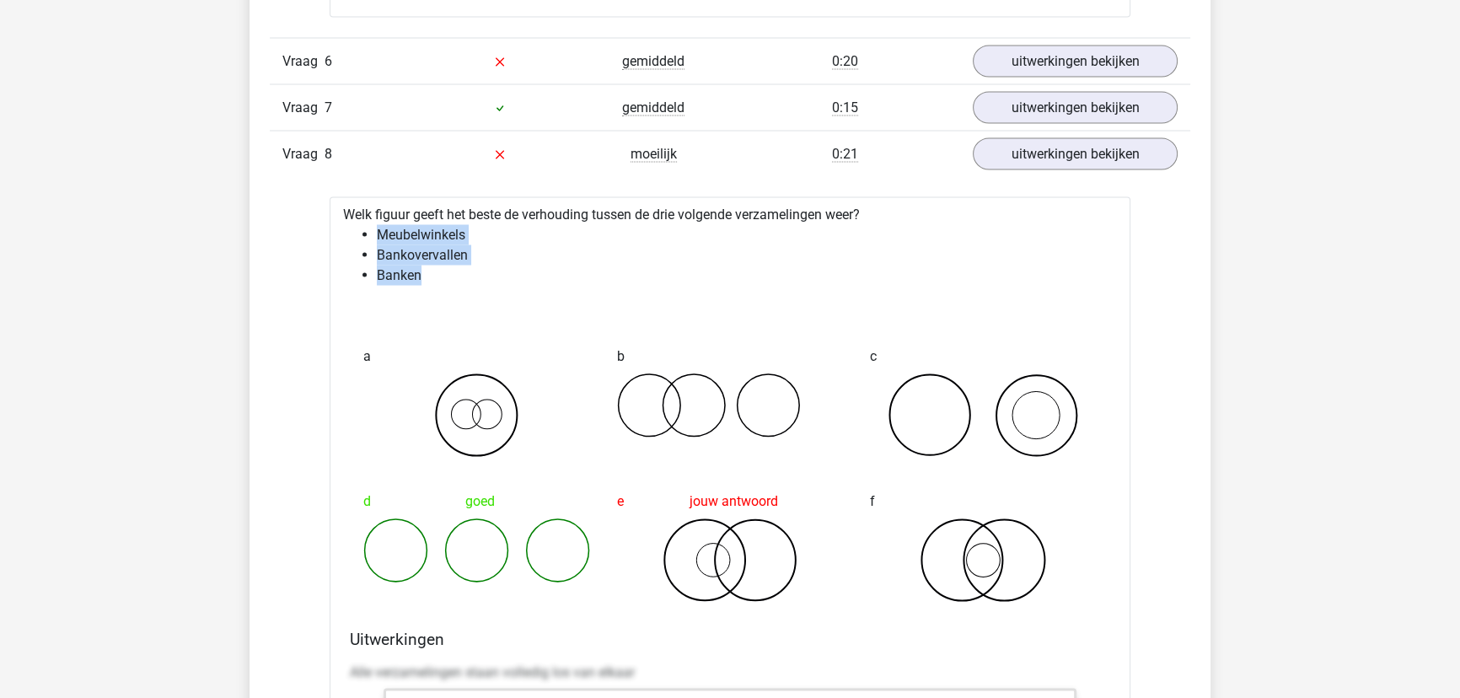
drag, startPoint x: 343, startPoint y: 210, endPoint x: 979, endPoint y: 205, distance: 635.5
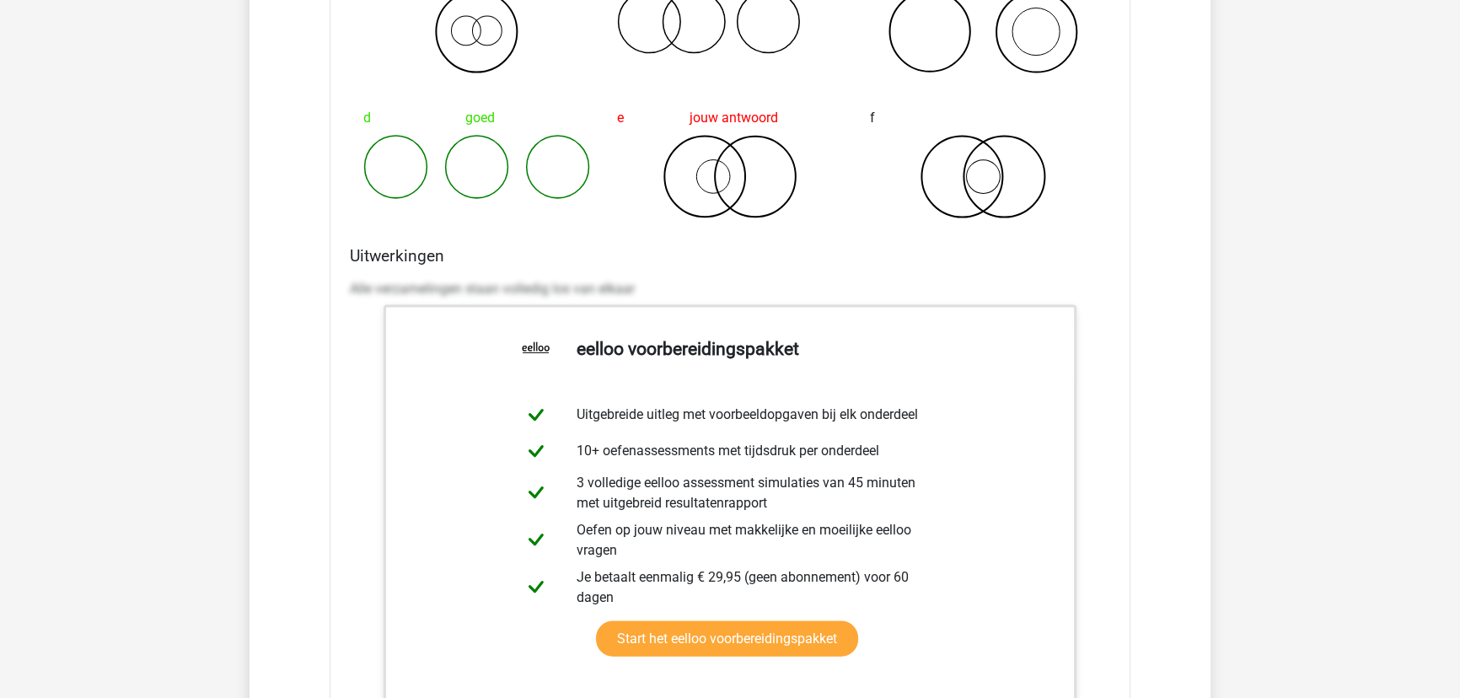
scroll to position [4750, 0]
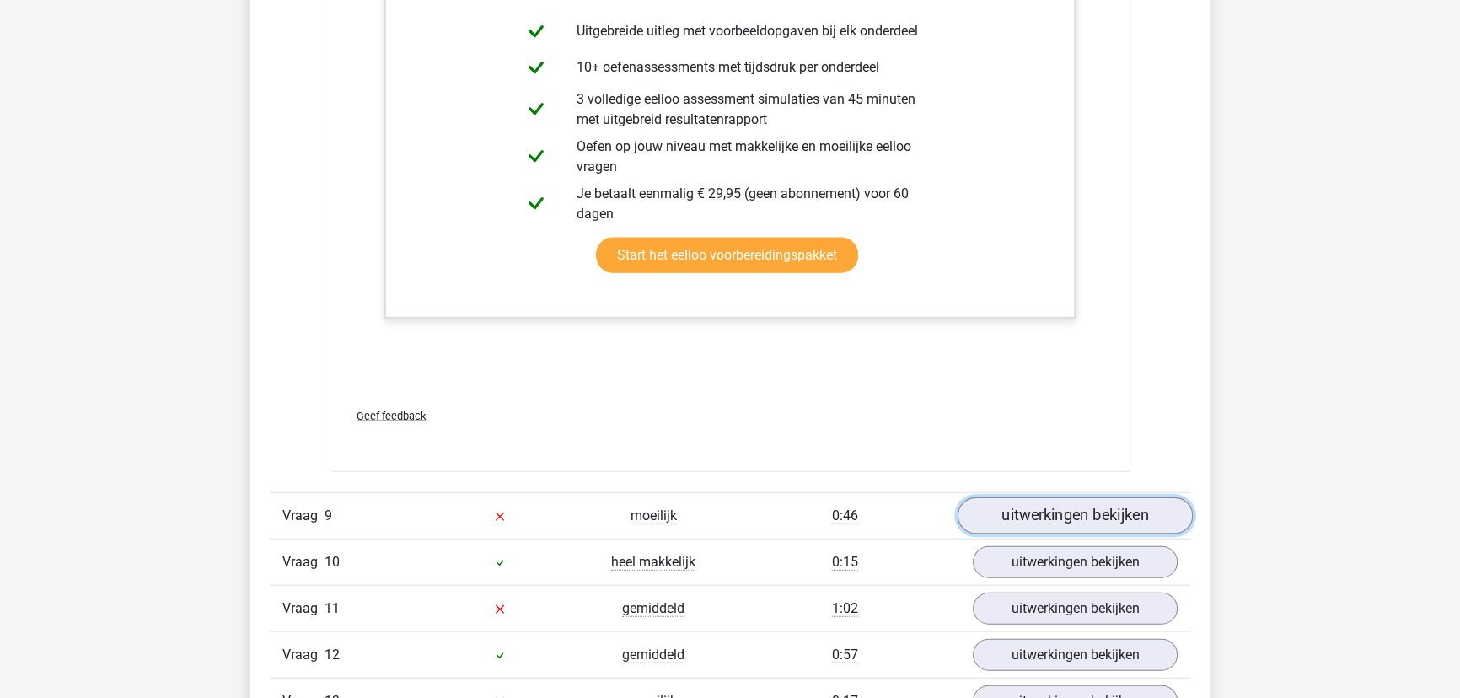
click at [1105, 506] on link "uitwerkingen bekijken" at bounding box center [1074, 516] width 235 height 37
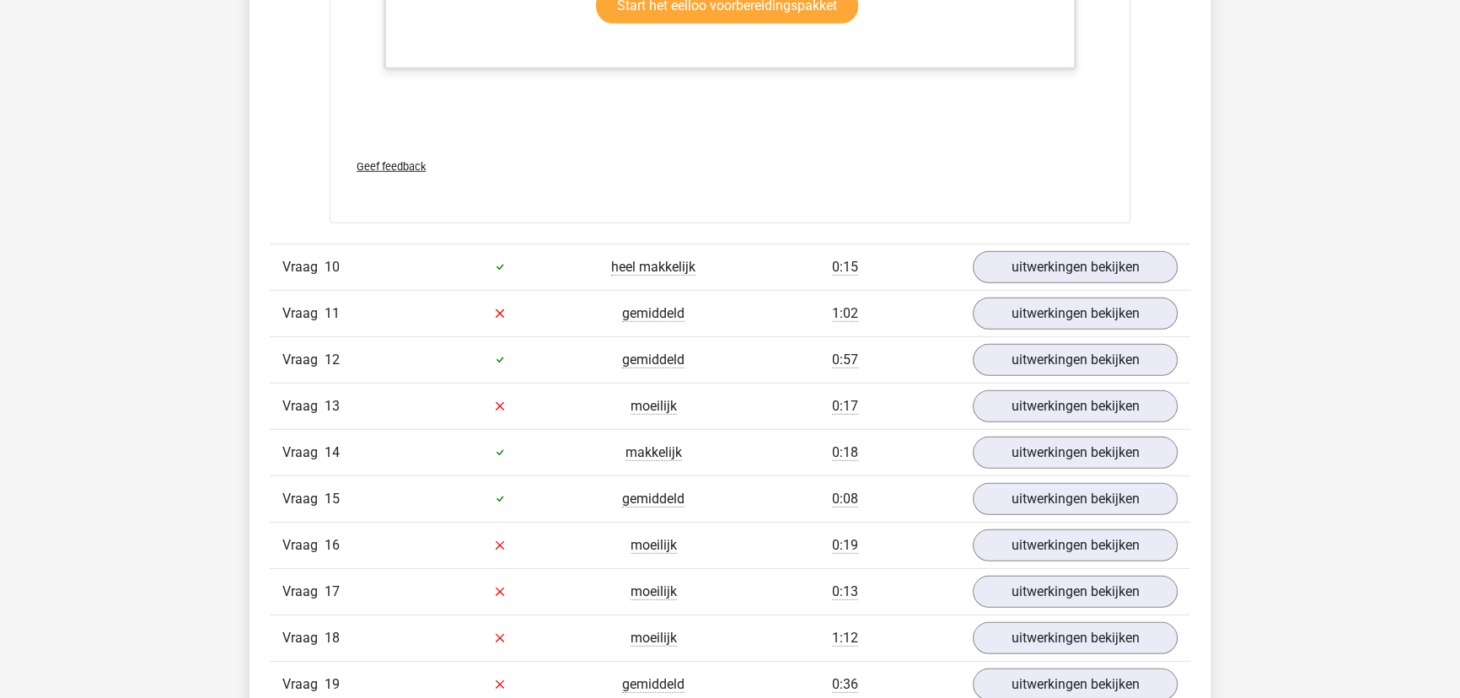
scroll to position [6129, 0]
click at [983, 255] on link "uitwerkingen bekijken" at bounding box center [1074, 266] width 235 height 37
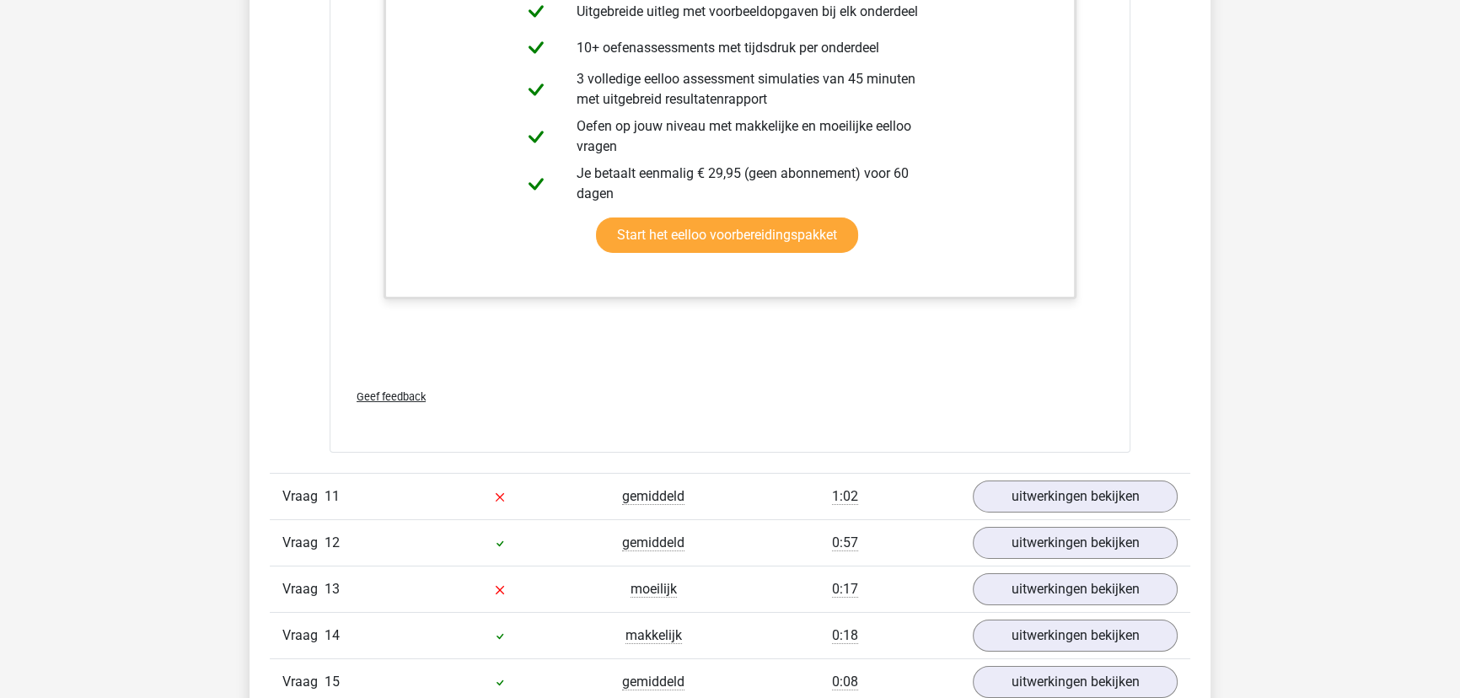
scroll to position [6972, 0]
click at [1026, 484] on link "uitwerkingen bekijken" at bounding box center [1074, 495] width 235 height 37
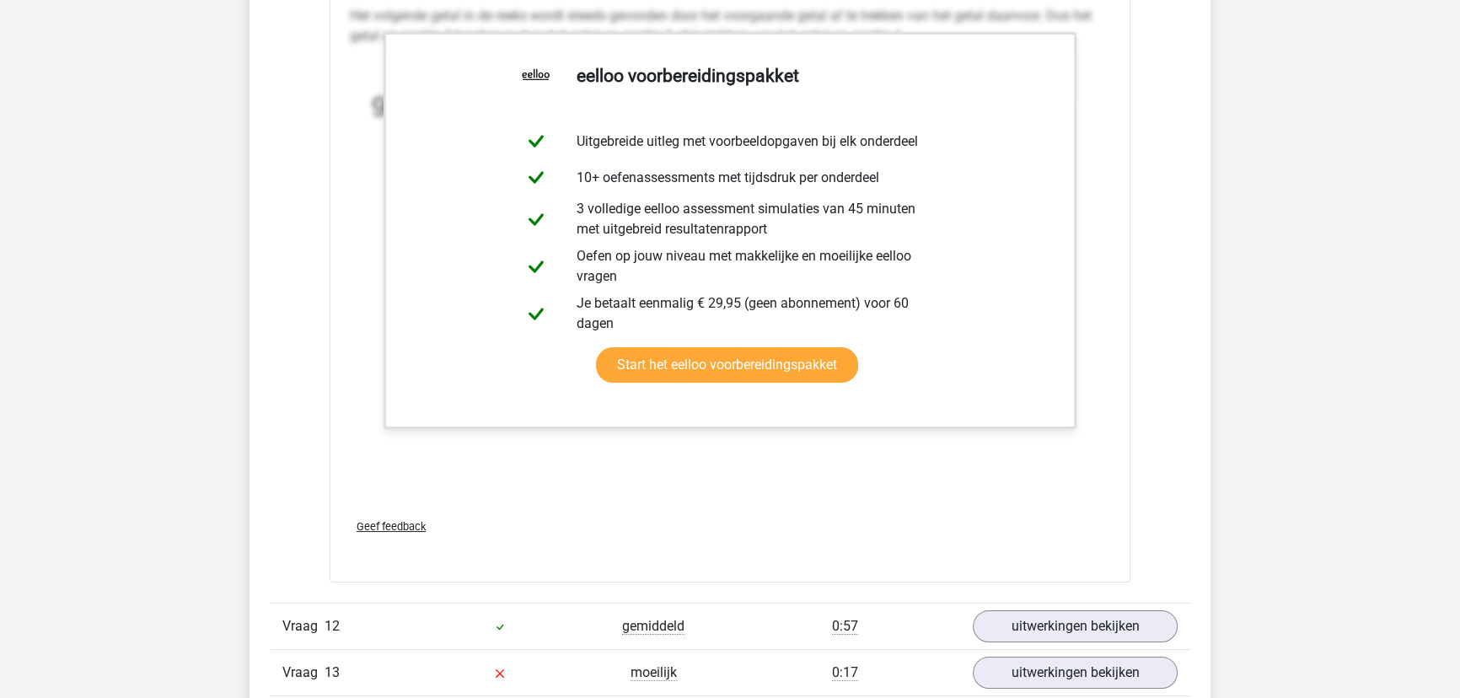
scroll to position [8121, 0]
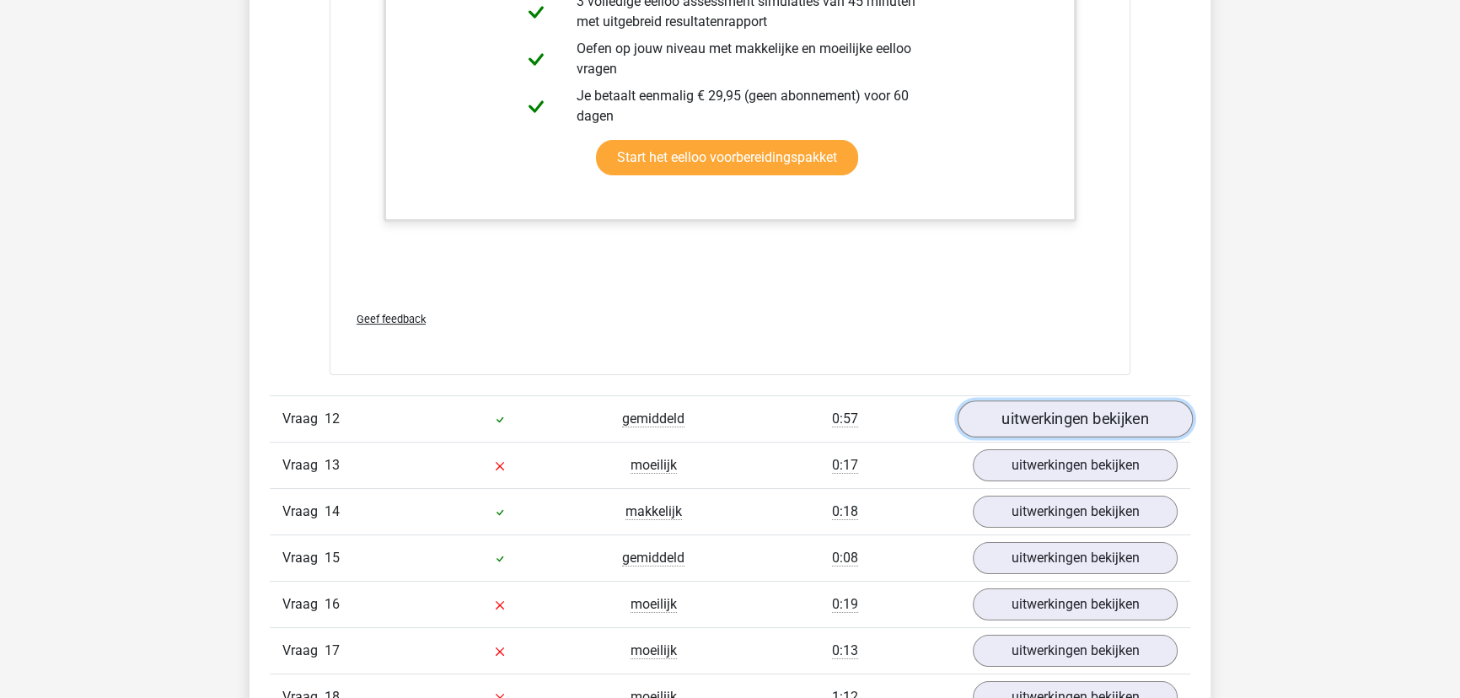
click at [1019, 418] on link "uitwerkingen bekijken" at bounding box center [1074, 418] width 235 height 37
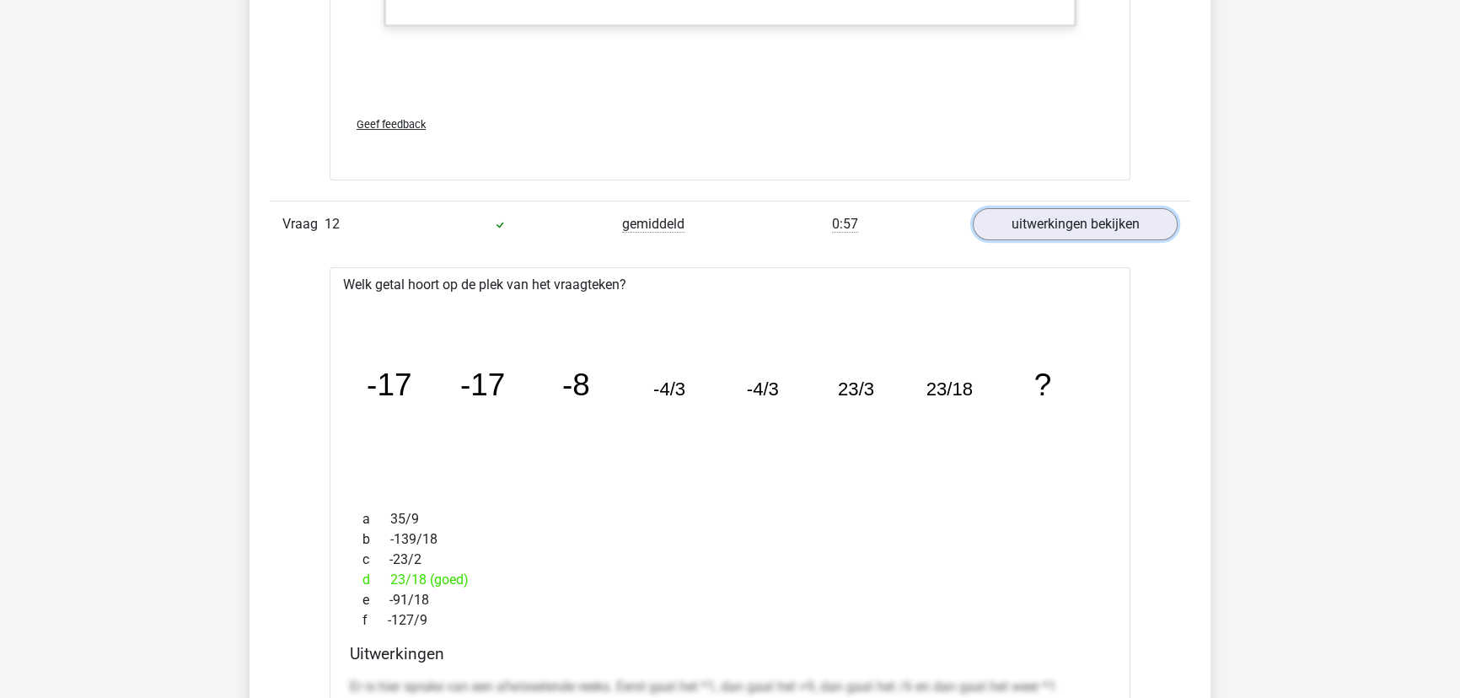
scroll to position [8504, 0]
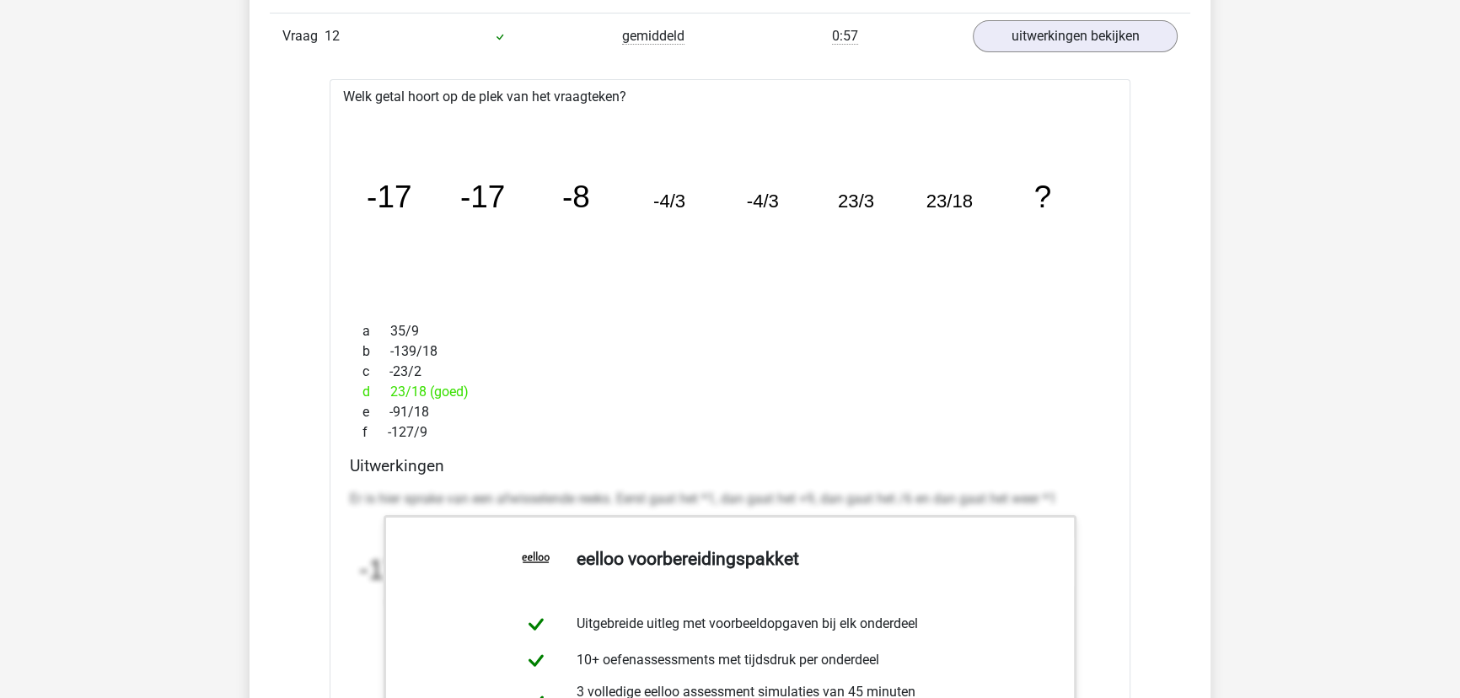
click at [851, 196] on tspan "23/3" at bounding box center [856, 200] width 36 height 21
click at [948, 190] on tspan "23/18" at bounding box center [949, 200] width 46 height 21
drag, startPoint x: 826, startPoint y: 200, endPoint x: 978, endPoint y: 199, distance: 151.7
click at [978, 199] on icon "image/svg+xml -17 -17 -8 -4/3 -4/3 23/3 23/18 ?" at bounding box center [730, 207] width 747 height 187
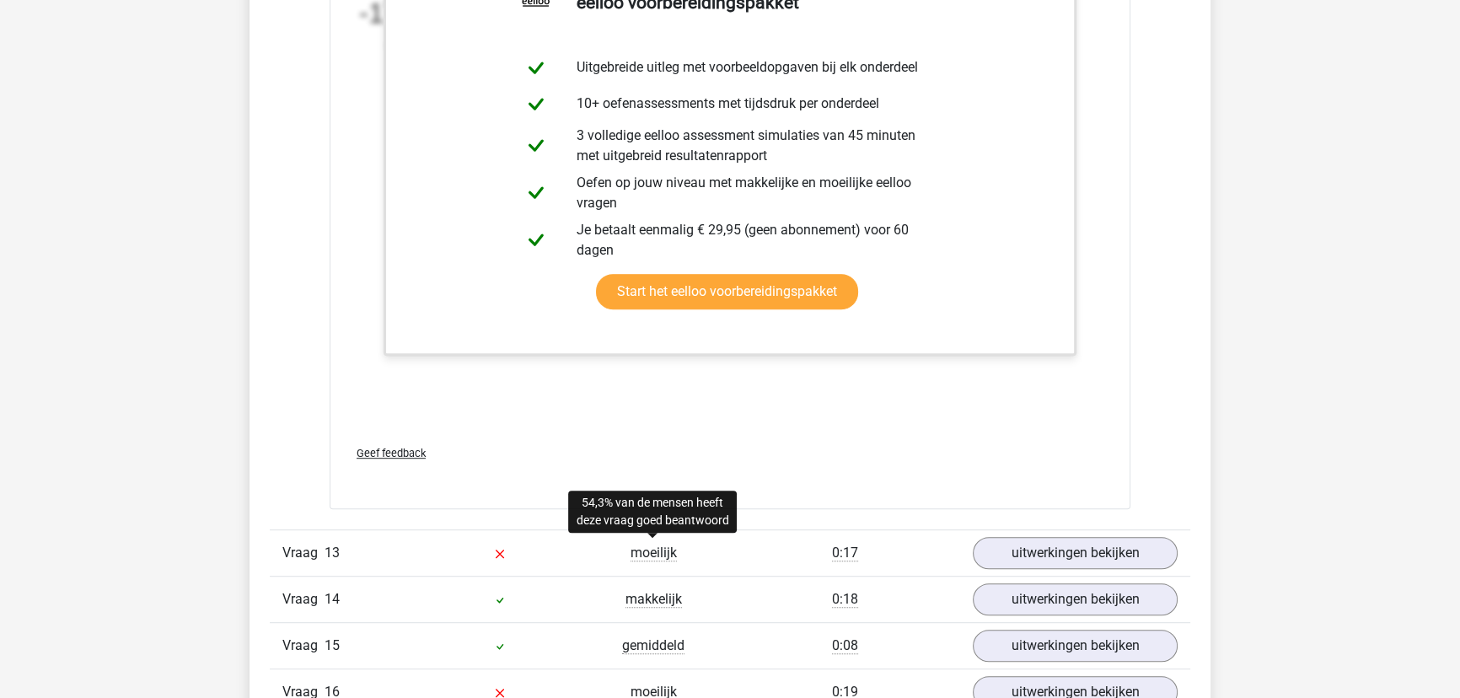
scroll to position [9194, 0]
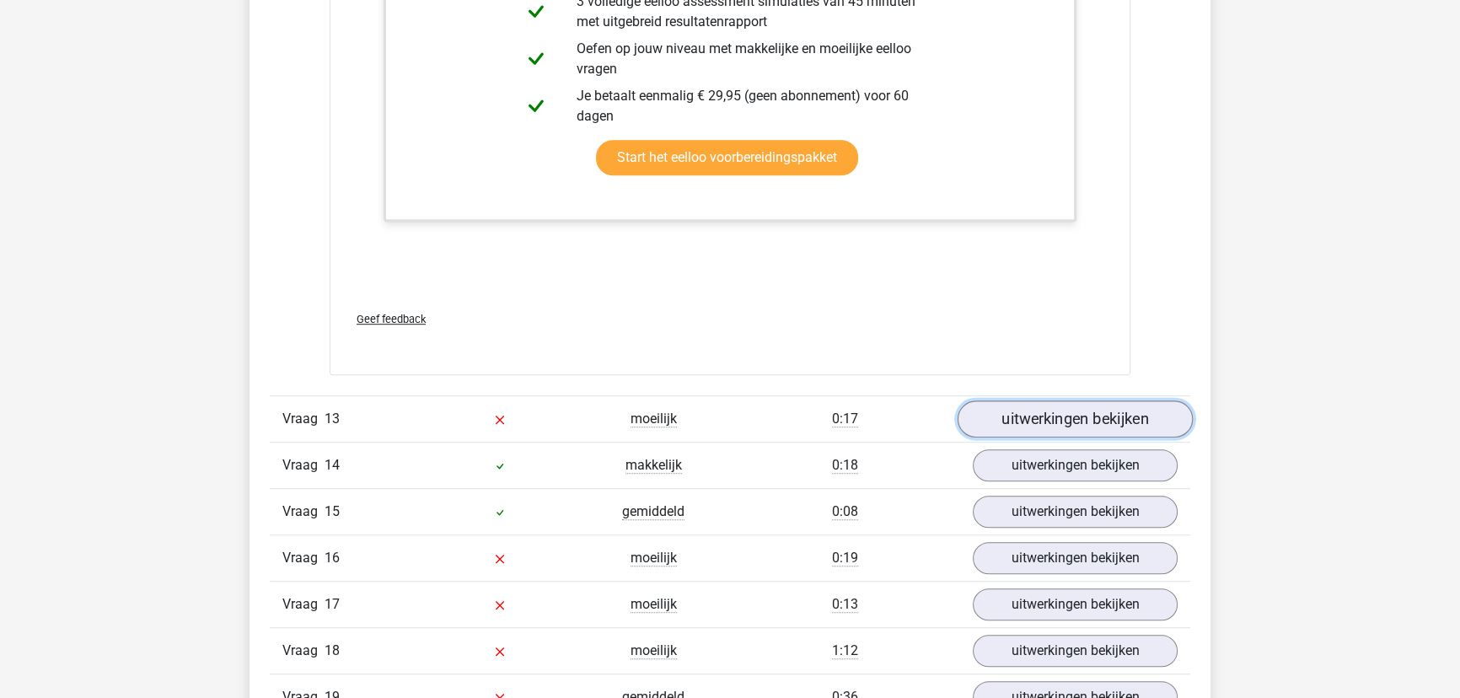
click at [1003, 408] on link "uitwerkingen bekijken" at bounding box center [1074, 418] width 235 height 37
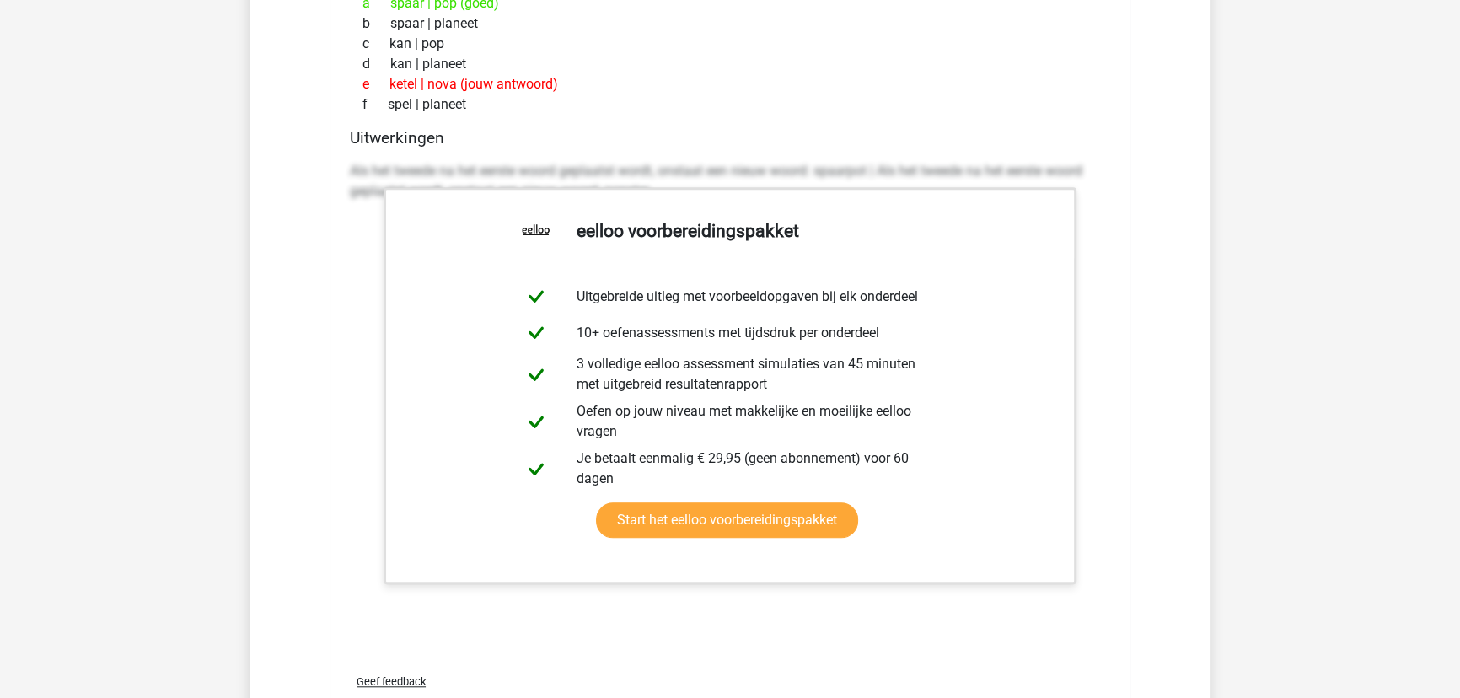
scroll to position [9960, 0]
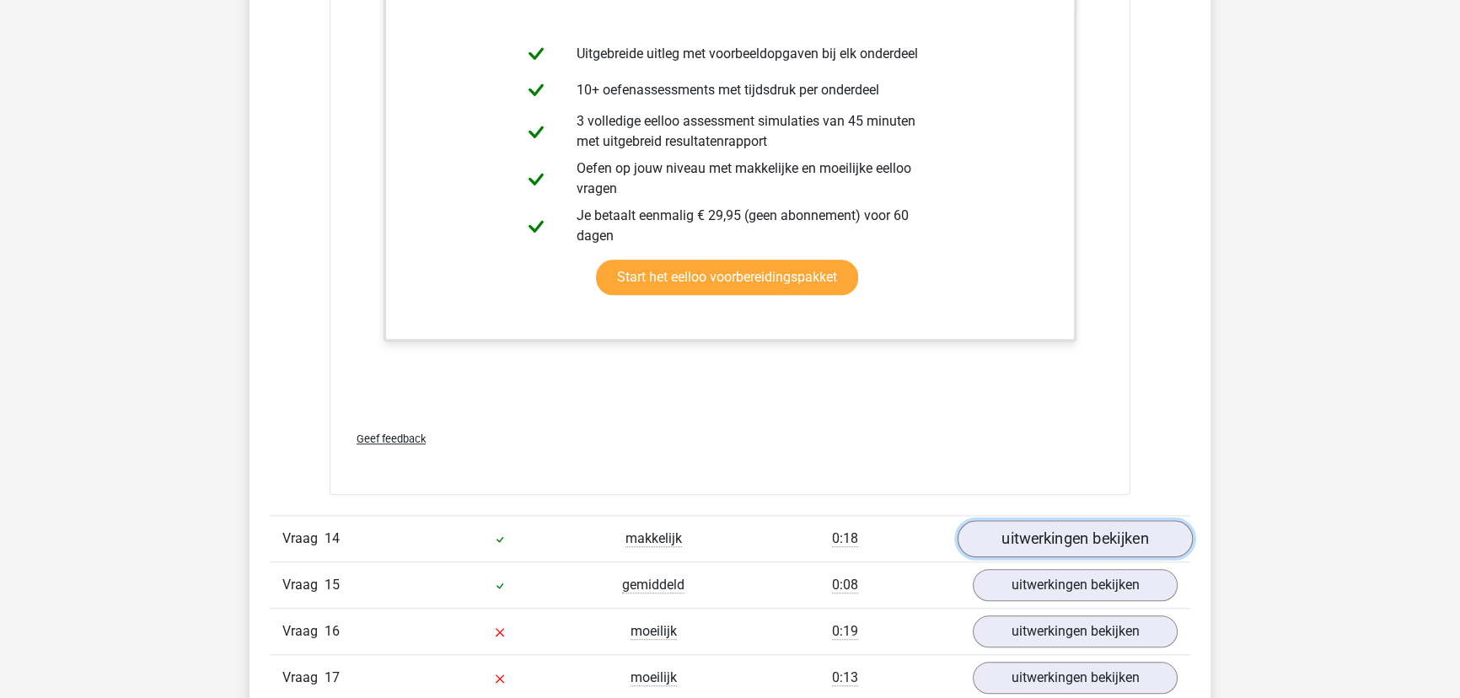
click at [1036, 520] on link "uitwerkingen bekijken" at bounding box center [1074, 538] width 235 height 37
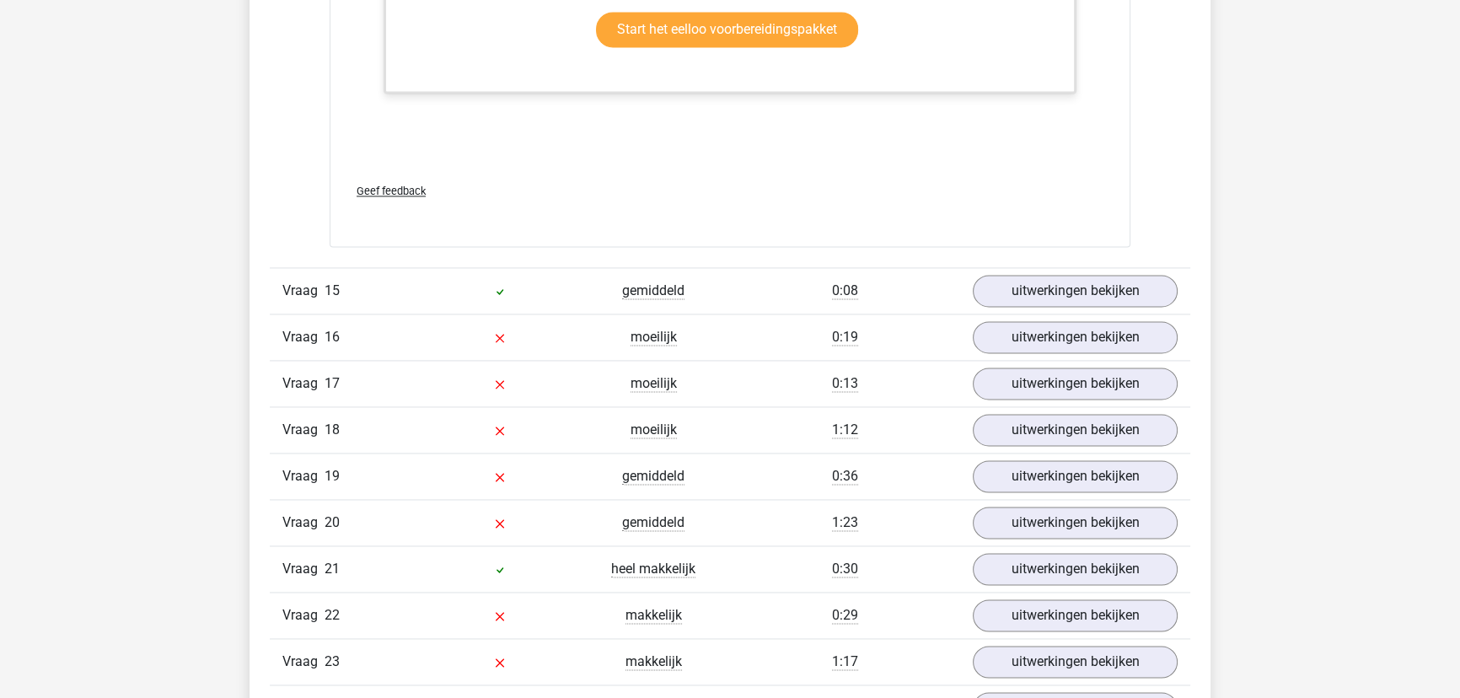
scroll to position [11109, 0]
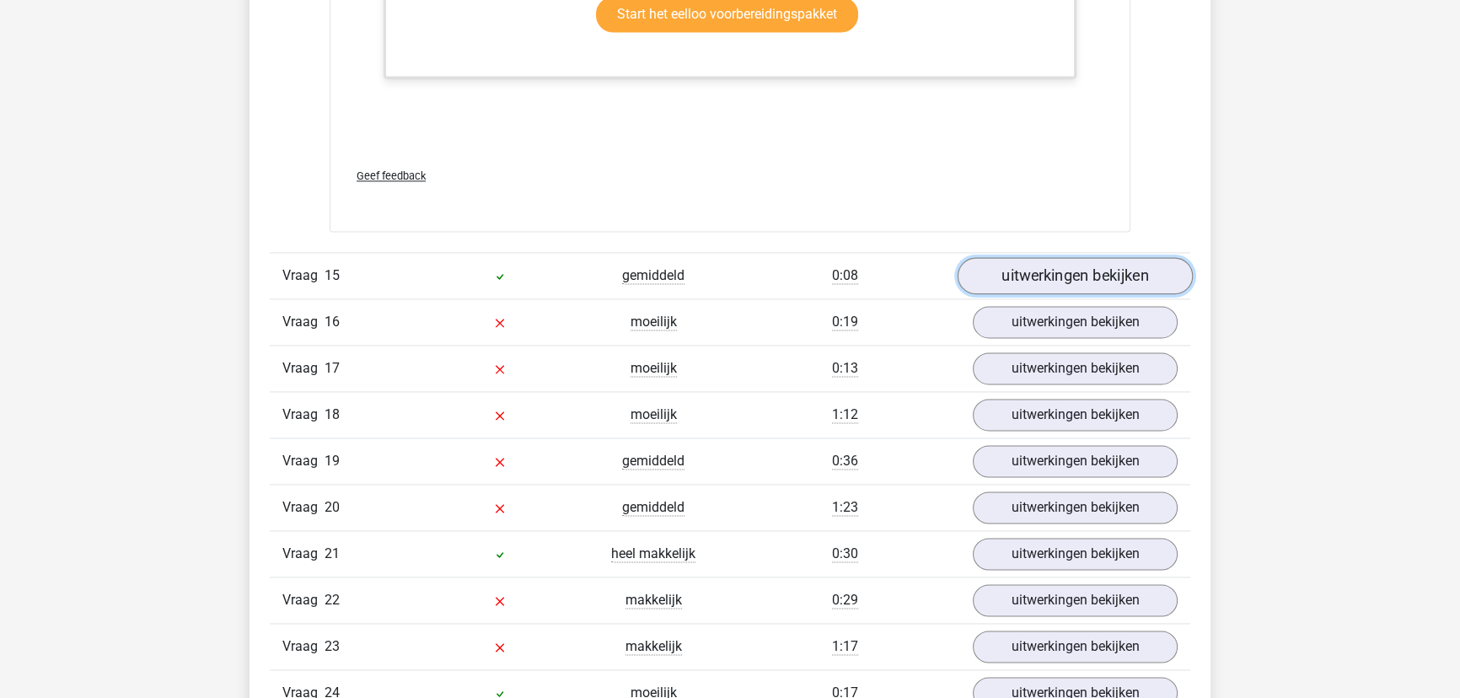
click at [1095, 274] on link "uitwerkingen bekijken" at bounding box center [1074, 275] width 235 height 37
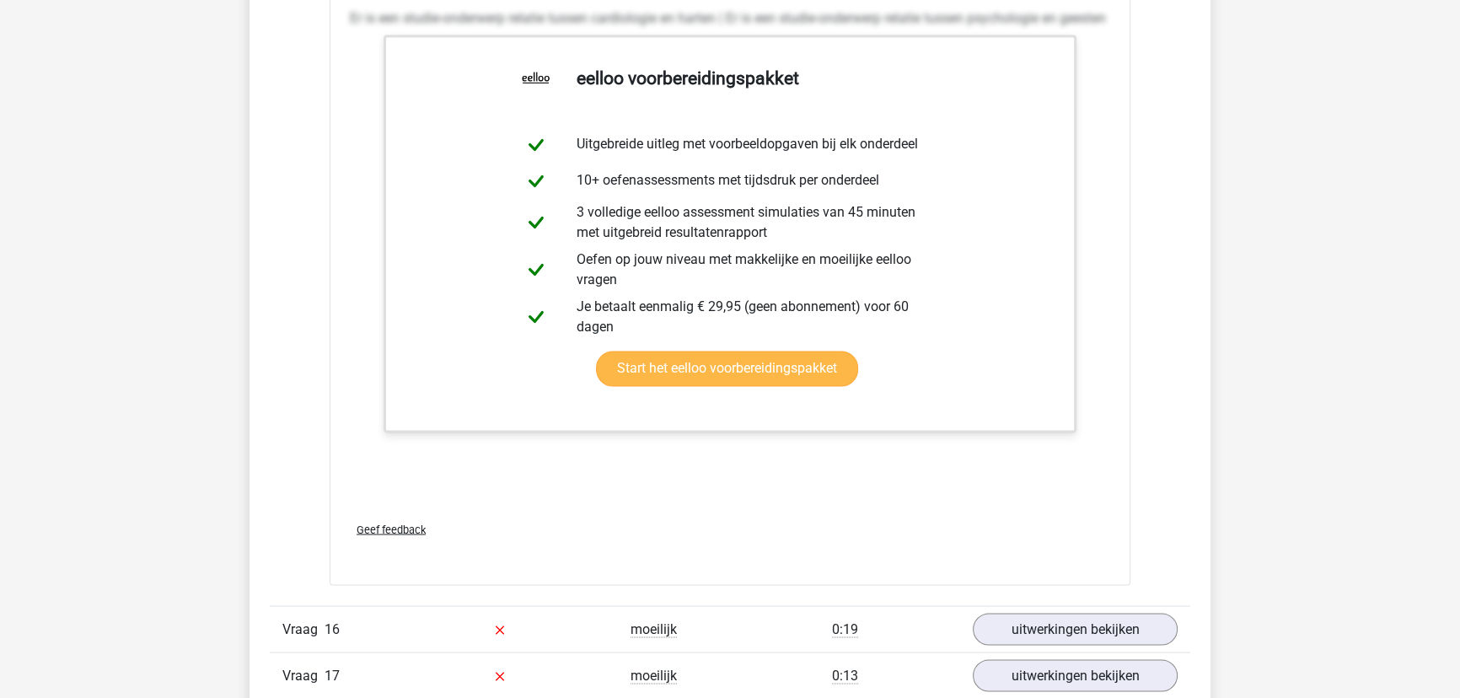
scroll to position [11875, 0]
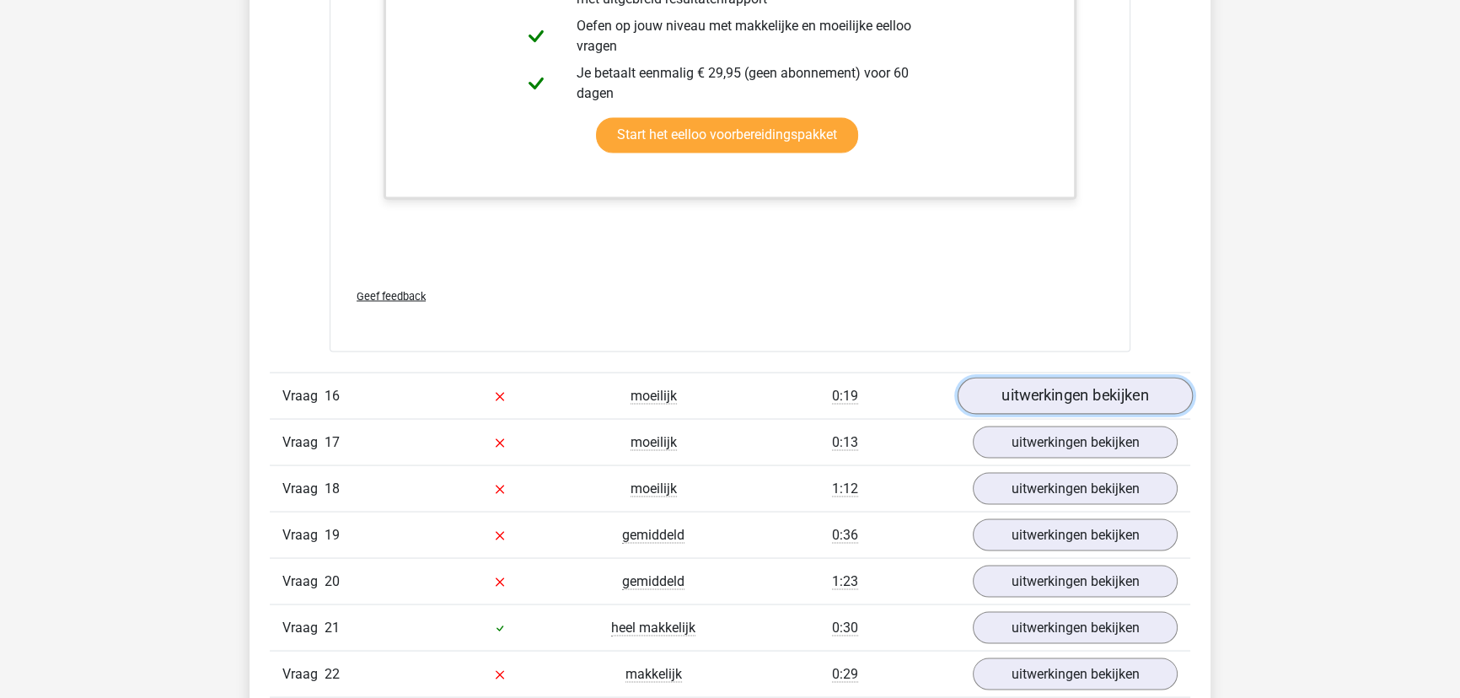
click at [1027, 385] on link "uitwerkingen bekijken" at bounding box center [1074, 396] width 235 height 37
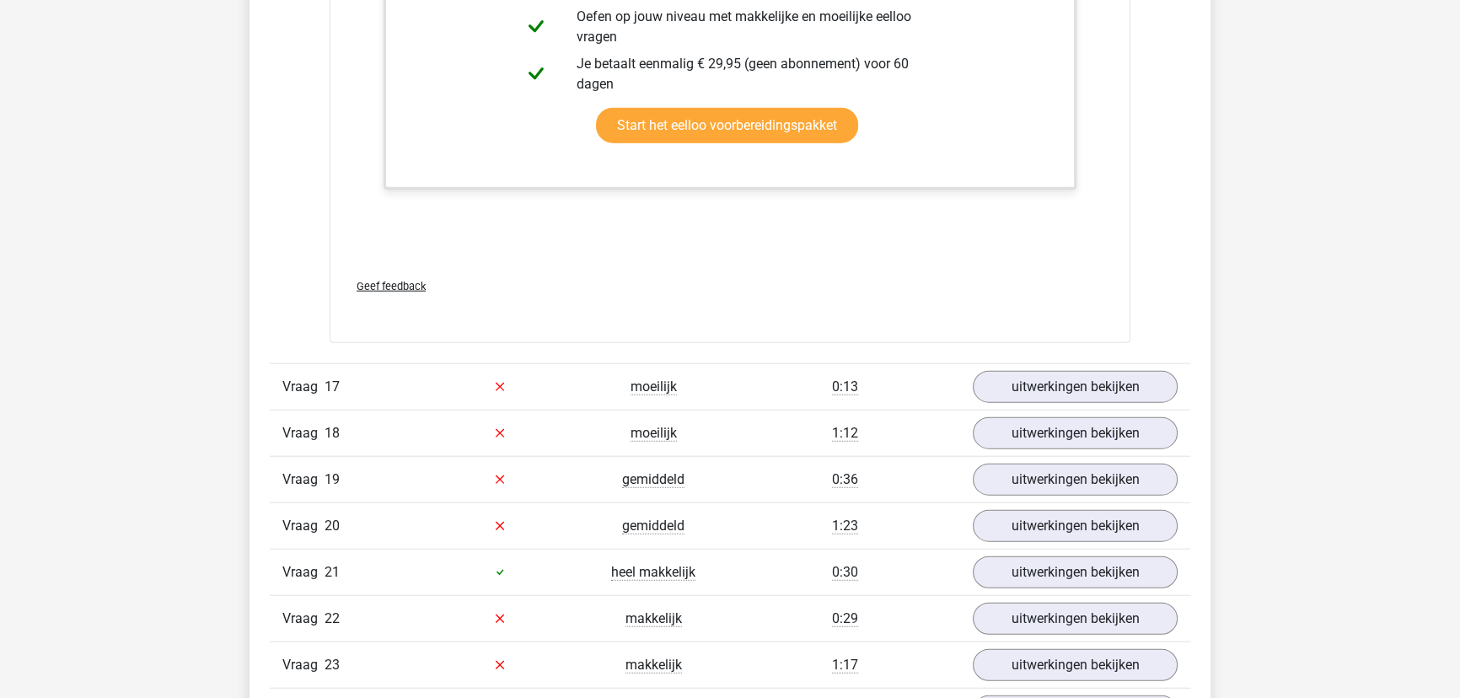
scroll to position [13178, 0]
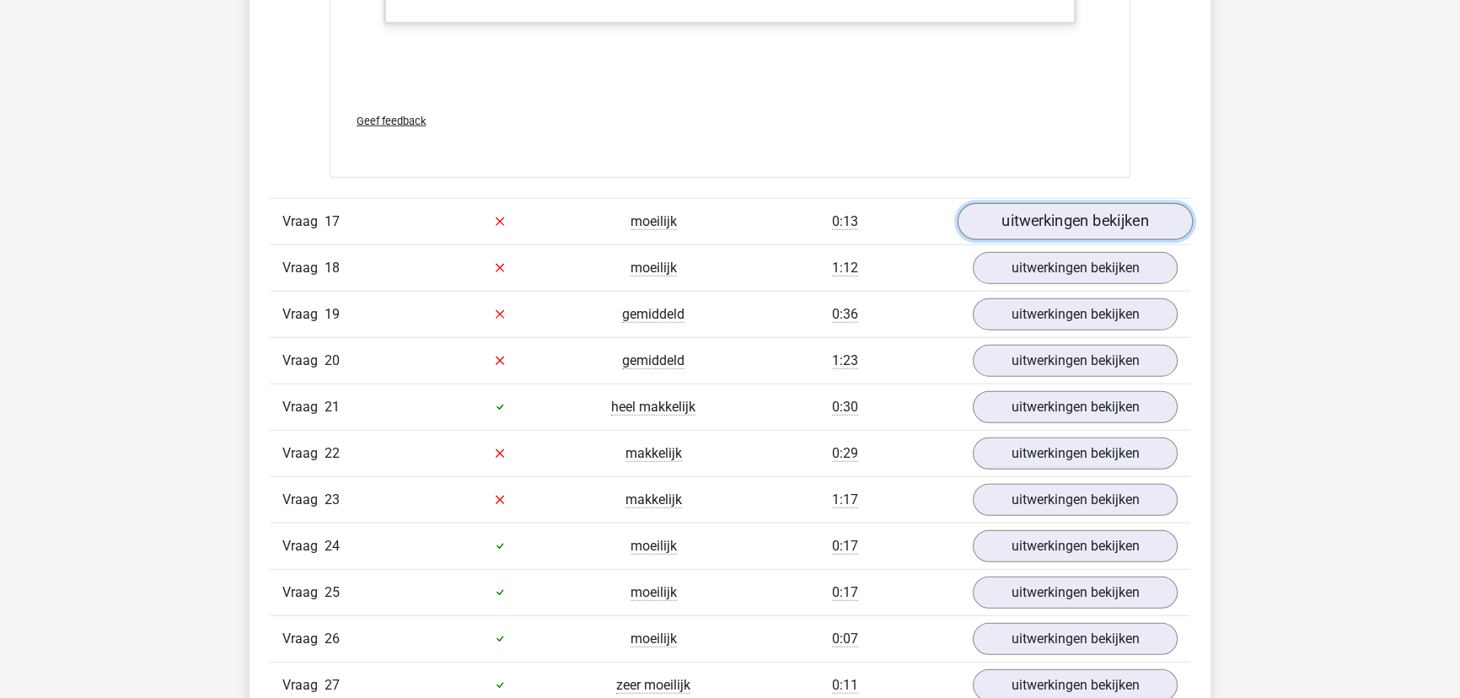
click at [1054, 219] on link "uitwerkingen bekijken" at bounding box center [1074, 221] width 235 height 37
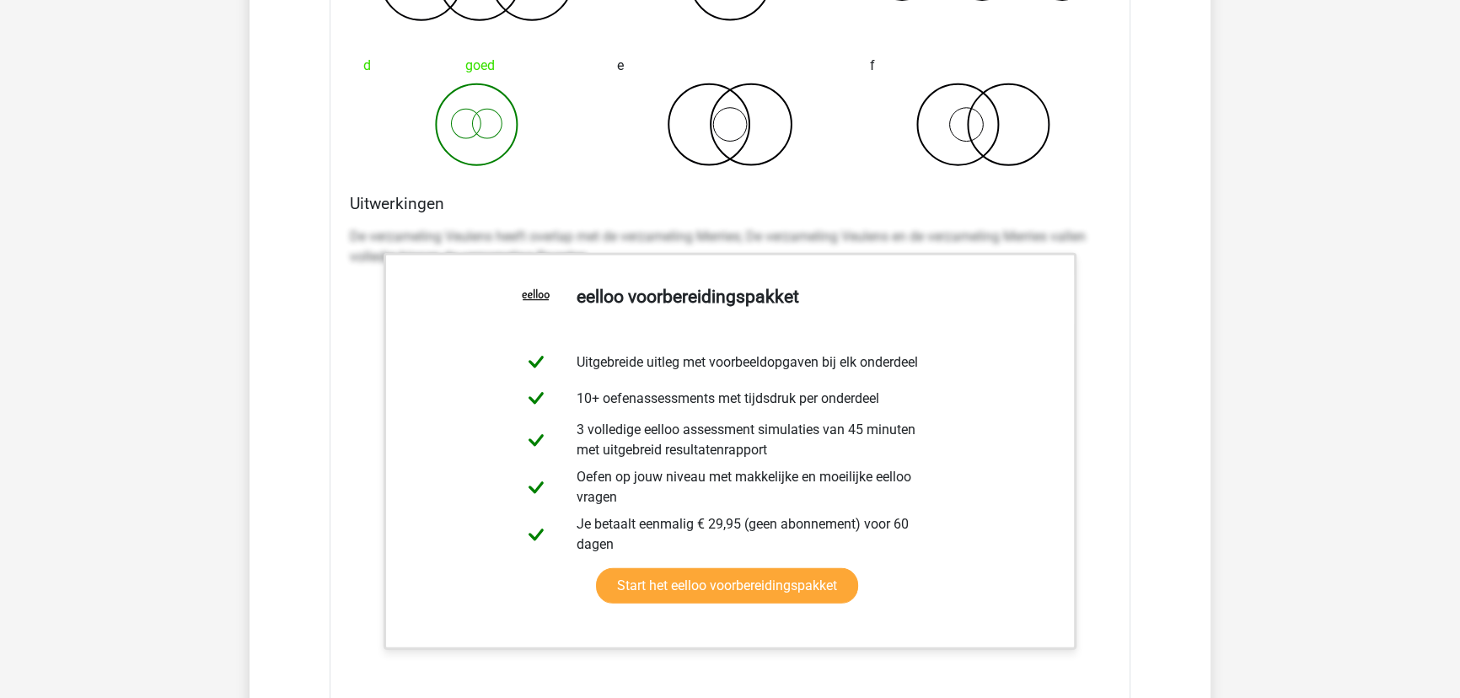
scroll to position [14021, 0]
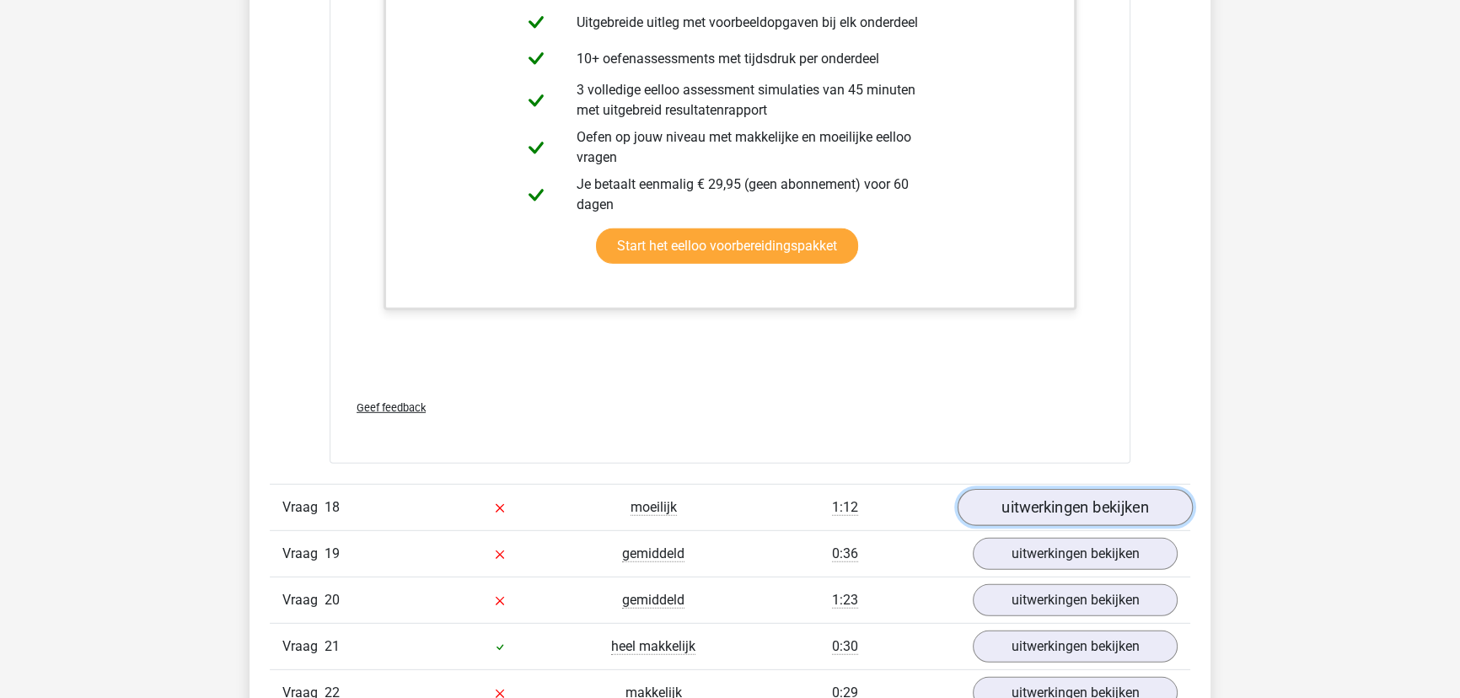
click at [1106, 494] on link "uitwerkingen bekijken" at bounding box center [1074, 507] width 235 height 37
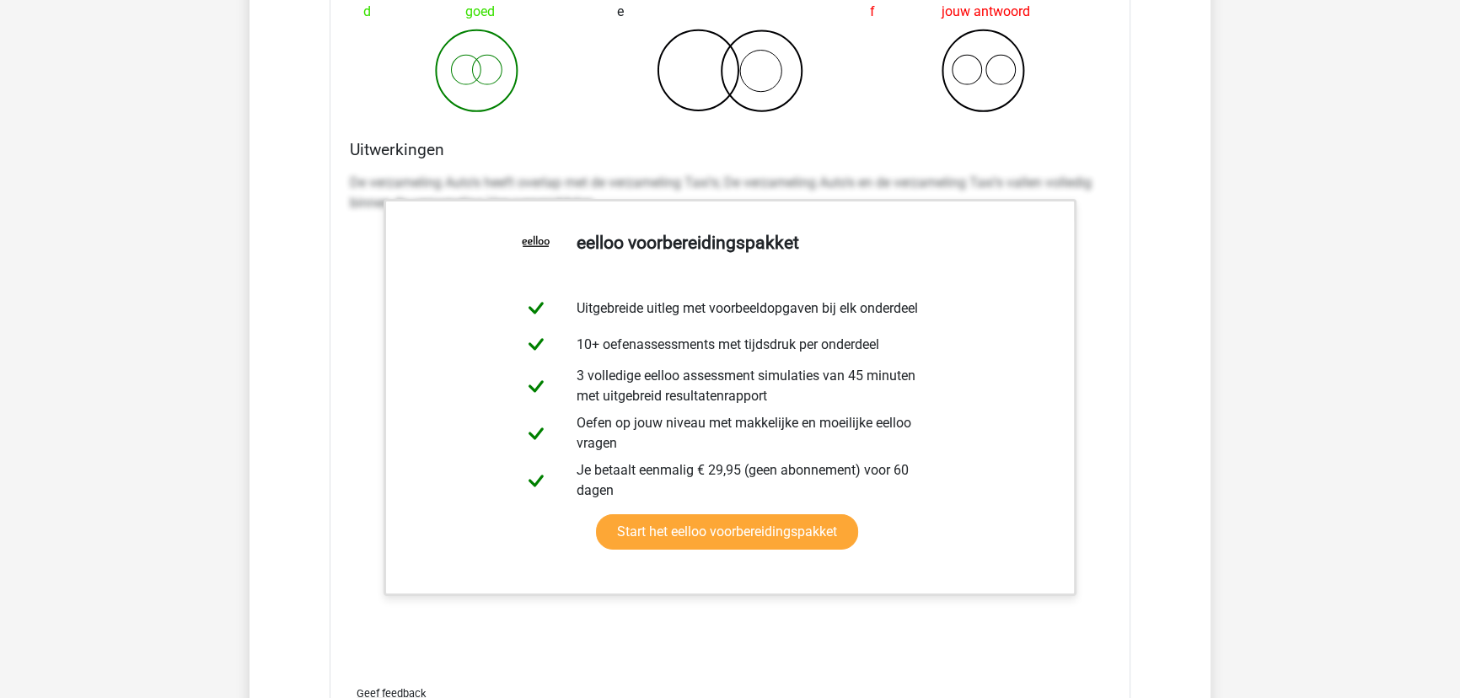
scroll to position [15017, 0]
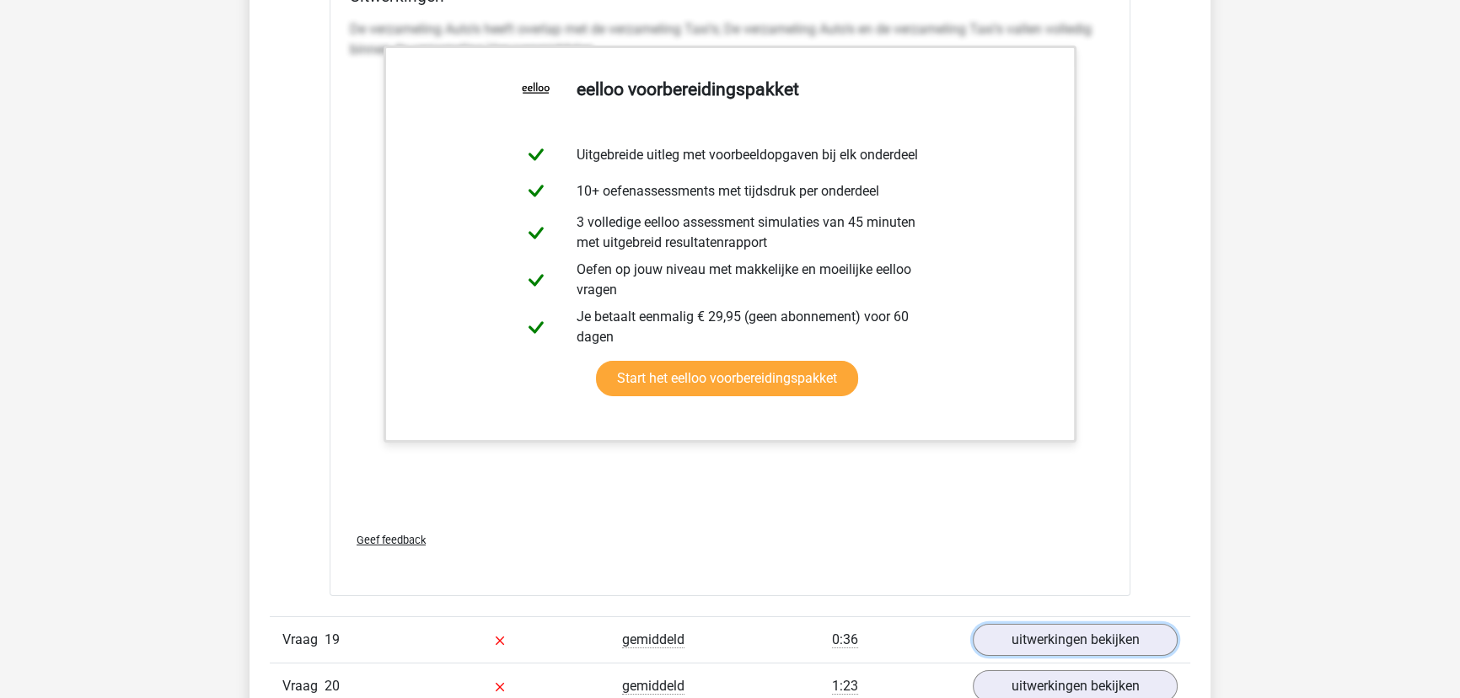
drag, startPoint x: 1076, startPoint y: 623, endPoint x: 1061, endPoint y: 594, distance: 32.4
click at [1075, 624] on link "uitwerkingen bekijken" at bounding box center [1075, 640] width 205 height 32
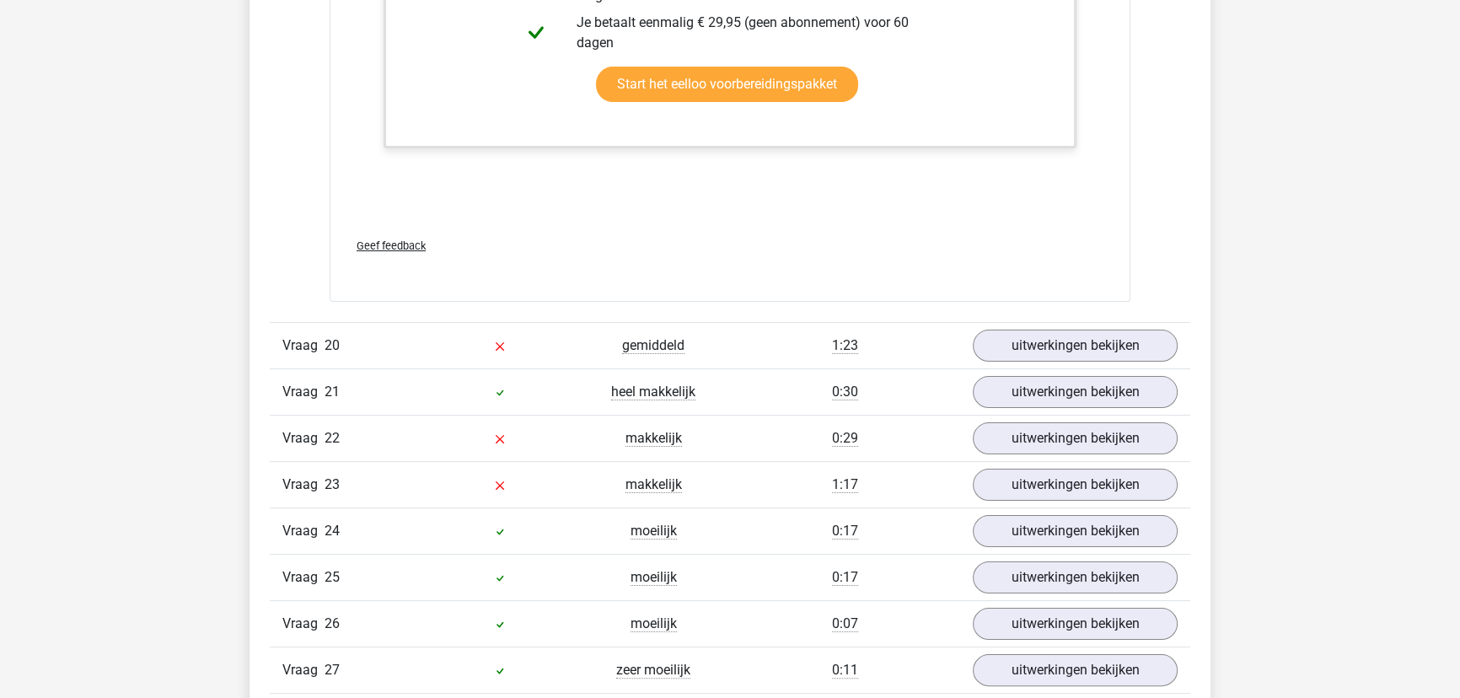
scroll to position [16396, 0]
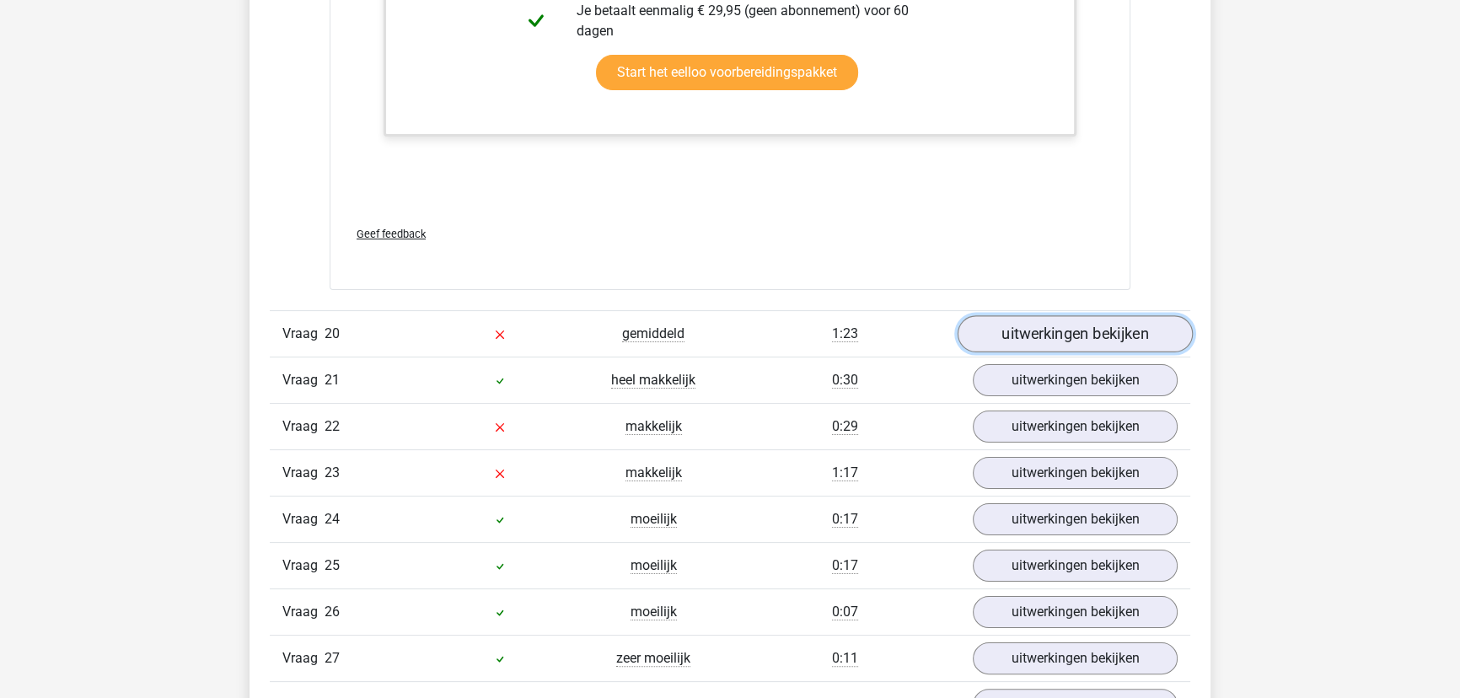
click at [1094, 326] on link "uitwerkingen bekijken" at bounding box center [1074, 333] width 235 height 37
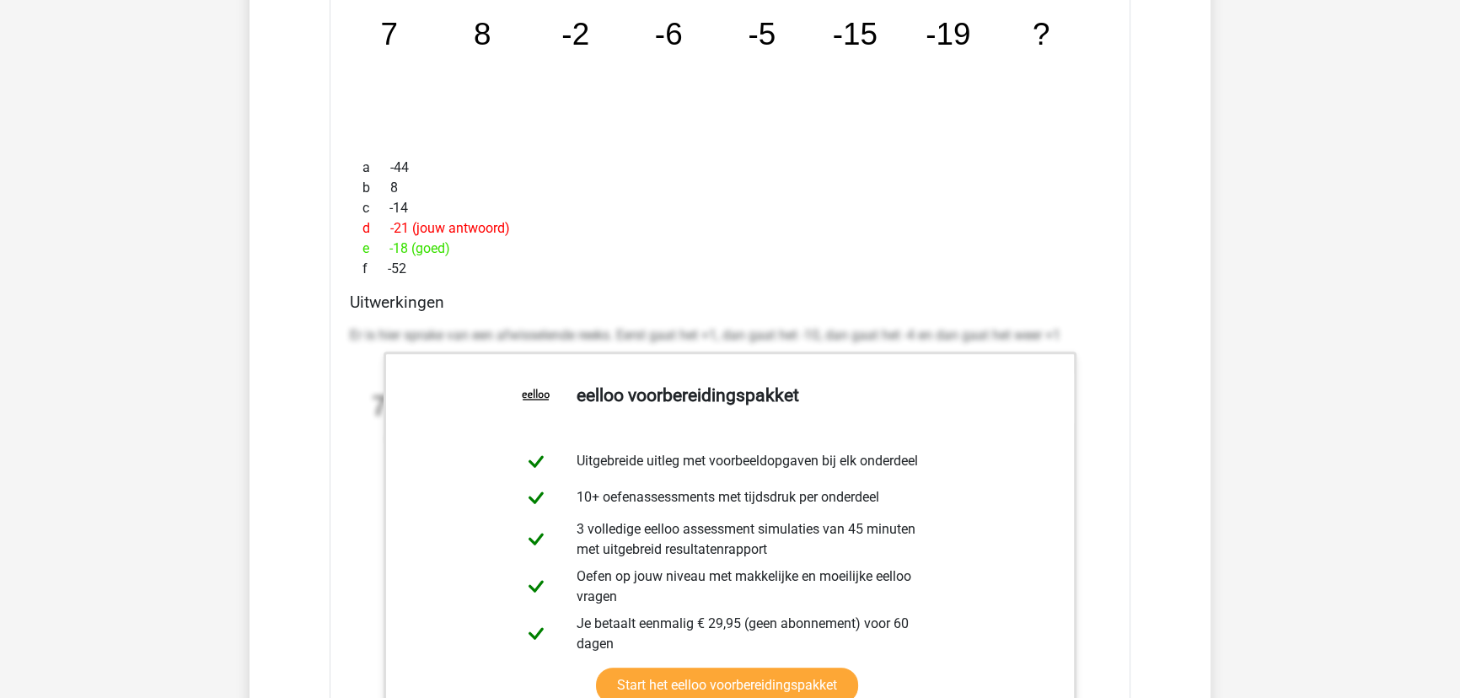
scroll to position [17162, 0]
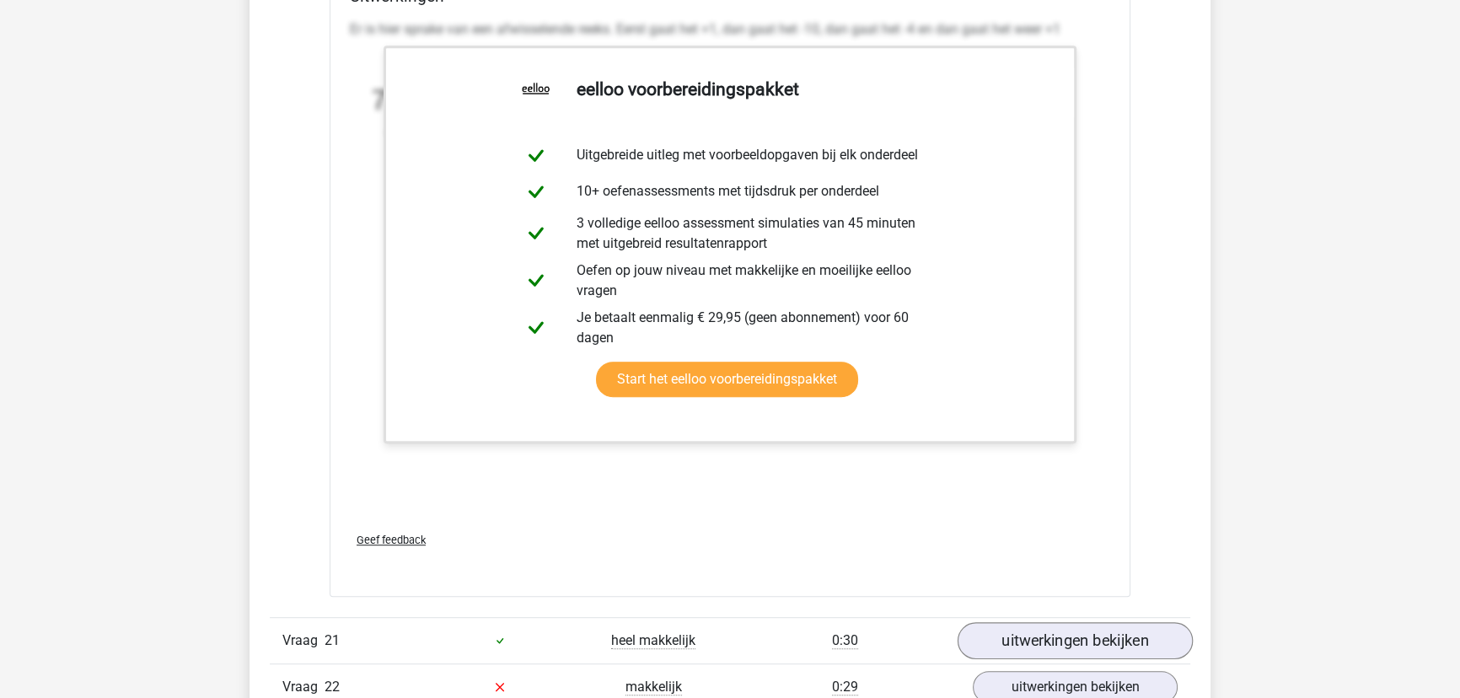
click at [1087, 617] on div "Vraag 21 heel makkelijk 0:30 uitwerkingen bekijken" at bounding box center [730, 640] width 920 height 46
click at [1090, 622] on link "uitwerkingen bekijken" at bounding box center [1074, 640] width 235 height 37
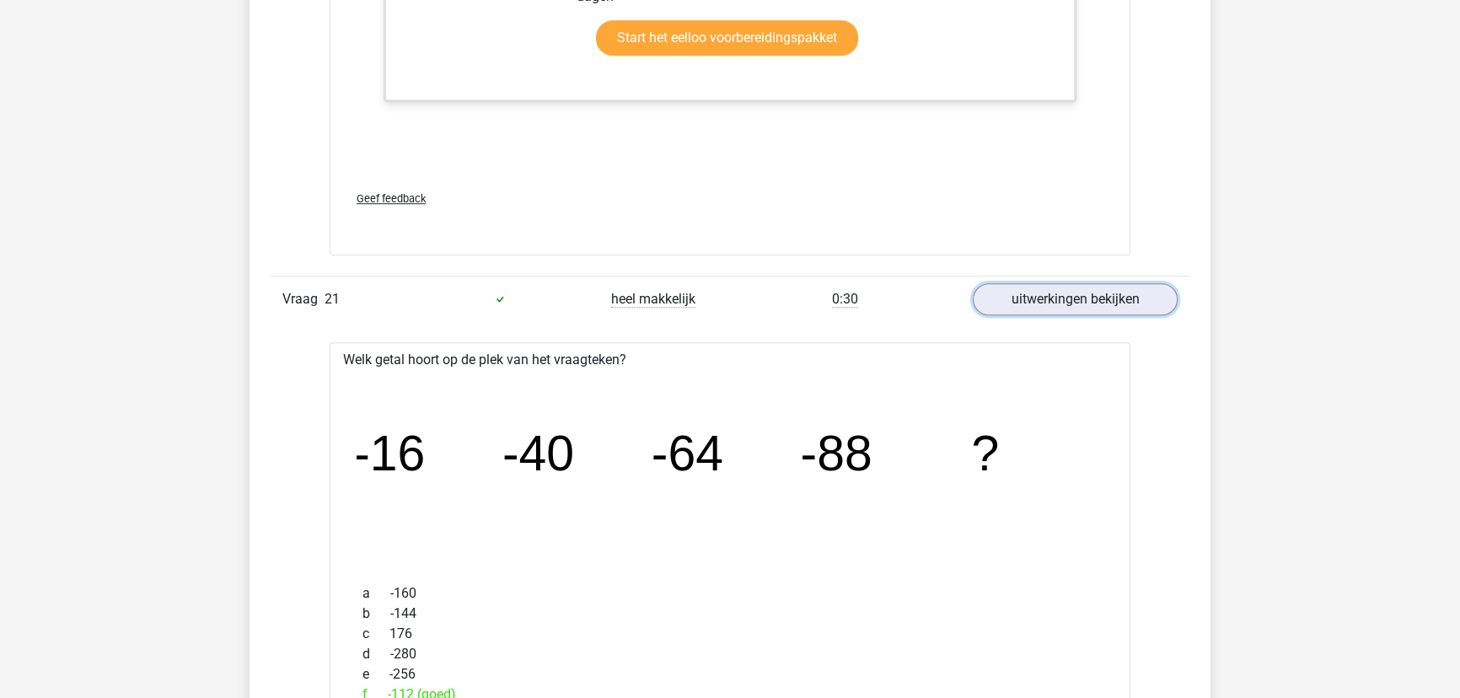
scroll to position [17546, 0]
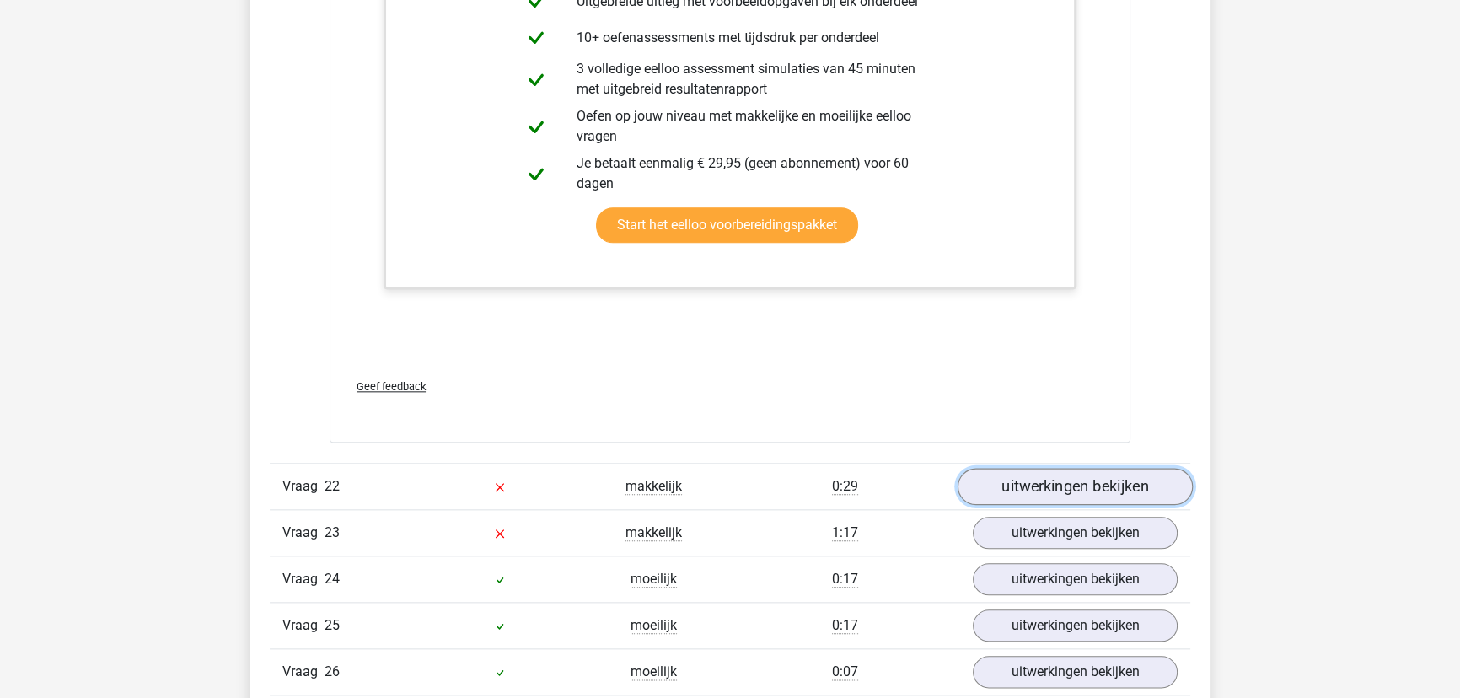
click at [1056, 489] on link "uitwerkingen bekijken" at bounding box center [1074, 486] width 235 height 37
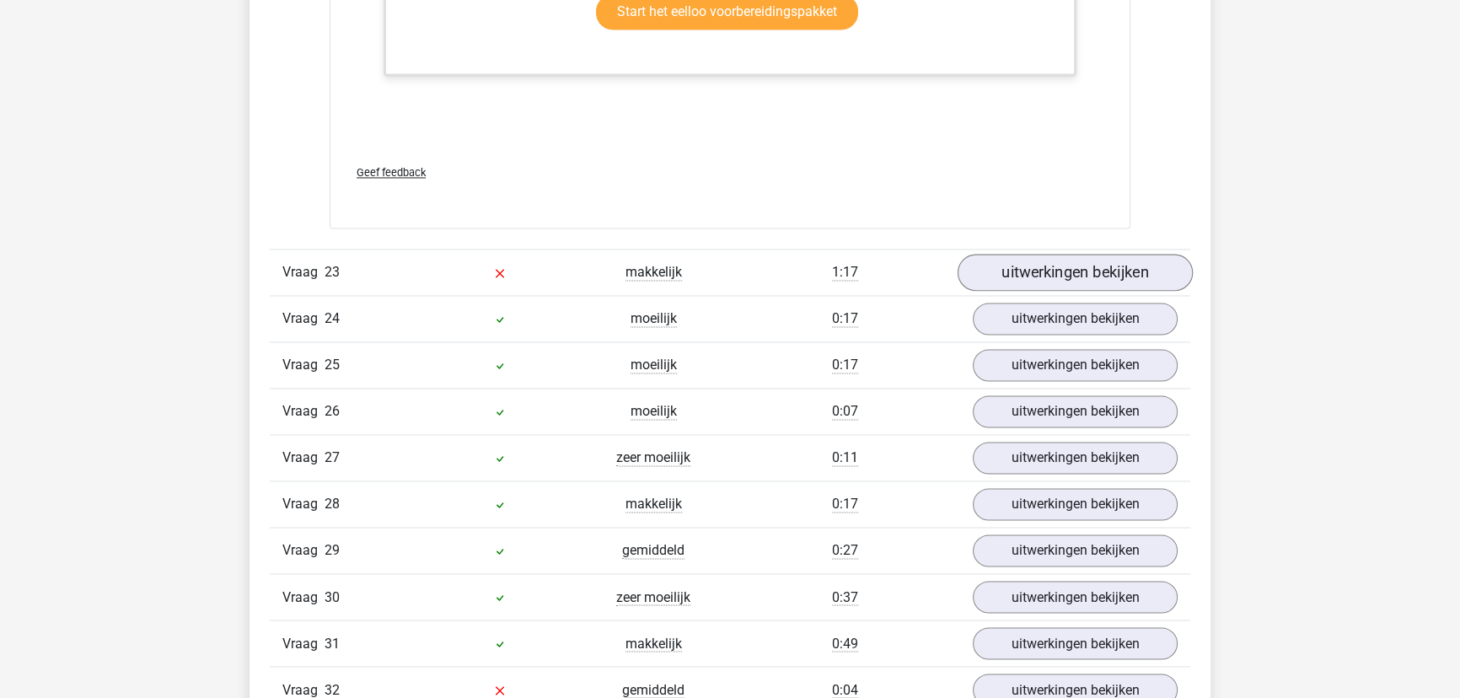
scroll to position [19461, 0]
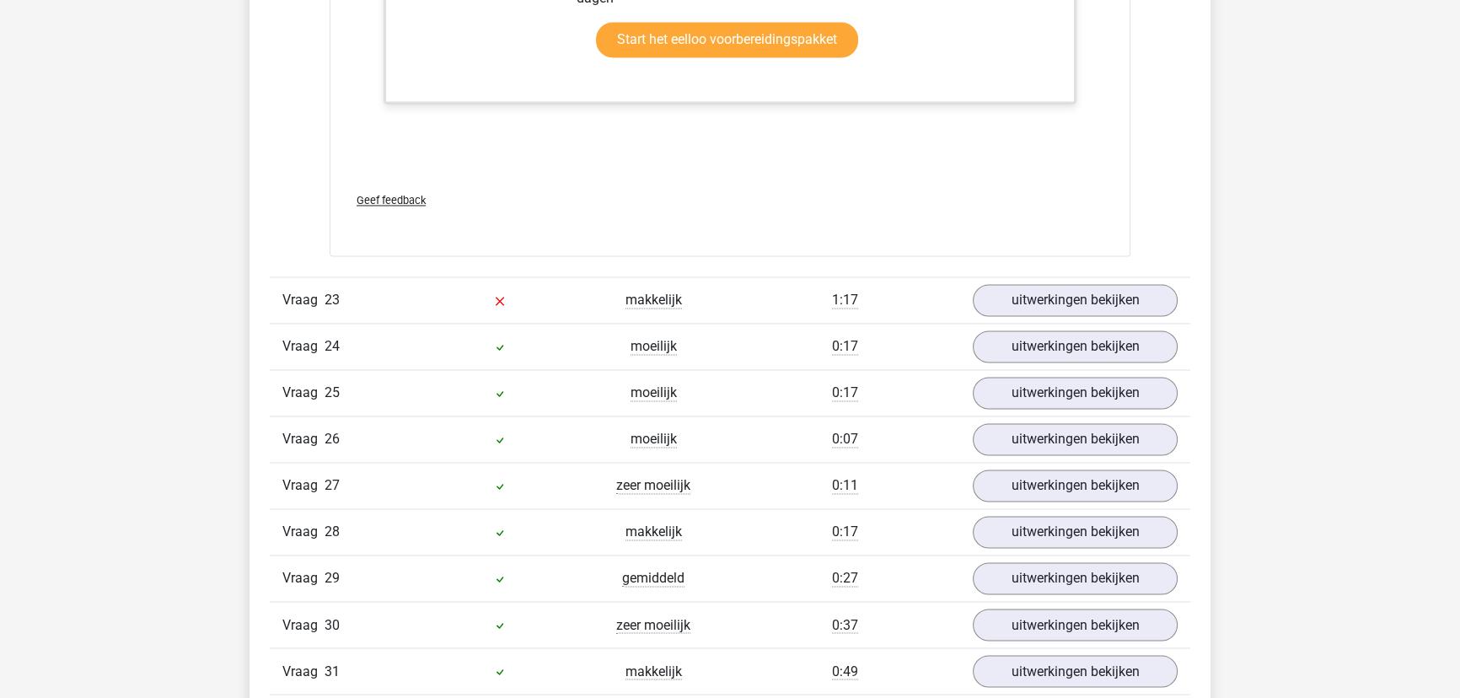
click at [1018, 282] on link "uitwerkingen bekijken" at bounding box center [1074, 300] width 235 height 37
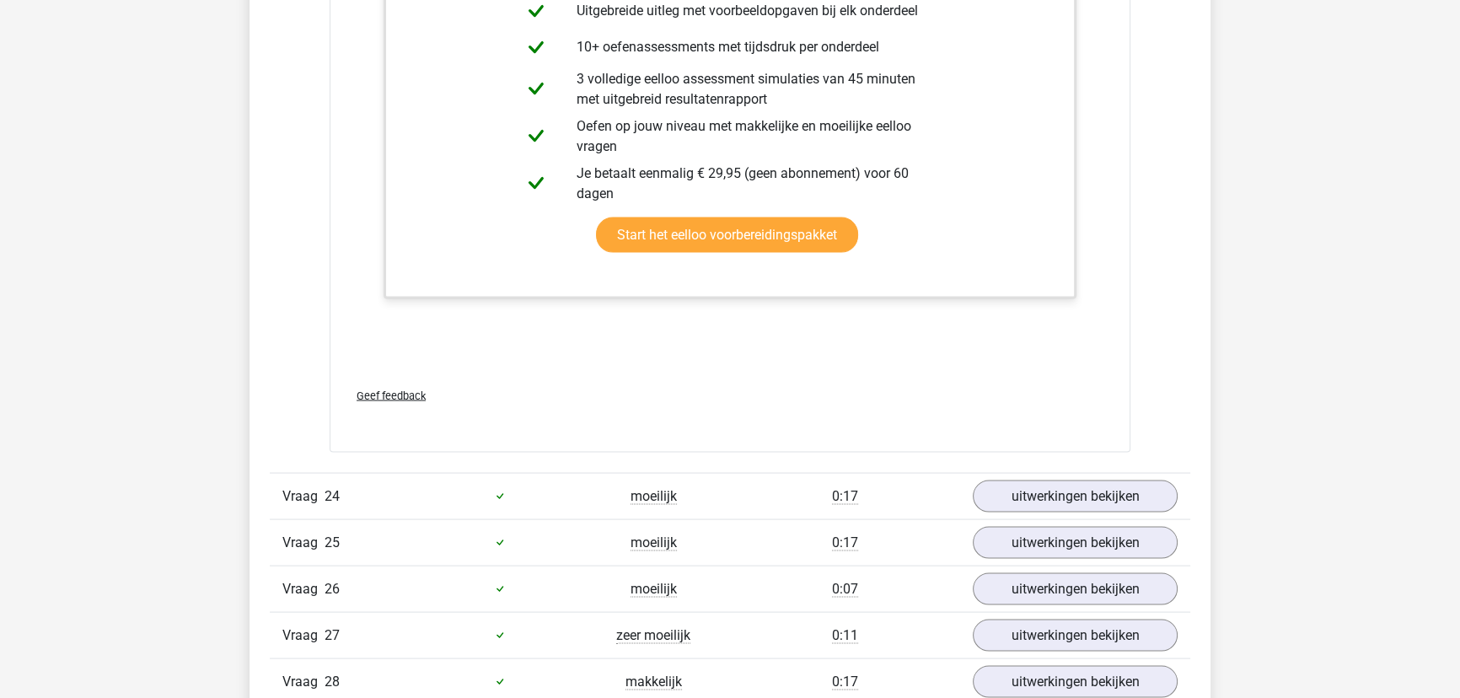
drag, startPoint x: 1038, startPoint y: 449, endPoint x: 1041, endPoint y: 480, distance: 31.3
click at [1041, 480] on link "uitwerkingen bekijken" at bounding box center [1074, 496] width 235 height 37
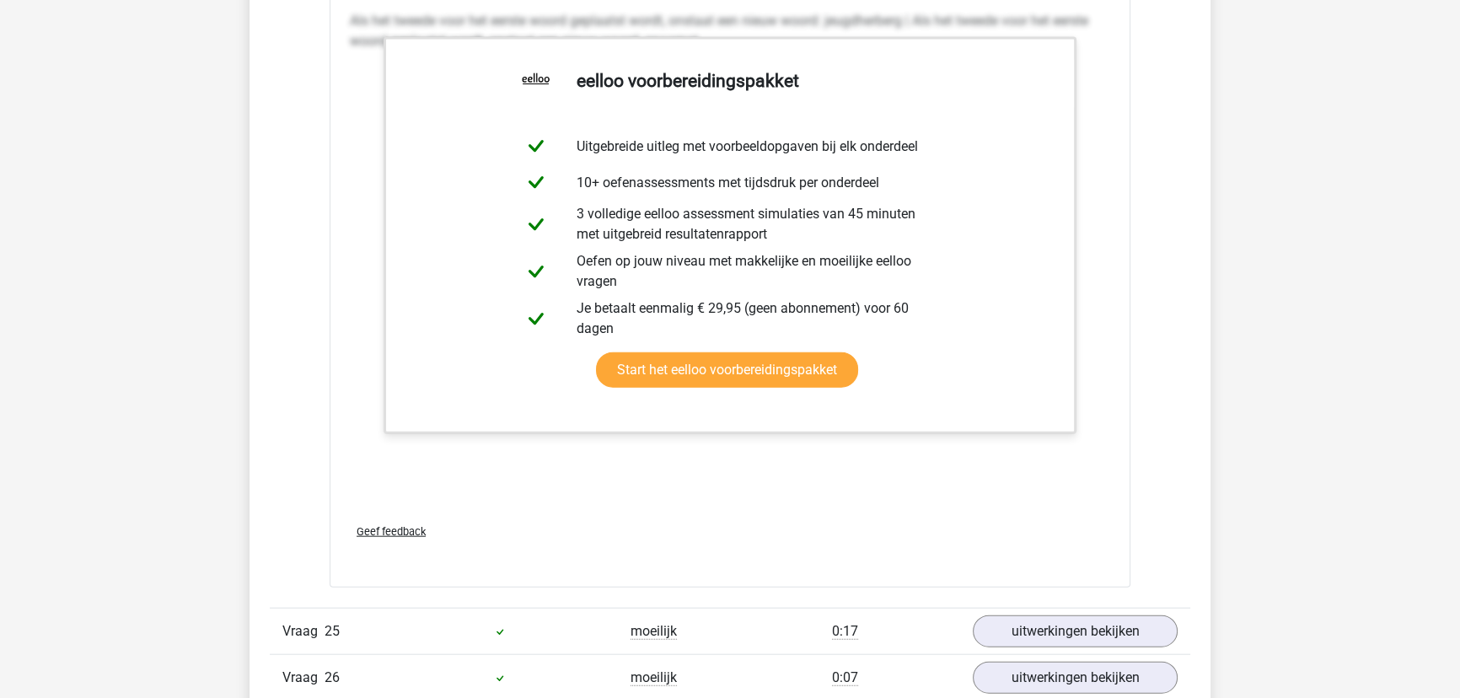
scroll to position [21070, 0]
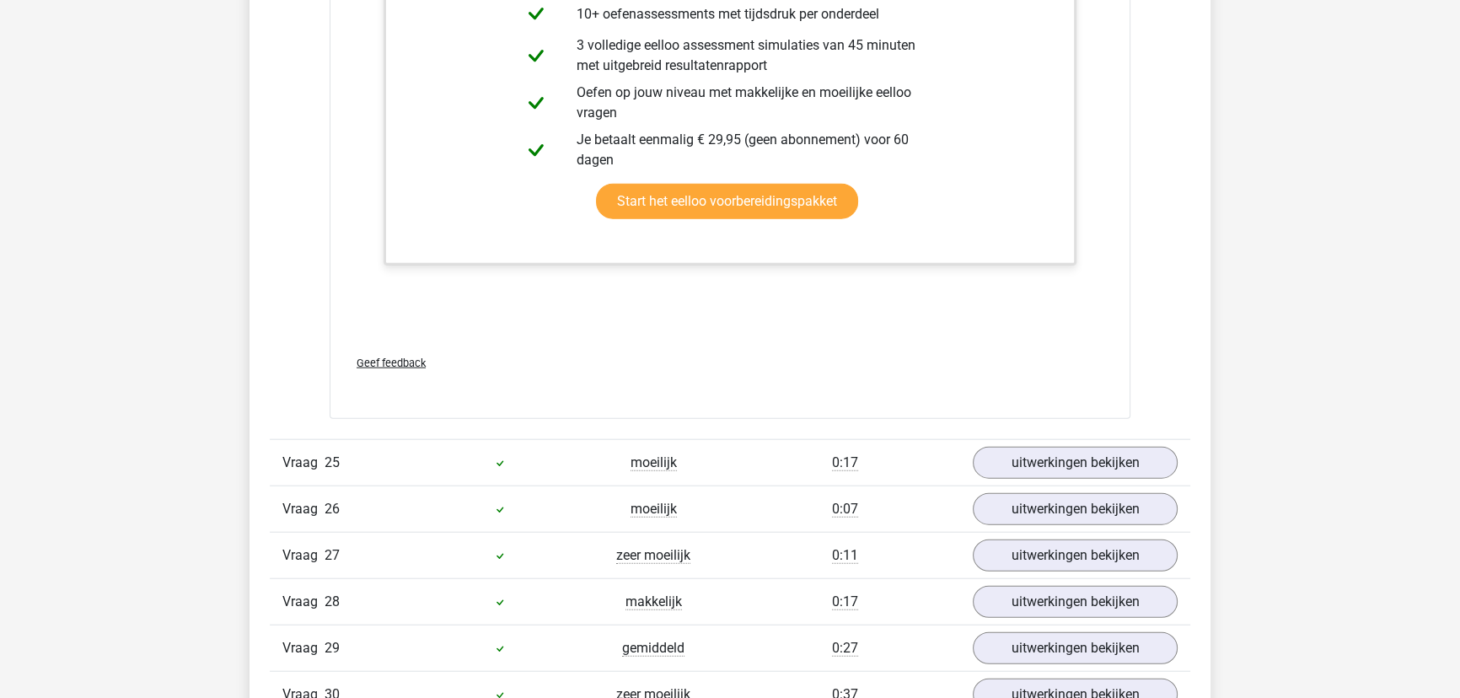
click at [1058, 470] on div "Vraag 25 moeilijk 0:17 uitwerkingen bekijken" at bounding box center [730, 462] width 920 height 46
click at [1061, 459] on link "uitwerkingen bekijken" at bounding box center [1074, 462] width 235 height 37
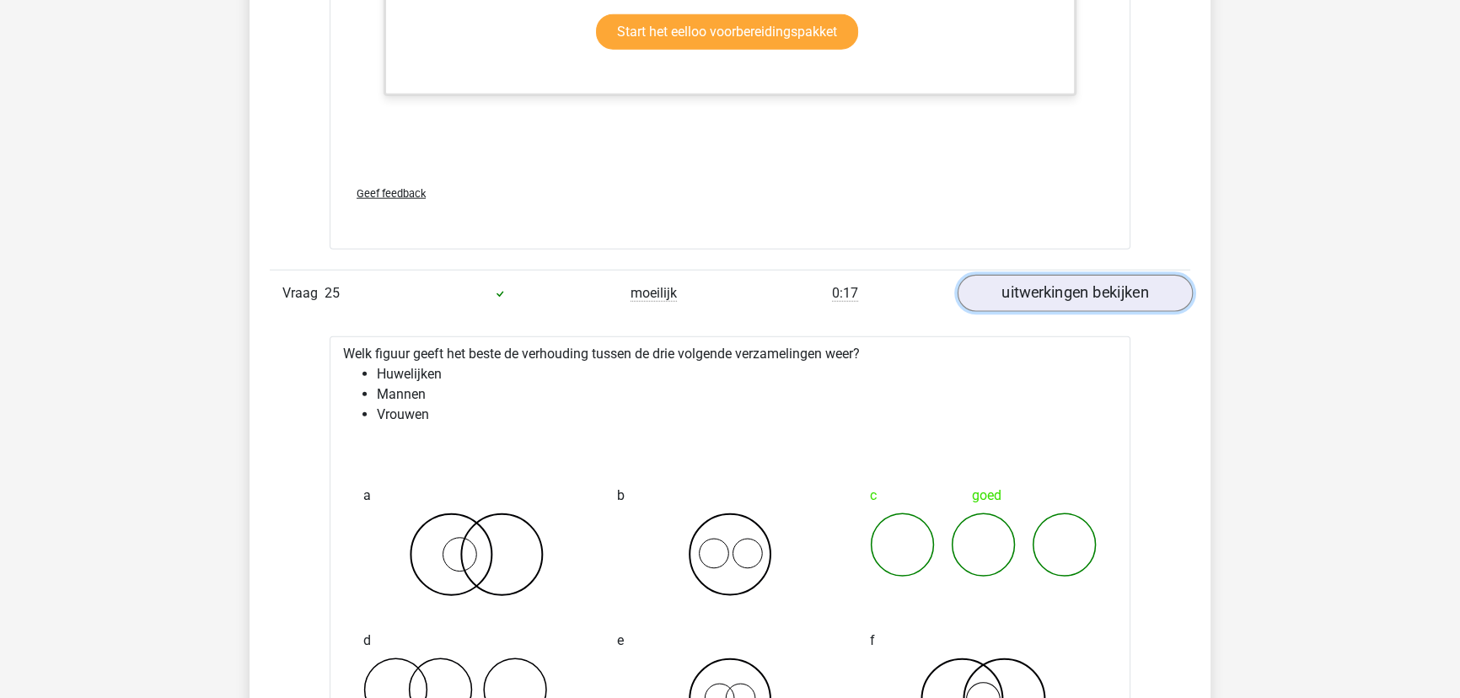
scroll to position [21376, 0]
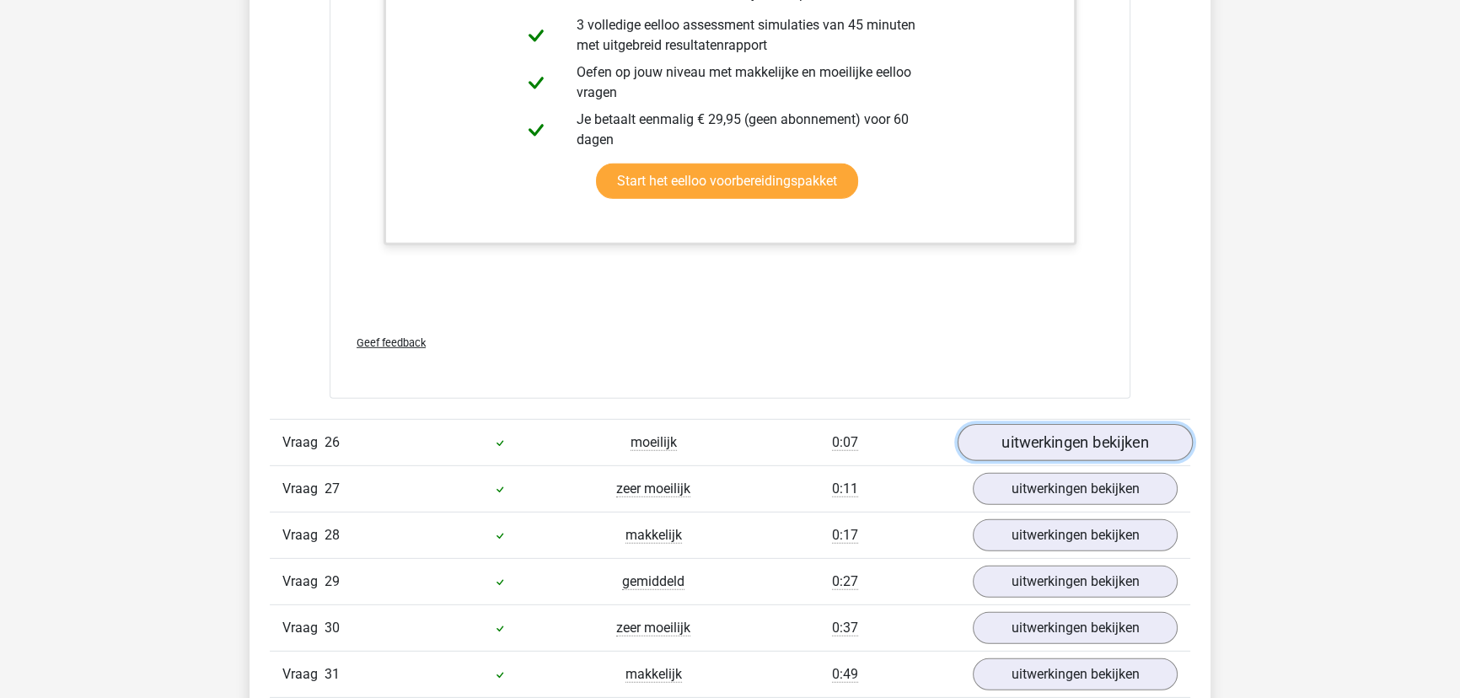
click at [1039, 438] on link "uitwerkingen bekijken" at bounding box center [1074, 442] width 235 height 37
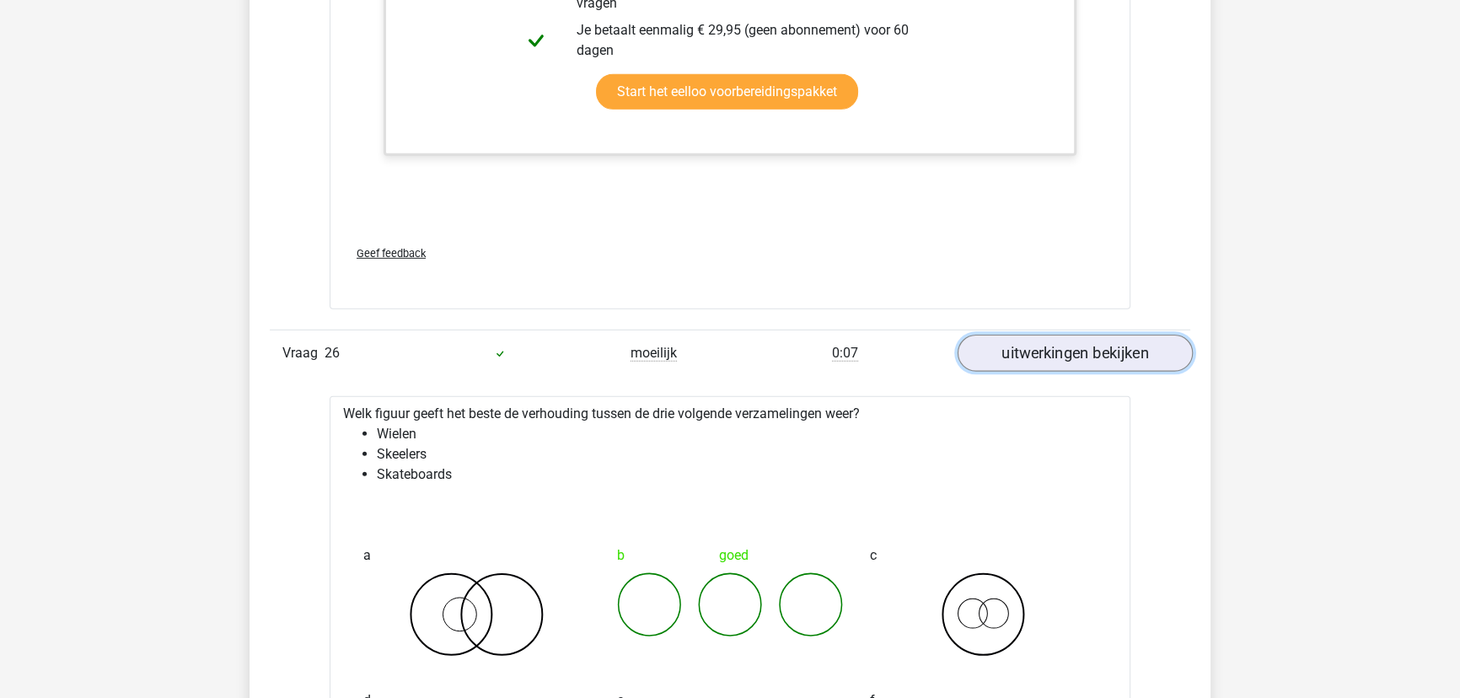
scroll to position [22449, 0]
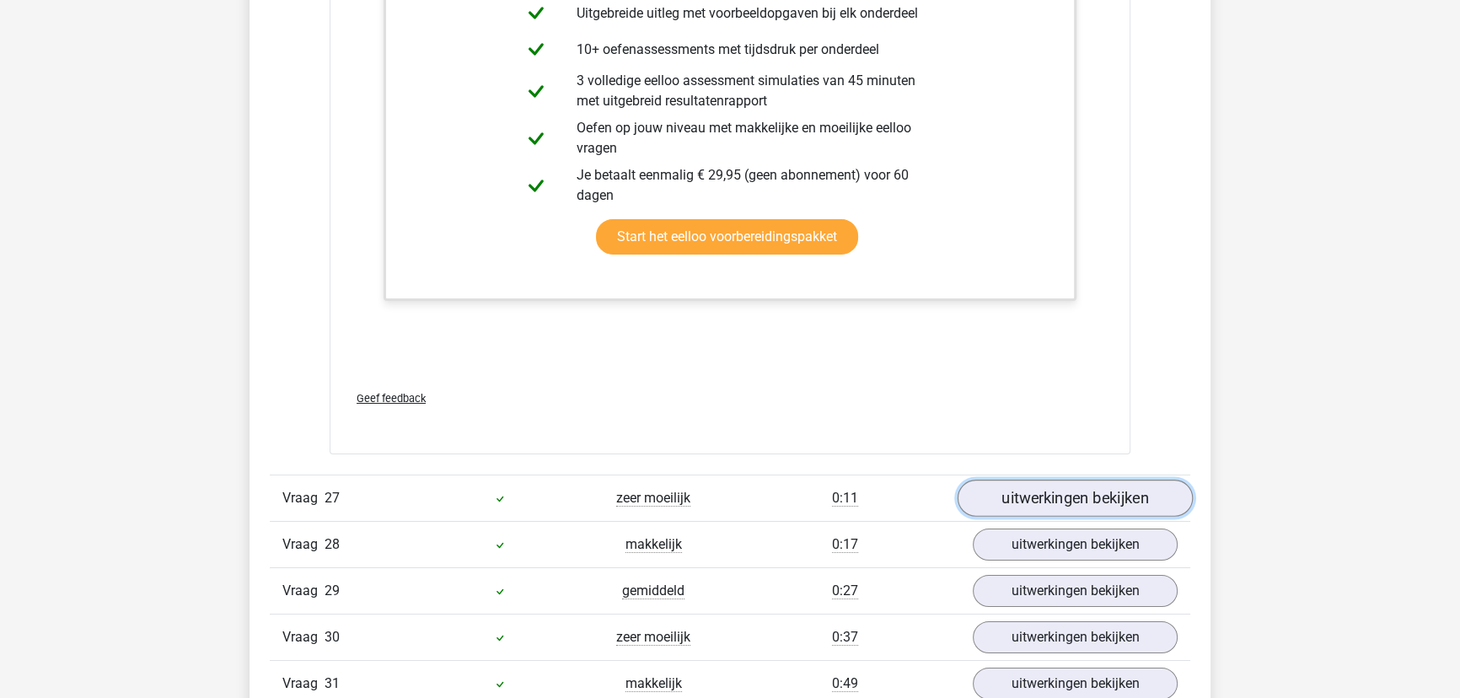
click at [1039, 487] on link "uitwerkingen bekijken" at bounding box center [1074, 498] width 235 height 37
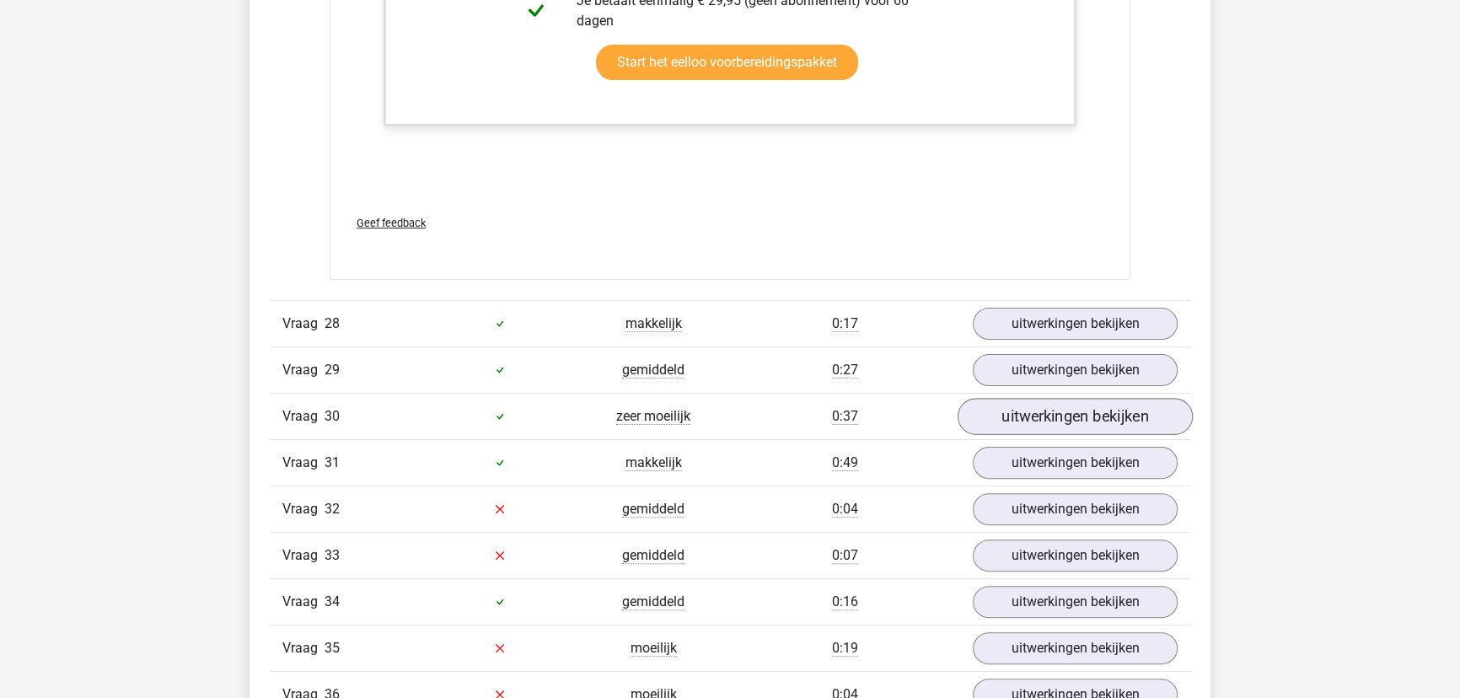
scroll to position [24671, 0]
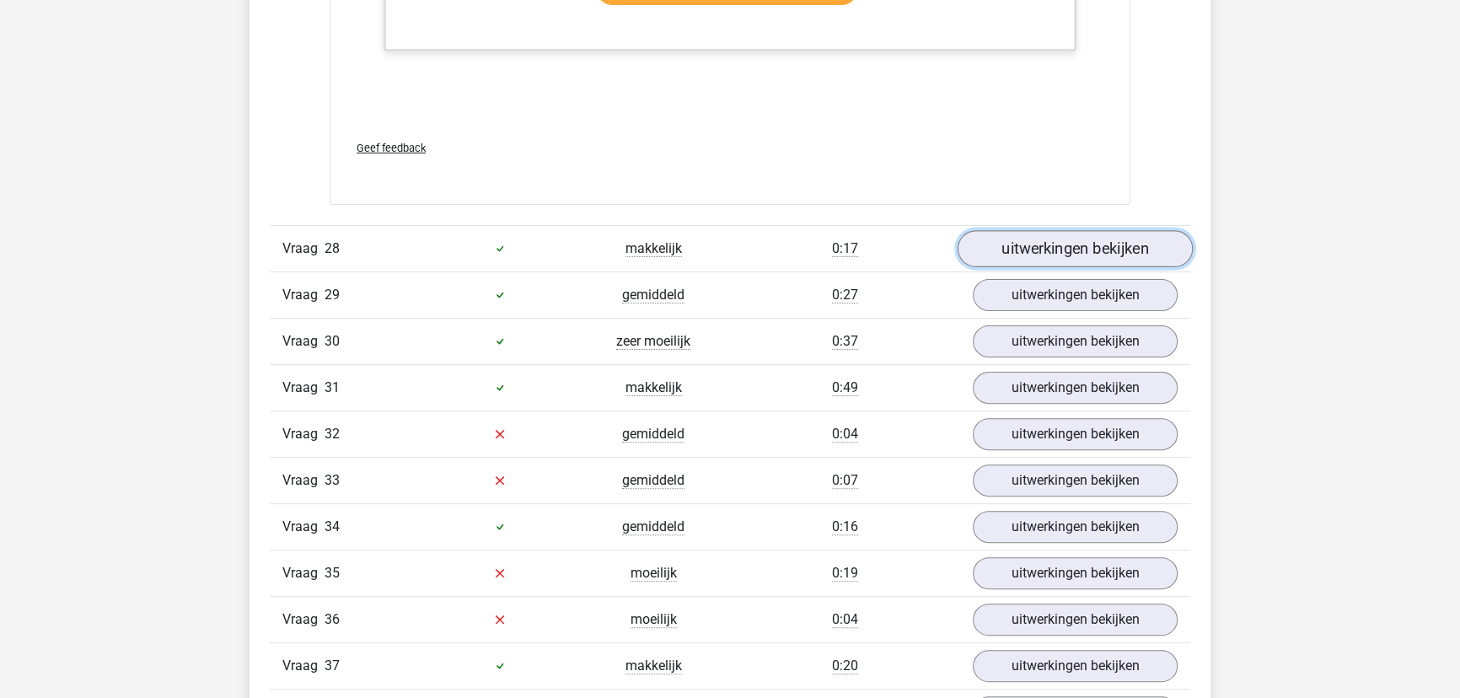
click at [1049, 239] on link "uitwerkingen bekijken" at bounding box center [1074, 248] width 235 height 37
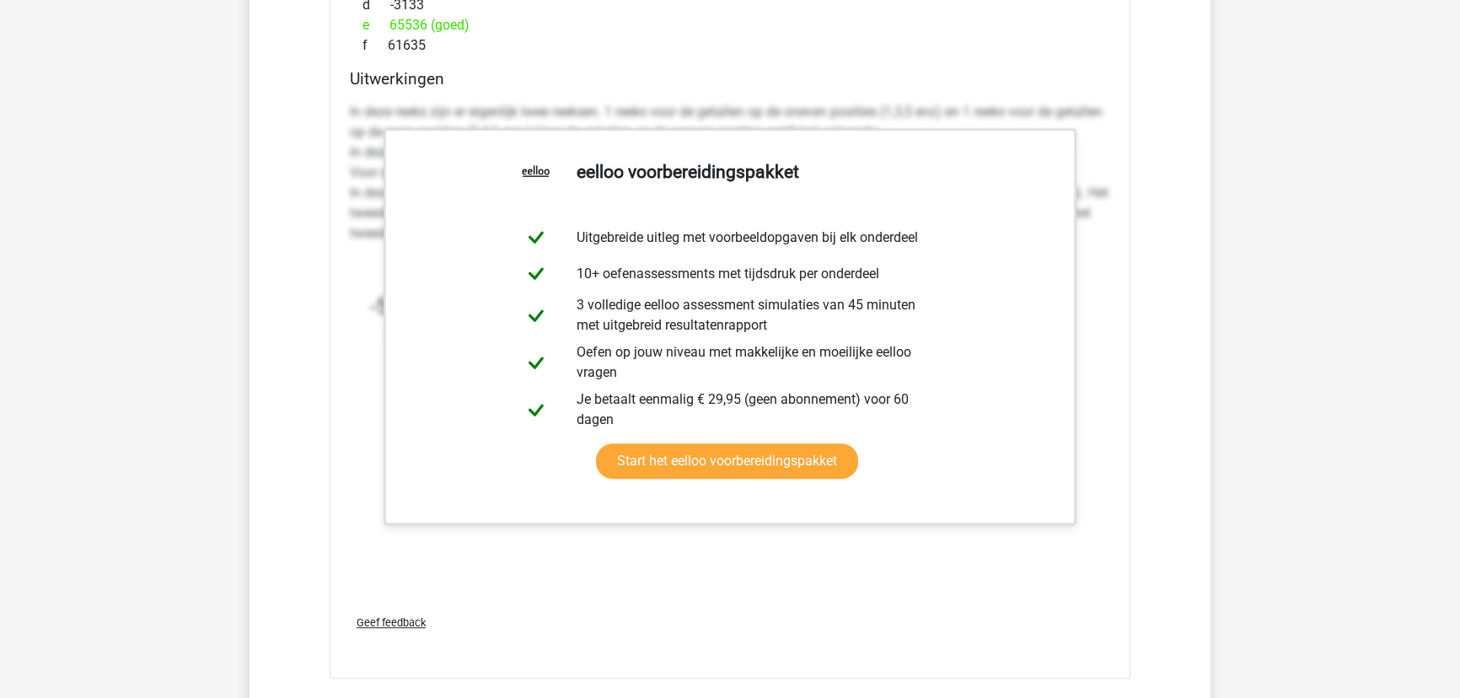
scroll to position [25437, 0]
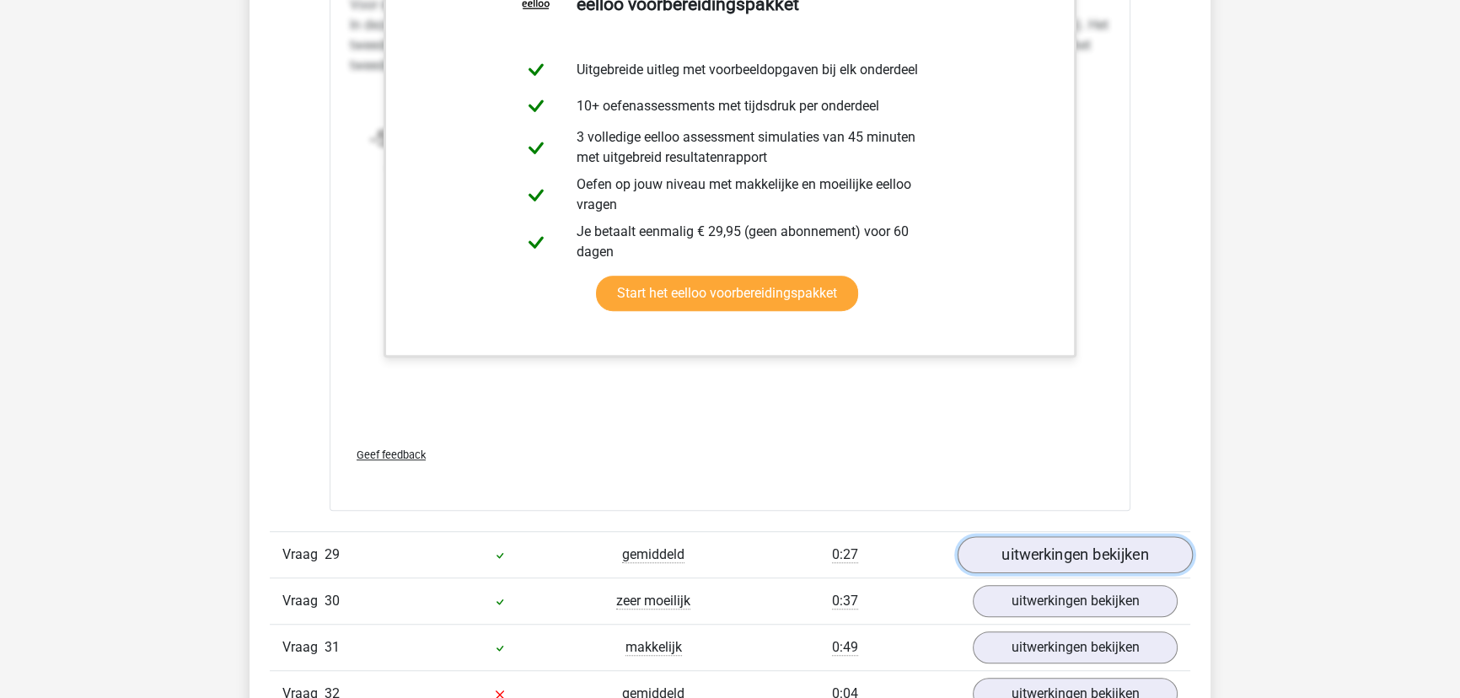
click at [988, 540] on link "uitwerkingen bekijken" at bounding box center [1074, 554] width 235 height 37
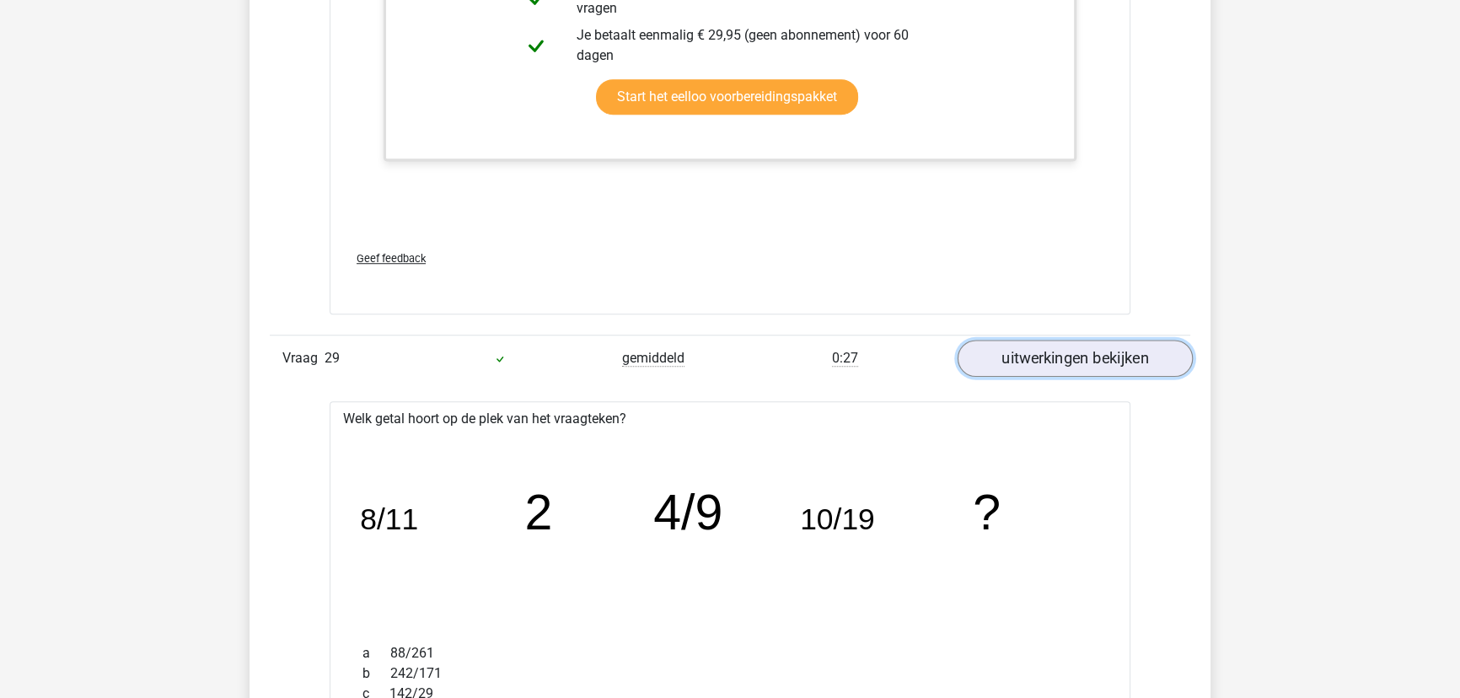
scroll to position [25897, 0]
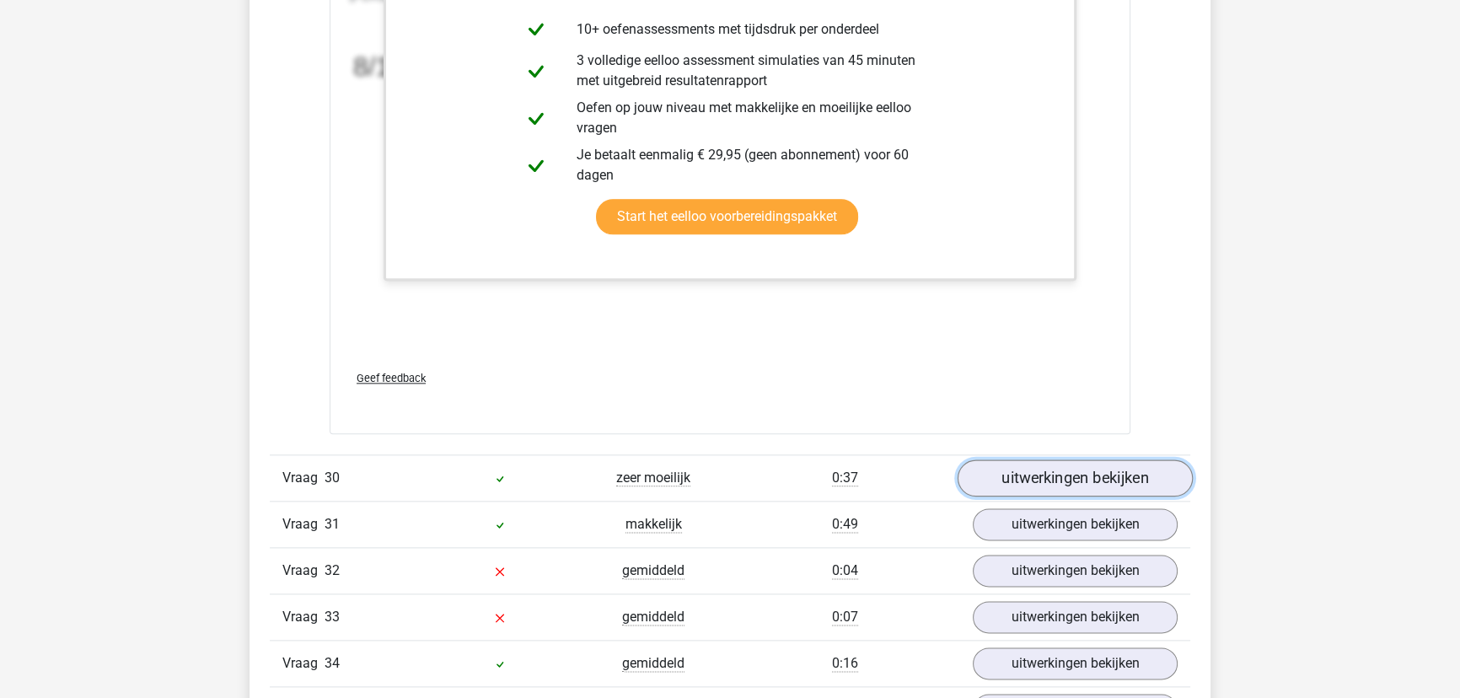
click at [1042, 462] on link "uitwerkingen bekijken" at bounding box center [1074, 477] width 235 height 37
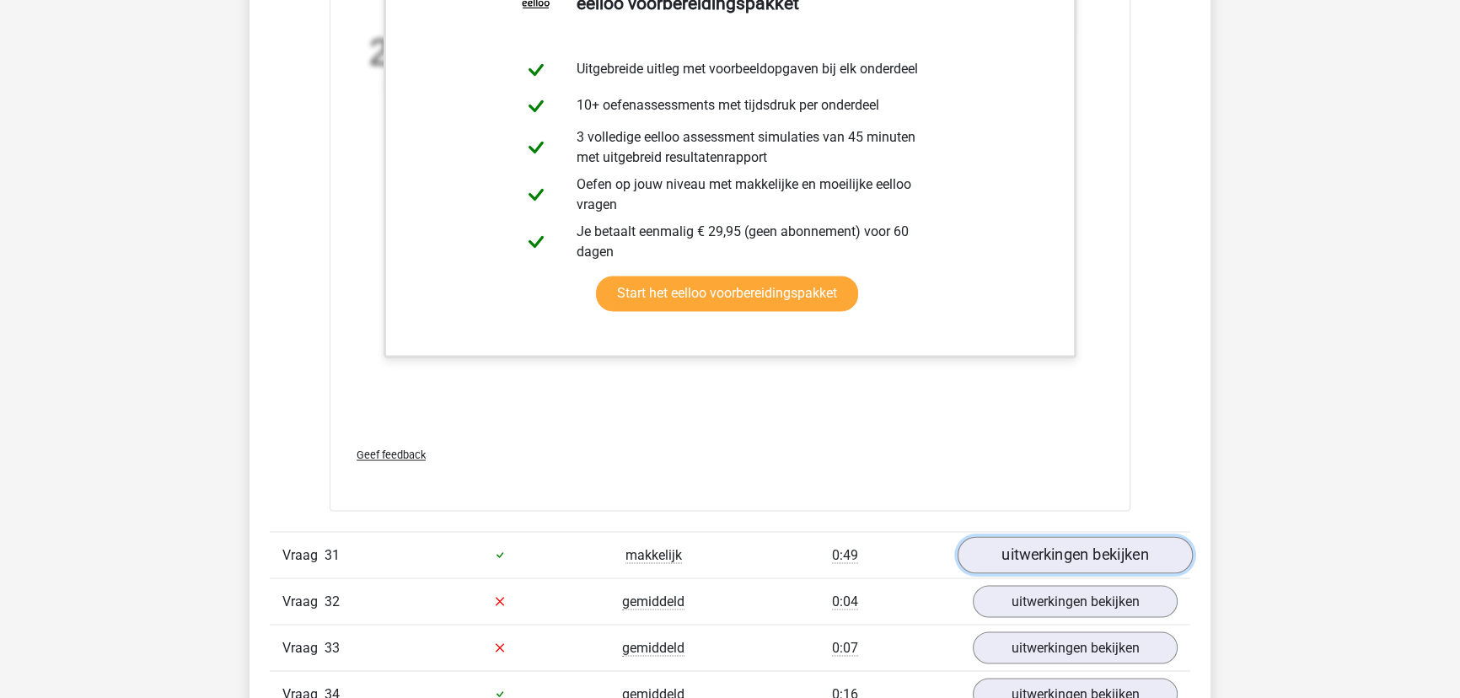
click at [1047, 536] on link "uitwerkingen bekijken" at bounding box center [1074, 554] width 235 height 37
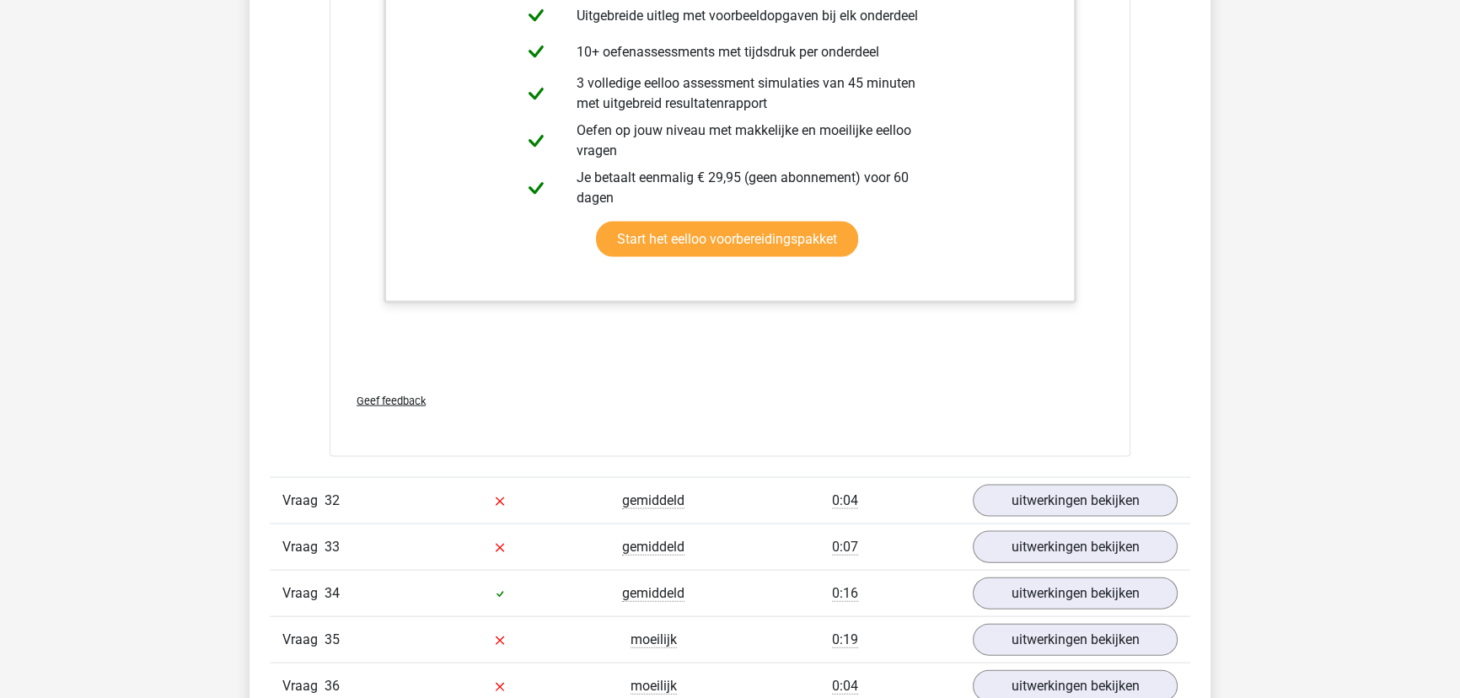
scroll to position [28656, 0]
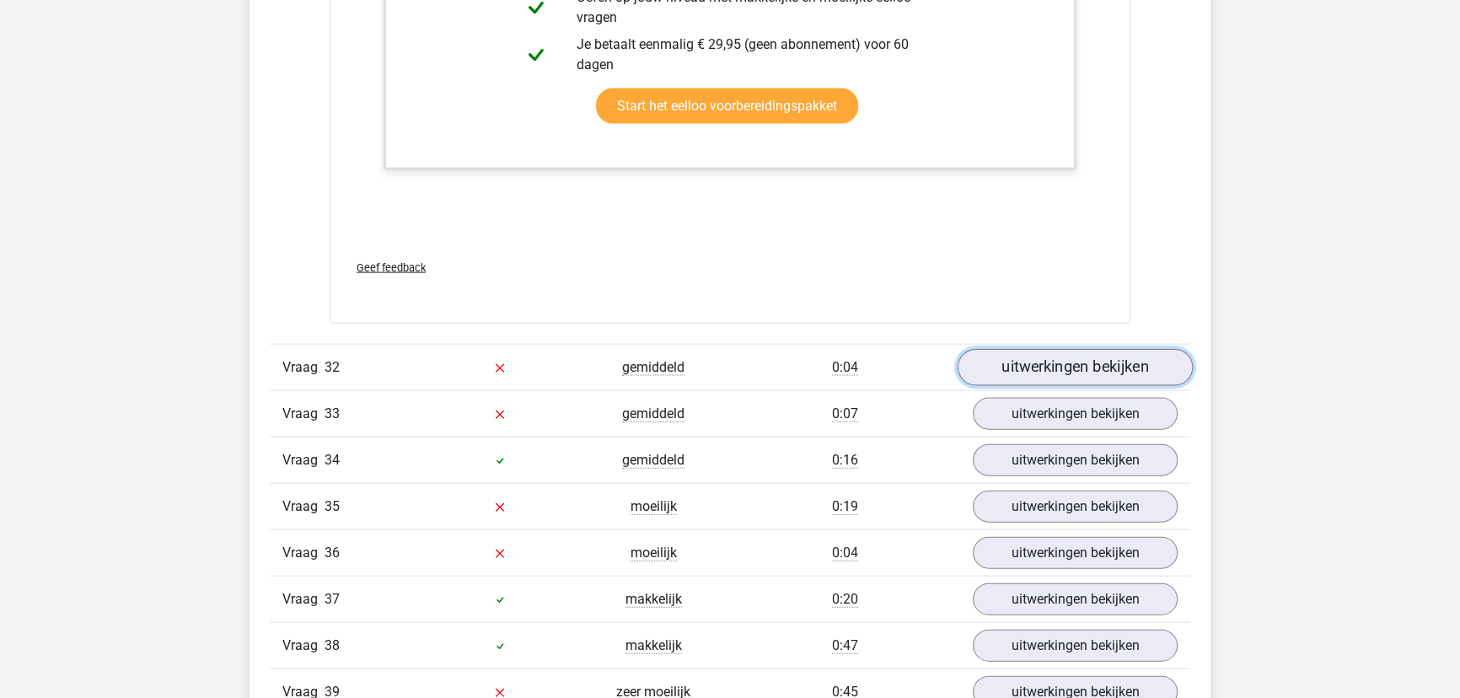
click at [1038, 367] on link "uitwerkingen bekijken" at bounding box center [1074, 367] width 235 height 37
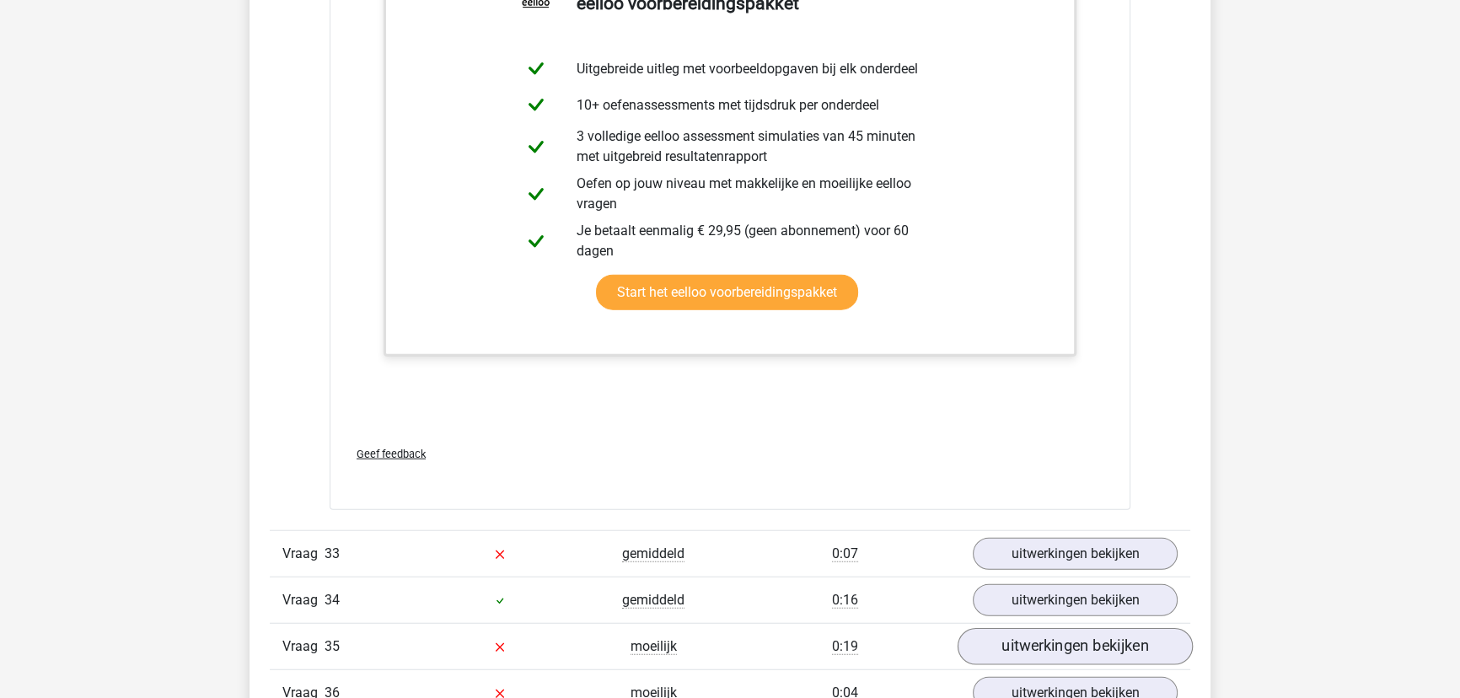
scroll to position [29422, 0]
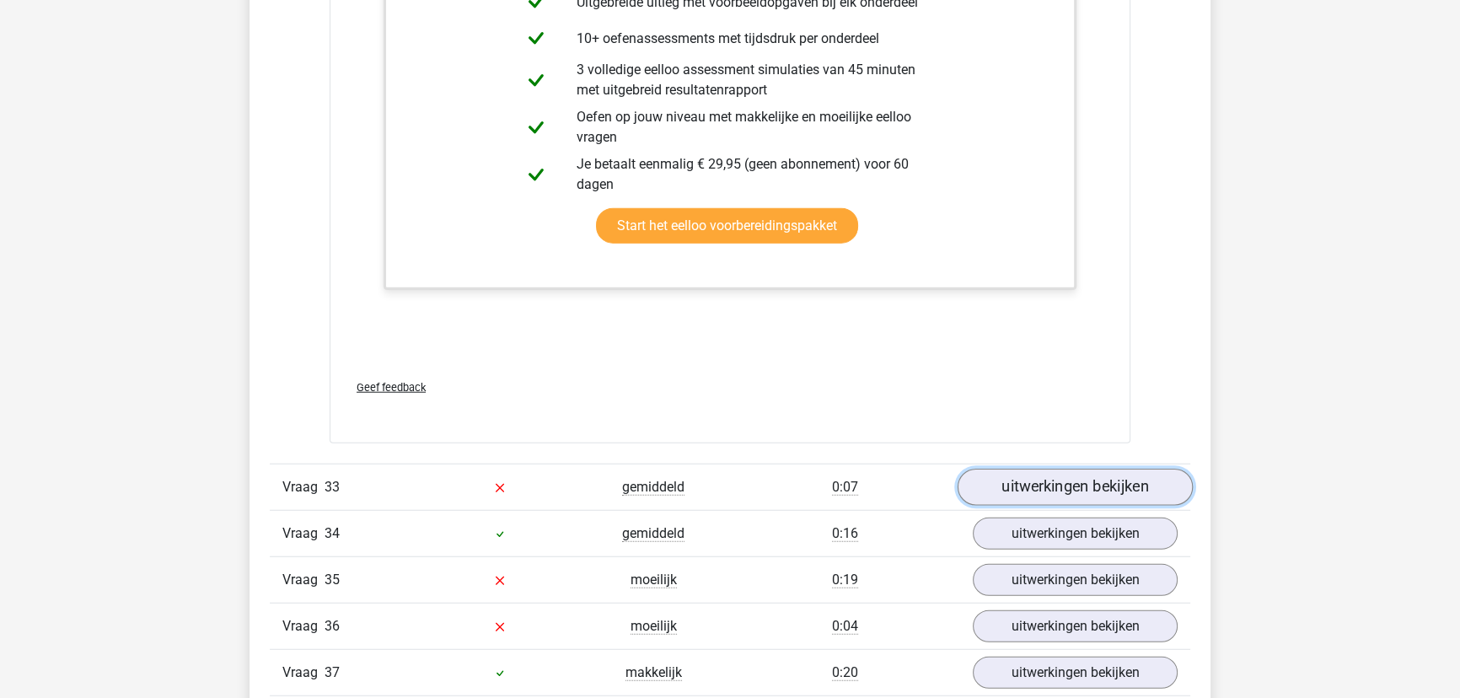
click at [1041, 469] on link "uitwerkingen bekijken" at bounding box center [1074, 487] width 235 height 37
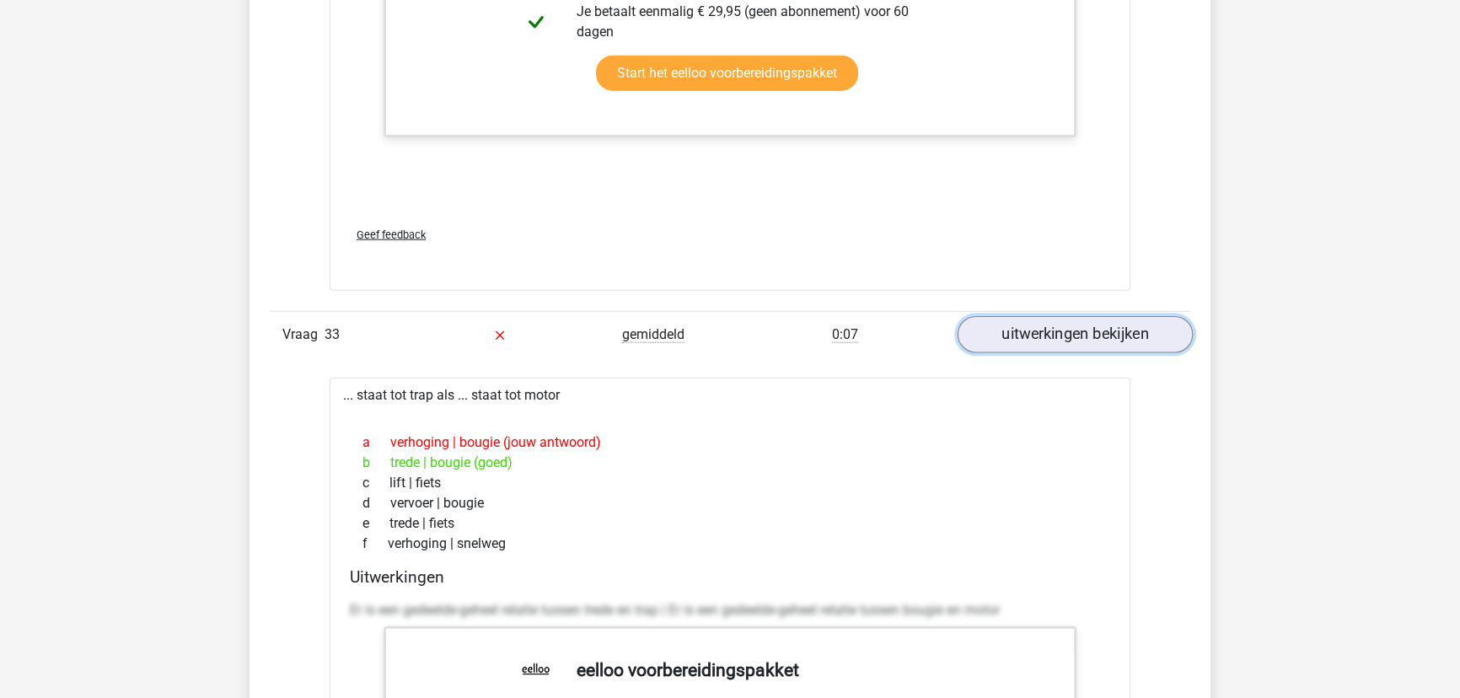
scroll to position [29574, 0]
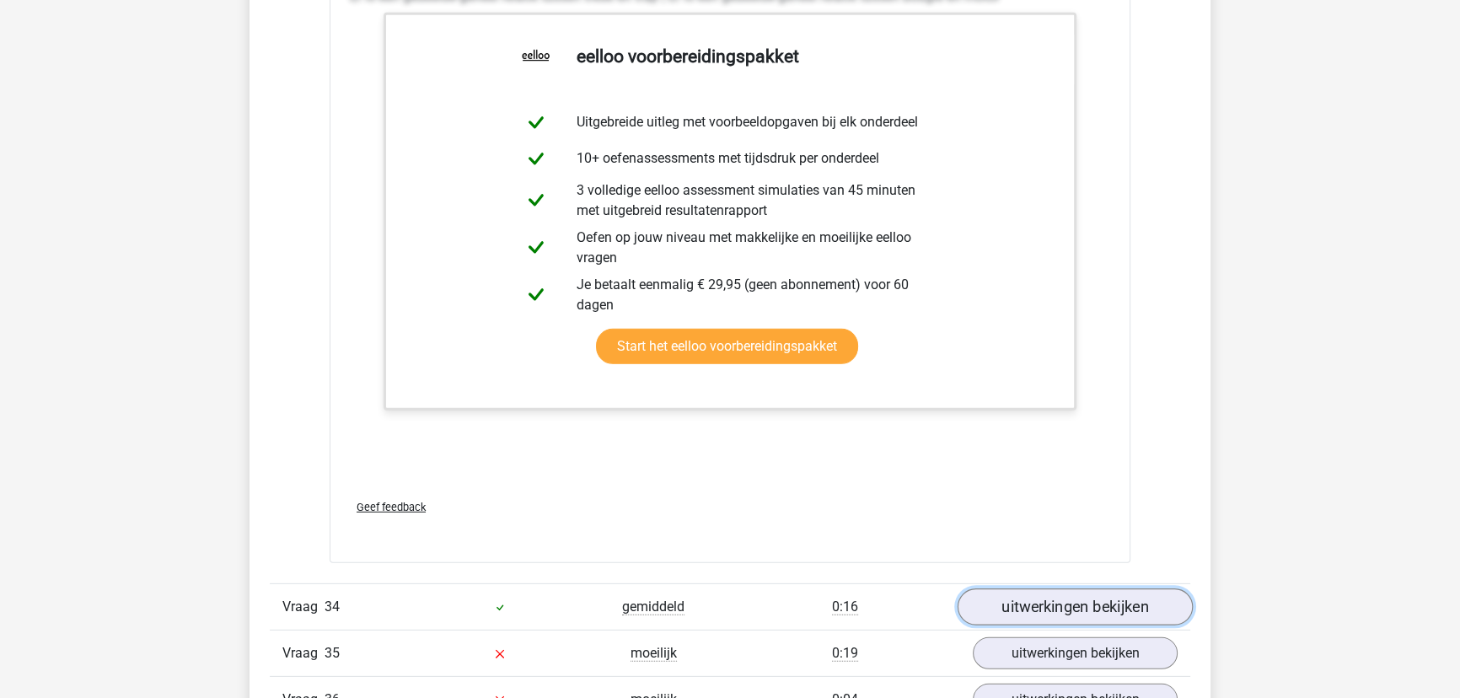
click at [1020, 589] on link "uitwerkingen bekijken" at bounding box center [1074, 607] width 235 height 37
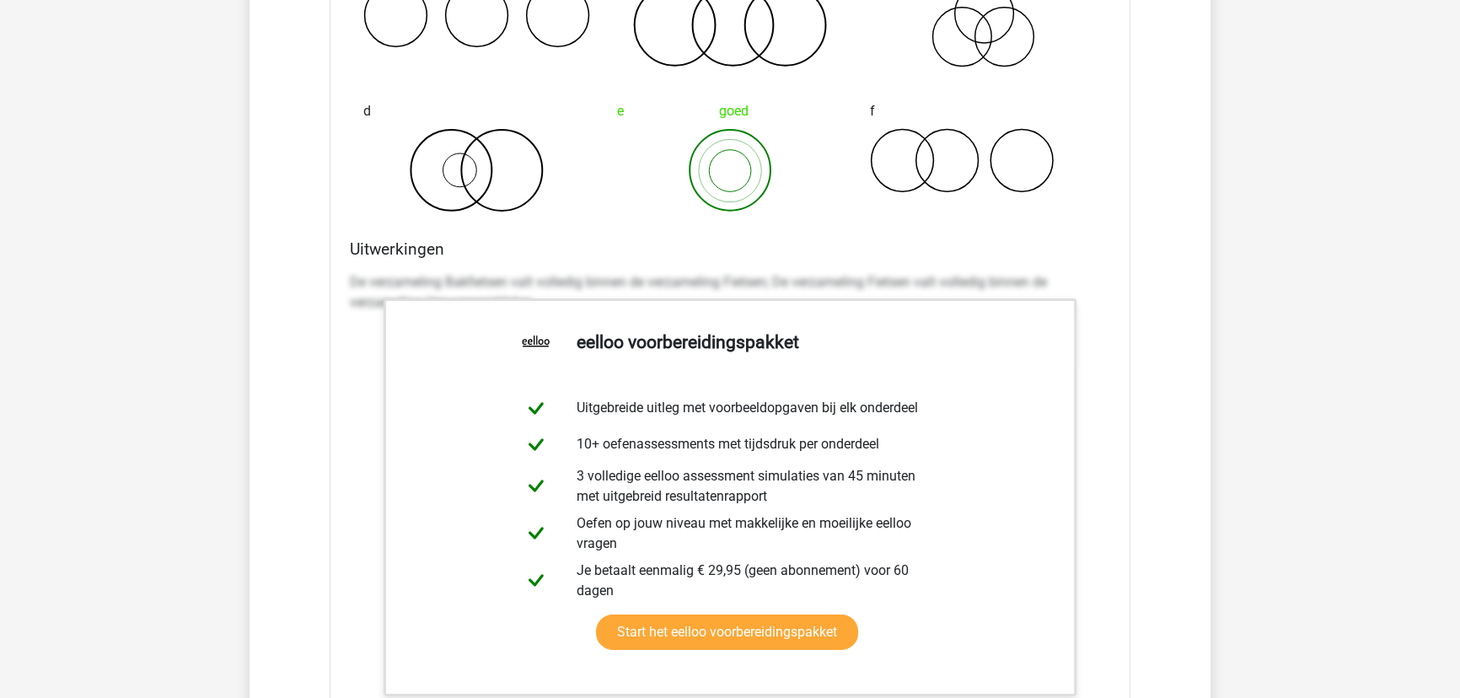
scroll to position [31490, 0]
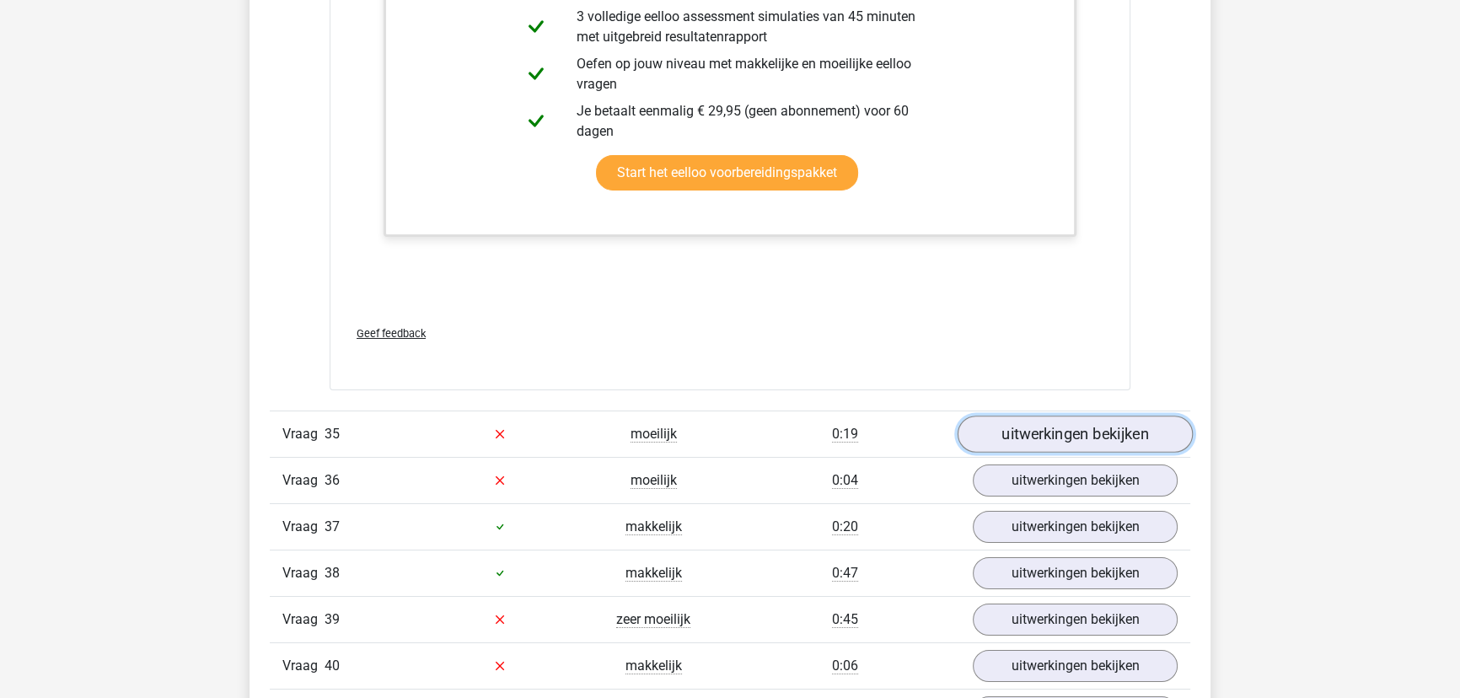
click at [1043, 419] on link "uitwerkingen bekijken" at bounding box center [1074, 434] width 235 height 37
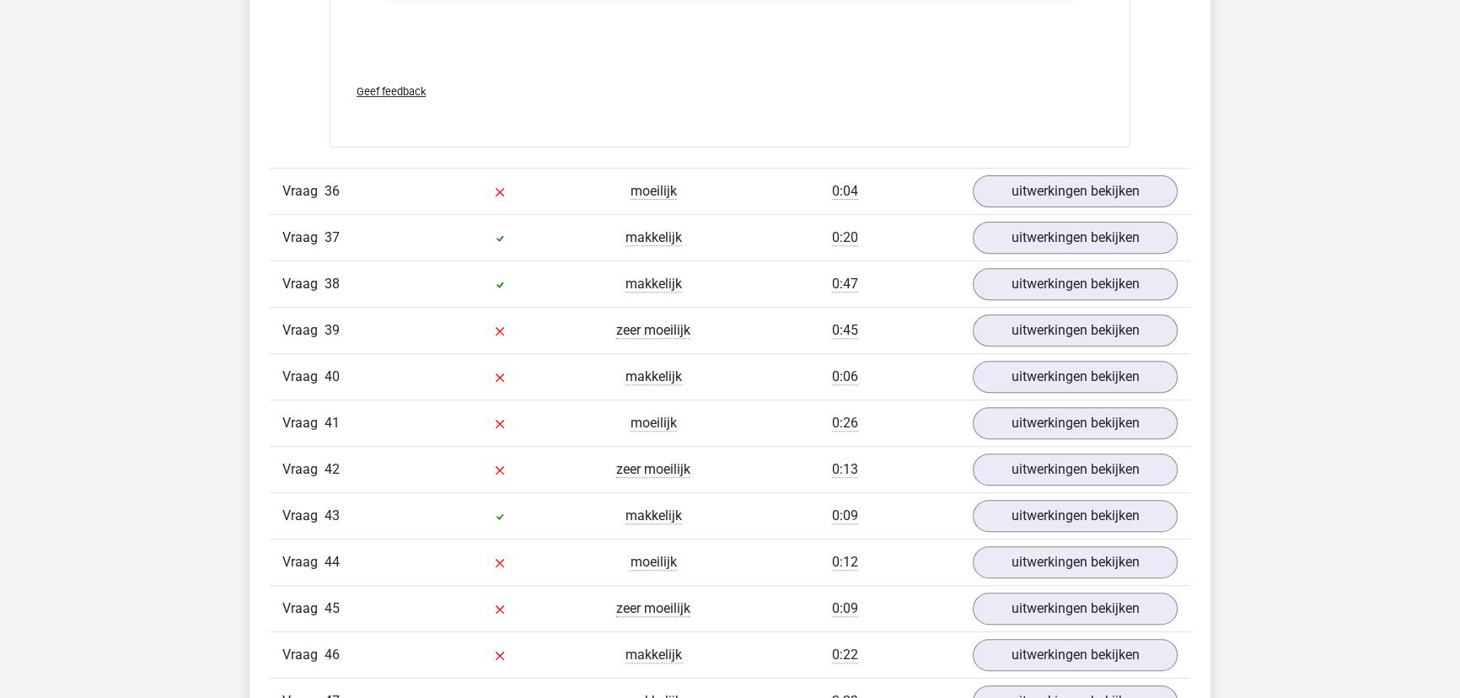
scroll to position [32793, 0]
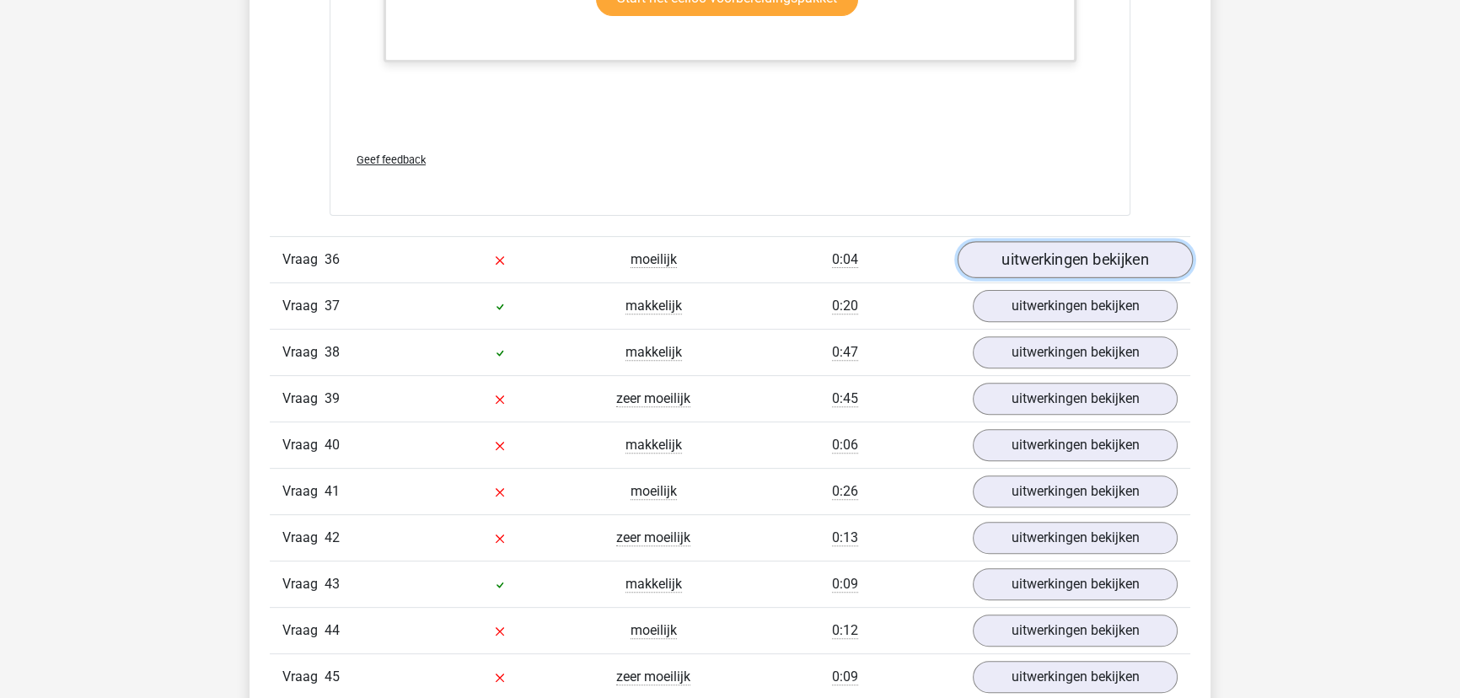
click at [1054, 251] on link "uitwerkingen bekijken" at bounding box center [1074, 259] width 235 height 37
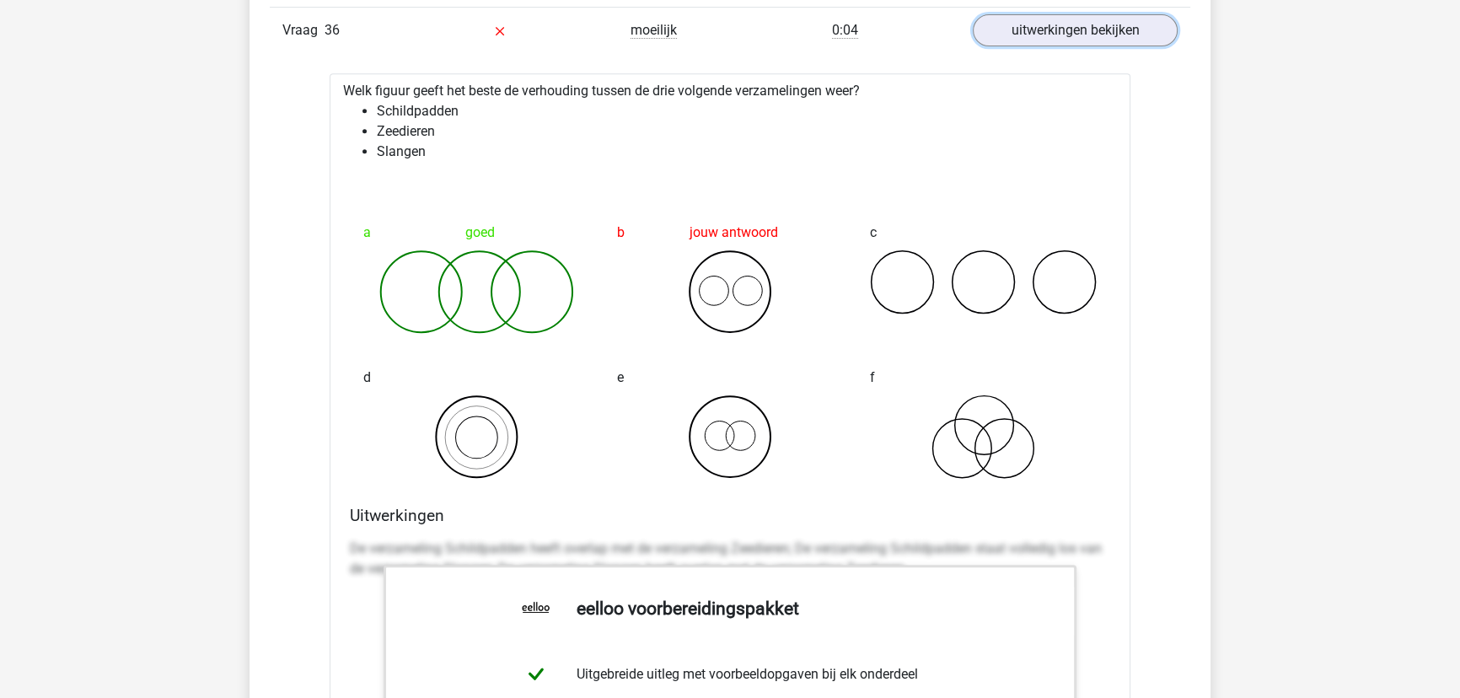
scroll to position [32870, 0]
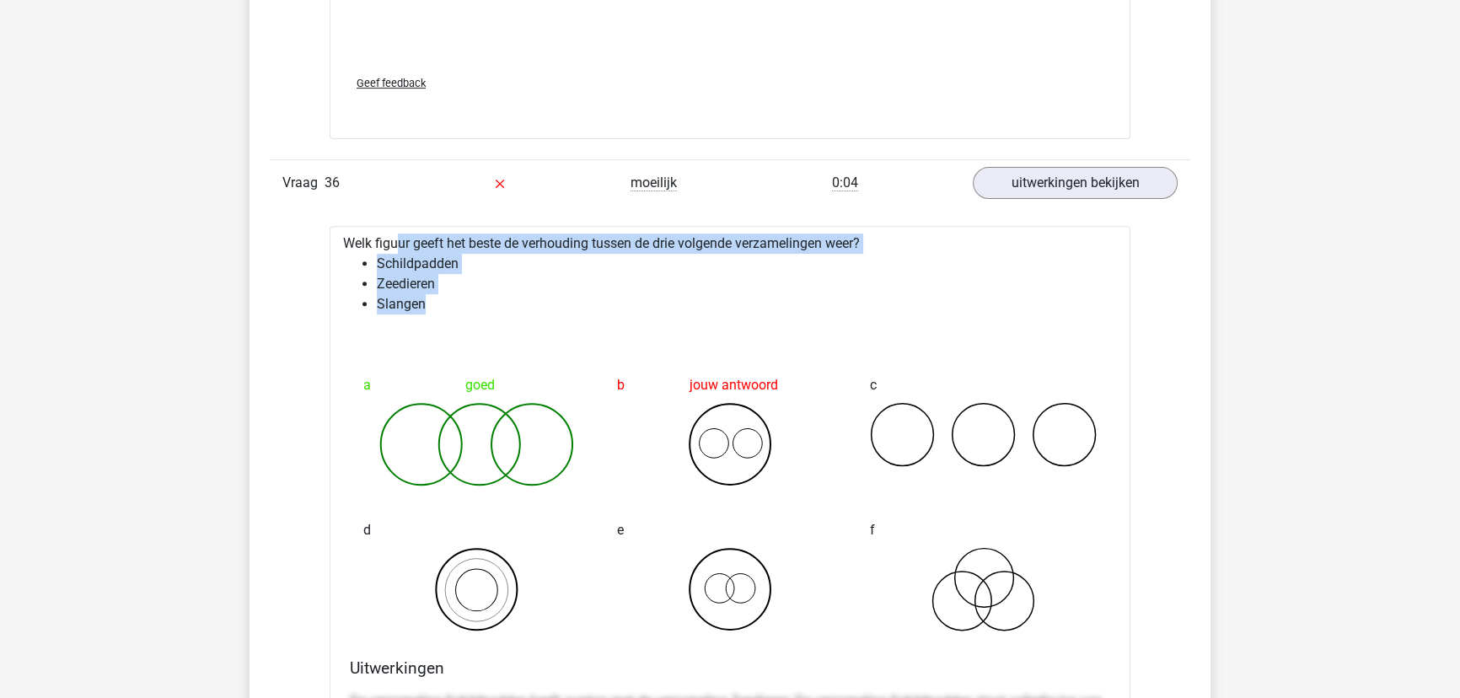
drag, startPoint x: 448, startPoint y: 302, endPoint x: 340, endPoint y: 190, distance: 155.0
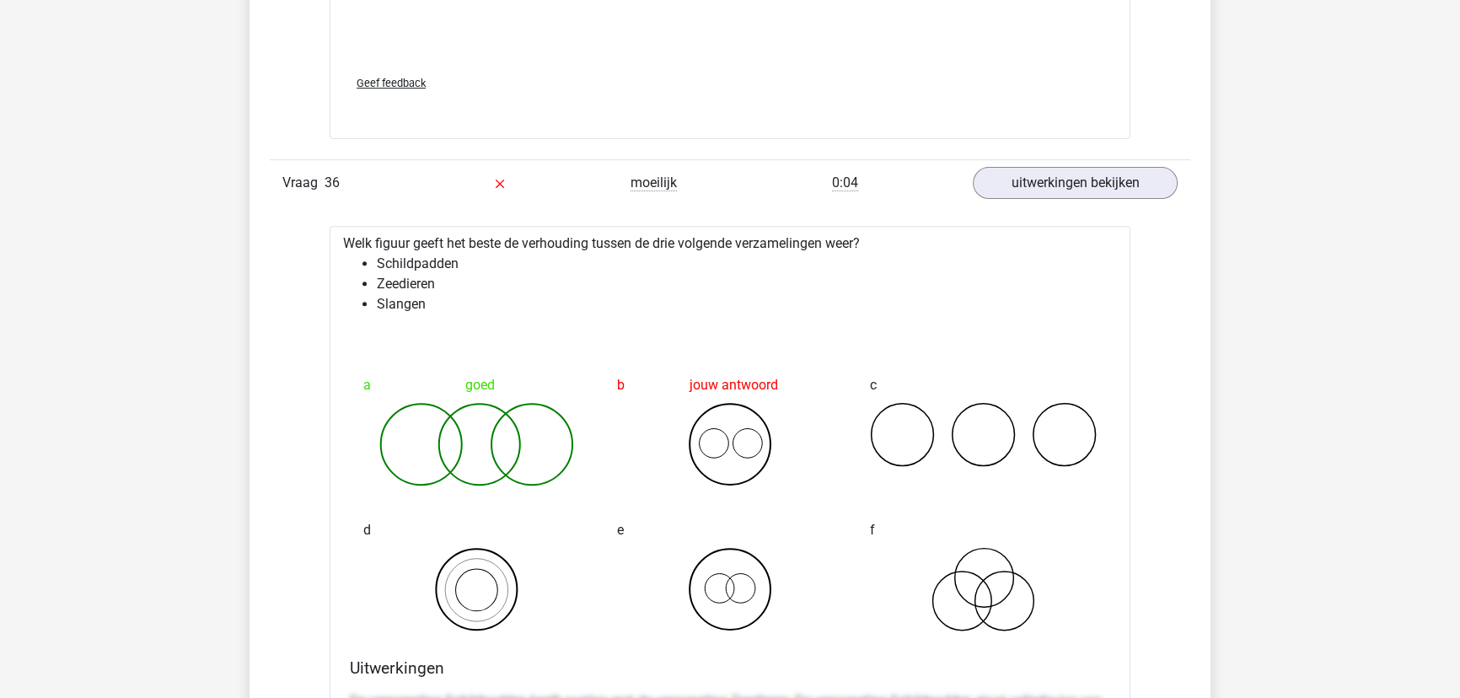
click at [747, 377] on div "jouw antwoord" at bounding box center [730, 385] width 227 height 34
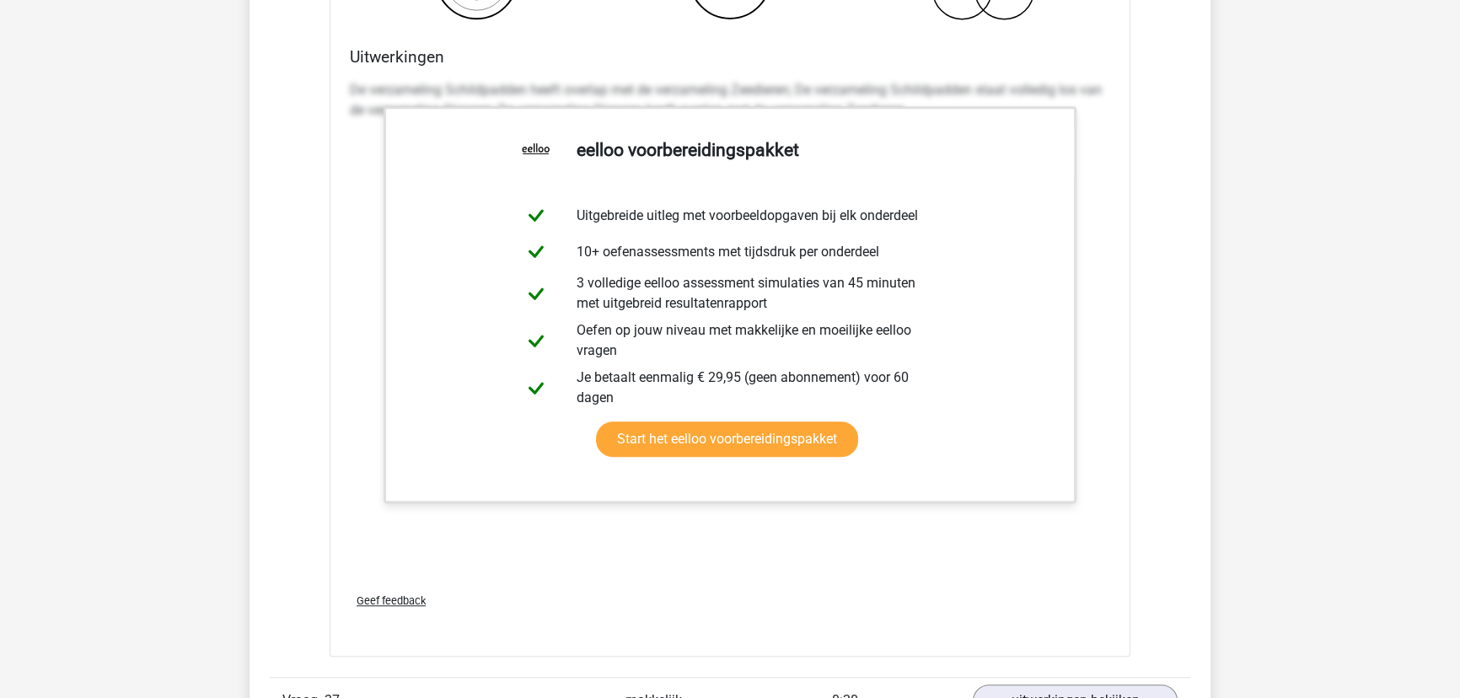
scroll to position [33636, 0]
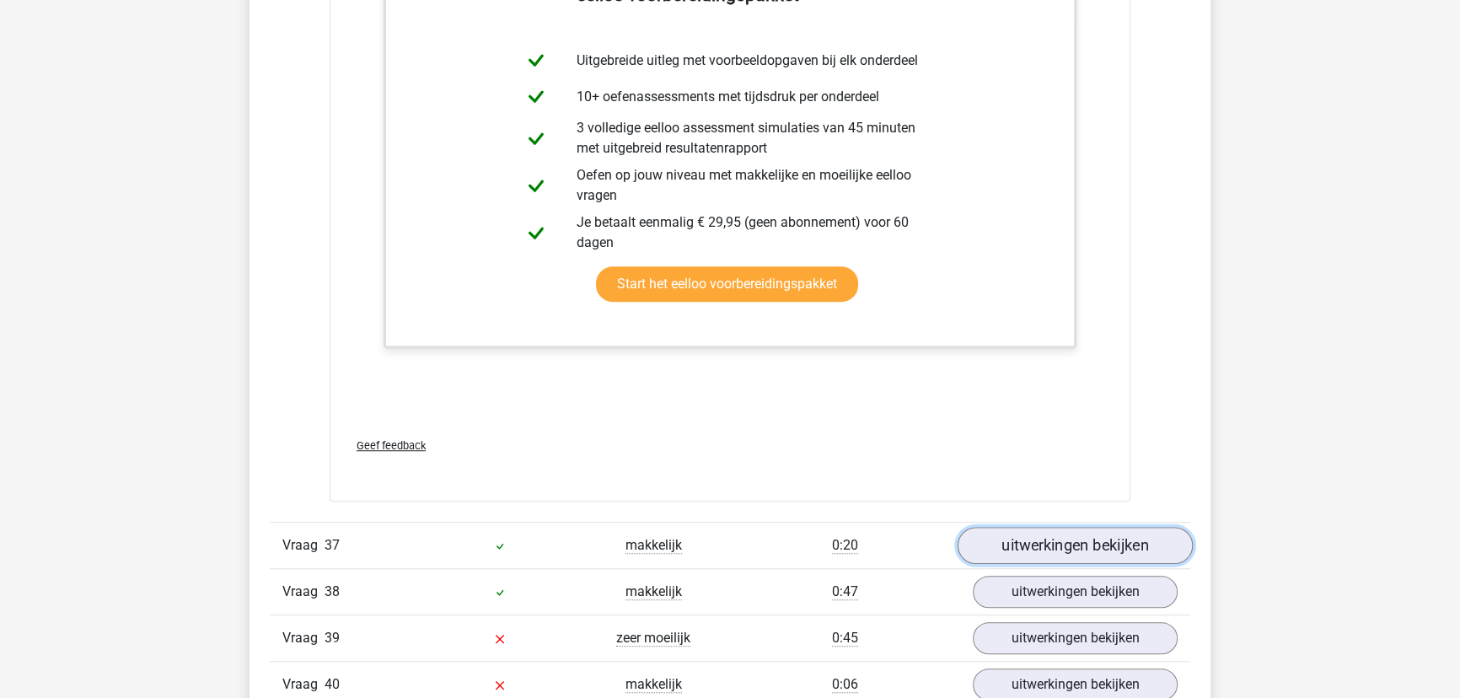
click at [1004, 533] on link "uitwerkingen bekijken" at bounding box center [1074, 545] width 235 height 37
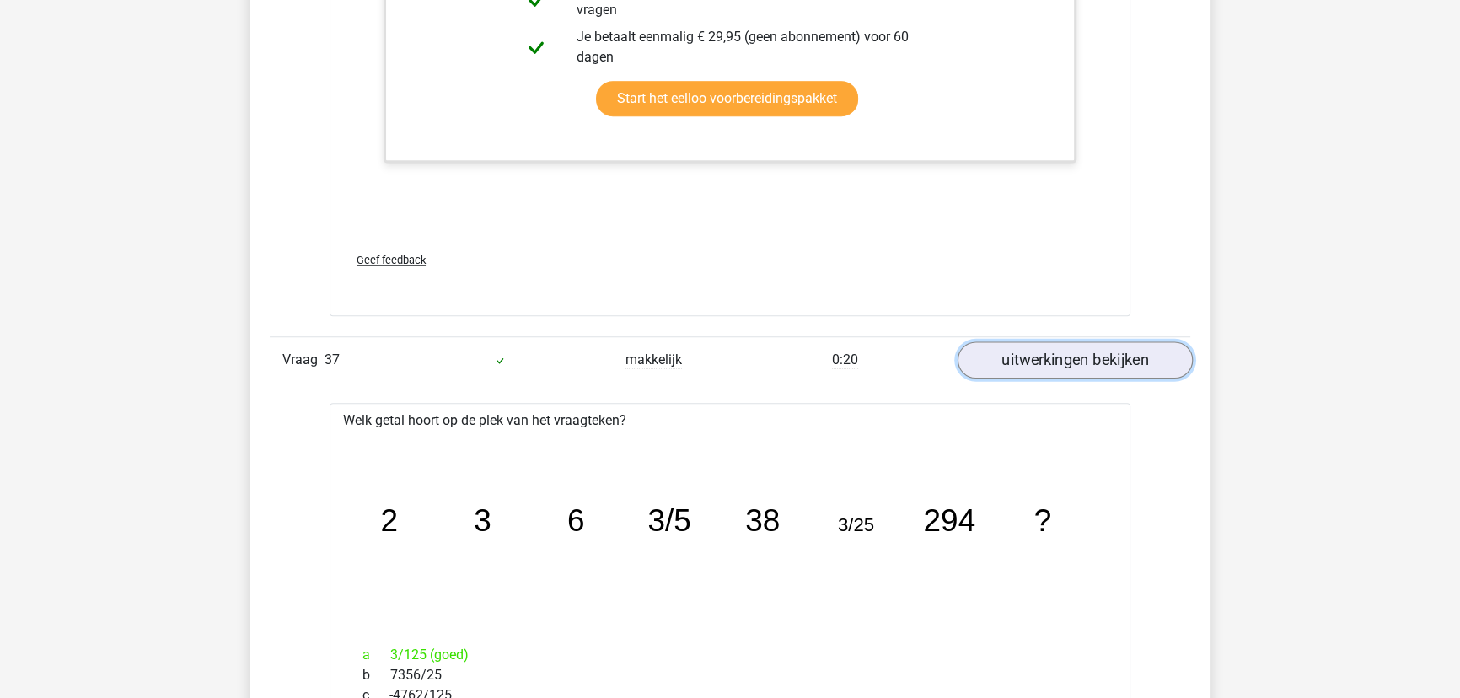
scroll to position [34019, 0]
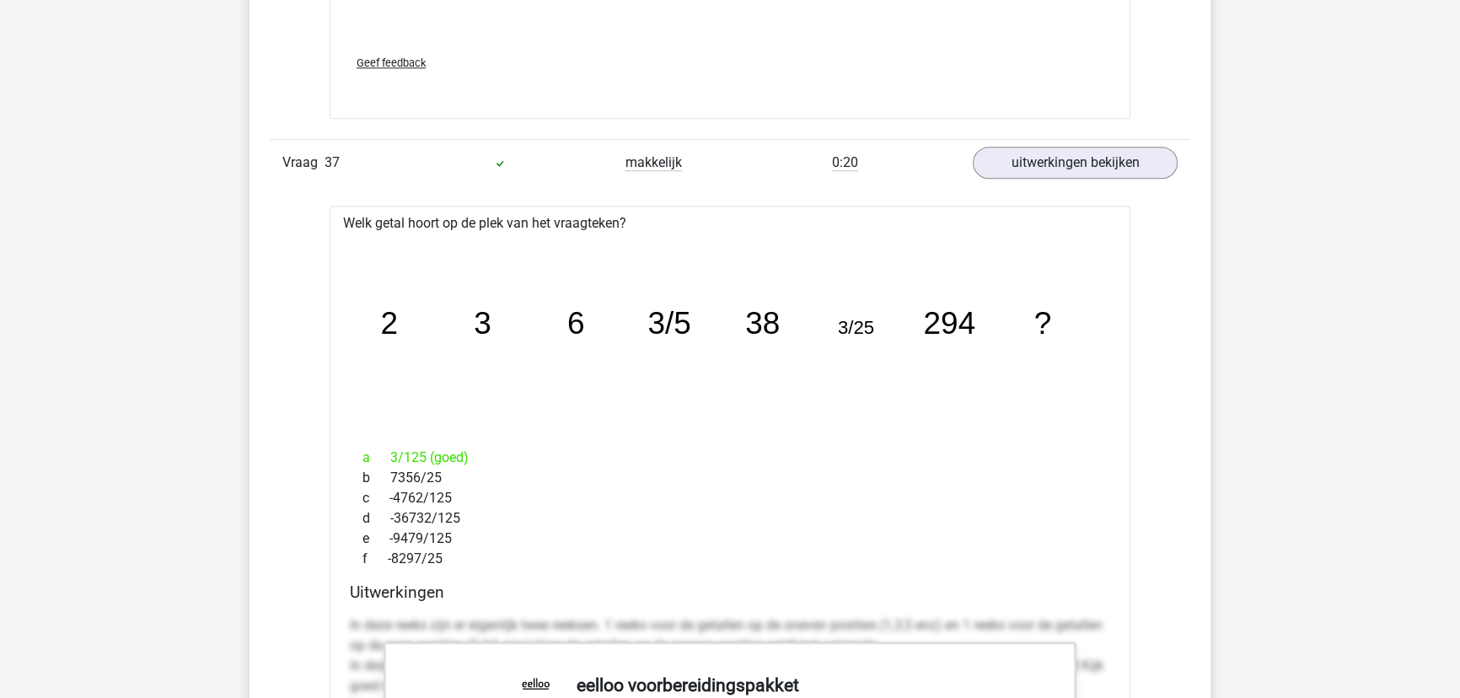
drag, startPoint x: 388, startPoint y: 446, endPoint x: 507, endPoint y: 438, distance: 119.1
click at [507, 448] on div "a 3/125 (goed)" at bounding box center [730, 458] width 760 height 20
click at [672, 448] on div "a 3/125 (goed)" at bounding box center [730, 458] width 760 height 20
click at [711, 441] on div "a 3/125 (goed) b 7356/25 c -4762/125 d -36732/125 e -9479/125 f -8297/25" at bounding box center [730, 508] width 760 height 135
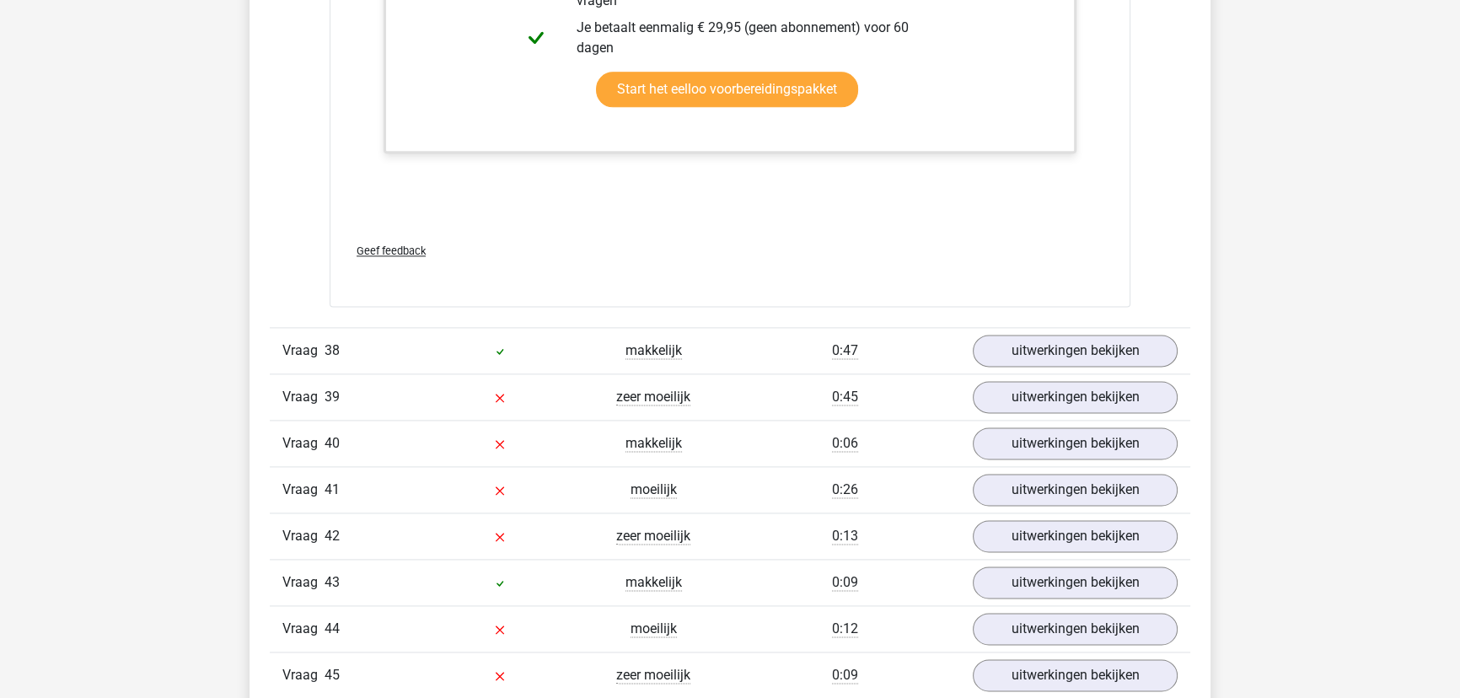
scroll to position [35015, 0]
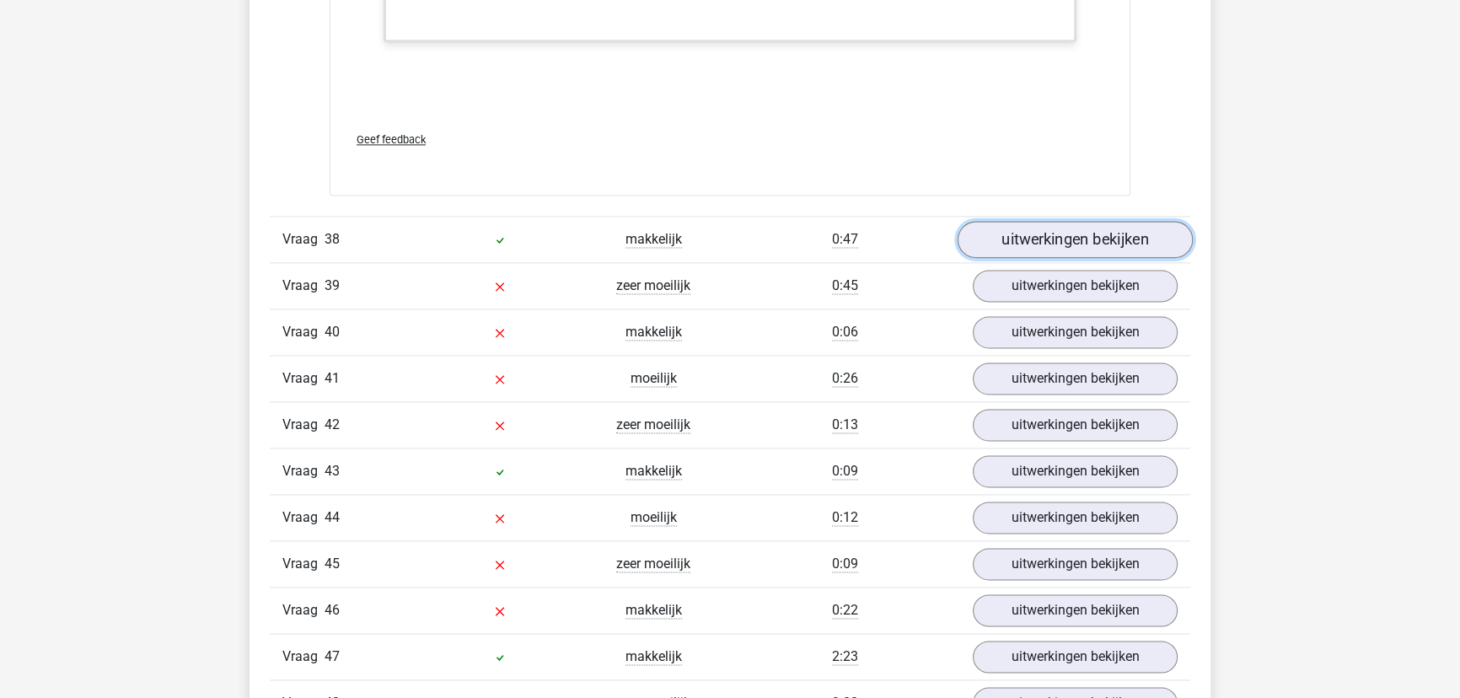
click at [1073, 228] on link "uitwerkingen bekijken" at bounding box center [1074, 239] width 235 height 37
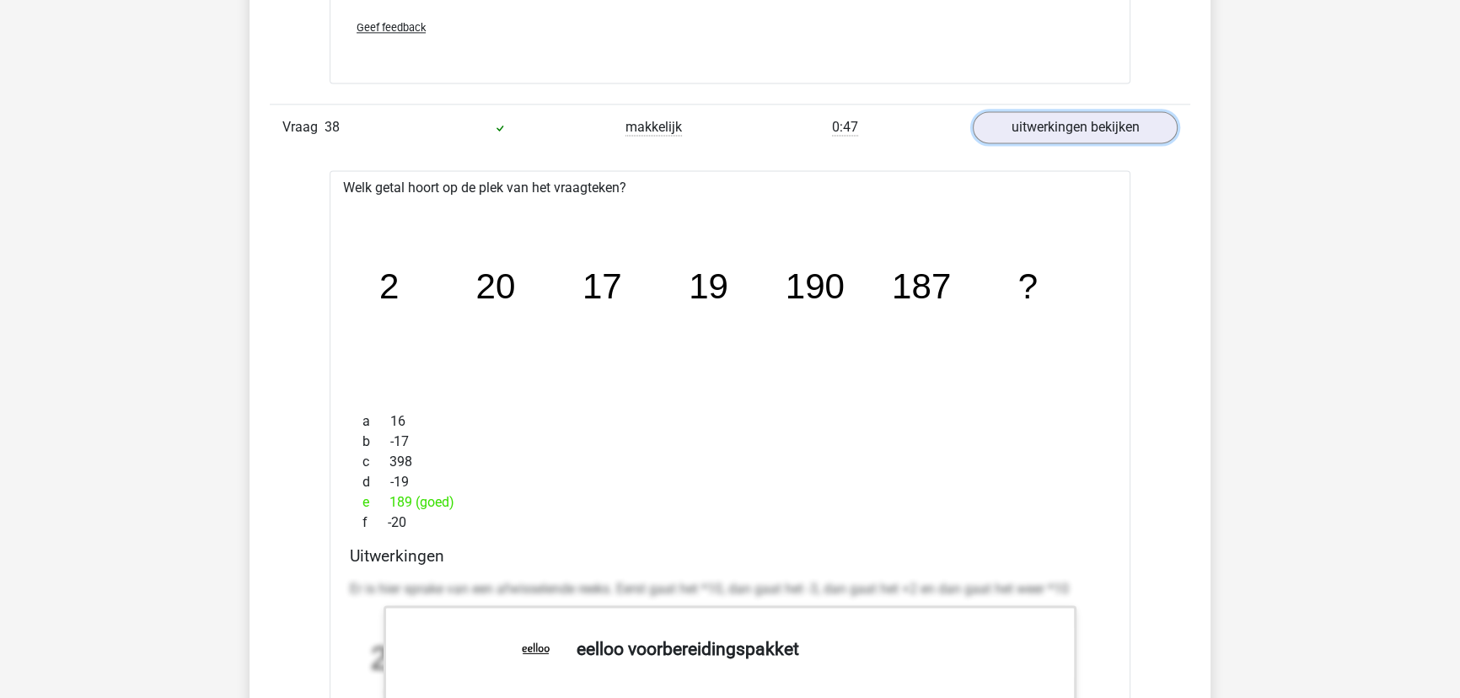
scroll to position [35245, 0]
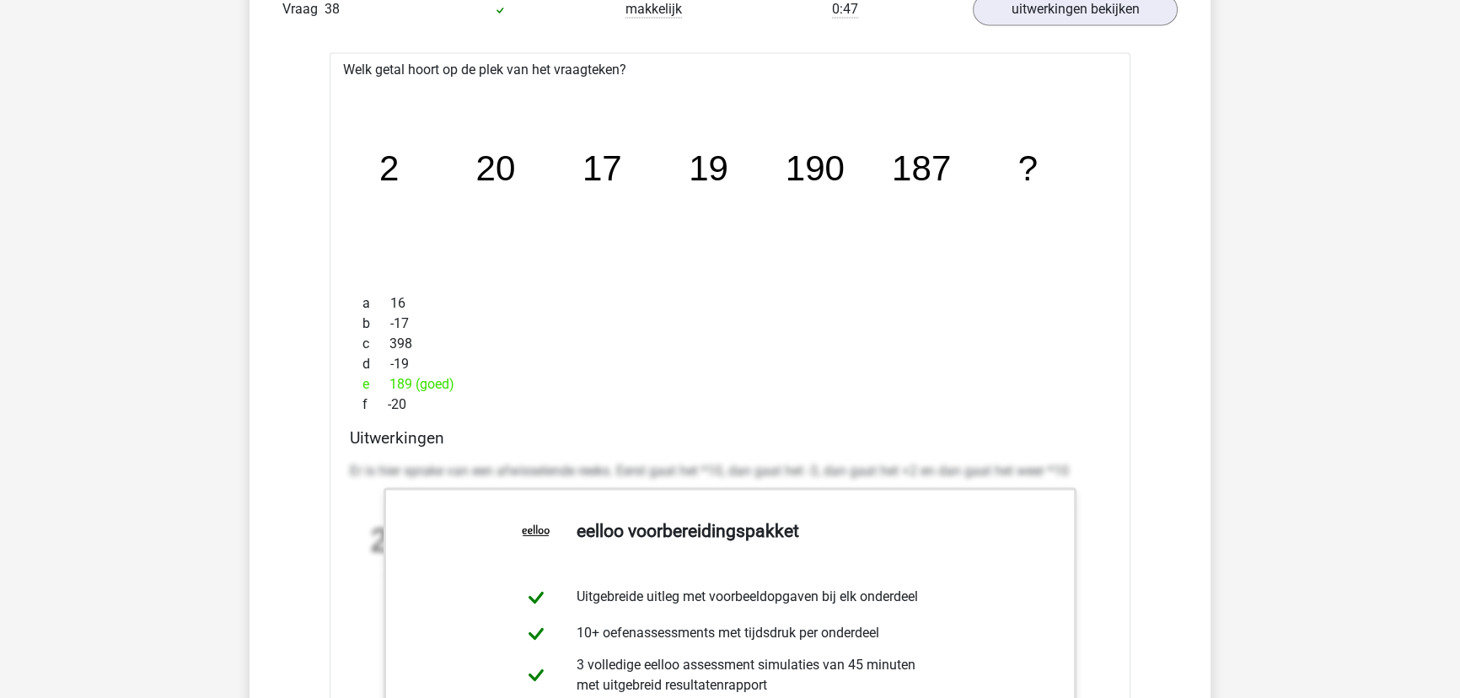
drag, startPoint x: 421, startPoint y: 395, endPoint x: 355, endPoint y: 279, distance: 133.6
click at [355, 287] on div "a 16 b -17 c 398 d -19 e 189 (goed) f -20" at bounding box center [730, 354] width 760 height 135
click at [355, 293] on div "a 16" at bounding box center [730, 303] width 760 height 20
drag, startPoint x: 355, startPoint y: 279, endPoint x: 443, endPoint y: 378, distance: 132.5
click at [443, 378] on div "a 16 b -17 c 398 d -19 e 189 (goed) f -20" at bounding box center [730, 354] width 760 height 135
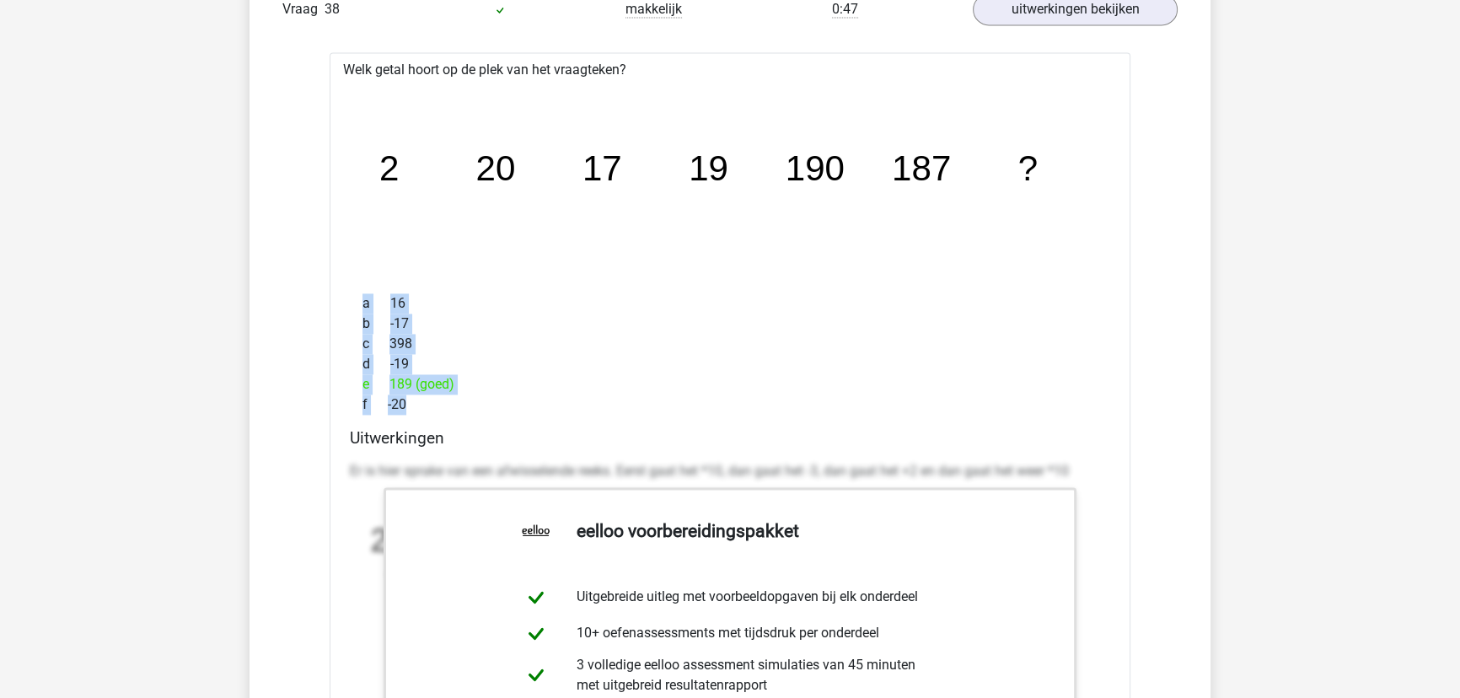
click at [443, 394] on div "f -20" at bounding box center [730, 404] width 760 height 20
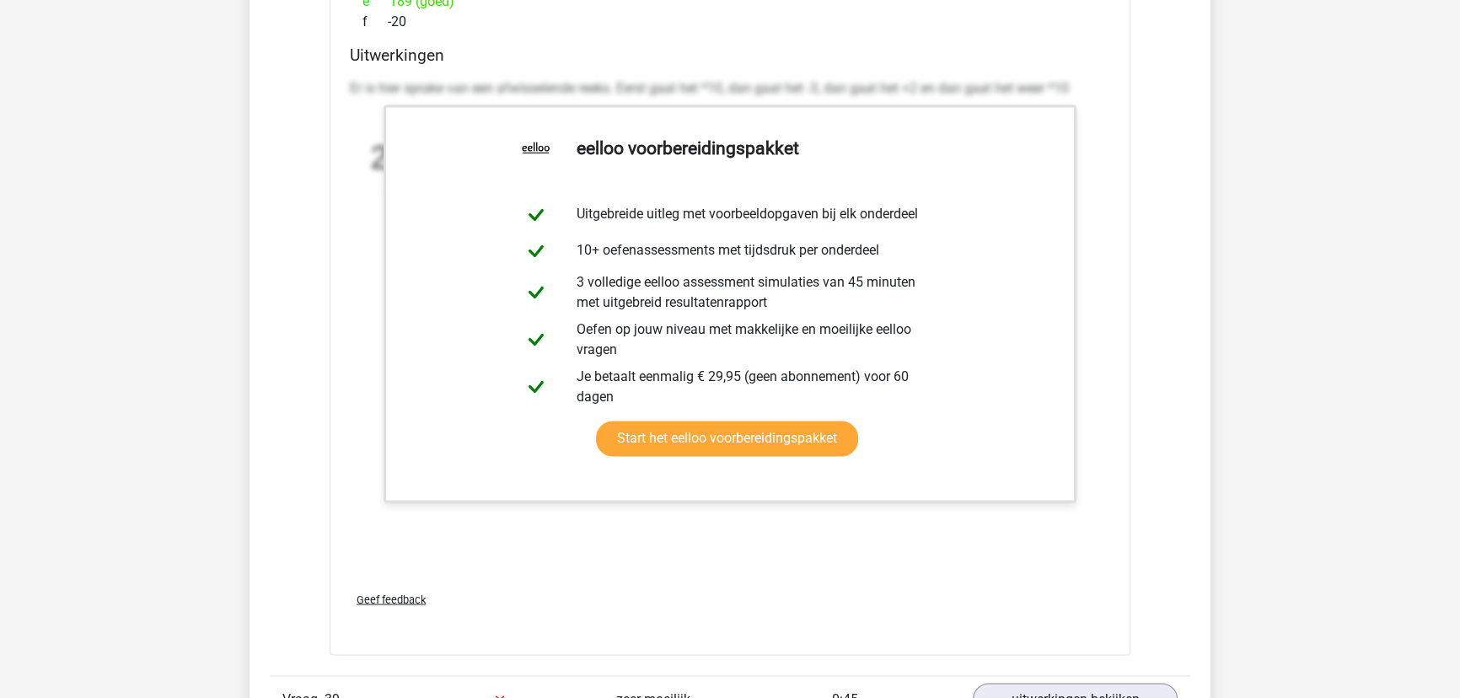
scroll to position [35934, 0]
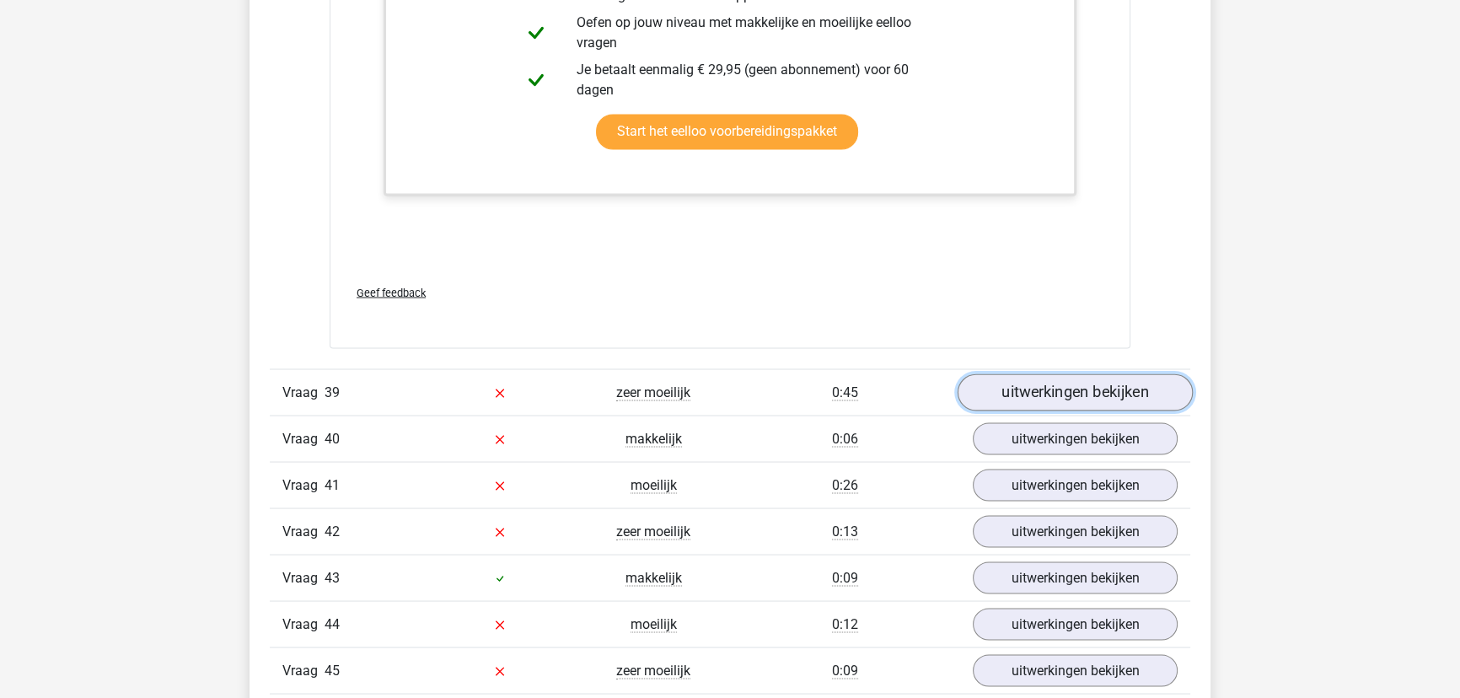
click at [1003, 374] on link "uitwerkingen bekijken" at bounding box center [1074, 392] width 235 height 37
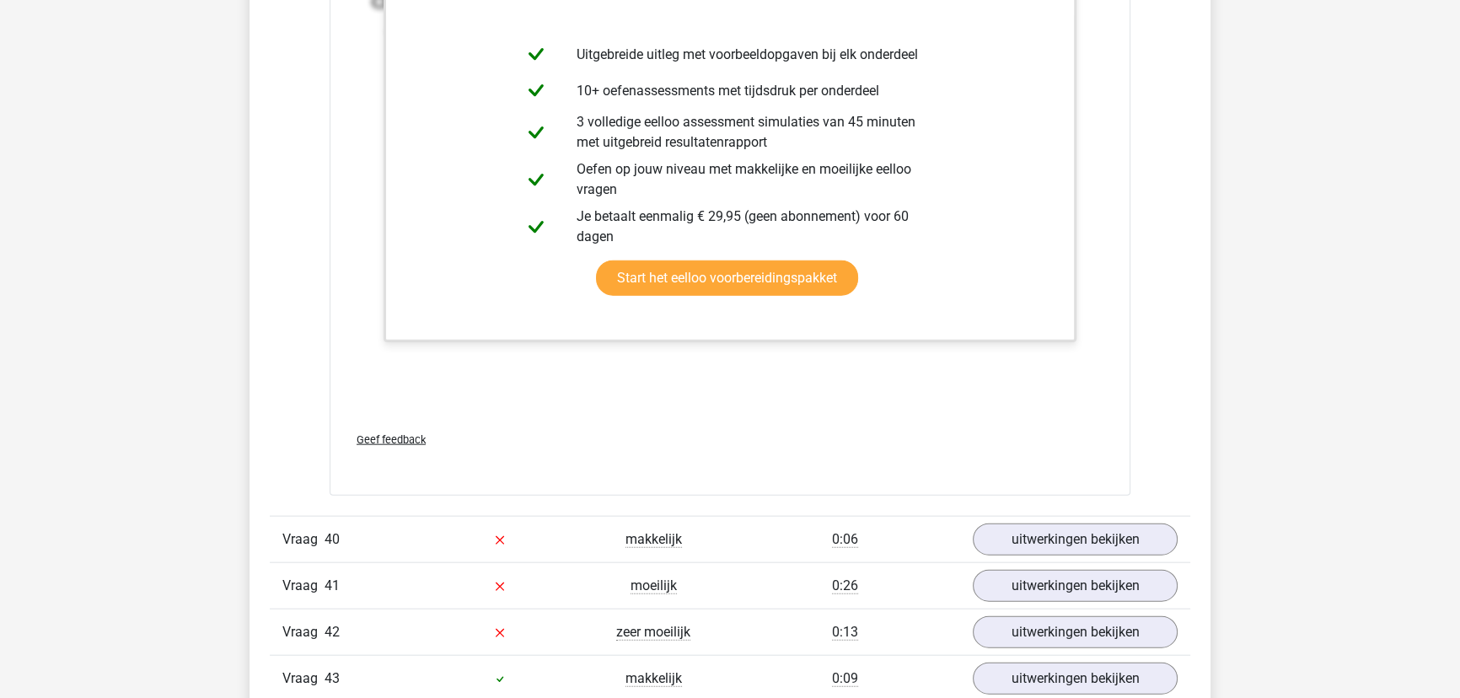
scroll to position [37007, 0]
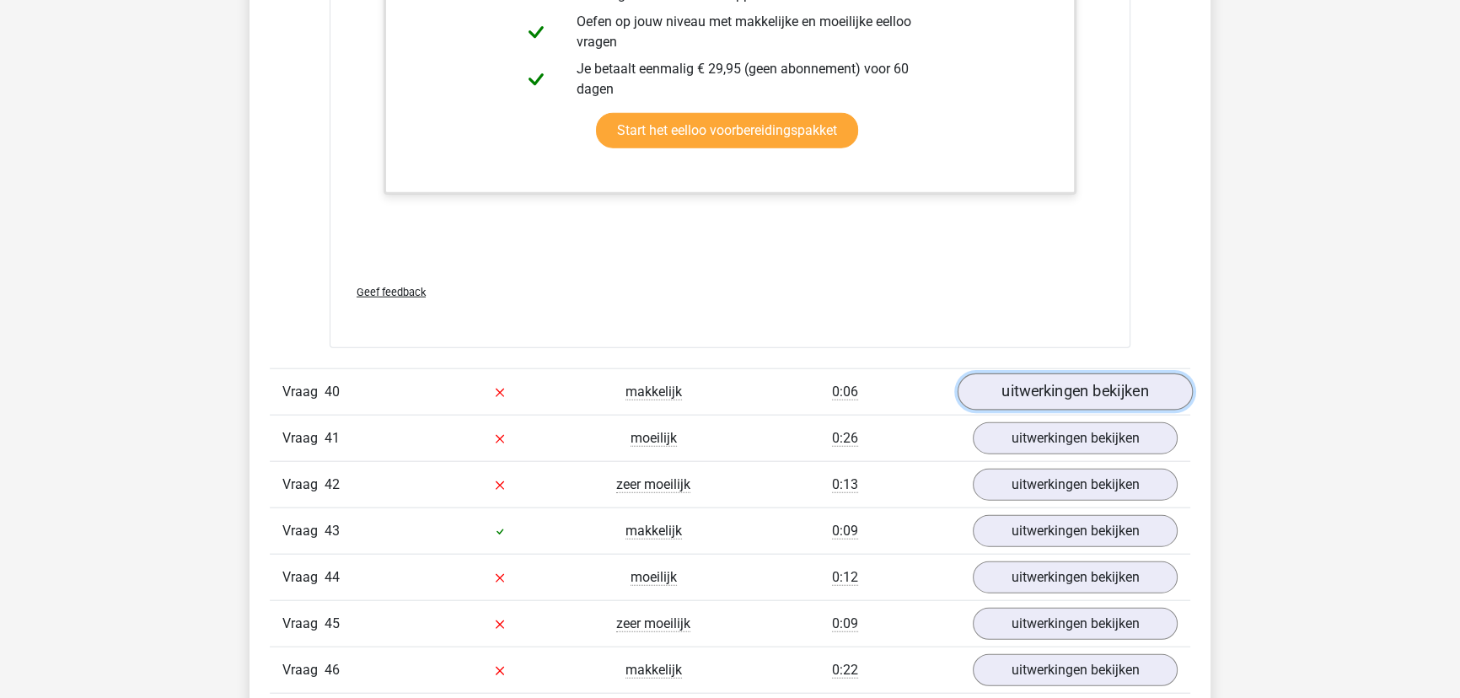
click at [1087, 383] on link "uitwerkingen bekijken" at bounding box center [1074, 391] width 235 height 37
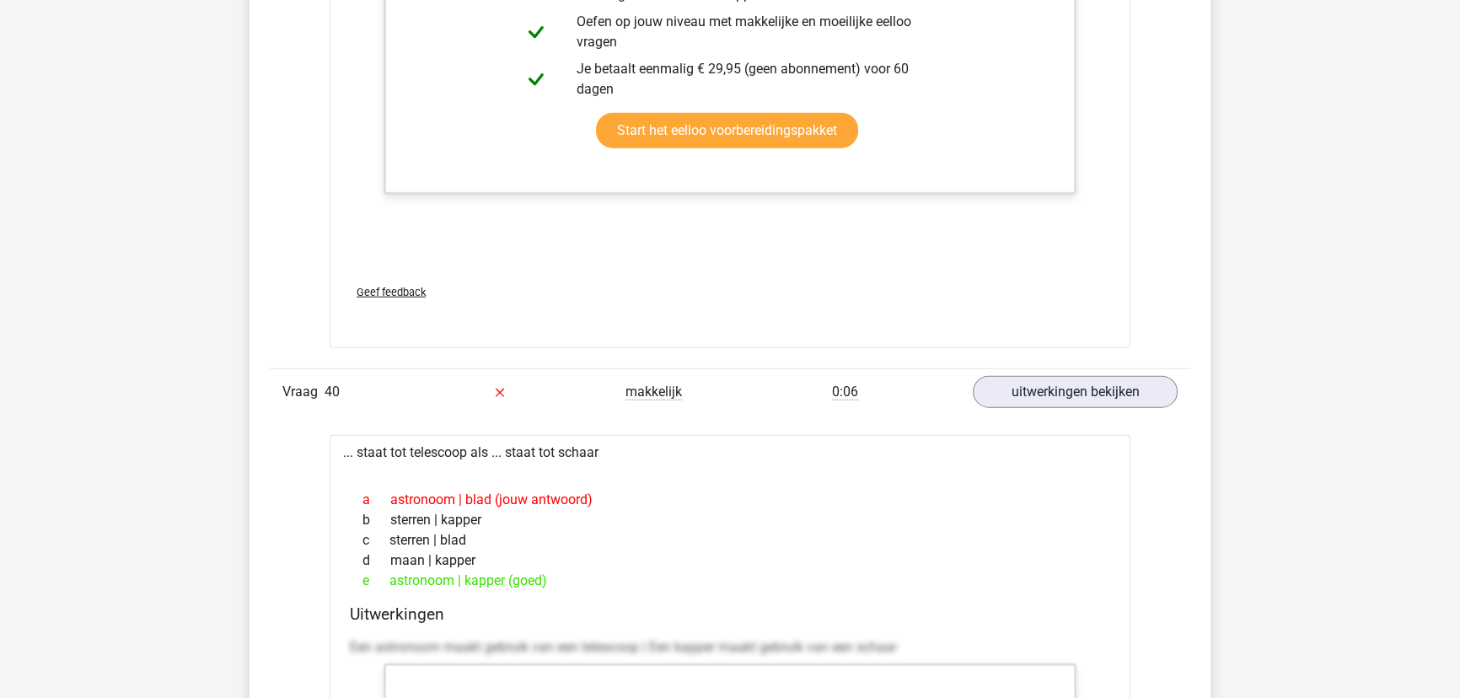
scroll to position [37160, 0]
